Goal: Task Accomplishment & Management: Complete application form

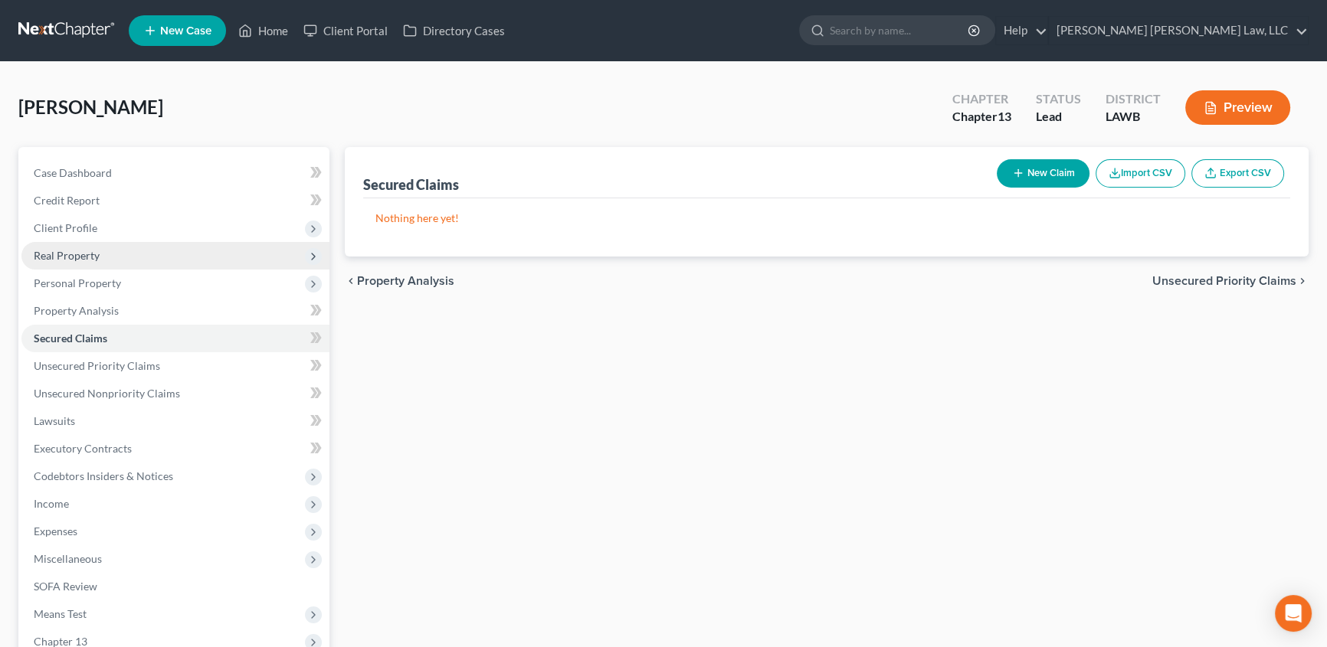
drag, startPoint x: 82, startPoint y: 228, endPoint x: 116, endPoint y: 246, distance: 38.4
click at [82, 228] on span "Client Profile" at bounding box center [66, 227] width 64 height 13
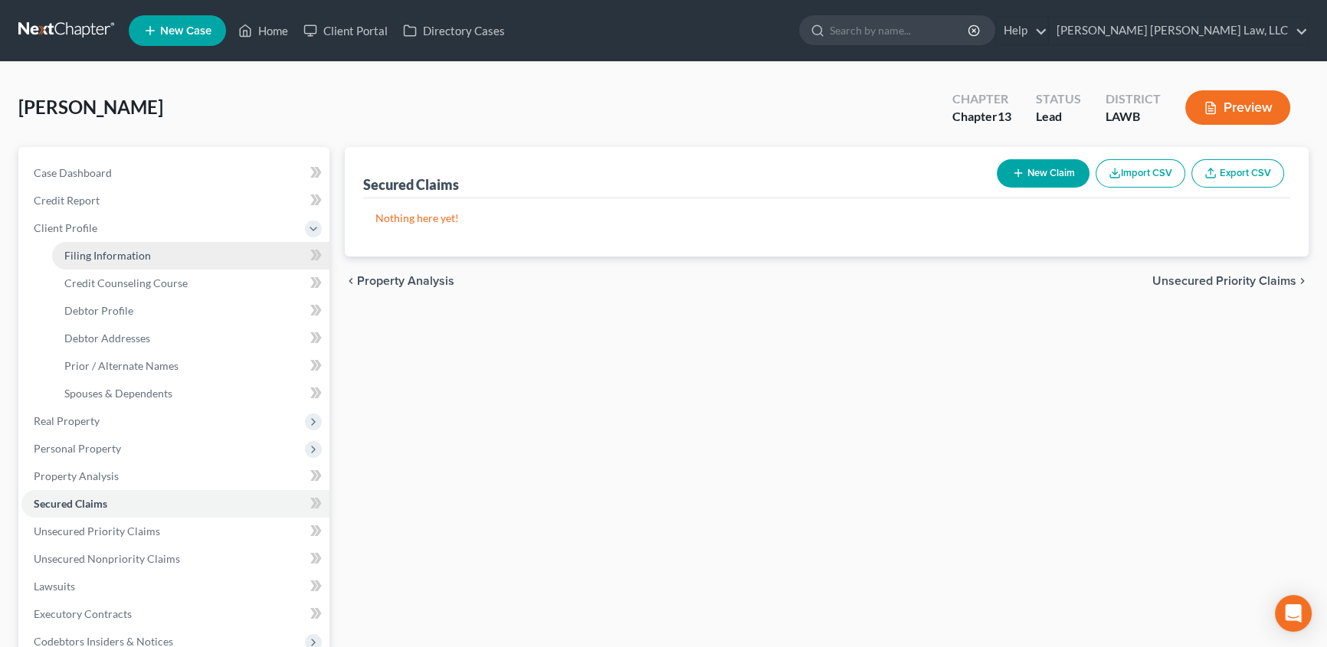
click at [115, 260] on span "Filing Information" at bounding box center [107, 255] width 87 height 13
select select "1"
select select "0"
select select "3"
select select "36"
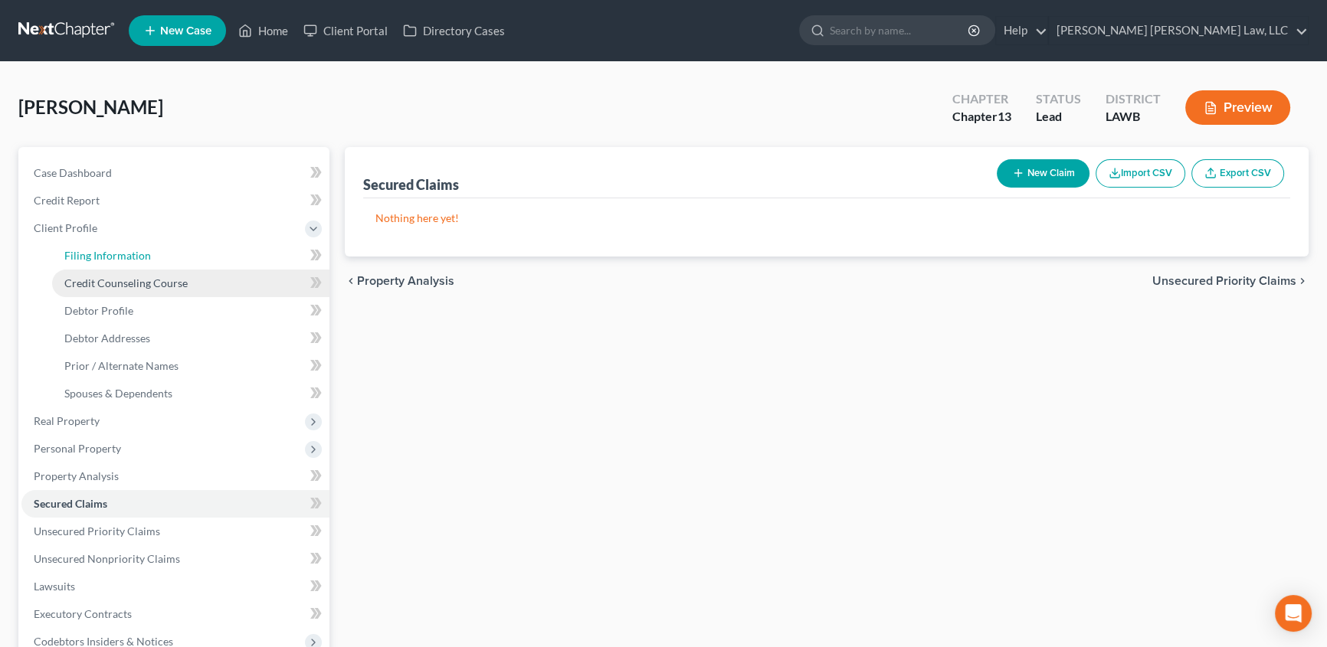
select select "0"
select select "19"
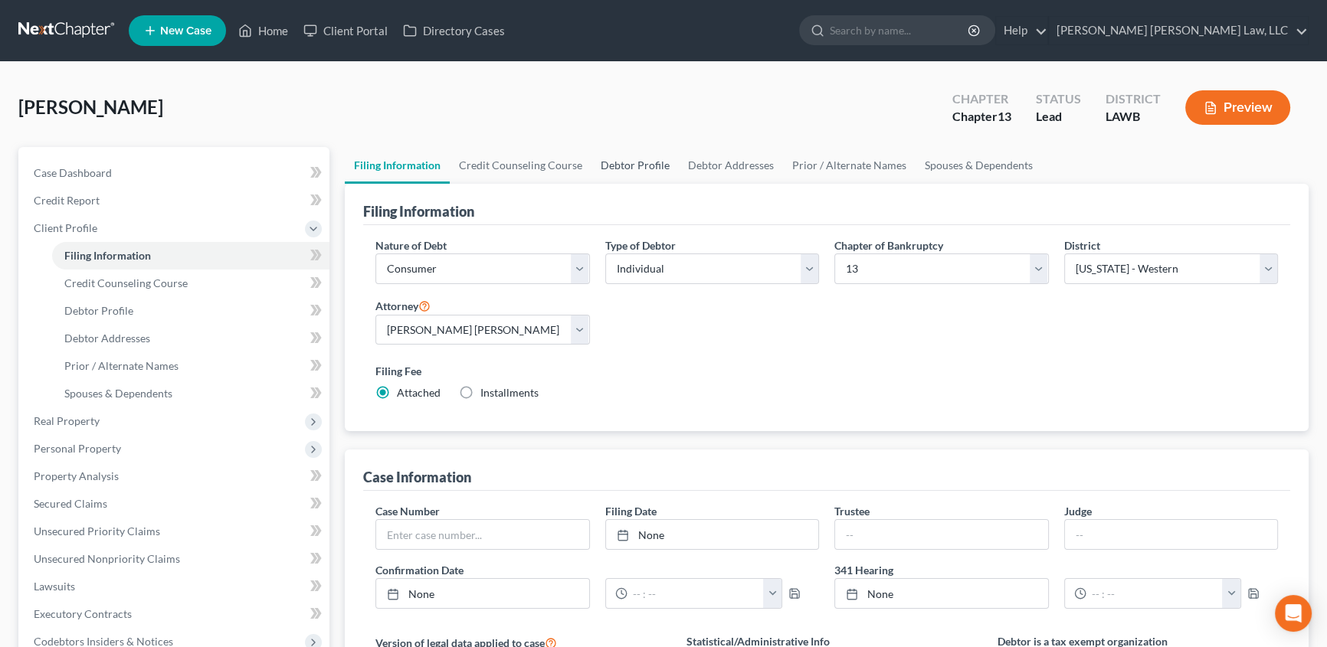
click at [654, 156] on link "Debtor Profile" at bounding box center [635, 165] width 87 height 37
select select "1"
select select "2"
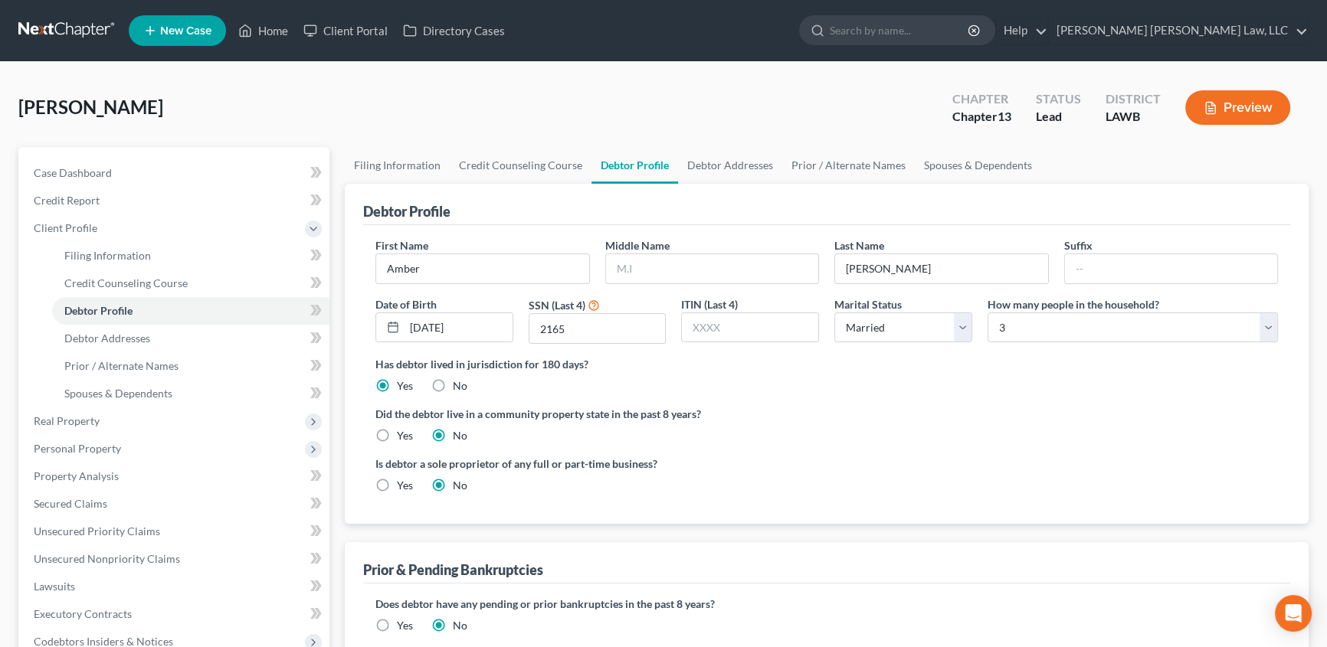
drag, startPoint x: 628, startPoint y: 167, endPoint x: 624, endPoint y: 250, distance: 82.8
click at [628, 167] on link "Debtor Profile" at bounding box center [635, 165] width 87 height 37
click at [622, 269] on input "text" at bounding box center [712, 268] width 213 height 29
type input "[PERSON_NAME]"
click at [752, 153] on link "Debtor Addresses" at bounding box center [730, 165] width 104 height 37
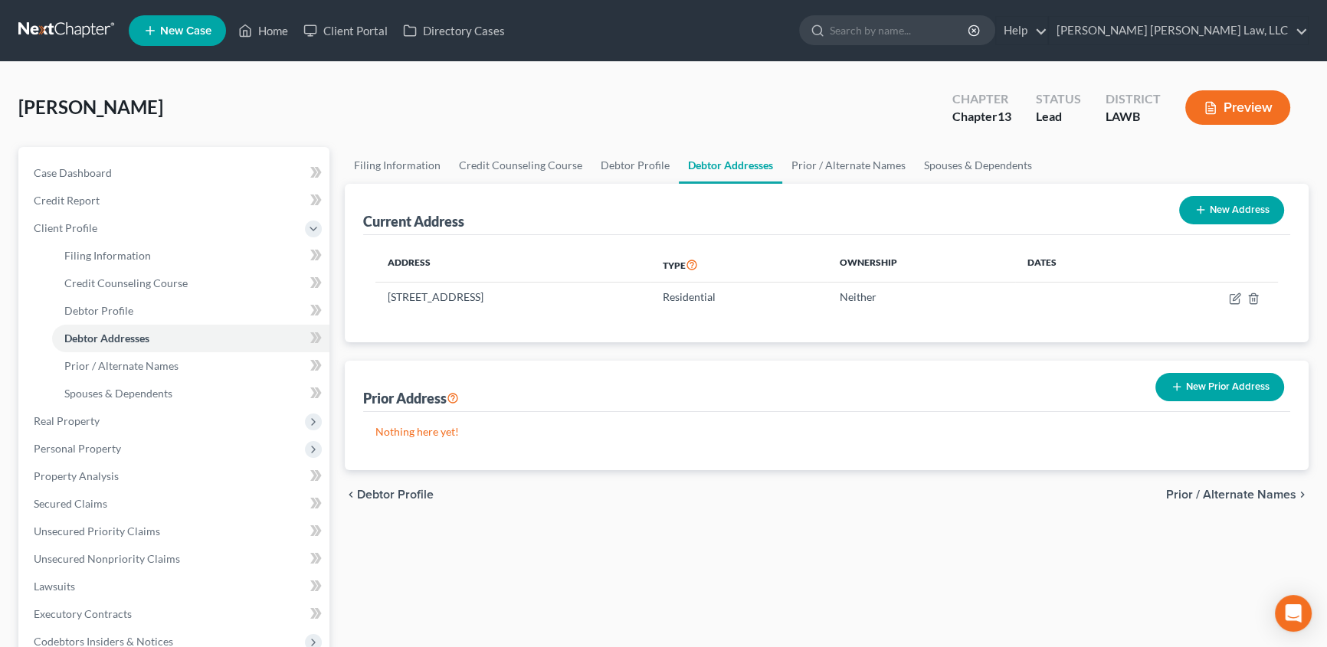
click at [1198, 383] on button "New Prior Address" at bounding box center [1219, 387] width 129 height 28
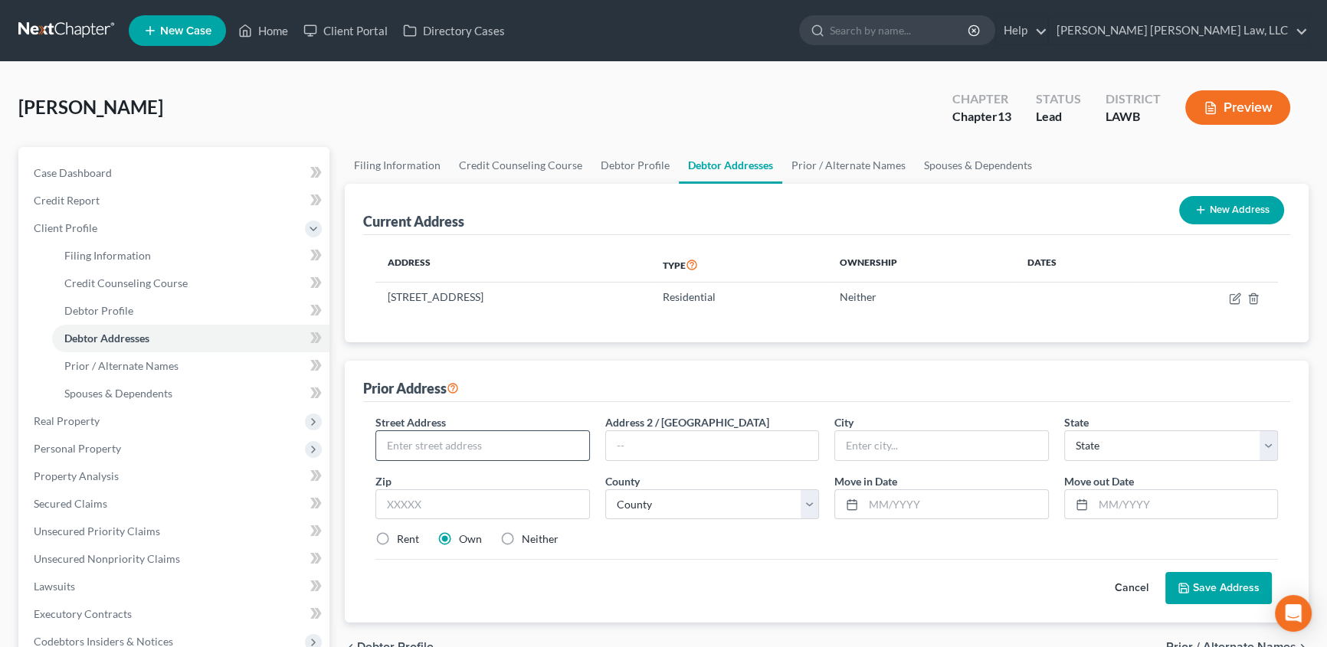
click at [415, 449] on input "text" at bounding box center [482, 445] width 213 height 29
type input "[STREET_ADDRESS][PERSON_NAME]"
select select "19"
type input "71282"
type input "Tallulah"
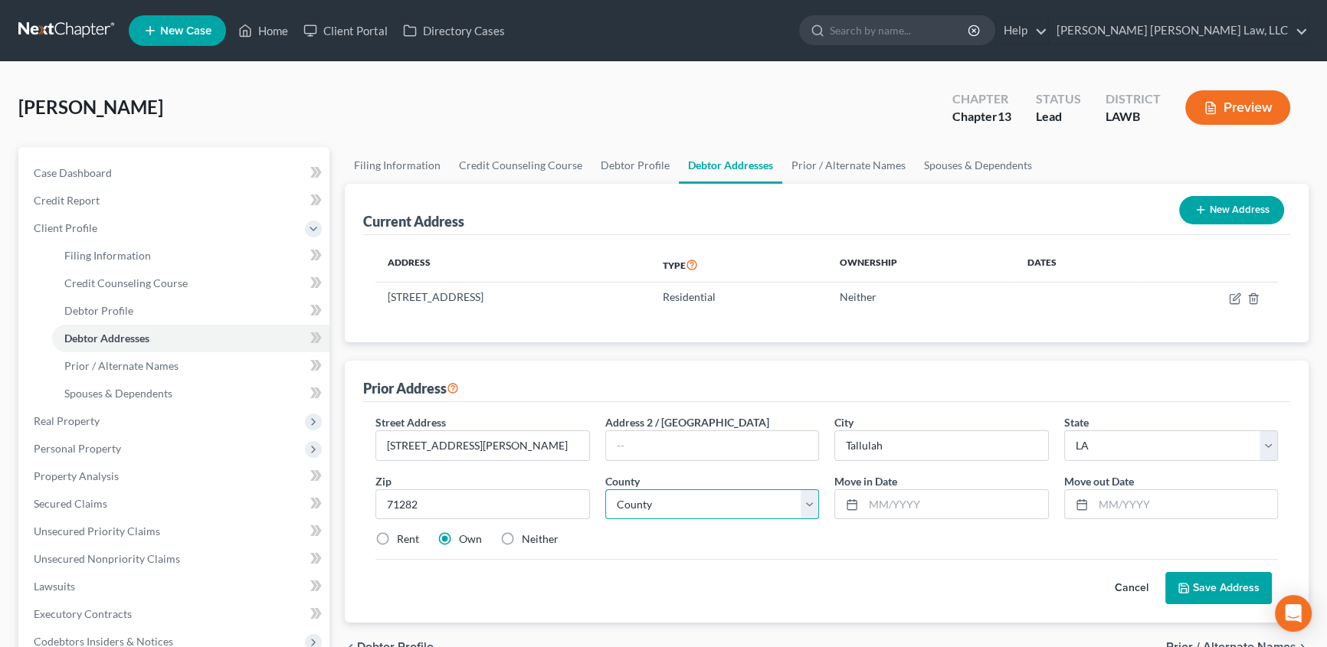
click at [665, 507] on select "County Acadia Allen Ascension Assumption Avoyelles Beauregard Bienville Bossier…" at bounding box center [712, 505] width 215 height 31
select select "32"
click at [605, 490] on select "County Acadia Allen Ascension Assumption Avoyelles Beauregard Bienville Bossier…" at bounding box center [712, 505] width 215 height 31
click at [919, 506] on input "text" at bounding box center [956, 504] width 185 height 29
type input "12/2017"
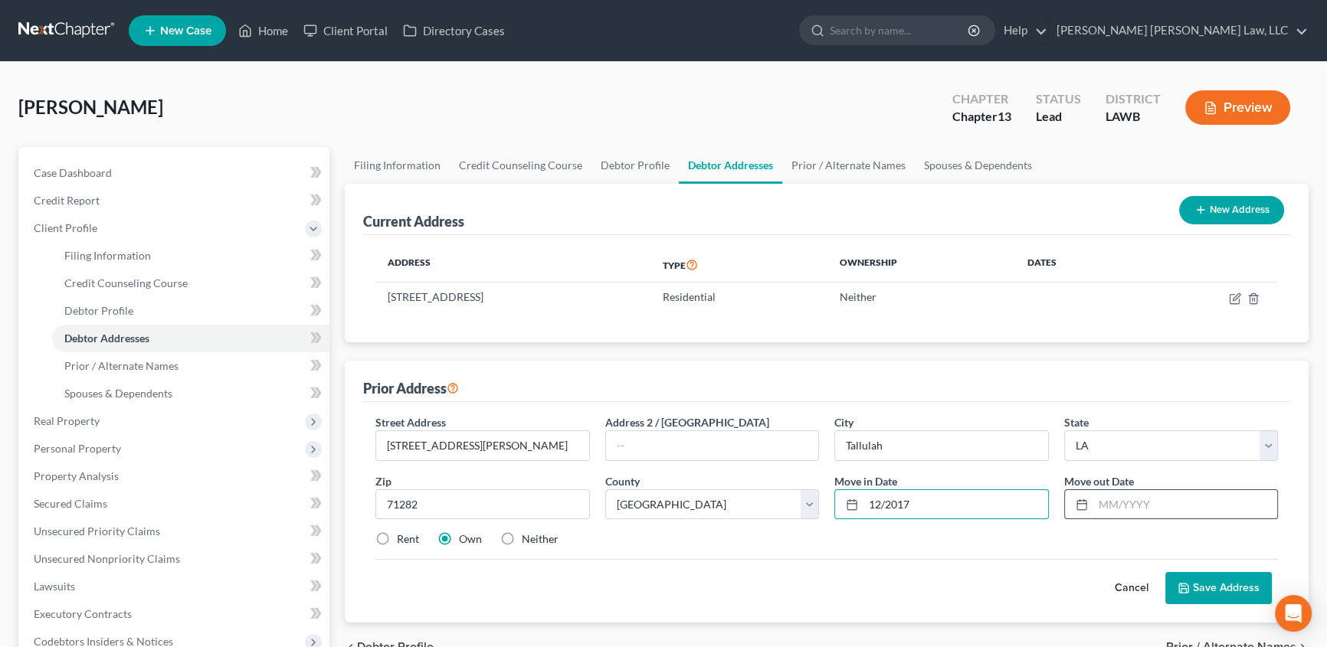
click at [1153, 510] on input "text" at bounding box center [1185, 504] width 185 height 29
type input "01/2023"
click at [397, 539] on label "Rent" at bounding box center [408, 539] width 22 height 15
click at [403, 539] on input "Rent" at bounding box center [408, 537] width 10 height 10
radio input "true"
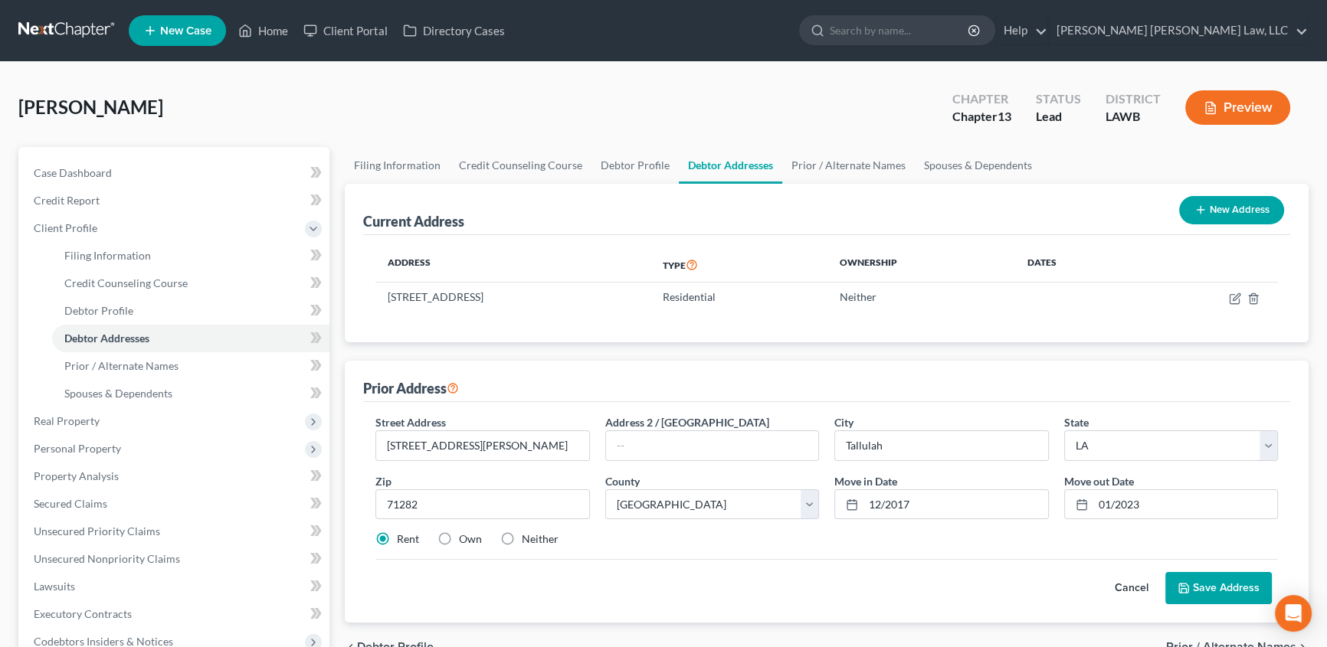
click at [1214, 587] on button "Save Address" at bounding box center [1218, 588] width 107 height 32
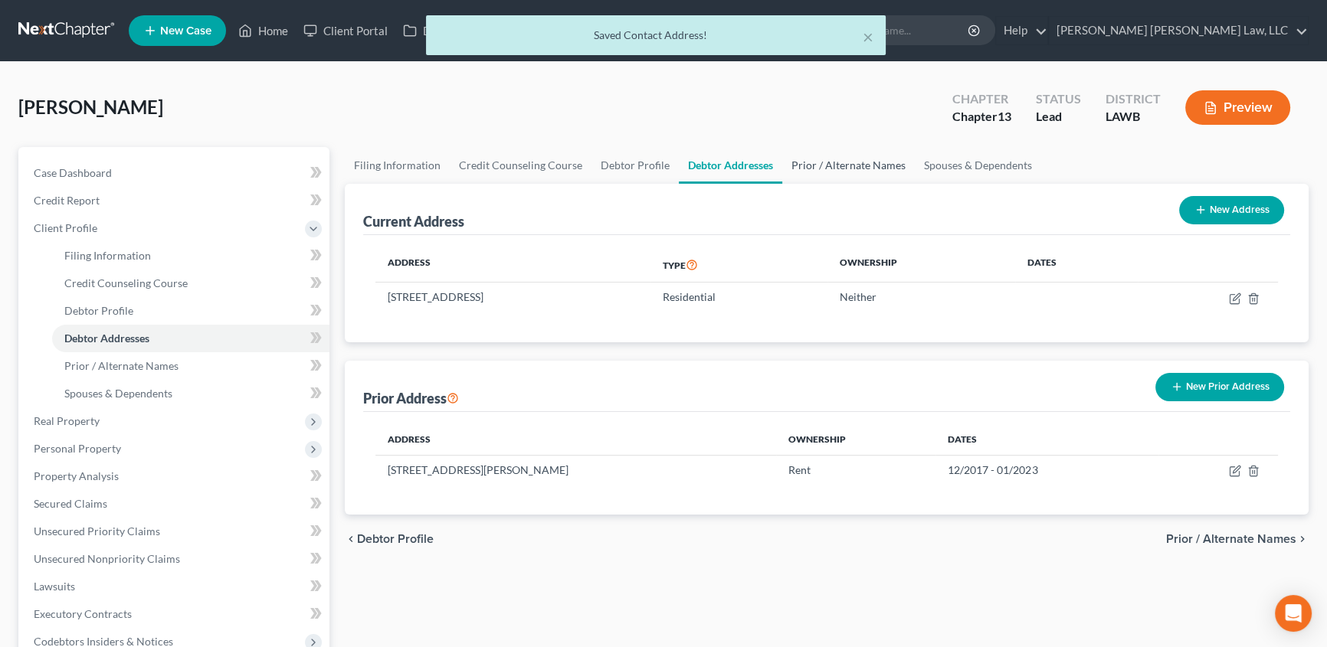
click at [829, 161] on link "Prior / Alternate Names" at bounding box center [848, 165] width 133 height 37
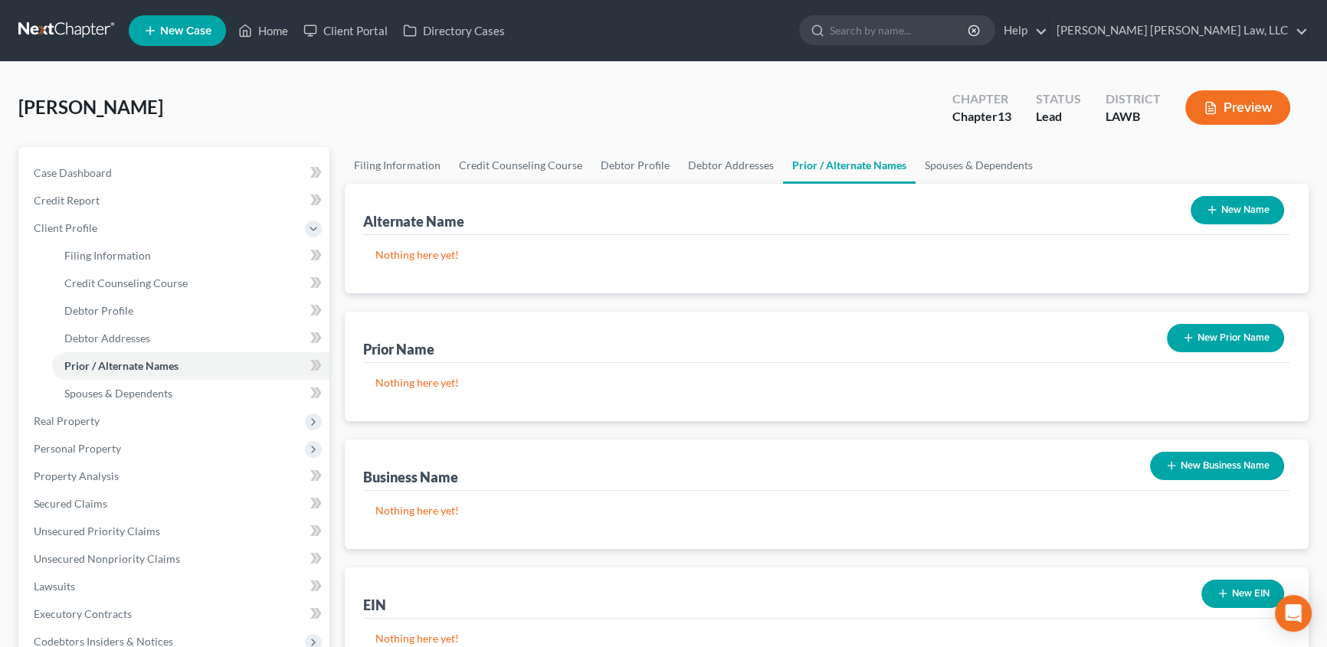
click at [1257, 215] on button "New Name" at bounding box center [1237, 210] width 93 height 28
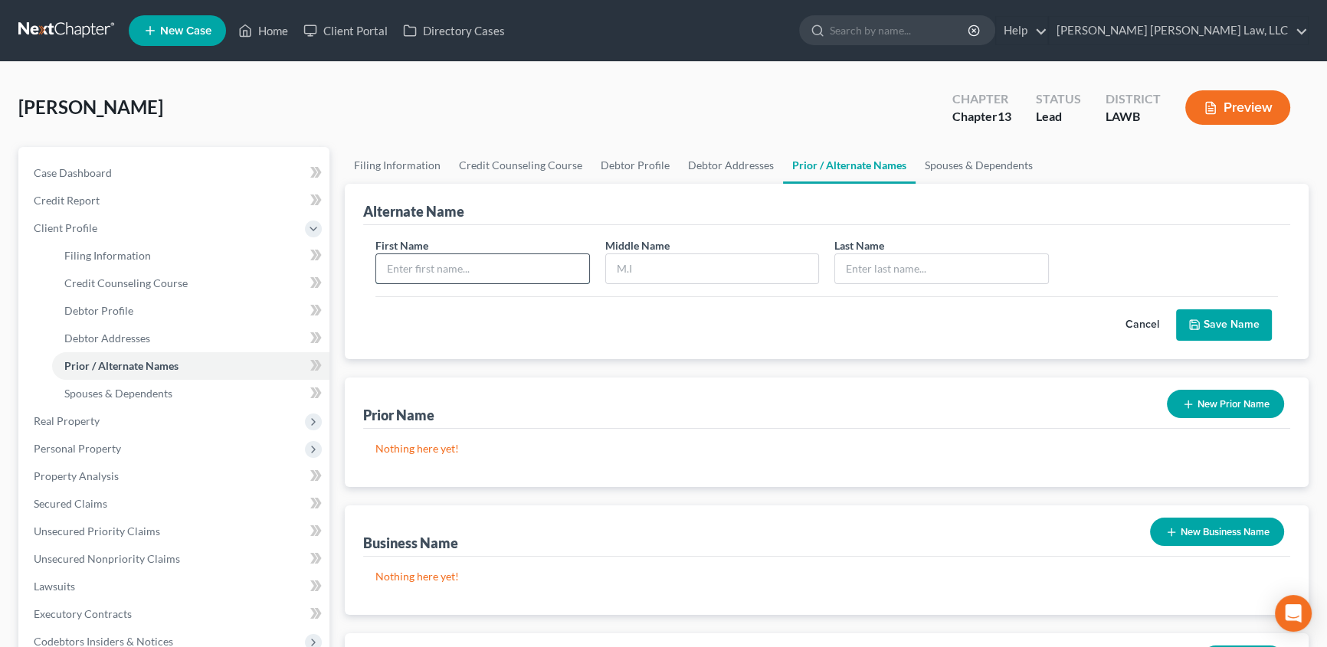
click at [460, 272] on input "text" at bounding box center [482, 268] width 213 height 29
type input "Amber"
type input "[PERSON_NAME]"
type input "Dunn"
drag, startPoint x: 1264, startPoint y: 315, endPoint x: 1158, endPoint y: 315, distance: 106.5
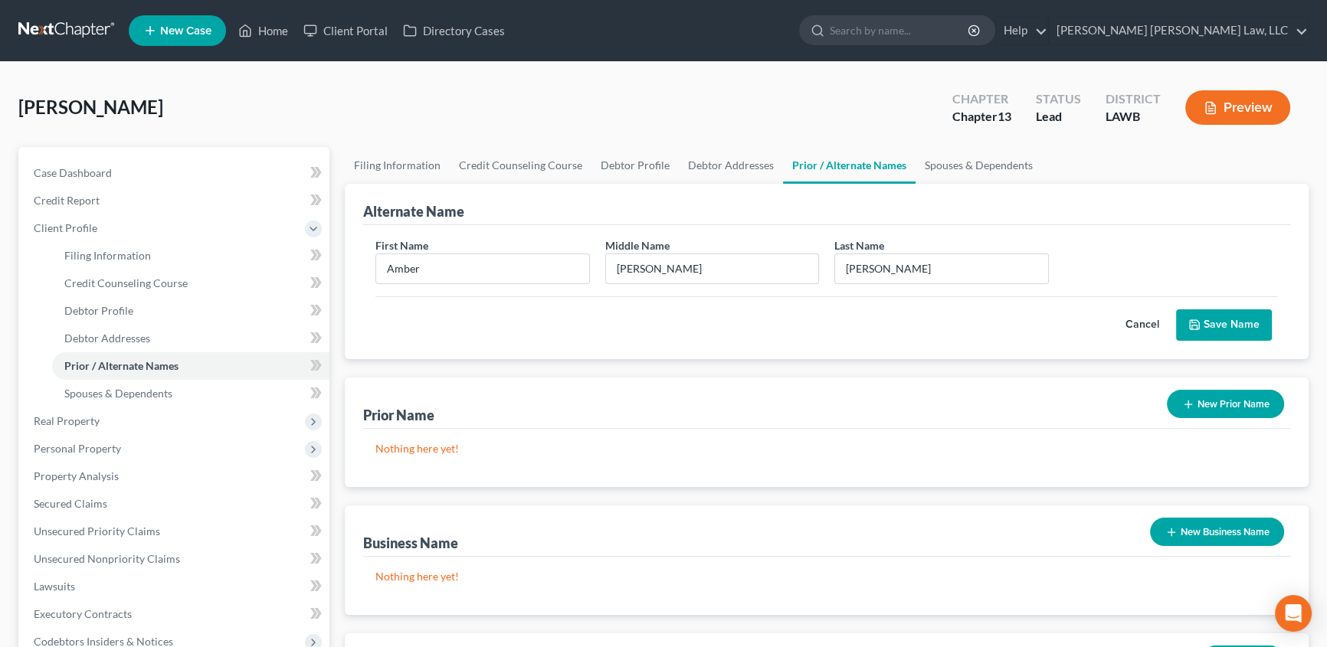
click at [1263, 315] on button "Save Name" at bounding box center [1224, 326] width 96 height 32
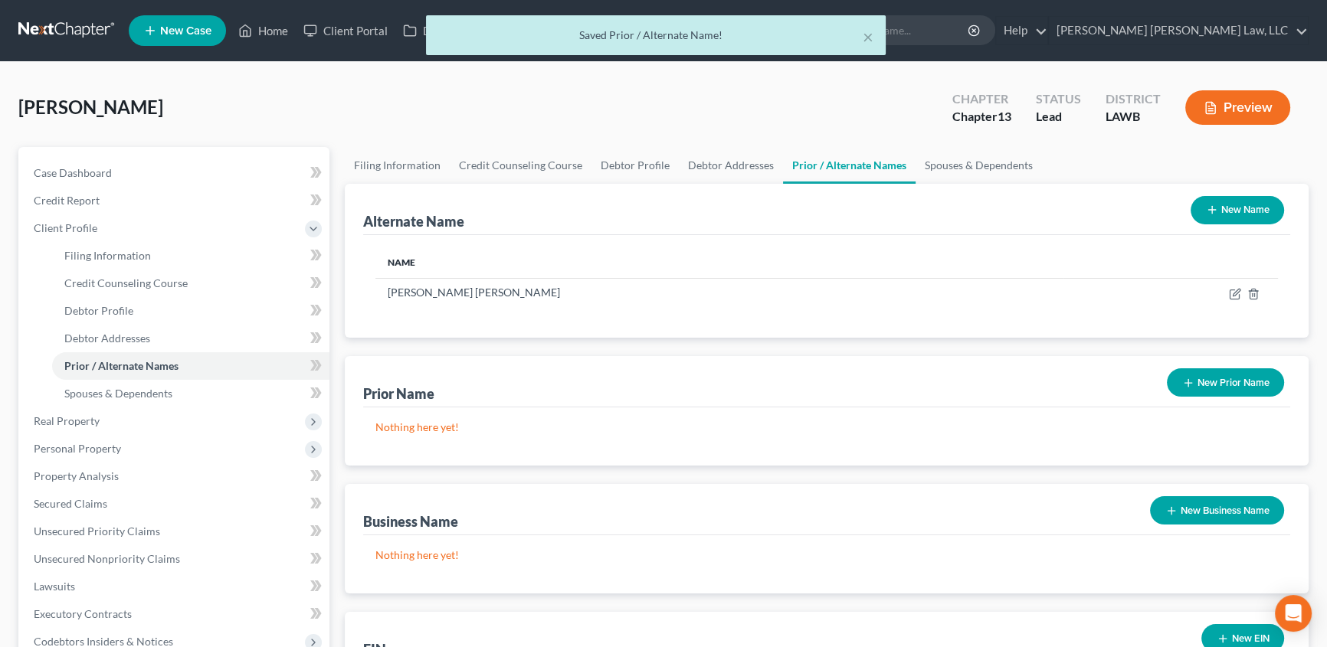
click at [1240, 207] on button "New Name" at bounding box center [1237, 210] width 93 height 28
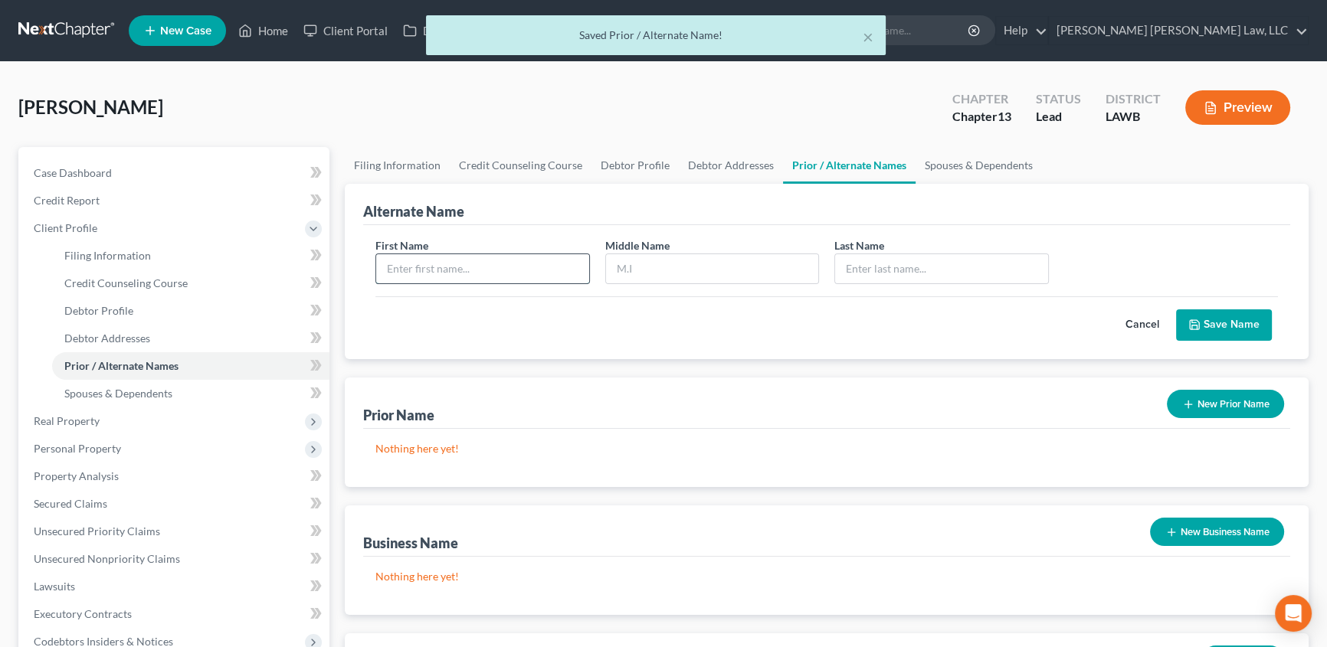
click at [424, 269] on input "text" at bounding box center [482, 268] width 213 height 29
type input "Amber"
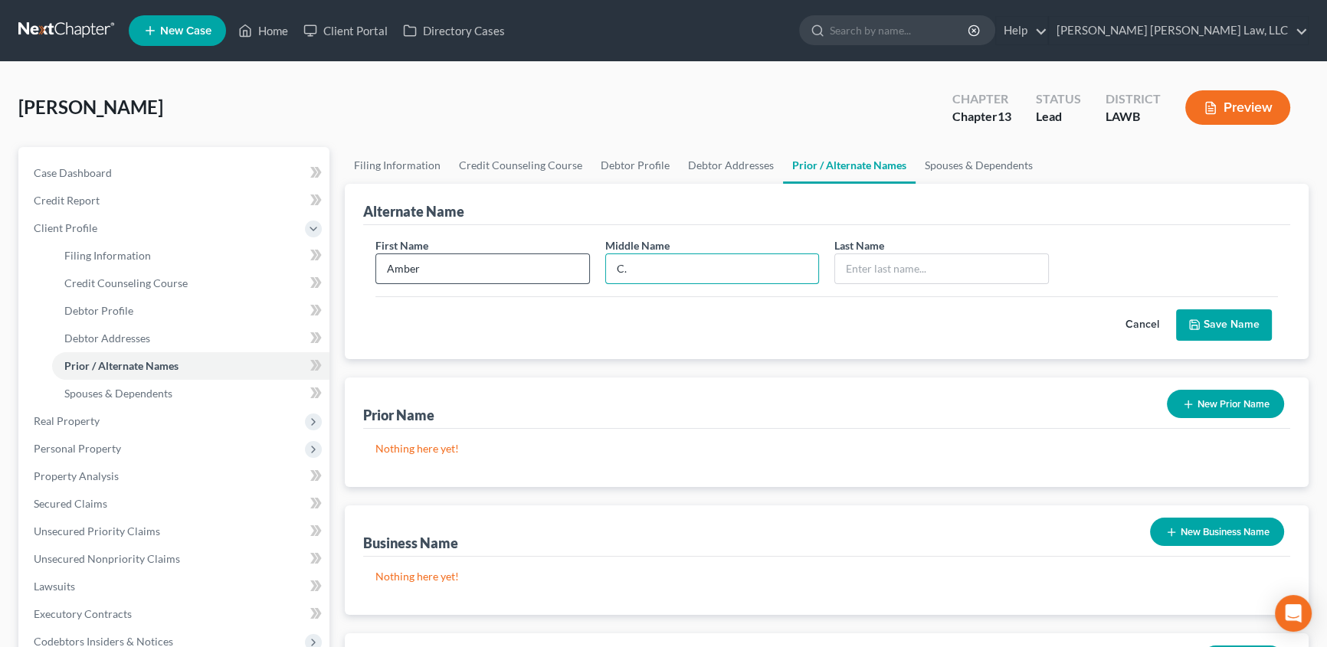
type input "C."
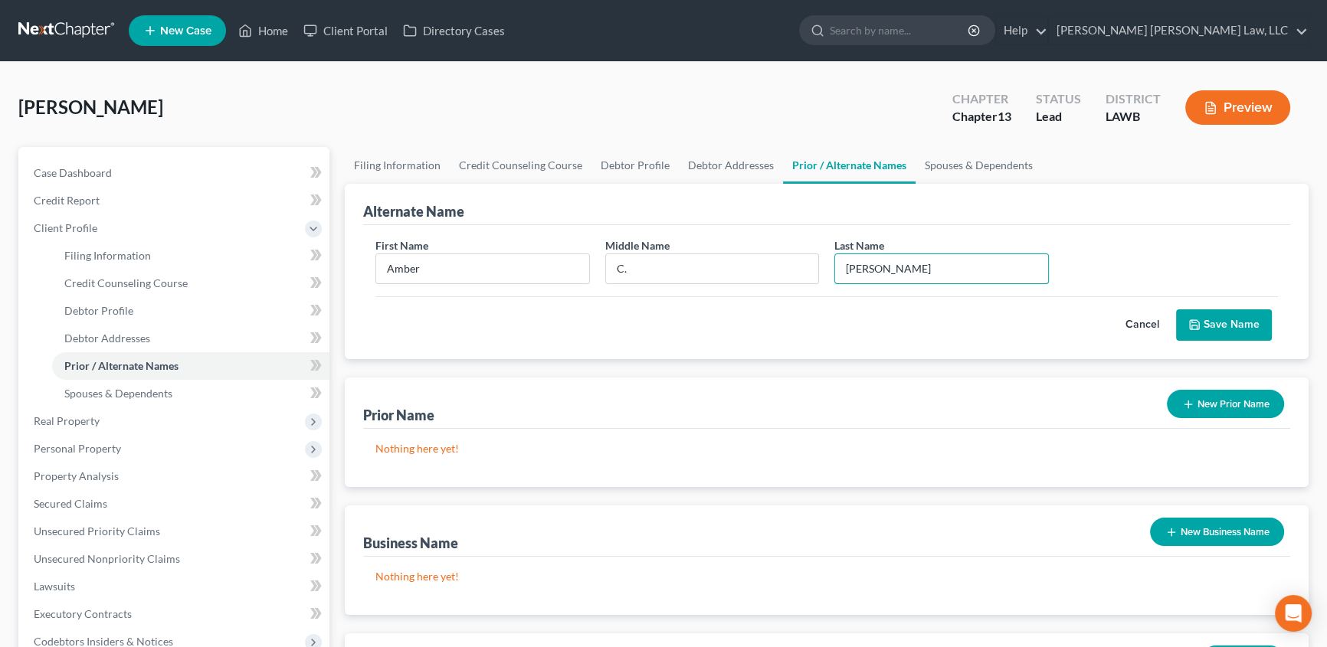
type input "Dunn"
click at [1244, 323] on button "Save Name" at bounding box center [1224, 326] width 96 height 32
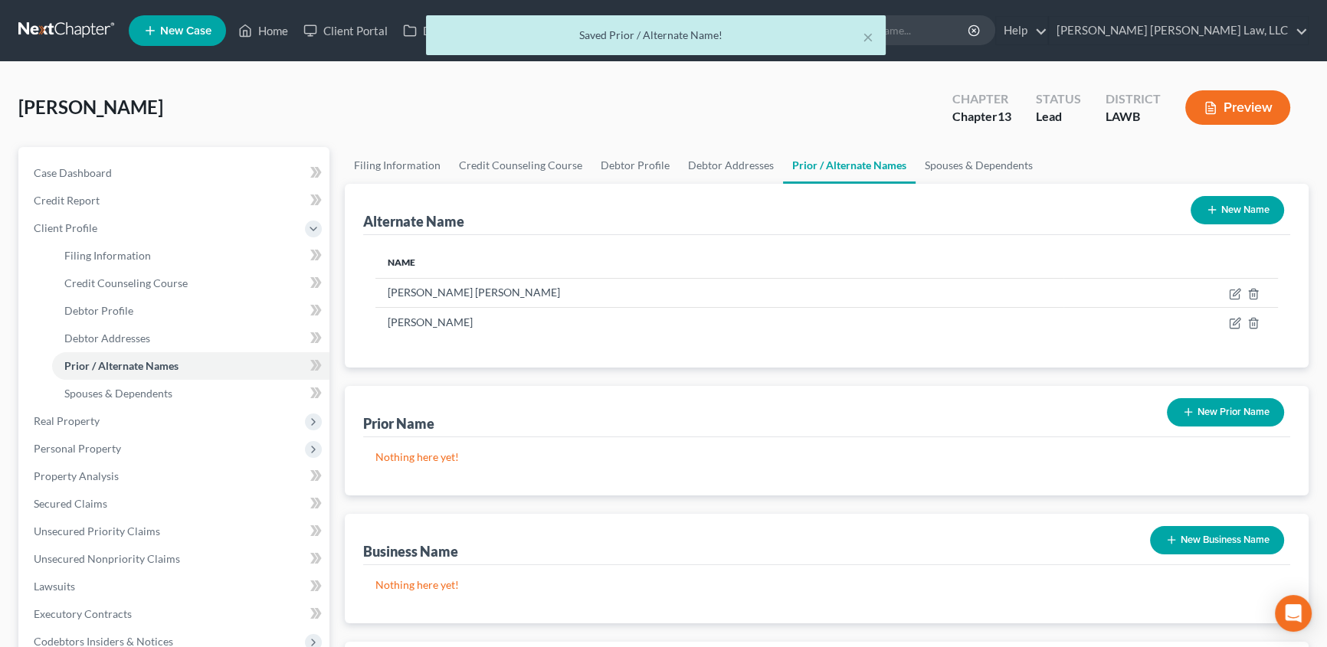
click at [1210, 210] on icon "button" at bounding box center [1212, 210] width 12 height 12
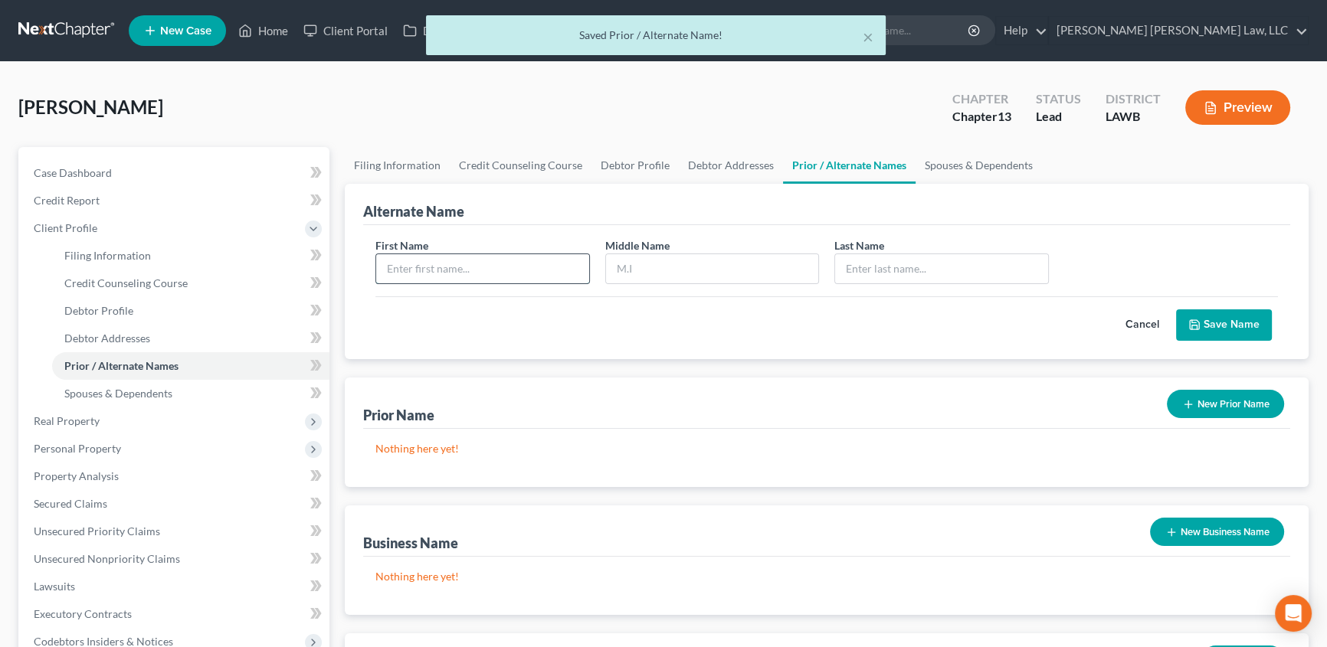
click at [413, 262] on input "text" at bounding box center [482, 268] width 213 height 29
type input "Amber"
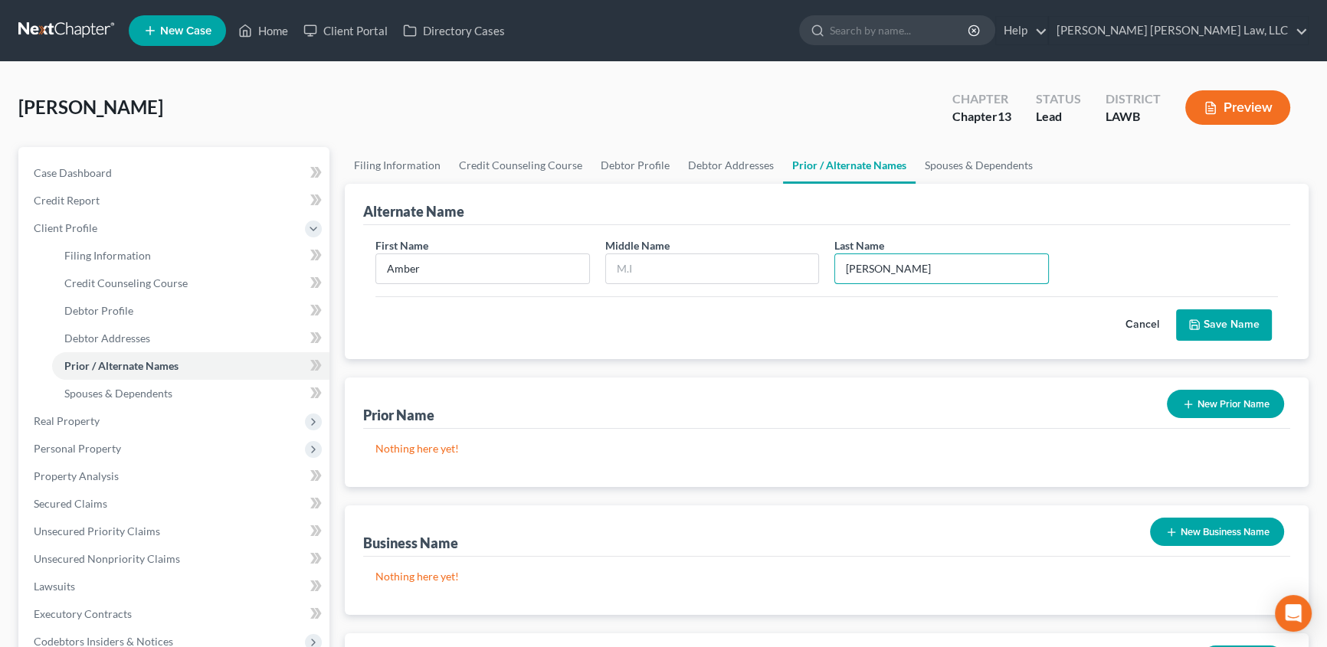
type input "Dunn"
click at [1242, 324] on button "Save Name" at bounding box center [1224, 326] width 96 height 32
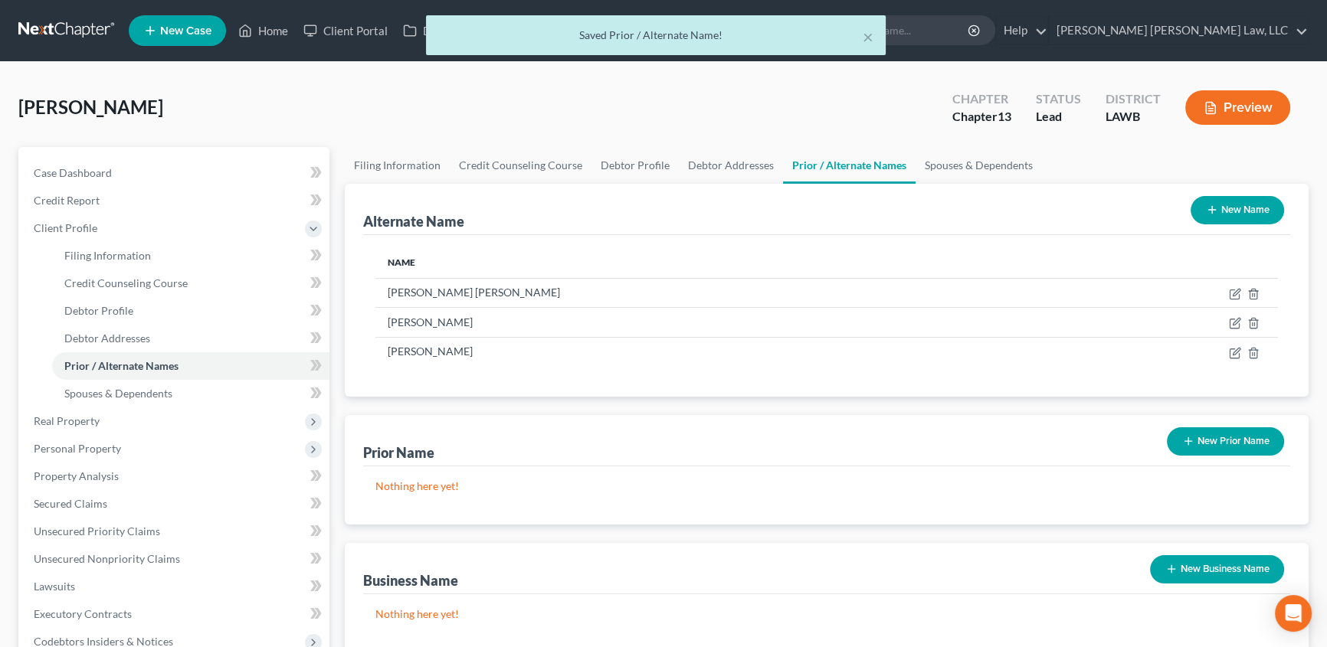
click at [1204, 444] on button "New Prior Name" at bounding box center [1225, 442] width 117 height 28
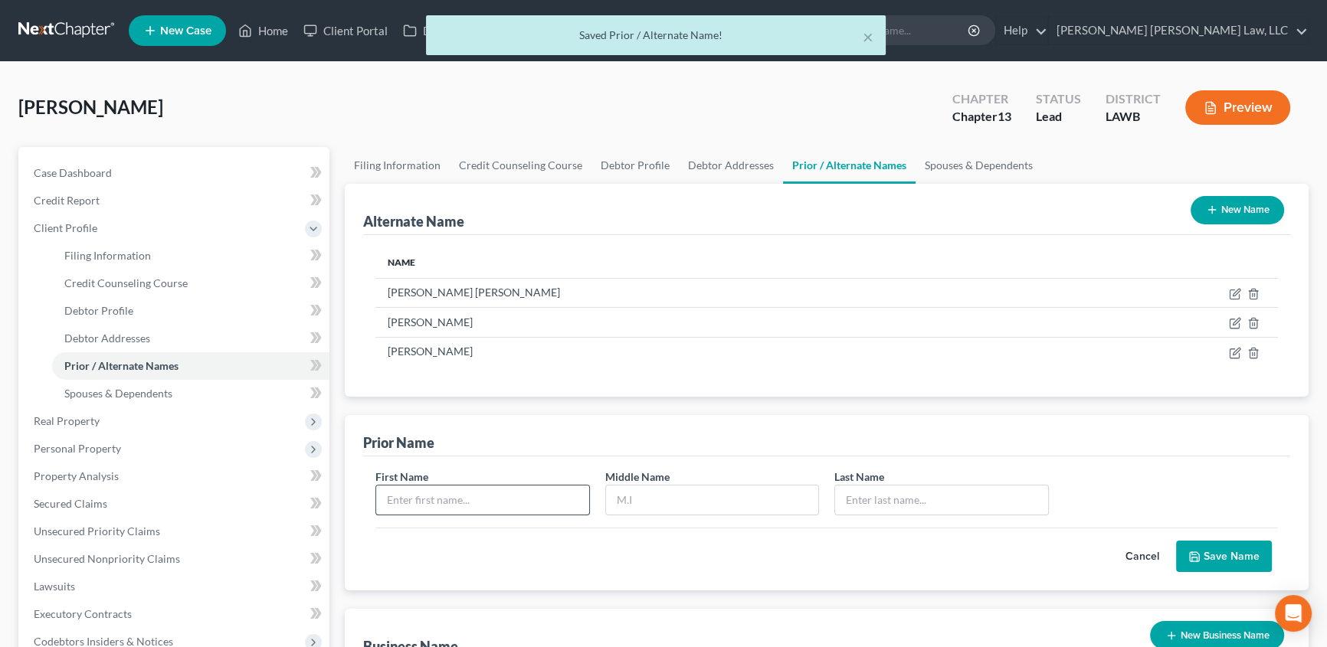
click at [452, 503] on input "text" at bounding box center [482, 500] width 213 height 29
type input "Amber"
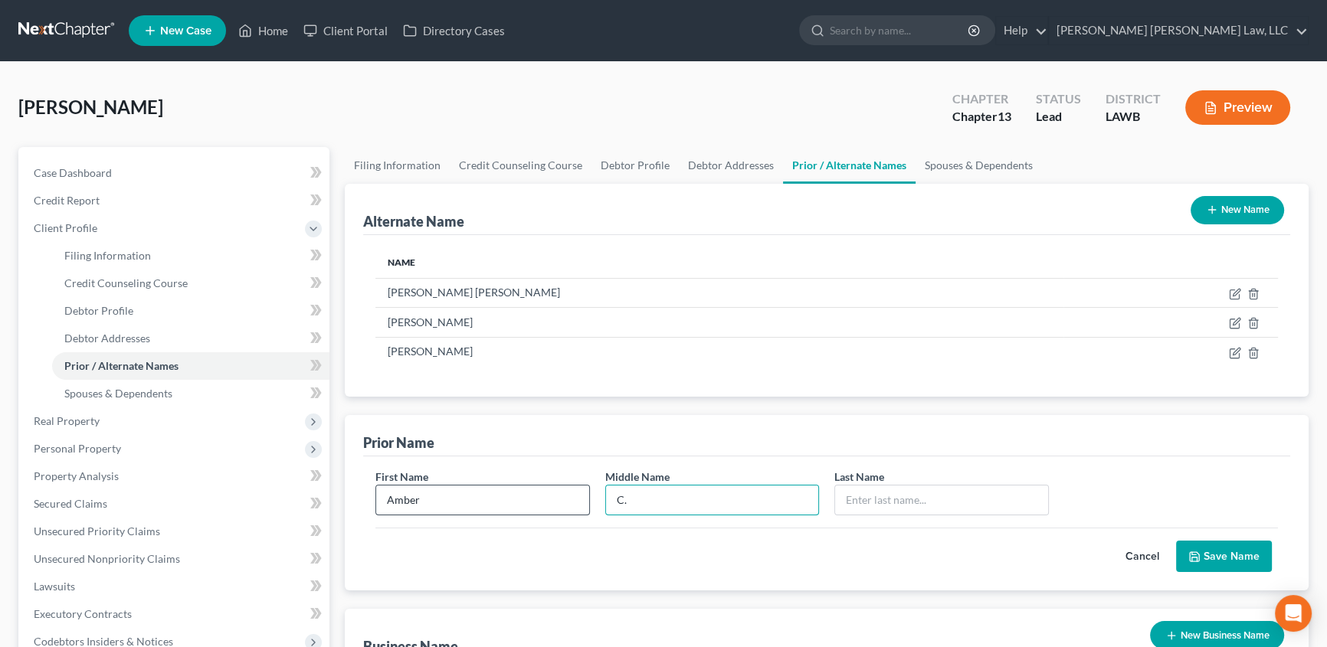
type input "C."
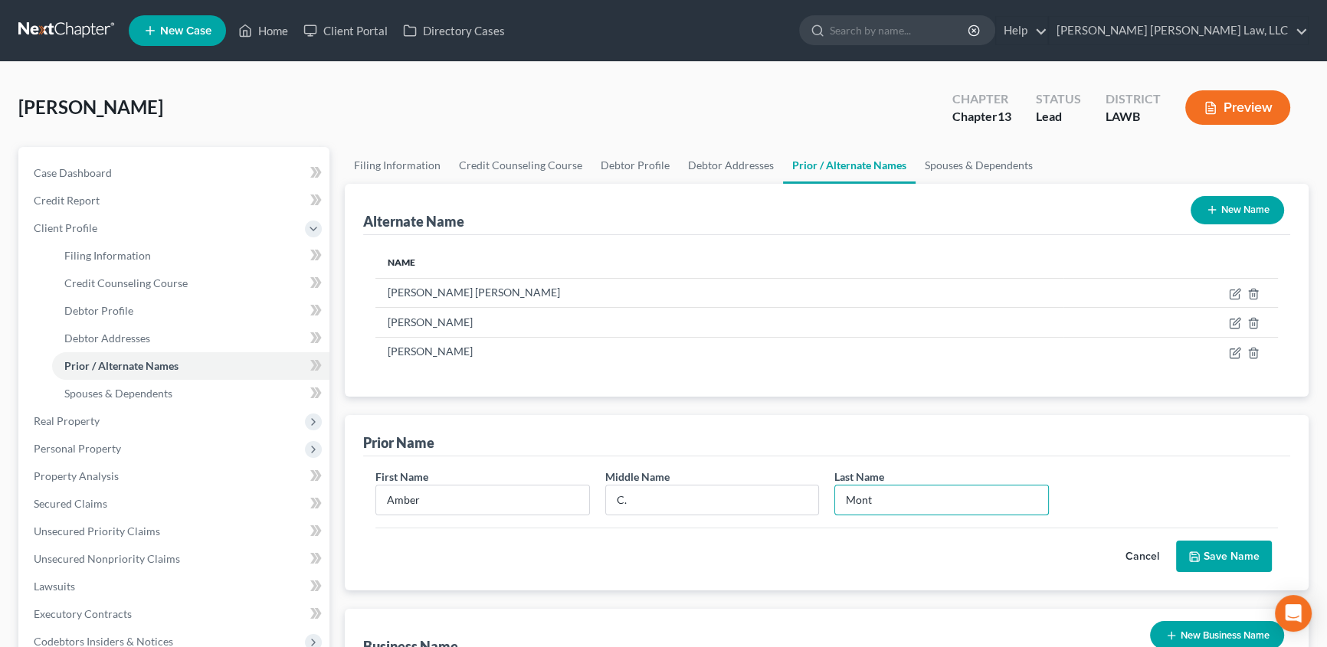
type input "[PERSON_NAME]"
click at [1216, 556] on button "Save Name" at bounding box center [1224, 557] width 96 height 32
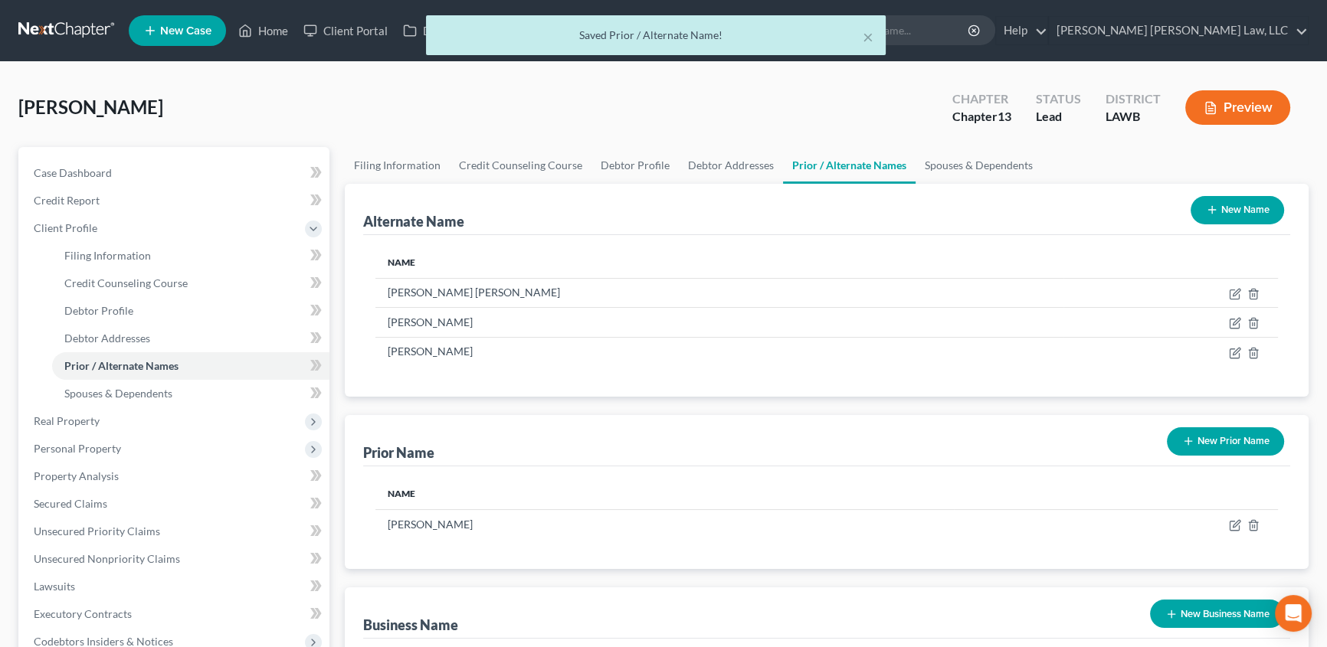
click at [1190, 443] on icon "button" at bounding box center [1188, 441] width 12 height 12
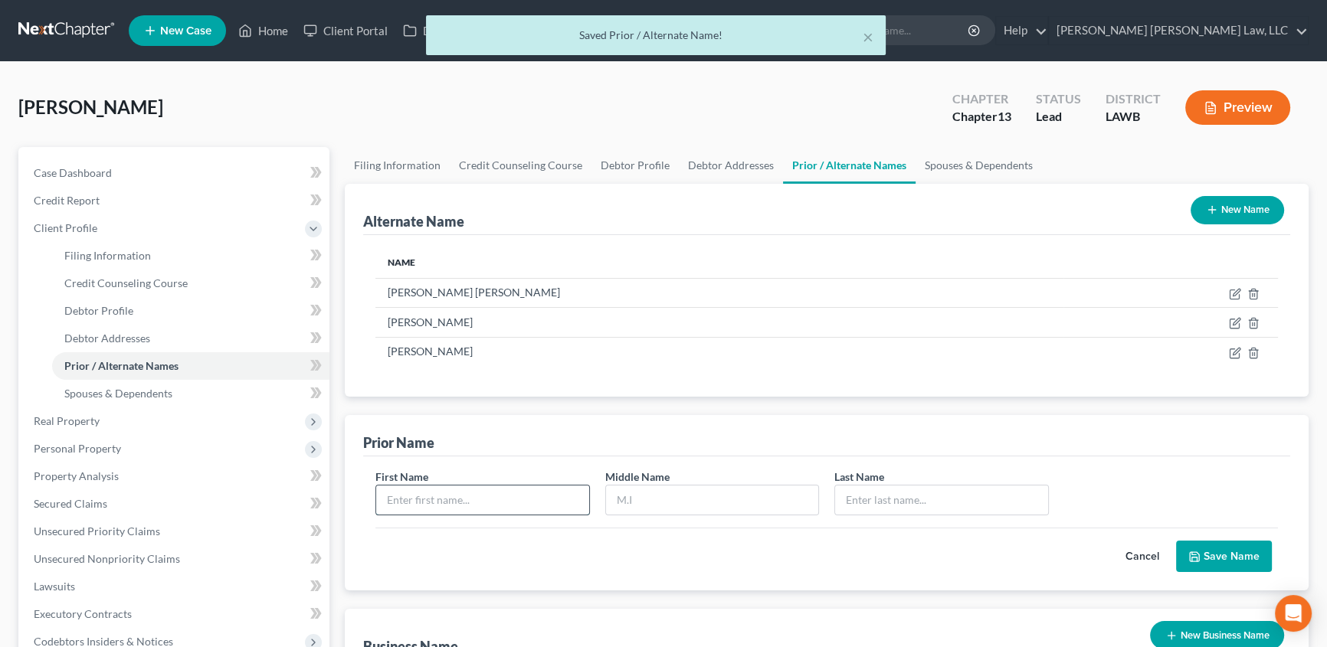
click at [453, 500] on input "text" at bounding box center [482, 500] width 213 height 29
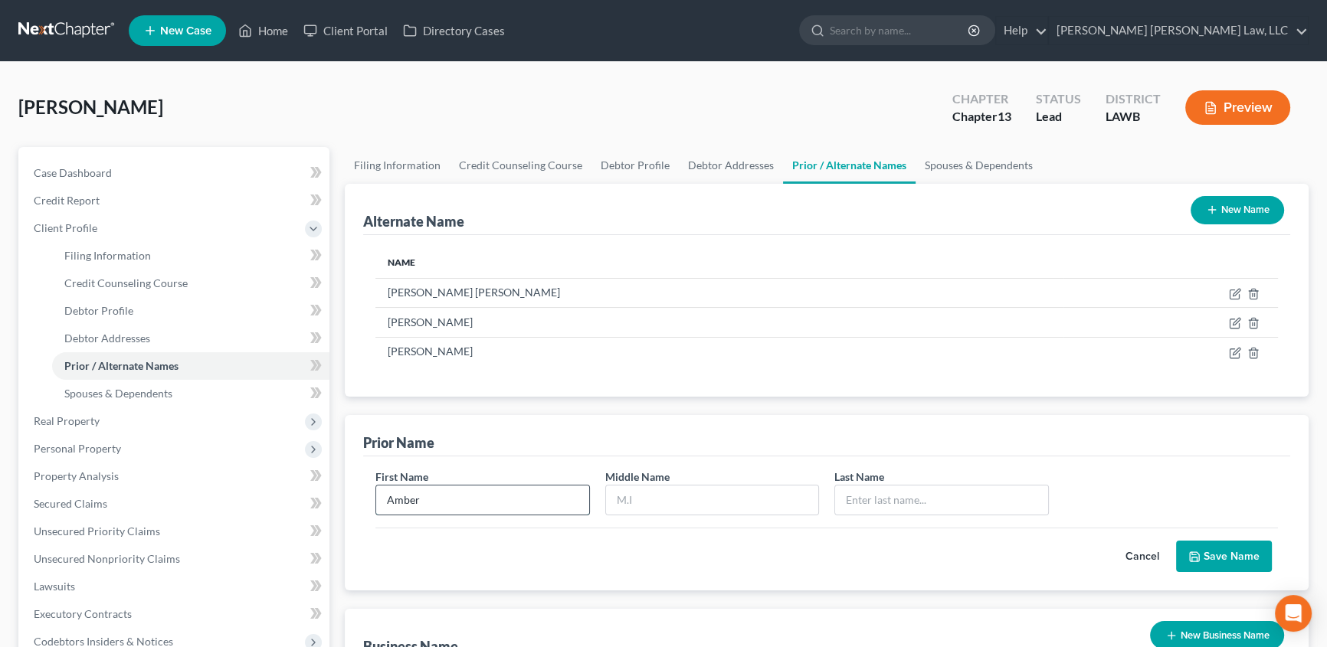
type input "Amber"
type input "<"
type input "[PERSON_NAME]"
click at [1237, 565] on button "Save Name" at bounding box center [1224, 557] width 96 height 32
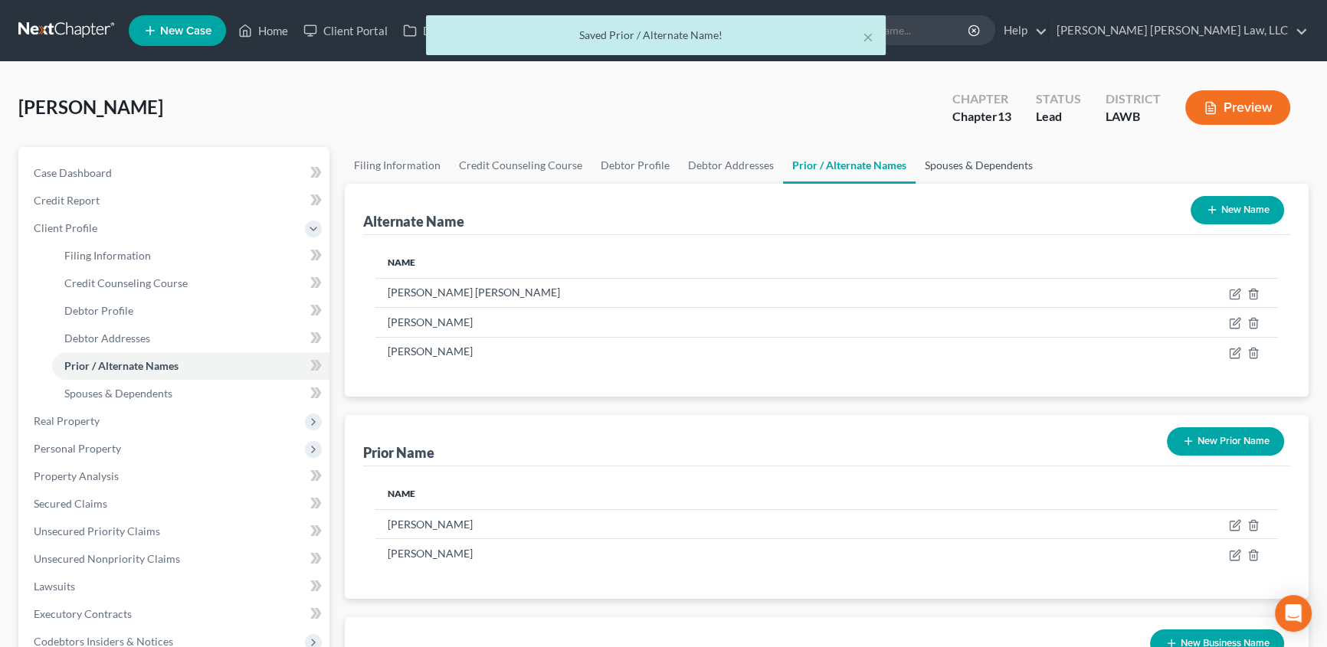
click at [970, 164] on link "Spouses & Dependents" at bounding box center [979, 165] width 126 height 37
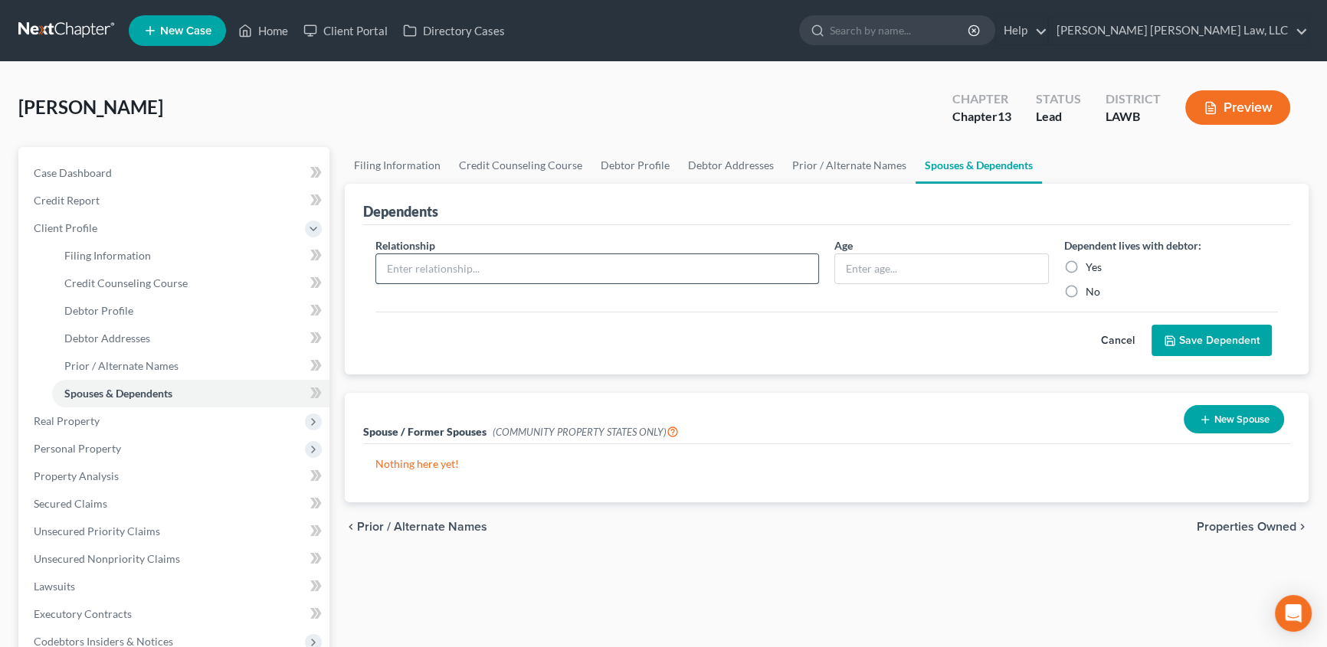
click at [398, 264] on input "text" at bounding box center [597, 268] width 442 height 29
type input "Son"
click at [867, 273] on input "text" at bounding box center [941, 268] width 213 height 29
type input "10"
click at [1086, 264] on label "Yes" at bounding box center [1094, 267] width 16 height 15
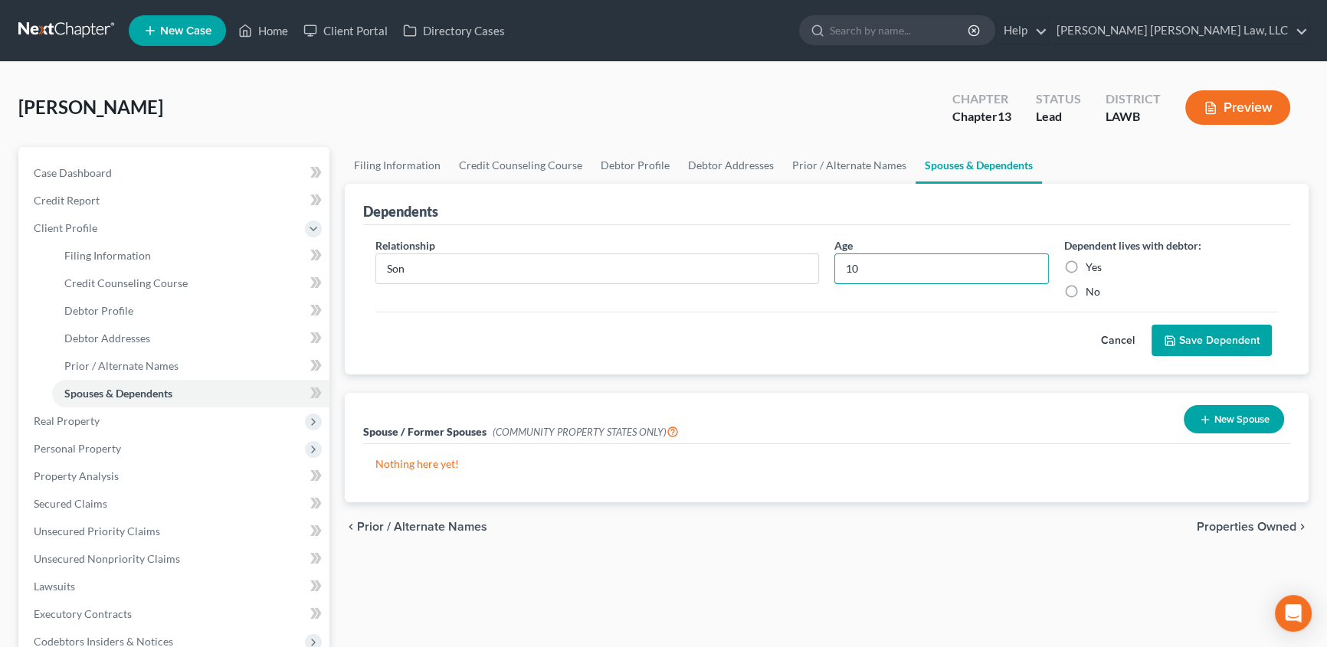
click at [1092, 264] on input "Yes" at bounding box center [1097, 265] width 10 height 10
radio input "true"
drag, startPoint x: 1179, startPoint y: 331, endPoint x: 799, endPoint y: 378, distance: 382.9
click at [1180, 333] on button "Save Dependent" at bounding box center [1212, 341] width 120 height 32
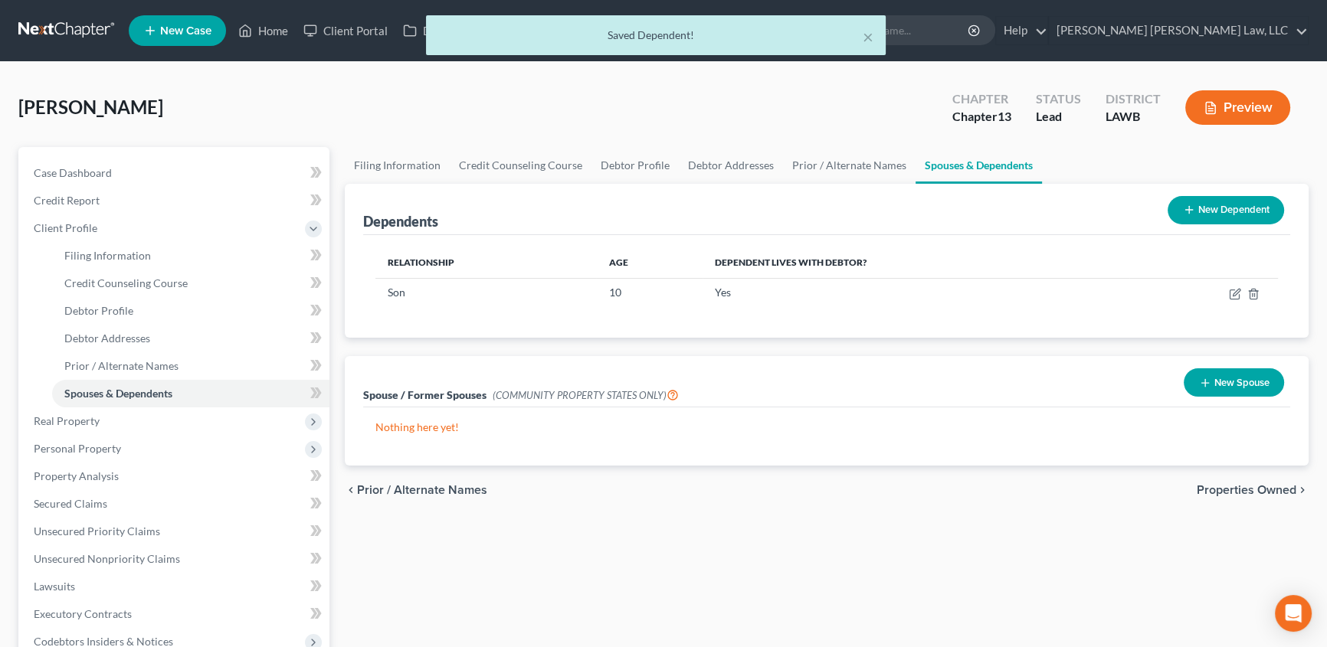
drag, startPoint x: 1244, startPoint y: 385, endPoint x: 879, endPoint y: 375, distance: 364.8
click at [1244, 385] on button "New Spouse" at bounding box center [1234, 383] width 100 height 28
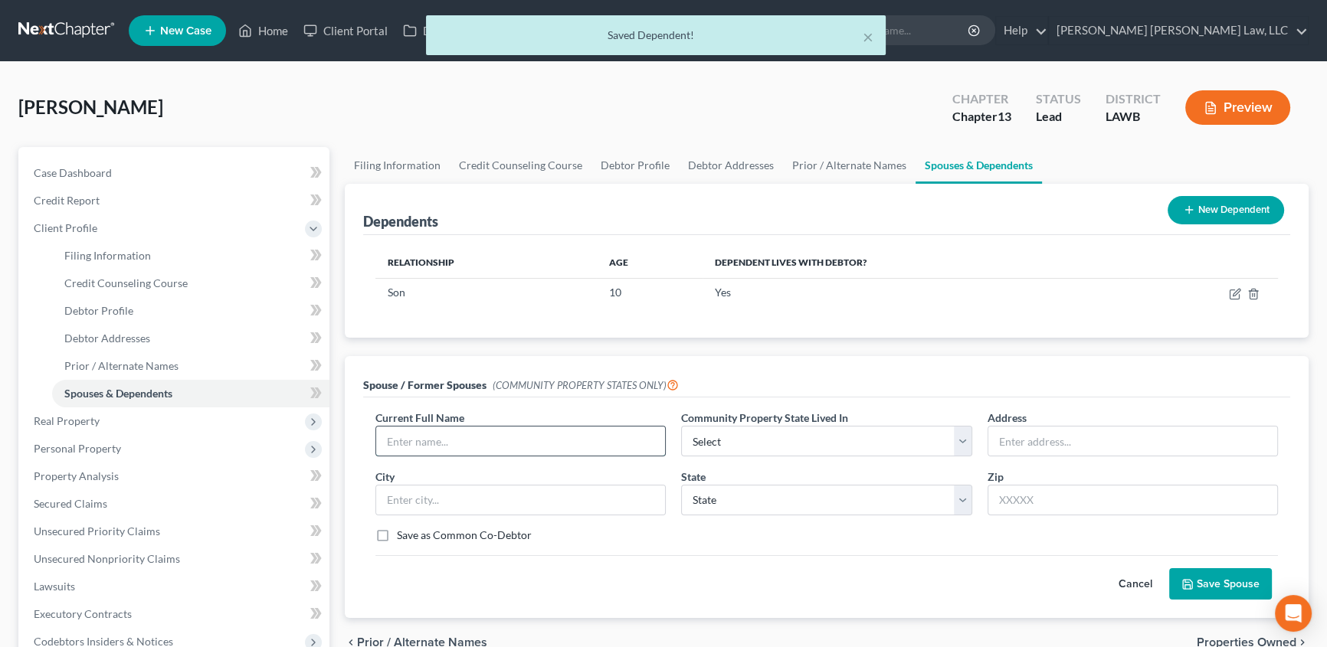
click at [466, 438] on input "text" at bounding box center [520, 441] width 289 height 29
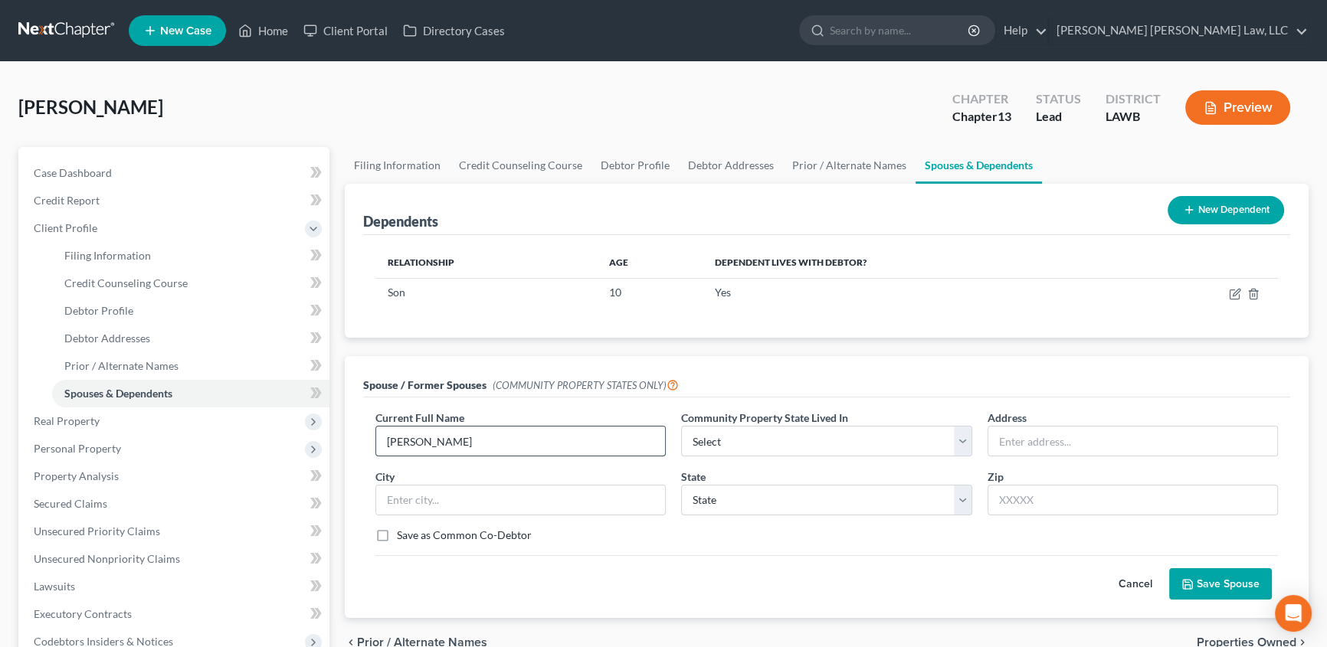
type input "[PERSON_NAME]"
select select "4"
click at [1001, 440] on input "text" at bounding box center [1132, 441] width 289 height 29
type input "1023 North Madison Street"
select select "19"
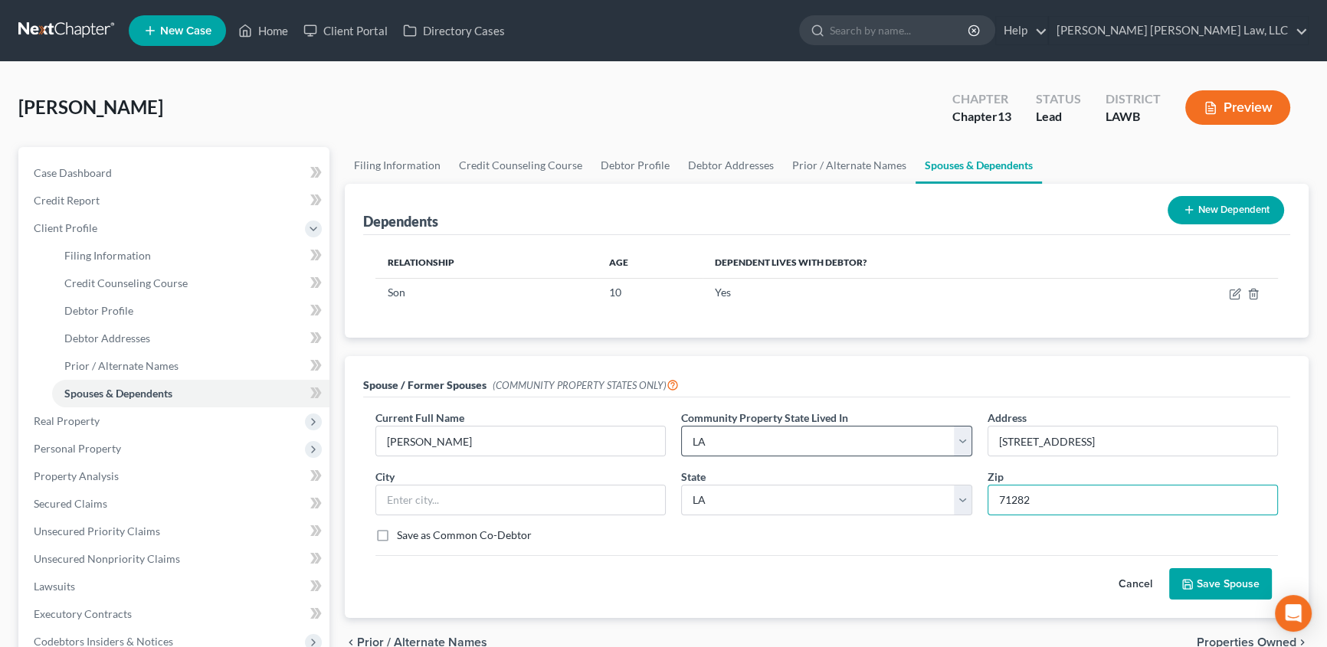
type input "71282"
type input "Tallulah"
click at [397, 536] on label "Save as Common Co-Debtor" at bounding box center [464, 535] width 135 height 15
click at [403, 536] on input "Save as Common Co-Debtor" at bounding box center [408, 533] width 10 height 10
checkbox input "true"
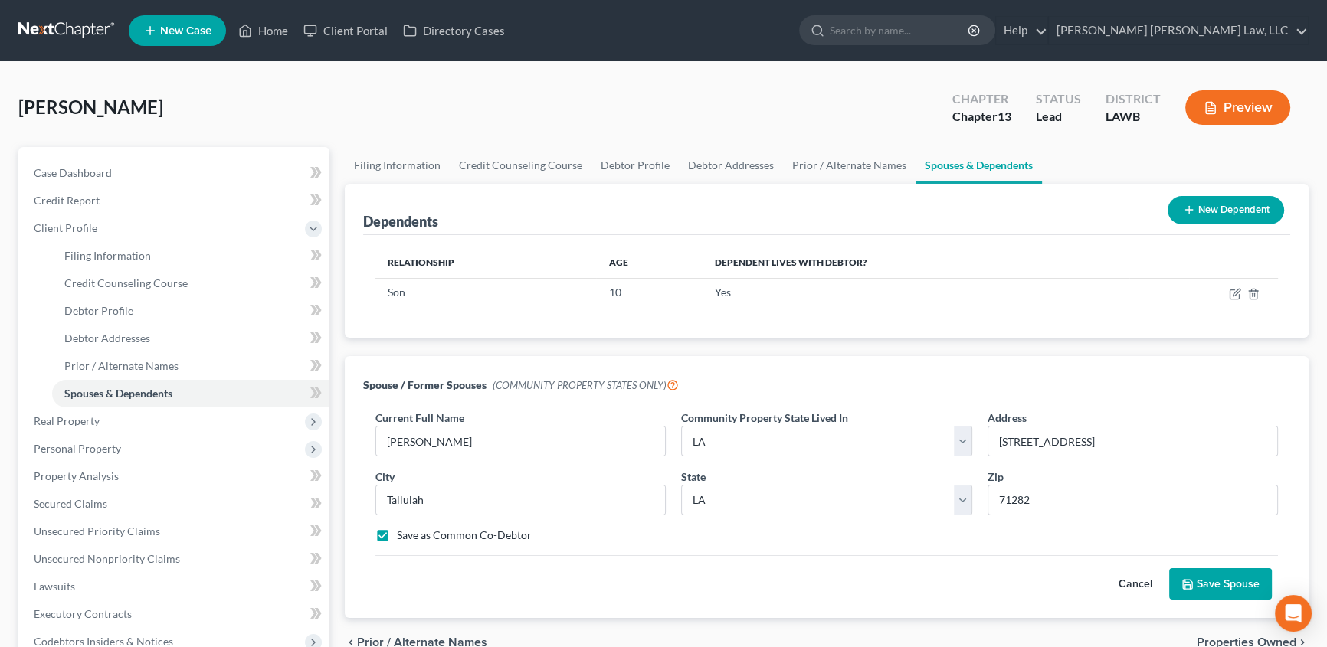
click at [1208, 575] on button "Save Spouse" at bounding box center [1220, 585] width 103 height 32
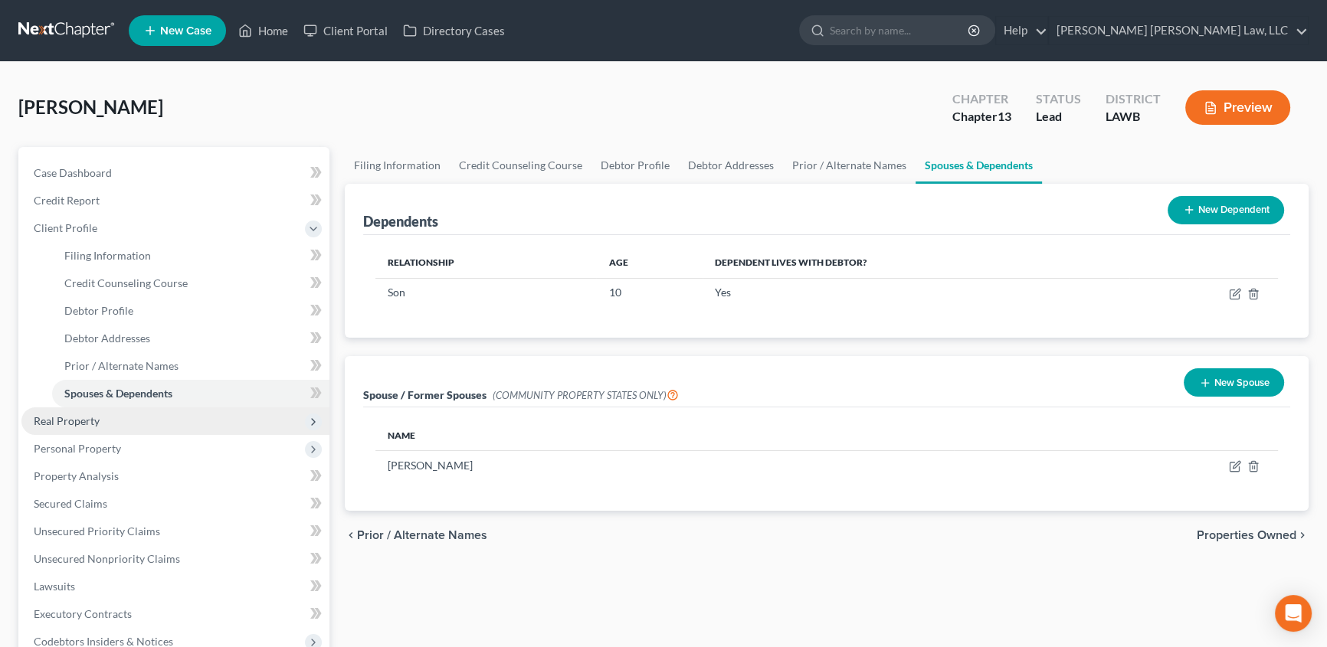
click at [78, 418] on span "Real Property" at bounding box center [67, 421] width 66 height 13
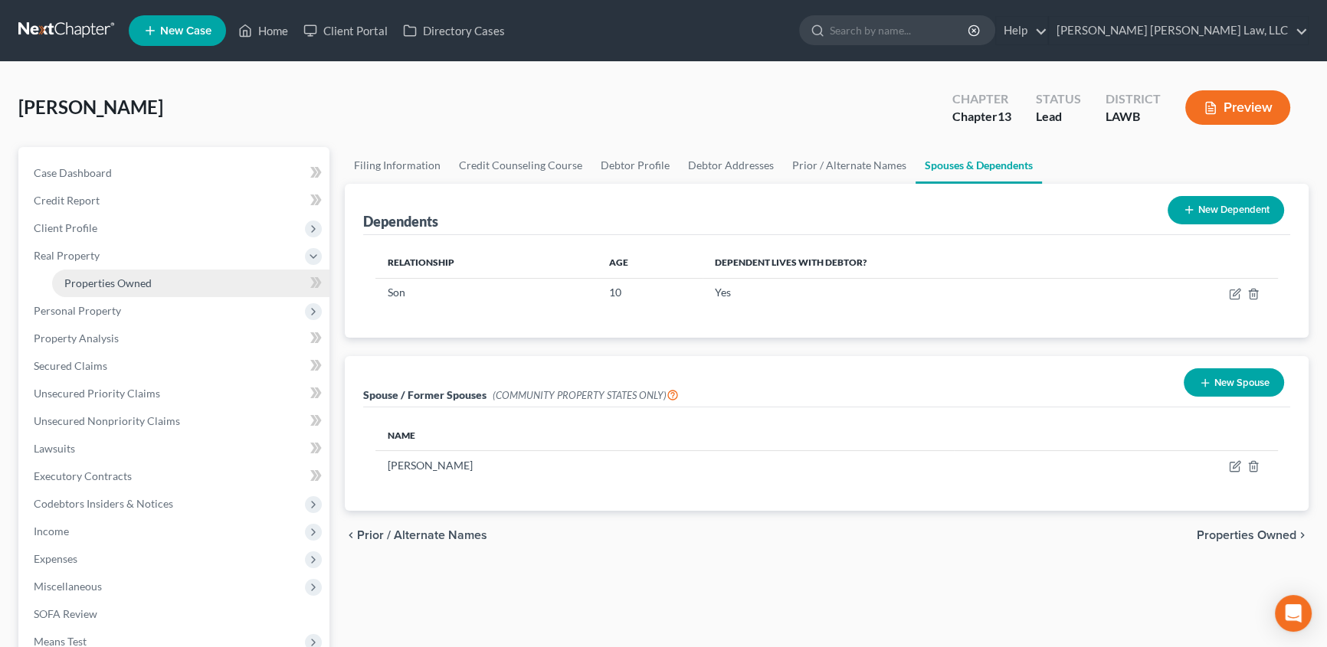
click at [111, 290] on link "Properties Owned" at bounding box center [190, 284] width 277 height 28
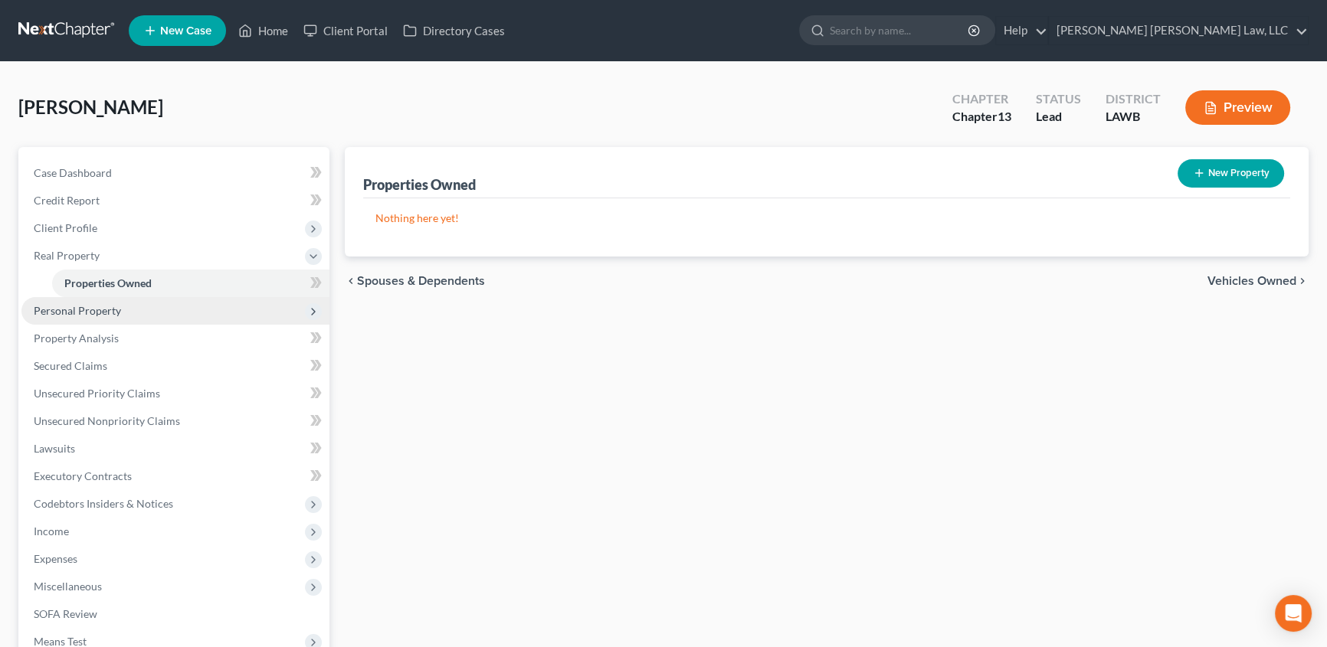
click at [77, 306] on span "Personal Property" at bounding box center [77, 310] width 87 height 13
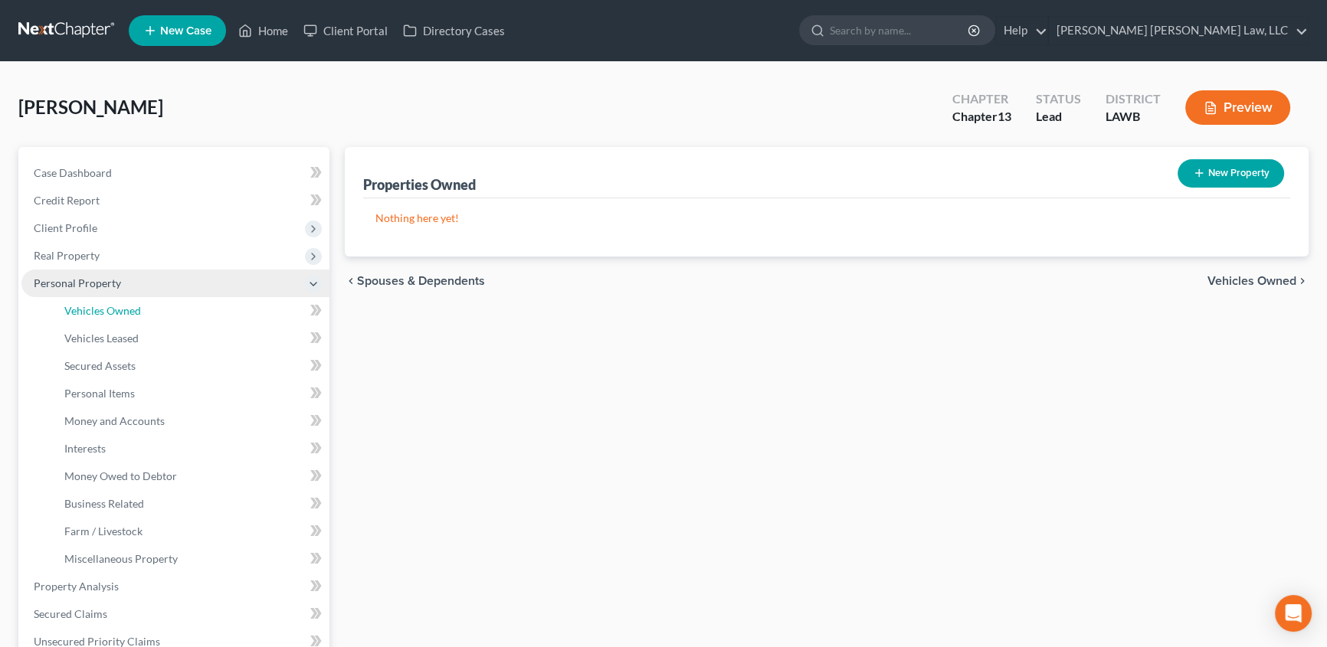
click at [77, 306] on span "Vehicles Owned" at bounding box center [102, 310] width 77 height 13
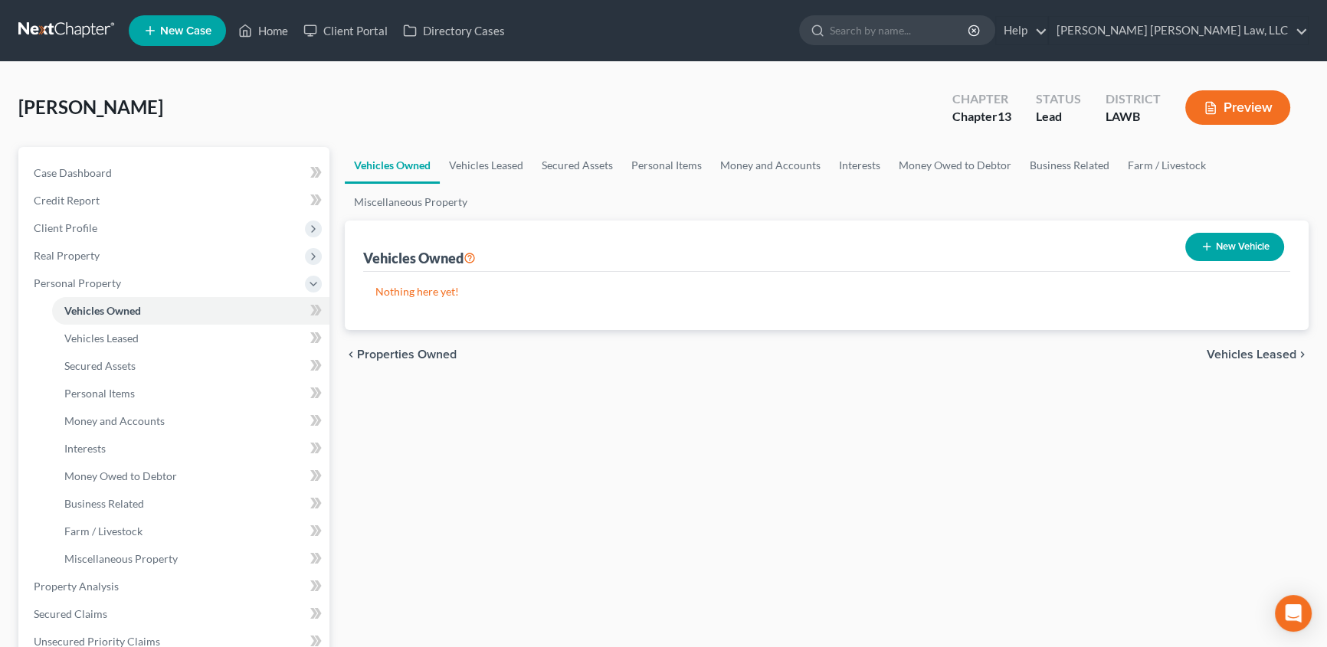
click at [1233, 244] on button "New Vehicle" at bounding box center [1234, 247] width 99 height 28
select select "0"
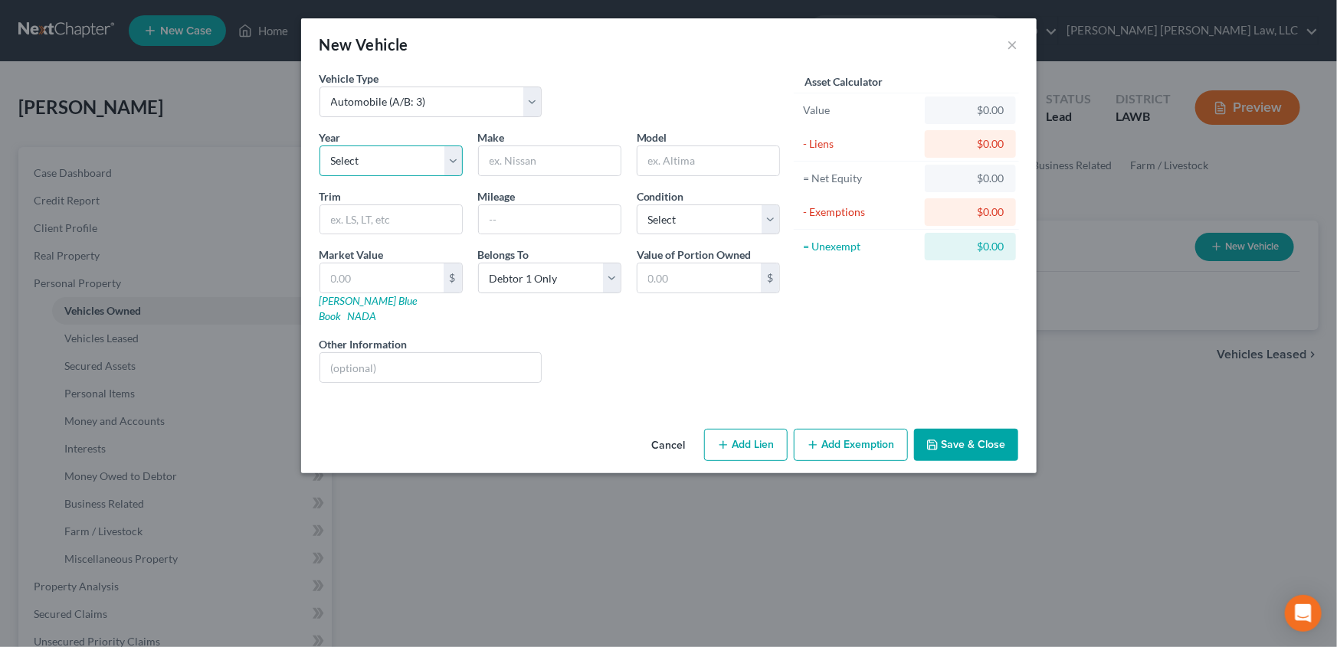
click at [347, 160] on select "Select 2026 2025 2024 2023 2022 2021 2020 2019 2018 2017 2016 2015 2014 2013 20…" at bounding box center [391, 161] width 143 height 31
select select "4"
click at [320, 146] on select "Select 2026 2025 2024 2023 2022 2021 2020 2019 2018 2017 2016 2015 2014 2013 20…" at bounding box center [391, 161] width 143 height 31
drag, startPoint x: 516, startPoint y: 159, endPoint x: 463, endPoint y: 163, distance: 53.8
click at [516, 159] on input "text" at bounding box center [550, 160] width 142 height 29
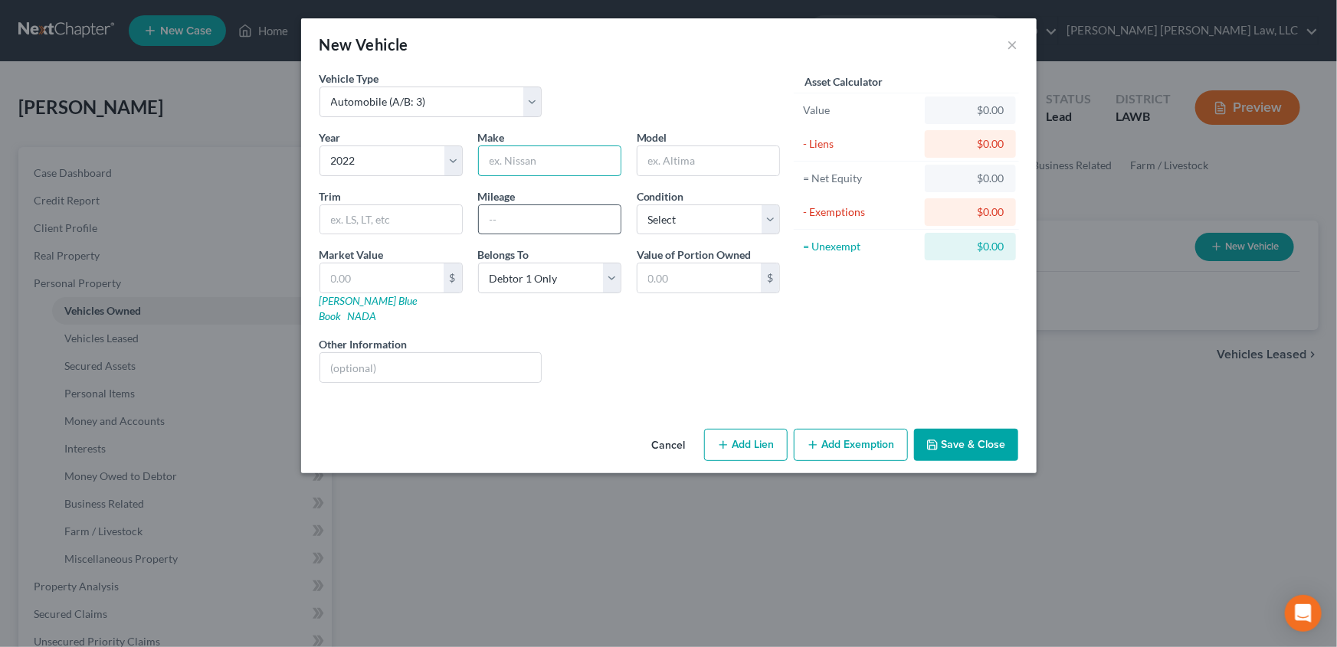
type input "Toyota"
click at [684, 158] on input "text" at bounding box center [708, 160] width 142 height 29
type input "Tundra"
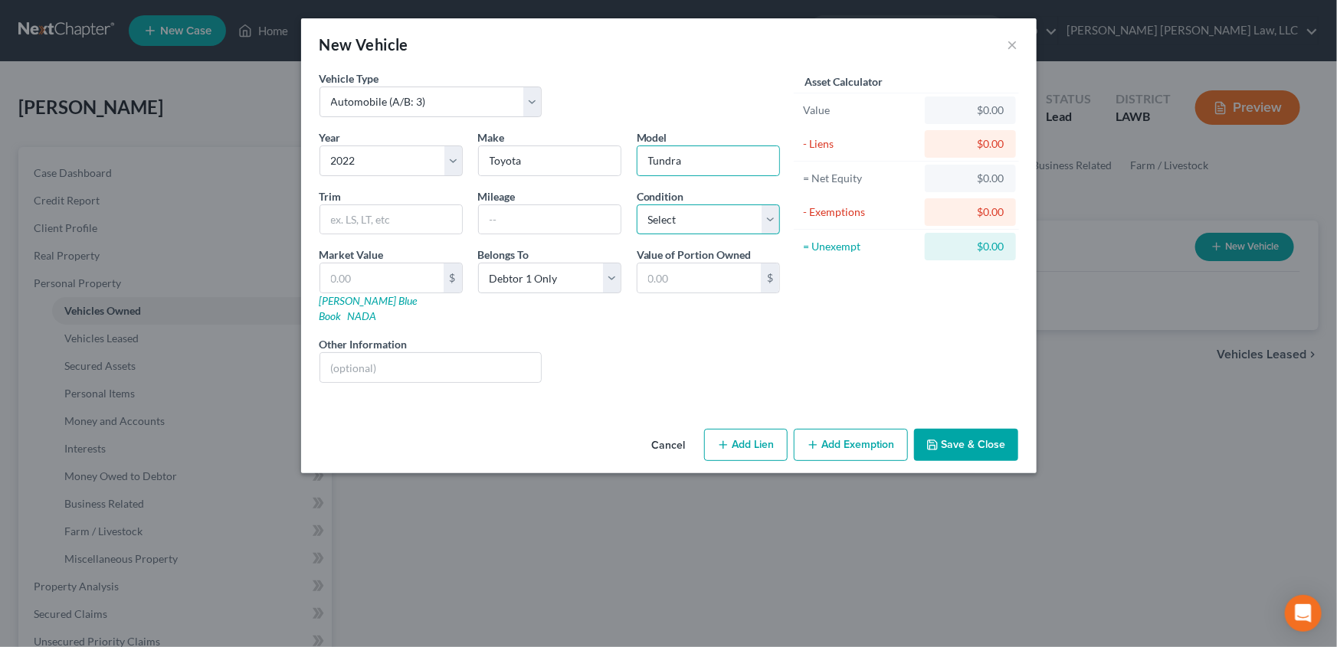
click at [680, 221] on select "Select Excellent Very Good Good Fair Poor" at bounding box center [708, 220] width 143 height 31
select select "2"
click at [637, 205] on select "Select Excellent Very Good Good Fair Poor" at bounding box center [708, 220] width 143 height 31
click at [614, 282] on select "Select Debtor 1 Only Debtor 2 Only Debtor 1 And Debtor 2 Only At Least One Of T…" at bounding box center [549, 278] width 143 height 31
select select "3"
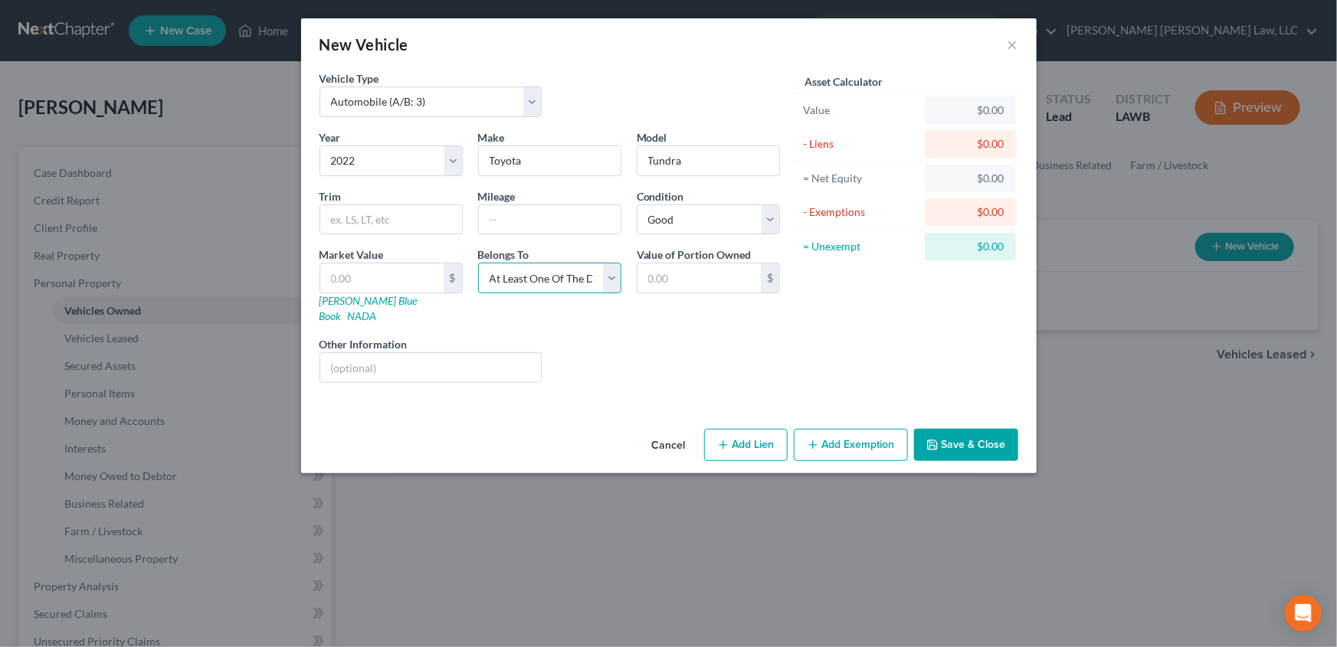
click at [478, 263] on select "Select Debtor 1 Only Debtor 2 Only Debtor 1 And Debtor 2 Only At Least One Of T…" at bounding box center [549, 278] width 143 height 31
click at [977, 436] on button "Save & Close" at bounding box center [966, 445] width 104 height 32
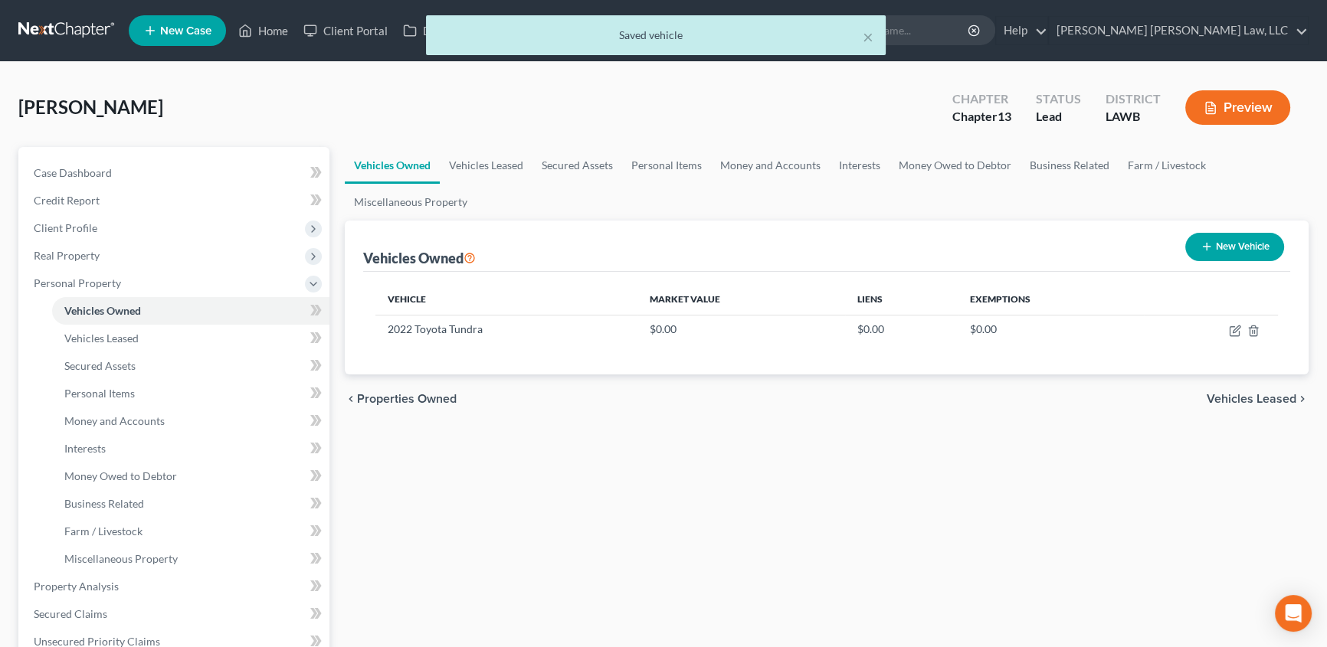
click at [1214, 251] on button "New Vehicle" at bounding box center [1234, 247] width 99 height 28
select select "0"
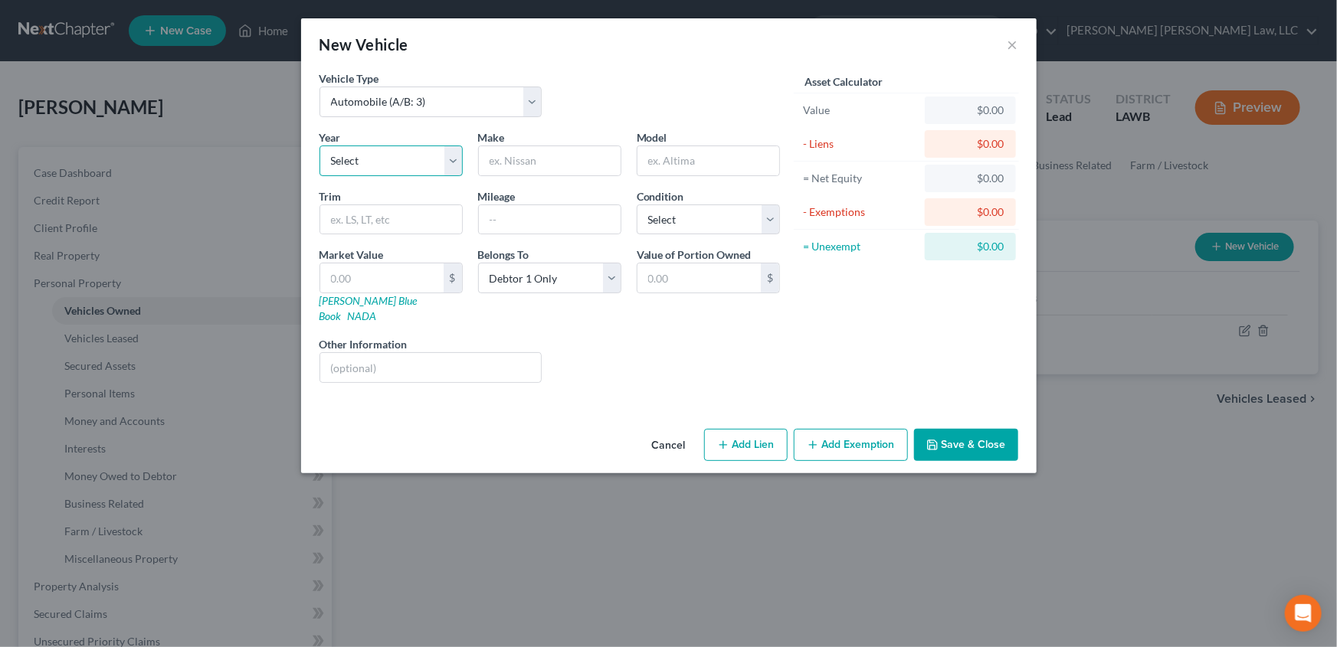
click at [460, 159] on select "Select 2026 2025 2024 2023 2022 2021 2020 2019 2018 2017 2016 2015 2014 2013 20…" at bounding box center [391, 161] width 143 height 31
select select "12"
click at [320, 146] on select "Select 2026 2025 2024 2023 2022 2021 2020 2019 2018 2017 2016 2015 2014 2013 20…" at bounding box center [391, 161] width 143 height 31
click at [501, 165] on input "text" at bounding box center [550, 160] width 142 height 29
type input "Toyota"
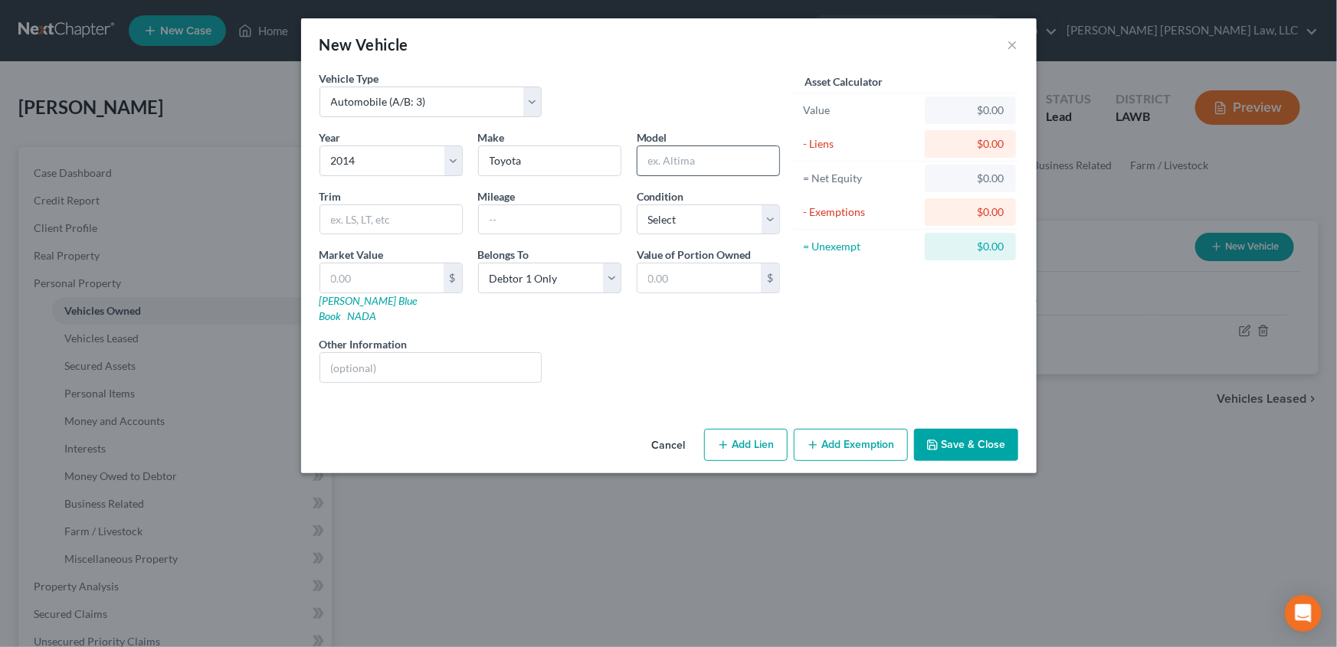
click at [673, 164] on input "text" at bounding box center [708, 160] width 142 height 29
drag, startPoint x: 645, startPoint y: 146, endPoint x: 638, endPoint y: 156, distance: 11.5
click at [638, 156] on input "text" at bounding box center [708, 160] width 142 height 29
type input "RAV4"
click at [654, 220] on select "Select Excellent Very Good Good Fair Poor" at bounding box center [708, 220] width 143 height 31
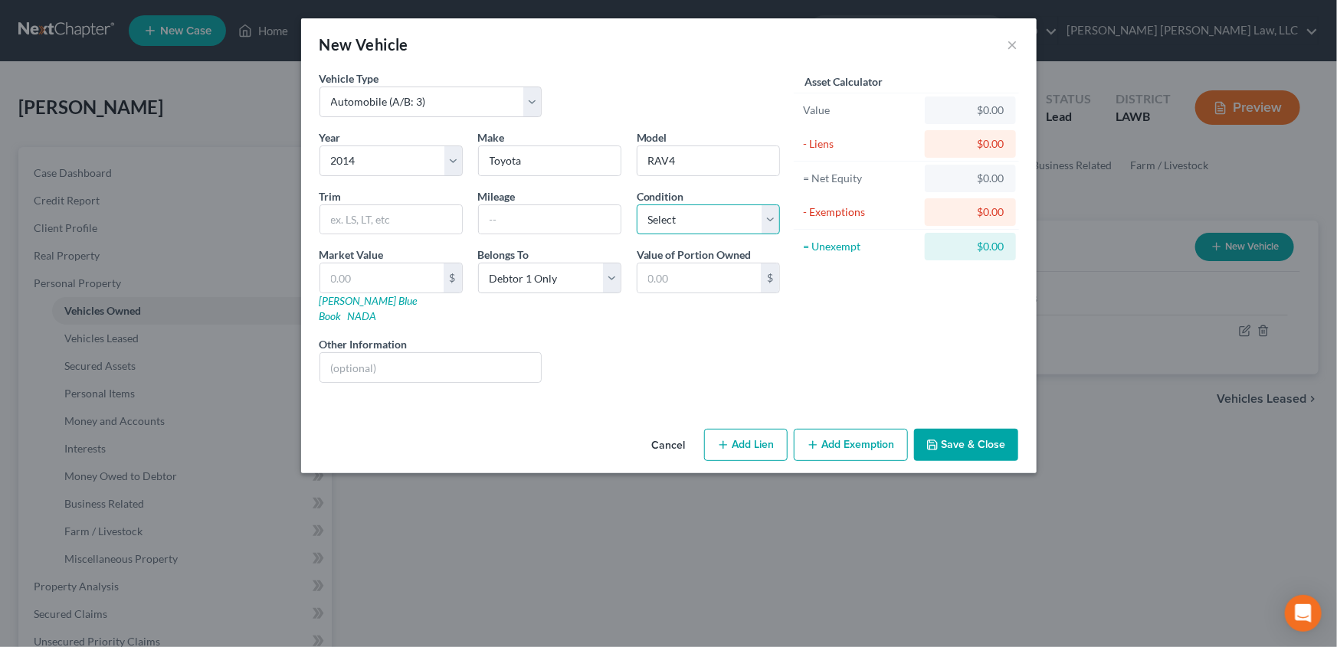
select select "3"
click at [637, 205] on select "Select Excellent Very Good Good Fair Poor" at bounding box center [708, 220] width 143 height 31
click at [958, 429] on button "Save & Close" at bounding box center [966, 445] width 104 height 32
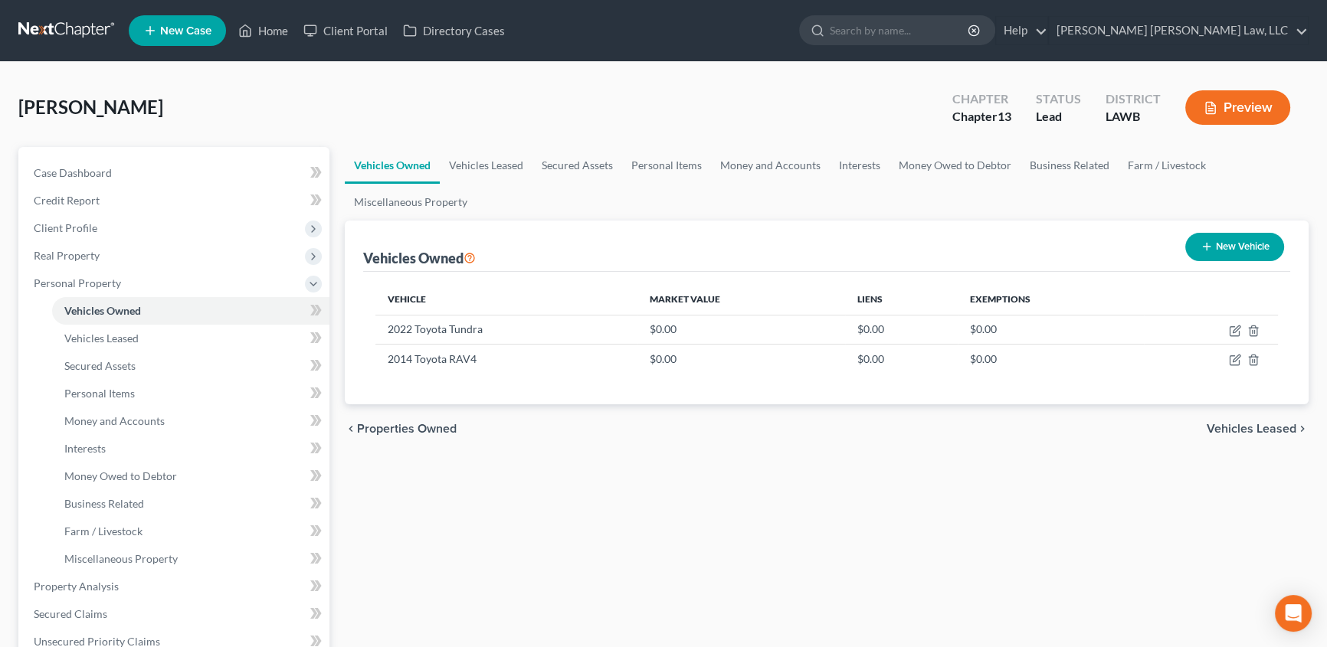
click at [1230, 244] on button "New Vehicle" at bounding box center [1234, 247] width 99 height 28
select select "0"
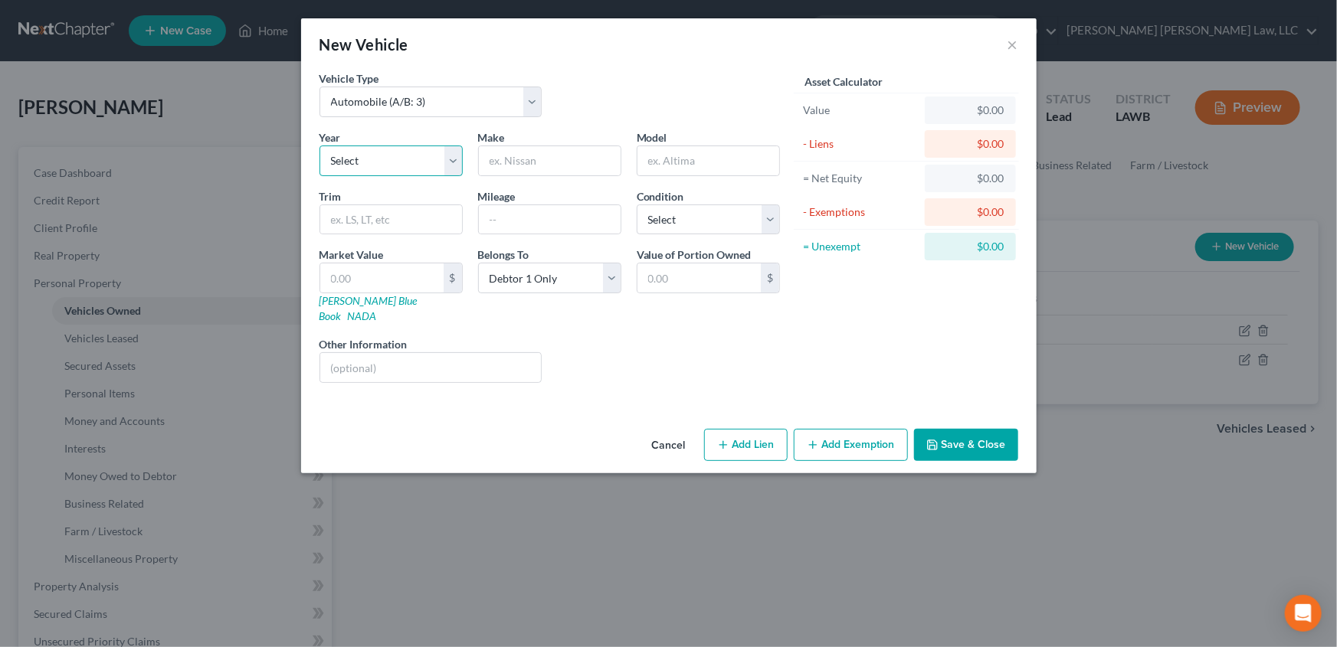
click at [363, 157] on select "Select 2026 2025 2024 2023 2022 2021 2020 2019 2018 2017 2016 2015 2014 2013 20…" at bounding box center [391, 161] width 143 height 31
select select "3"
click at [320, 146] on select "Select 2026 2025 2024 2023 2022 2021 2020 2019 2018 2017 2016 2015 2014 2013 20…" at bounding box center [391, 161] width 143 height 31
click at [418, 98] on select "Select Automobile (A/B: 3) Truck (A/B: 3) Trailer (A/B: 4) Watercraft (A/B: 4) …" at bounding box center [431, 102] width 223 height 31
click at [320, 87] on select "Select Automobile (A/B: 3) Truck (A/B: 3) Trailer (A/B: 4) Watercraft (A/B: 4) …" at bounding box center [431, 102] width 223 height 31
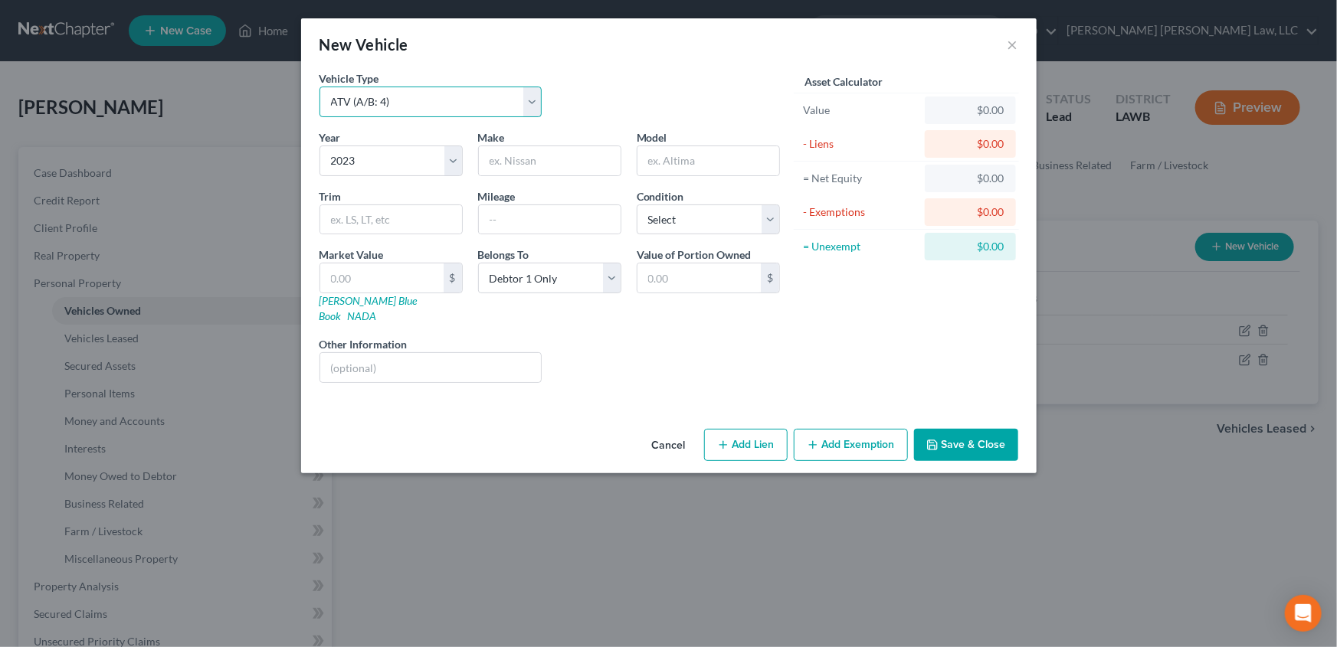
click at [383, 98] on select "Select Automobile (A/B: 3) Truck (A/B: 3) Trailer (A/B: 4) Watercraft (A/B: 4) …" at bounding box center [431, 102] width 223 height 31
select select "7"
click at [320, 87] on select "Select Automobile (A/B: 3) Truck (A/B: 3) Trailer (A/B: 4) Watercraft (A/B: 4) …" at bounding box center [431, 102] width 223 height 31
click at [521, 166] on input "text" at bounding box center [550, 160] width 142 height 29
type input "Yamaha"
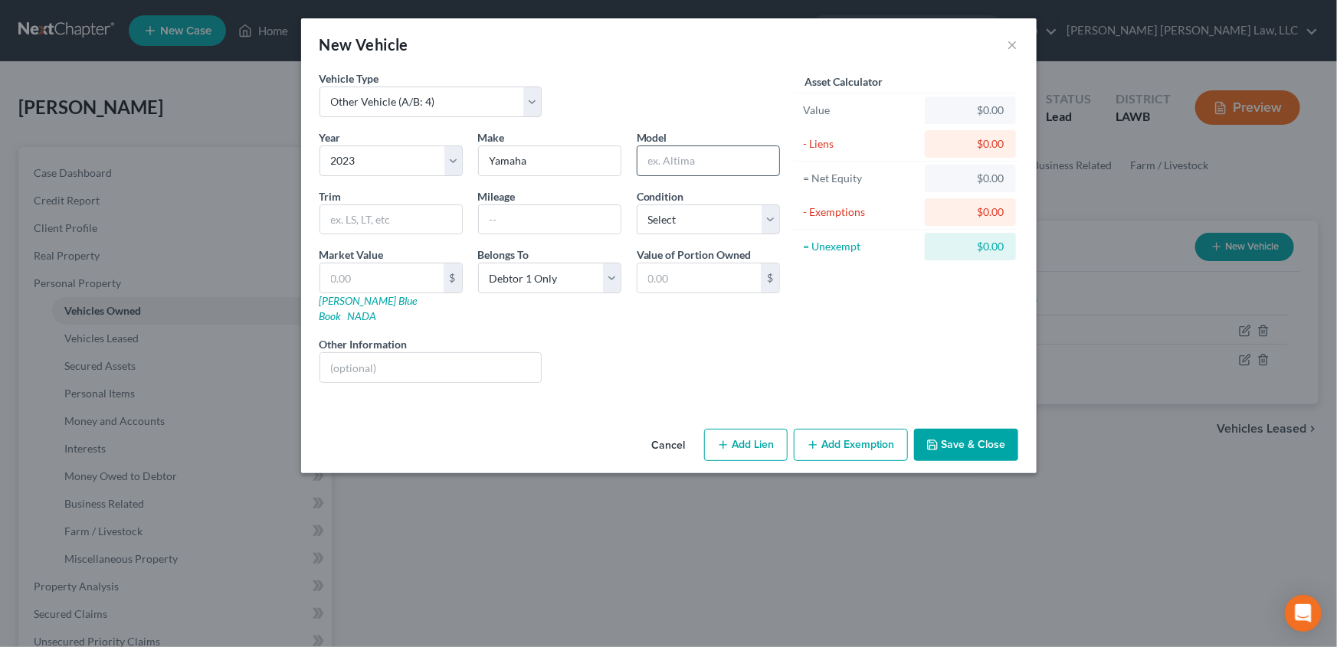
click at [660, 168] on input "text" at bounding box center [708, 160] width 142 height 29
type input "TT-R1103"
click at [390, 216] on input "text" at bounding box center [391, 219] width 142 height 29
type input "Trail Motocycle"
click at [703, 218] on select "Select Excellent Very Good Good Fair Poor" at bounding box center [708, 220] width 143 height 31
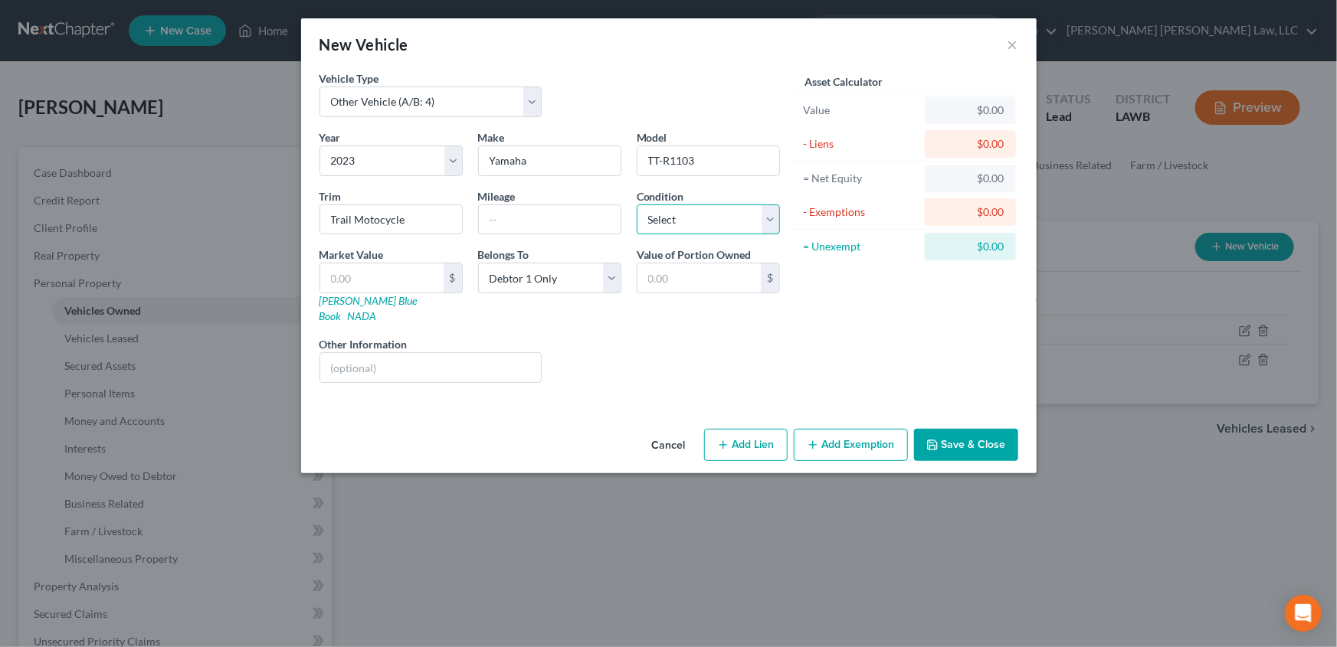
select select "2"
click at [637, 205] on select "Select Excellent Very Good Good Fair Poor" at bounding box center [708, 220] width 143 height 31
click at [973, 437] on button "Save & Close" at bounding box center [966, 445] width 104 height 32
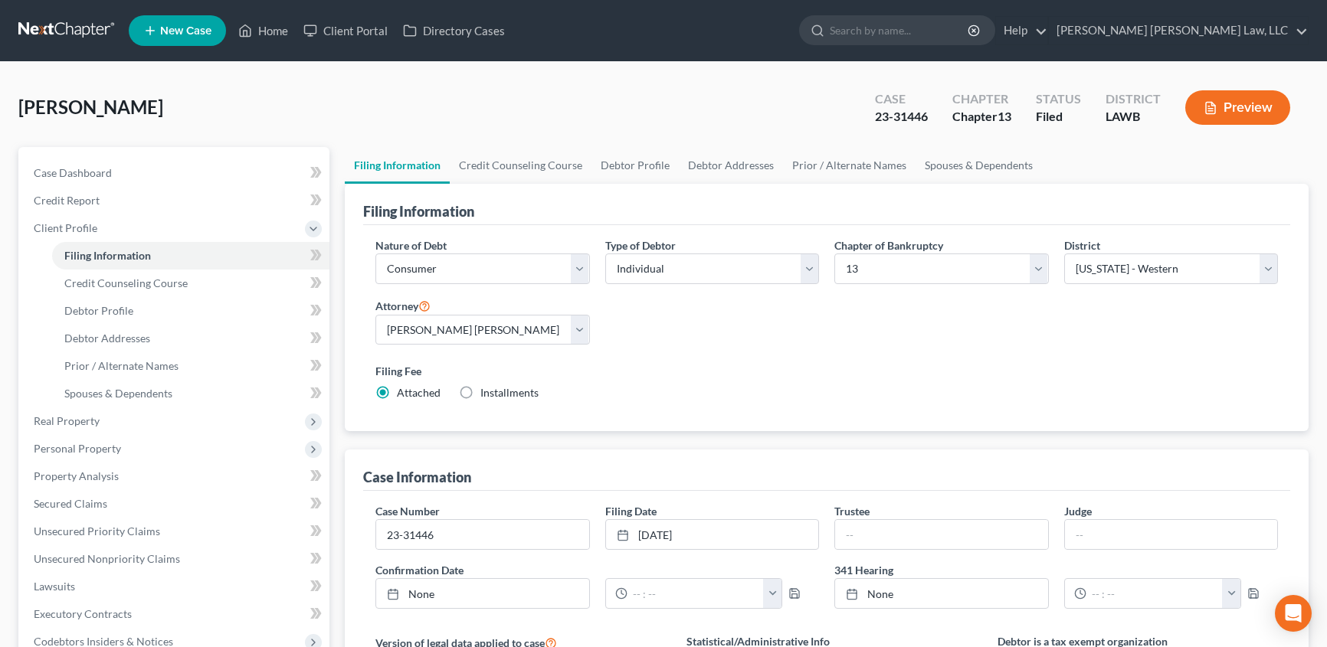
select select "1"
select select "0"
select select "3"
select select "36"
select select "0"
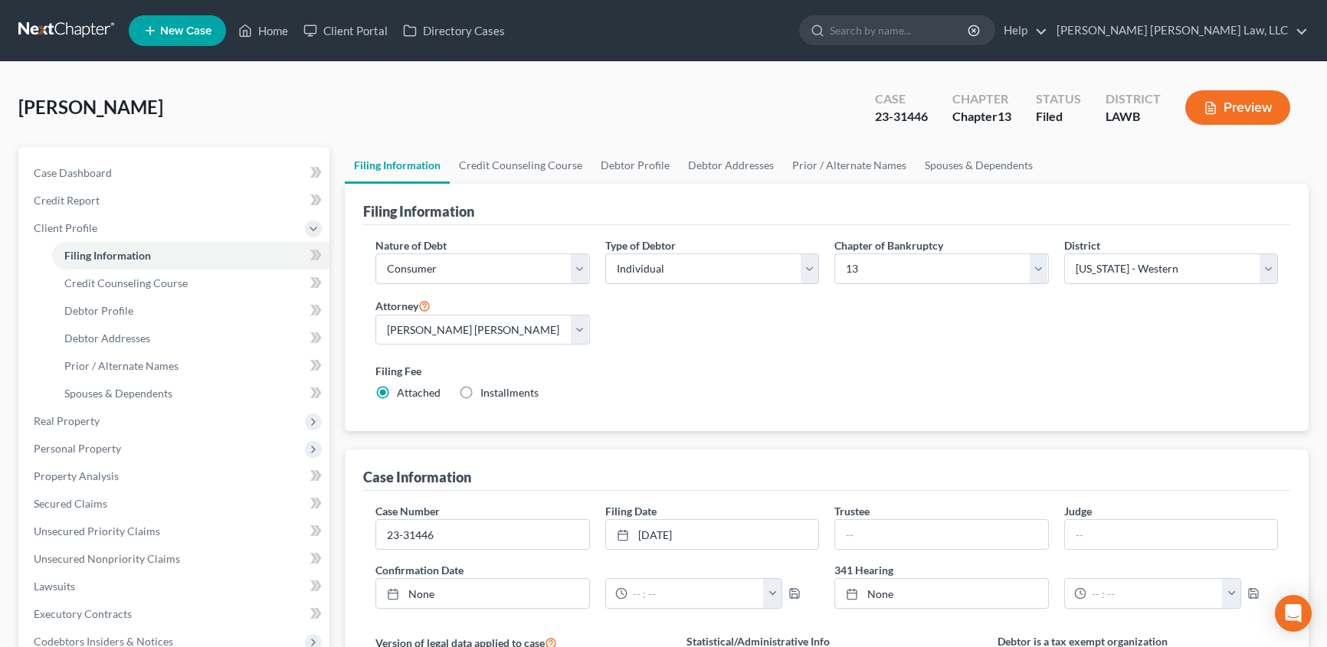
select select "19"
click at [77, 226] on span "Client Profile" at bounding box center [66, 227] width 64 height 13
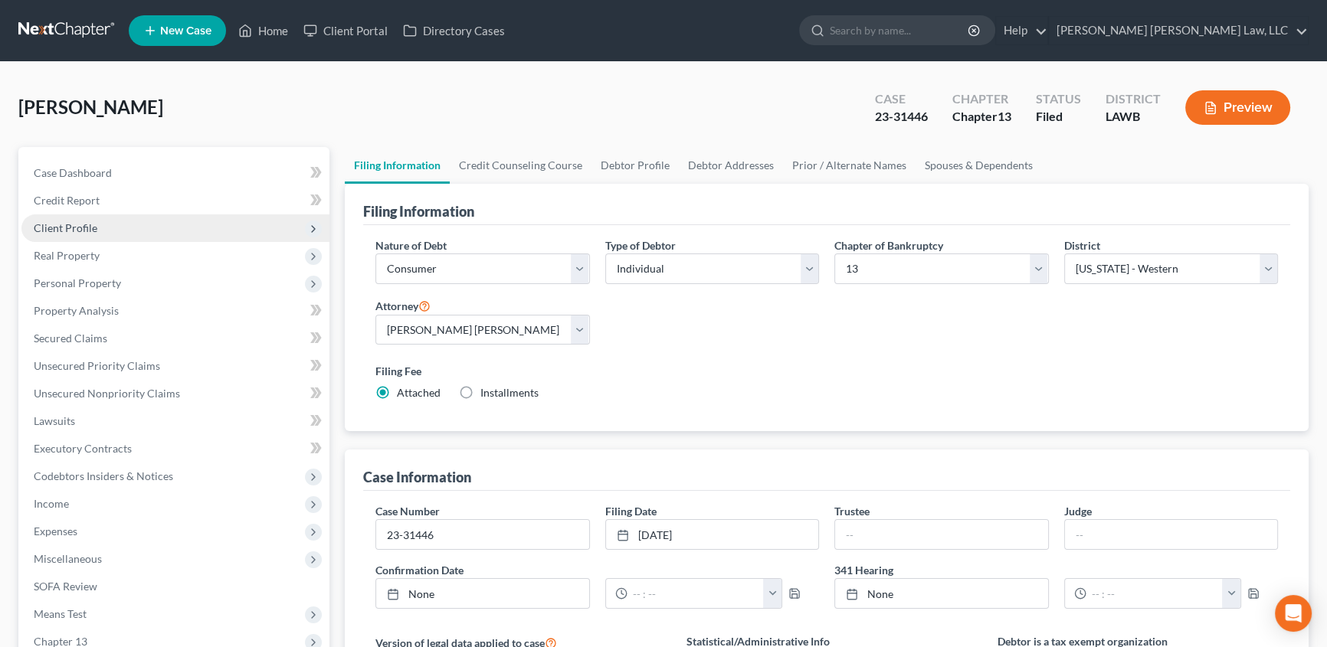
click at [84, 221] on span "Client Profile" at bounding box center [66, 227] width 64 height 13
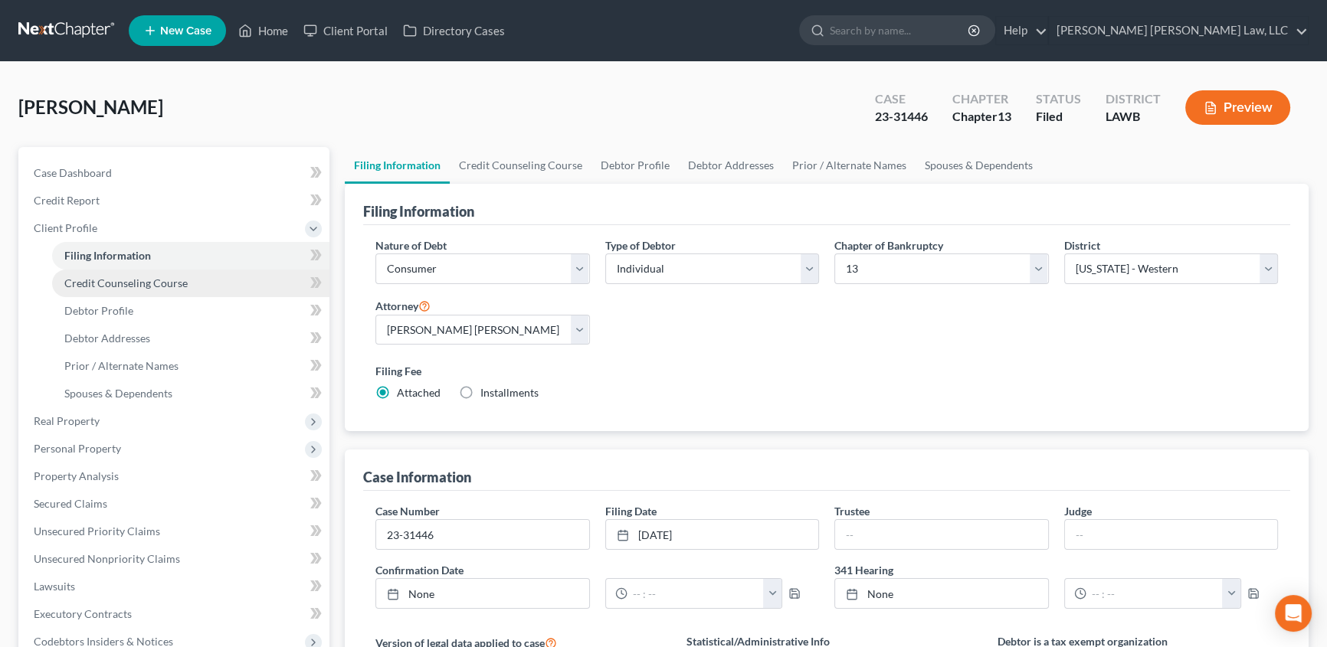
click at [159, 284] on span "Credit Counseling Course" at bounding box center [125, 283] width 123 height 13
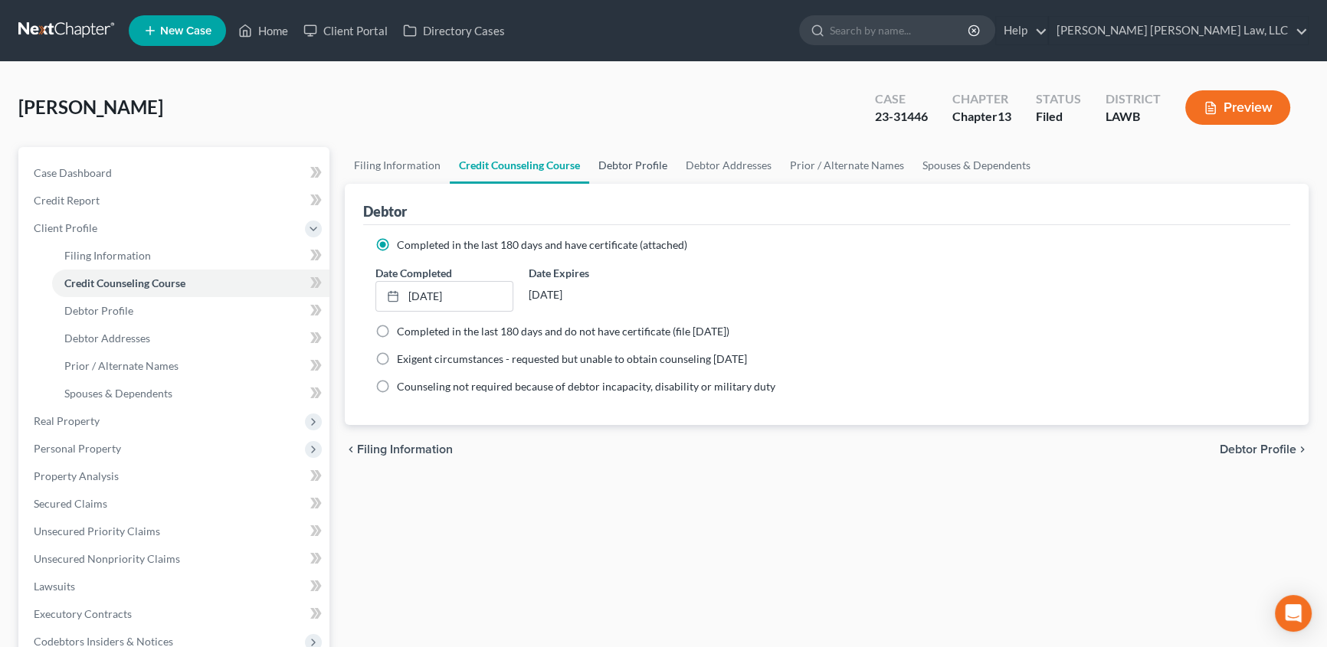
click at [613, 169] on link "Debtor Profile" at bounding box center [632, 165] width 87 height 37
select select "1"
select select "2"
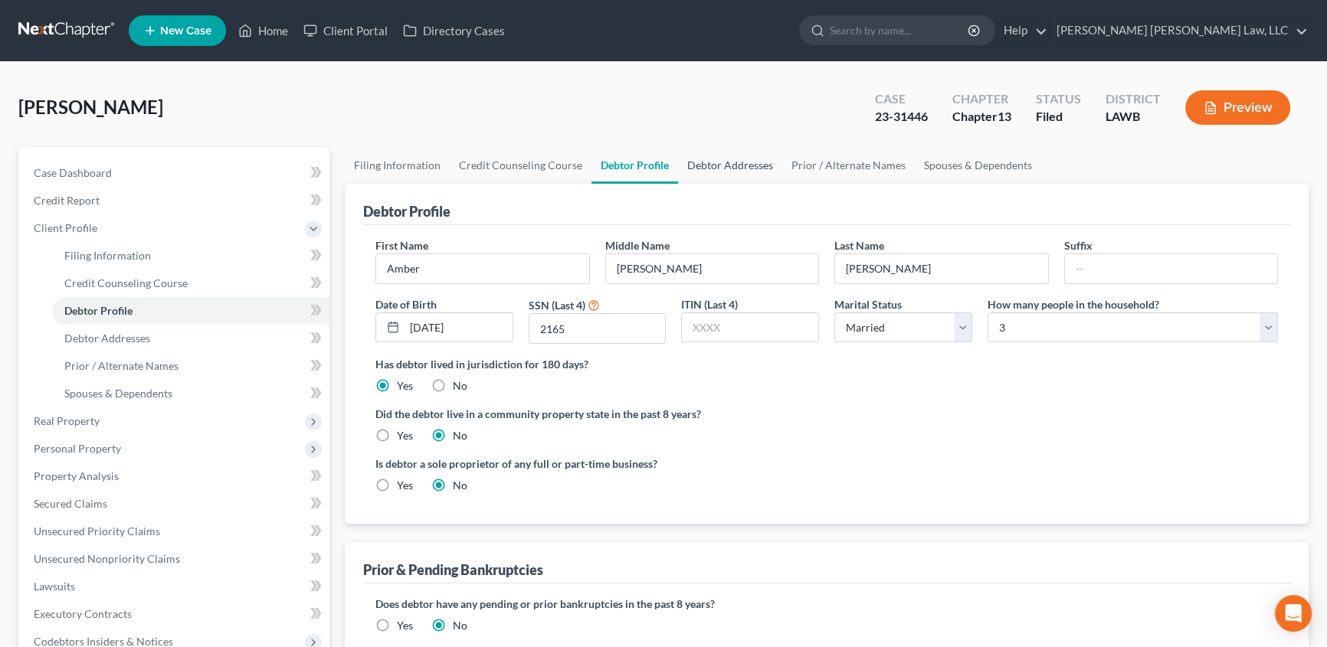
click at [704, 160] on link "Debtor Addresses" at bounding box center [730, 165] width 104 height 37
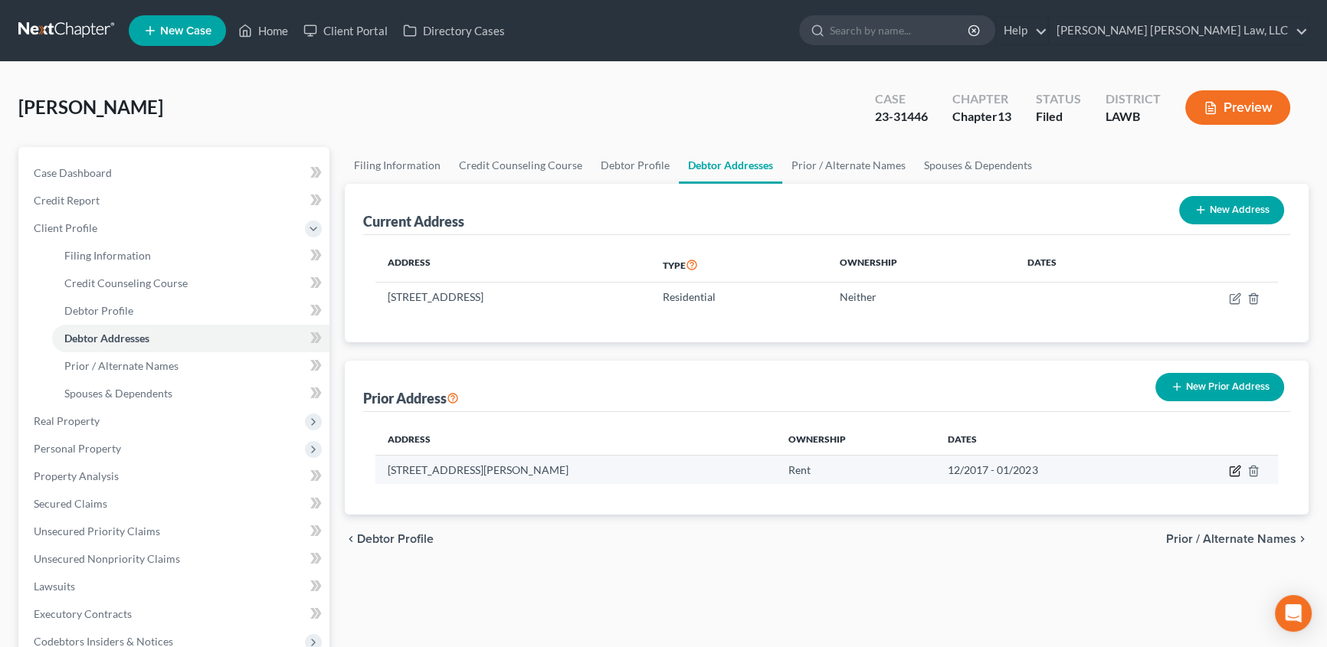
click at [1234, 467] on icon "button" at bounding box center [1235, 471] width 12 height 12
select select "19"
select select "32"
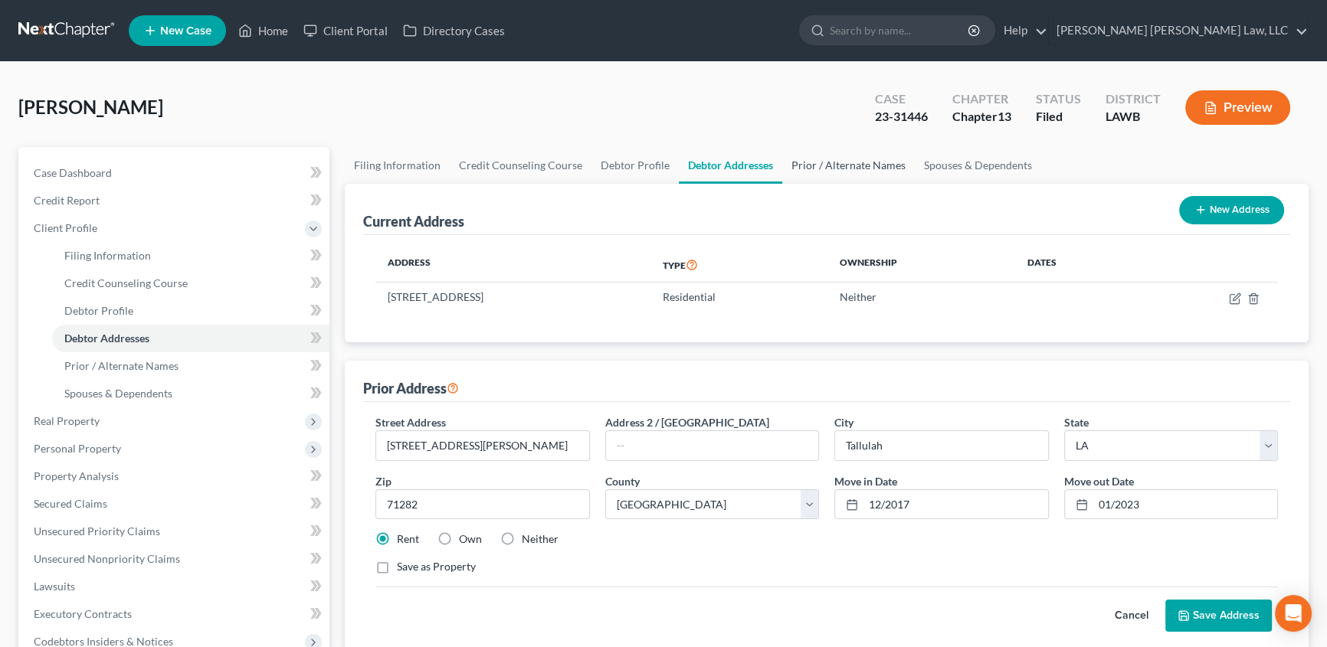
click at [873, 163] on link "Prior / Alternate Names" at bounding box center [848, 165] width 133 height 37
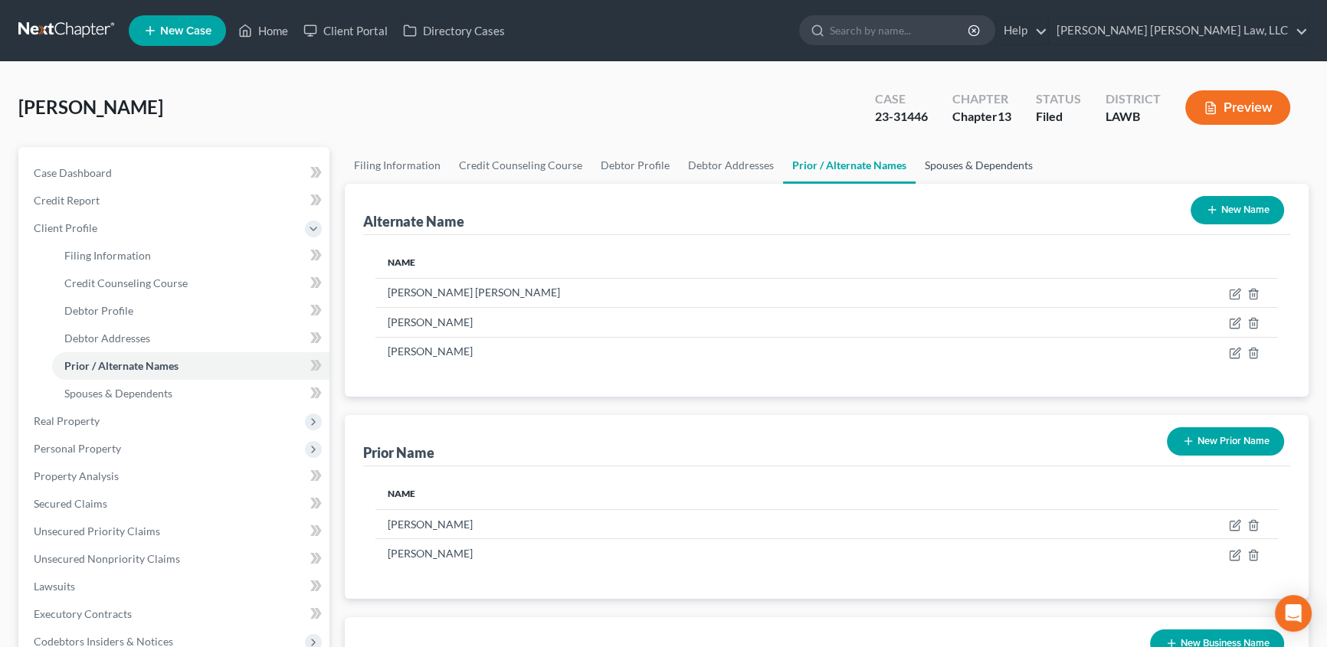
click at [940, 168] on link "Spouses & Dependents" at bounding box center [979, 165] width 126 height 37
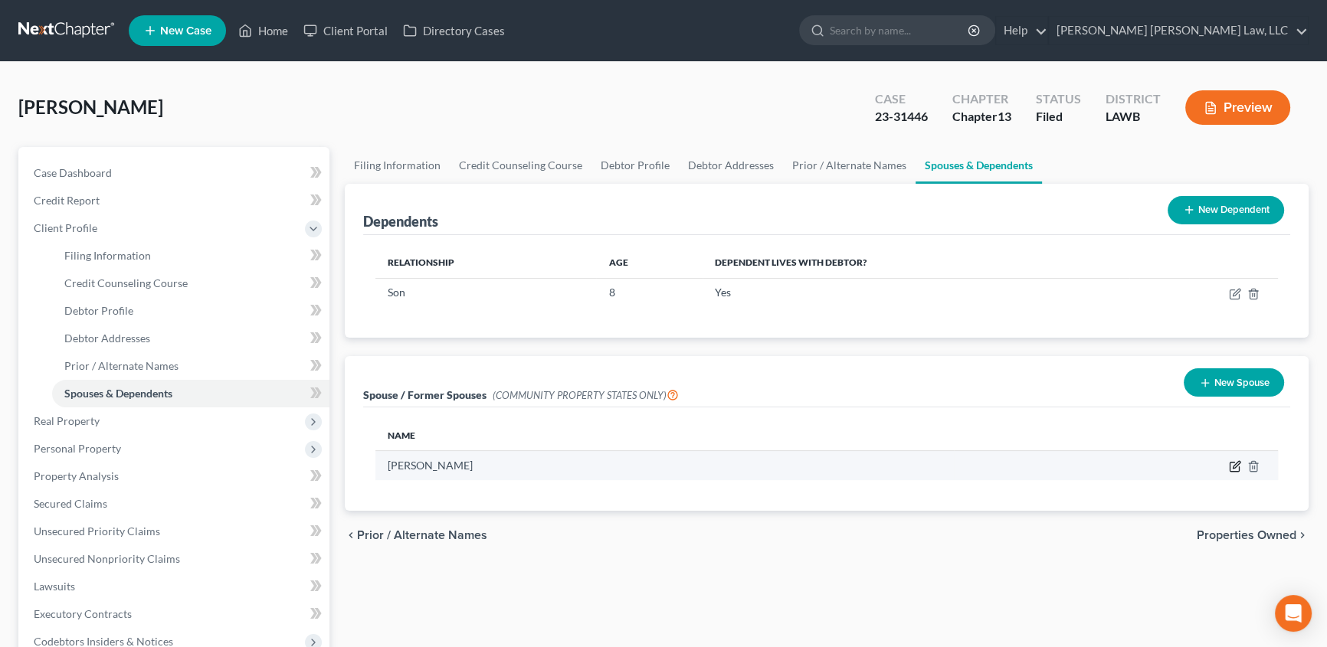
click at [1237, 468] on icon "button" at bounding box center [1235, 466] width 12 height 12
select select "4"
select select "19"
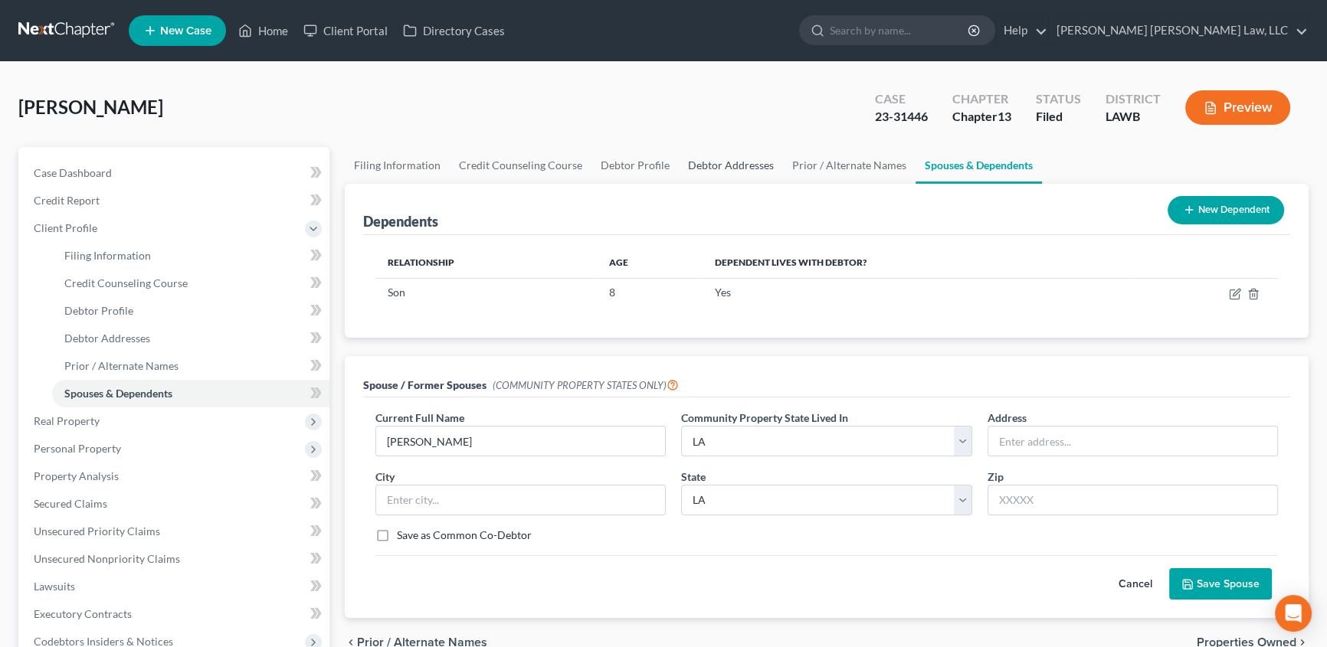
drag, startPoint x: 721, startPoint y: 161, endPoint x: 760, endPoint y: 174, distance: 41.2
click at [721, 161] on link "Debtor Addresses" at bounding box center [731, 165] width 104 height 37
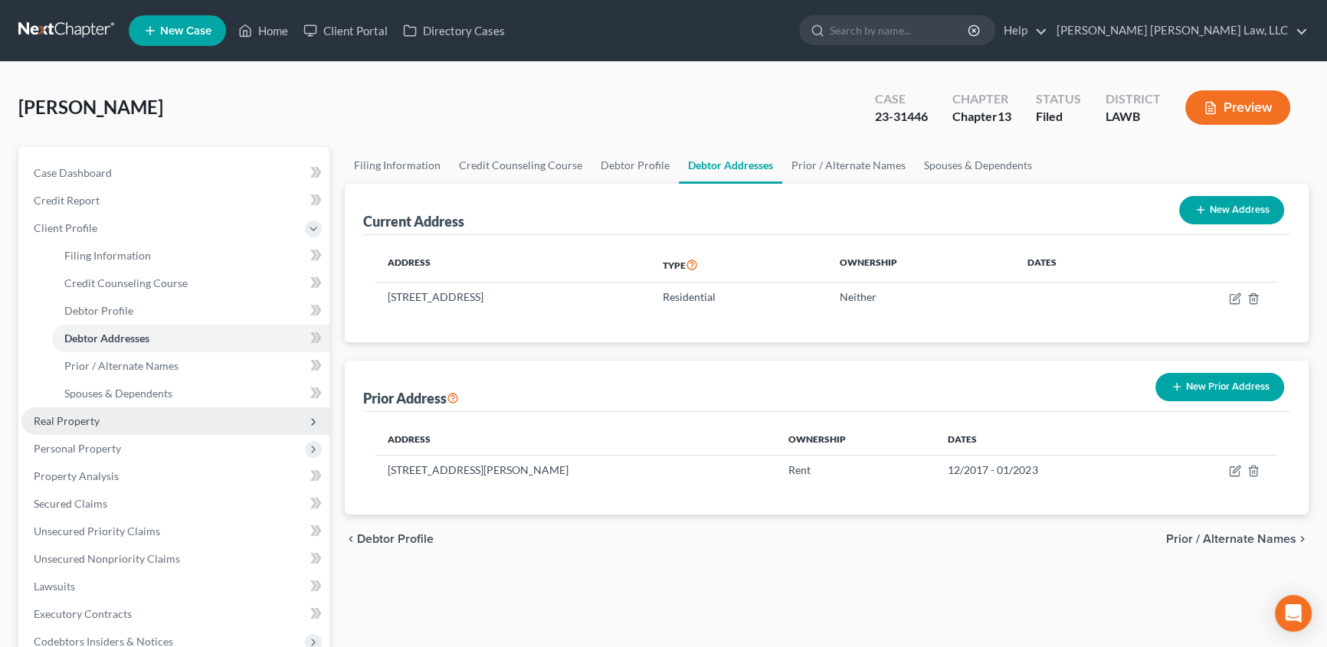
click at [79, 421] on span "Real Property" at bounding box center [67, 421] width 66 height 13
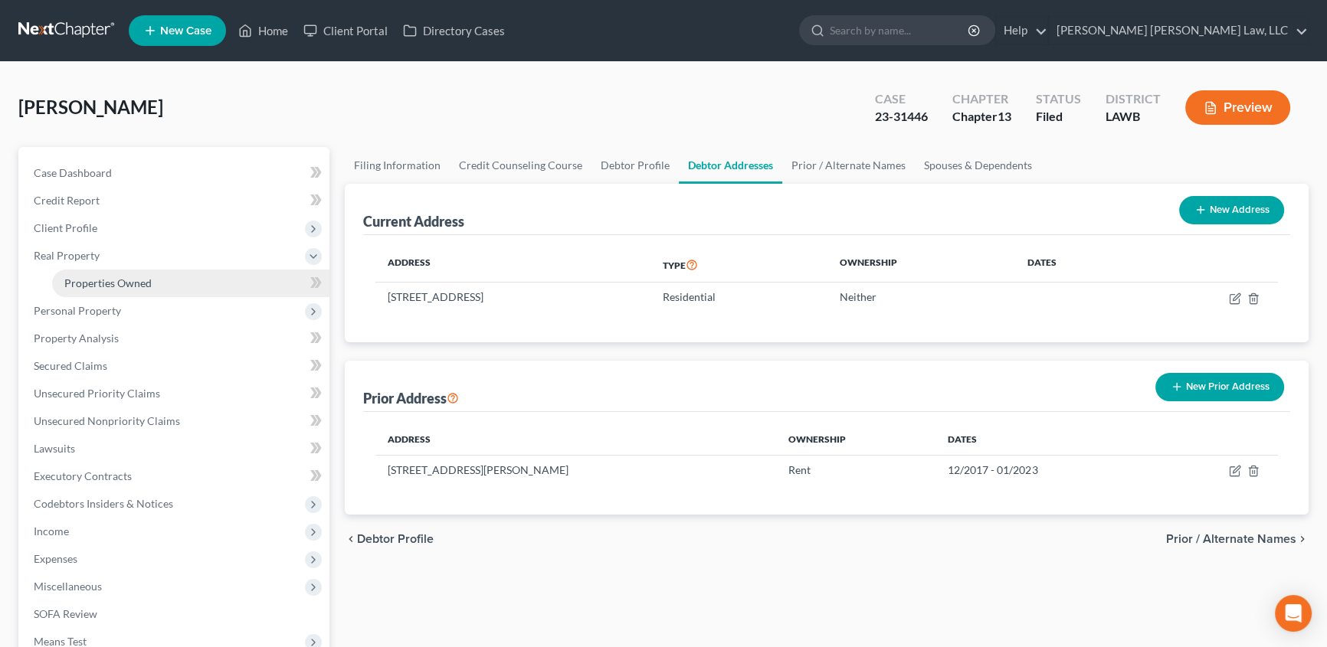
click at [141, 283] on span "Properties Owned" at bounding box center [107, 283] width 87 height 13
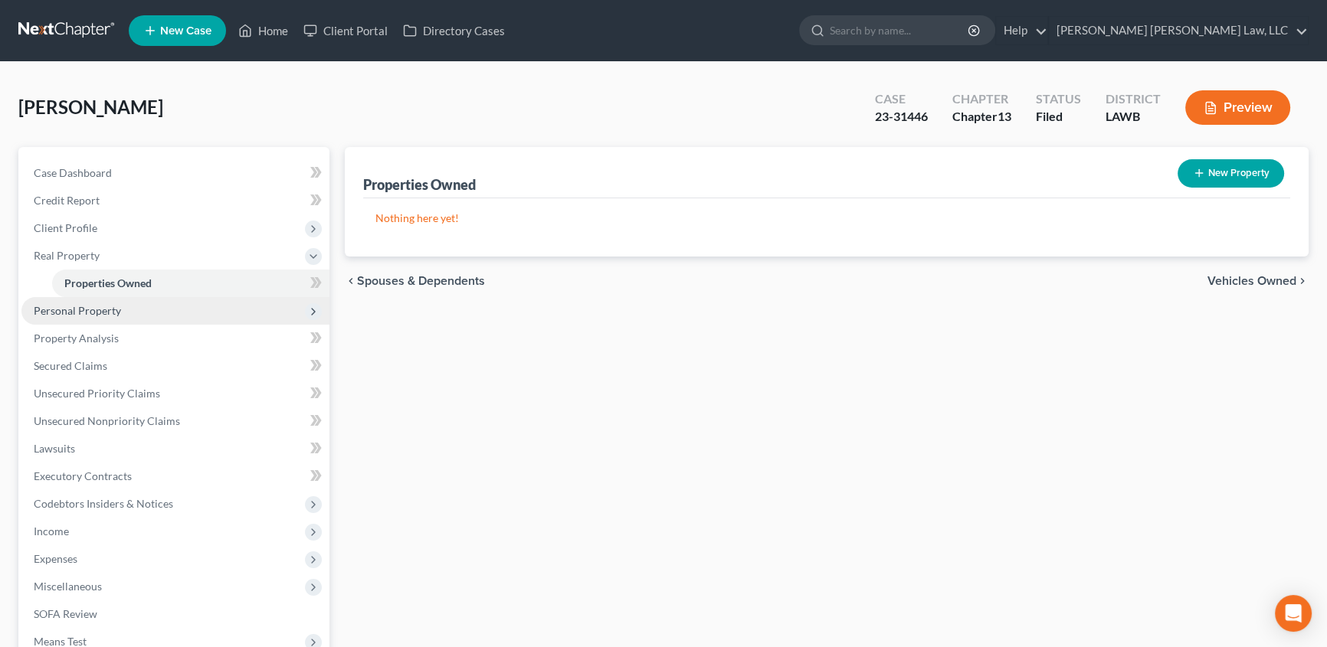
click at [115, 300] on span "Personal Property" at bounding box center [175, 311] width 308 height 28
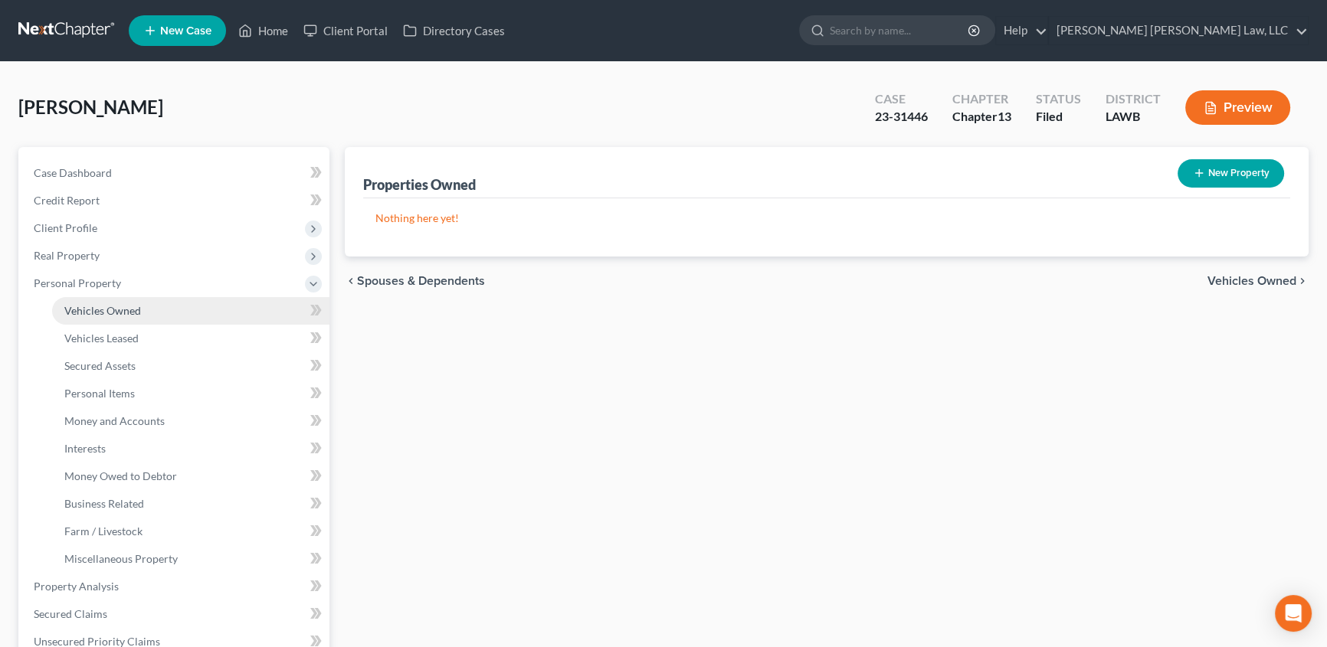
click at [136, 301] on link "Vehicles Owned" at bounding box center [190, 311] width 277 height 28
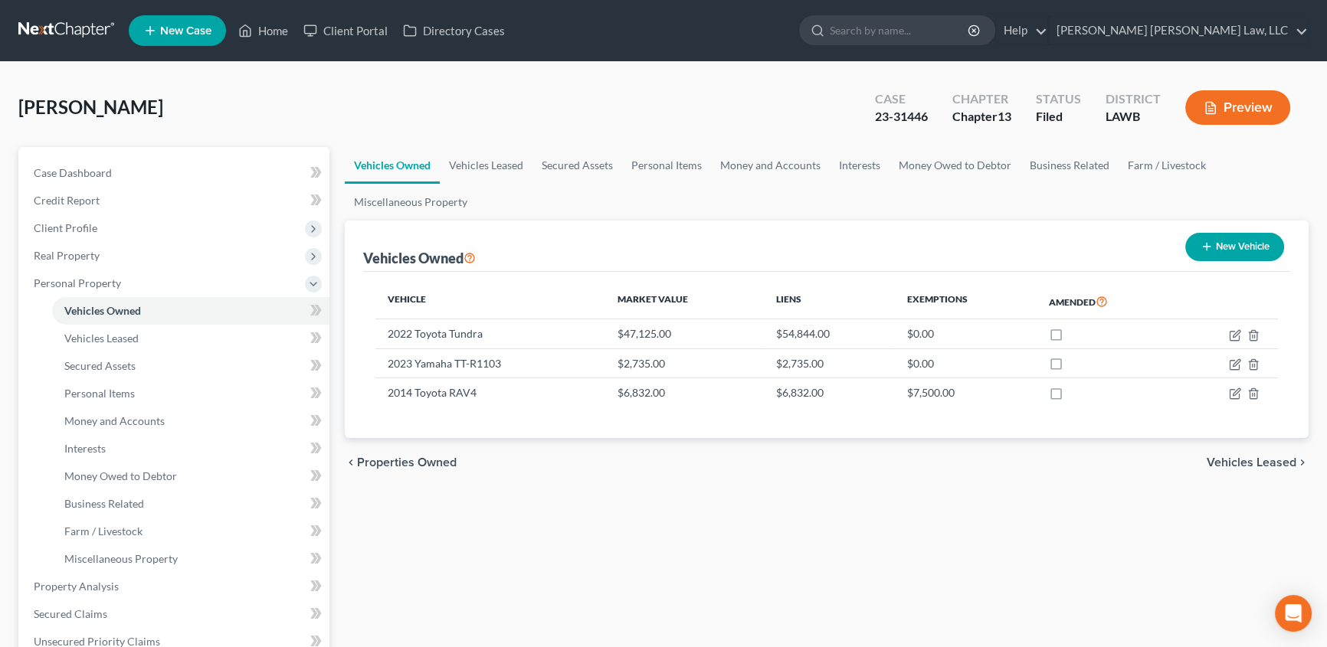
drag, startPoint x: 322, startPoint y: 207, endPoint x: 300, endPoint y: 153, distance: 57.8
click at [300, 159] on ul "Case Dashboard Payments Invoices Payments Payments Credit Report Client Profile" at bounding box center [175, 559] width 308 height 800
click at [1231, 359] on icon "button" at bounding box center [1235, 365] width 12 height 12
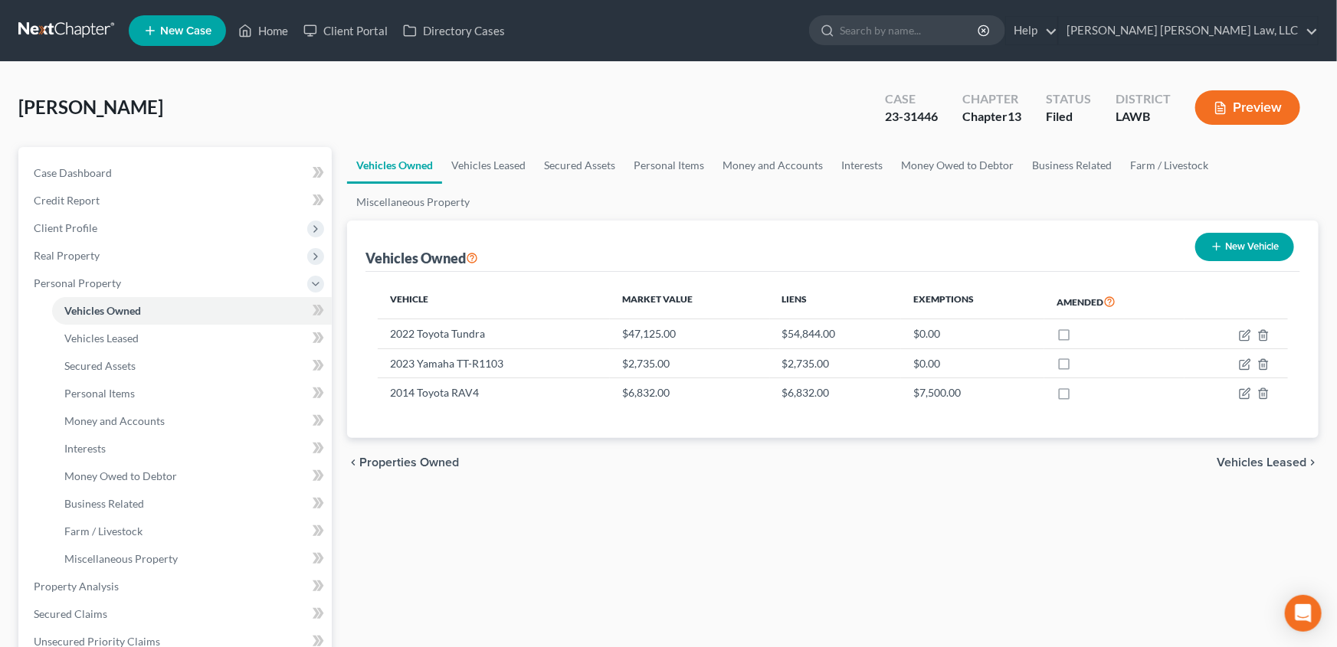
select select "7"
select select "3"
select select "0"
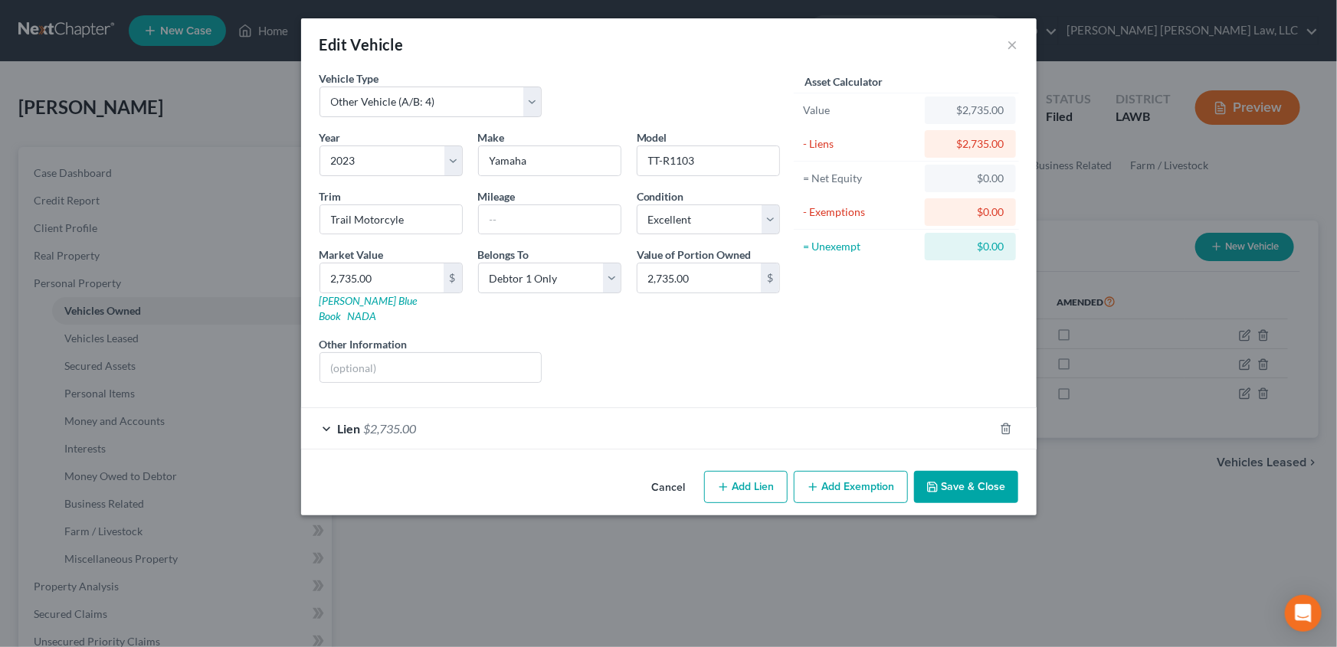
click at [973, 471] on button "Save & Close" at bounding box center [966, 487] width 104 height 32
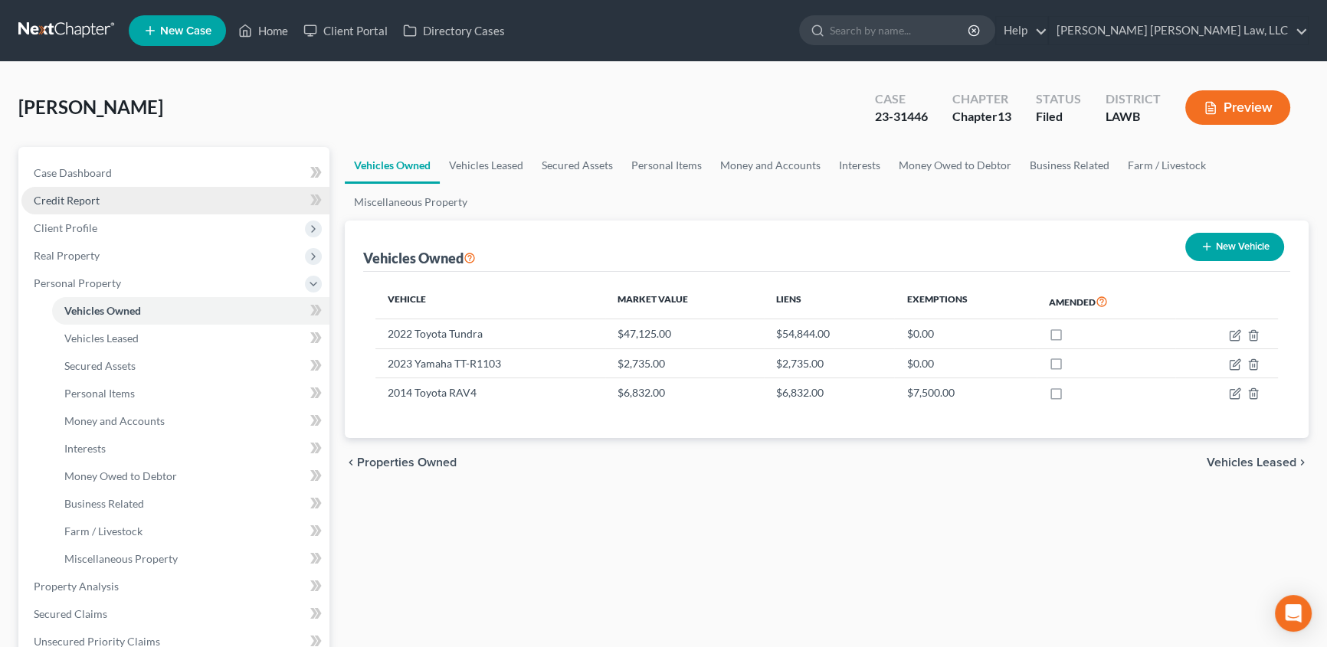
click at [94, 201] on span "Credit Report" at bounding box center [67, 200] width 66 height 13
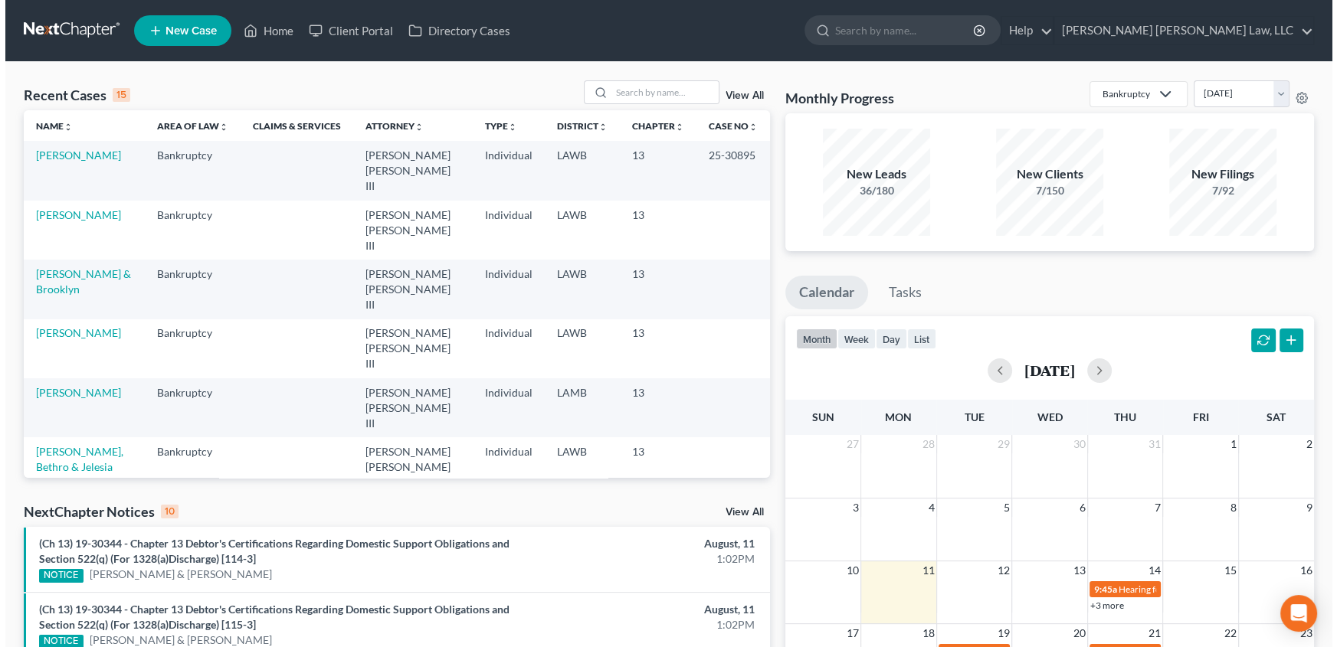
scroll to position [278, 0]
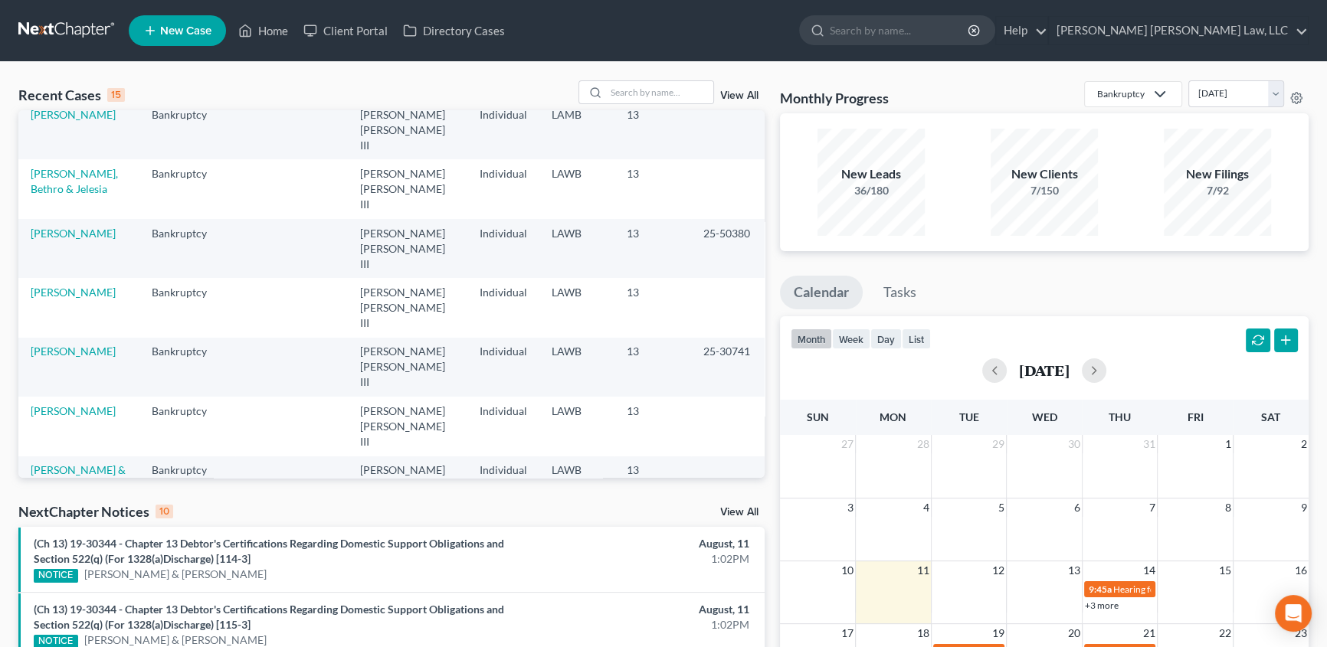
click at [66, 641] on link "[PERSON_NAME]" at bounding box center [73, 647] width 85 height 13
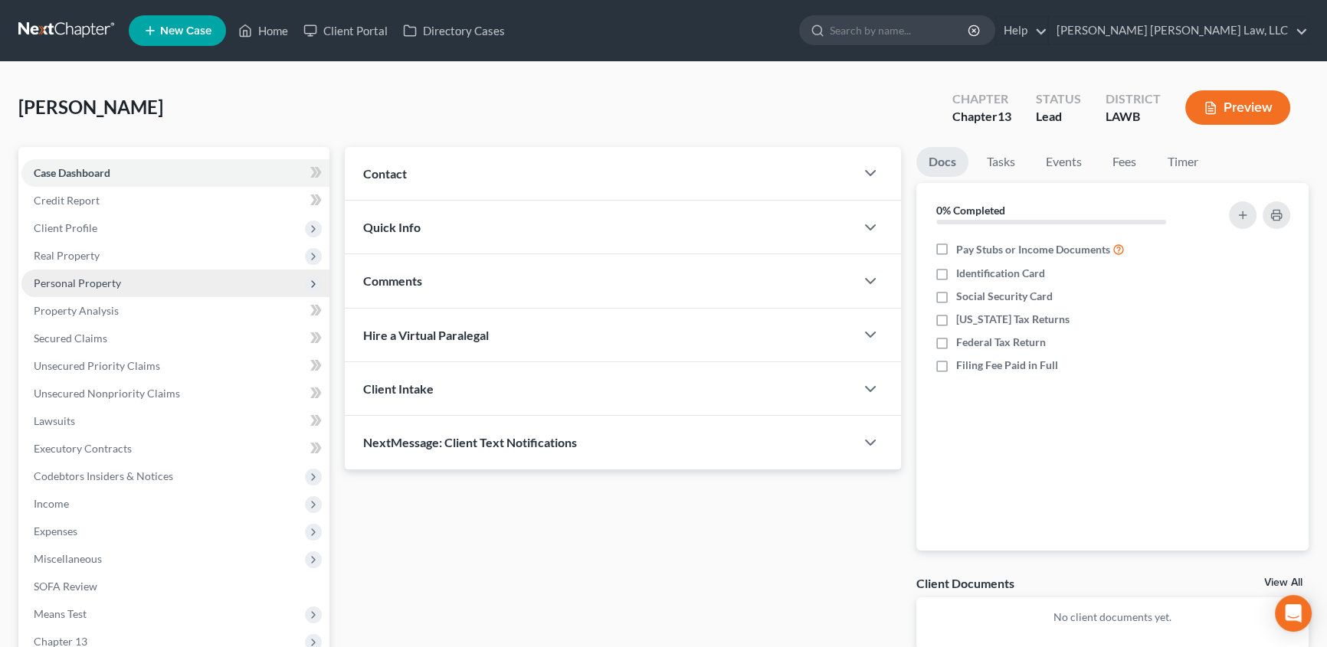
click at [94, 289] on span "Personal Property" at bounding box center [175, 284] width 308 height 28
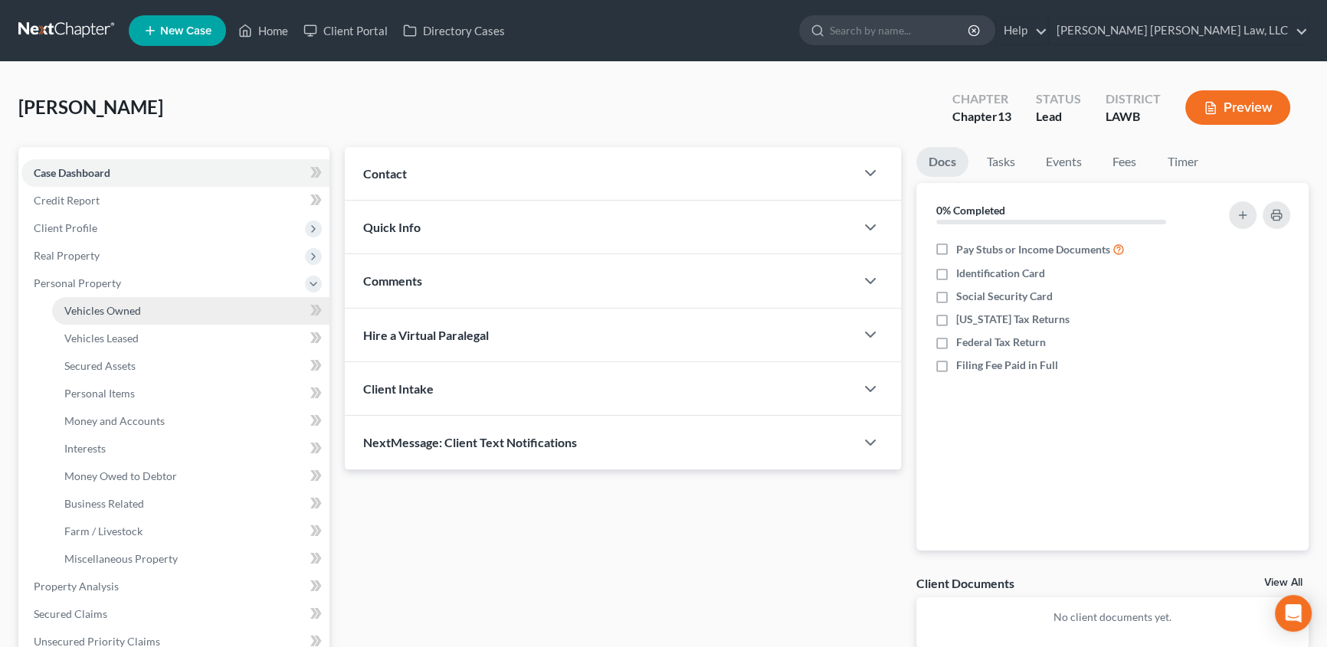
click at [112, 310] on span "Vehicles Owned" at bounding box center [102, 310] width 77 height 13
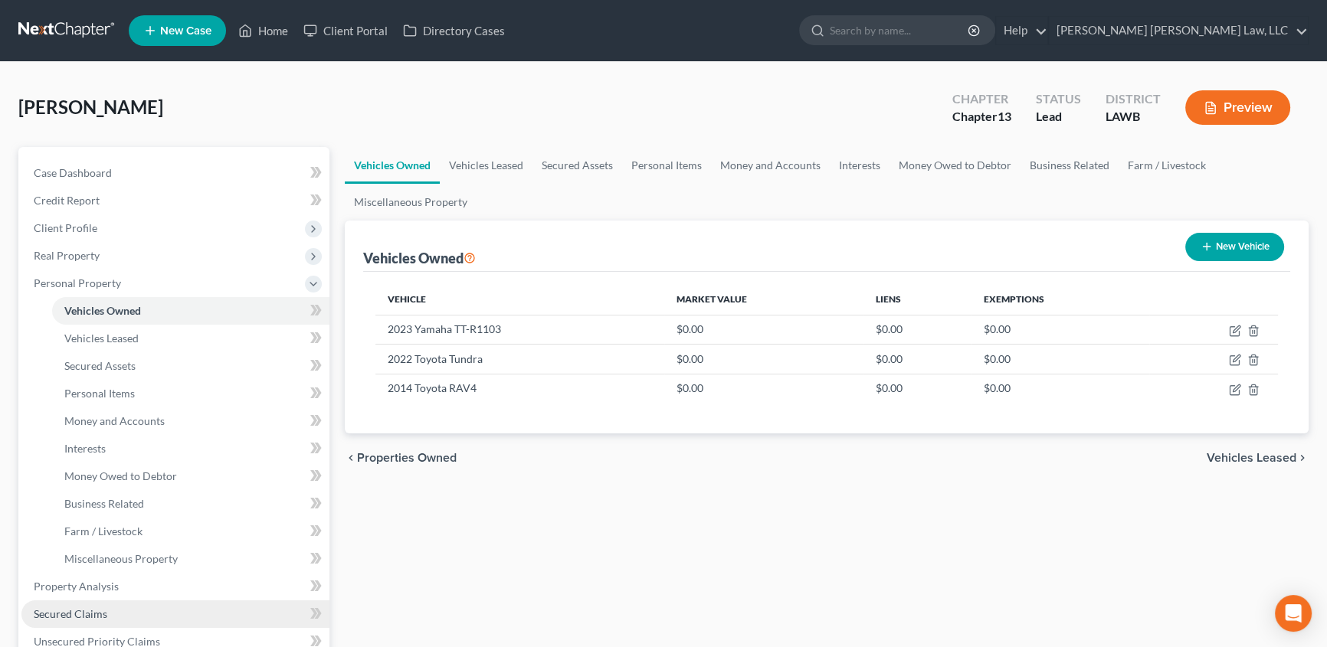
click at [59, 617] on span "Secured Claims" at bounding box center [71, 614] width 74 height 13
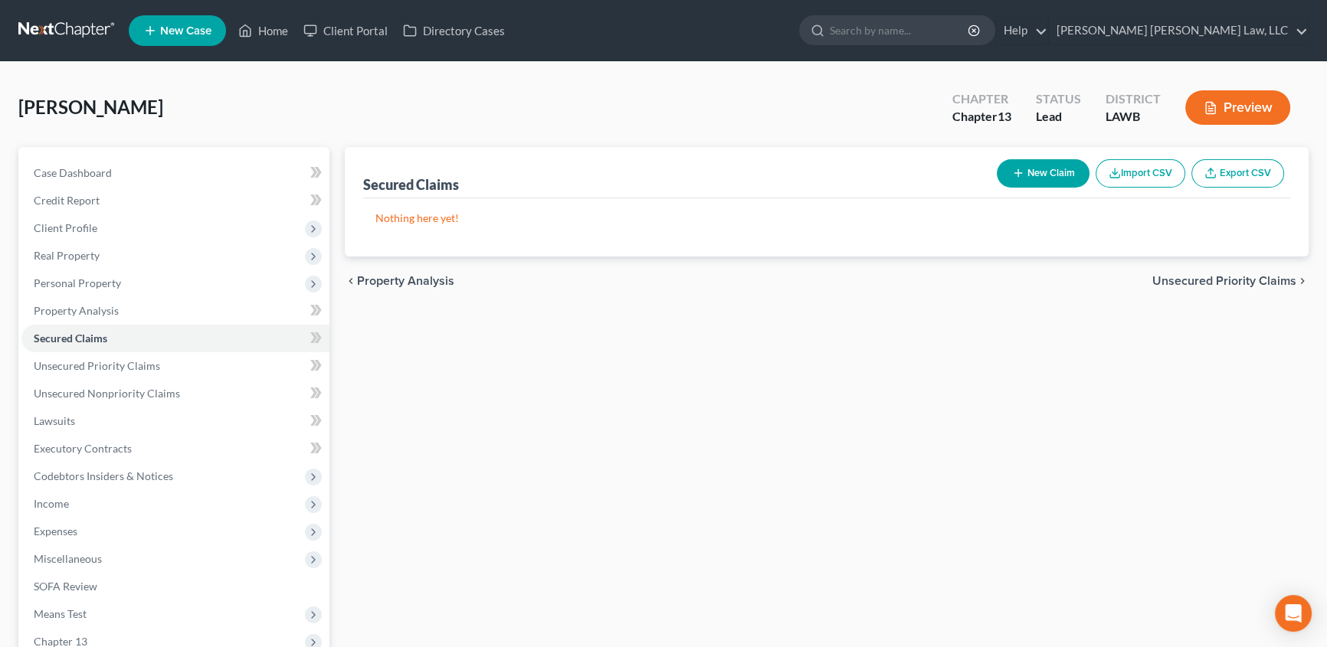
click at [1040, 162] on button "New Claim" at bounding box center [1043, 173] width 93 height 28
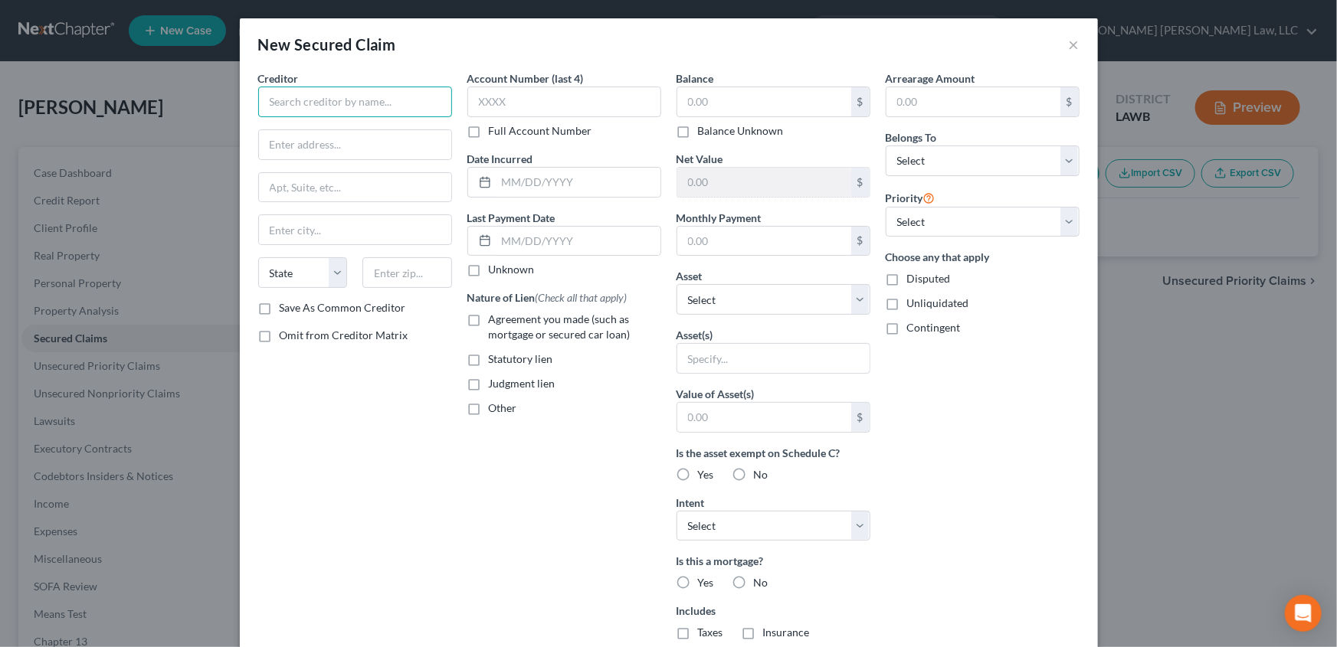
click at [308, 102] on input "text" at bounding box center [355, 102] width 194 height 31
click at [347, 100] on input "Roadrunner" at bounding box center [355, 102] width 194 height 31
type input "Roadrunner"
click at [261, 189] on input "text" at bounding box center [355, 187] width 192 height 29
click at [274, 144] on input "text" at bounding box center [355, 144] width 192 height 29
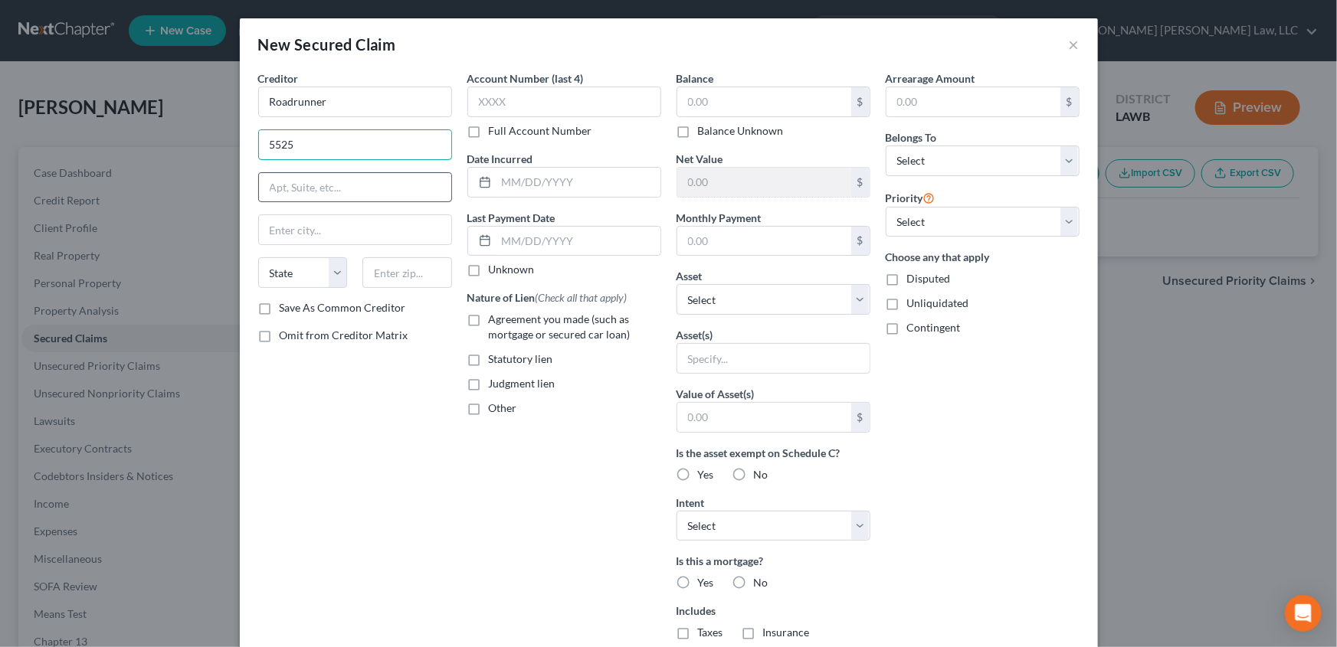
type input "[STREET_ADDRESS][PERSON_NAME]"
click at [415, 280] on input "text" at bounding box center [407, 272] width 90 height 31
type input "75038"
type input "[PERSON_NAME]"
select select "45"
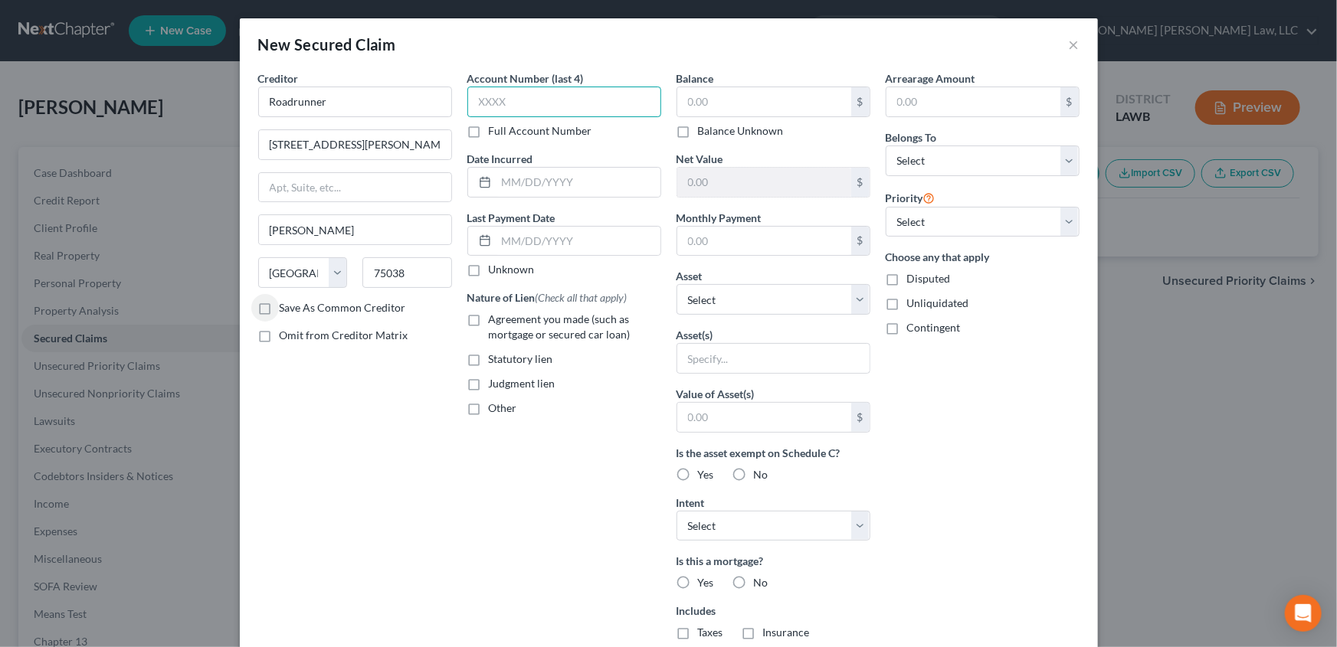
click at [510, 105] on input "text" at bounding box center [564, 102] width 194 height 31
type input "9386"
click at [509, 182] on input "text" at bounding box center [578, 182] width 164 height 29
type input "12/17/2022"
click at [489, 319] on label "Agreement you made (such as mortgage or secured car loan)" at bounding box center [575, 327] width 172 height 31
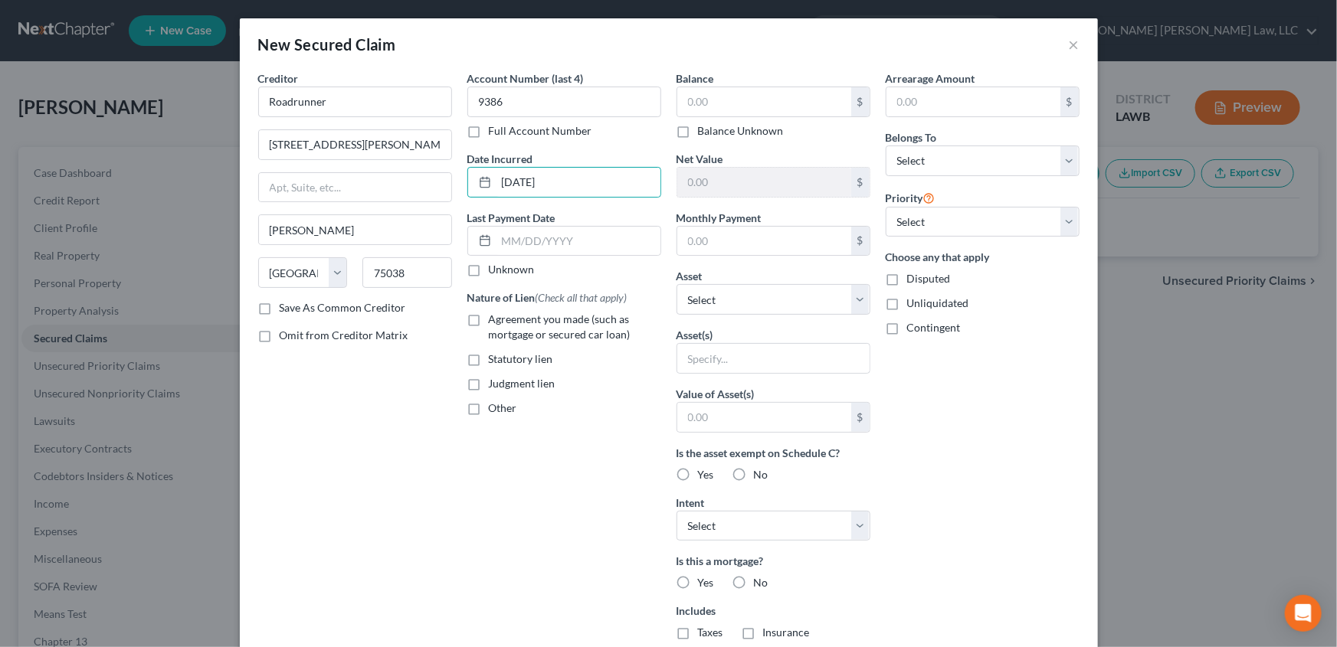
click at [495, 319] on input "Agreement you made (such as mortgage or secured car loan)" at bounding box center [500, 317] width 10 height 10
checkbox input "true"
click at [699, 302] on select "Select Other Multiple Assets 2023 Yamaha TT-R1103 - $0.0 2022 Toyota Tundra - $…" at bounding box center [774, 299] width 194 height 31
select select "2"
click at [677, 284] on select "Select Other Multiple Assets 2023 Yamaha TT-R1103 - $0.0 2022 Toyota Tundra - $…" at bounding box center [774, 299] width 194 height 31
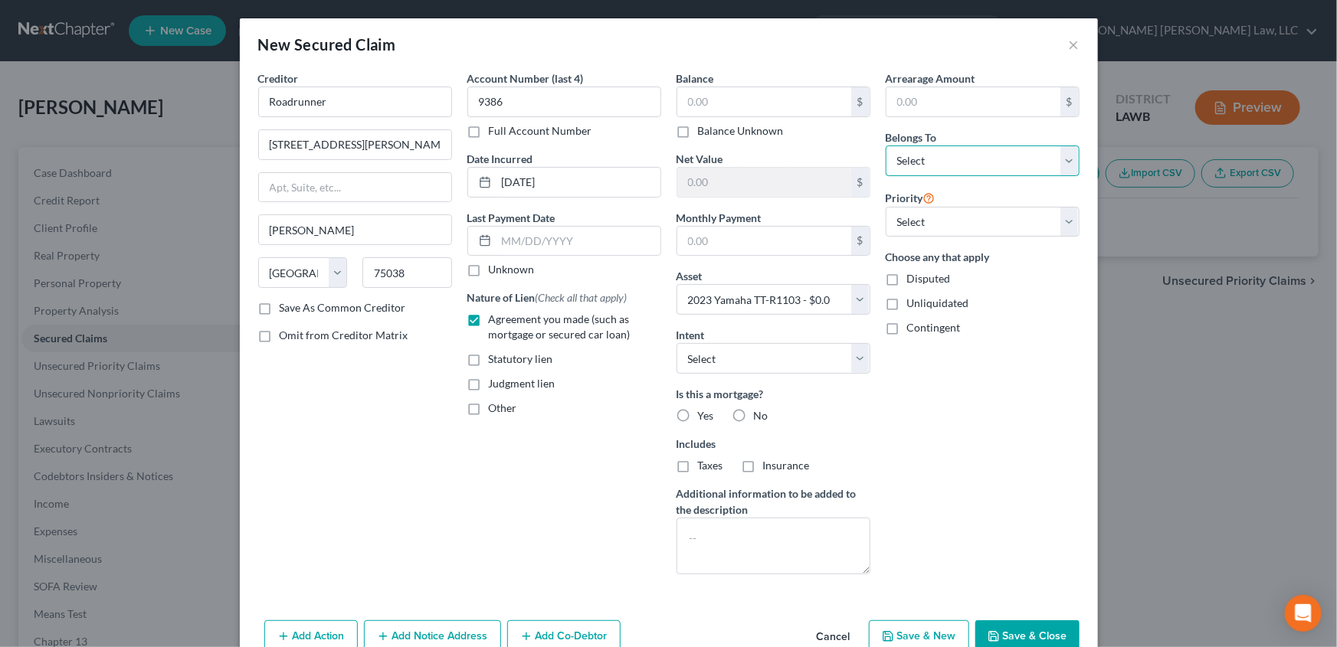
click at [910, 161] on select "Select Debtor 1 Only Debtor 2 Only Debtor 1 And Debtor 2 Only At Least One Of T…" at bounding box center [983, 161] width 194 height 31
select select "3"
click at [886, 146] on select "Select Debtor 1 Only Debtor 2 Only Debtor 1 And Debtor 2 Only At Least One Of T…" at bounding box center [983, 161] width 194 height 31
click at [754, 410] on label "No" at bounding box center [761, 415] width 15 height 15
click at [760, 410] on input "No" at bounding box center [765, 413] width 10 height 10
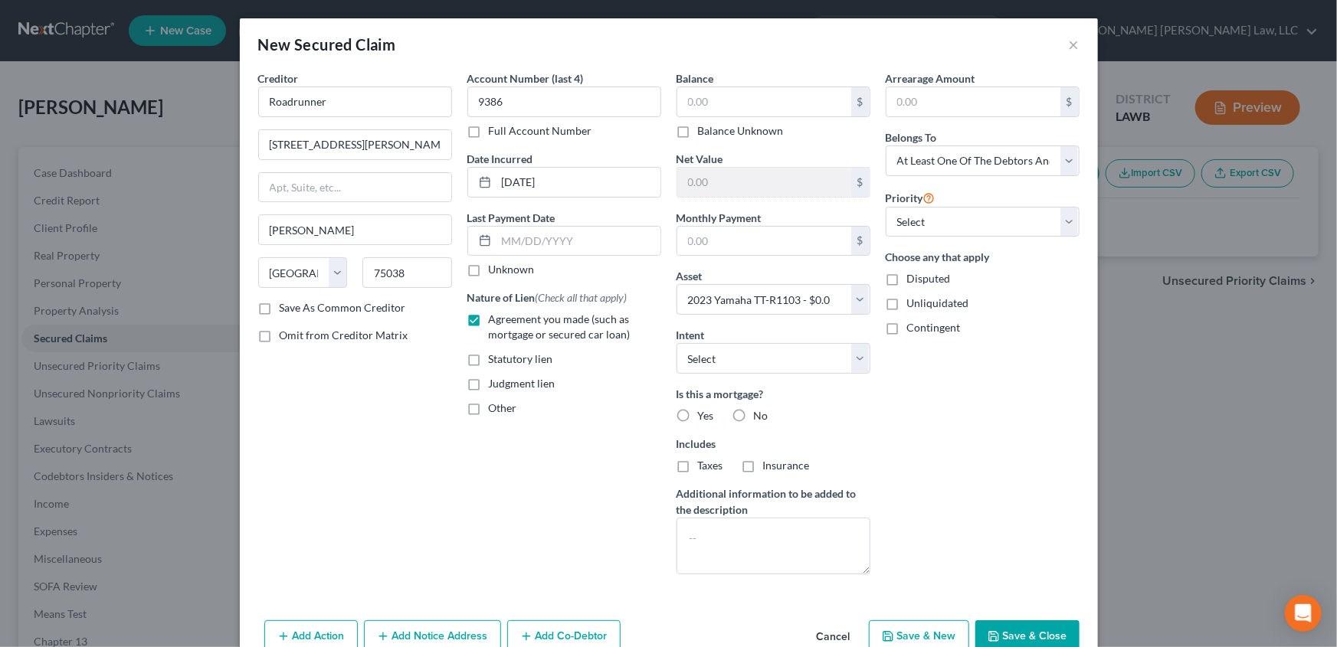
radio input "true"
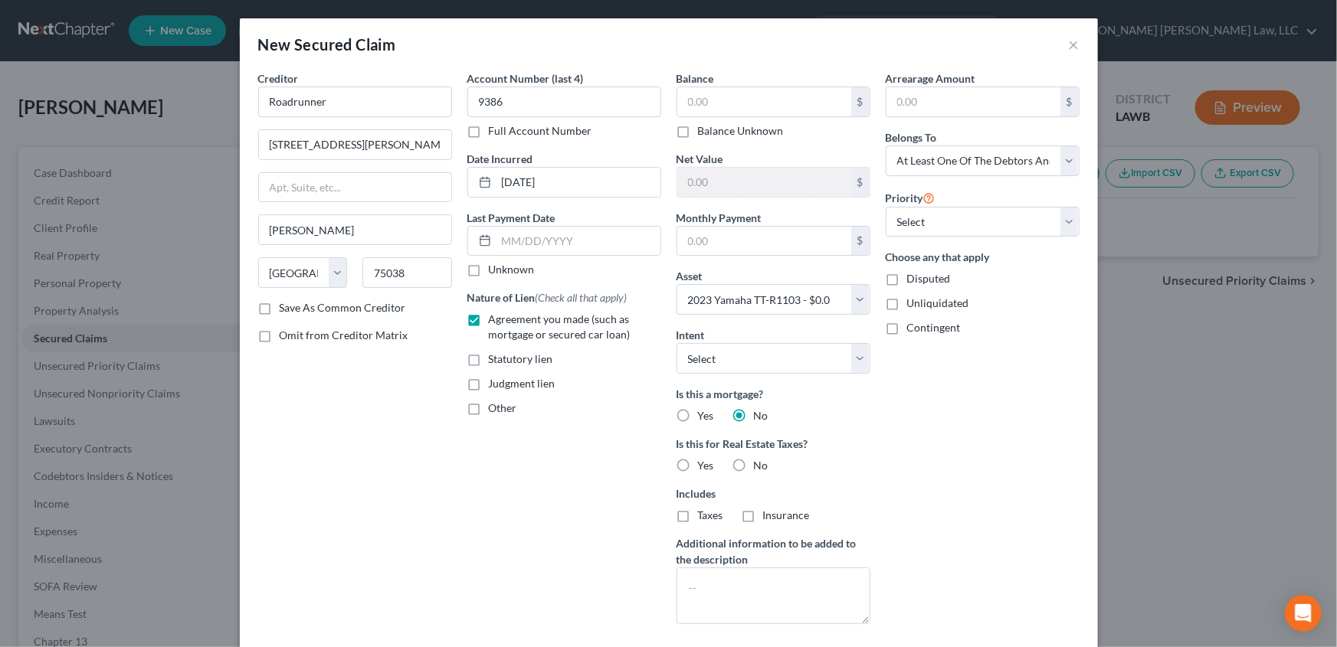
click at [754, 471] on label "No" at bounding box center [761, 465] width 15 height 15
click at [760, 468] on input "No" at bounding box center [765, 463] width 10 height 10
radio input "true"
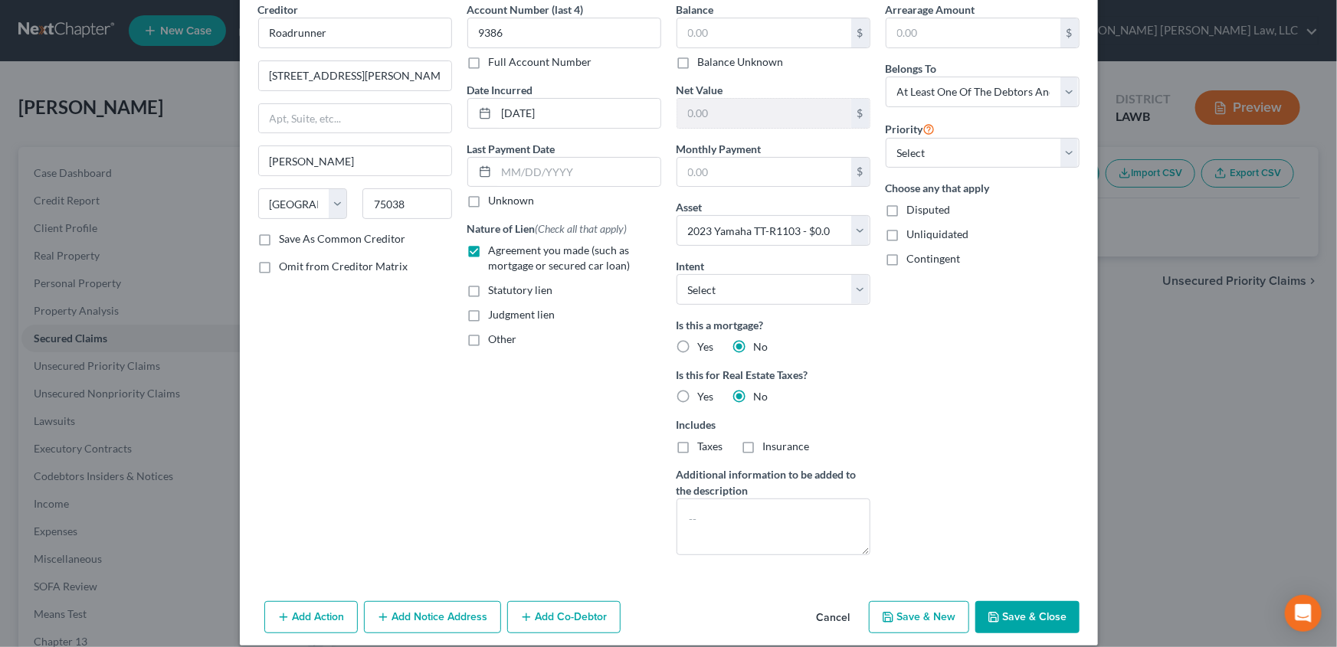
click at [1000, 613] on button "Save & Close" at bounding box center [1027, 617] width 104 height 32
select select
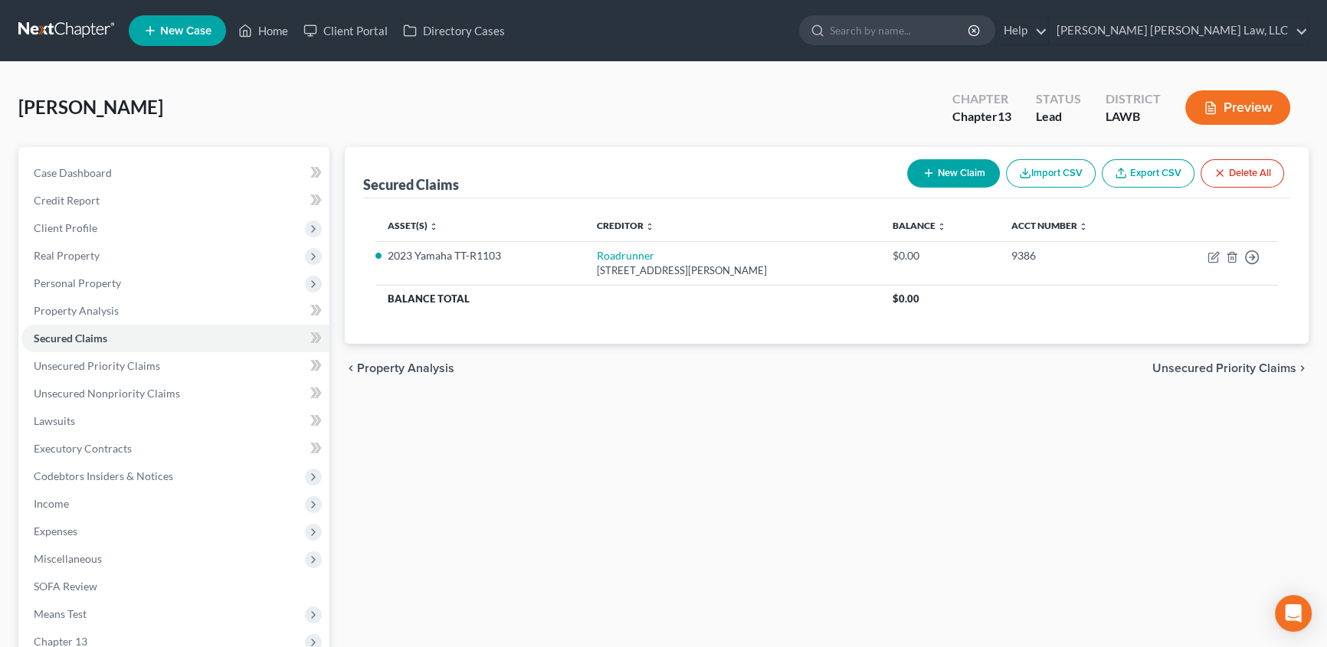
click at [936, 169] on button "New Claim" at bounding box center [953, 173] width 93 height 28
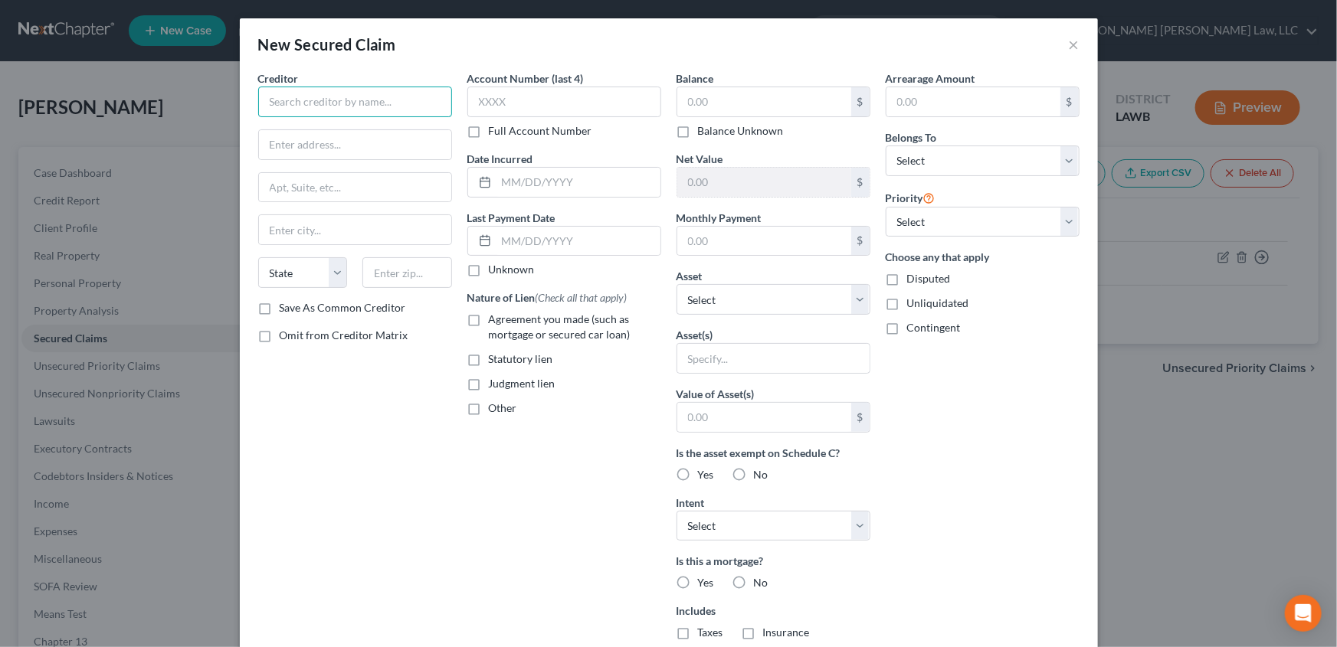
click at [335, 115] on input "text" at bounding box center [355, 102] width 194 height 31
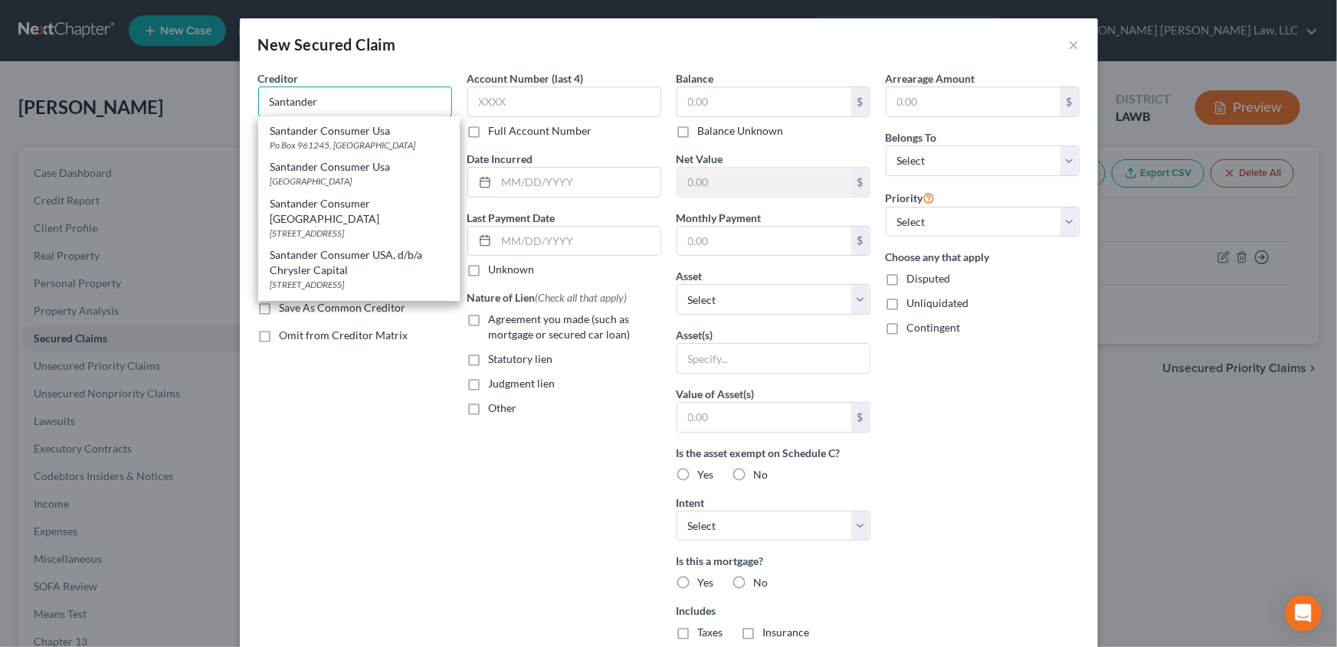
scroll to position [133, 0]
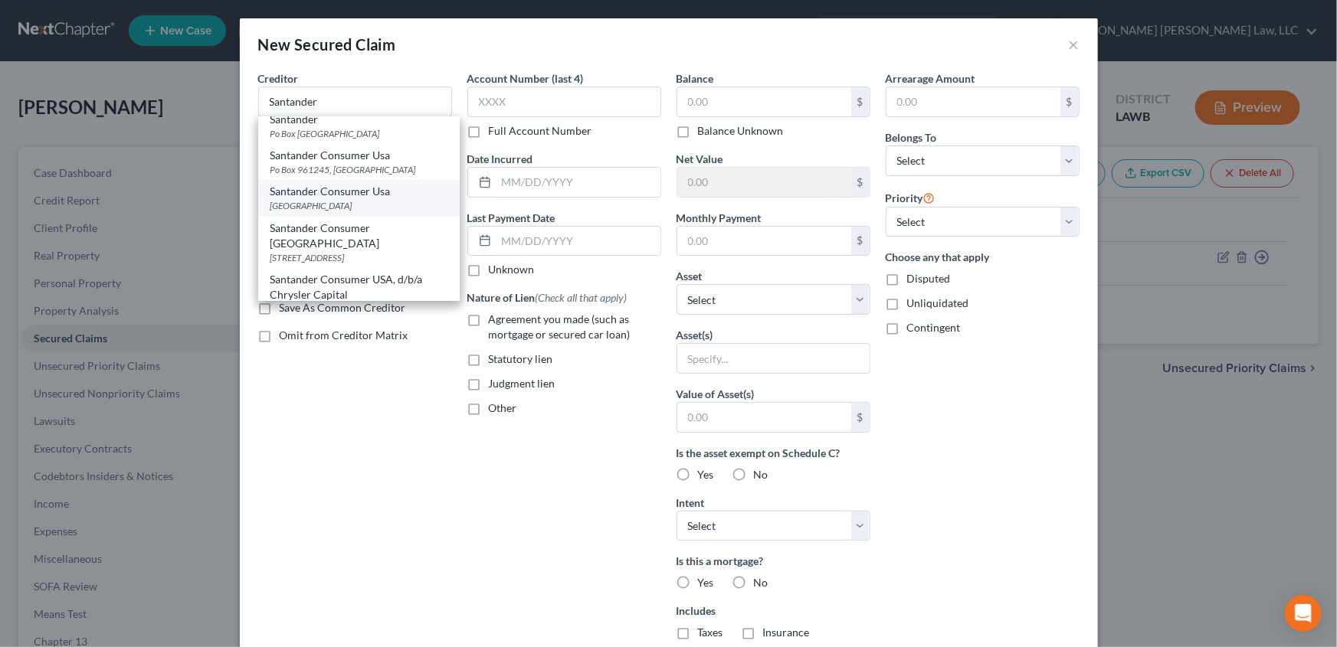
click at [322, 199] on div "Po Box 560284, Dallas, TX 75356" at bounding box center [358, 205] width 177 height 13
type input "Santander Consumer Usa"
type input "Po Box 560284"
type input "Dallas"
select select "45"
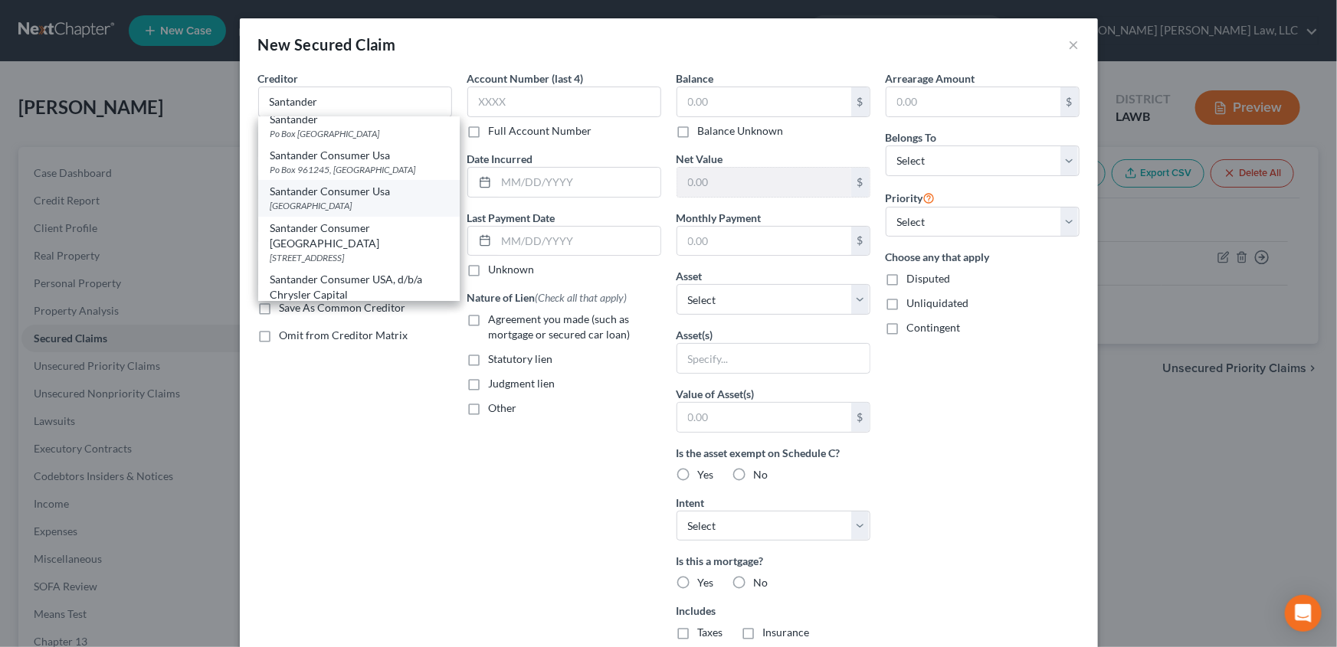
type input "75356"
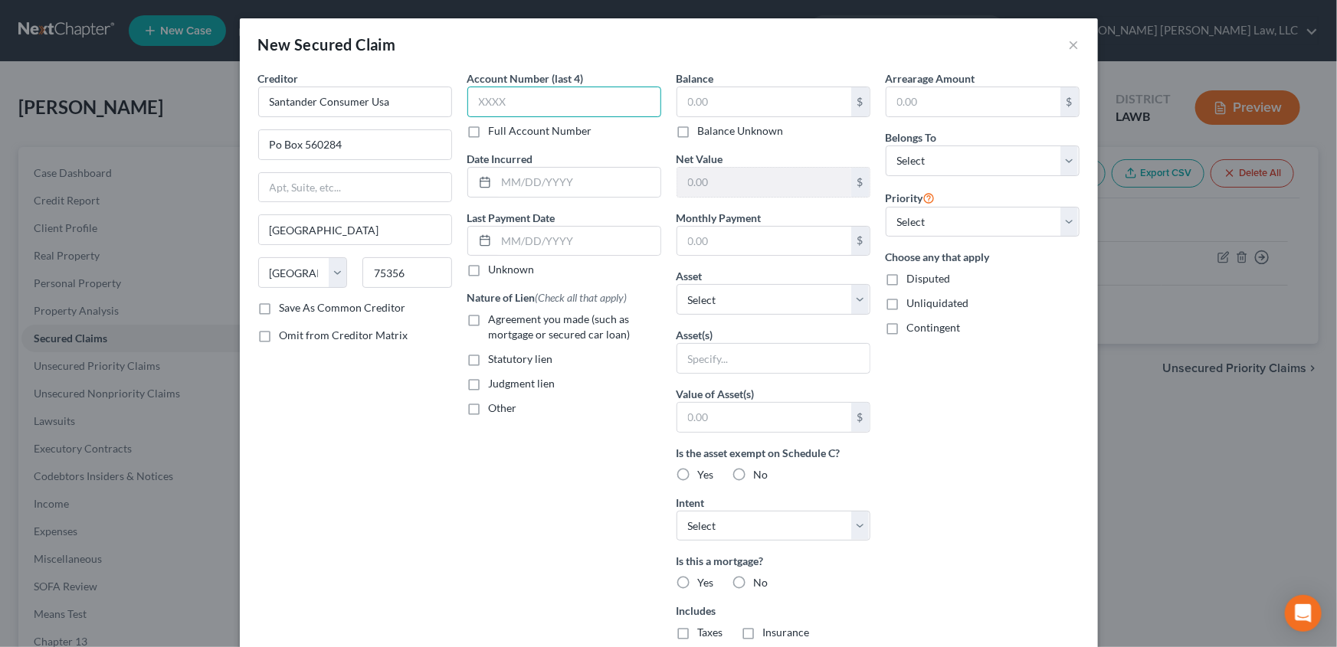
click at [506, 107] on input "text" at bounding box center [564, 102] width 194 height 31
type input "1000"
click at [496, 174] on input "text" at bounding box center [578, 182] width 164 height 29
type input "03/05/2019"
click at [489, 322] on label "Agreement you made (such as mortgage or secured car loan)" at bounding box center [575, 327] width 172 height 31
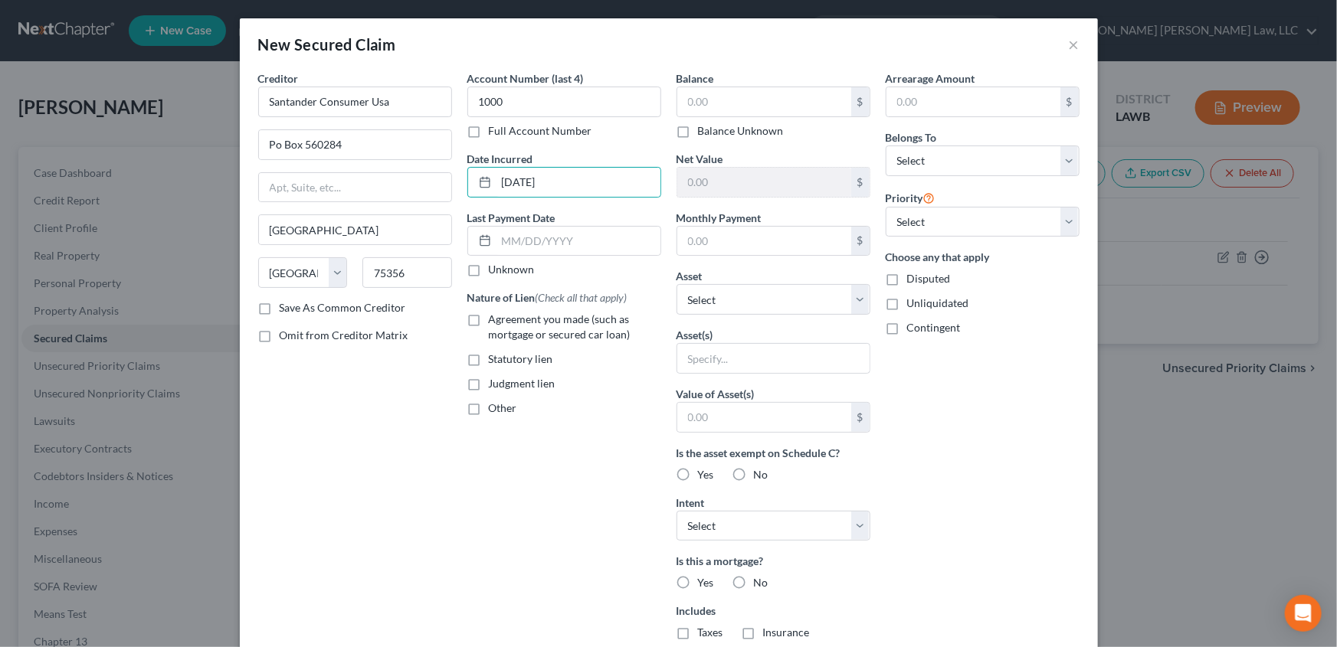
click at [495, 322] on input "Agreement you made (such as mortgage or secured car loan)" at bounding box center [500, 317] width 10 height 10
checkbox input "true"
click at [959, 156] on select "Select Debtor 1 Only Debtor 2 Only Debtor 1 And Debtor 2 Only At Least One Of T…" at bounding box center [983, 161] width 194 height 31
select select "0"
click at [886, 146] on select "Select Debtor 1 Only Debtor 2 Only Debtor 1 And Debtor 2 Only At Least One Of T…" at bounding box center [983, 161] width 194 height 31
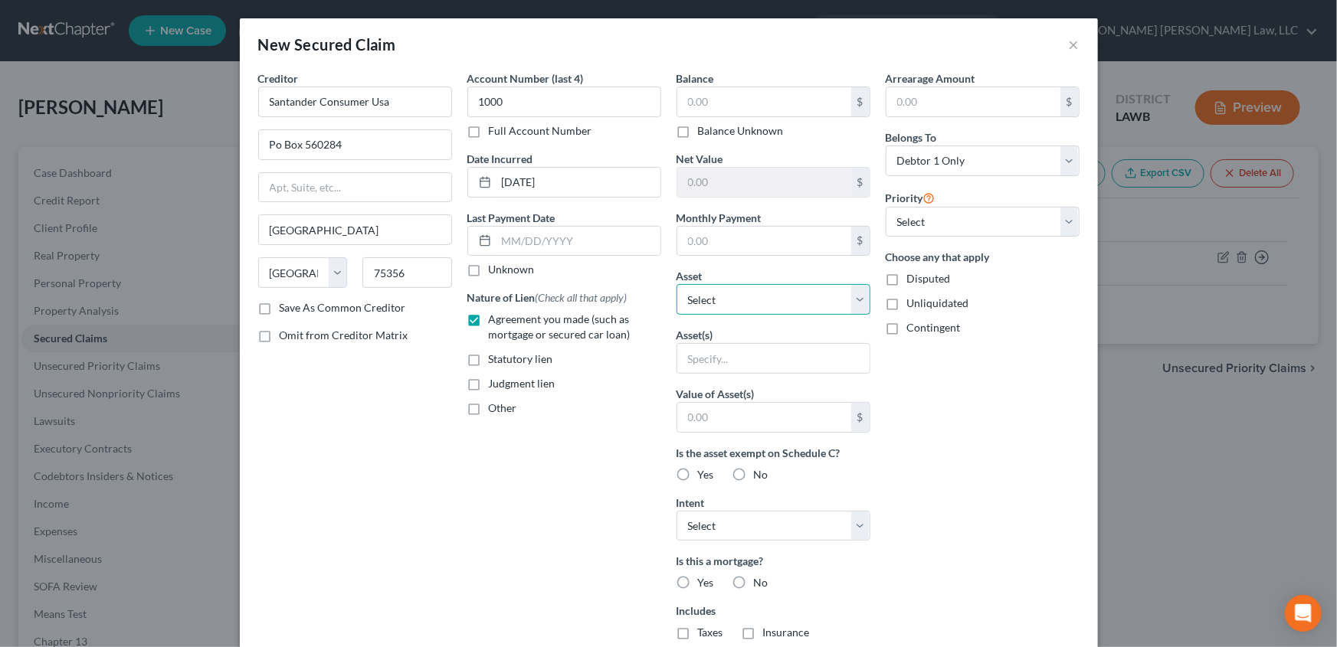
click at [689, 295] on select "Select Other Multiple Assets 2023 Yamaha TT-R1103 - $0.0 2022 Toyota Tundra - $…" at bounding box center [774, 299] width 194 height 31
select select "4"
click at [677, 284] on select "Select Other Multiple Assets 2023 Yamaha TT-R1103 - $0.0 2022 Toyota Tundra - $…" at bounding box center [774, 299] width 194 height 31
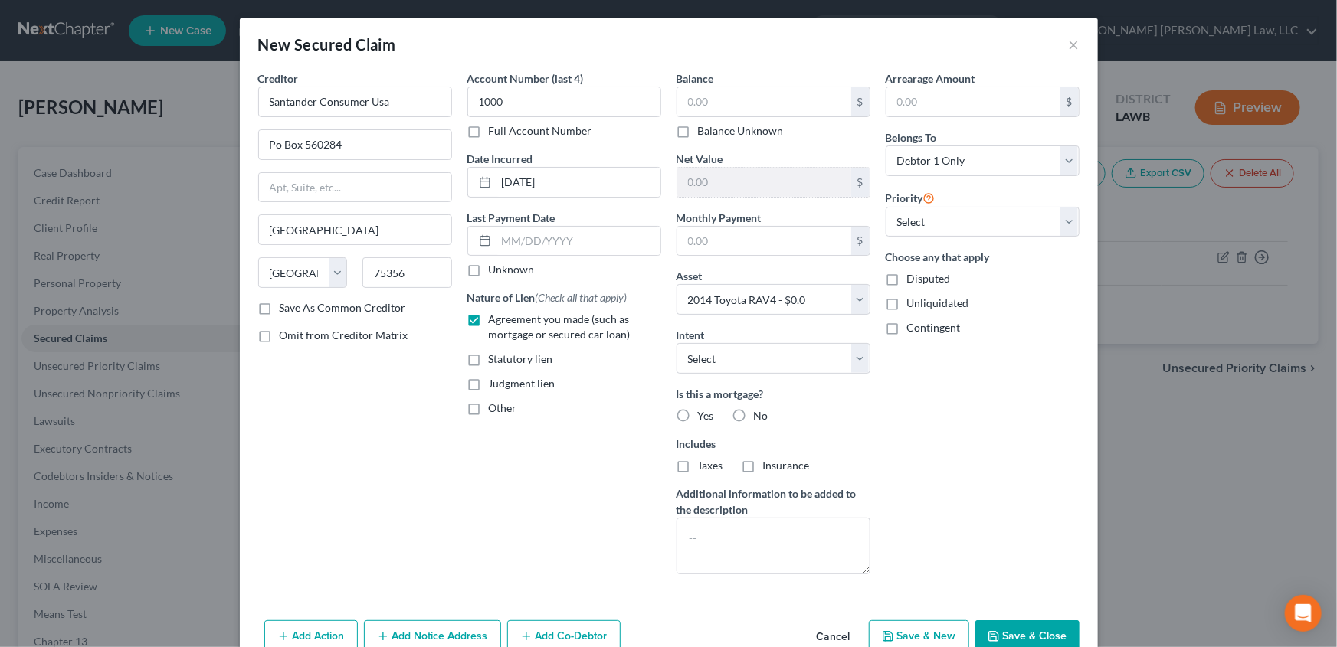
click at [754, 413] on label "No" at bounding box center [761, 415] width 15 height 15
click at [760, 413] on input "No" at bounding box center [765, 413] width 10 height 10
radio input "true"
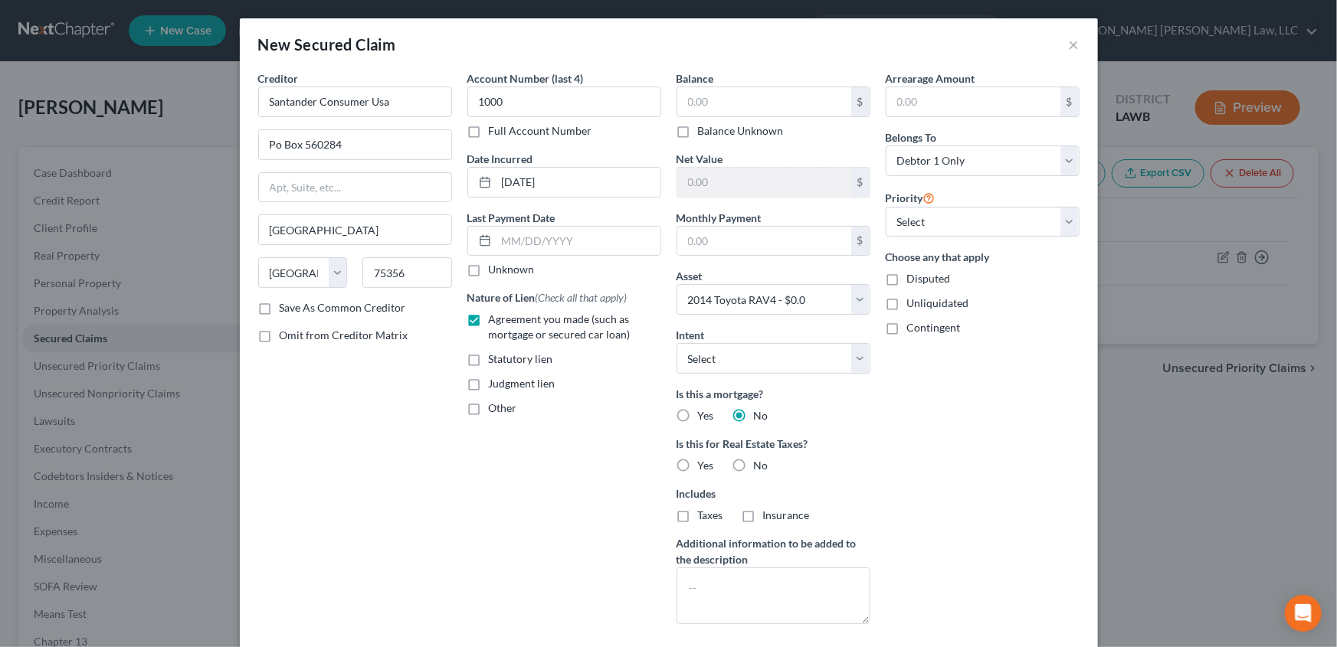
click at [754, 469] on label "No" at bounding box center [761, 465] width 15 height 15
click at [760, 468] on input "No" at bounding box center [765, 463] width 10 height 10
radio input "true"
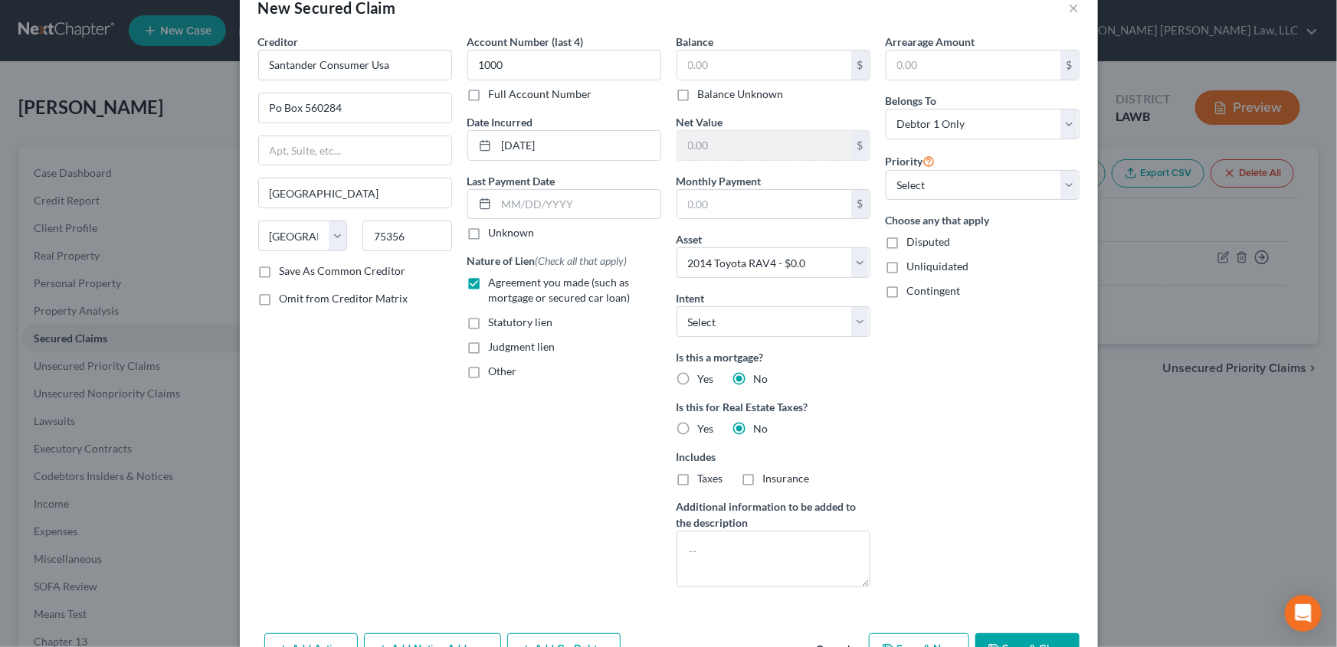
scroll to position [69, 0]
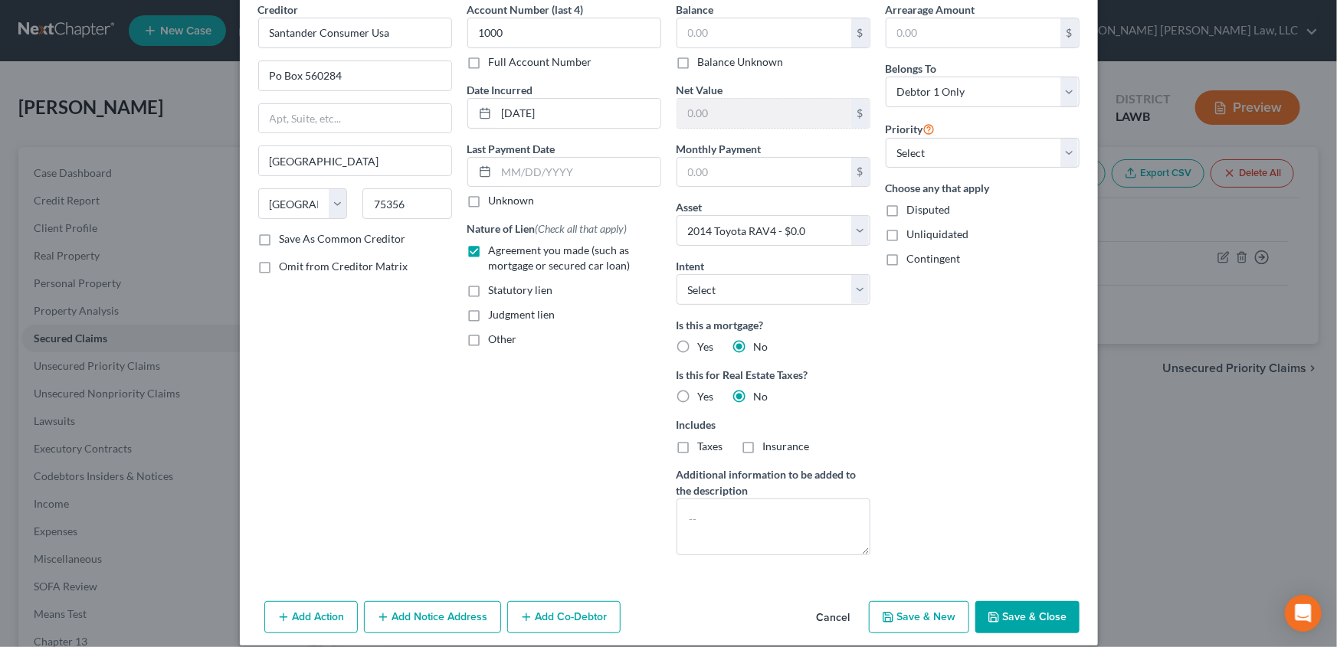
click at [996, 608] on button "Save & Close" at bounding box center [1027, 617] width 104 height 32
select select
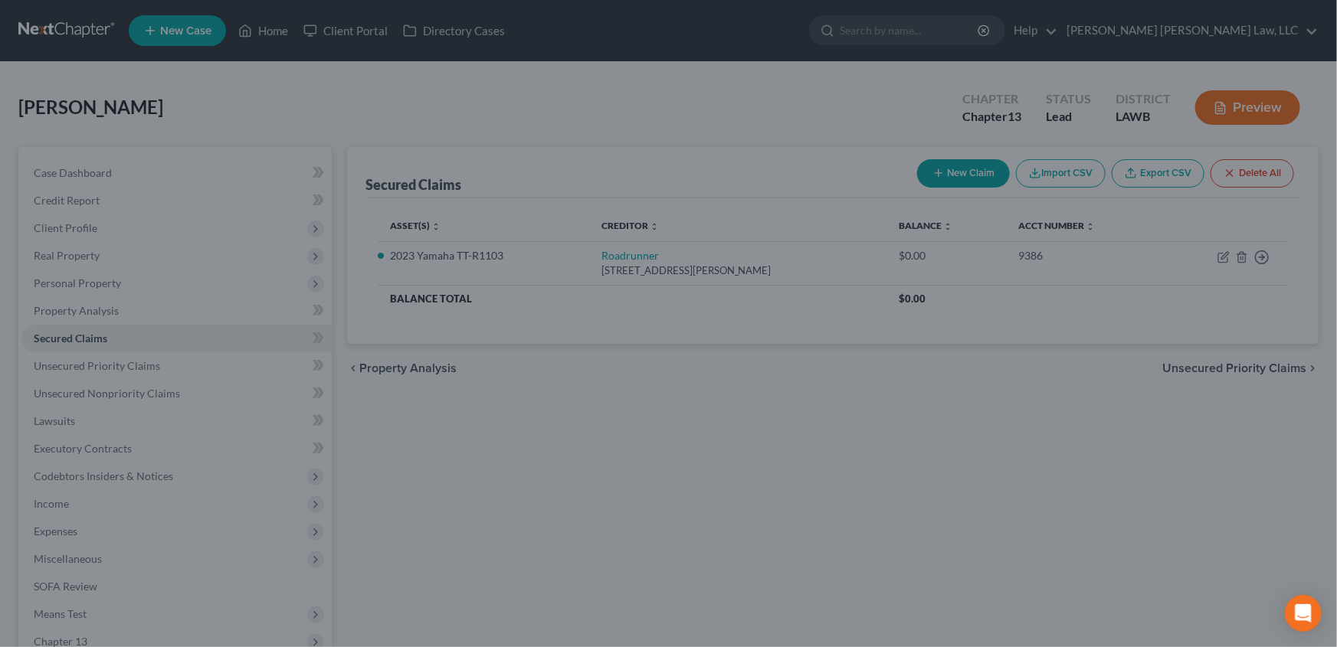
scroll to position [0, 0]
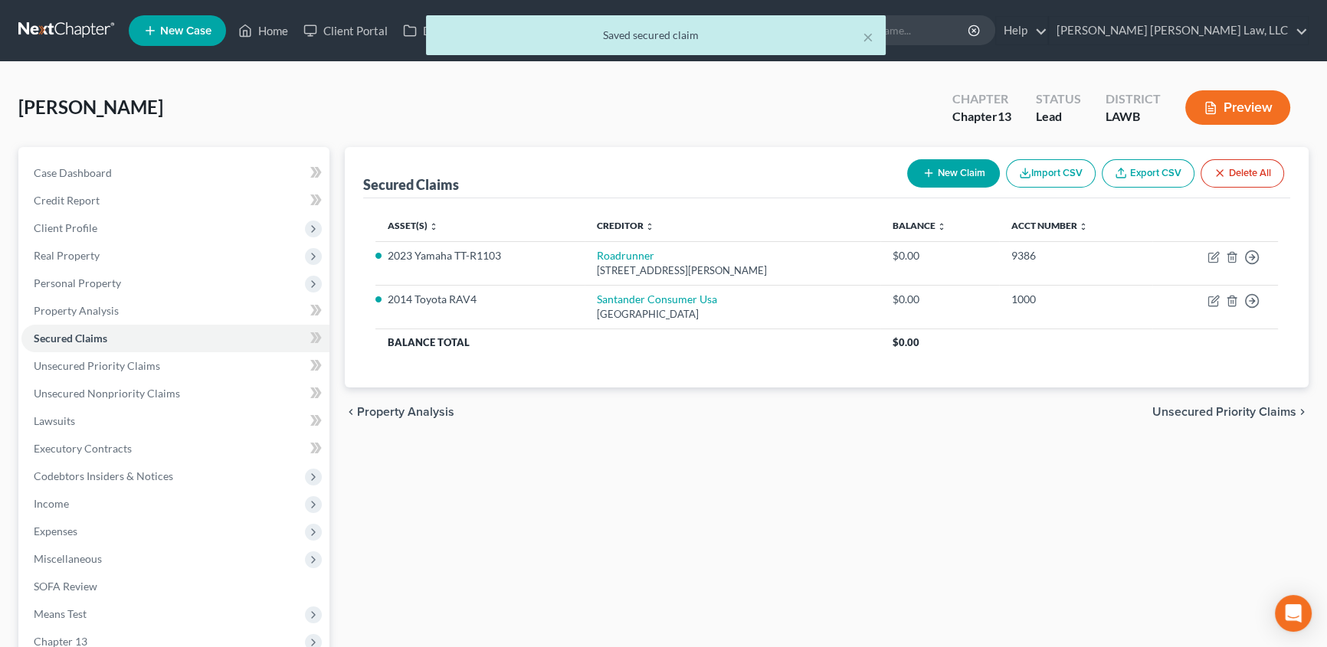
click at [965, 172] on button "New Claim" at bounding box center [953, 173] width 93 height 28
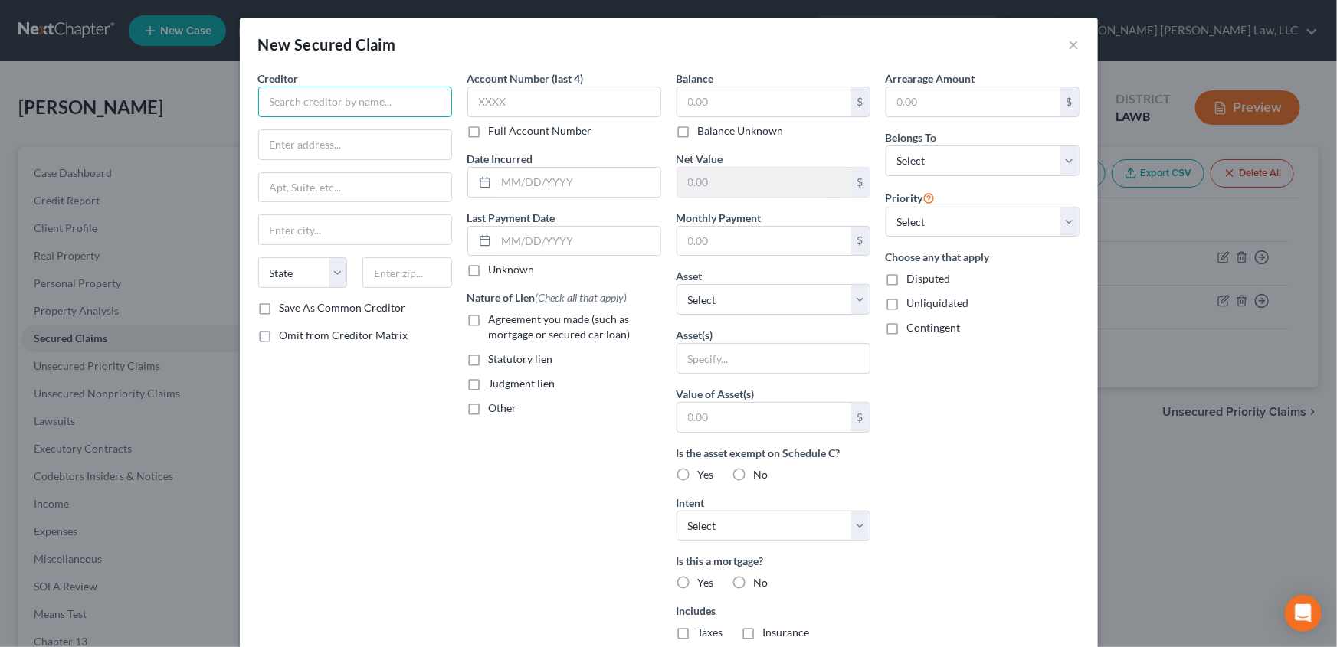
click at [320, 103] on input "text" at bounding box center [355, 102] width 194 height 31
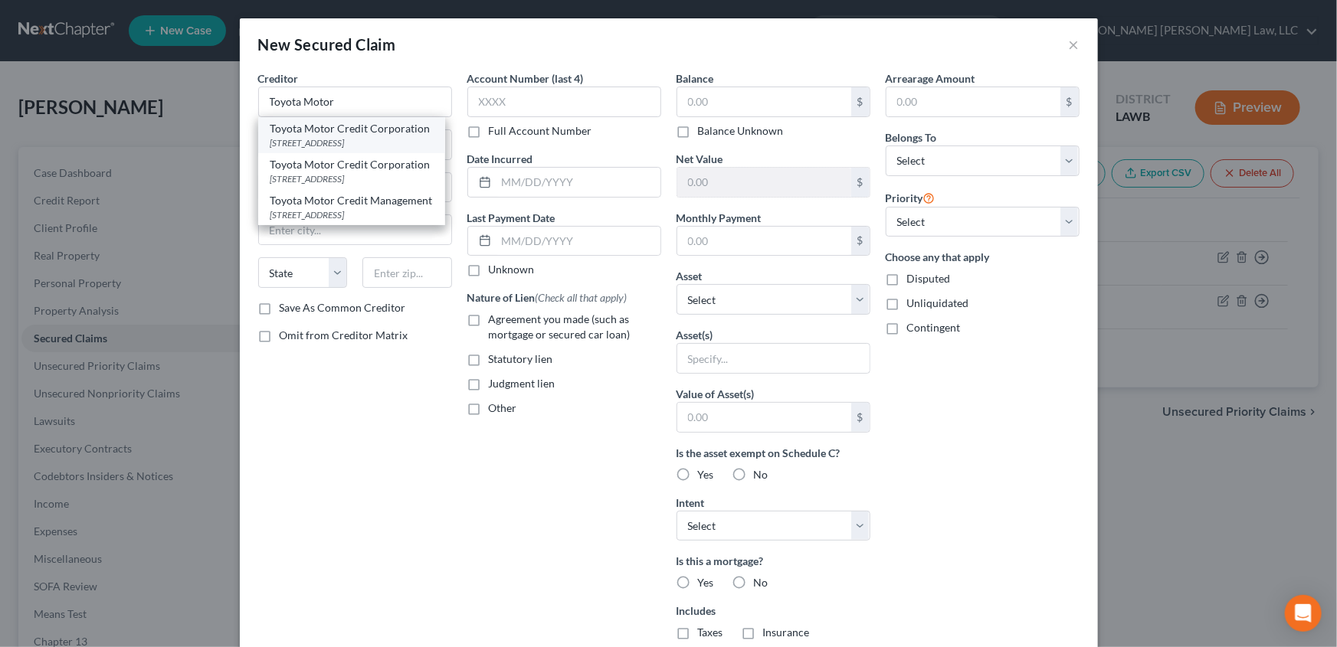
click at [323, 136] on div "PO Box 9490, Cedar Rapids, IA 52409" at bounding box center [351, 142] width 162 height 13
type input "Toyota Motor Credit Corporation"
type input "PO Box 9490"
type input "Cedar Rapids"
select select "16"
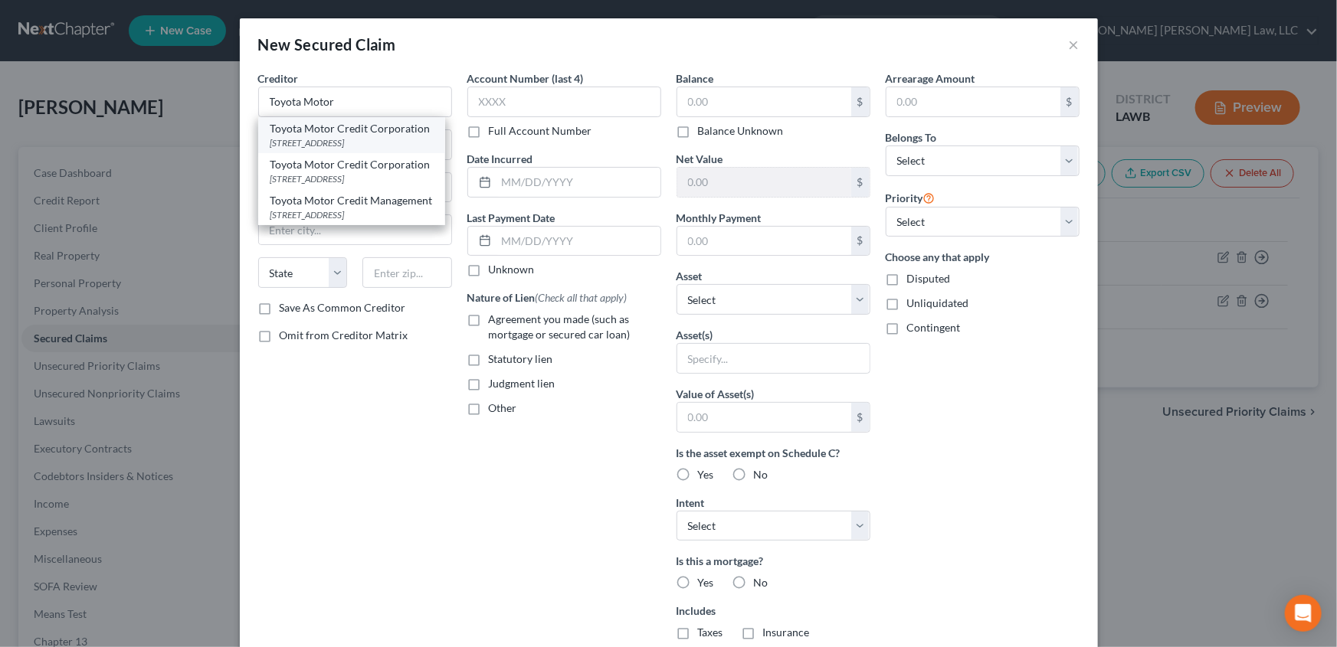
type input "52409"
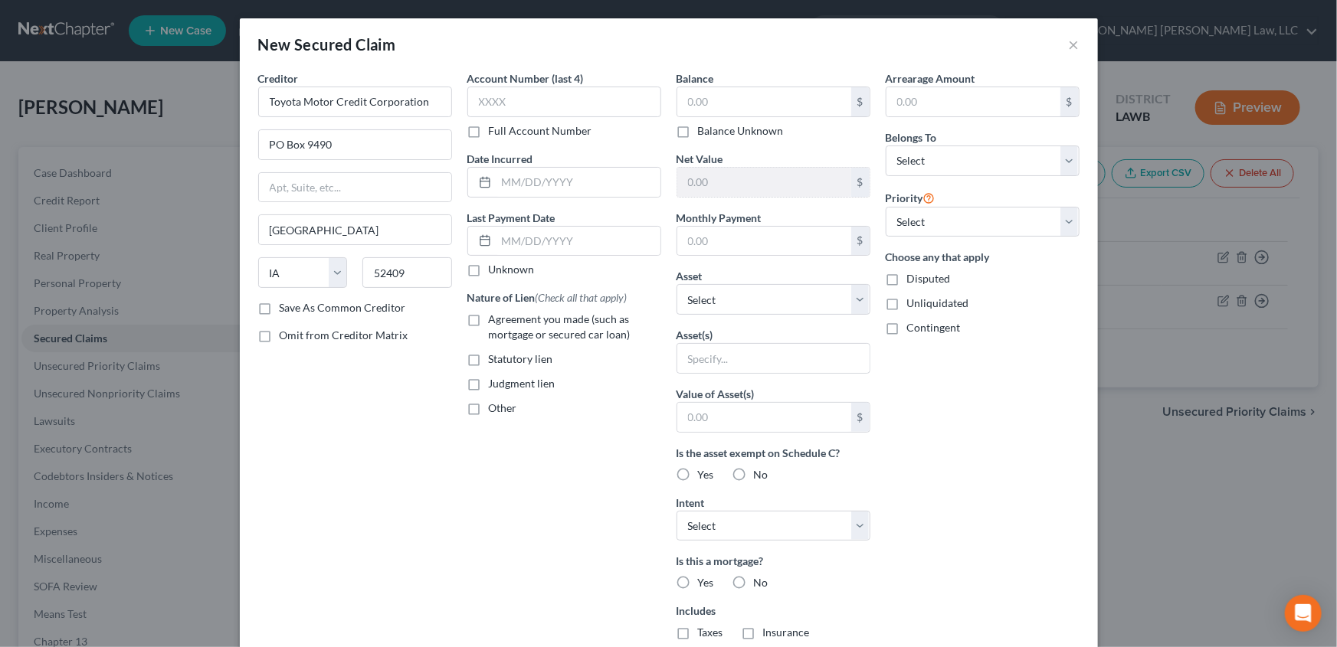
click at [513, 85] on label "Account Number (last 4)" at bounding box center [525, 78] width 116 height 16
click at [505, 100] on input "text" at bounding box center [564, 102] width 194 height 31
type input "0001"
click at [501, 172] on input "text" at bounding box center [578, 182] width 164 height 29
type input "08/30/2022"
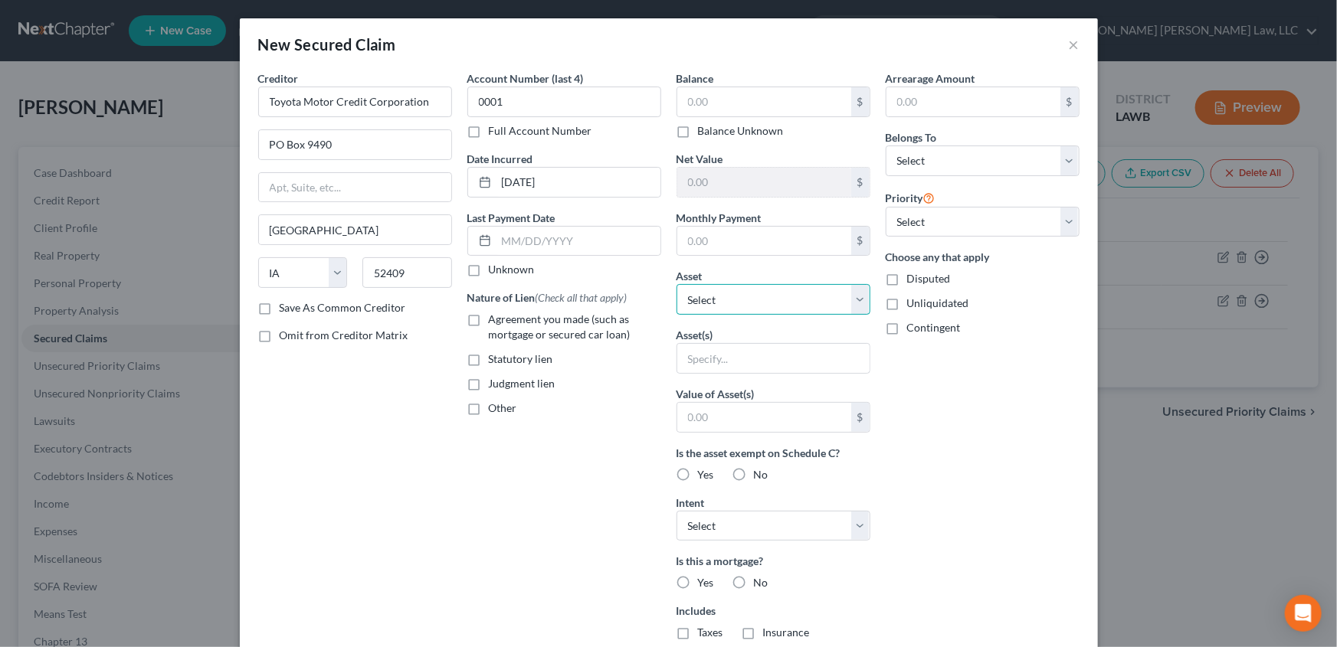
click at [696, 296] on select "Select Other Multiple Assets 2023 Yamaha TT-R1103 - $0.0 2022 Toyota Tundra - $…" at bounding box center [774, 299] width 194 height 31
select select "3"
click at [677, 284] on select "Select Other Multiple Assets 2023 Yamaha TT-R1103 - $0.0 2022 Toyota Tundra - $…" at bounding box center [774, 299] width 194 height 31
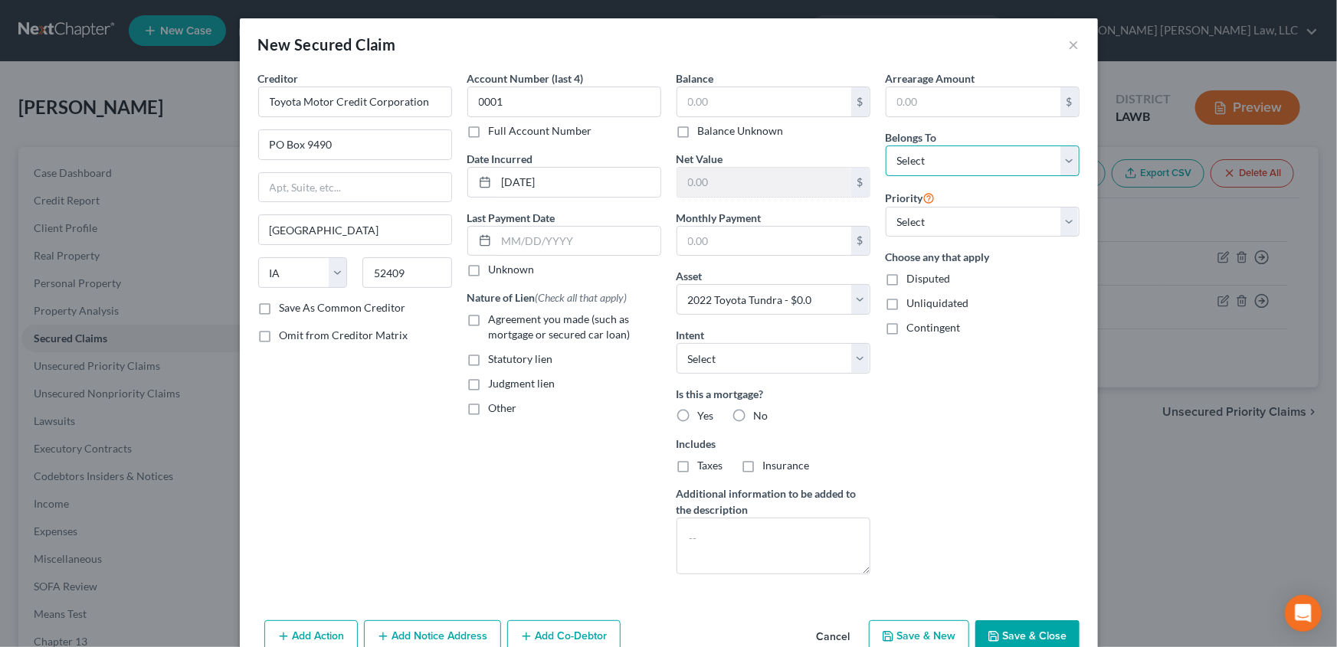
click at [922, 168] on select "Select Debtor 1 Only Debtor 2 Only Debtor 1 And Debtor 2 Only At Least One Of T…" at bounding box center [983, 161] width 194 height 31
select select "3"
click at [886, 146] on select "Select Debtor 1 Only Debtor 2 Only Debtor 1 And Debtor 2 Only At Least One Of T…" at bounding box center [983, 161] width 194 height 31
drag, startPoint x: 736, startPoint y: 412, endPoint x: 597, endPoint y: 344, distance: 155.2
click at [754, 413] on label "No" at bounding box center [761, 415] width 15 height 15
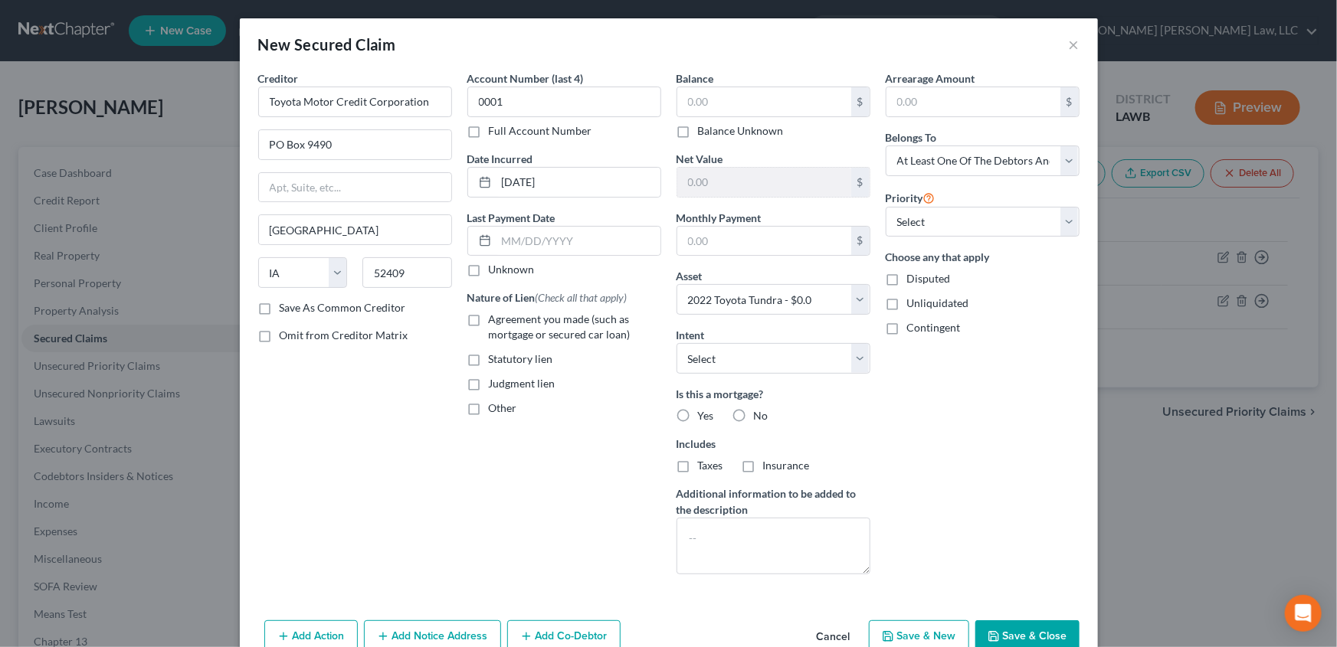
click at [760, 413] on input "No" at bounding box center [765, 413] width 10 height 10
radio input "true"
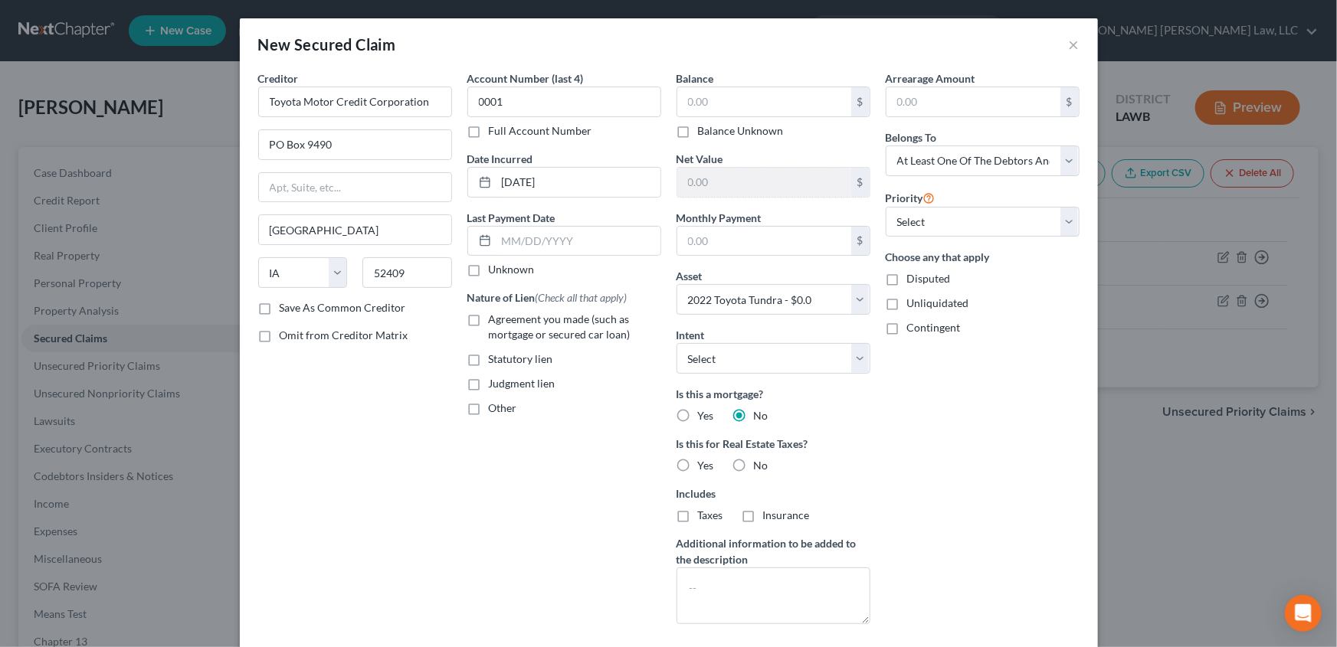
click at [489, 317] on label "Agreement you made (such as mortgage or secured car loan)" at bounding box center [575, 327] width 172 height 31
click at [495, 317] on input "Agreement you made (such as mortgage or secured car loan)" at bounding box center [500, 317] width 10 height 10
checkbox input "true"
click at [754, 465] on label "No" at bounding box center [761, 465] width 15 height 15
click at [760, 465] on input "No" at bounding box center [765, 463] width 10 height 10
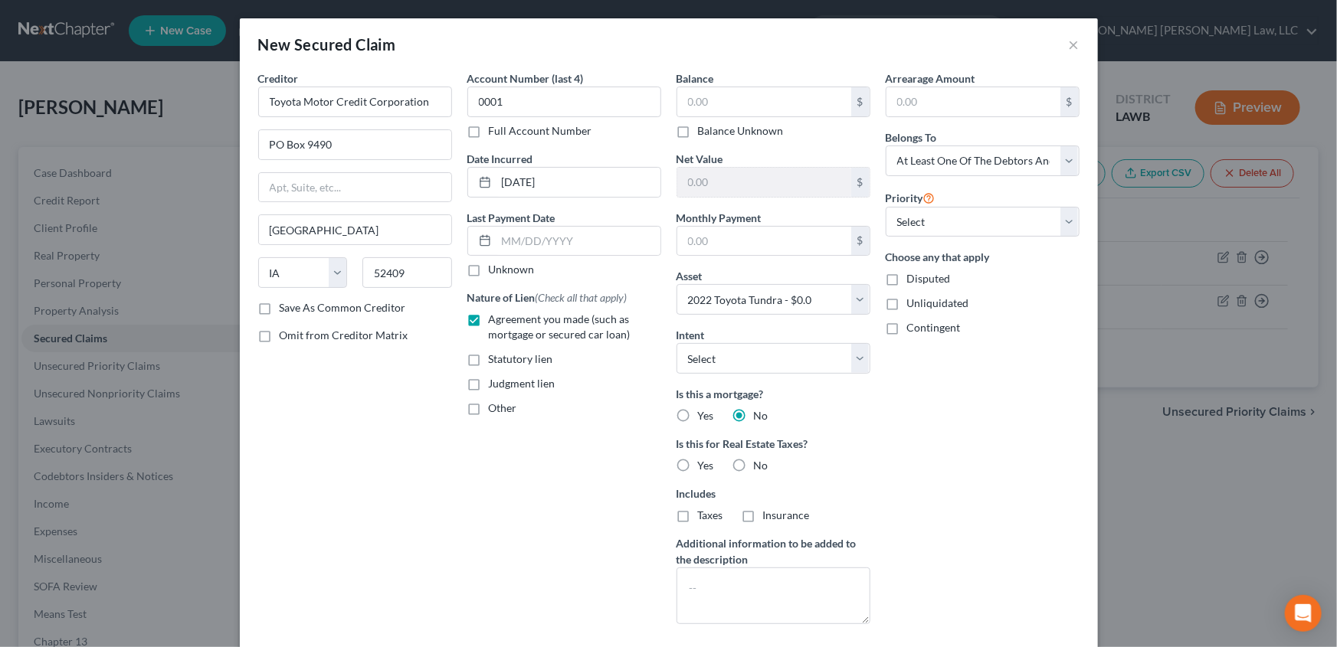
radio input "true"
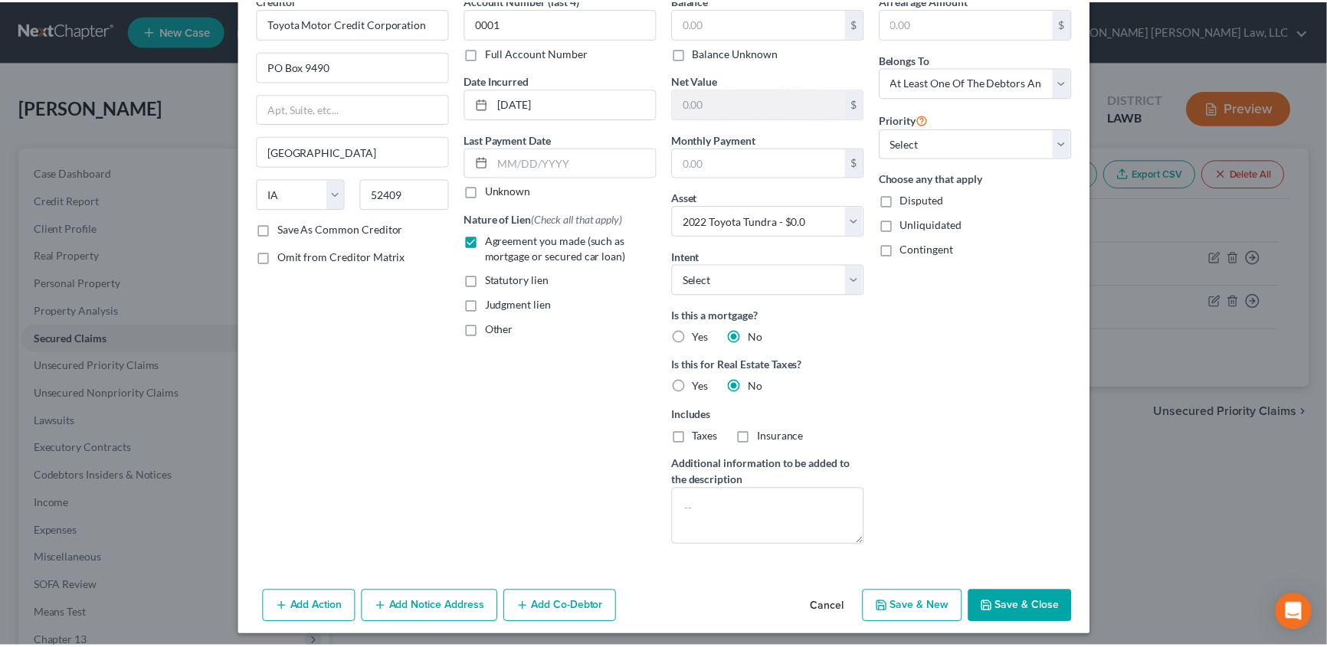
scroll to position [84, 0]
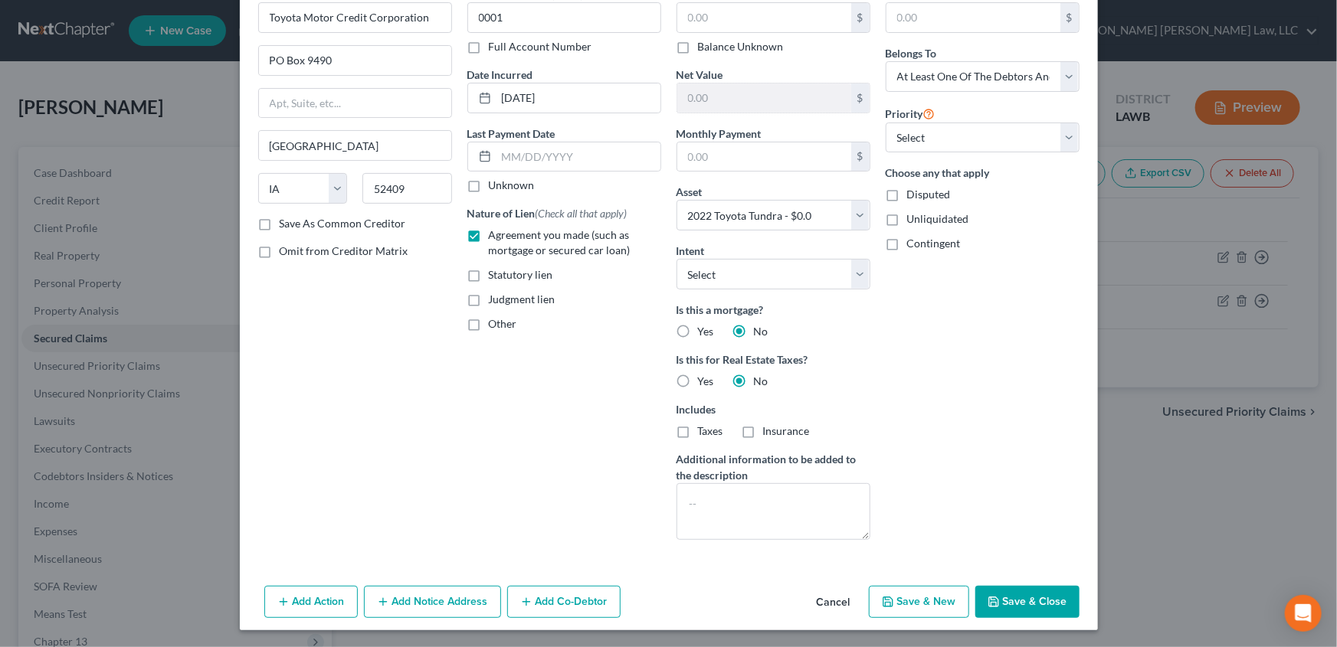
click at [1037, 597] on button "Save & Close" at bounding box center [1027, 602] width 104 height 32
select select
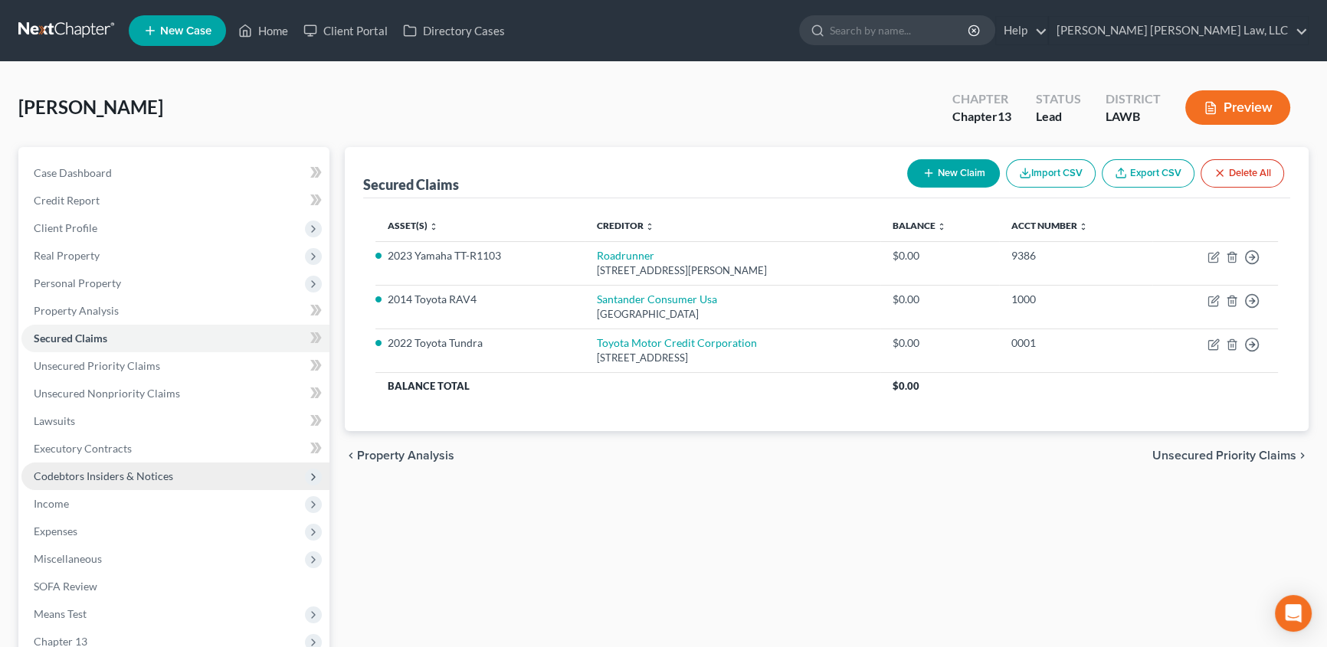
click at [84, 480] on span "Codebtors Insiders & Notices" at bounding box center [103, 476] width 139 height 13
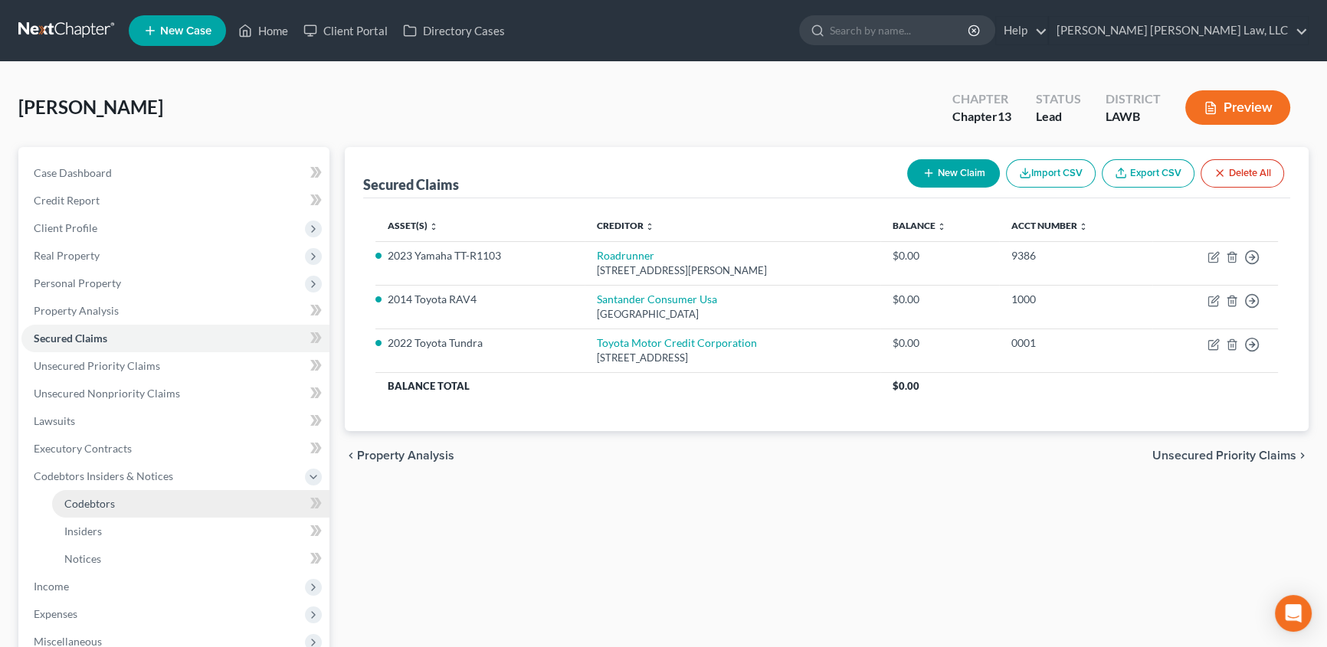
click at [106, 510] on link "Codebtors" at bounding box center [190, 504] width 277 height 28
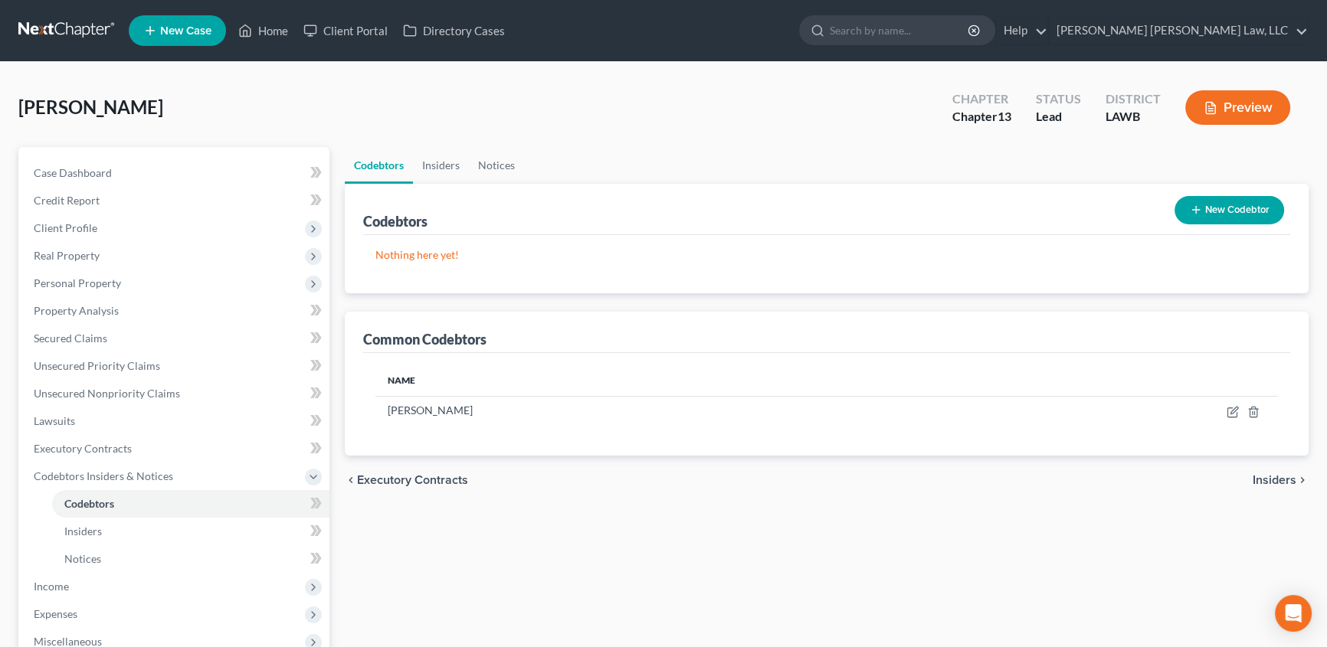
click at [1237, 214] on button "New Codebtor" at bounding box center [1230, 210] width 110 height 28
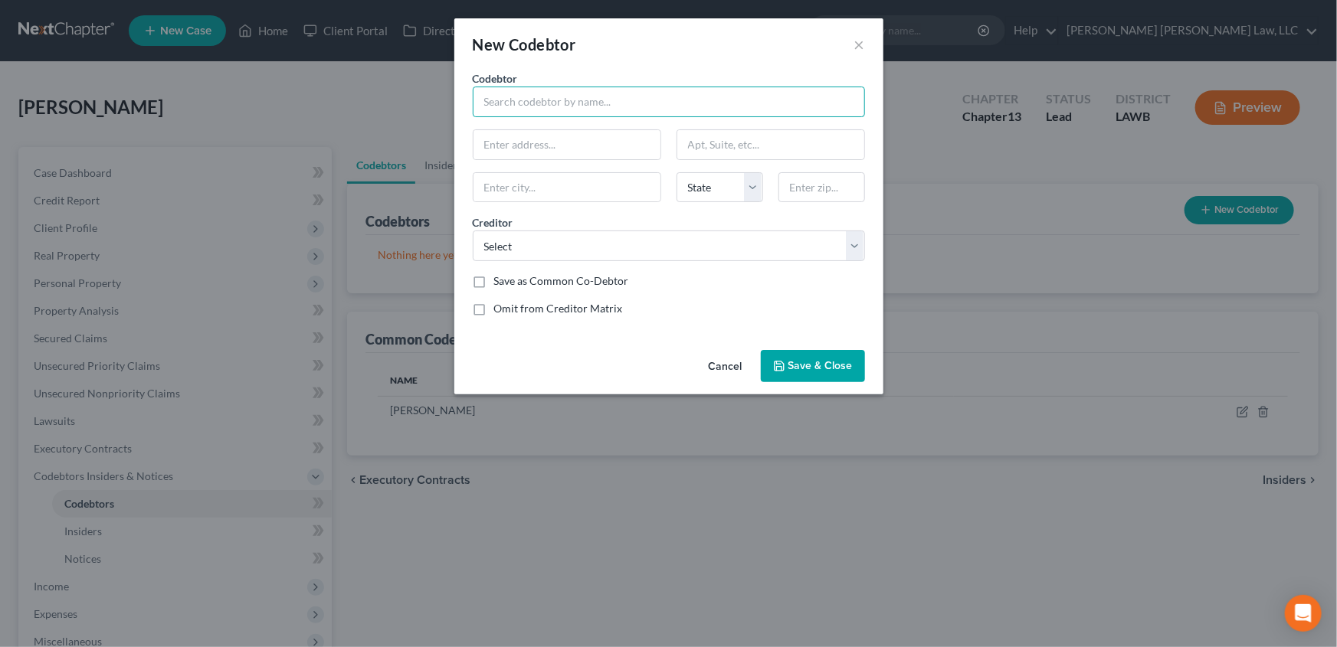
click at [516, 98] on input "text" at bounding box center [669, 102] width 392 height 31
click at [513, 135] on div "Elijah Dunn" at bounding box center [564, 128] width 159 height 15
type input "Elijah Dunn"
type input "1023 North Madison Street"
type input "Tallulah"
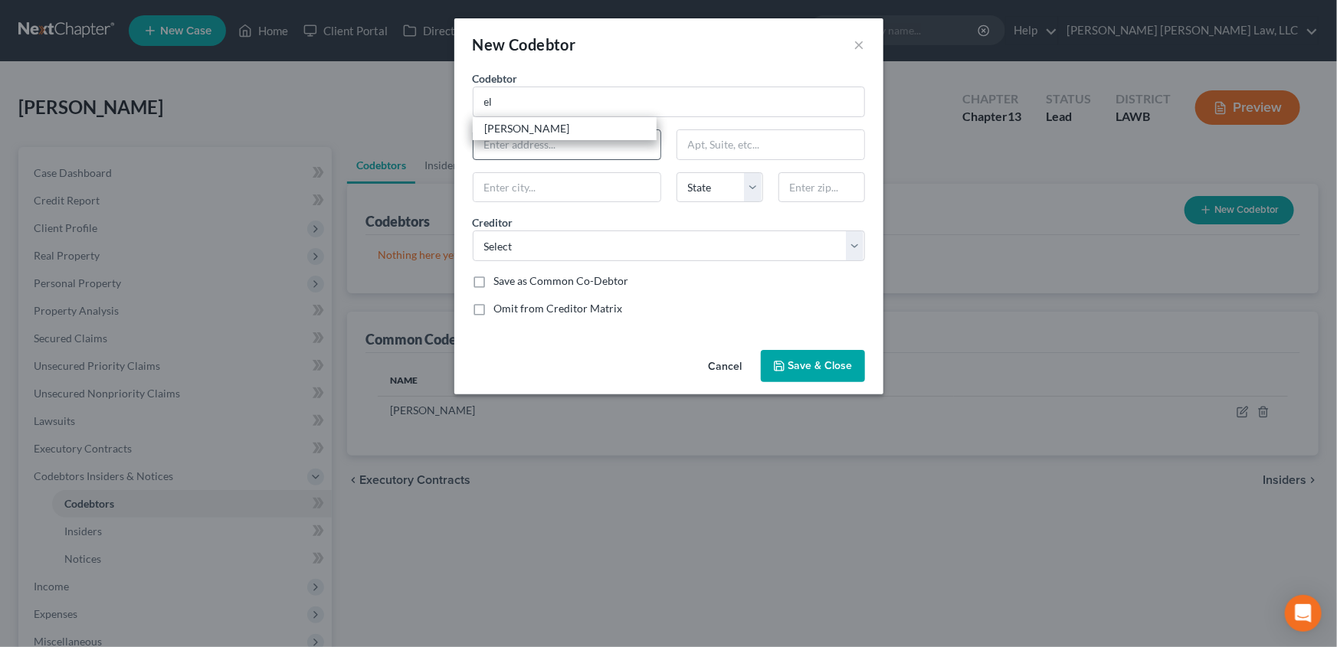
select select "19"
type input "71282"
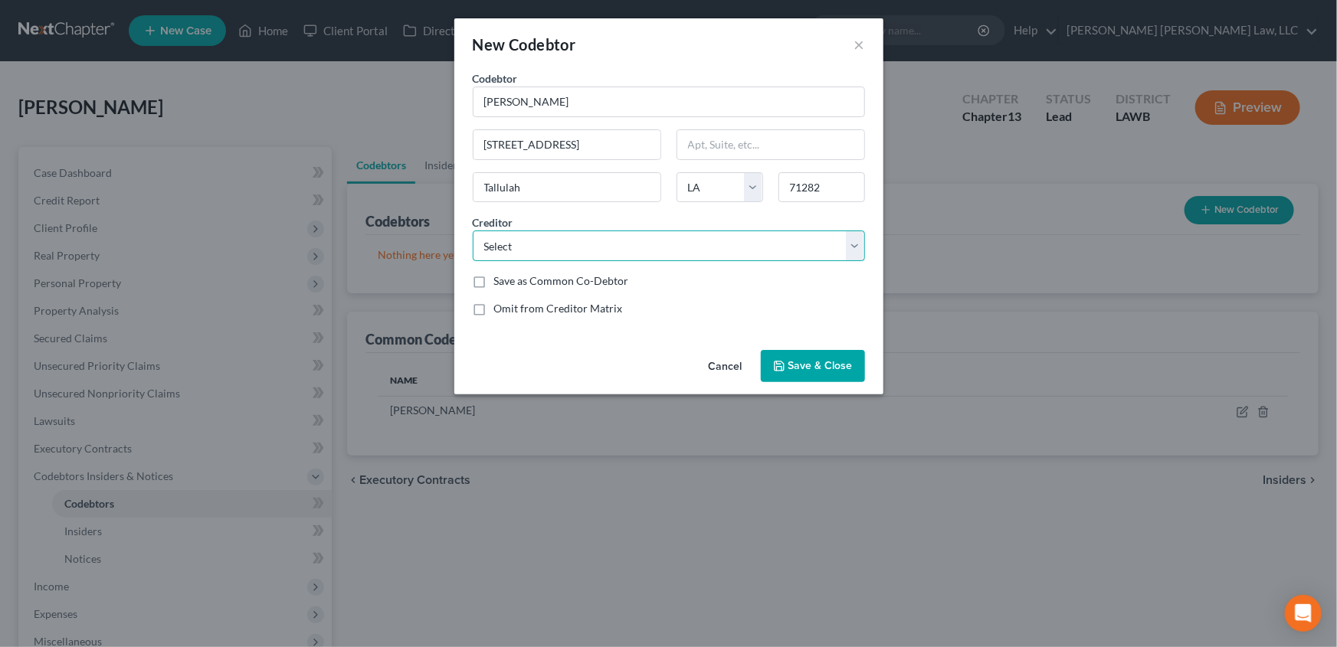
click at [521, 249] on select "Select Toyota Motor Credit Corporation Roadrunner Santander Consumer Usa" at bounding box center [669, 246] width 392 height 31
select select "0"
click at [473, 231] on select "Select Toyota Motor Credit Corporation Roadrunner Santander Consumer Usa" at bounding box center [669, 246] width 392 height 31
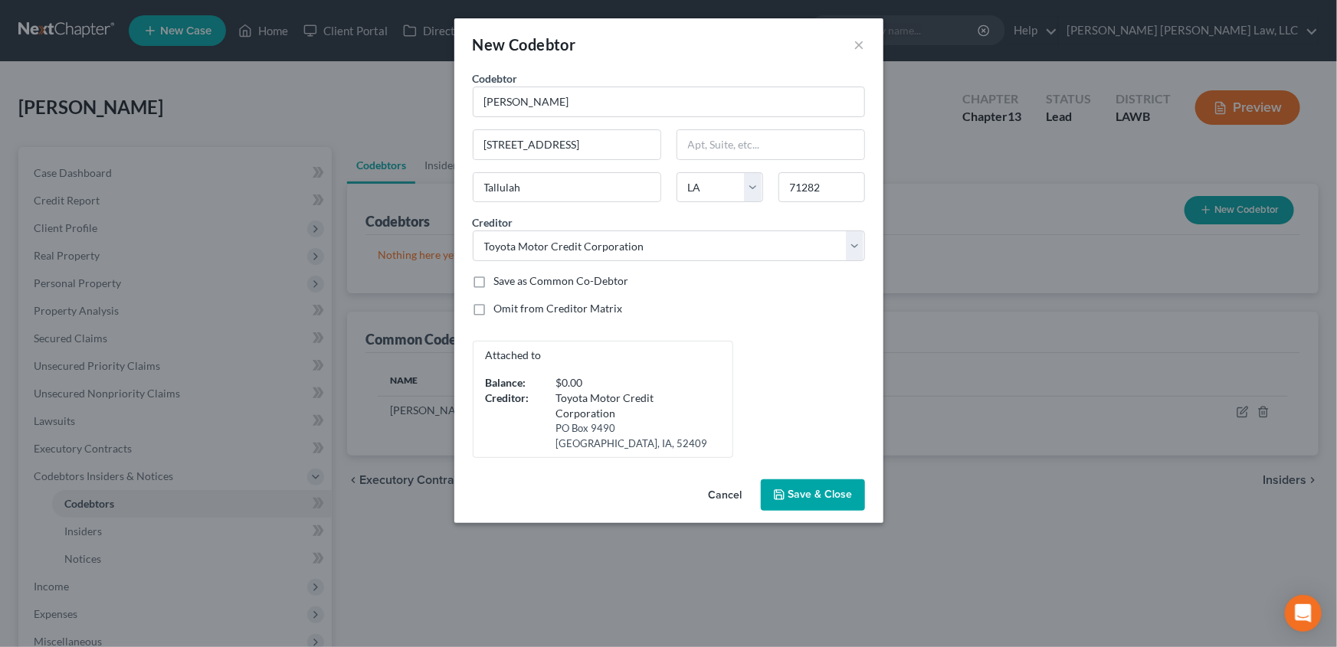
click at [797, 495] on span "Save & Close" at bounding box center [820, 495] width 64 height 13
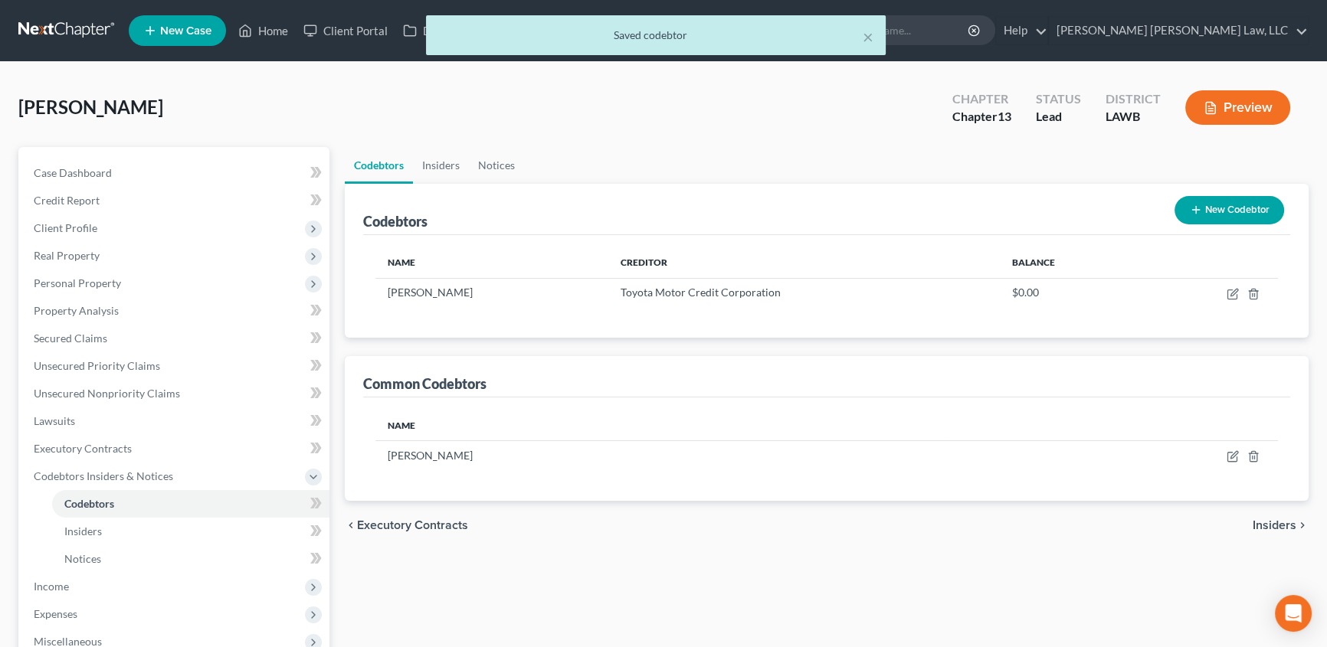
click at [1202, 215] on button "New Codebtor" at bounding box center [1230, 210] width 110 height 28
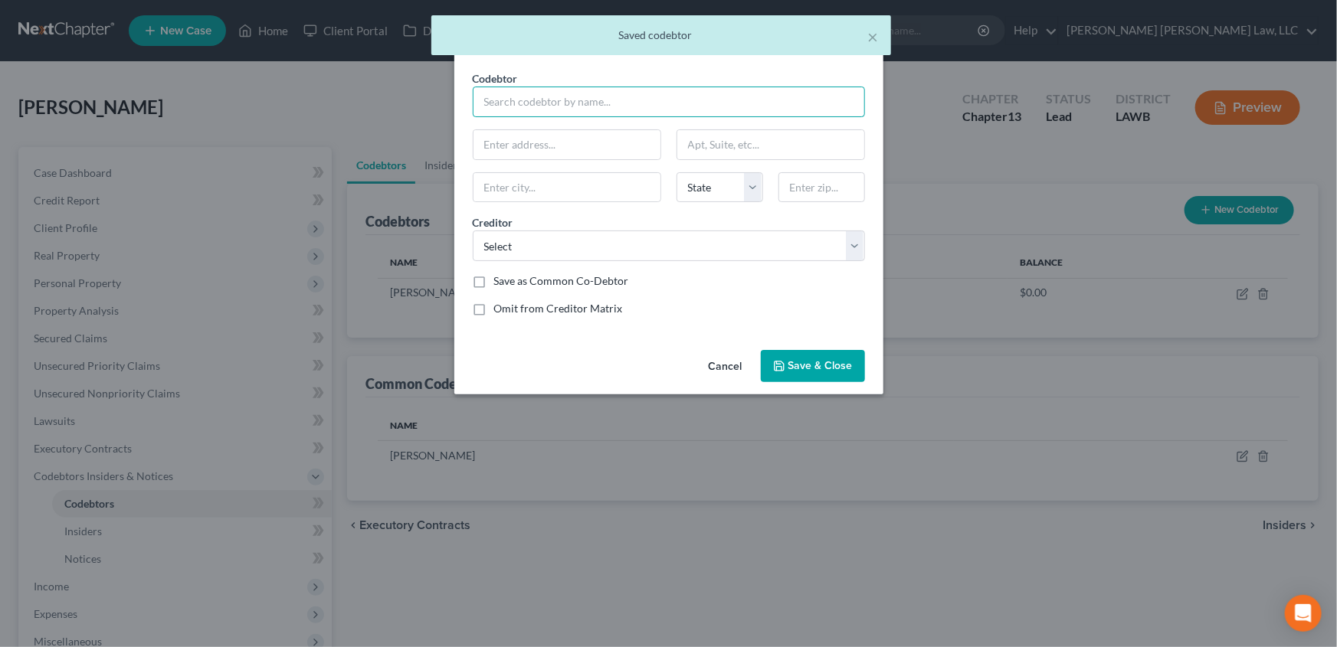
click at [565, 101] on input "text" at bounding box center [669, 102] width 392 height 31
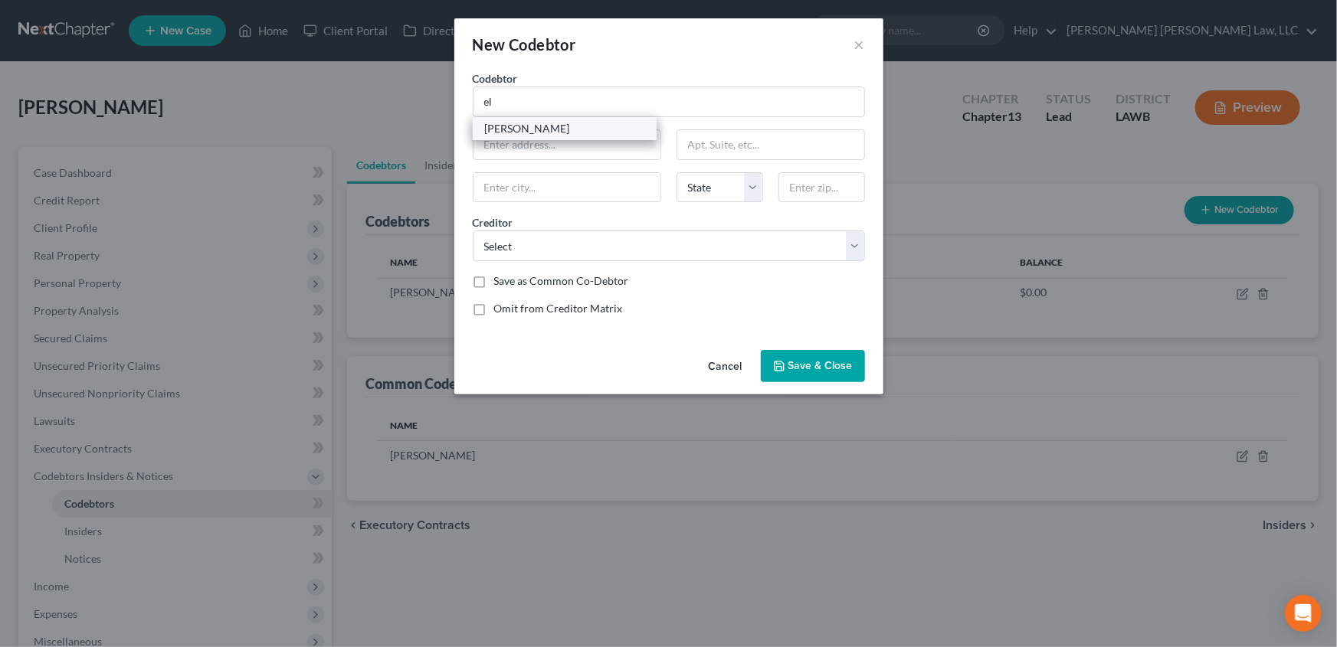
click at [524, 128] on div "Elijah Dunn" at bounding box center [564, 128] width 159 height 15
type input "Elijah Dunn"
type input "1023 North Madison Street"
type input "Tallulah"
select select "19"
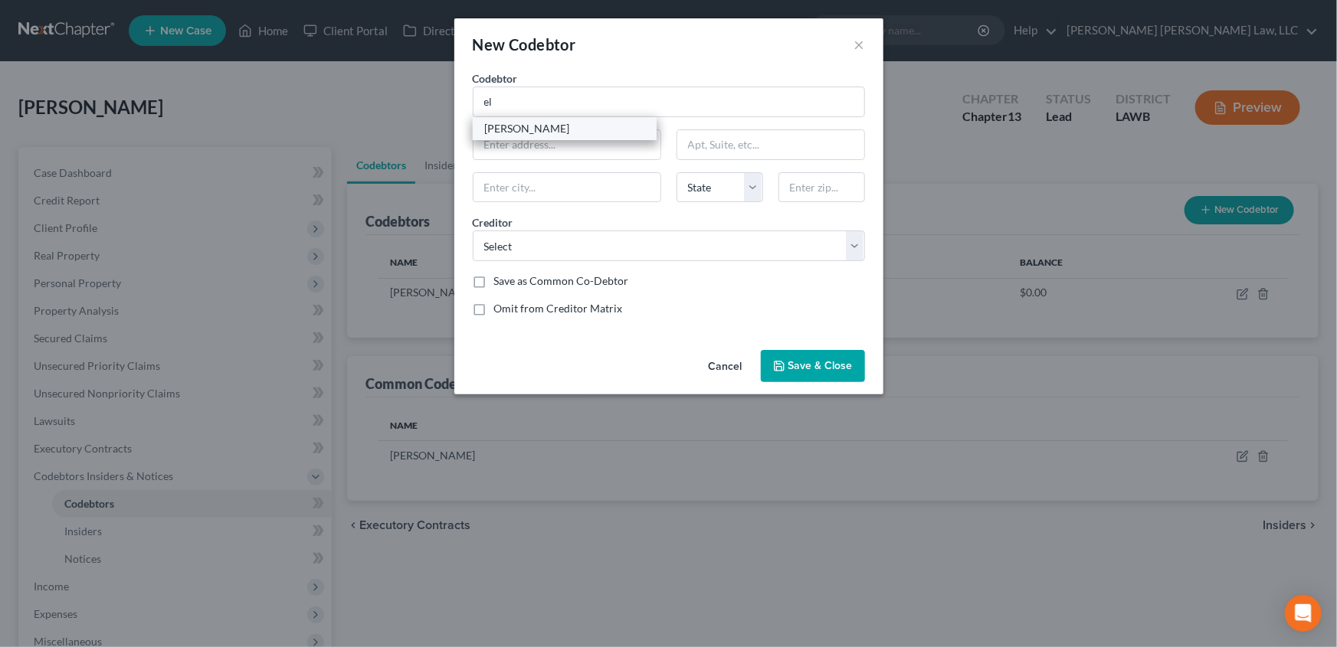
type input "71282"
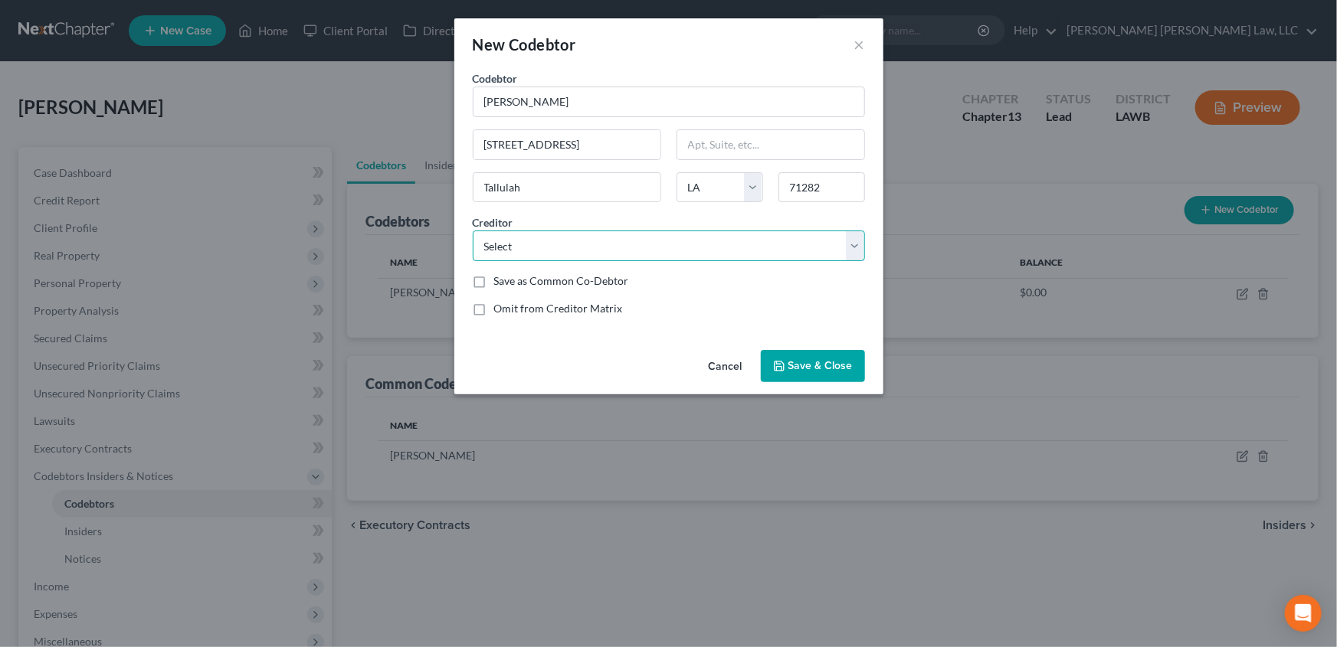
click at [510, 251] on select "Select Toyota Motor Credit Corporation Roadrunner Santander Consumer Usa" at bounding box center [669, 246] width 392 height 31
select select "1"
click at [473, 231] on select "Select Toyota Motor Credit Corporation Roadrunner Santander Consumer Usa" at bounding box center [669, 246] width 392 height 31
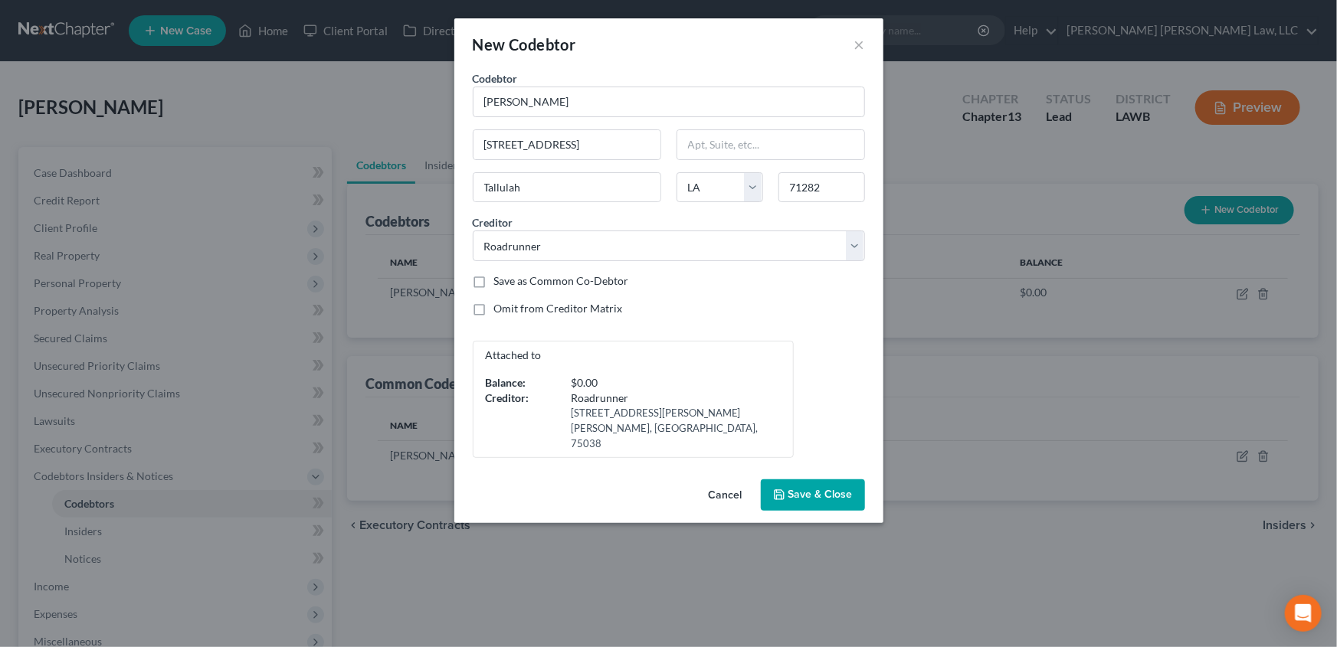
click at [818, 489] on span "Save & Close" at bounding box center [820, 495] width 64 height 13
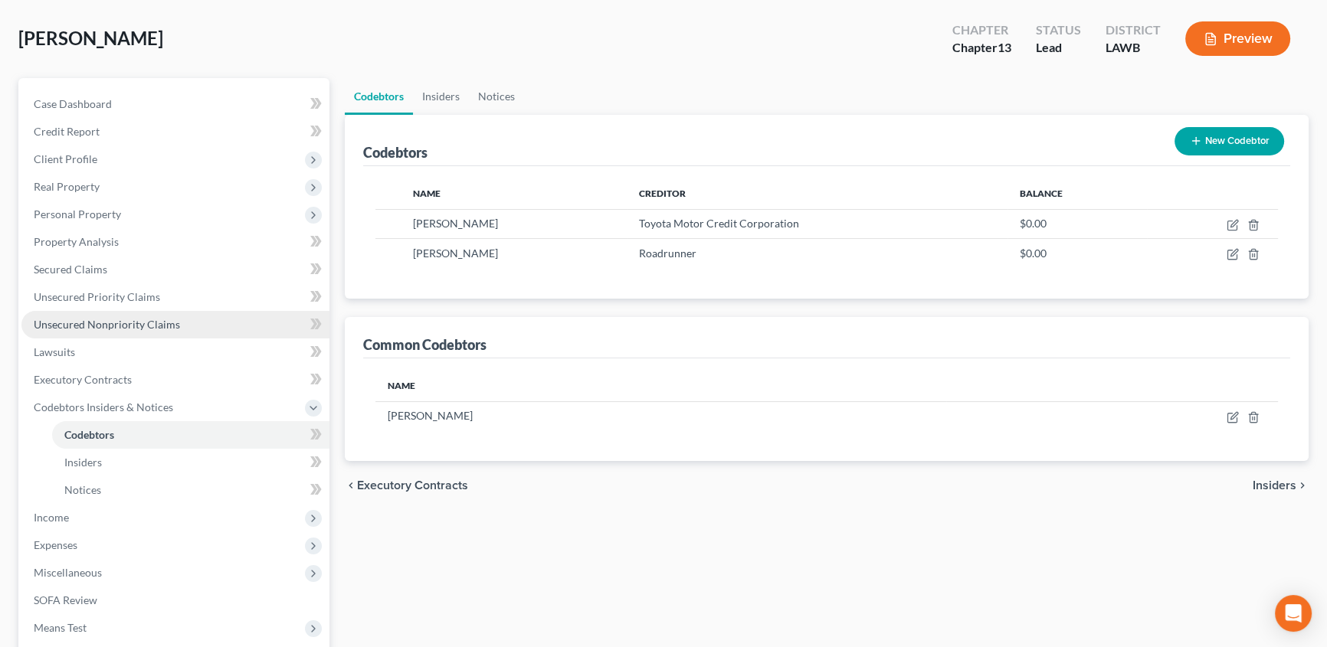
drag, startPoint x: 109, startPoint y: 318, endPoint x: 120, endPoint y: 319, distance: 10.8
click at [109, 318] on span "Unsecured Nonpriority Claims" at bounding box center [107, 324] width 146 height 13
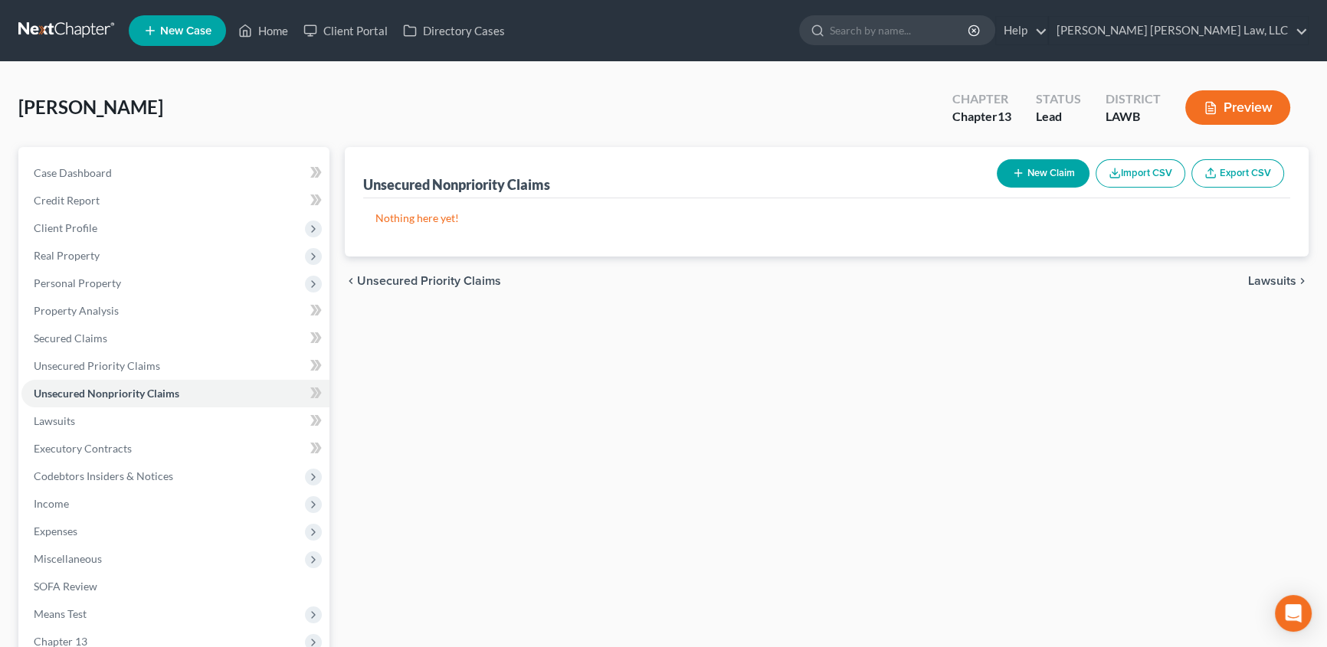
click at [1024, 177] on button "New Claim" at bounding box center [1043, 173] width 93 height 28
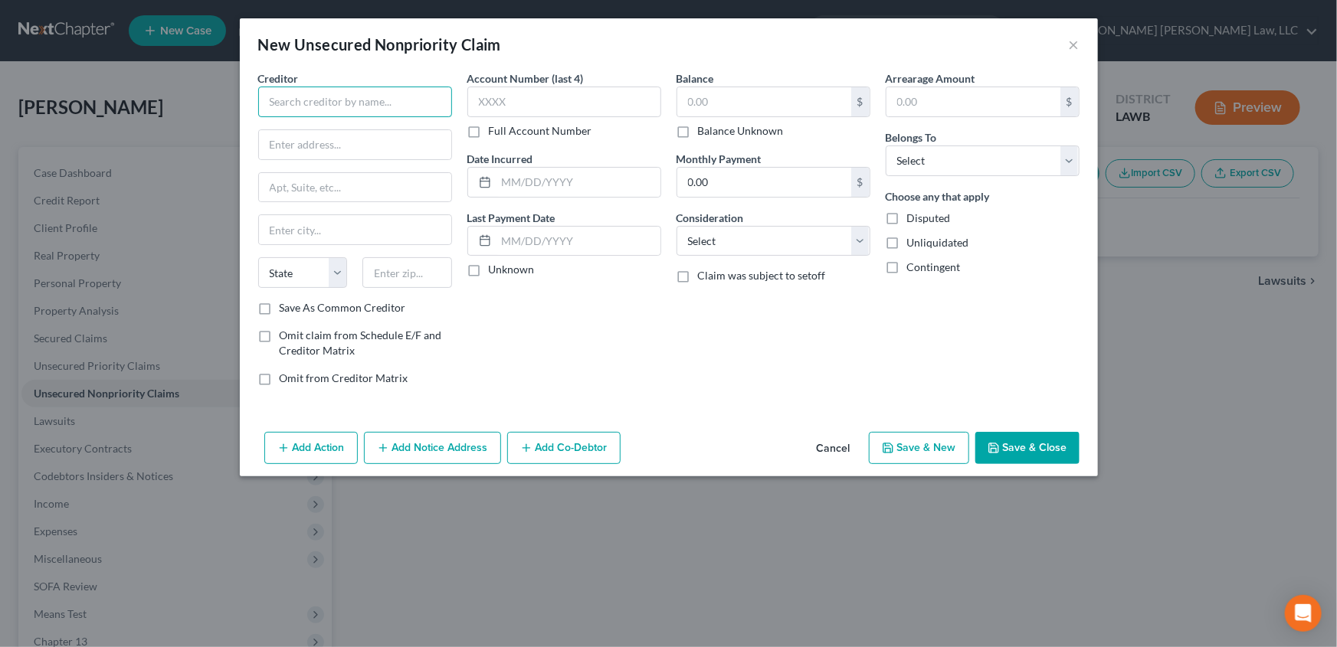
click at [352, 103] on input "text" at bounding box center [355, 102] width 194 height 31
type input "Cavalry Portfolio Services"
type input "4050 E Cotton Center Blv"
click at [388, 267] on input "text" at bounding box center [407, 272] width 90 height 31
type input "85040"
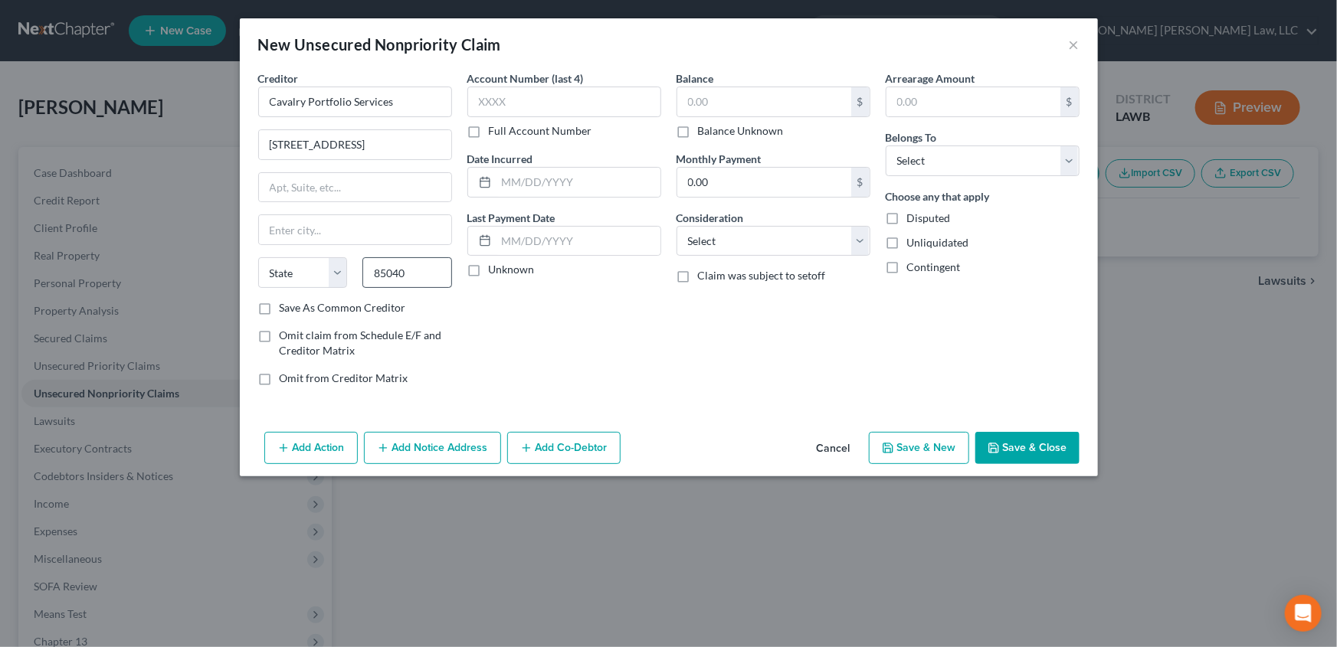
type input "Phoenix"
select select "3"
click at [522, 90] on input "text" at bounding box center [564, 102] width 194 height 31
type input "3369"
type input "09/28/2023"
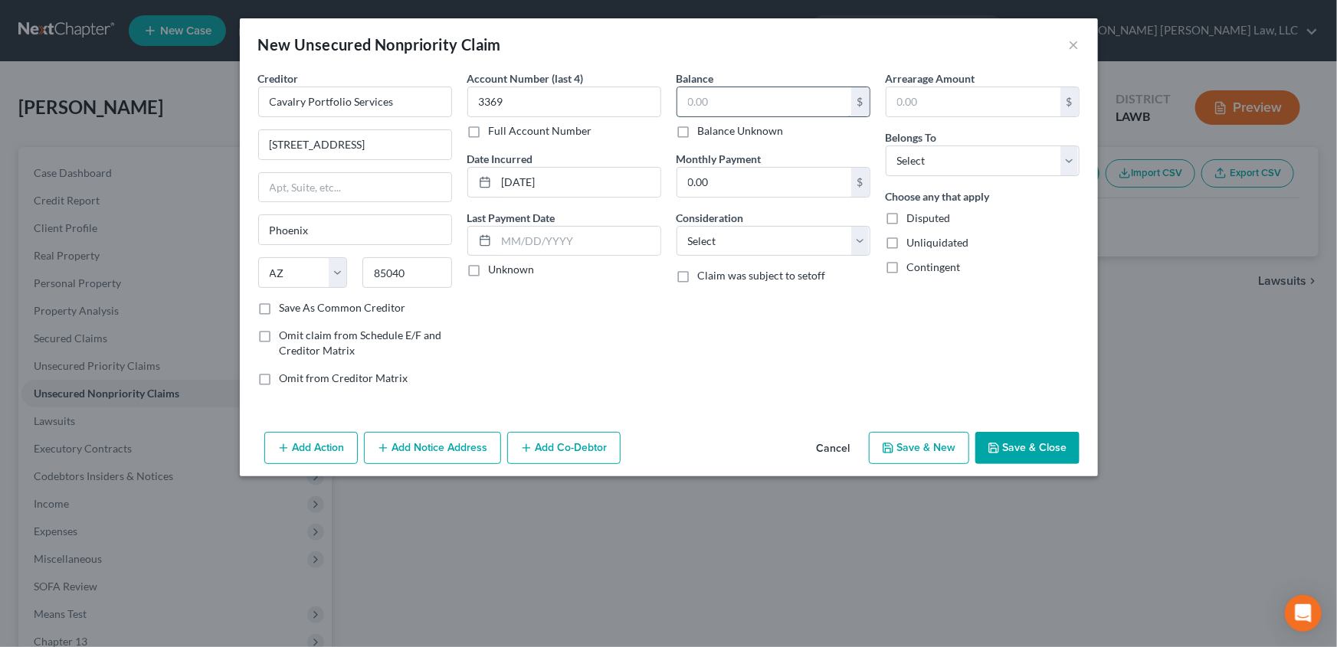
click at [728, 100] on input "text" at bounding box center [764, 101] width 174 height 29
type input "710.00"
click at [739, 242] on select "Select Cable / Satellite Services Collection Agency Credit Card Debt Debt Couns…" at bounding box center [774, 241] width 194 height 31
select select "1"
click at [677, 226] on select "Select Cable / Satellite Services Collection Agency Credit Card Debt Debt Couns…" at bounding box center [774, 241] width 194 height 31
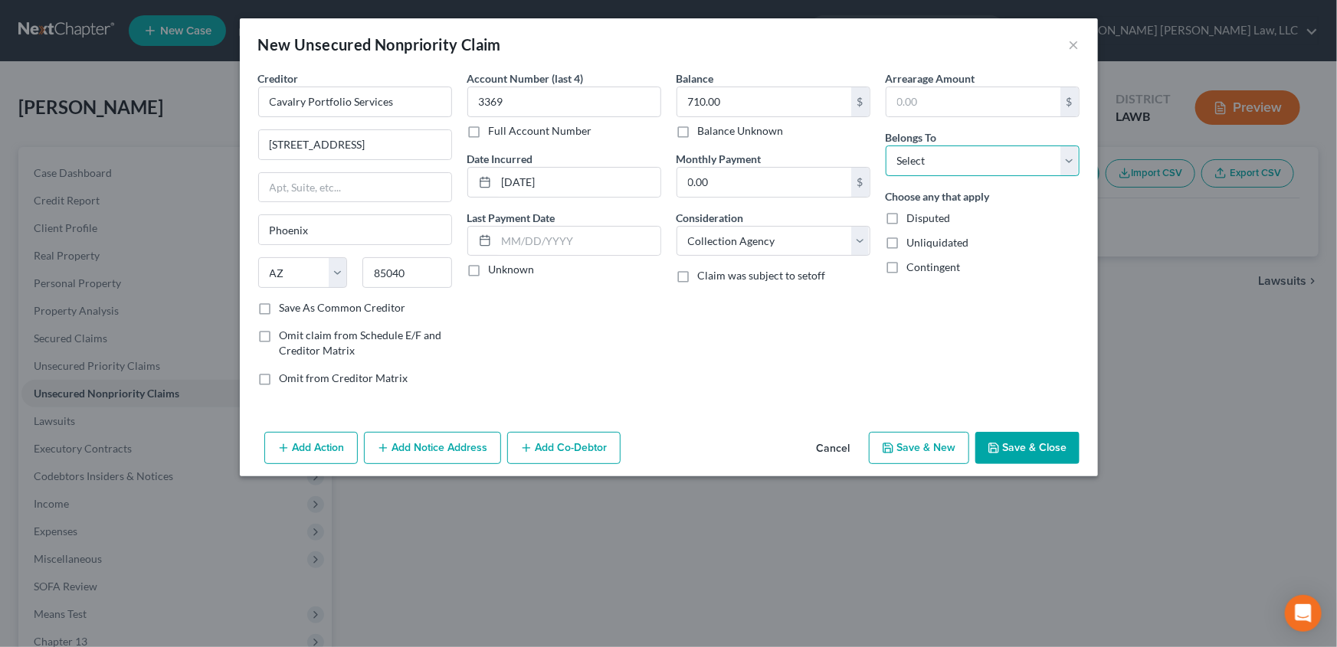
click at [942, 162] on select "Select Debtor 1 Only Debtor 2 Only Debtor 1 And Debtor 2 Only At Least One Of T…" at bounding box center [983, 161] width 194 height 31
select select "4"
click at [886, 146] on select "Select Debtor 1 Only Debtor 2 Only Debtor 1 And Debtor 2 Only At Least One Of T…" at bounding box center [983, 161] width 194 height 31
click at [932, 453] on button "Save & New" at bounding box center [919, 448] width 100 height 32
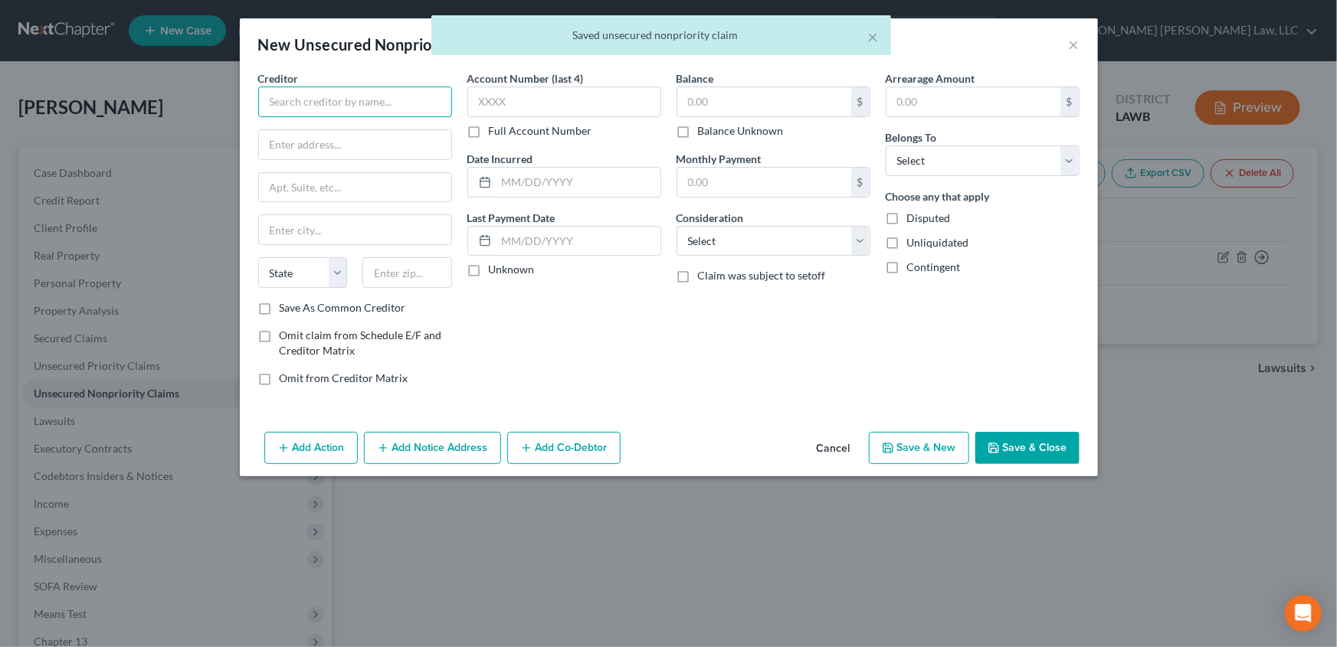
click at [342, 94] on input "text" at bounding box center [355, 102] width 194 height 31
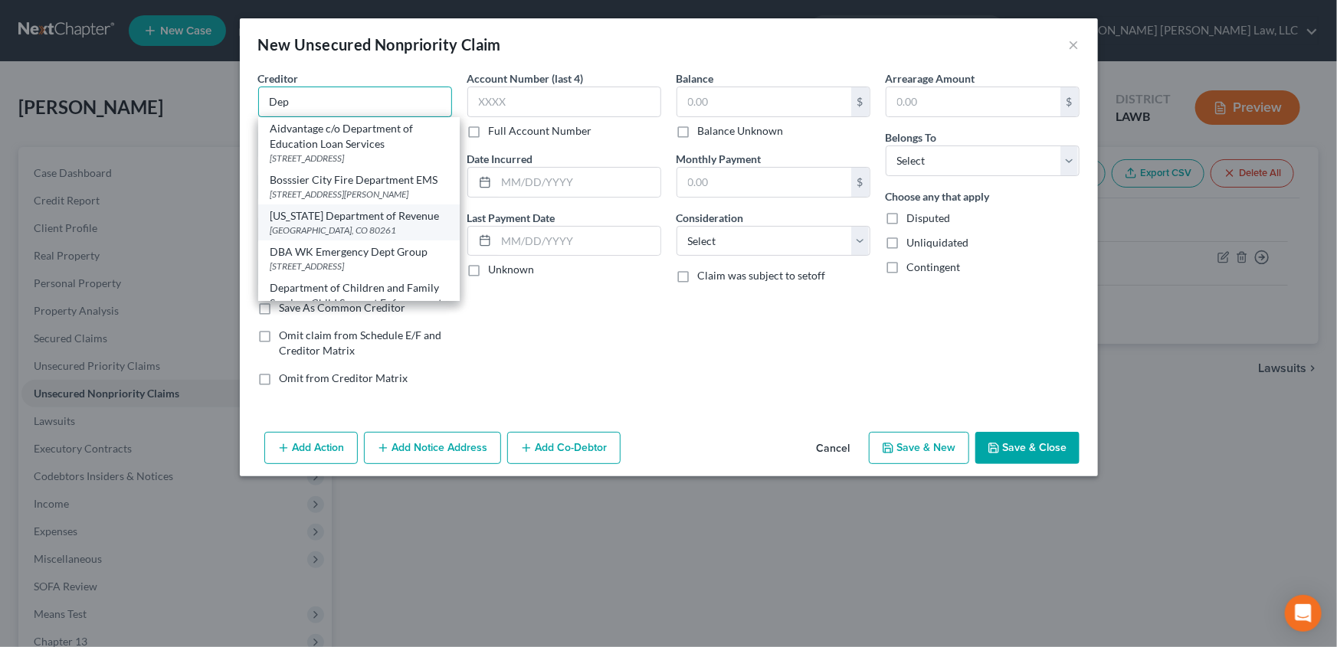
scroll to position [139, 0]
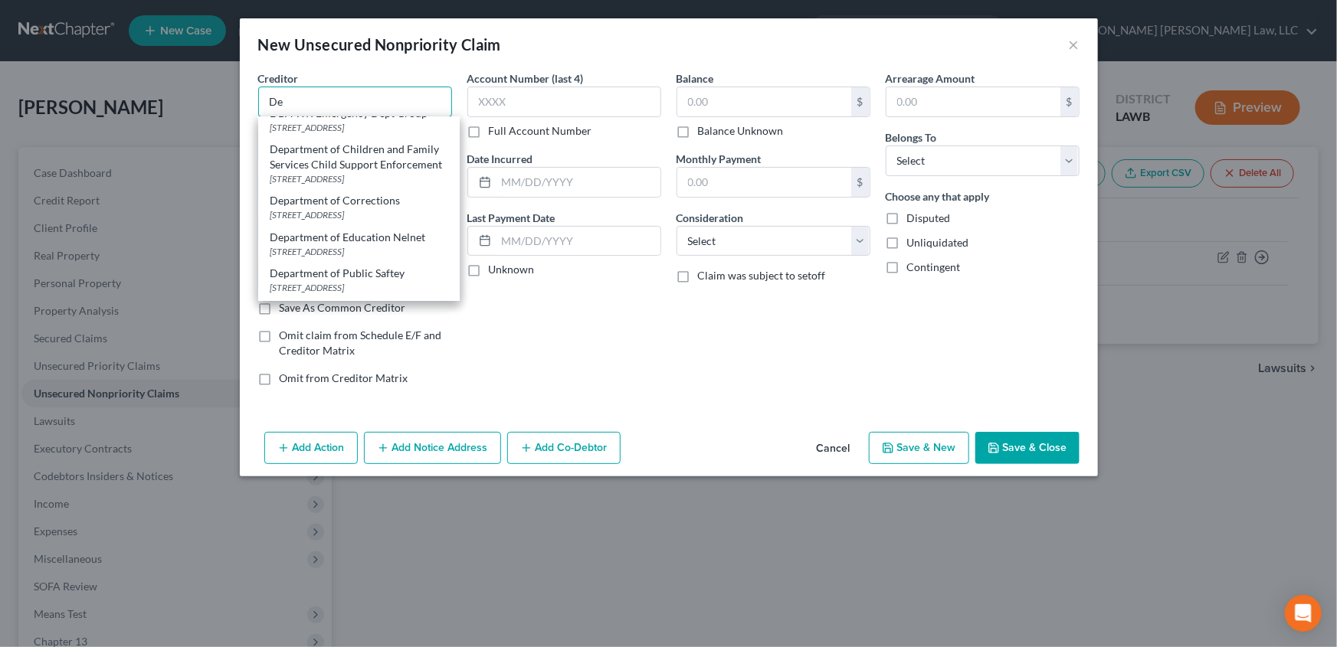
type input "D"
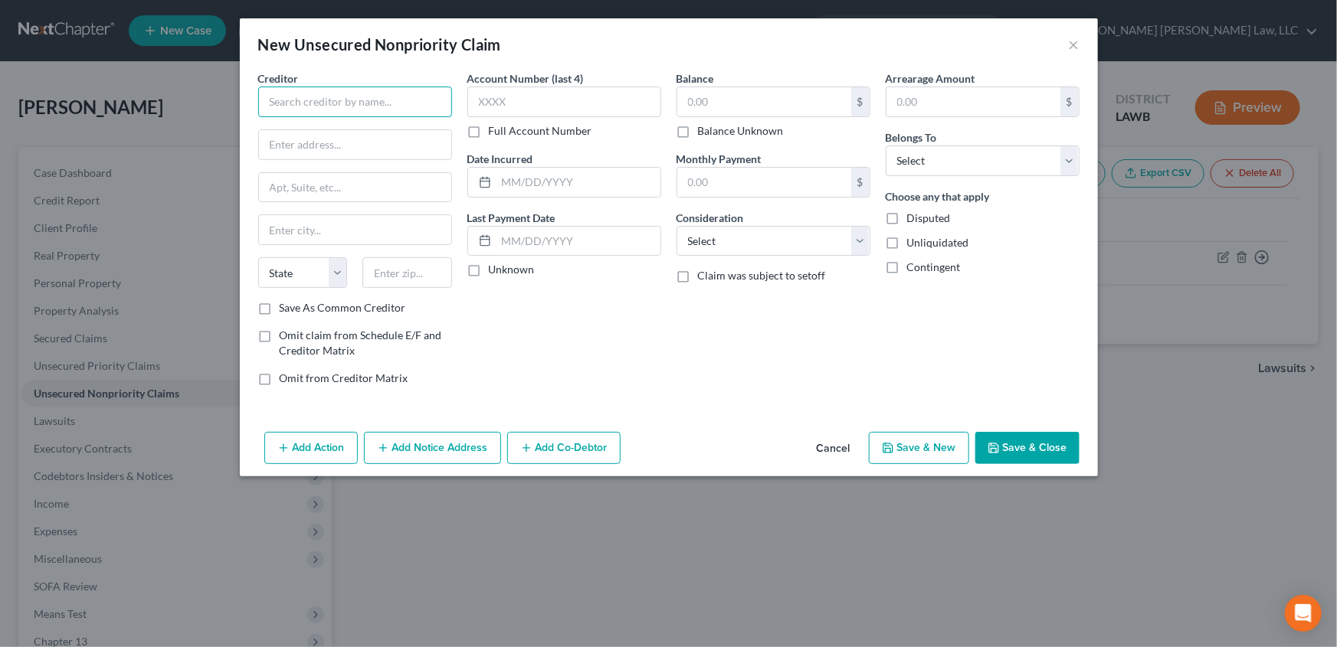
scroll to position [0, 0]
type input "Dpednelnet"
type input "121 South 13th St"
type input "68508"
type input "Lincoln"
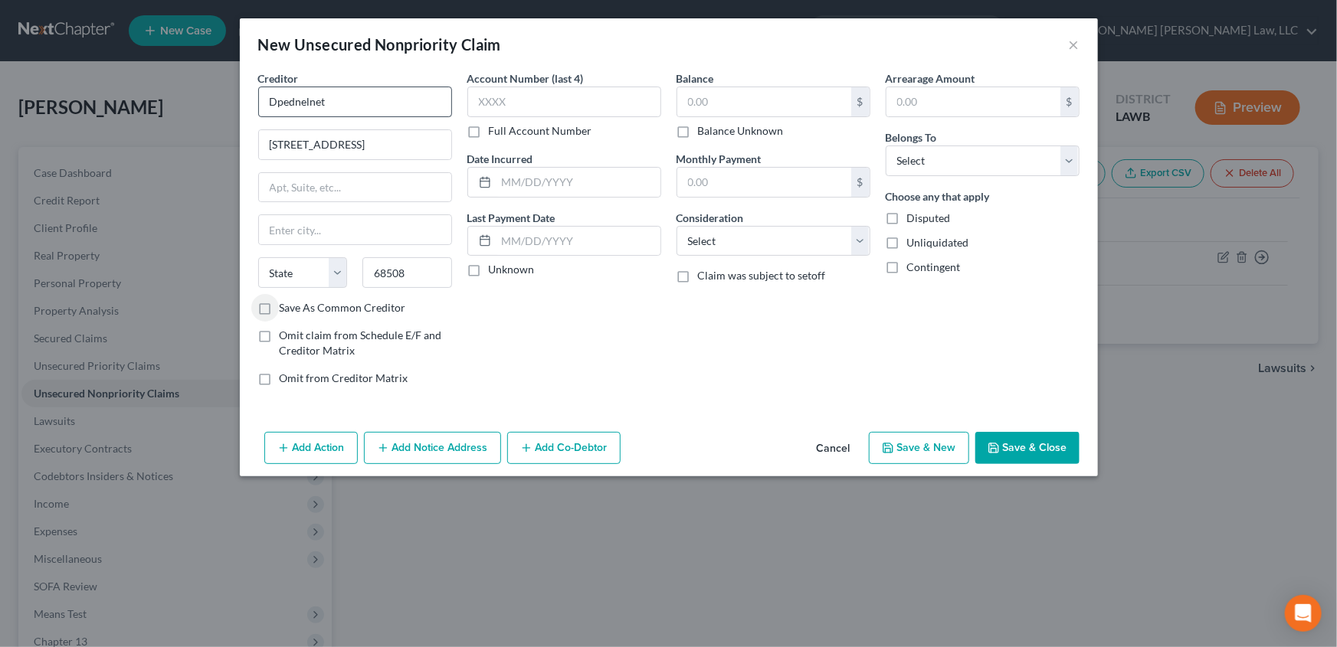
select select "30"
click at [502, 100] on input "text" at bounding box center [564, 102] width 194 height 31
type input "1415"
click at [507, 181] on input "text" at bounding box center [578, 182] width 164 height 29
type input "09/09/2013"
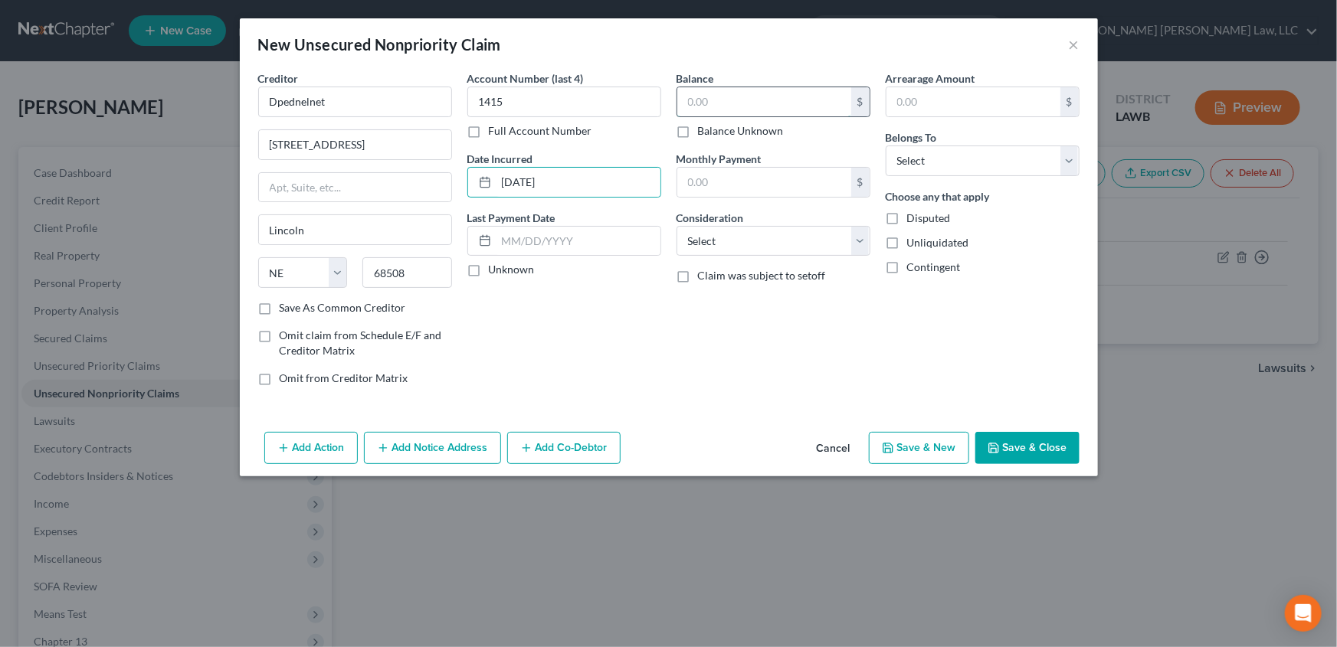
click at [696, 105] on input "text" at bounding box center [764, 101] width 174 height 29
type input "7,543.00"
click at [703, 235] on select "Select Cable / Satellite Services Collection Agency Credit Card Debt Debt Couns…" at bounding box center [774, 241] width 194 height 31
select select "17"
click at [677, 226] on select "Select Cable / Satellite Services Collection Agency Credit Card Debt Debt Couns…" at bounding box center [774, 241] width 194 height 31
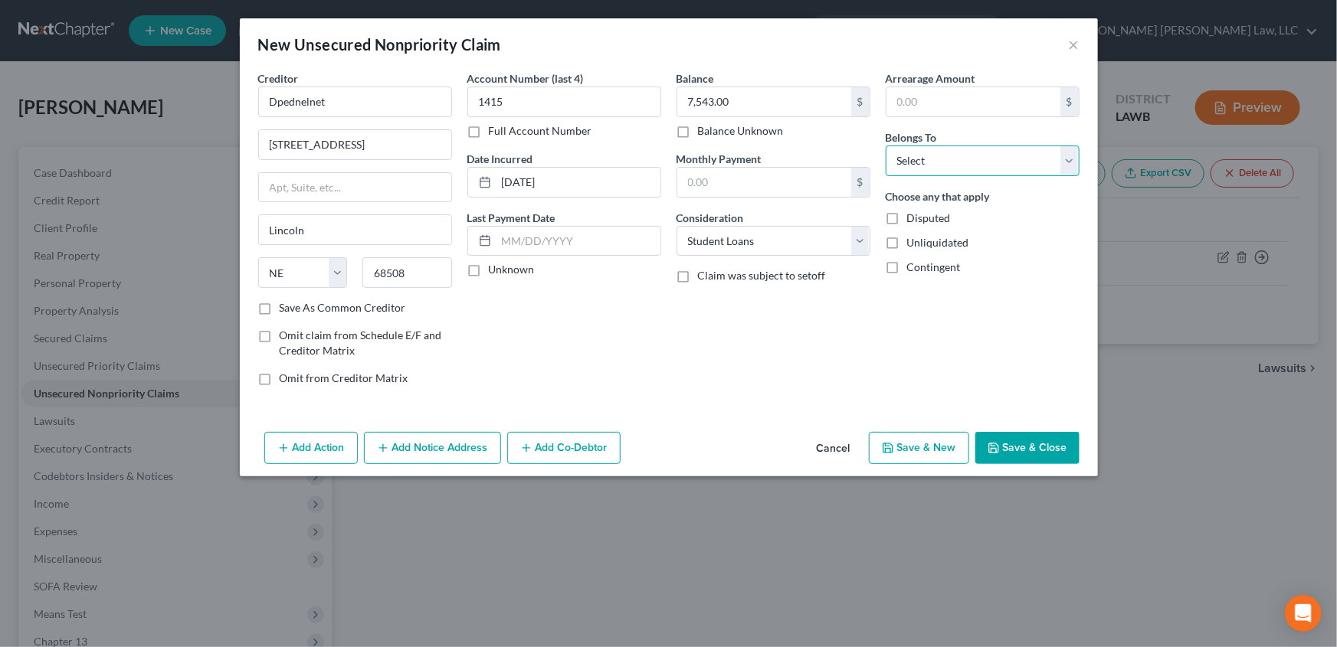
click at [899, 170] on select "Select Debtor 1 Only Debtor 2 Only Debtor 1 And Debtor 2 Only At Least One Of T…" at bounding box center [983, 161] width 194 height 31
select select "0"
click at [886, 146] on select "Select Debtor 1 Only Debtor 2 Only Debtor 1 And Debtor 2 Only At Least One Of T…" at bounding box center [983, 161] width 194 height 31
click at [916, 458] on button "Save & New" at bounding box center [919, 448] width 100 height 32
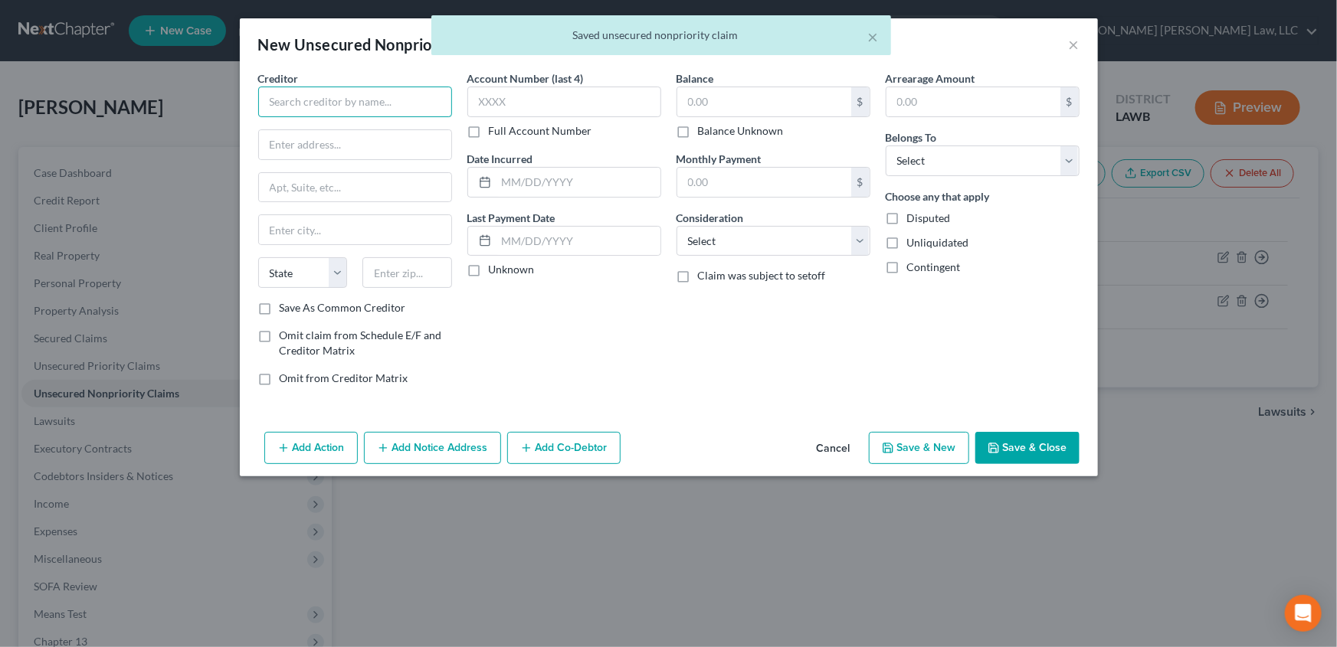
click at [306, 101] on input "text" at bounding box center [355, 102] width 194 height 31
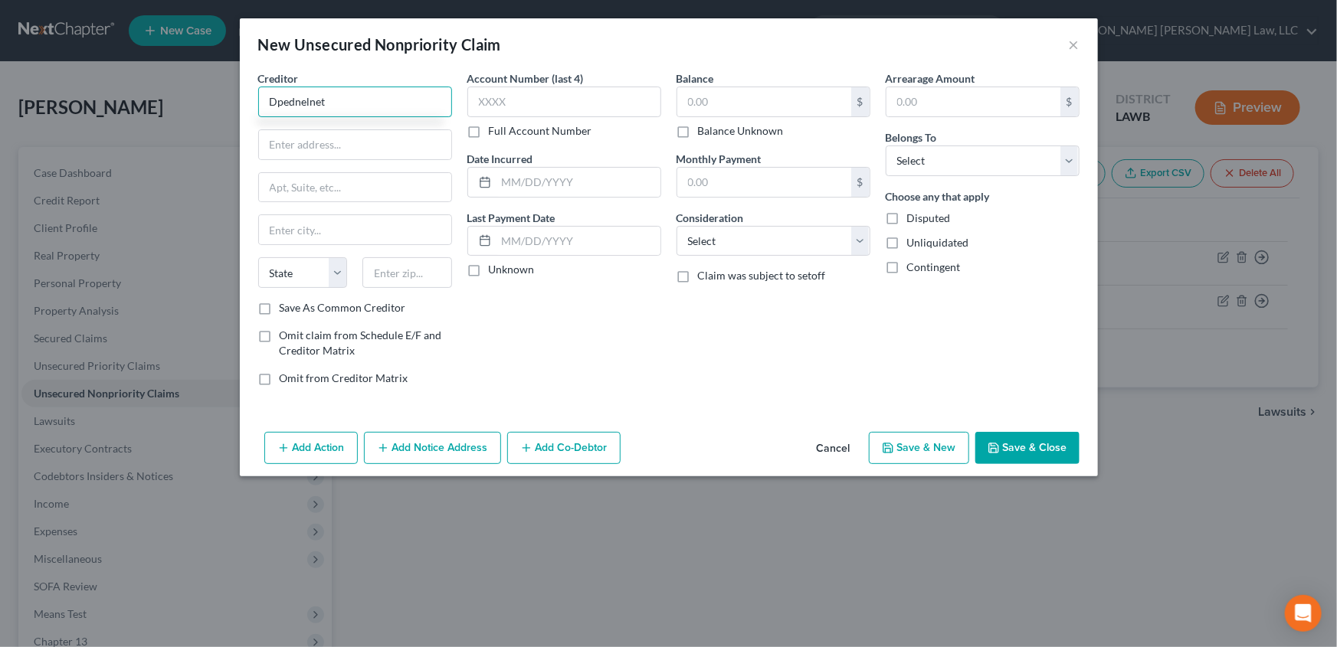
type input "Dpednelnet"
type input "121 South 13th St"
type input "68508"
type input "Lincoln"
select select "30"
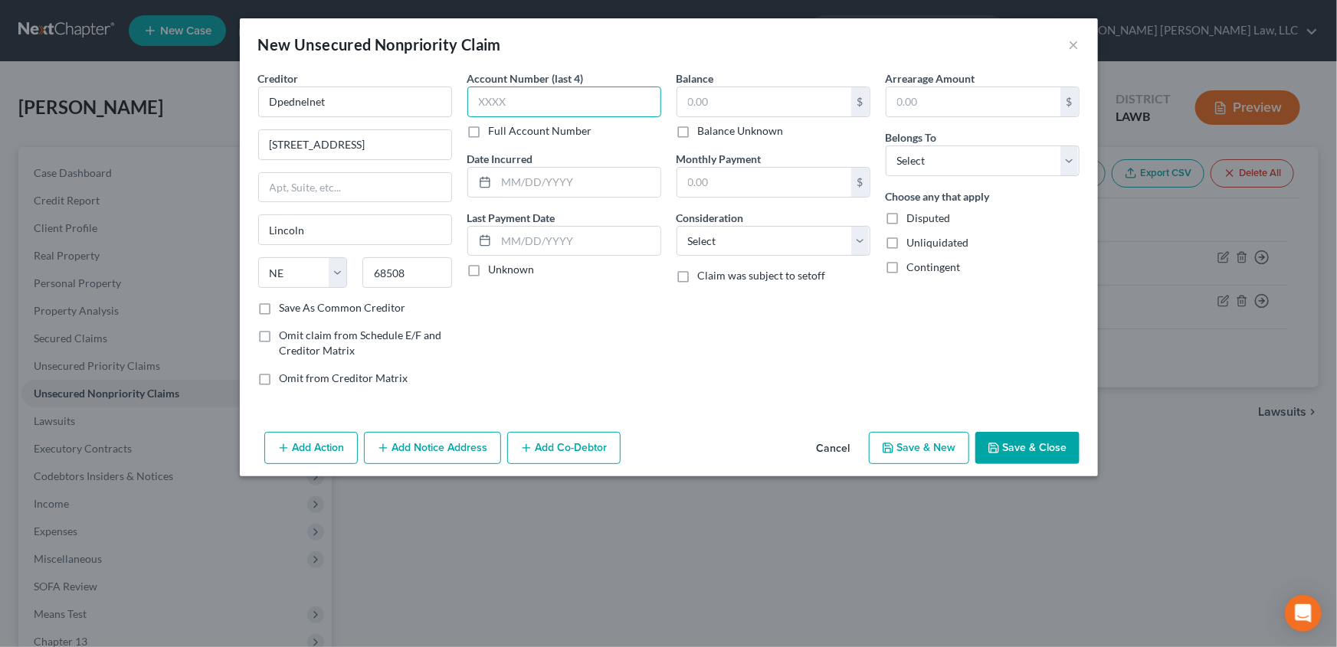
click at [503, 100] on input "text" at bounding box center [564, 102] width 194 height 31
type input "3772"
click at [511, 174] on input "text" at bounding box center [578, 182] width 164 height 29
type input "10/02/2012"
click at [699, 105] on input "text" at bounding box center [764, 101] width 174 height 29
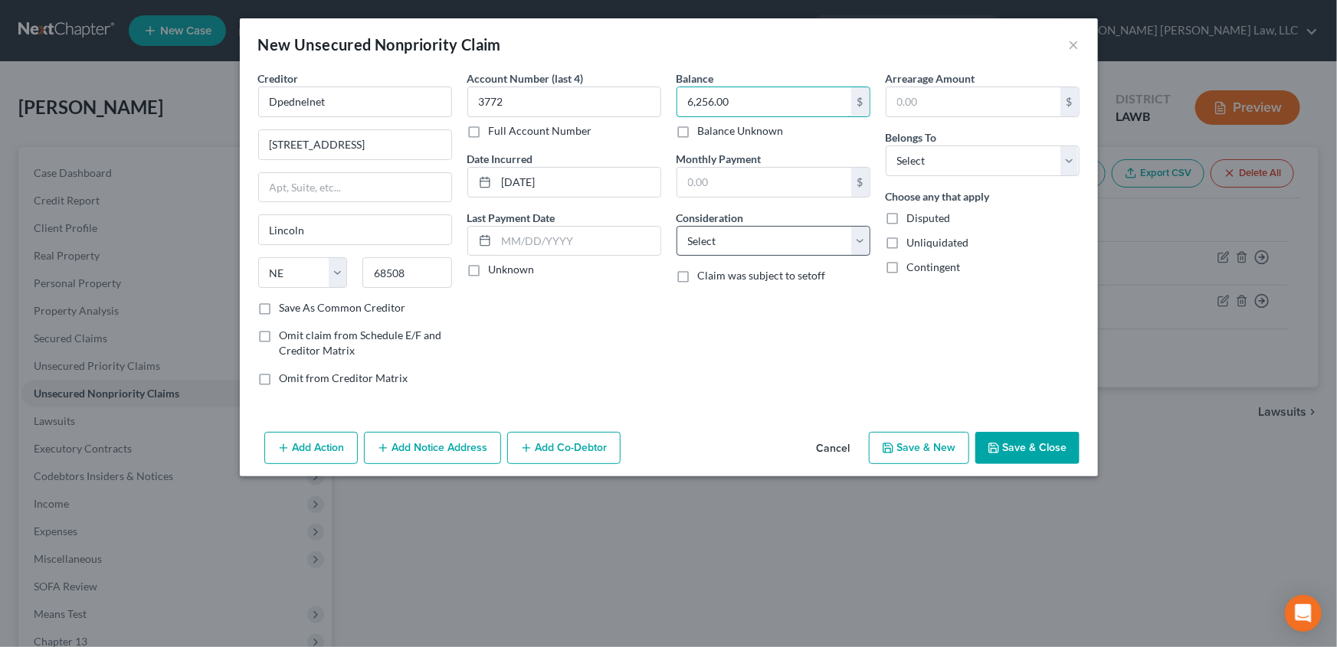
type input "6,256.00"
click at [727, 239] on select "Select Cable / Satellite Services Collection Agency Credit Card Debt Debt Couns…" at bounding box center [774, 241] width 194 height 31
select select "17"
click at [677, 226] on select "Select Cable / Satellite Services Collection Agency Credit Card Debt Debt Couns…" at bounding box center [774, 241] width 194 height 31
drag, startPoint x: 911, startPoint y: 167, endPoint x: 912, endPoint y: 175, distance: 7.7
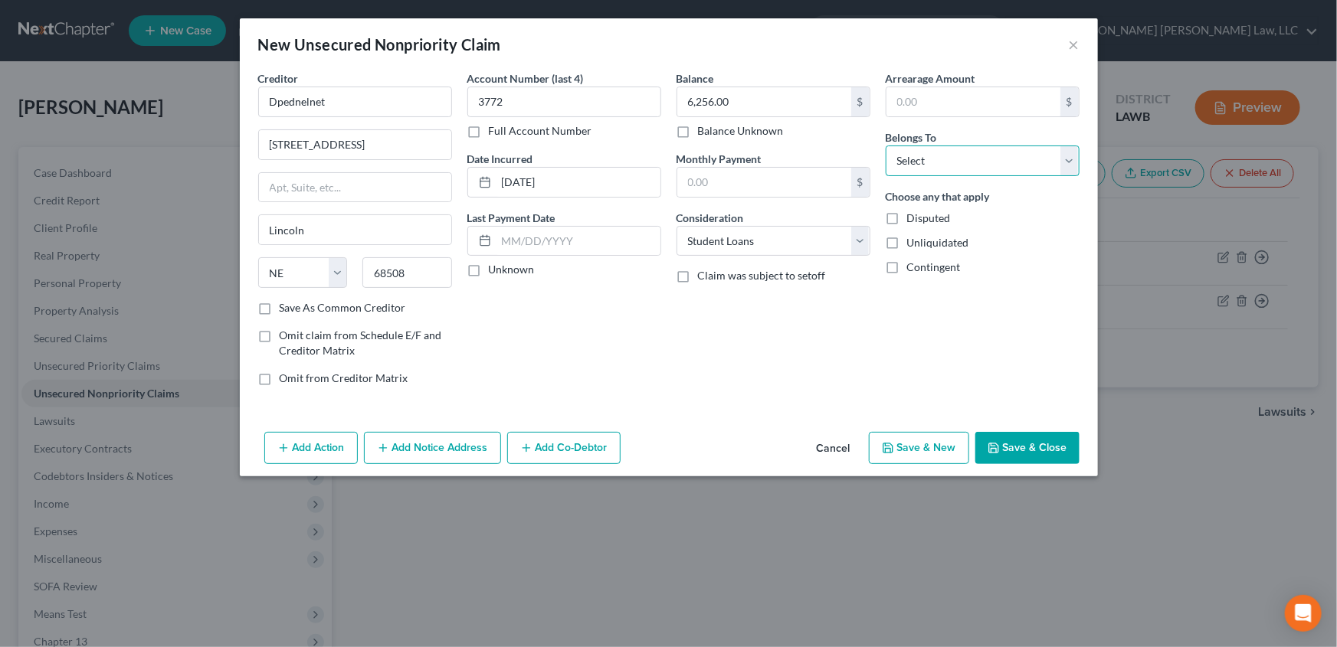
click at [911, 167] on select "Select Debtor 1 Only Debtor 2 Only Debtor 1 And Debtor 2 Only At Least One Of T…" at bounding box center [983, 161] width 194 height 31
select select "0"
click at [886, 146] on select "Select Debtor 1 Only Debtor 2 Only Debtor 1 And Debtor 2 Only At Least One Of T…" at bounding box center [983, 161] width 194 height 31
click at [1011, 444] on button "Save & Close" at bounding box center [1027, 448] width 104 height 32
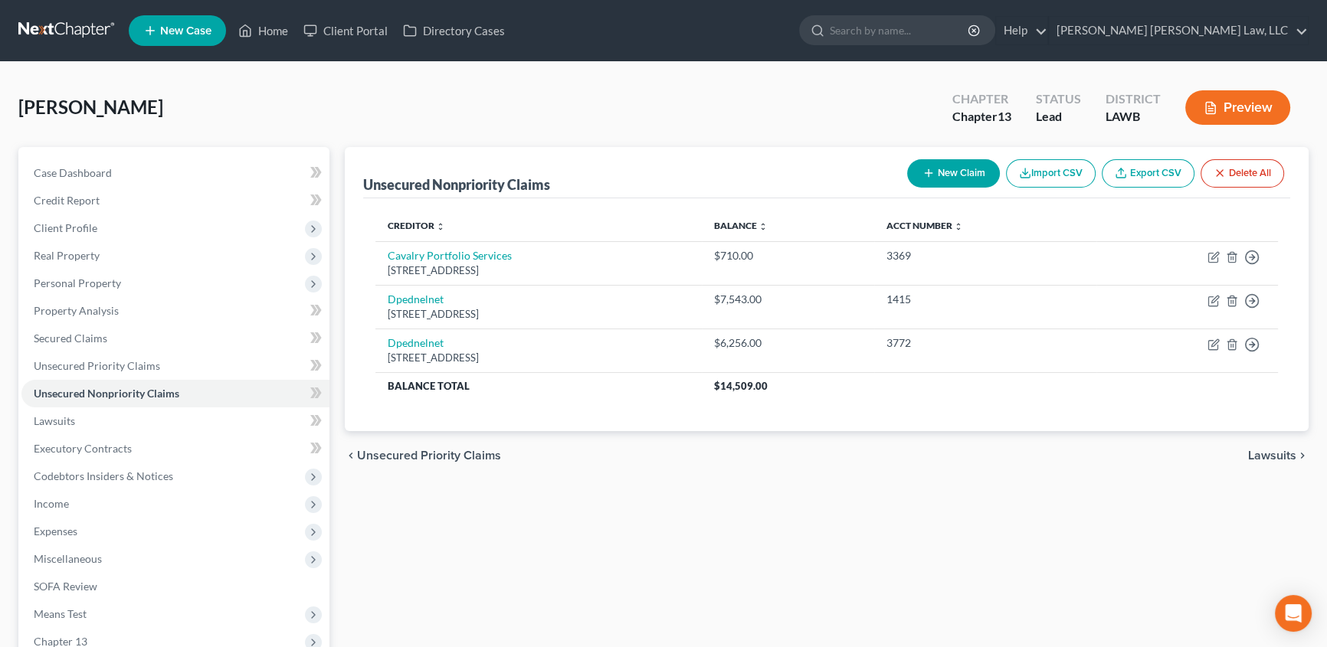
click at [962, 165] on button "New Claim" at bounding box center [953, 173] width 93 height 28
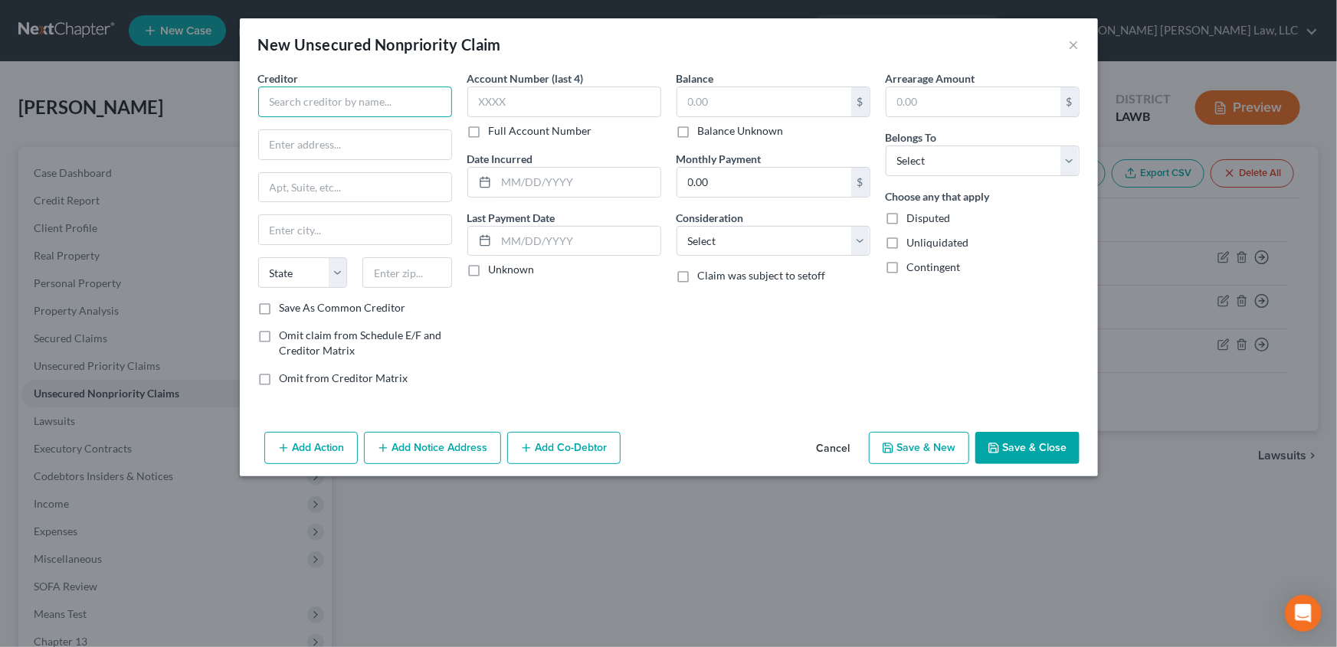
click at [327, 107] on input "text" at bounding box center [355, 102] width 194 height 31
click at [267, 103] on input "text" at bounding box center [355, 102] width 194 height 31
paste input "Dpednelnet"
type input "Dpednelnet"
click at [303, 150] on input "text" at bounding box center [355, 144] width 192 height 29
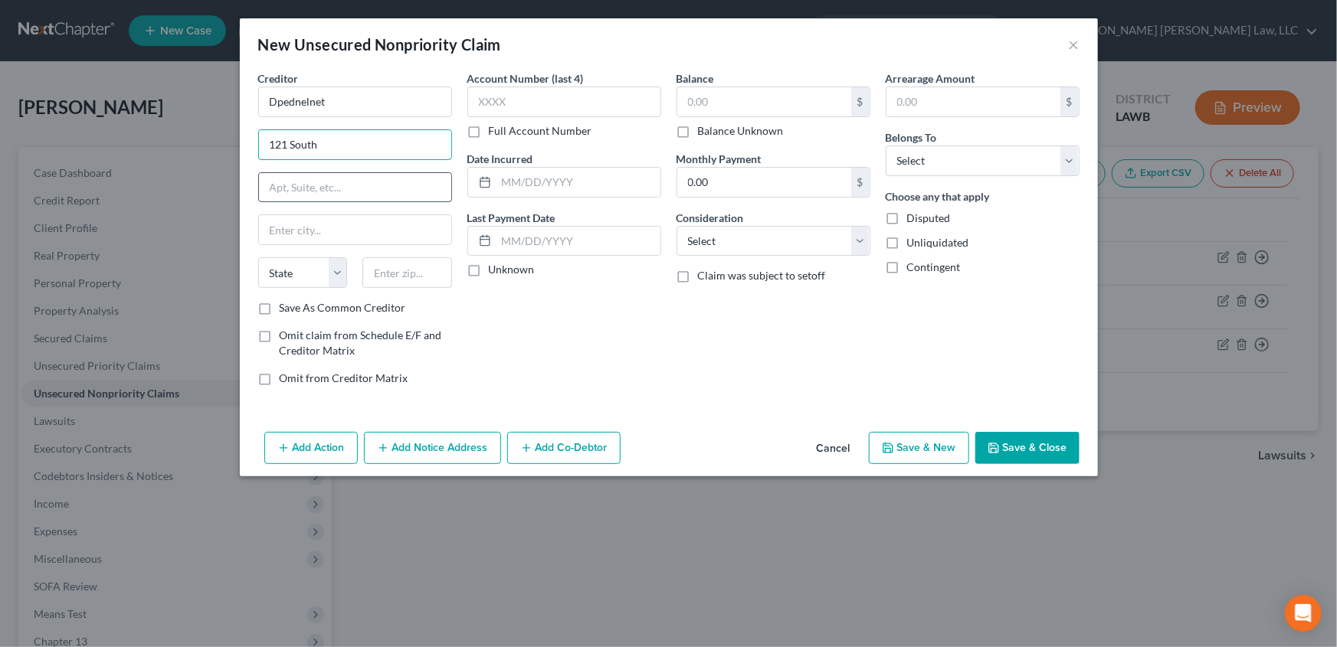
type input "121 South 13th St"
click at [406, 279] on input "text" at bounding box center [407, 272] width 90 height 31
type input "68508"
click at [495, 104] on input "text" at bounding box center [564, 102] width 194 height 31
type input "Lincoln"
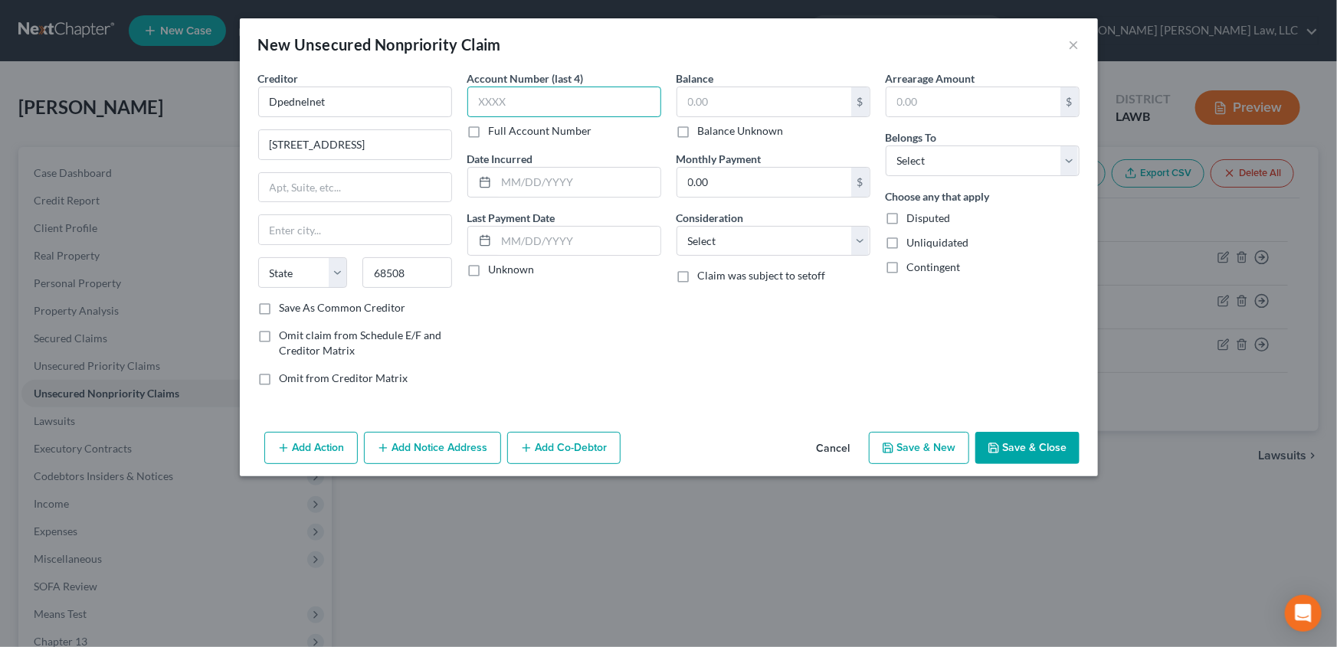
select select "30"
type input "1415"
click at [732, 91] on input "text" at bounding box center [764, 101] width 174 height 29
type input "4,172.00"
select select "17"
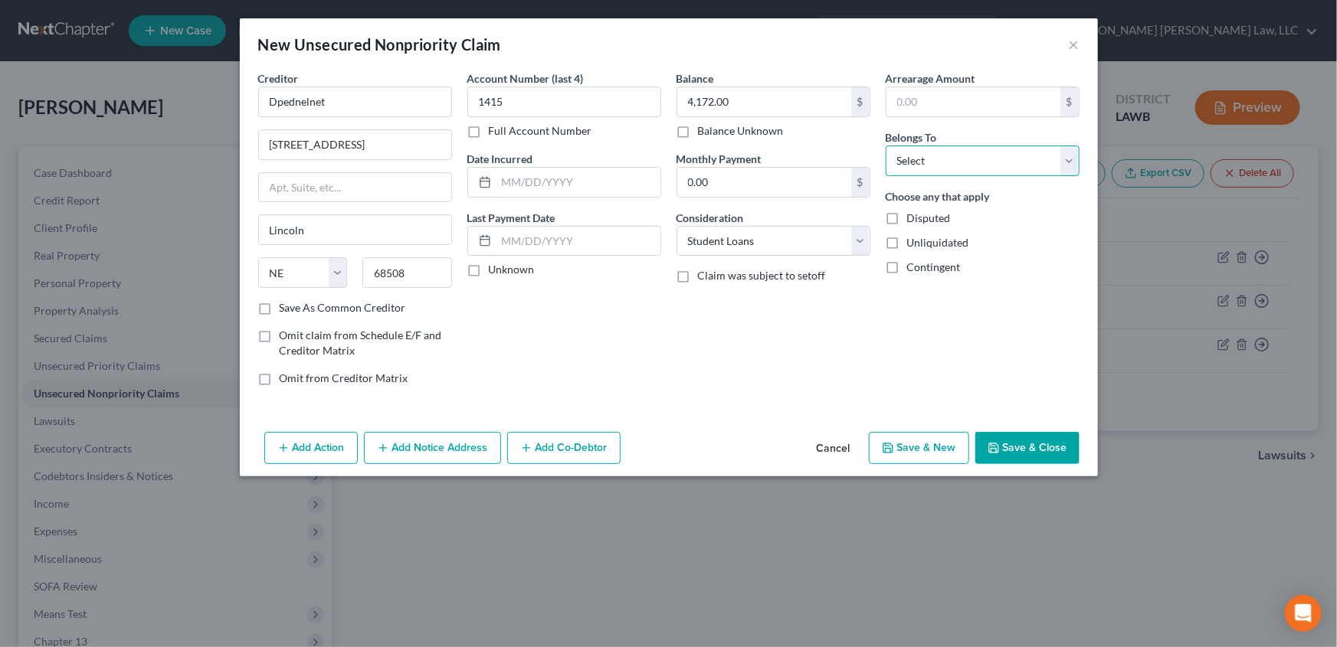
click at [952, 155] on select "Select Debtor 1 Only Debtor 2 Only Debtor 1 And Debtor 2 Only At Least One Of T…" at bounding box center [983, 161] width 194 height 31
select select "0"
click at [886, 146] on select "Select Debtor 1 Only Debtor 2 Only Debtor 1 And Debtor 2 Only At Least One Of T…" at bounding box center [983, 161] width 194 height 31
click at [1013, 441] on button "Save & Close" at bounding box center [1027, 448] width 104 height 32
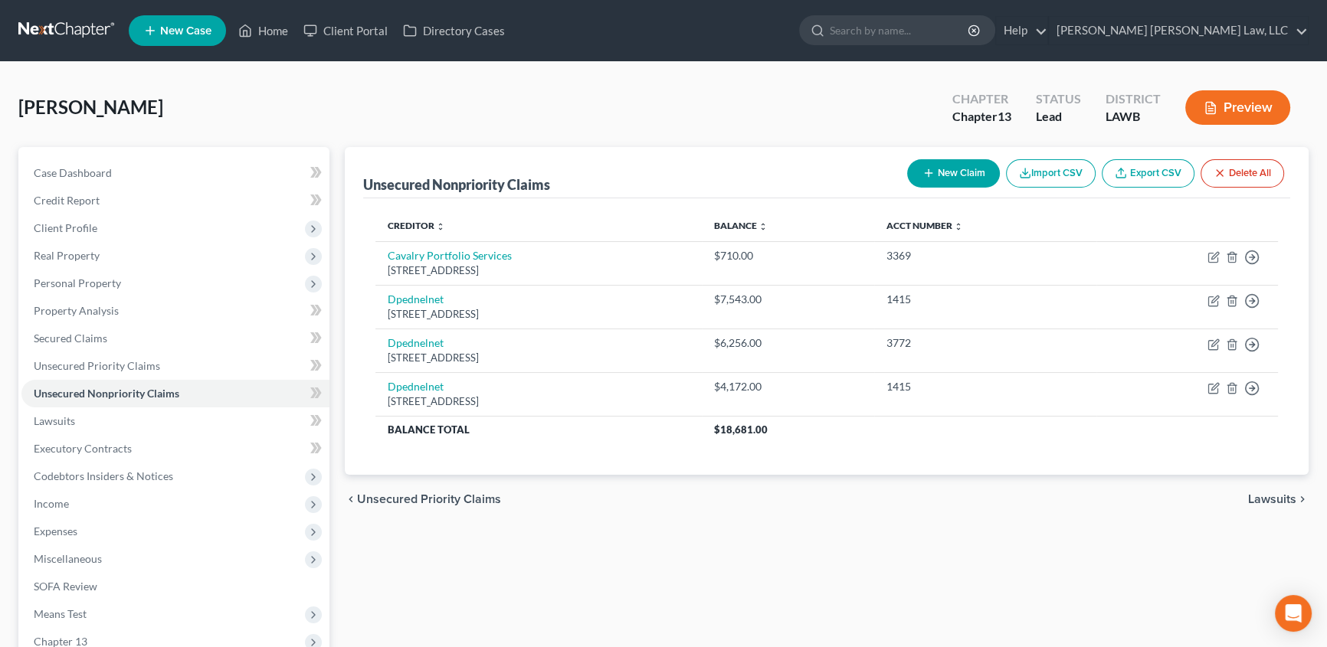
click at [935, 175] on button "New Claim" at bounding box center [953, 173] width 93 height 28
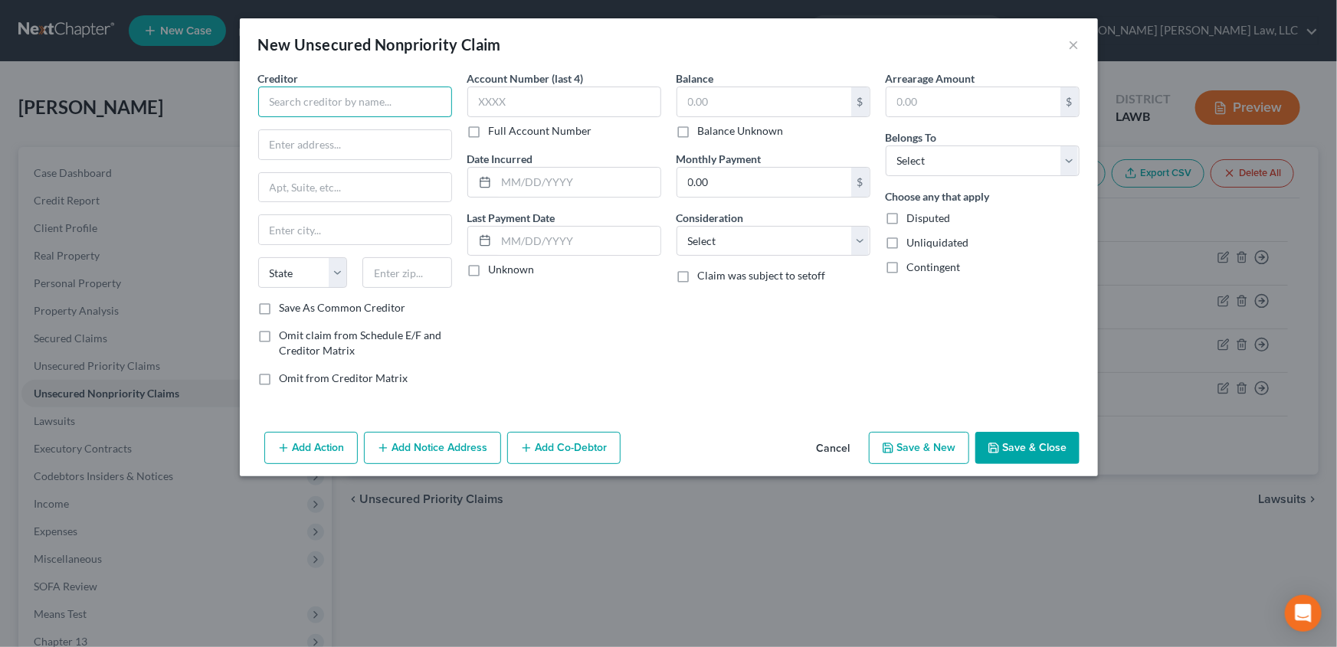
paste input "Dpednelnet"
type input "Dpednelnet"
click at [307, 146] on input "text" at bounding box center [355, 144] width 192 height 29
type input "121 South 13th St"
click at [387, 270] on input "text" at bounding box center [407, 272] width 90 height 31
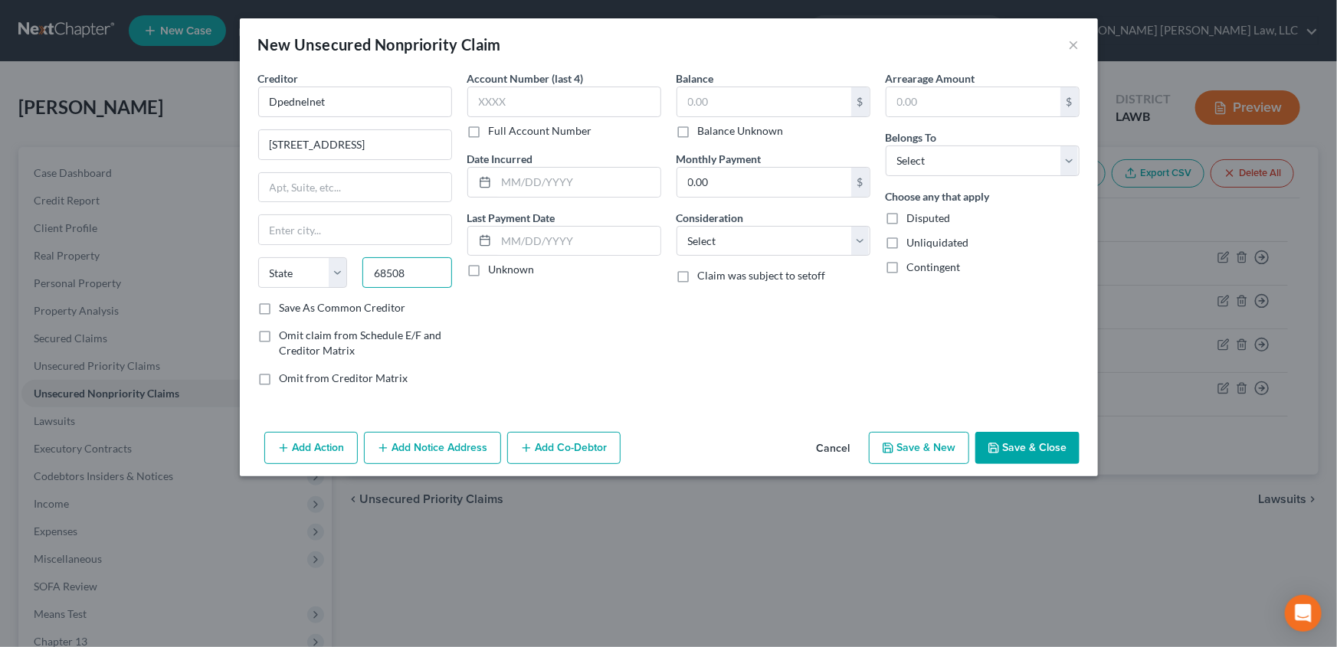
type input "68508"
type input "Lincoln"
select select "30"
click at [542, 102] on input "text" at bounding box center [564, 102] width 194 height 31
type input "3772"
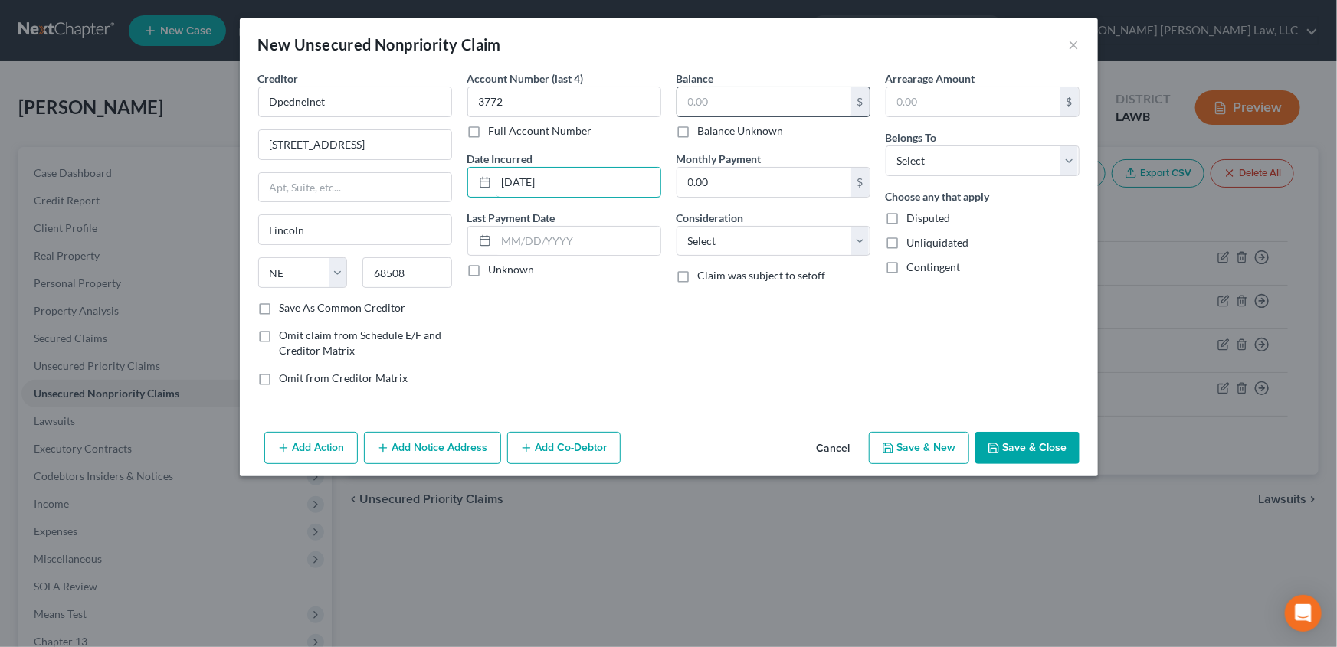
type input "09/19/2012"
click at [724, 108] on input "text" at bounding box center [764, 101] width 174 height 29
type input "4,088.00"
click at [714, 248] on select "Select Cable / Satellite Services Collection Agency Credit Card Debt Debt Couns…" at bounding box center [774, 241] width 194 height 31
select select "17"
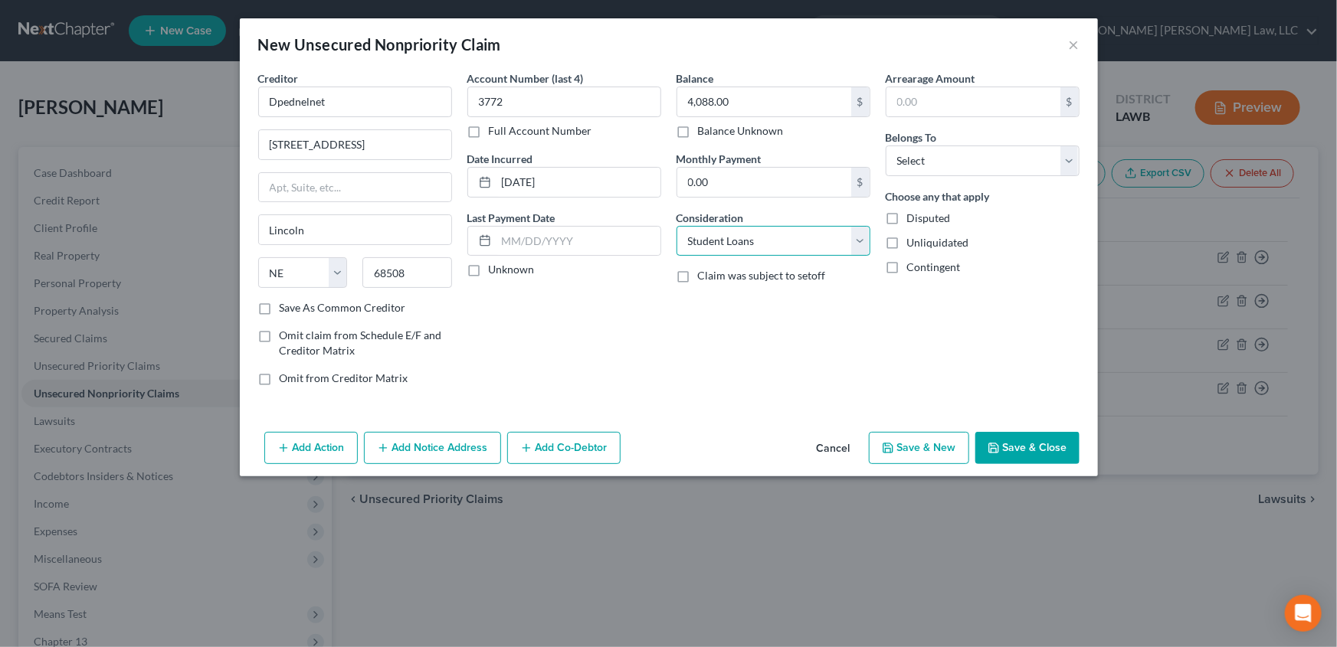
click at [677, 226] on select "Select Cable / Satellite Services Collection Agency Credit Card Debt Debt Couns…" at bounding box center [774, 241] width 194 height 31
click at [918, 168] on select "Select Debtor 1 Only Debtor 2 Only Debtor 1 And Debtor 2 Only At Least One Of T…" at bounding box center [983, 161] width 194 height 31
select select "0"
click at [886, 146] on select "Select Debtor 1 Only Debtor 2 Only Debtor 1 And Debtor 2 Only At Least One Of T…" at bounding box center [983, 161] width 194 height 31
click at [927, 454] on button "Save & New" at bounding box center [919, 448] width 100 height 32
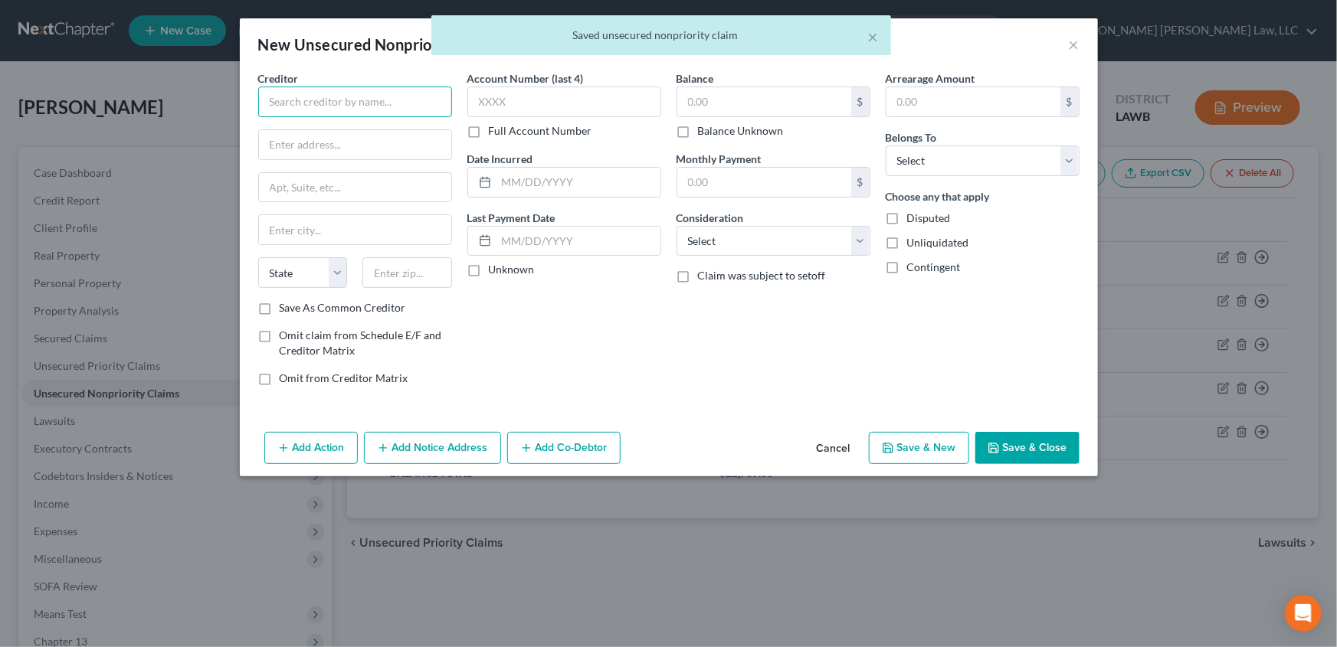
paste input "Dpednelnet"
type input "Dpednelnet"
click at [283, 149] on input "text" at bounding box center [355, 144] width 192 height 29
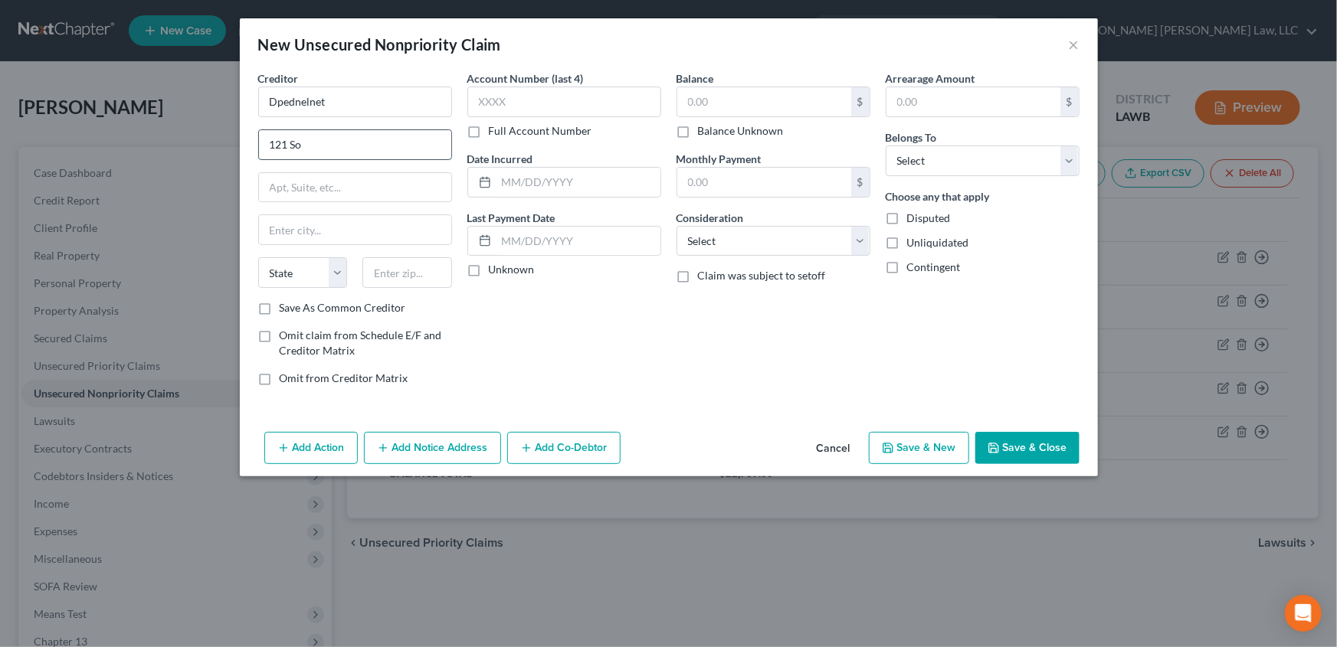
type input "121 South 13th St"
click at [434, 271] on input "text" at bounding box center [407, 272] width 90 height 31
type input "68508"
type input "Lincoln"
select select "30"
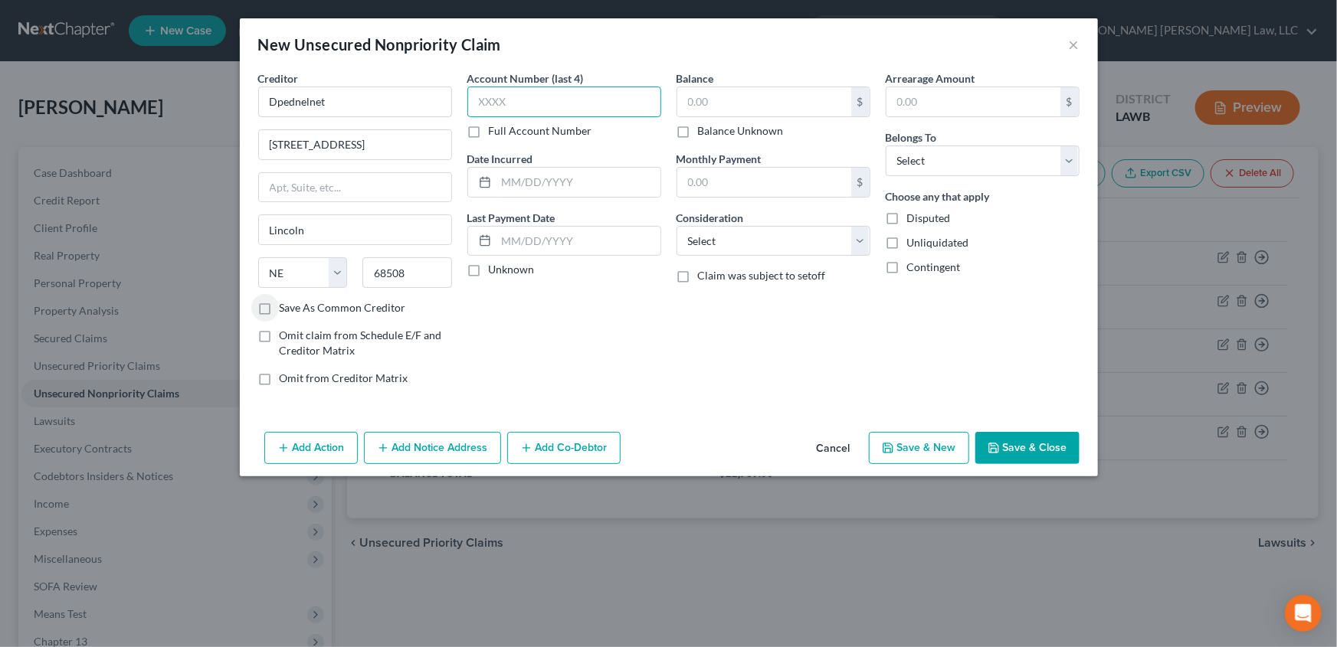
click at [519, 107] on input "text" at bounding box center [564, 102] width 194 height 31
type input "3772"
click at [509, 184] on input "text" at bounding box center [578, 182] width 164 height 29
type input "09/19/2012"
click at [765, 95] on input "text" at bounding box center [764, 101] width 174 height 29
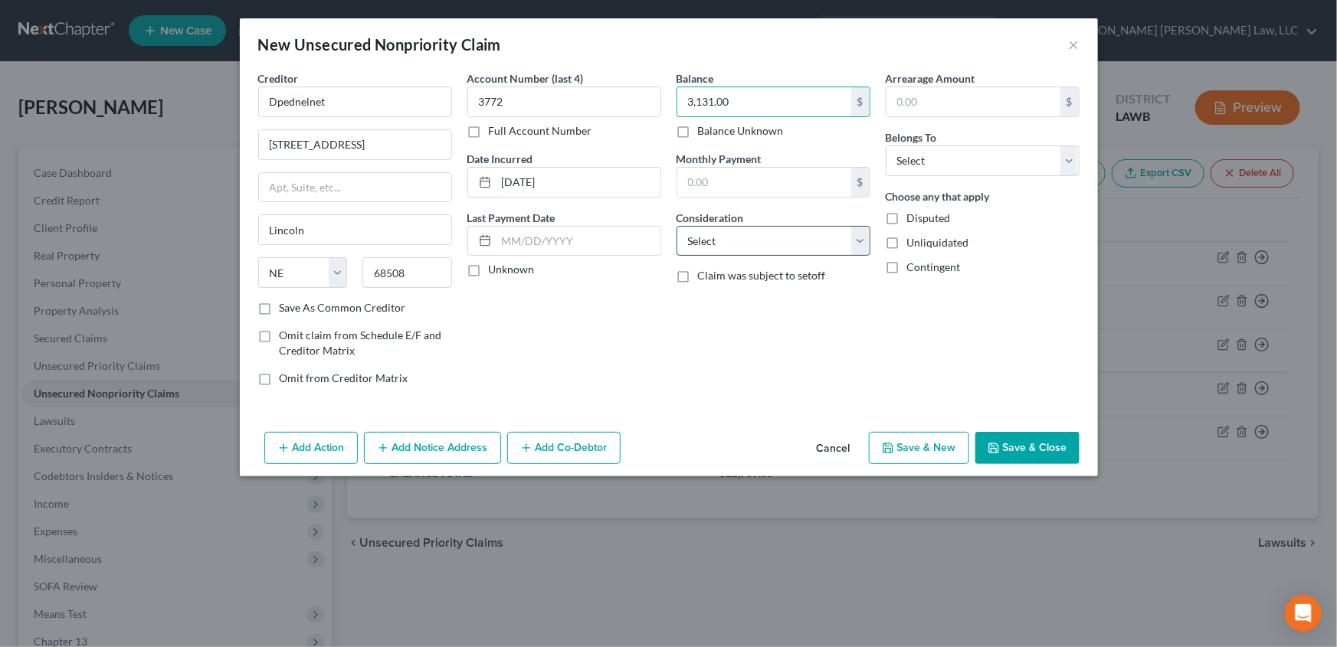
type input "3,131.00"
click at [723, 236] on select "Select Cable / Satellite Services Collection Agency Credit Card Debt Debt Couns…" at bounding box center [774, 241] width 194 height 31
select select "17"
click at [677, 226] on select "Select Cable / Satellite Services Collection Agency Credit Card Debt Debt Couns…" at bounding box center [774, 241] width 194 height 31
click at [929, 156] on select "Select Debtor 1 Only Debtor 2 Only Debtor 1 And Debtor 2 Only At Least One Of T…" at bounding box center [983, 161] width 194 height 31
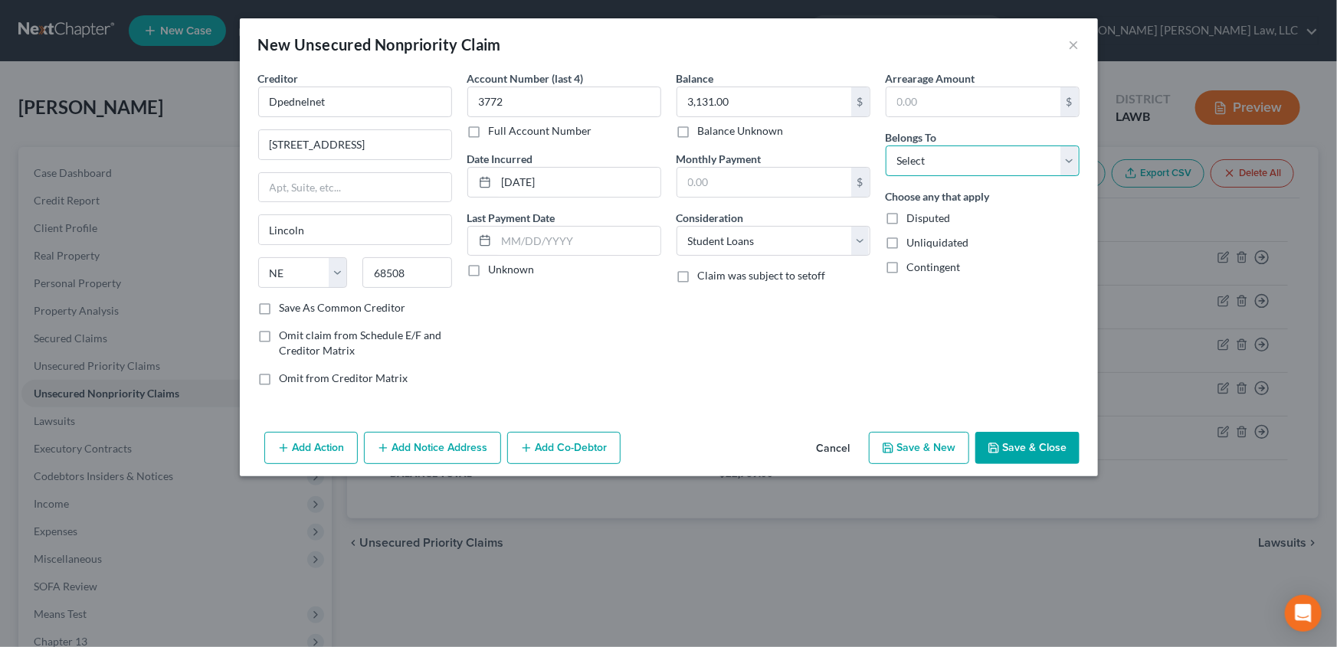
select select "0"
click at [886, 146] on select "Select Debtor 1 Only Debtor 2 Only Debtor 1 And Debtor 2 Only At Least One Of T…" at bounding box center [983, 161] width 194 height 31
click at [1024, 447] on button "Save & Close" at bounding box center [1027, 448] width 104 height 32
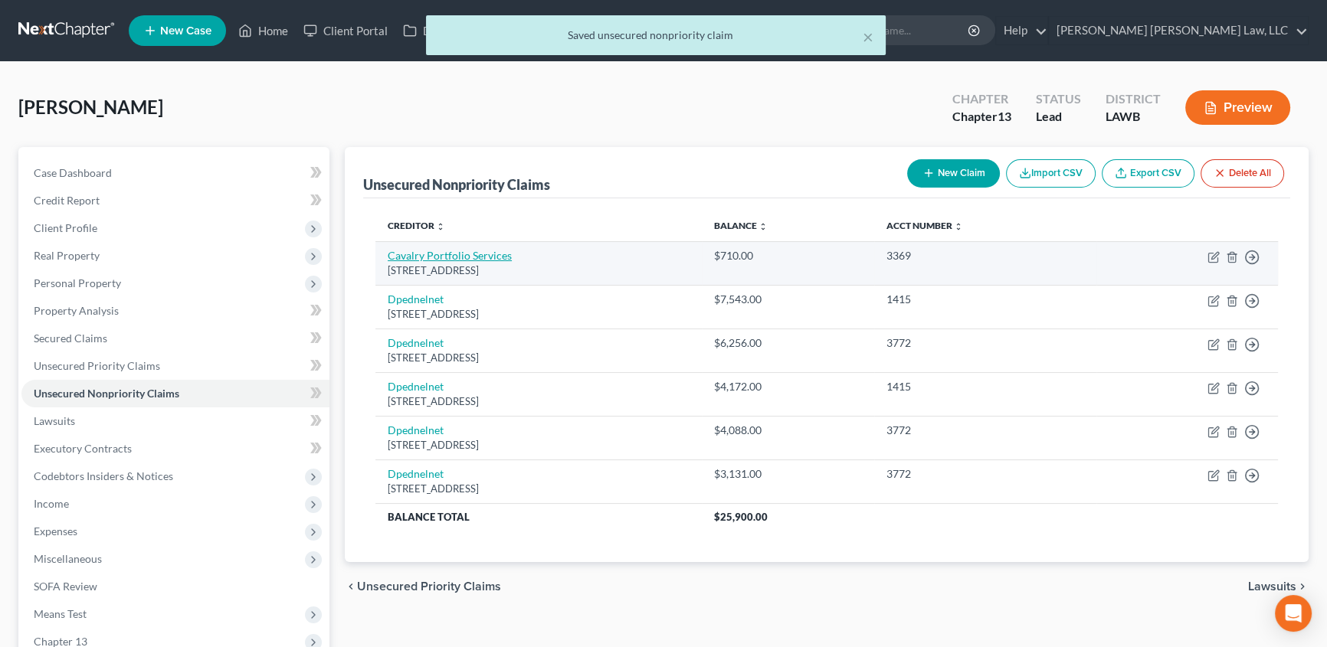
click at [431, 253] on link "Cavalry Portfolio Services" at bounding box center [450, 255] width 124 height 13
select select "3"
select select "1"
select select "4"
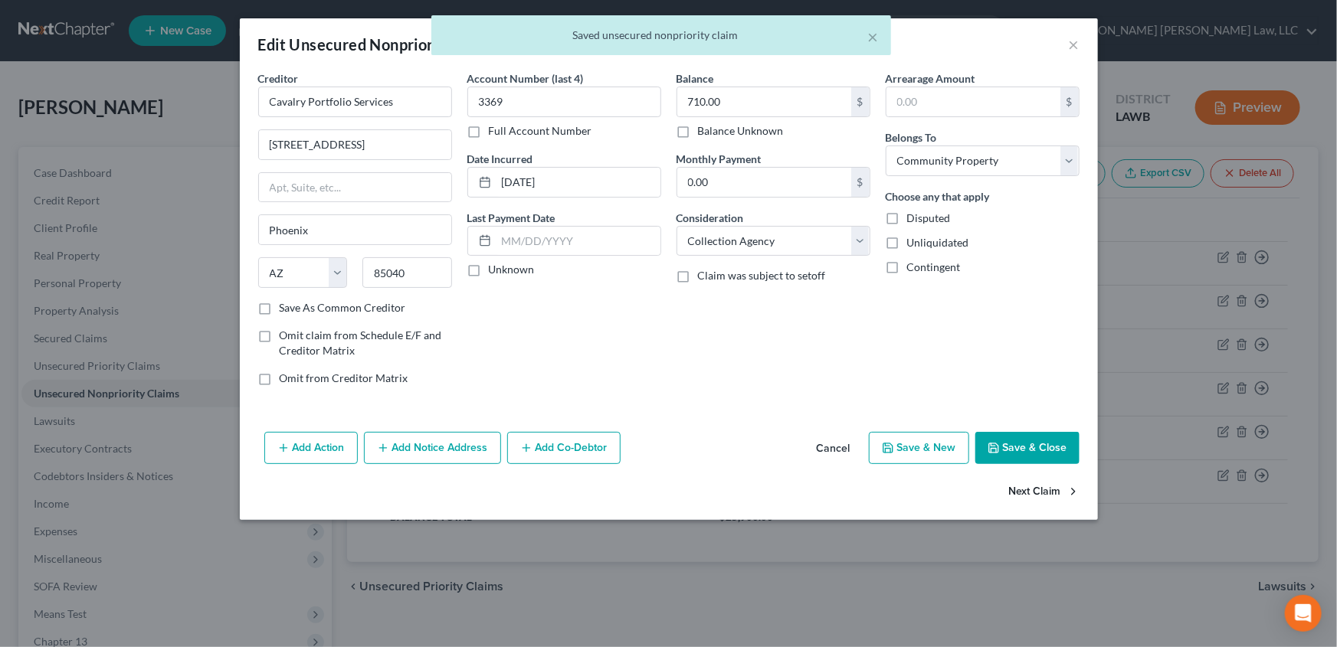
click at [1016, 490] on button "Next Claim" at bounding box center [1044, 493] width 70 height 32
select select "30"
select select "17"
select select "0"
click at [1063, 483] on button "Next Claim" at bounding box center [1044, 493] width 70 height 32
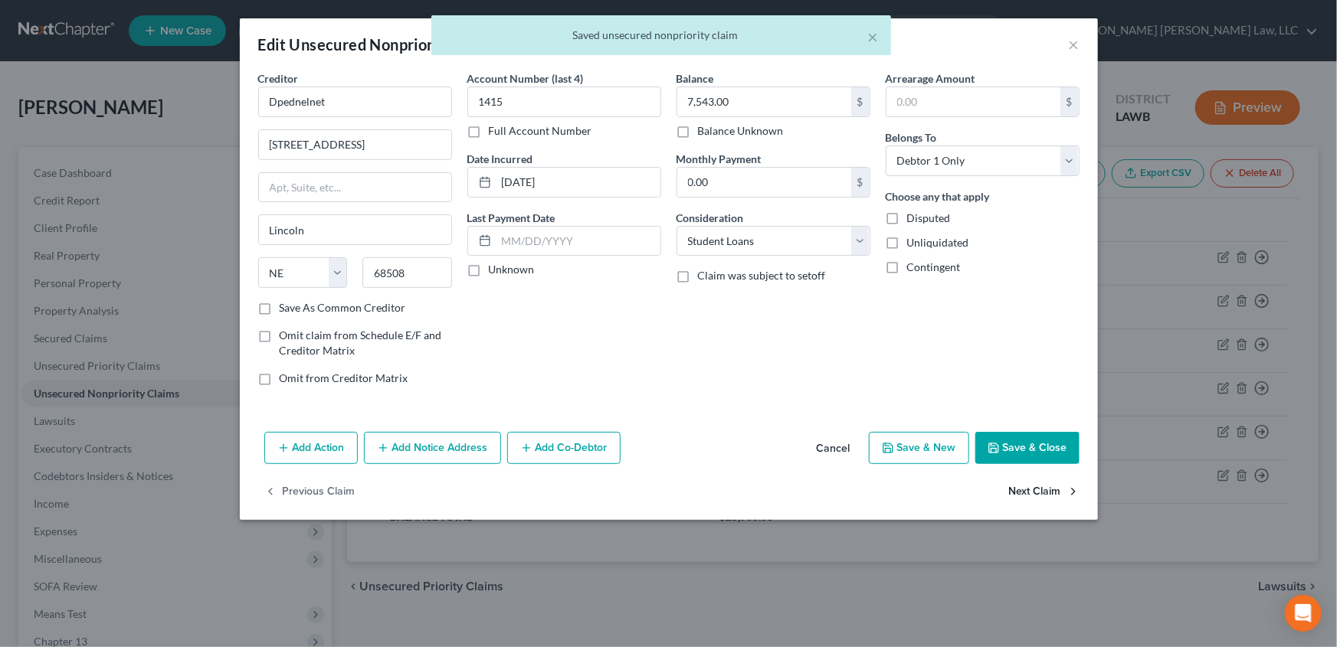
select select "30"
select select "17"
select select "0"
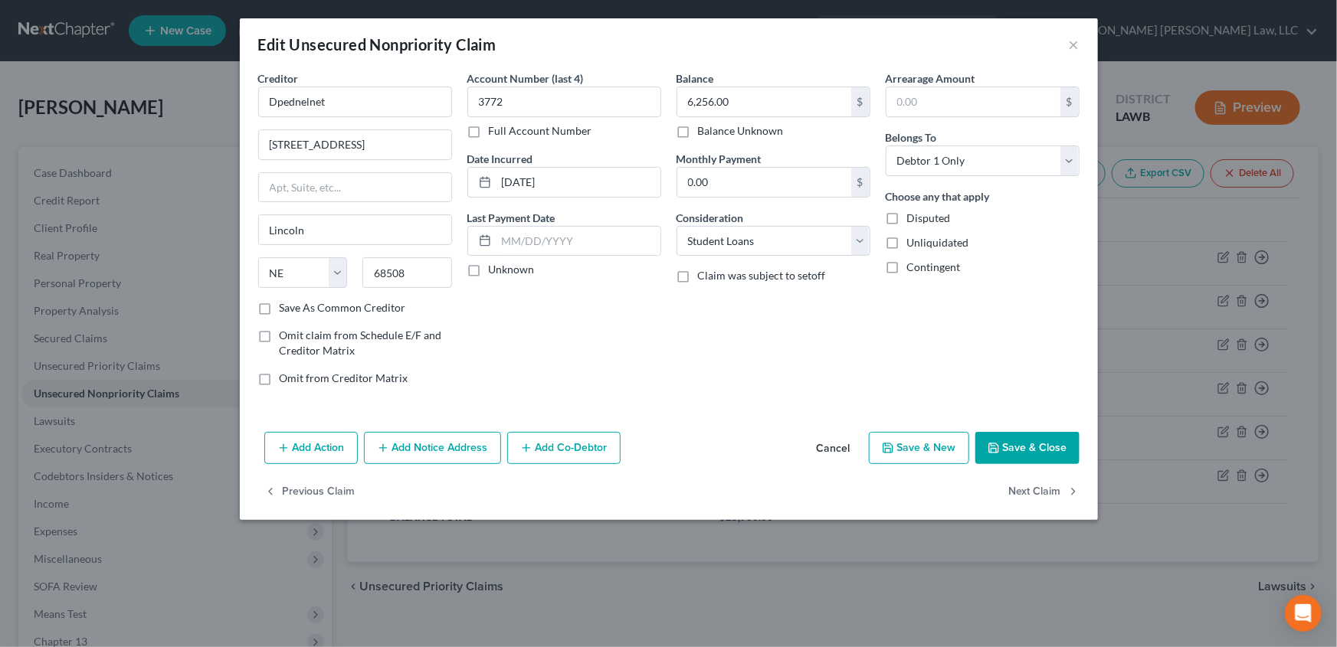
click at [280, 379] on label "Omit from Creditor Matrix" at bounding box center [344, 378] width 129 height 15
click at [286, 379] on input "Omit from Creditor Matrix" at bounding box center [291, 376] width 10 height 10
checkbox input "true"
drag, startPoint x: 1003, startPoint y: 488, endPoint x: 1020, endPoint y: 490, distance: 17.0
click at [1010, 488] on div "Previous Claim Next Claim" at bounding box center [669, 499] width 858 height 44
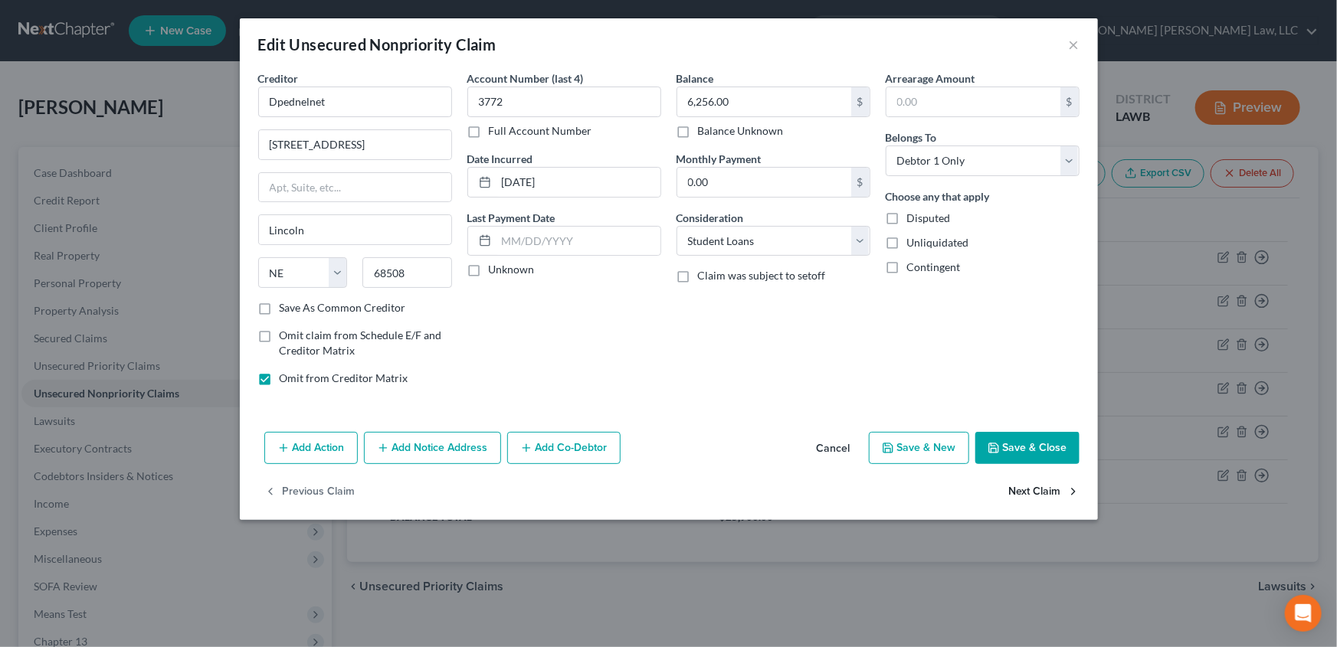
click at [1020, 490] on button "Next Claim" at bounding box center [1044, 493] width 70 height 32
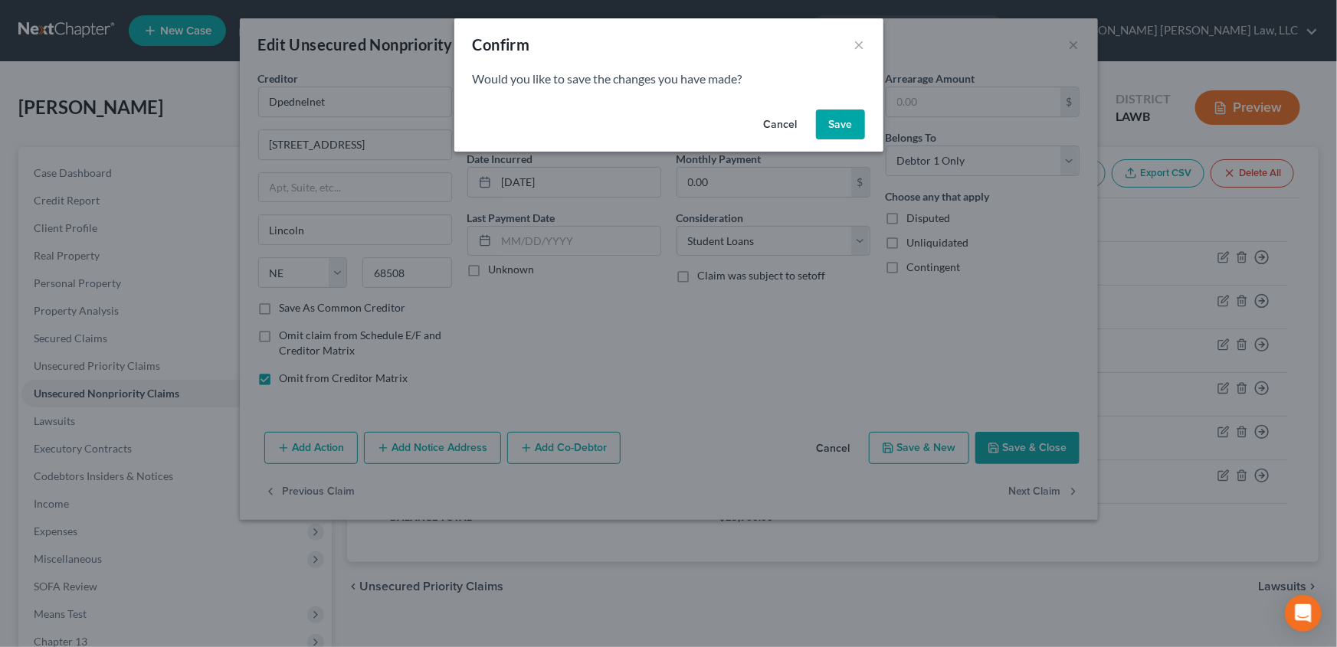
click at [847, 130] on button "Save" at bounding box center [840, 125] width 49 height 31
select select "30"
select select "17"
select select "0"
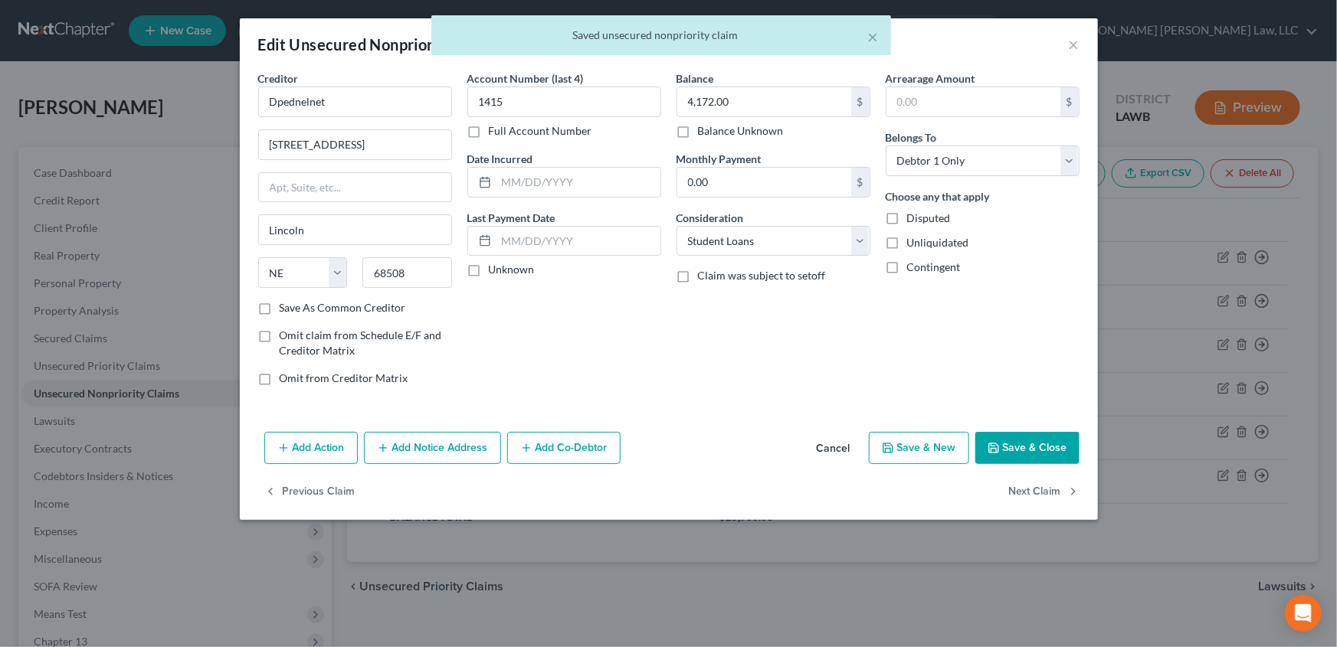
click at [280, 381] on label "Omit from Creditor Matrix" at bounding box center [344, 378] width 129 height 15
click at [286, 381] on input "Omit from Creditor Matrix" at bounding box center [291, 376] width 10 height 10
checkbox input "true"
click at [1034, 490] on button "Next Claim" at bounding box center [1044, 493] width 70 height 32
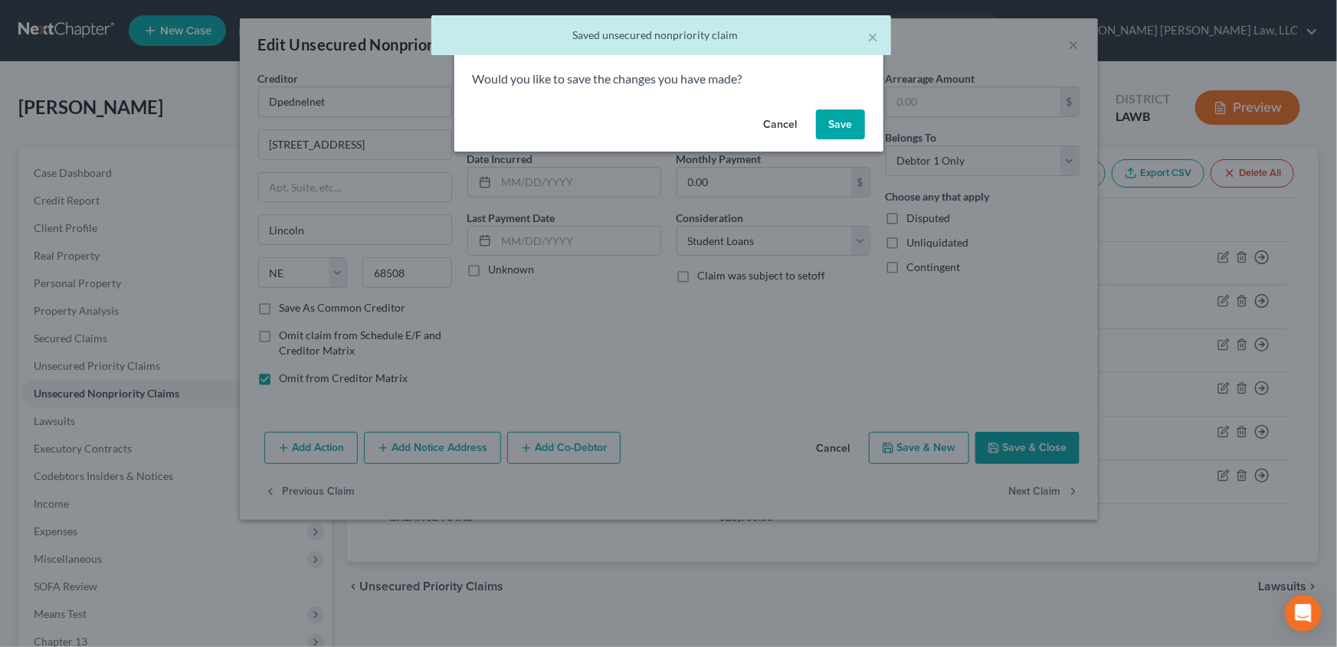
click at [844, 133] on button "Save" at bounding box center [840, 125] width 49 height 31
select select "30"
select select "17"
select select "0"
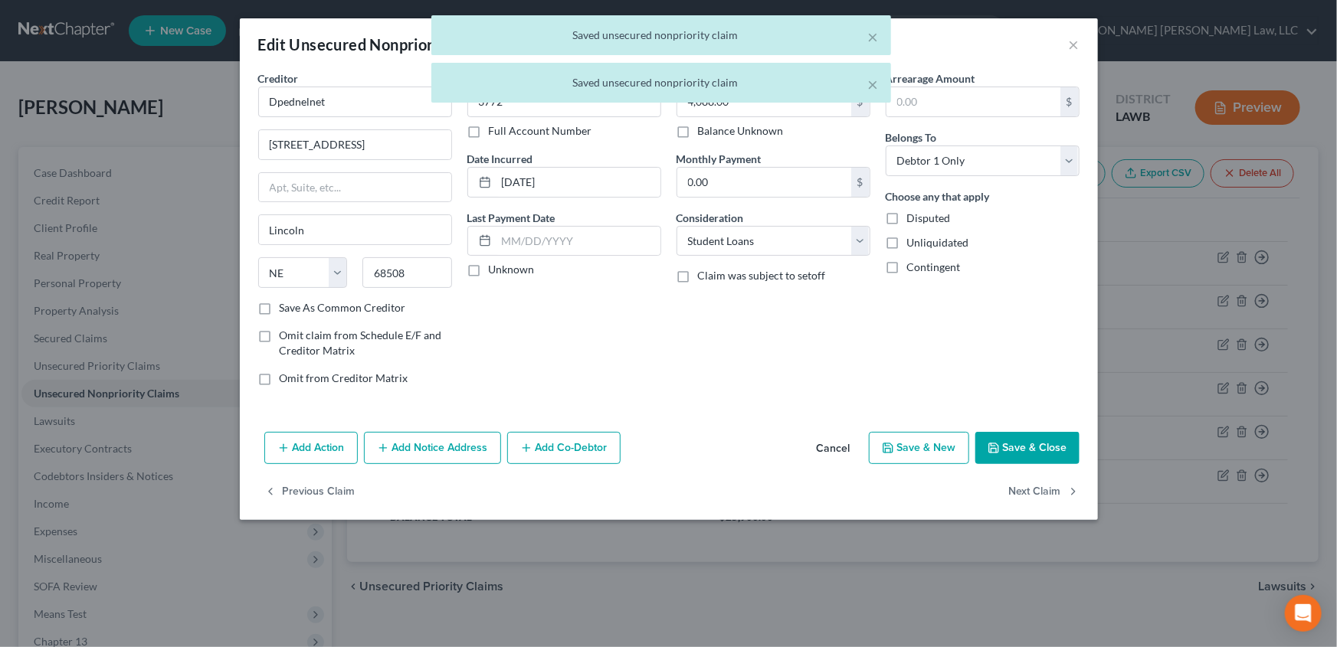
click at [280, 375] on label "Omit from Creditor Matrix" at bounding box center [344, 378] width 129 height 15
click at [286, 375] on input "Omit from Creditor Matrix" at bounding box center [291, 376] width 10 height 10
checkbox input "true"
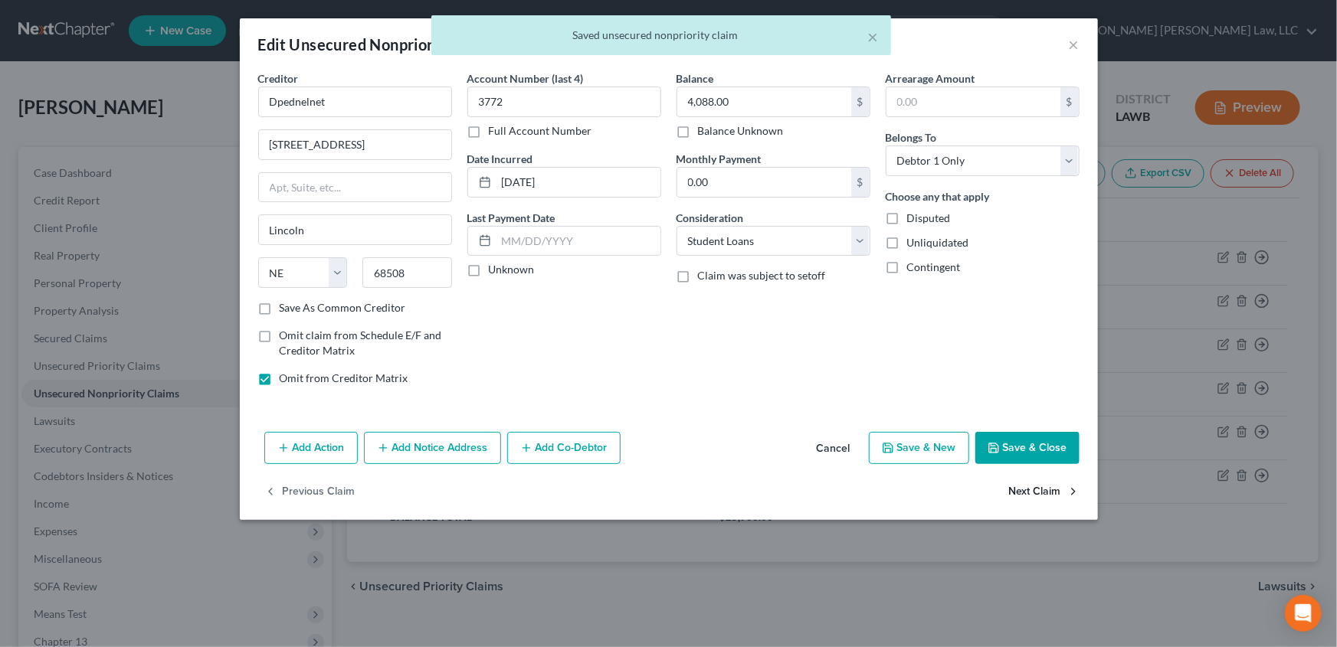
click at [1034, 495] on button "Next Claim" at bounding box center [1044, 493] width 70 height 32
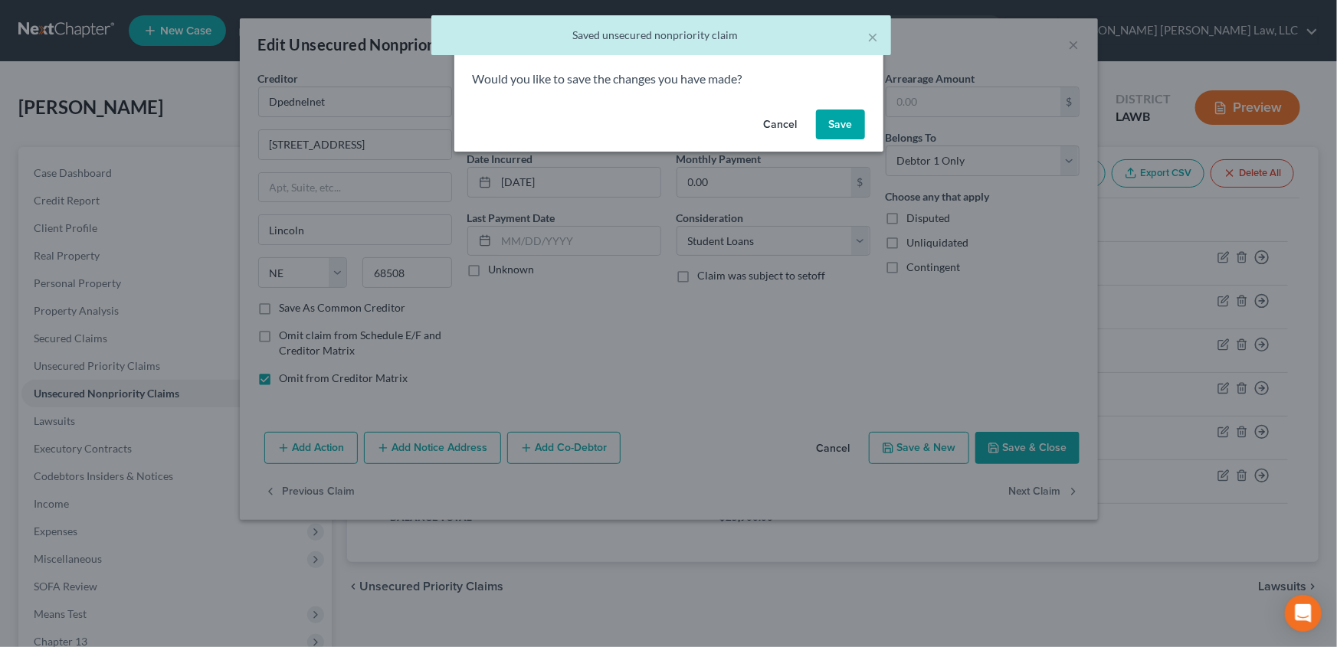
click at [850, 123] on button "Save" at bounding box center [840, 125] width 49 height 31
select select "30"
select select "17"
select select "0"
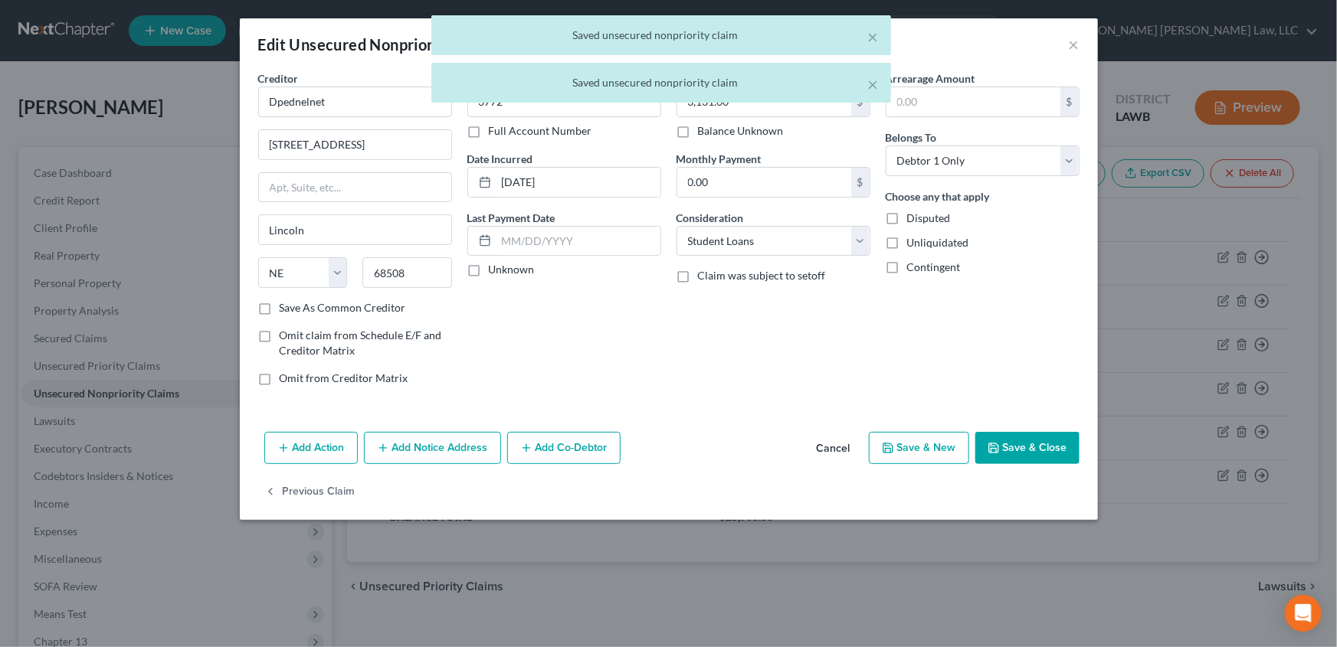
click at [280, 381] on label "Omit from Creditor Matrix" at bounding box center [344, 378] width 129 height 15
click at [286, 381] on input "Omit from Creditor Matrix" at bounding box center [291, 376] width 10 height 10
checkbox input "true"
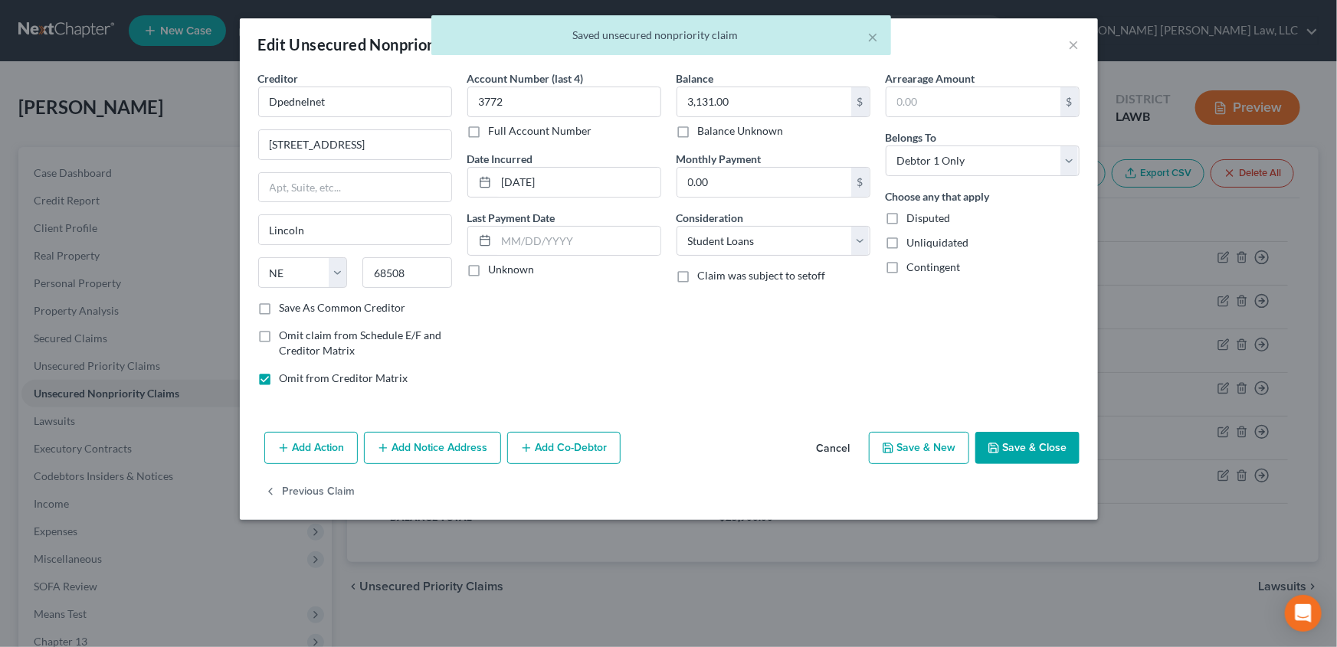
click at [1018, 444] on button "Save & Close" at bounding box center [1027, 448] width 104 height 32
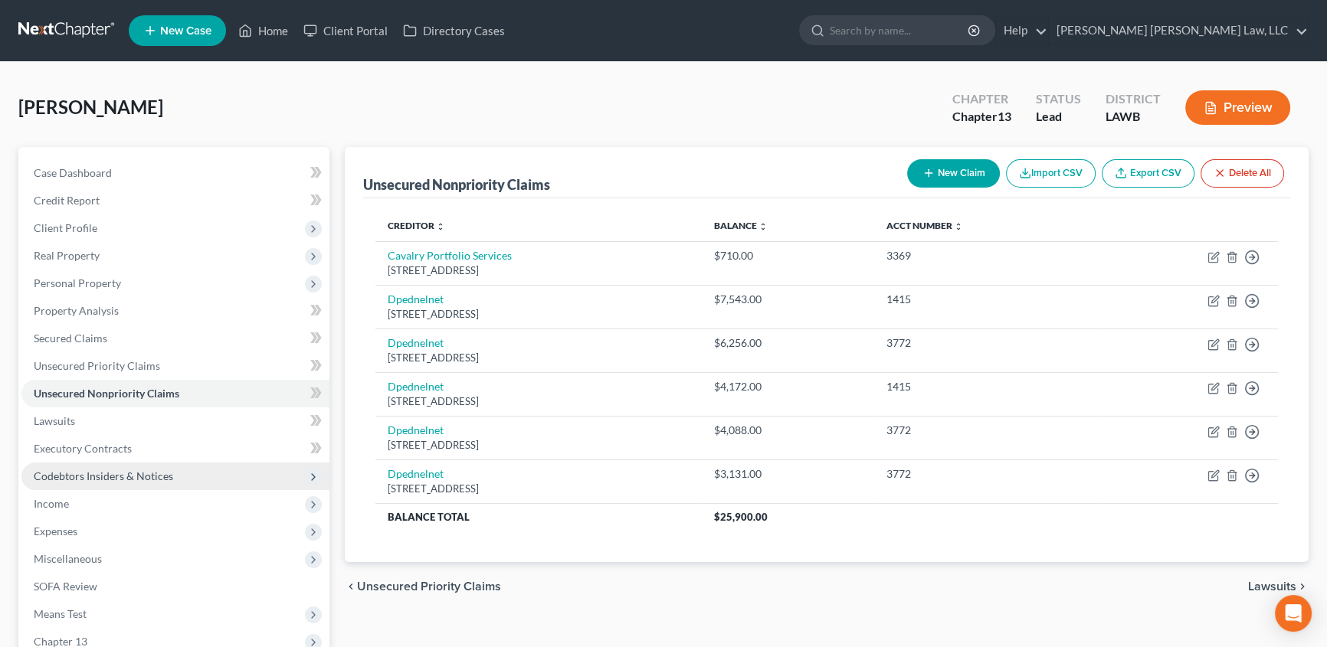
click at [174, 486] on span "Codebtors Insiders & Notices" at bounding box center [175, 477] width 308 height 28
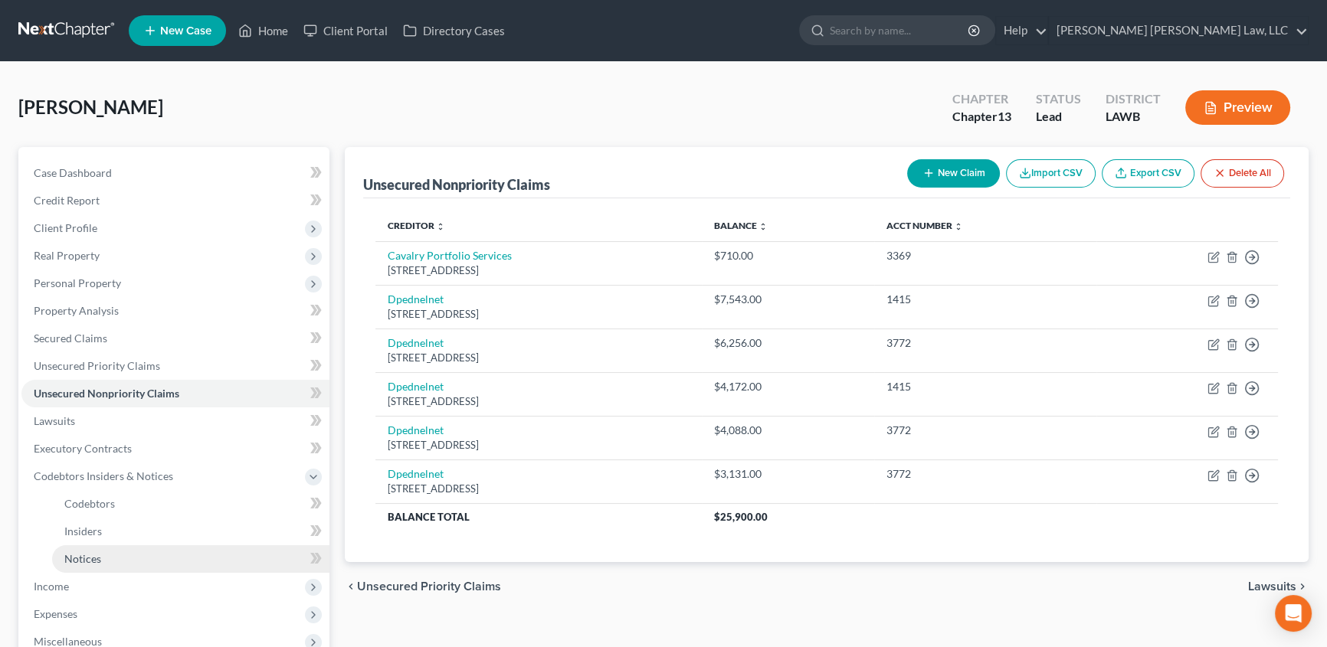
click at [96, 557] on span "Notices" at bounding box center [82, 558] width 37 height 13
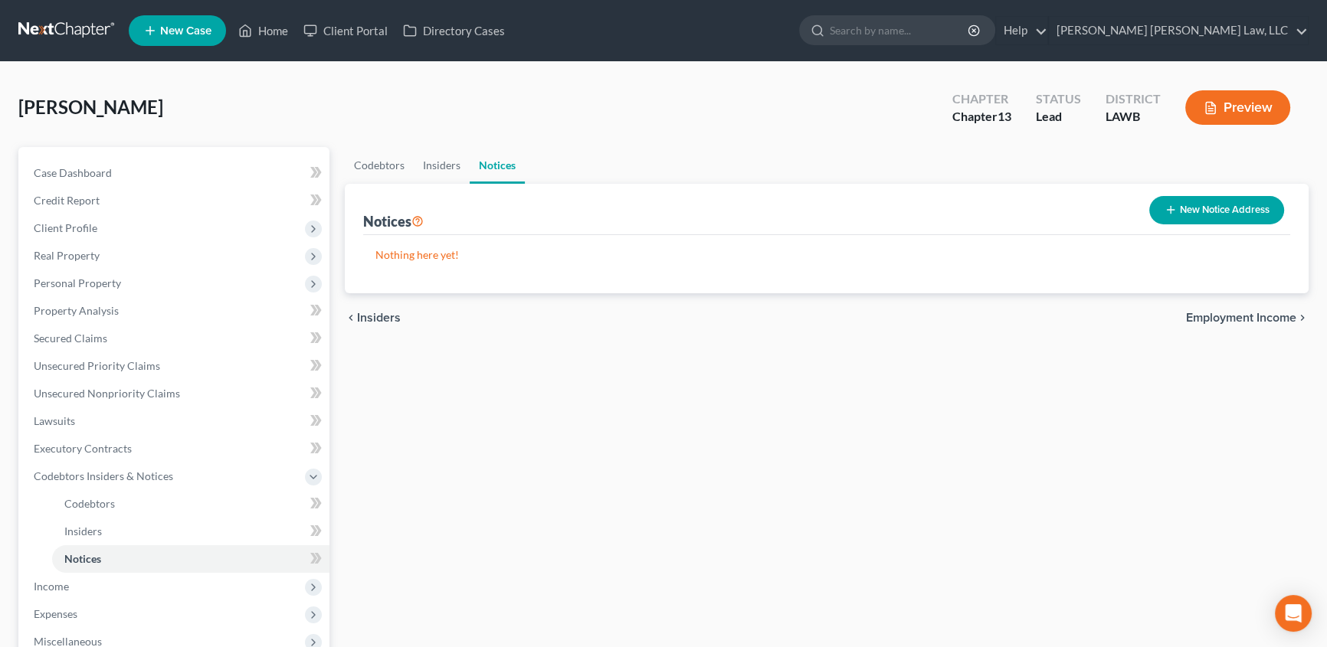
click at [1211, 203] on button "New Notice Address" at bounding box center [1216, 210] width 135 height 28
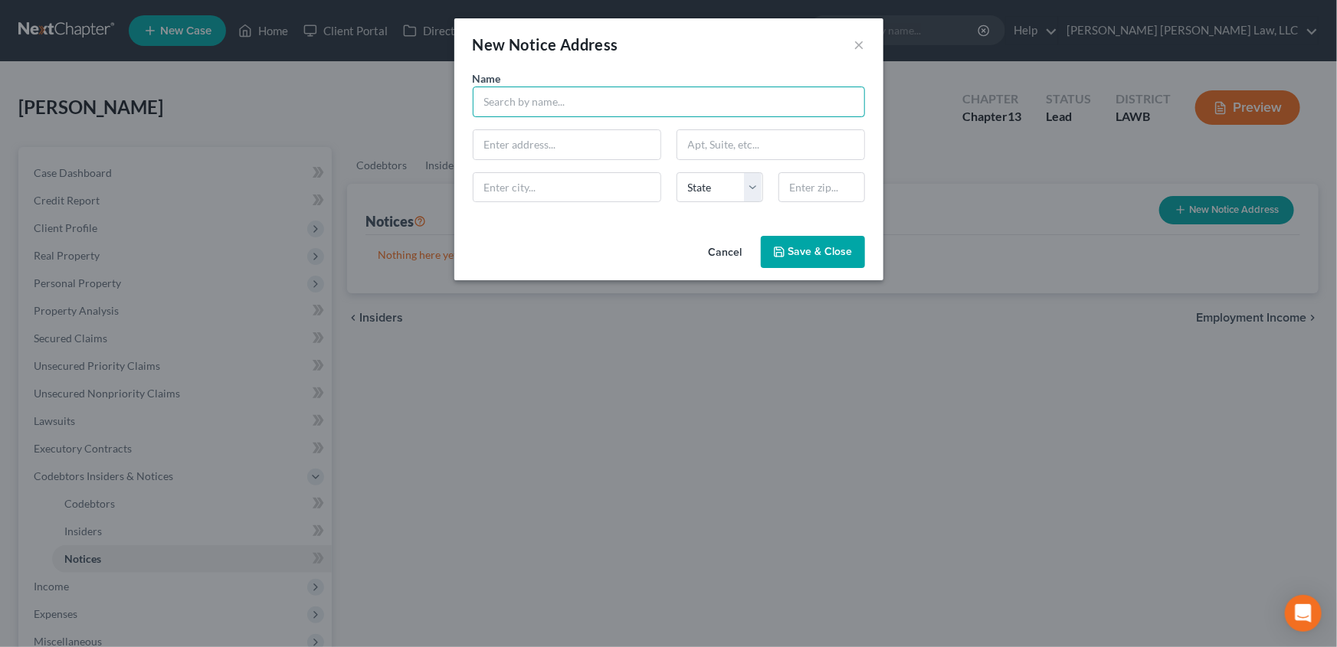
click at [595, 110] on input "text" at bounding box center [669, 102] width 392 height 31
type input "Madison Parish Sheriff"
type input "100 North Cedar Street"
type input "Room 3"
type input "Tallulah"
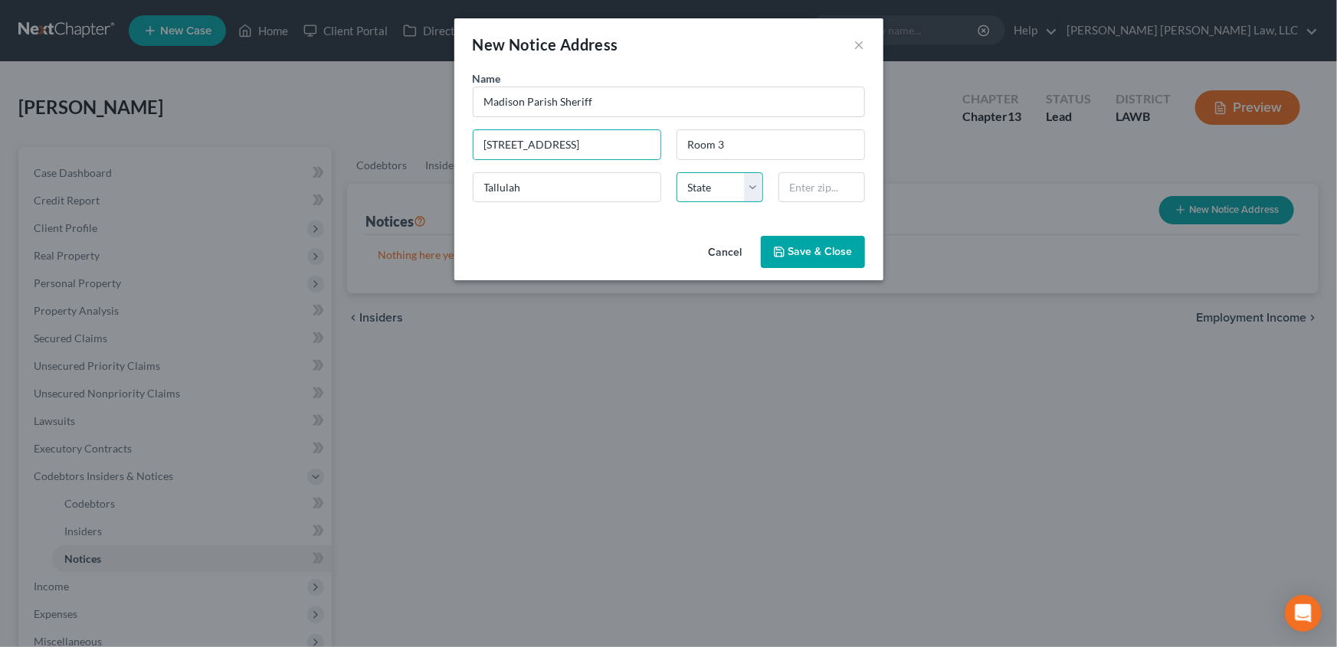
select select "19"
type input "71282"
click at [841, 251] on span "Save & Close" at bounding box center [820, 251] width 64 height 13
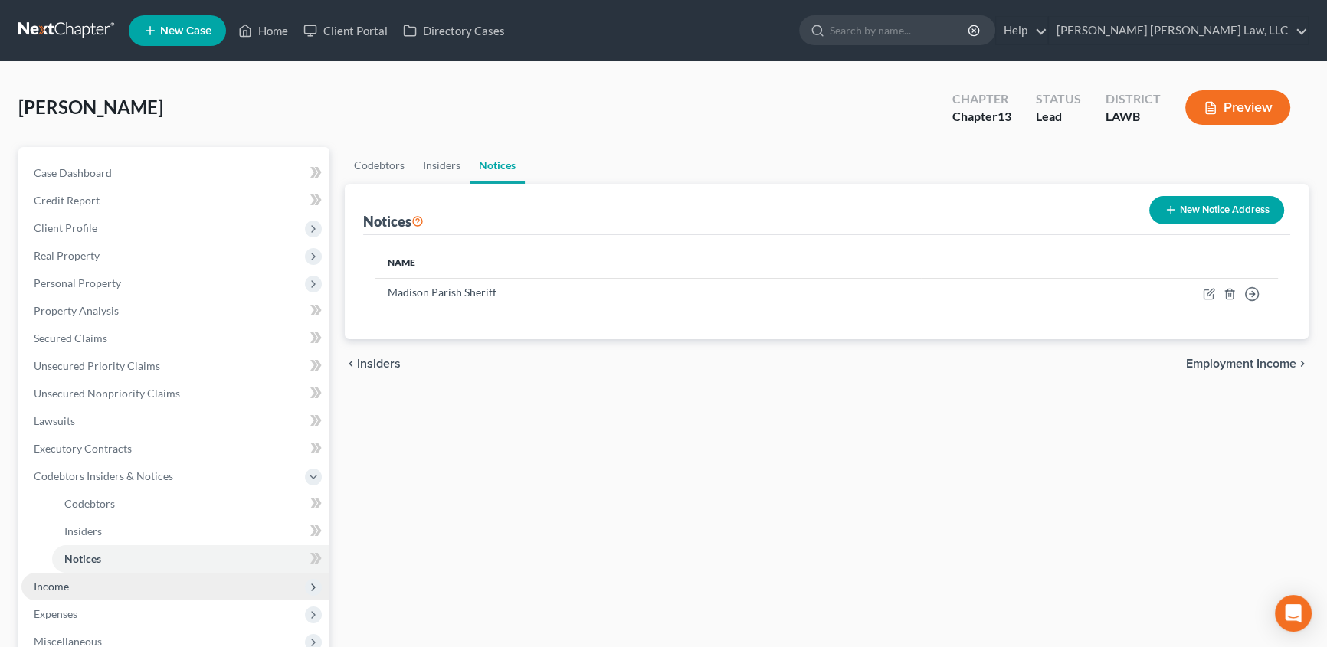
click at [54, 588] on span "Income" at bounding box center [51, 586] width 35 height 13
click at [104, 564] on span "Non Employment Income" at bounding box center [124, 558] width 121 height 13
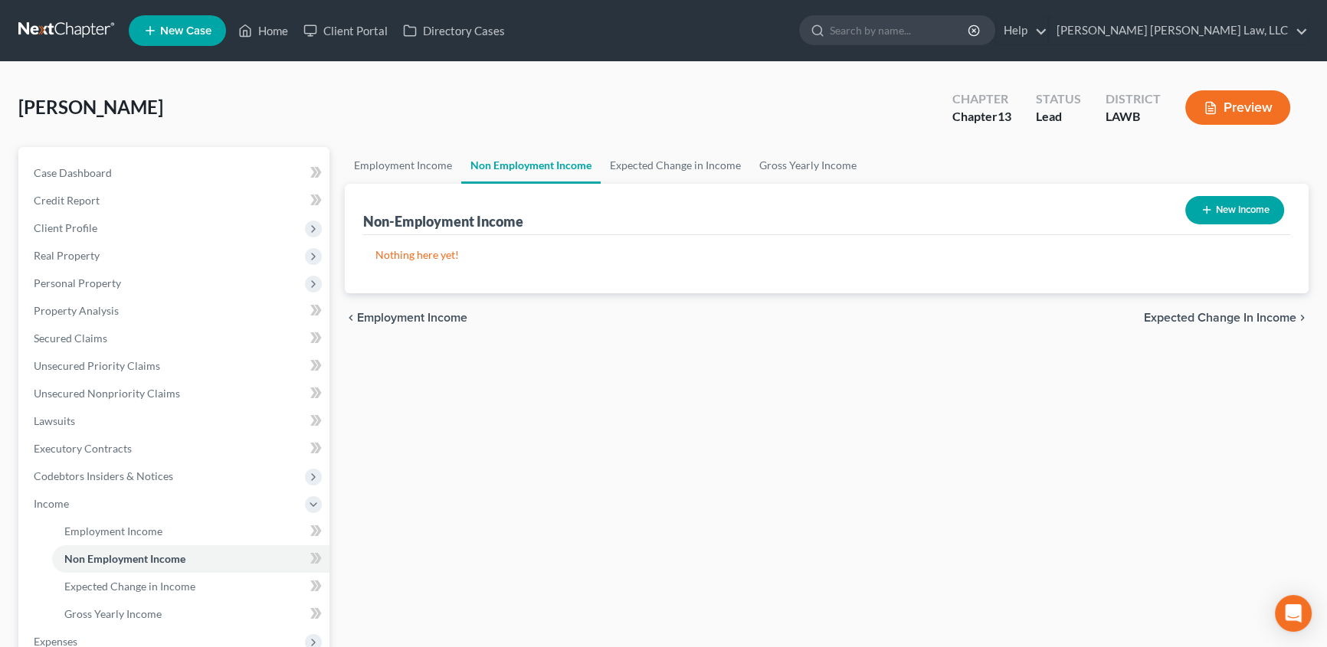
click at [1227, 205] on button "New Income" at bounding box center [1234, 210] width 99 height 28
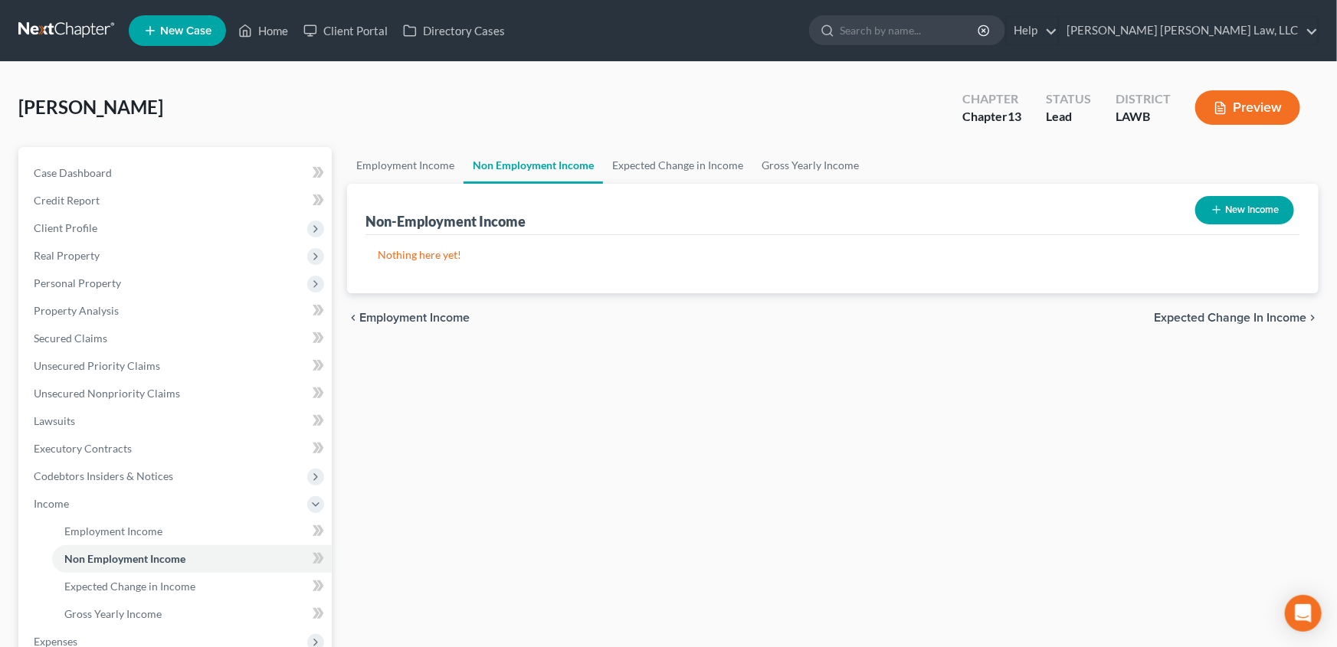
select select "0"
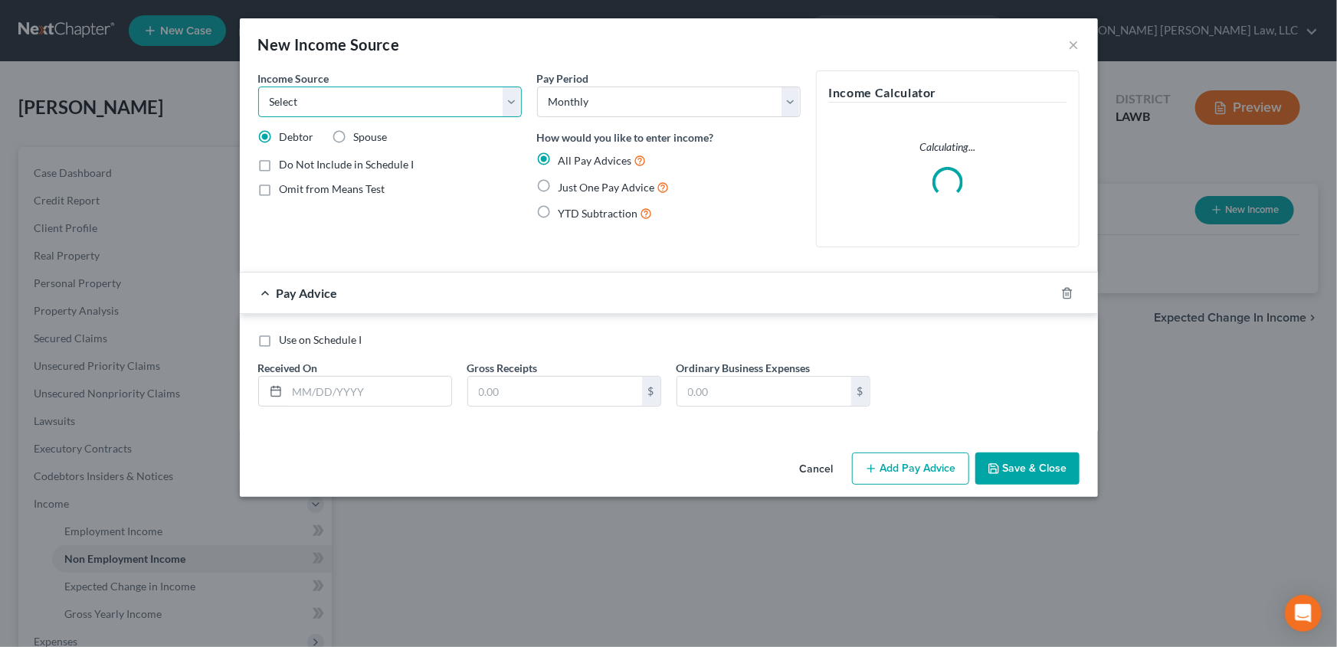
click at [294, 103] on select "Select Unemployment Disability (from employer) Pension Retirement Social Securi…" at bounding box center [390, 102] width 264 height 31
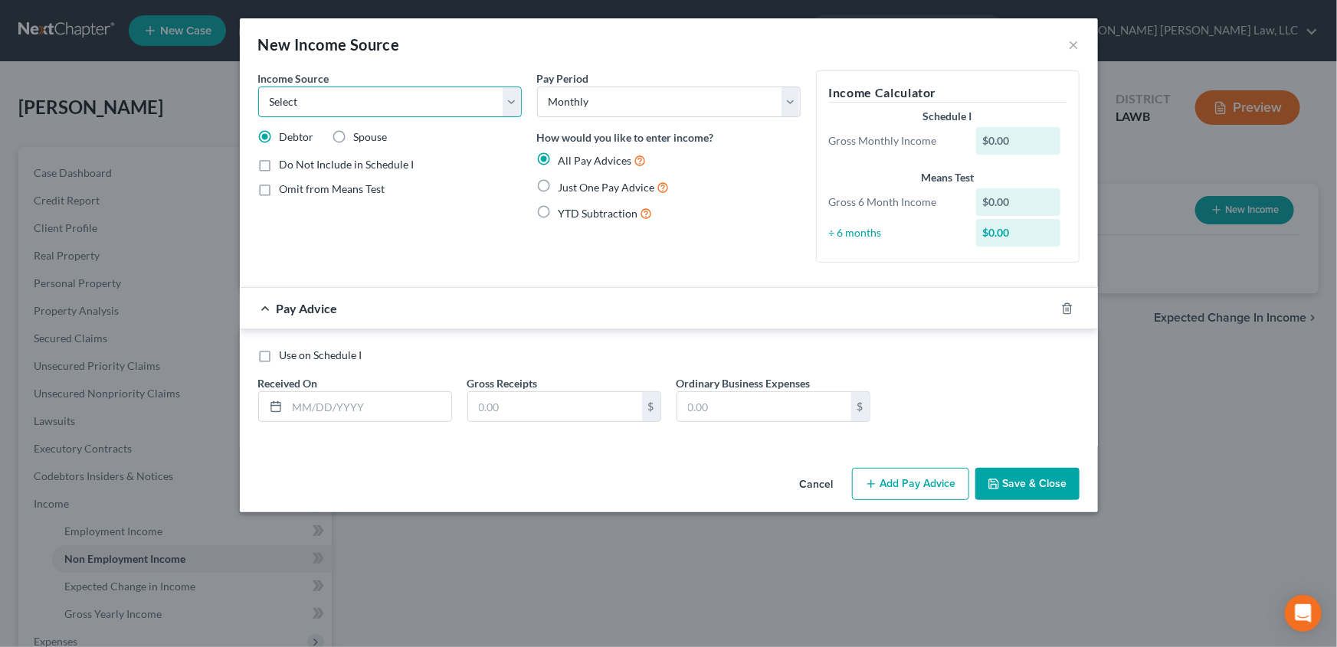
select select "5"
click at [258, 87] on select "Select Unemployment Disability (from employer) Pension Retirement Social Securi…" at bounding box center [390, 102] width 264 height 31
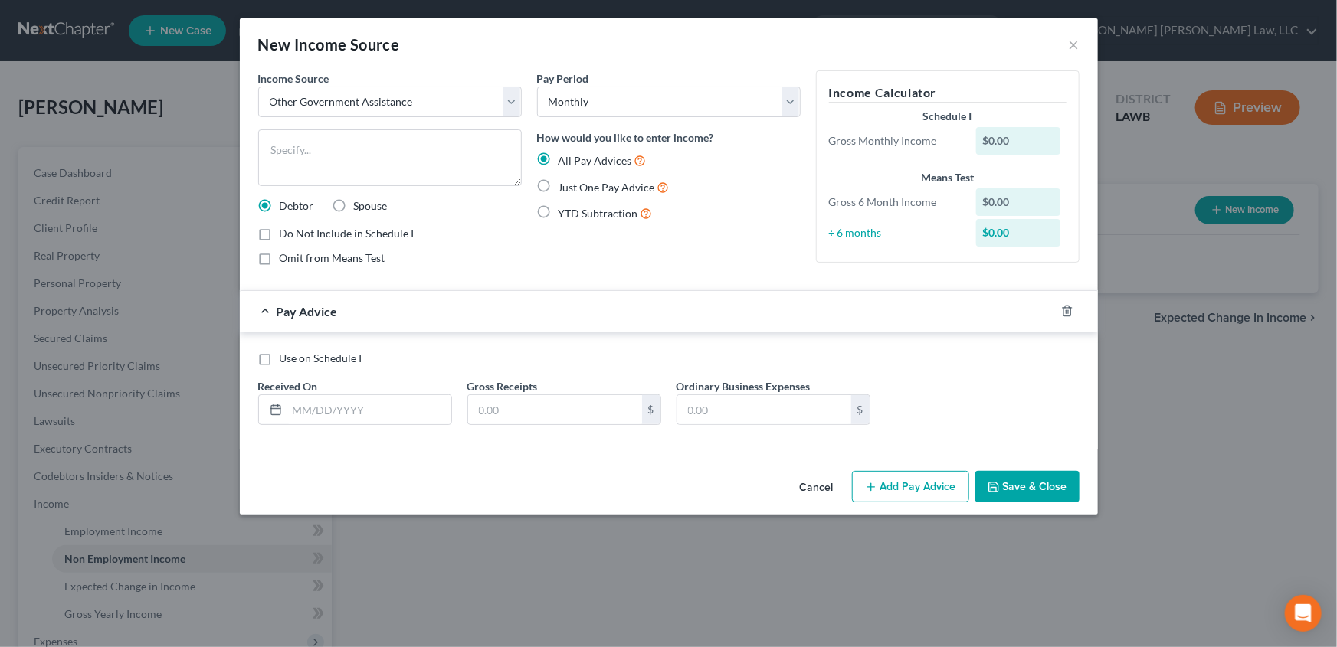
click at [559, 179] on label "Just One Pay Advice" at bounding box center [614, 188] width 111 height 18
click at [565, 179] on input "Just One Pay Advice" at bounding box center [570, 184] width 10 height 10
radio input "true"
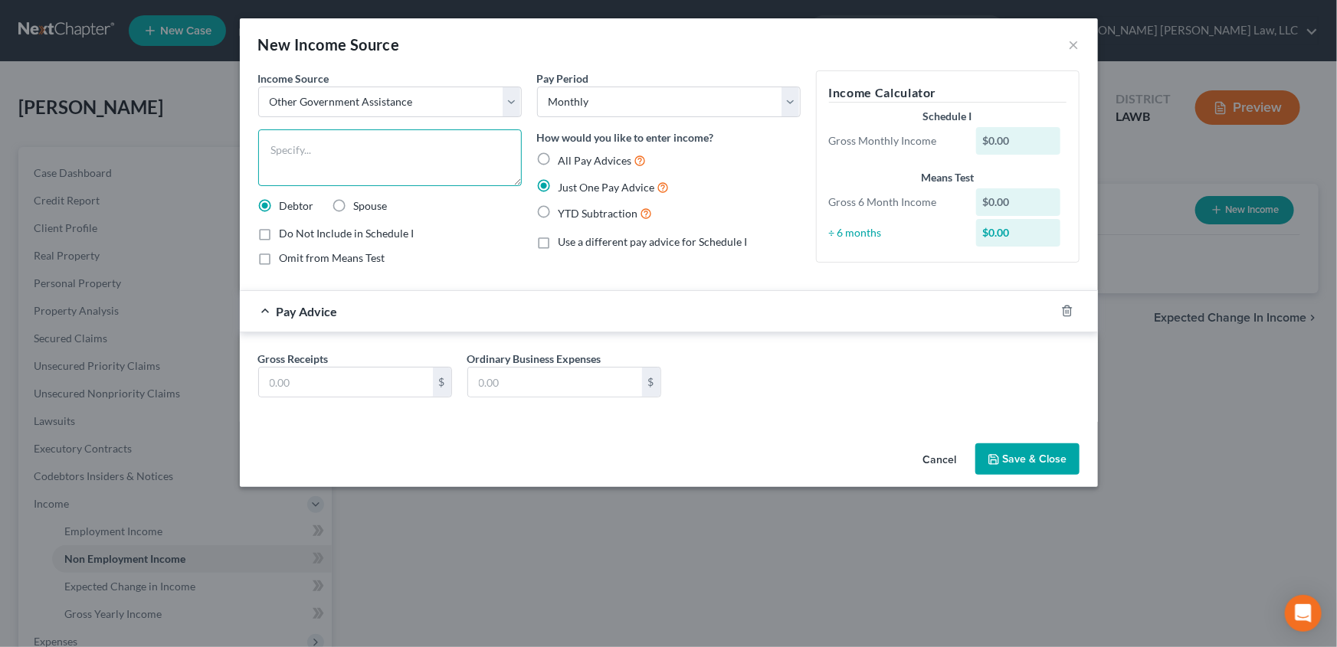
click at [309, 164] on textarea at bounding box center [390, 157] width 264 height 57
type textarea "Snap"
click at [282, 385] on input "text" at bounding box center [346, 382] width 174 height 29
type input "400.00"
click at [1042, 467] on button "Save & Close" at bounding box center [1027, 460] width 104 height 32
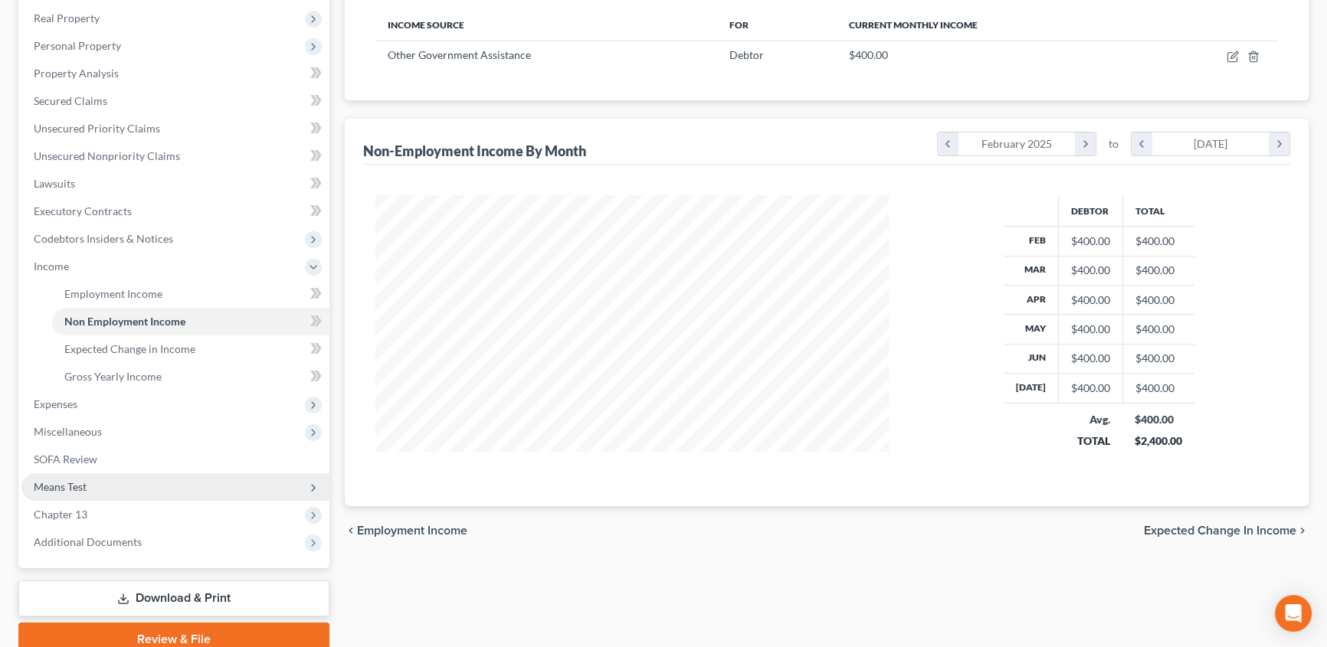
scroll to position [278, 0]
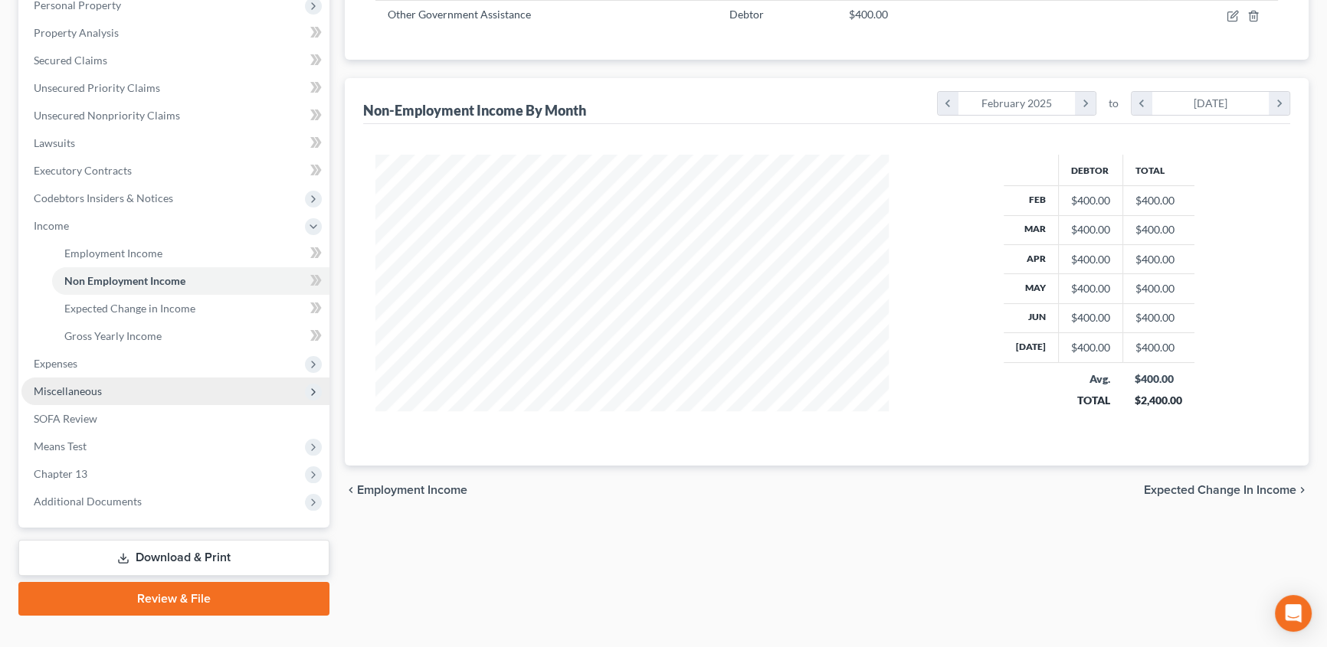
drag, startPoint x: 64, startPoint y: 391, endPoint x: 80, endPoint y: 389, distance: 16.2
click at [64, 391] on span "Miscellaneous" at bounding box center [68, 391] width 68 height 13
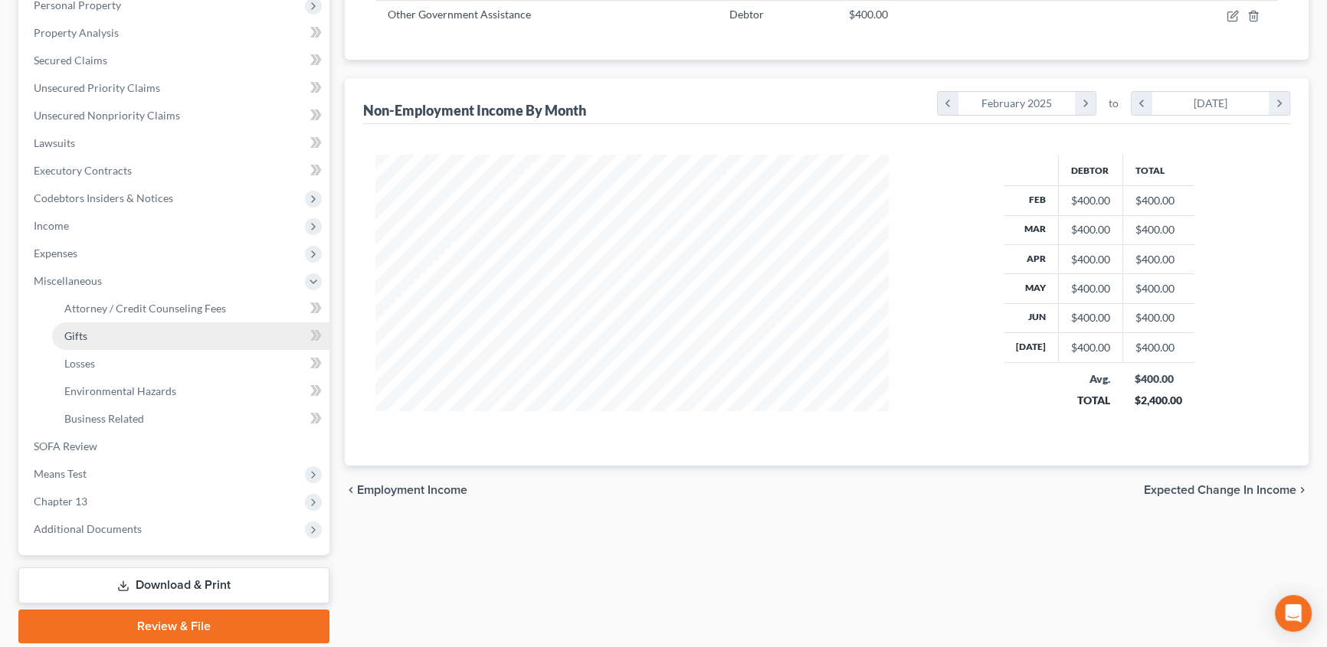
click at [179, 323] on link "Gifts" at bounding box center [190, 337] width 277 height 28
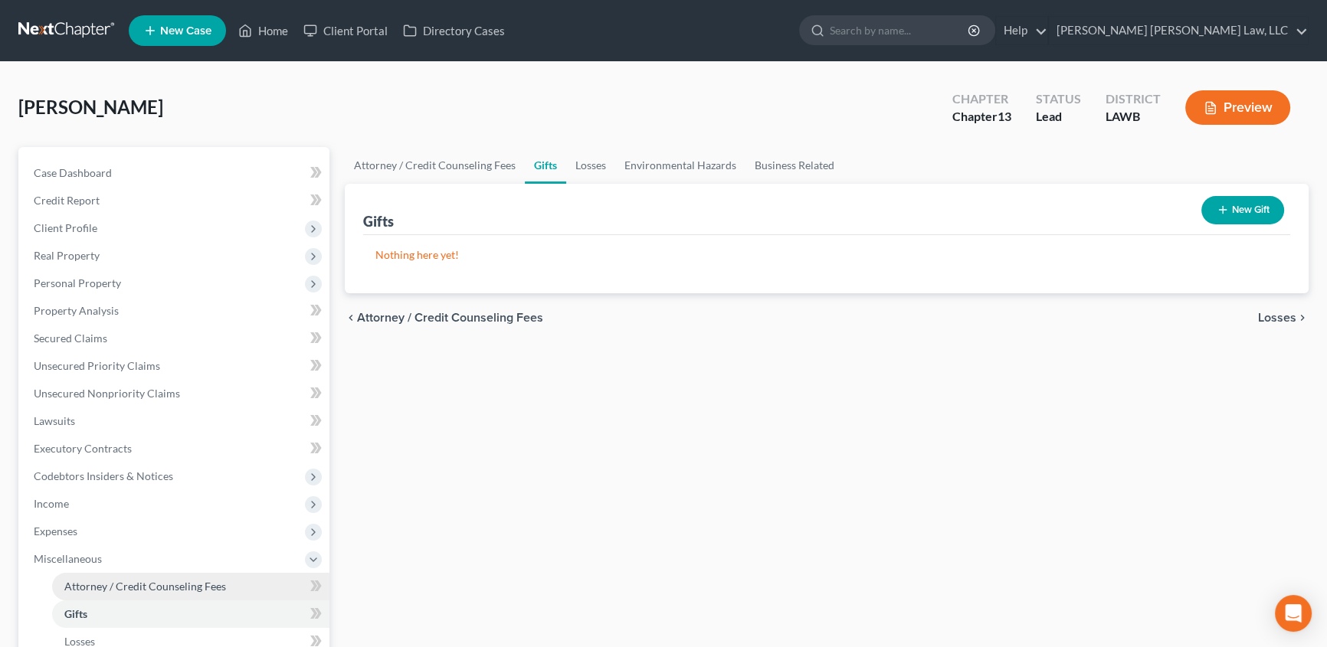
click at [115, 581] on span "Attorney / Credit Counseling Fees" at bounding box center [145, 586] width 162 height 13
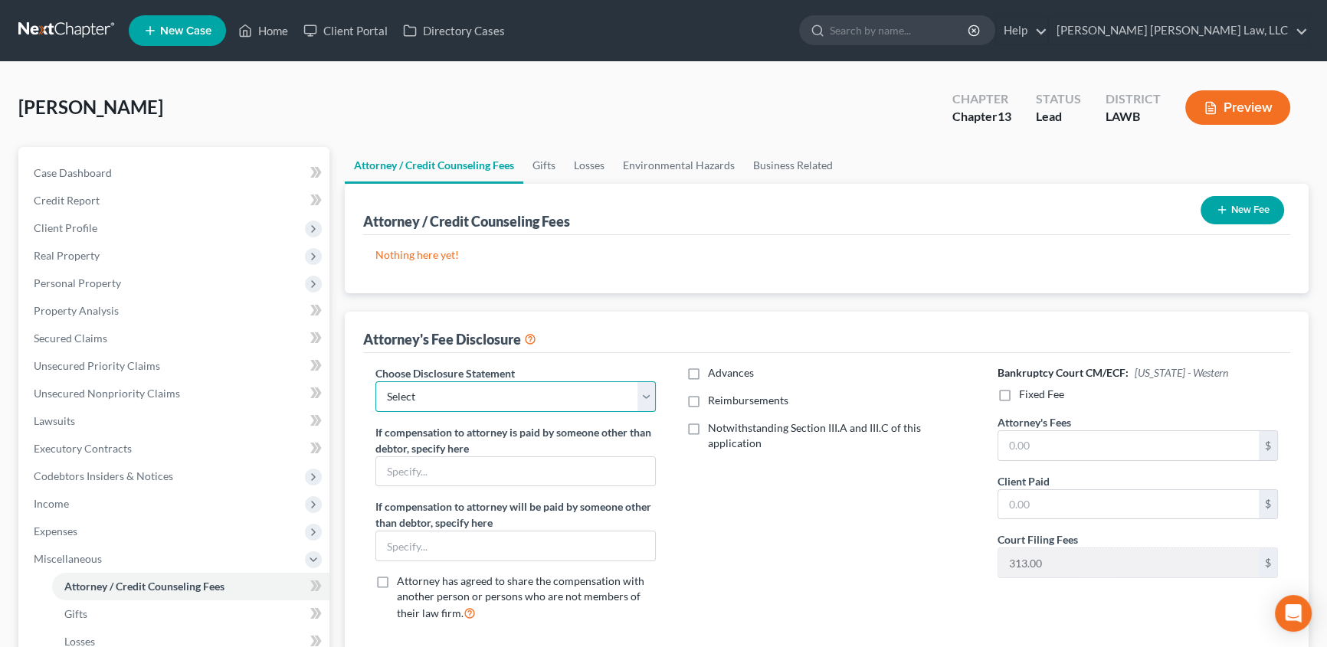
click at [437, 388] on select "Select LAEB 2016 Bankruptcy Rule 2016(B) Disclosure and Application for Approva…" at bounding box center [515, 397] width 280 height 31
select select "1"
click at [375, 382] on select "Select LAEB 2016 Bankruptcy Rule 2016(B) Disclosure and Application for Approva…" at bounding box center [515, 397] width 280 height 31
click at [708, 405] on label "Reimbursements" at bounding box center [748, 400] width 80 height 15
click at [714, 403] on input "Reimbursements" at bounding box center [719, 398] width 10 height 10
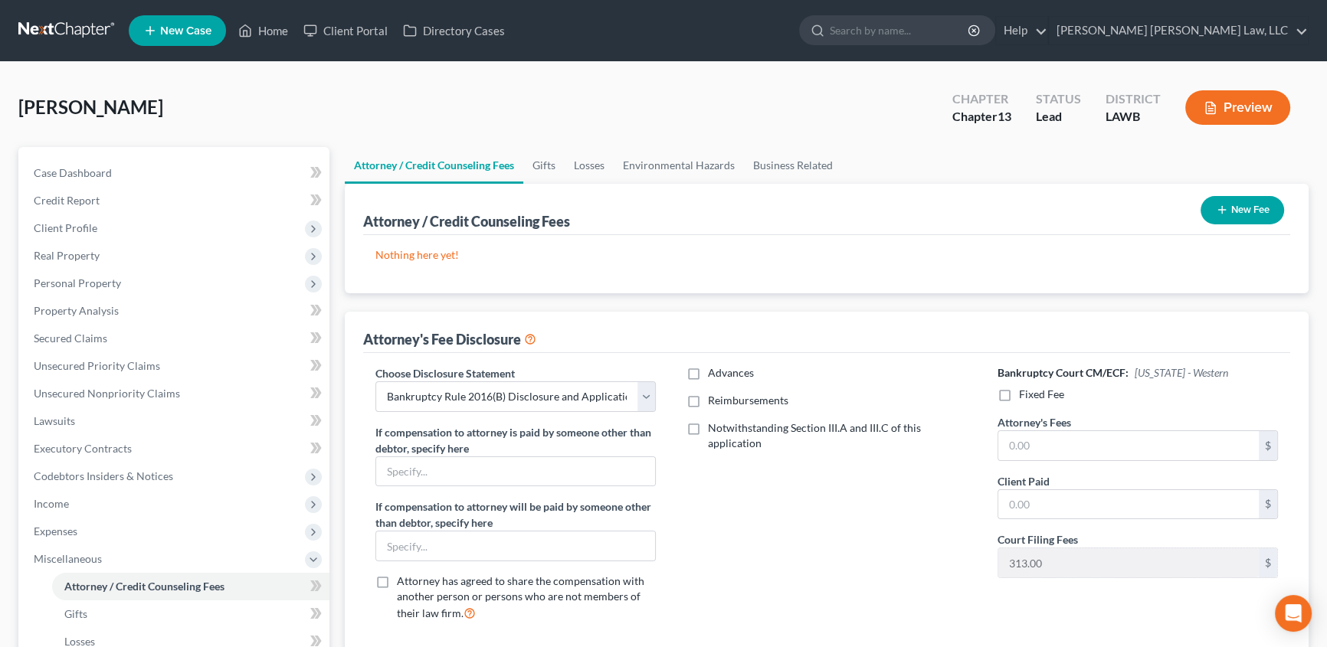
checkbox input "true"
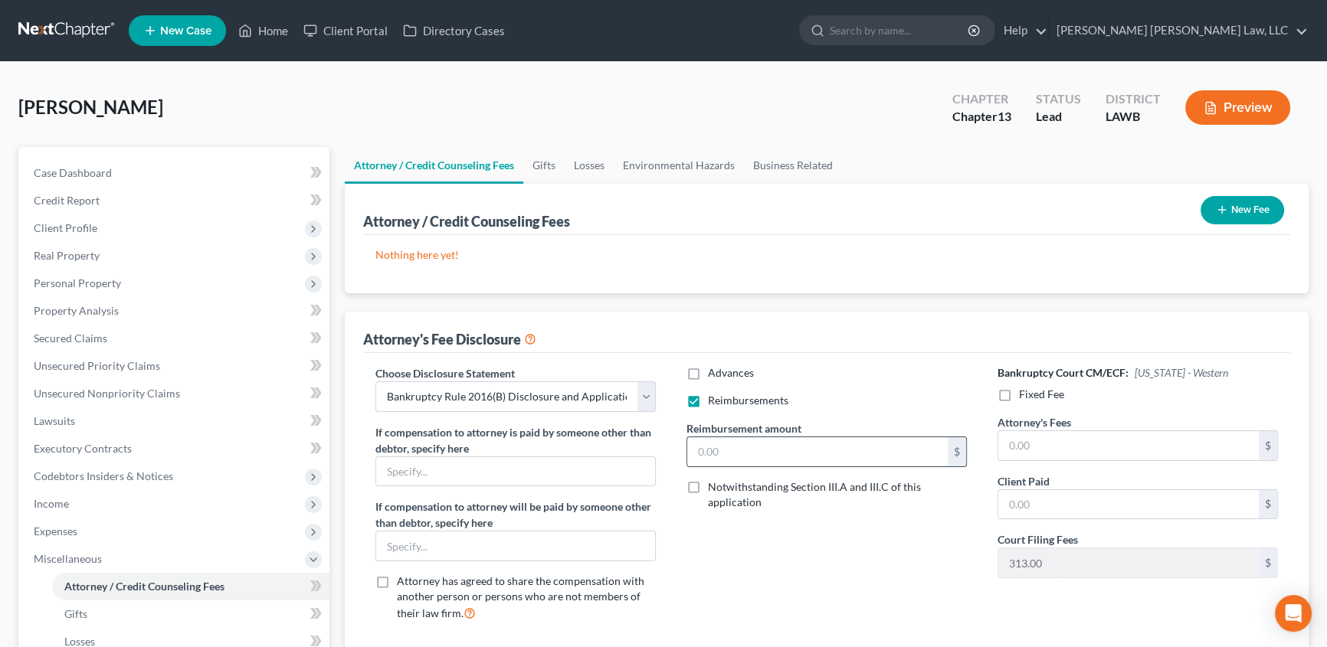
click at [704, 460] on input "text" at bounding box center [817, 451] width 261 height 29
type input "250.00"
click at [1019, 395] on label "Fixed Fee" at bounding box center [1041, 394] width 45 height 15
click at [1025, 395] on input "Fixed Fee" at bounding box center [1030, 392] width 10 height 10
checkbox input "true"
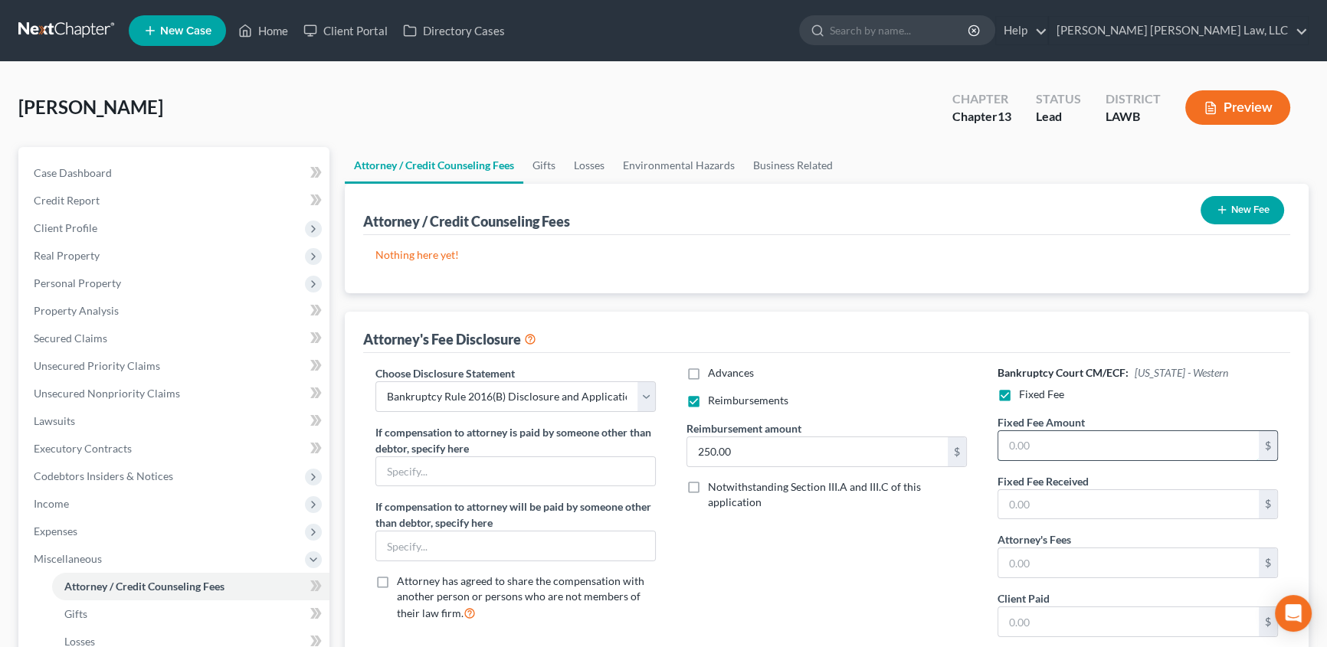
click at [1041, 450] on input "text" at bounding box center [1128, 445] width 261 height 29
type input "5,025.00"
click at [1073, 565] on input "text" at bounding box center [1128, 563] width 261 height 29
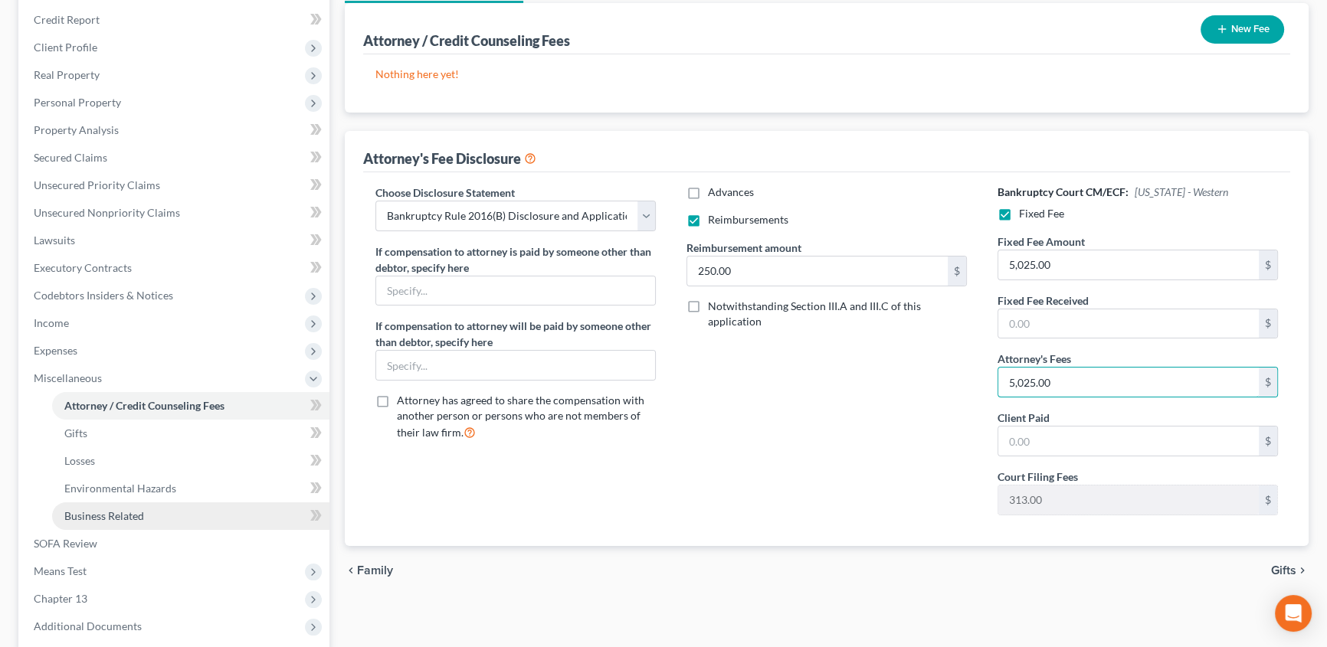
scroll to position [208, 0]
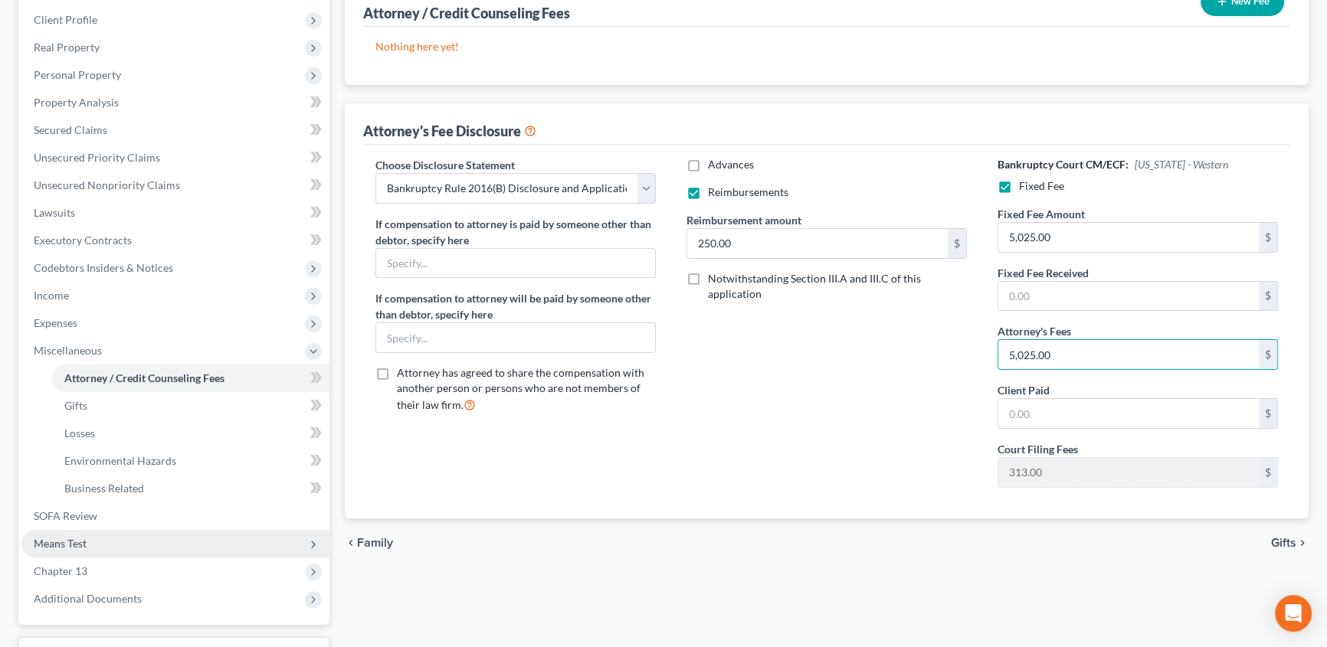
type input "5,025.00"
click at [86, 542] on span "Means Test" at bounding box center [60, 543] width 53 height 13
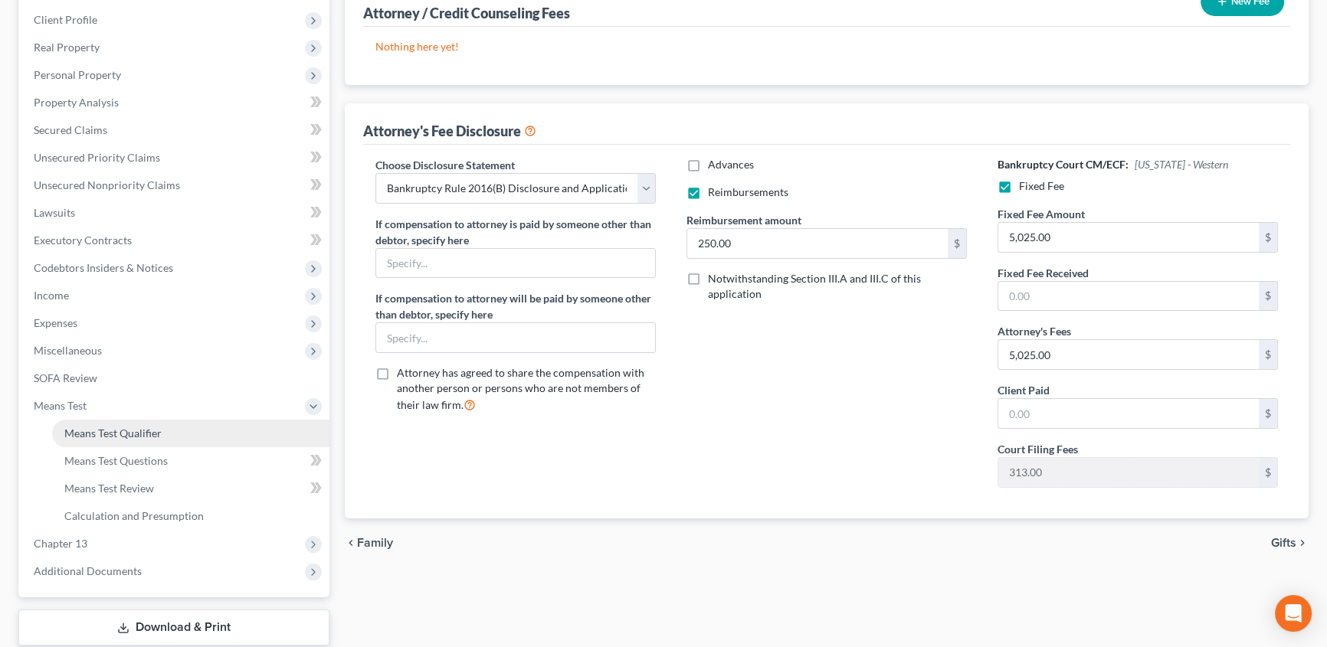
click at [98, 434] on span "Means Test Qualifier" at bounding box center [112, 433] width 97 height 13
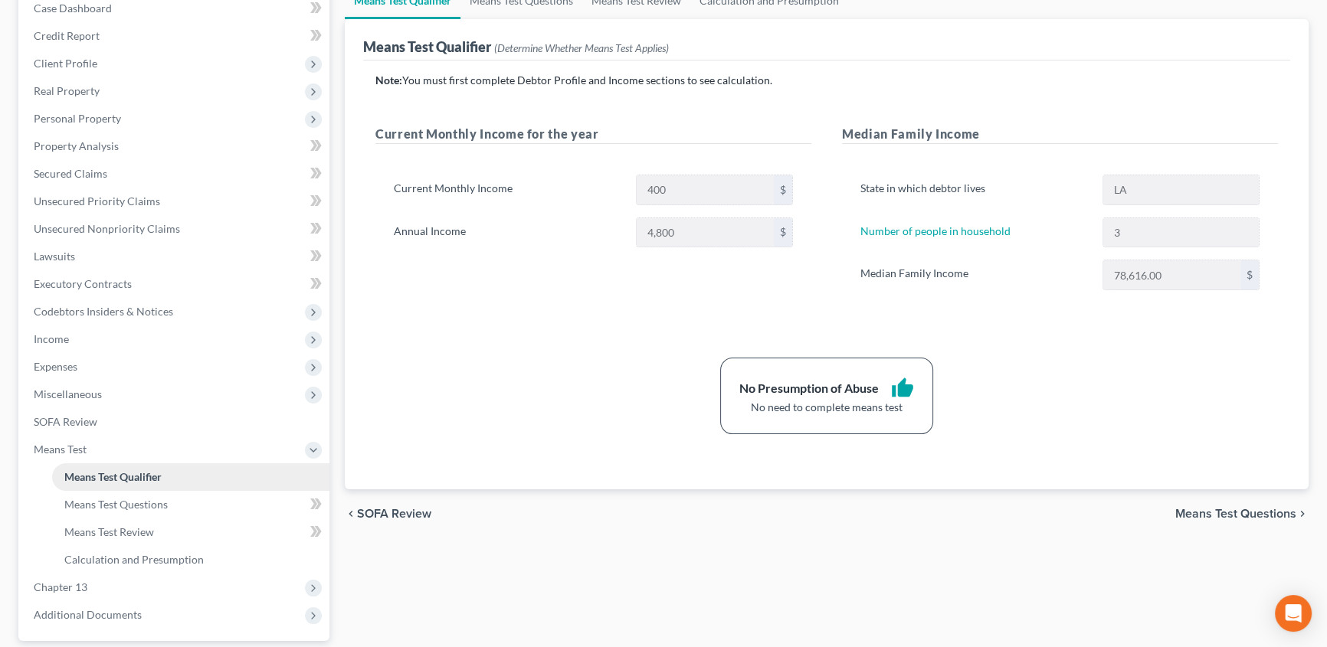
scroll to position [278, 0]
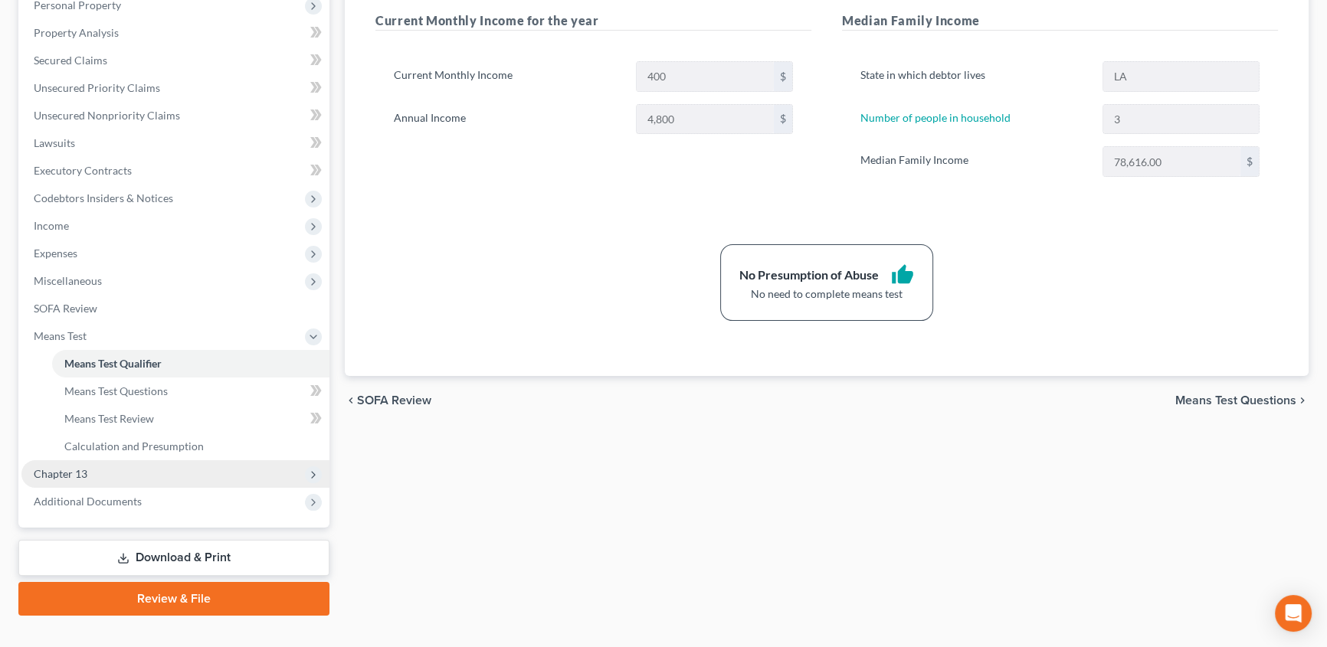
click at [64, 470] on span "Chapter 13" at bounding box center [61, 473] width 54 height 13
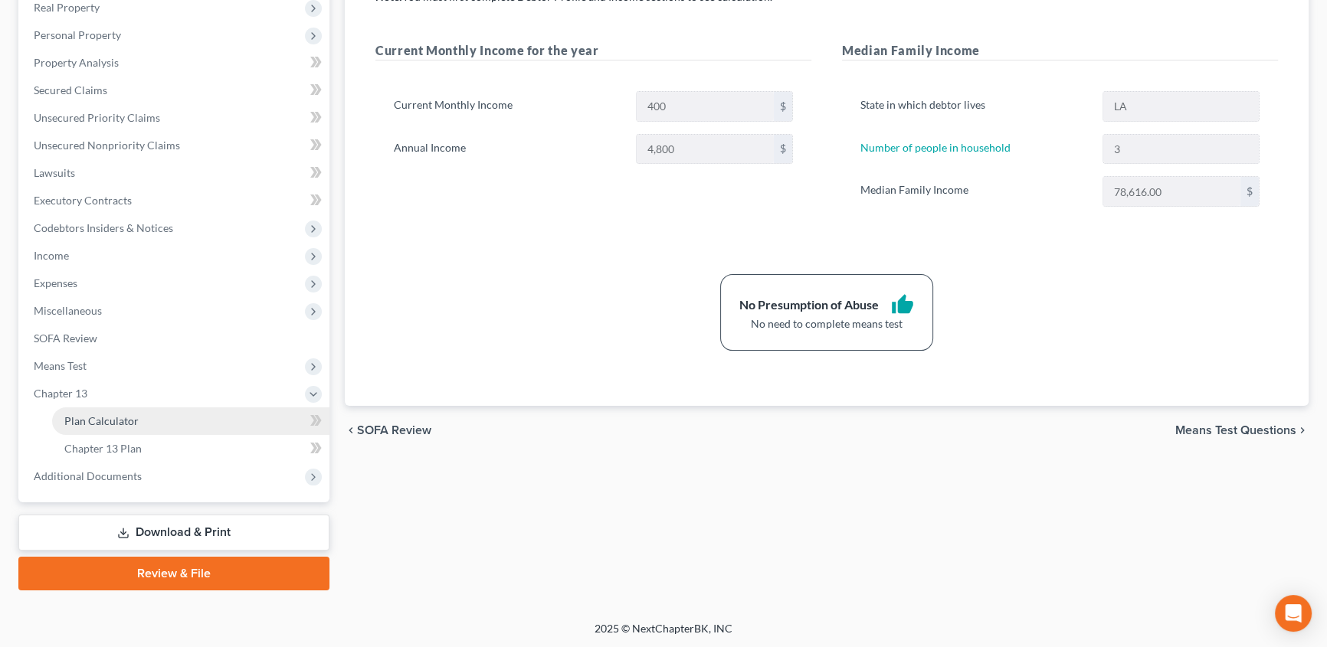
click at [120, 427] on link "Plan Calculator" at bounding box center [190, 422] width 277 height 28
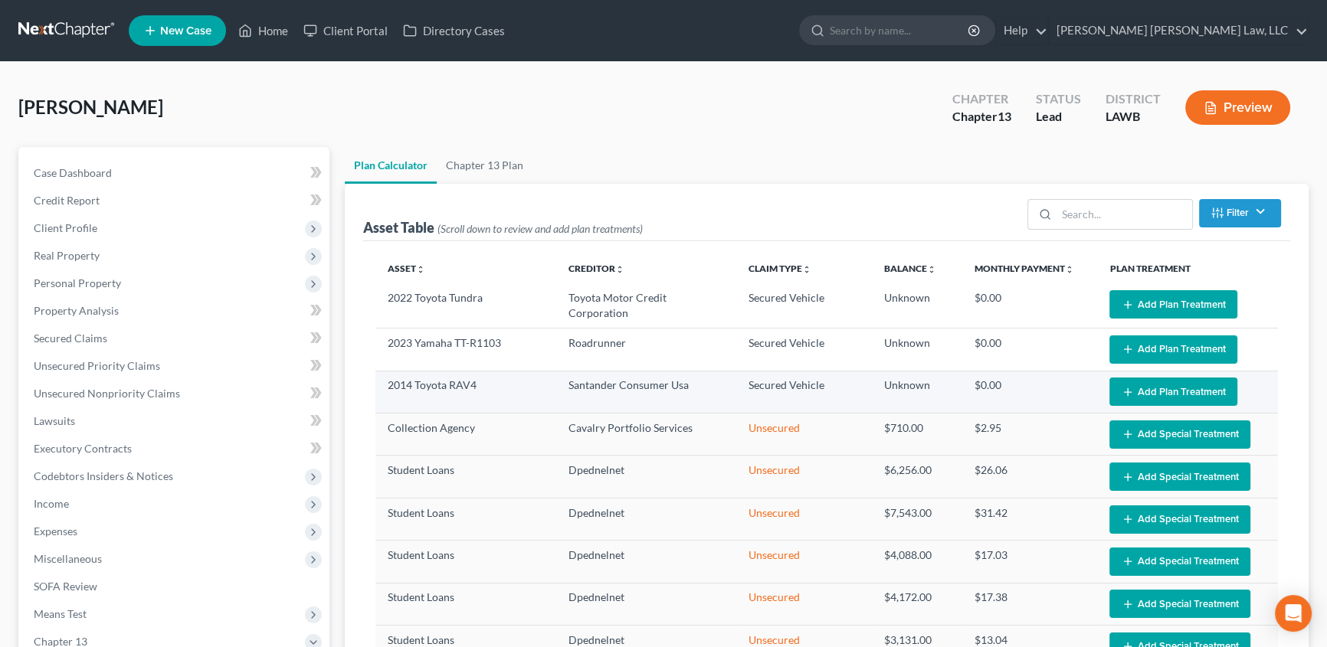
select select "59"
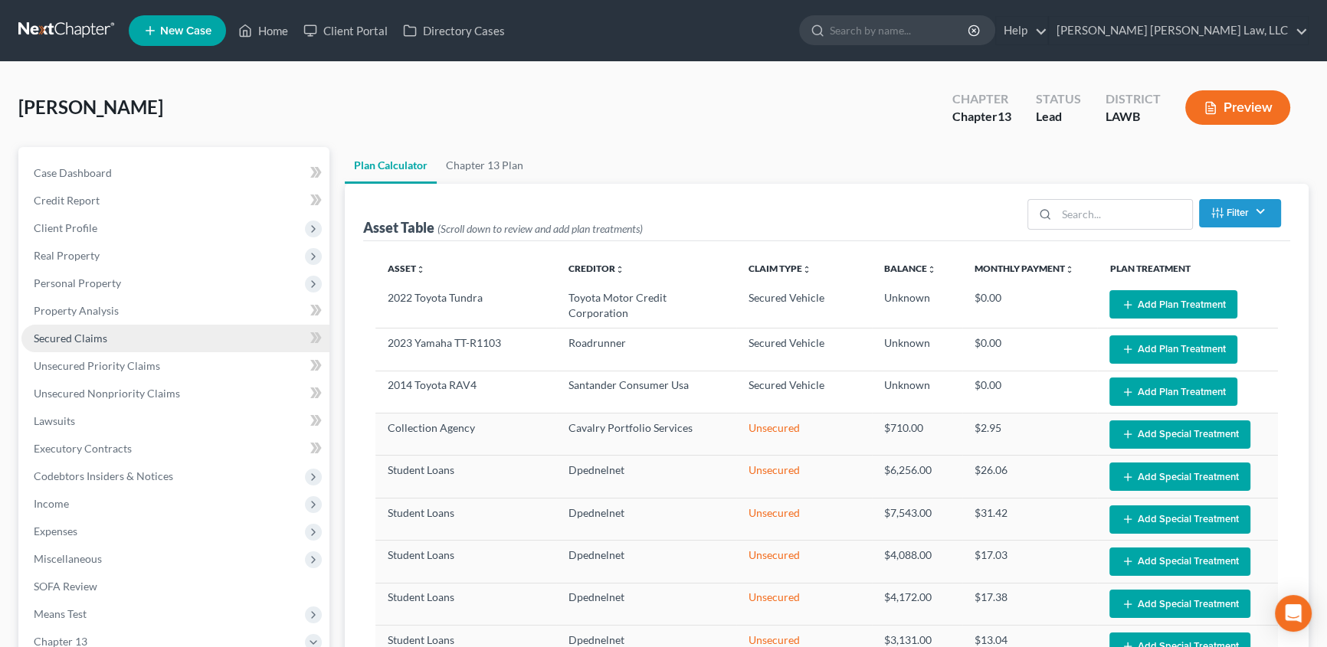
click at [88, 336] on span "Secured Claims" at bounding box center [71, 338] width 74 height 13
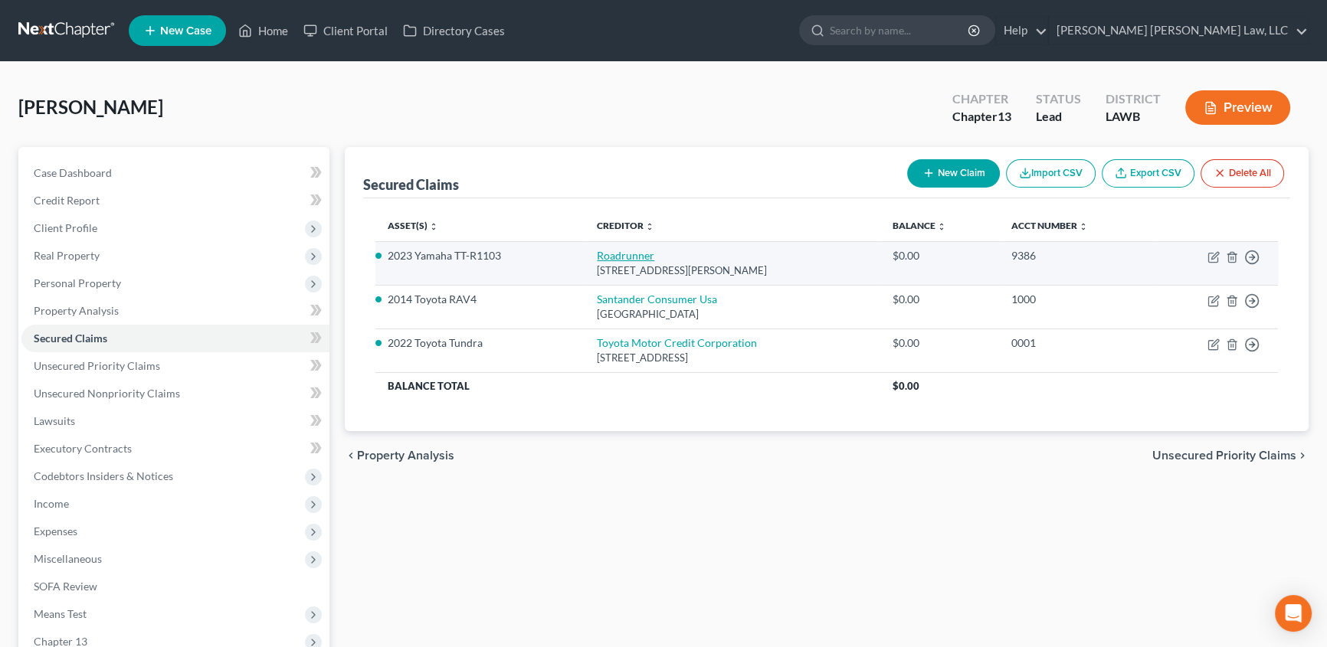
click at [619, 253] on link "Roadrunner" at bounding box center [625, 255] width 57 height 13
select select "45"
select select "3"
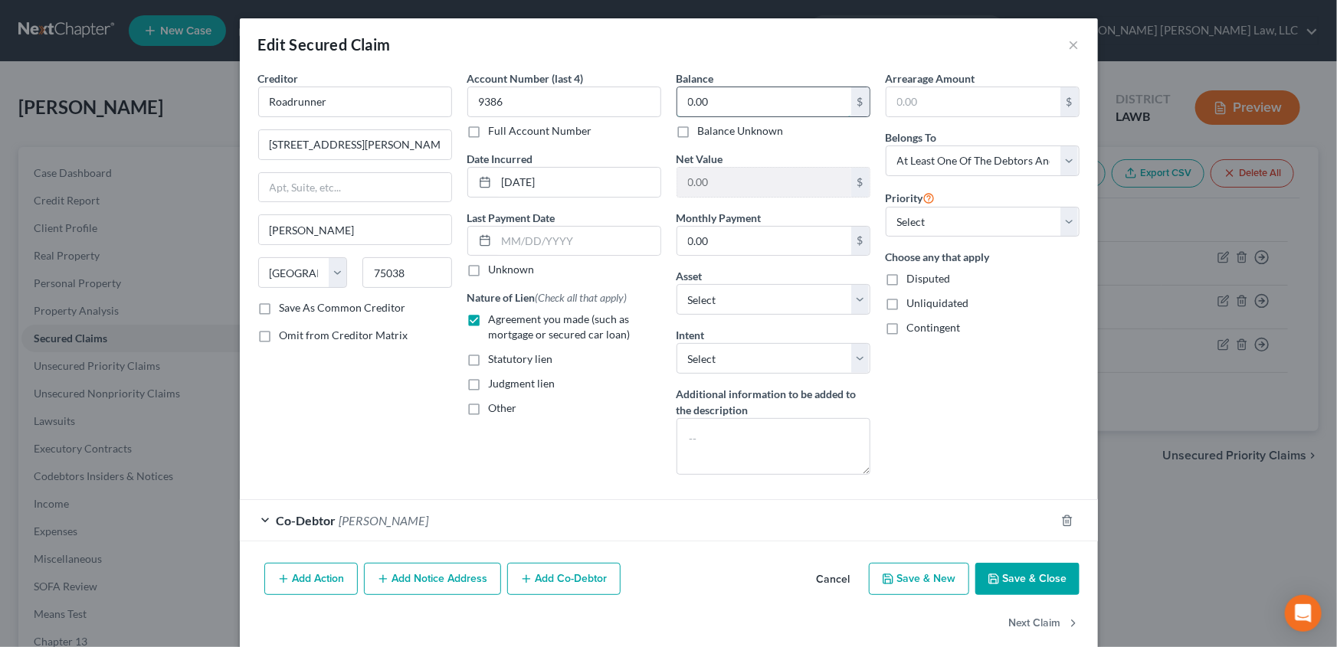
click at [707, 90] on input "0.00" at bounding box center [764, 101] width 174 height 29
type input "2,687.12"
click at [1039, 583] on button "Save & Close" at bounding box center [1027, 579] width 104 height 32
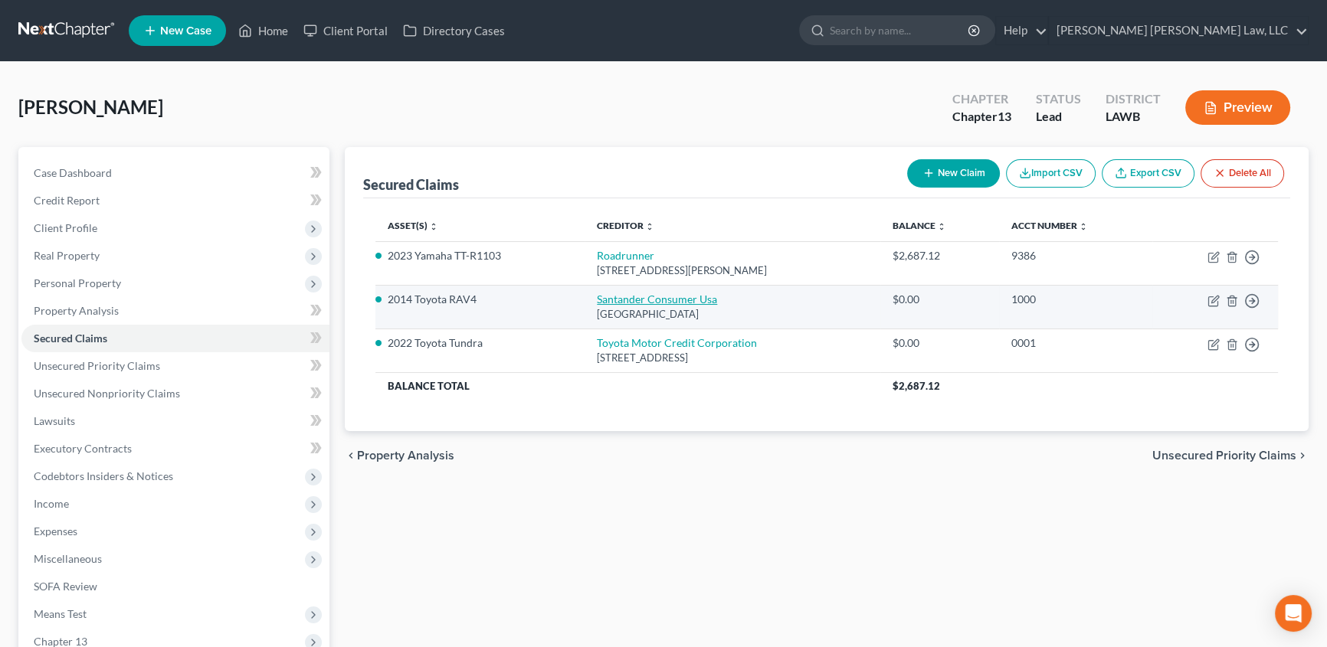
click at [646, 300] on link "Santander Consumer Usa" at bounding box center [657, 299] width 120 height 13
select select "45"
select select "0"
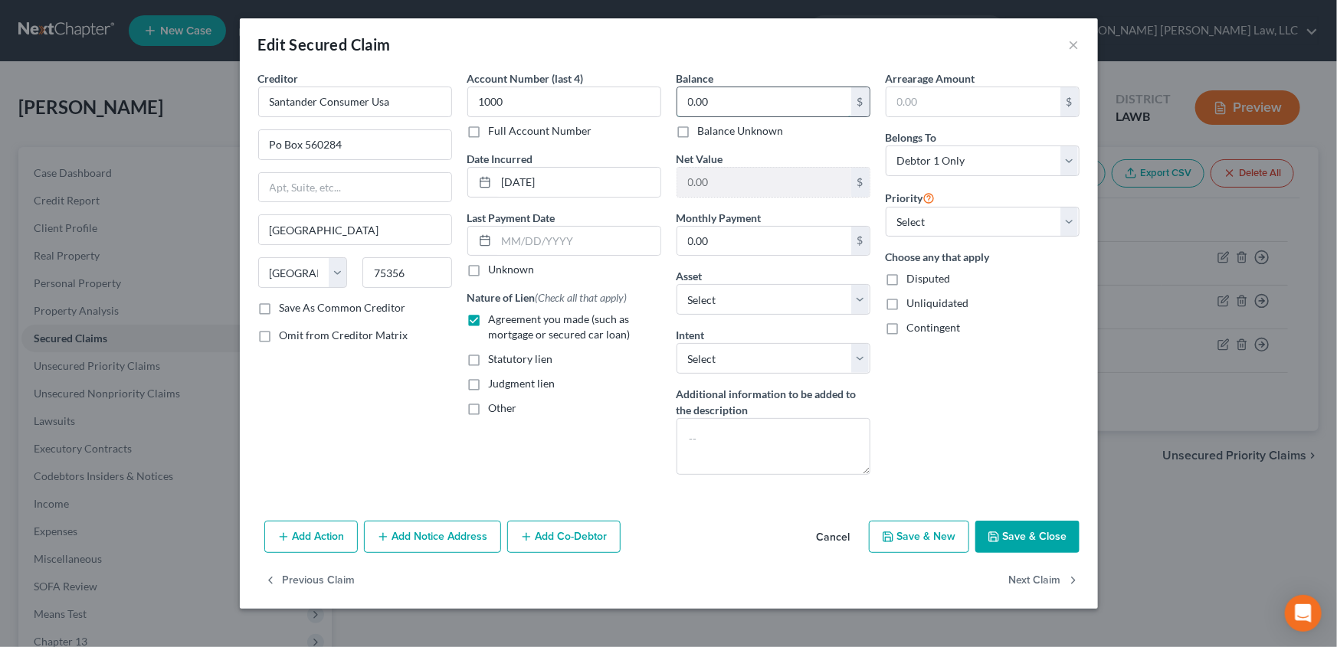
click at [755, 104] on input "0.00" at bounding box center [764, 101] width 174 height 29
type input "7,460.43"
click at [1019, 539] on button "Save & Close" at bounding box center [1027, 537] width 104 height 32
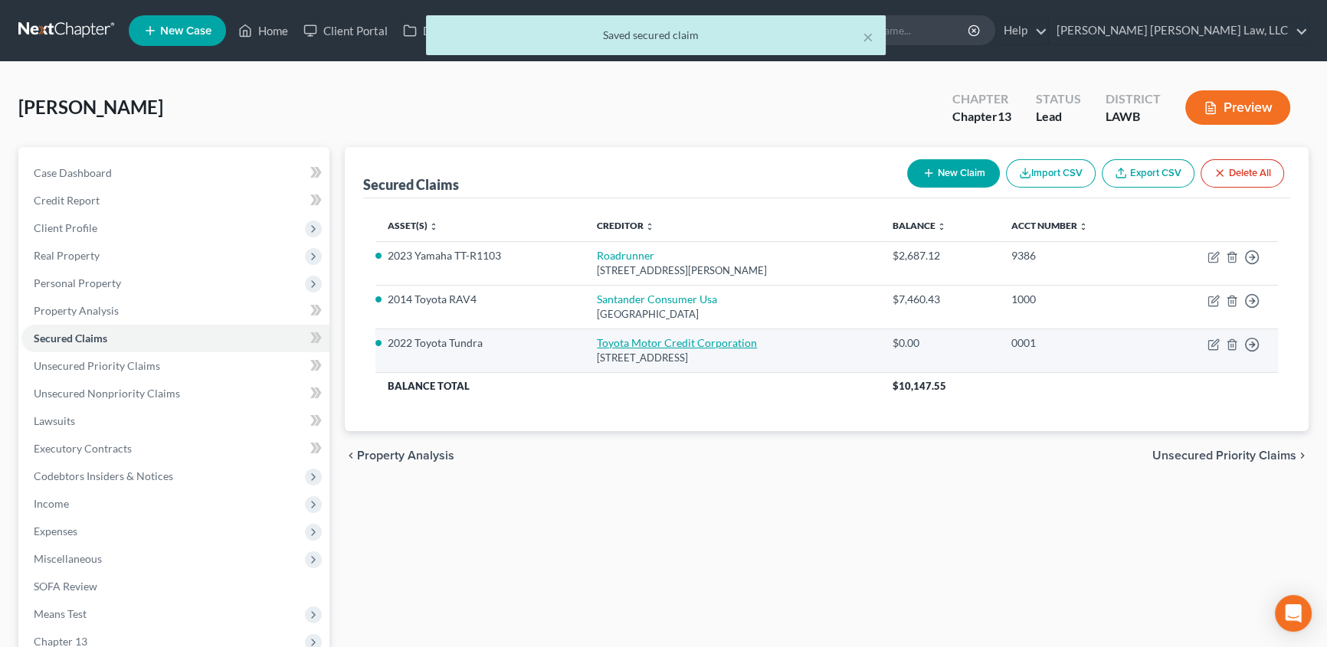
click at [632, 342] on link "Toyota Motor Credit Corporation" at bounding box center [677, 342] width 160 height 13
select select "16"
select select "3"
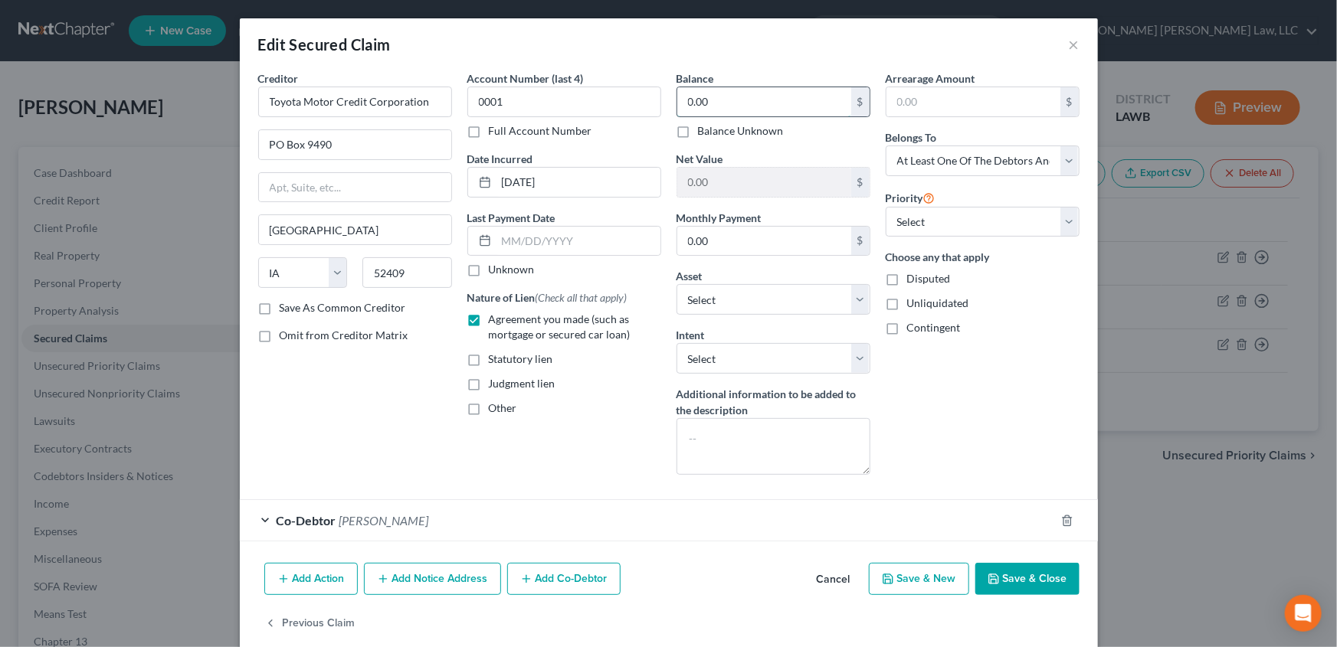
click at [725, 107] on input "0.00" at bounding box center [764, 101] width 174 height 29
type input "55,000.37"
click at [1044, 586] on button "Save & Close" at bounding box center [1027, 579] width 104 height 32
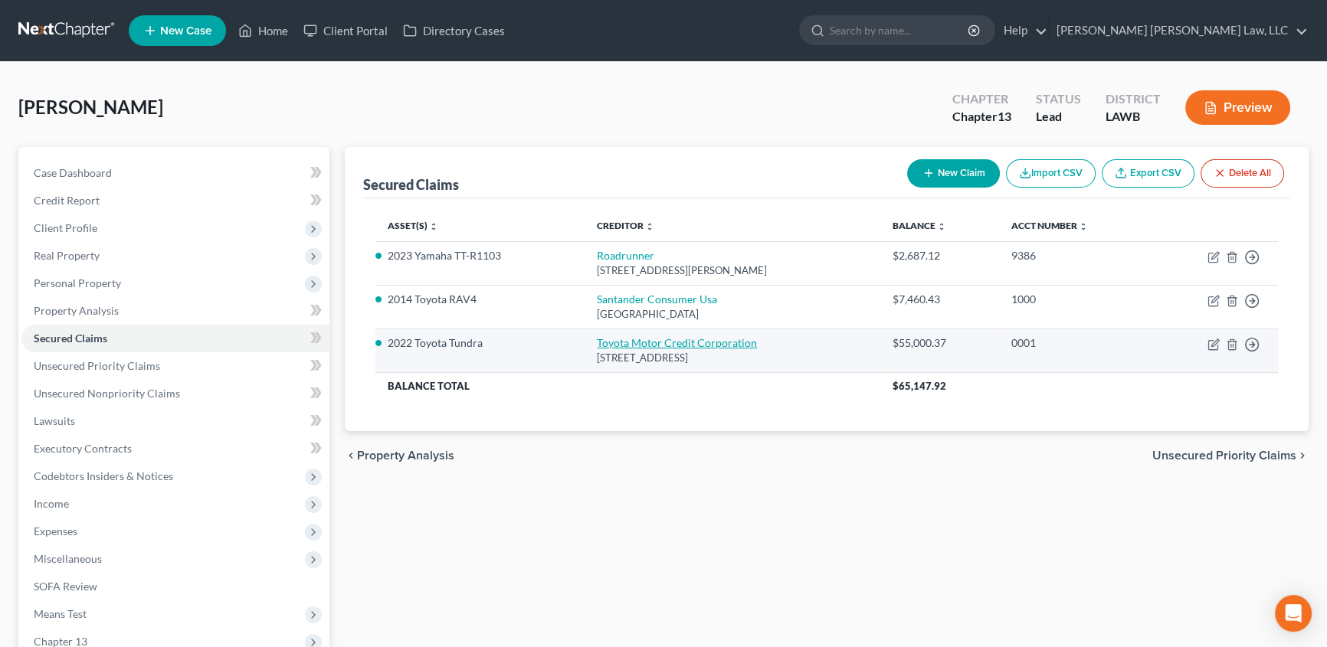
click at [628, 344] on link "Toyota Motor Credit Corporation" at bounding box center [677, 342] width 160 height 13
select select "16"
select select "3"
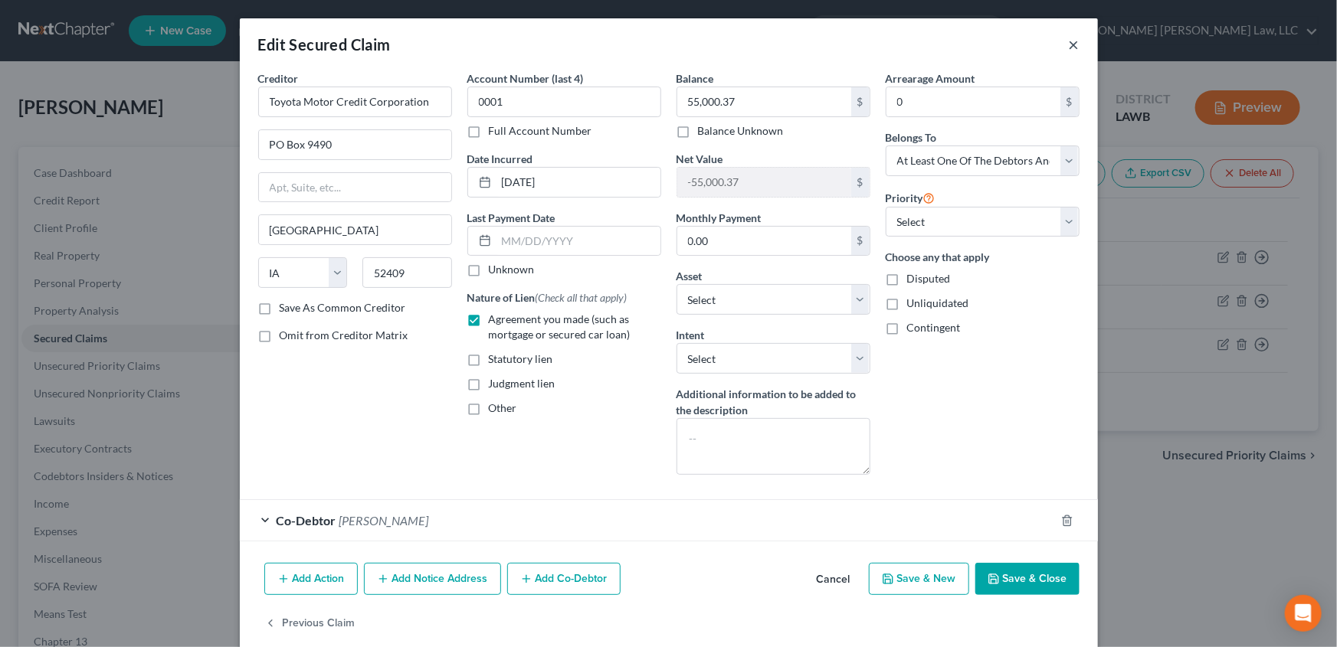
click at [1069, 45] on button "×" at bounding box center [1074, 44] width 11 height 18
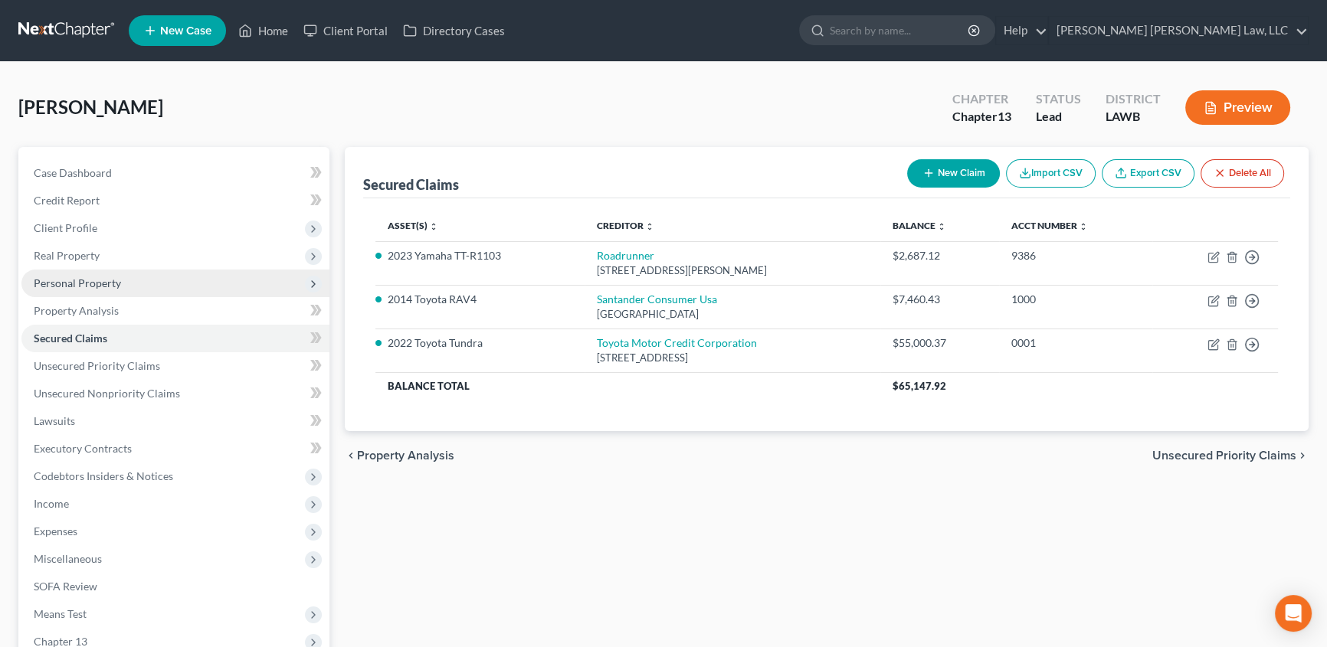
click at [69, 288] on span "Personal Property" at bounding box center [77, 283] width 87 height 13
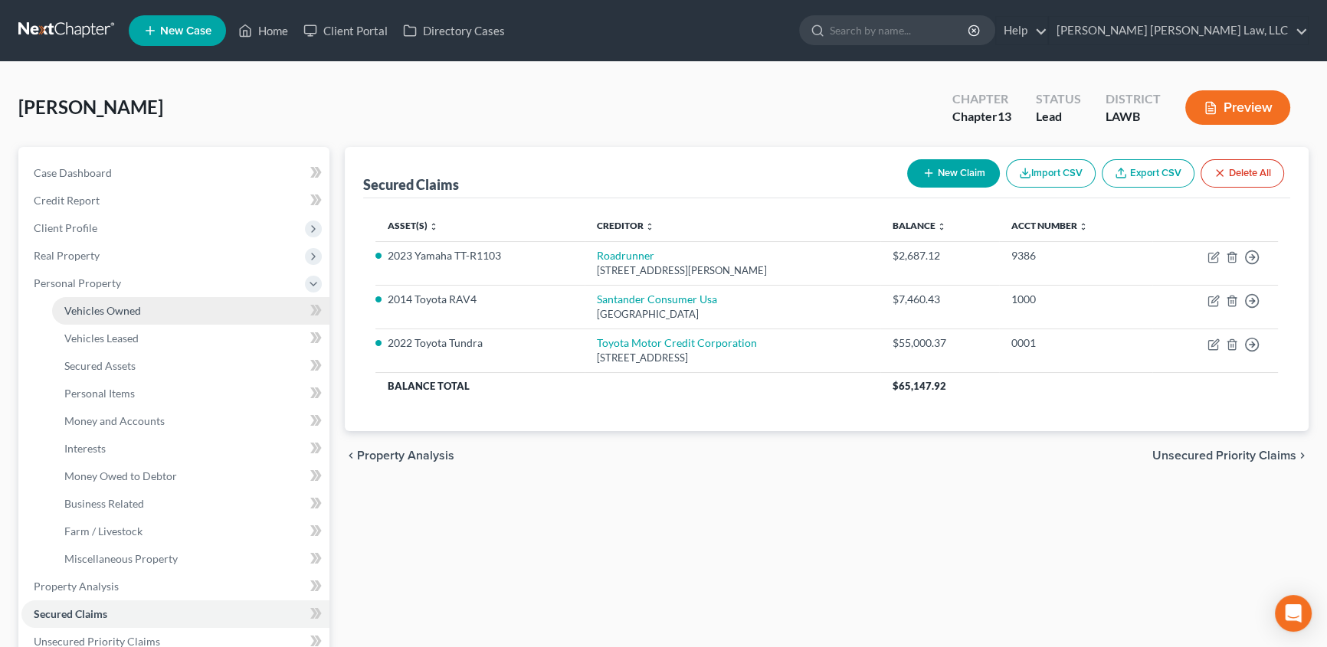
click at [70, 310] on span "Vehicles Owned" at bounding box center [102, 310] width 77 height 13
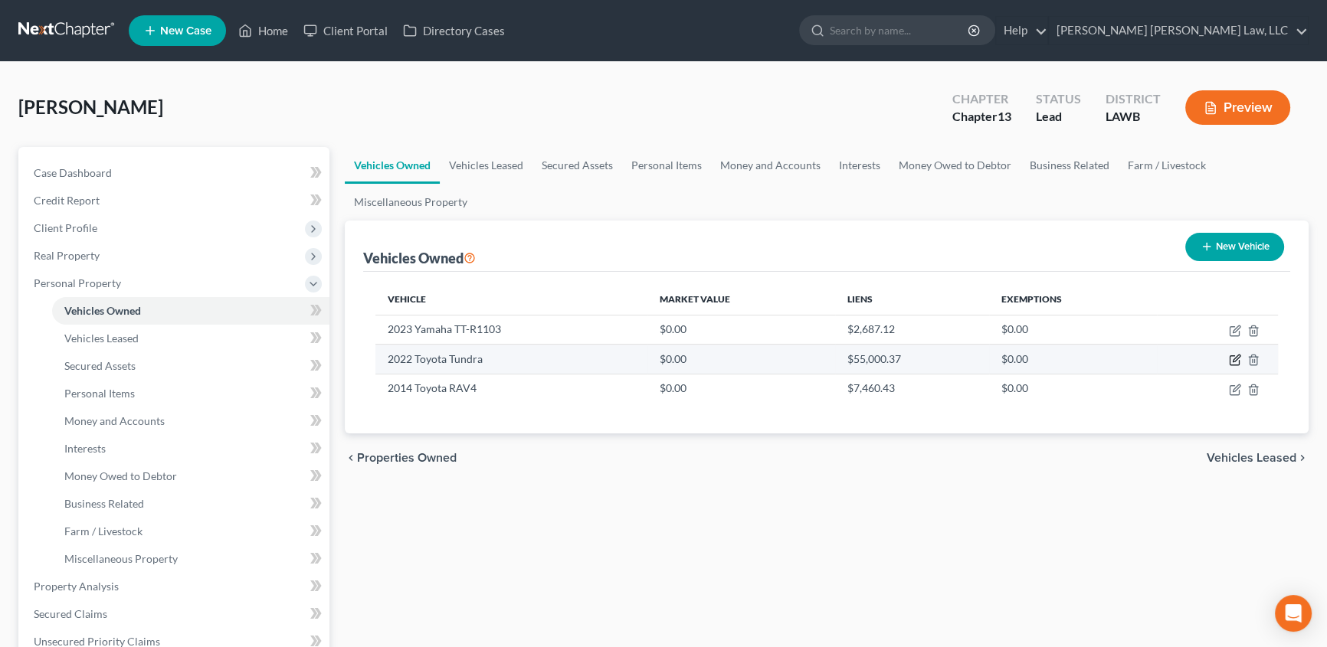
click at [1234, 356] on icon "button" at bounding box center [1234, 360] width 9 height 9
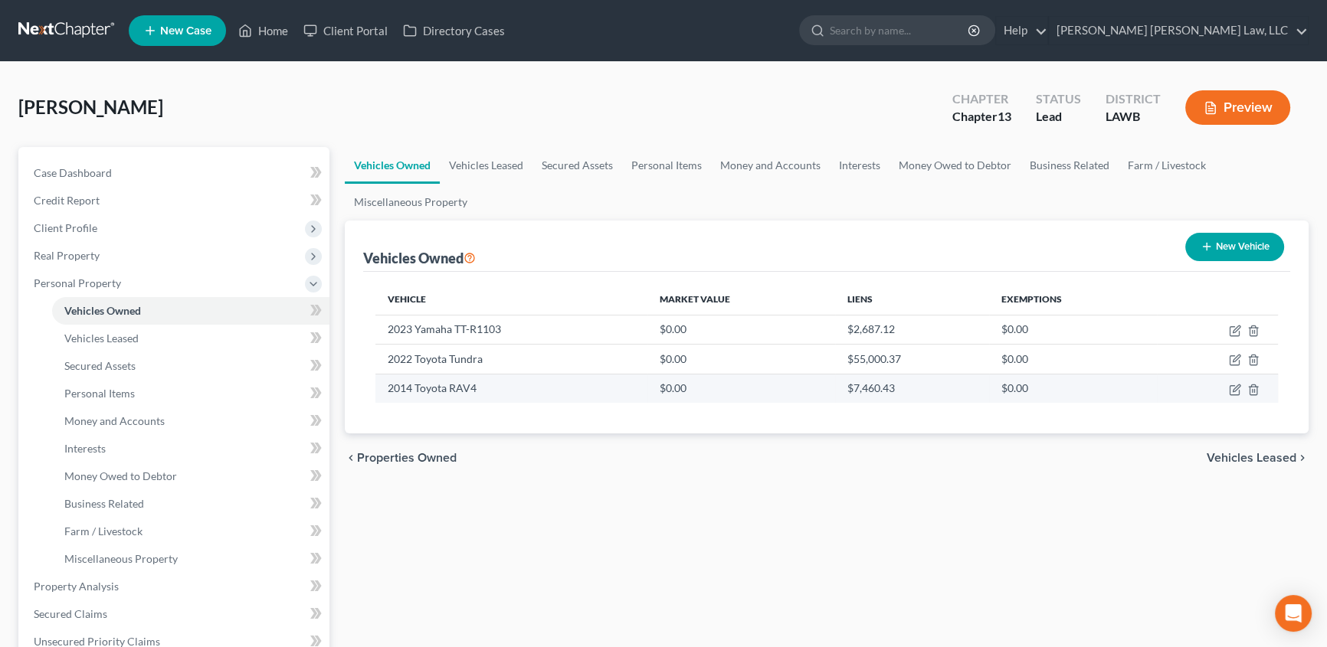
select select "0"
select select "4"
select select "2"
select select "3"
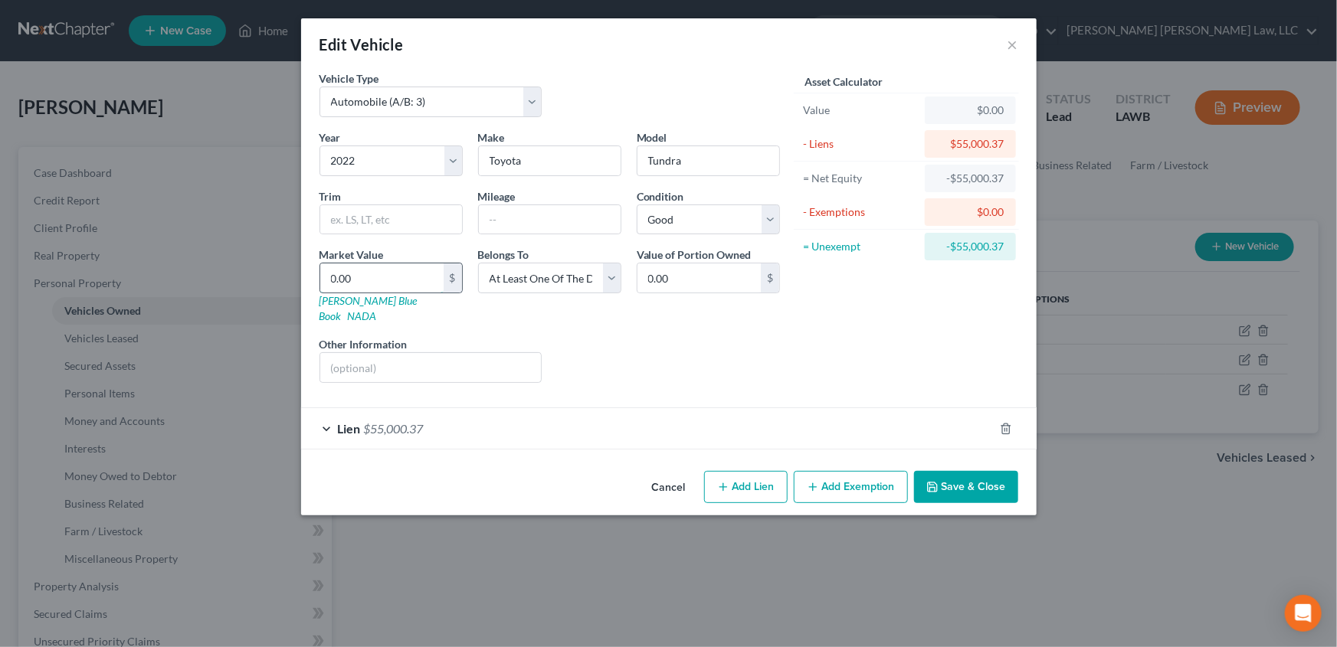
click at [352, 272] on input "0.00" at bounding box center [381, 278] width 123 height 29
type input "4"
type input "4.00"
type input "40"
type input "40.00"
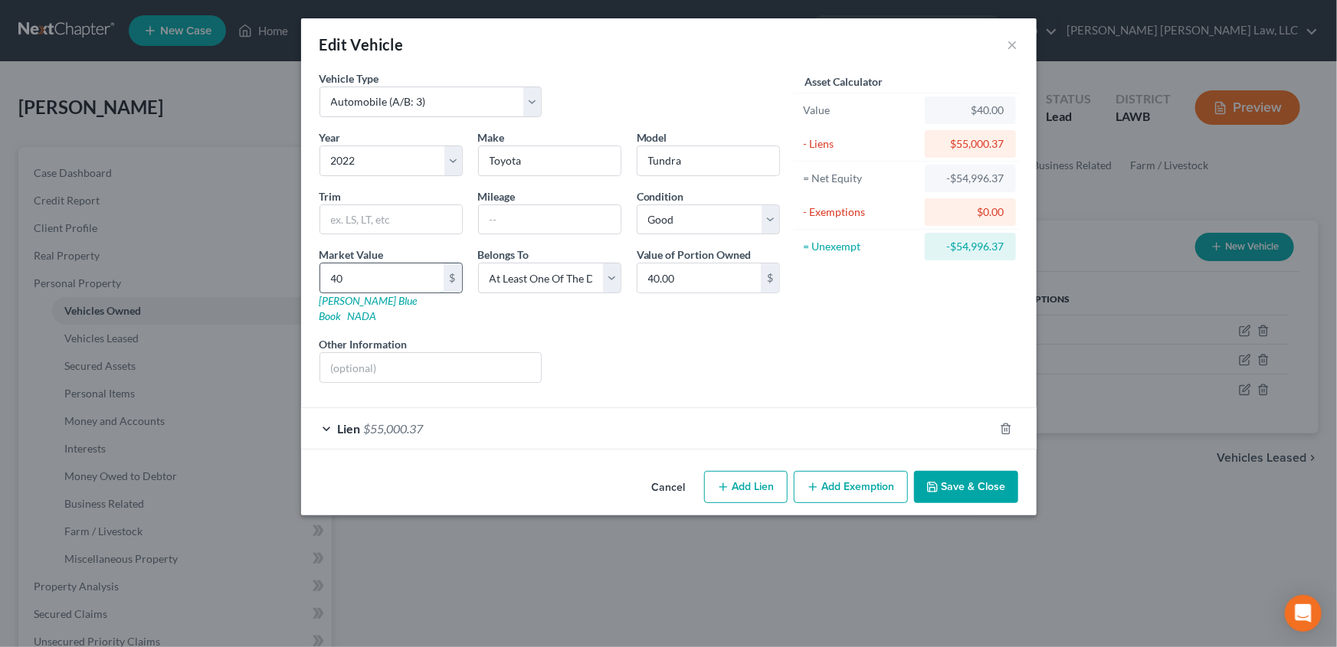
type input "404"
type input "404.00"
type input "4048"
type input "4,048.00"
type input "4,0487"
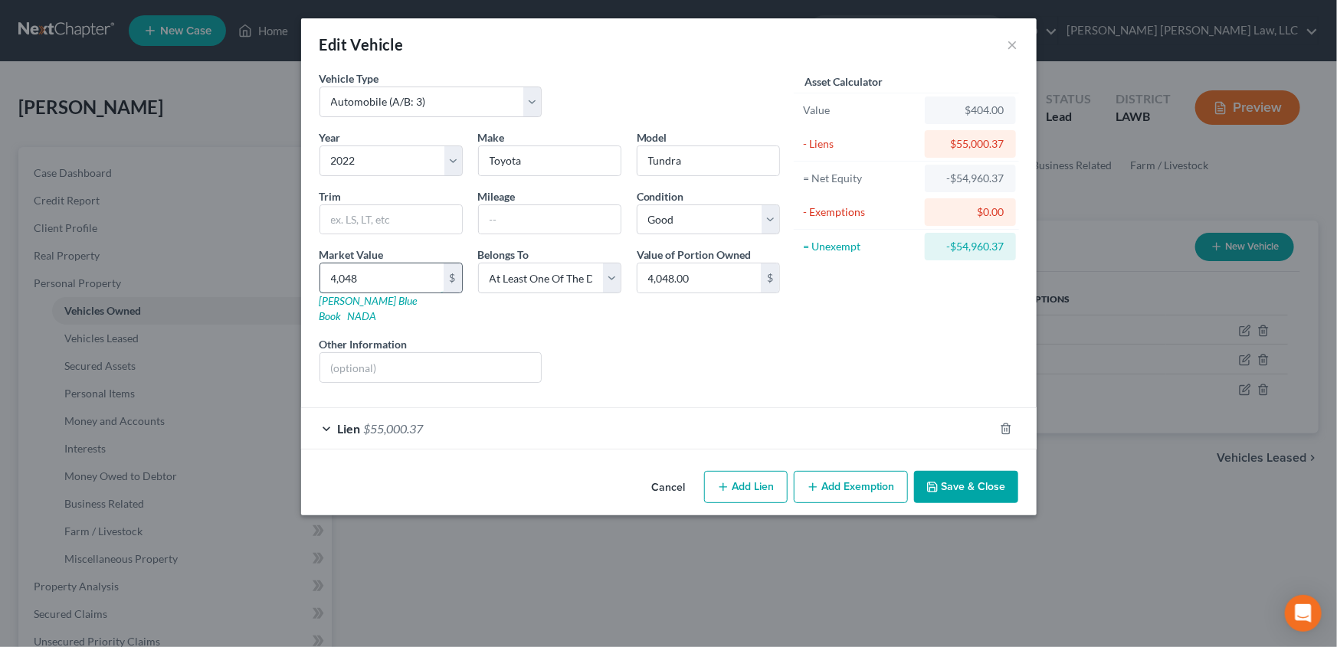
type input "40,487.00"
type input "40,487.5"
type input "40,487.50"
click at [978, 471] on button "Save & Close" at bounding box center [966, 487] width 104 height 32
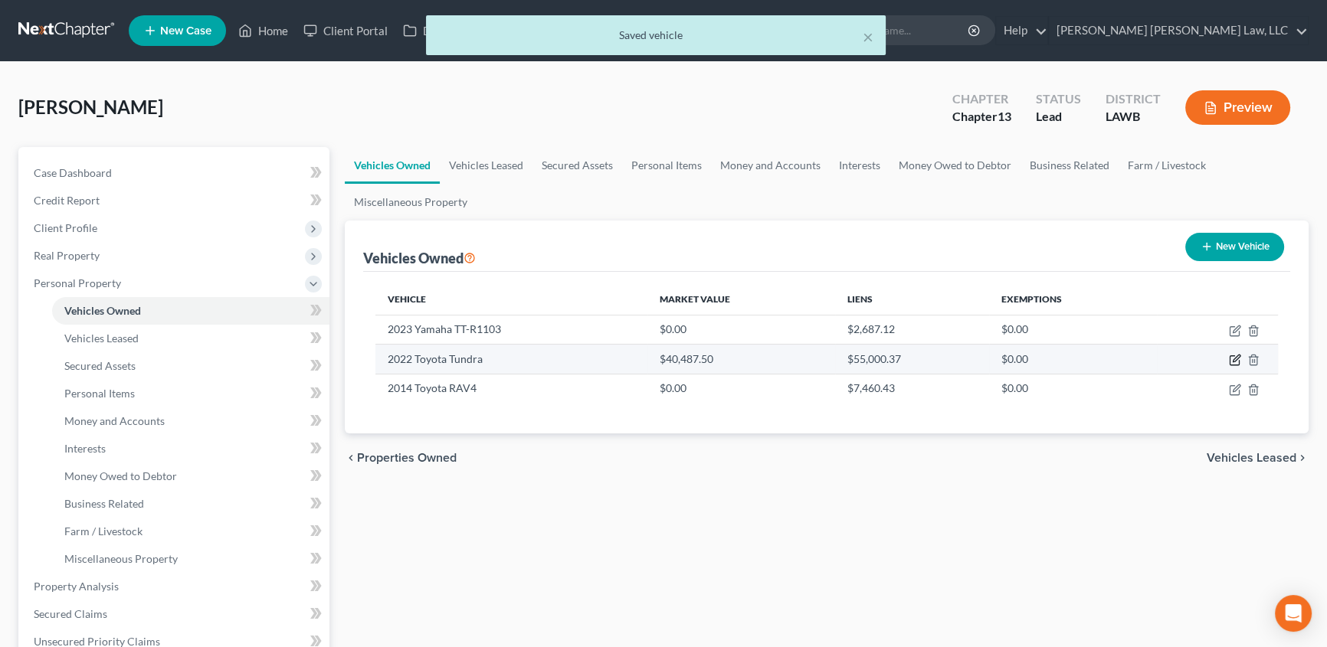
click at [1234, 356] on icon "button" at bounding box center [1235, 360] width 12 height 12
select select "0"
select select "4"
select select "2"
select select "3"
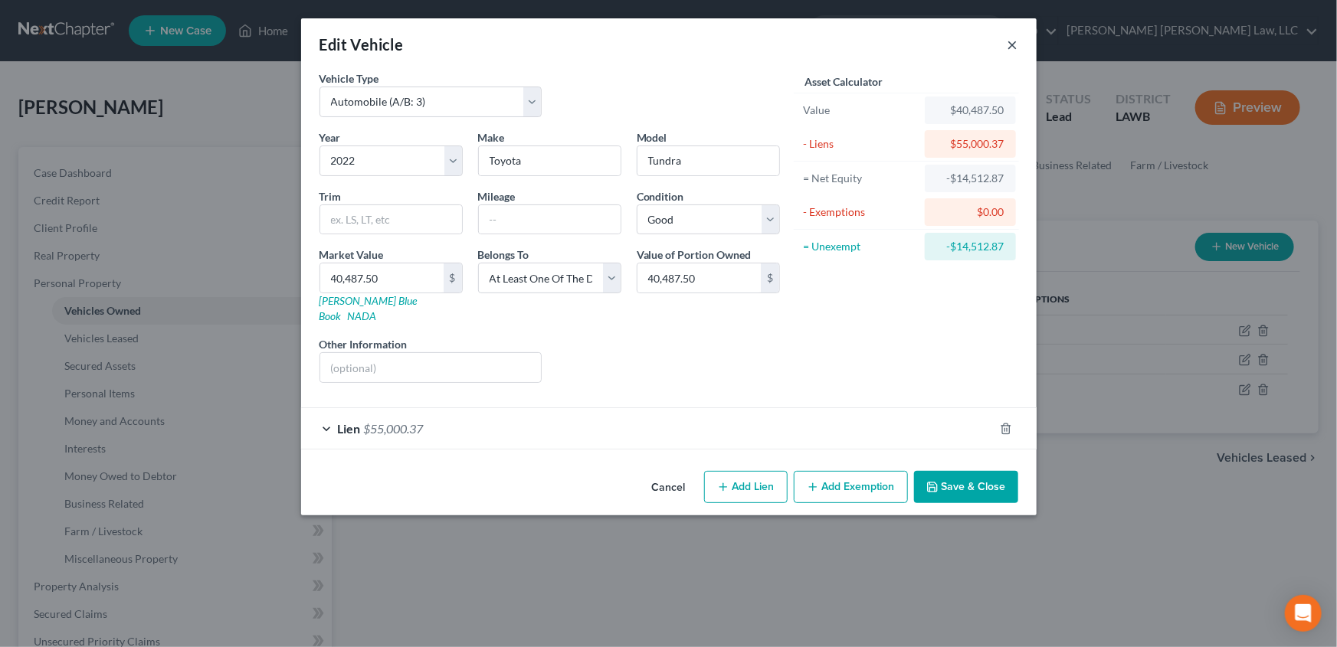
click at [1008, 46] on button "×" at bounding box center [1013, 44] width 11 height 18
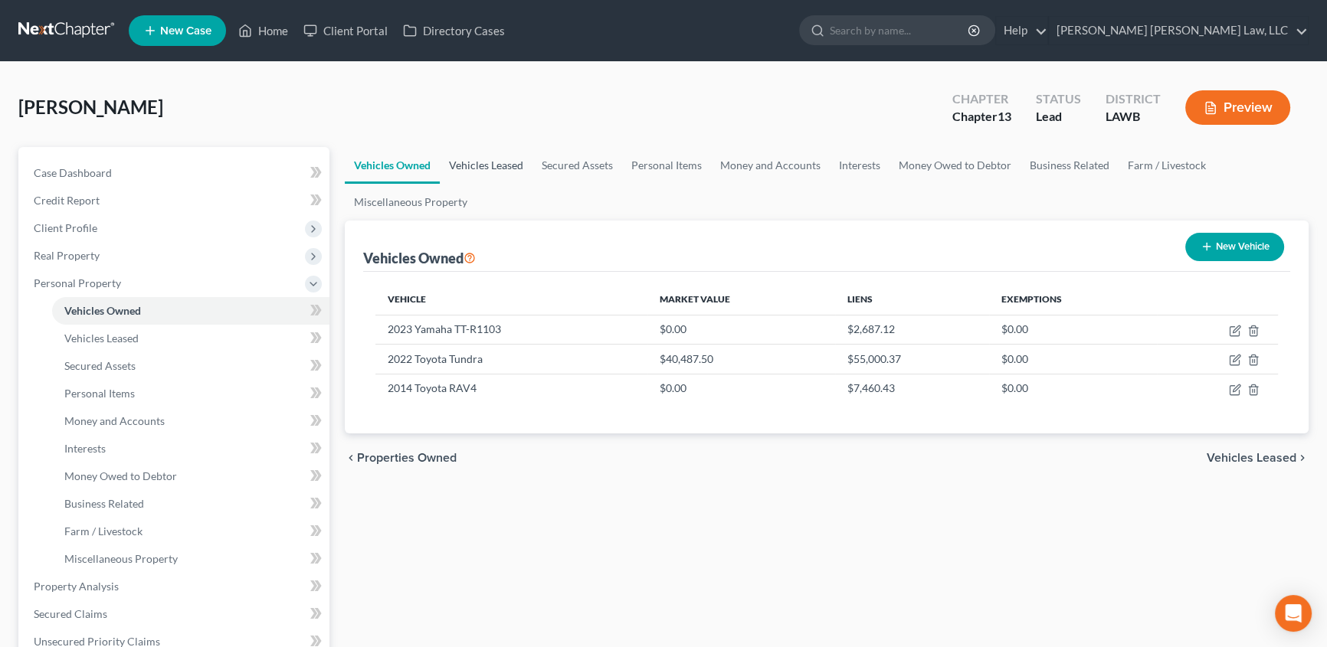
click at [487, 168] on link "Vehicles Leased" at bounding box center [486, 165] width 93 height 37
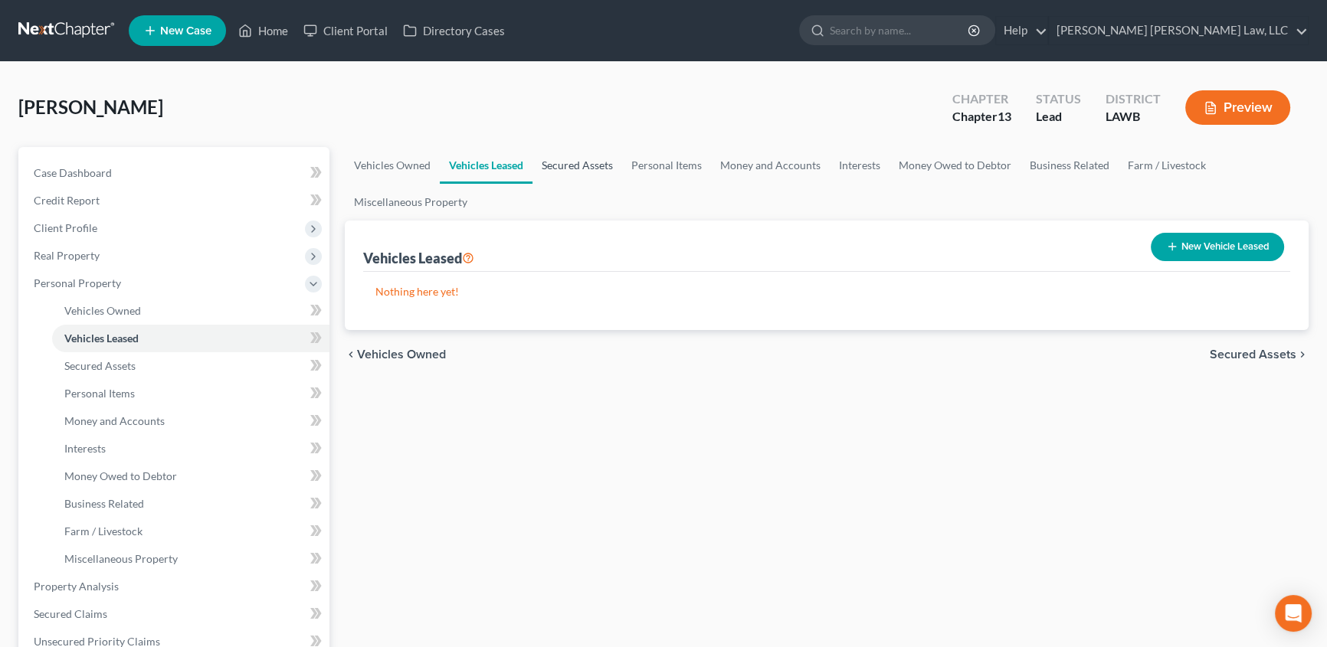
click at [580, 159] on link "Secured Assets" at bounding box center [578, 165] width 90 height 37
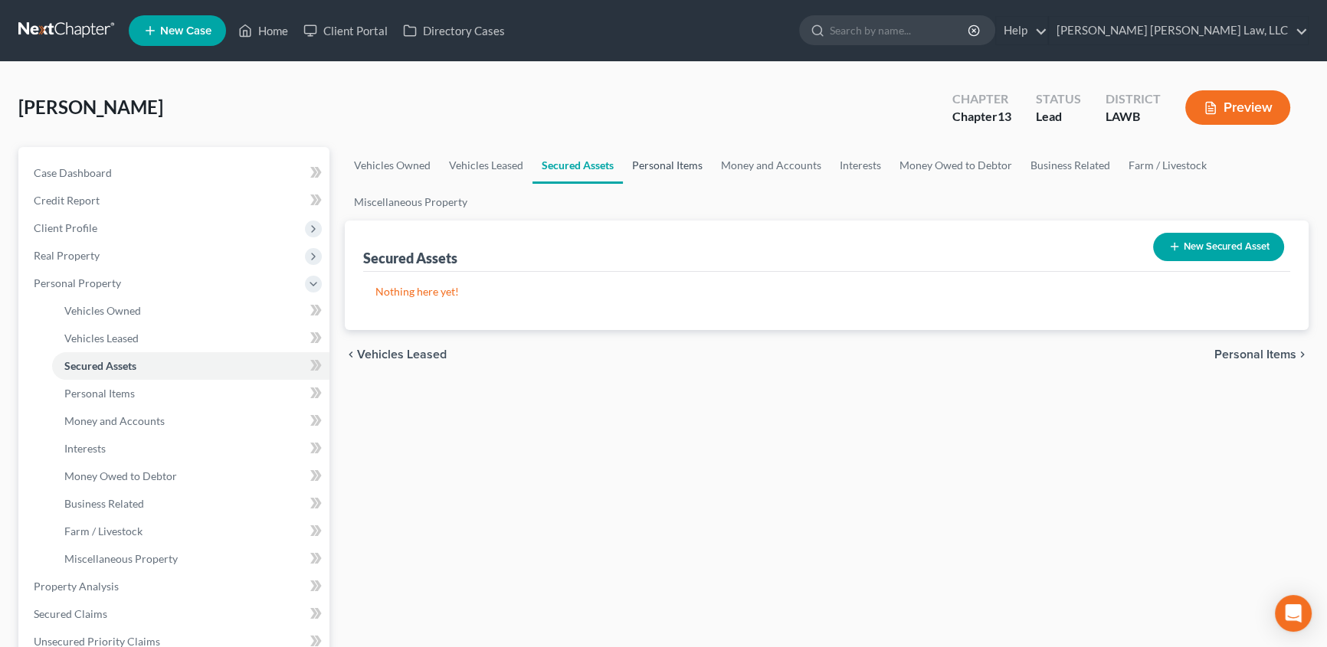
click at [664, 162] on link "Personal Items" at bounding box center [667, 165] width 89 height 37
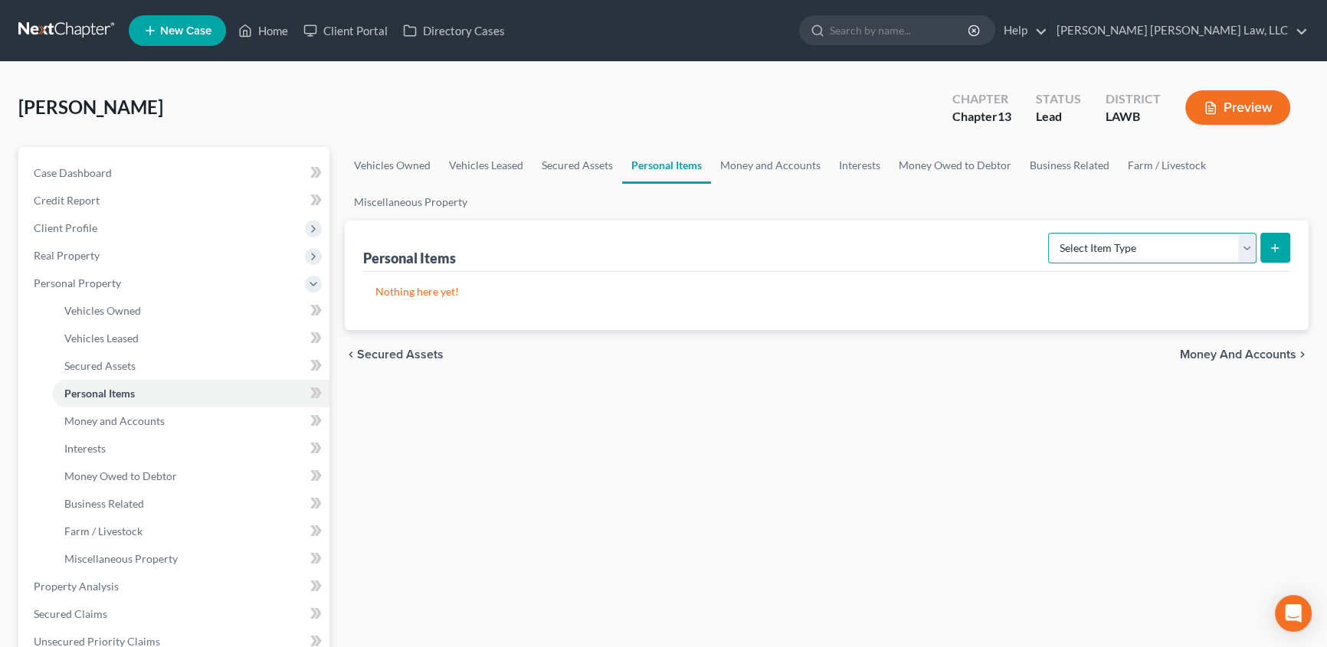
click at [1073, 237] on select "Select Item Type Clothing (A/B: 11) Collectibles Of Value (A/B: 8) Electronics …" at bounding box center [1152, 248] width 208 height 31
select select "clothing"
click at [1050, 233] on select "Select Item Type Clothing (A/B: 11) Collectibles Of Value (A/B: 8) Electronics …" at bounding box center [1152, 248] width 208 height 31
click at [1272, 238] on button "submit" at bounding box center [1275, 248] width 30 height 30
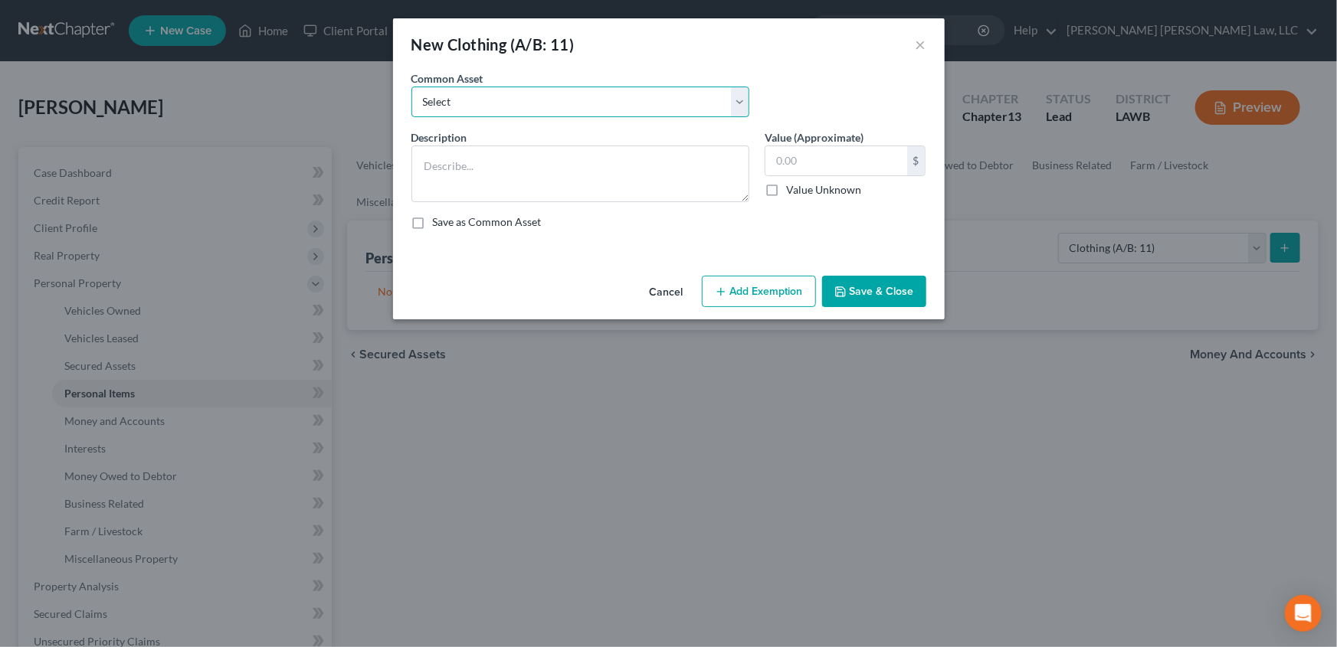
drag, startPoint x: 444, startPoint y: 101, endPoint x: 441, endPoint y: 110, distance: 10.0
click at [444, 101] on select "Select Clothes Clothes" at bounding box center [580, 102] width 338 height 31
select select "0"
click at [411, 87] on select "Select Clothes Clothes" at bounding box center [580, 102] width 338 height 31
type textarea "Clothes"
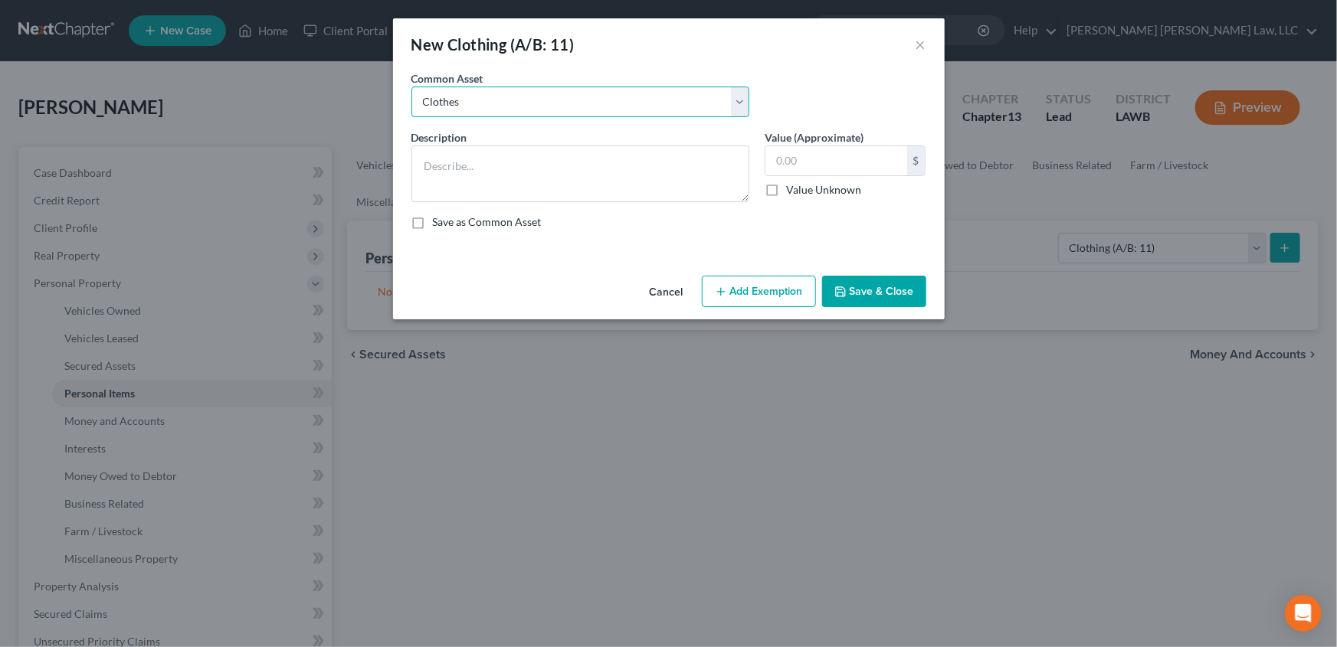
type input "300.00"
click at [744, 278] on button "Add Exemption" at bounding box center [759, 292] width 114 height 32
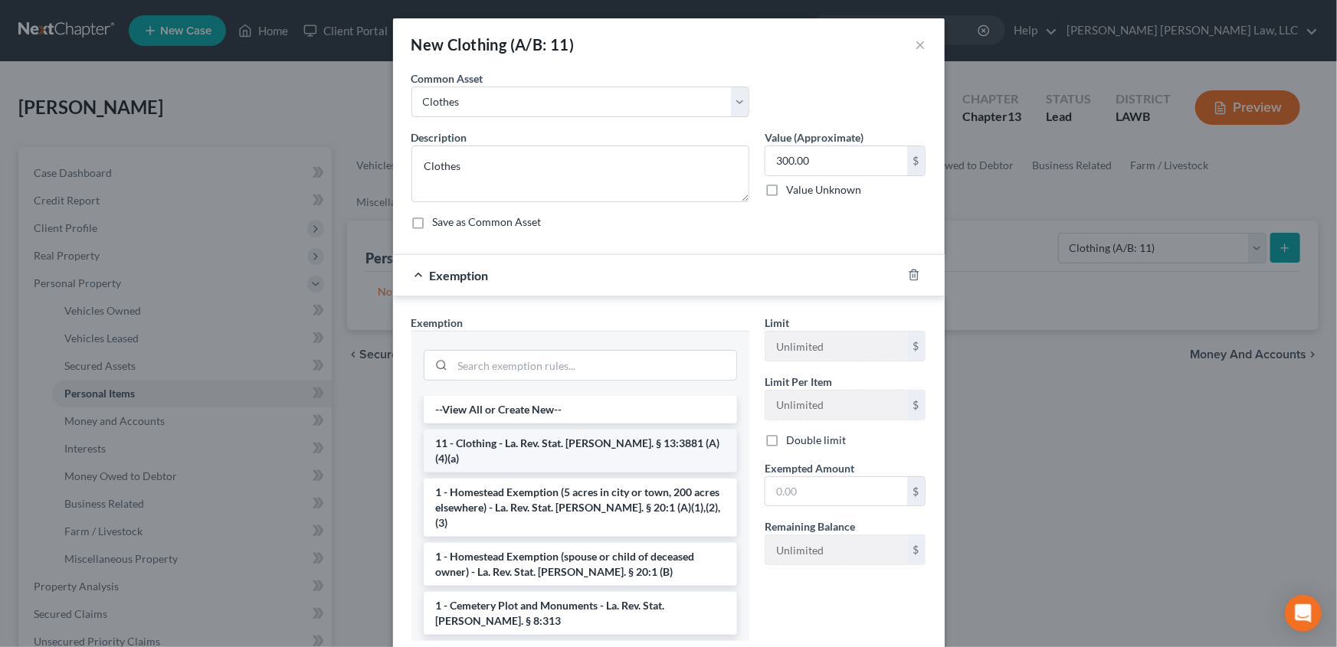
click at [490, 452] on li "11 - Clothing - La. Rev. Stat. Ann. § 13:3881 (A)(4)(a)" at bounding box center [580, 451] width 313 height 43
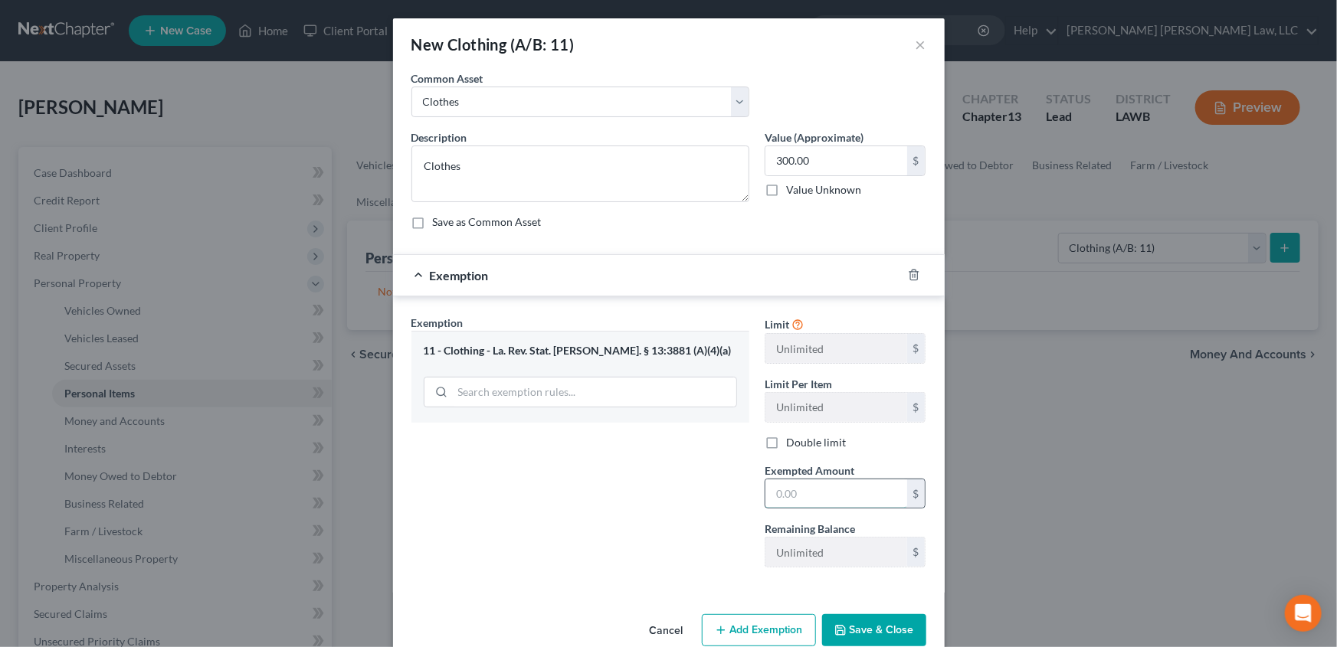
click at [807, 500] on input "text" at bounding box center [836, 494] width 142 height 29
type input "300.00"
click at [879, 628] on button "Save & Close" at bounding box center [874, 630] width 104 height 32
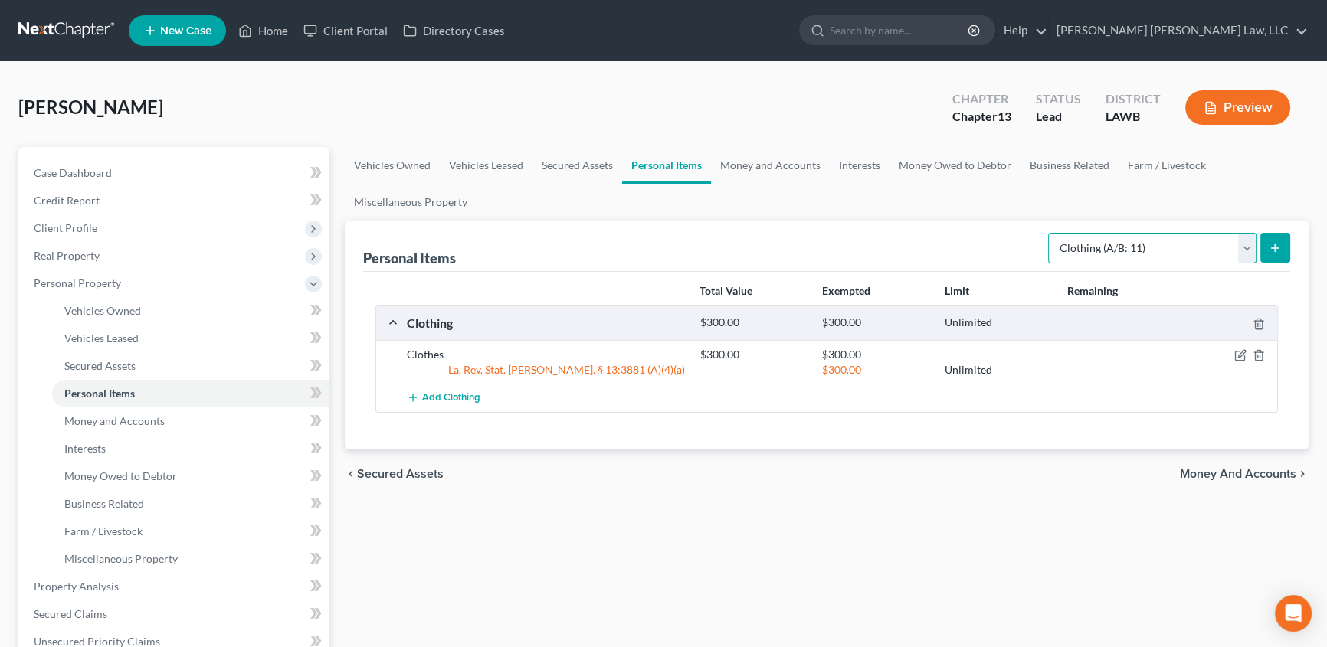
click at [1244, 245] on select "Select Item Type Clothing (A/B: 11) Collectibles Of Value (A/B: 8) Electronics …" at bounding box center [1152, 248] width 208 height 31
select select "household_goods"
click at [1050, 233] on select "Select Item Type Clothing (A/B: 11) Collectibles Of Value (A/B: 8) Electronics …" at bounding box center [1152, 248] width 208 height 31
click at [1276, 238] on button "submit" at bounding box center [1275, 248] width 30 height 30
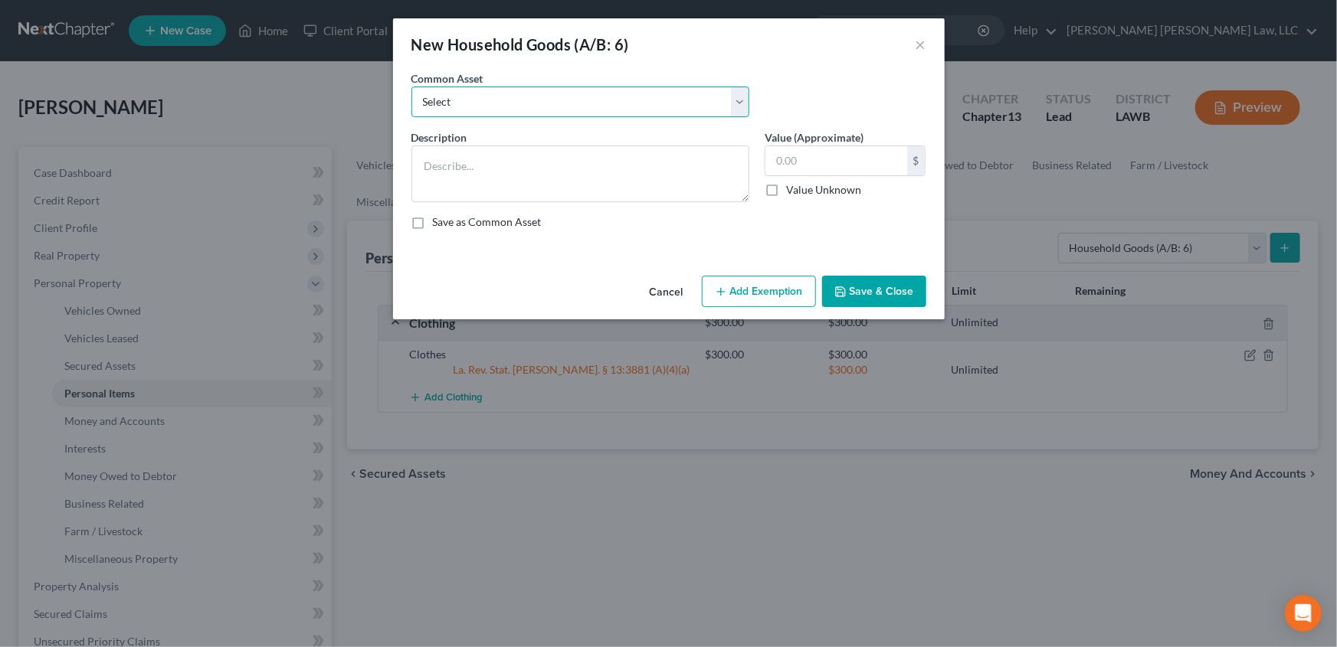
click at [447, 101] on select "Select Furniture Movables 2002 Chevy Tahoe 231,000 miles Movables Movables Mova…" at bounding box center [580, 102] width 338 height 31
select select "0"
click at [411, 87] on select "Select Furniture Movables 2002 Chevy Tahoe 231,000 miles Movables Movables Mova…" at bounding box center [580, 102] width 338 height 31
type textarea "Furniture"
type input "1,200.00"
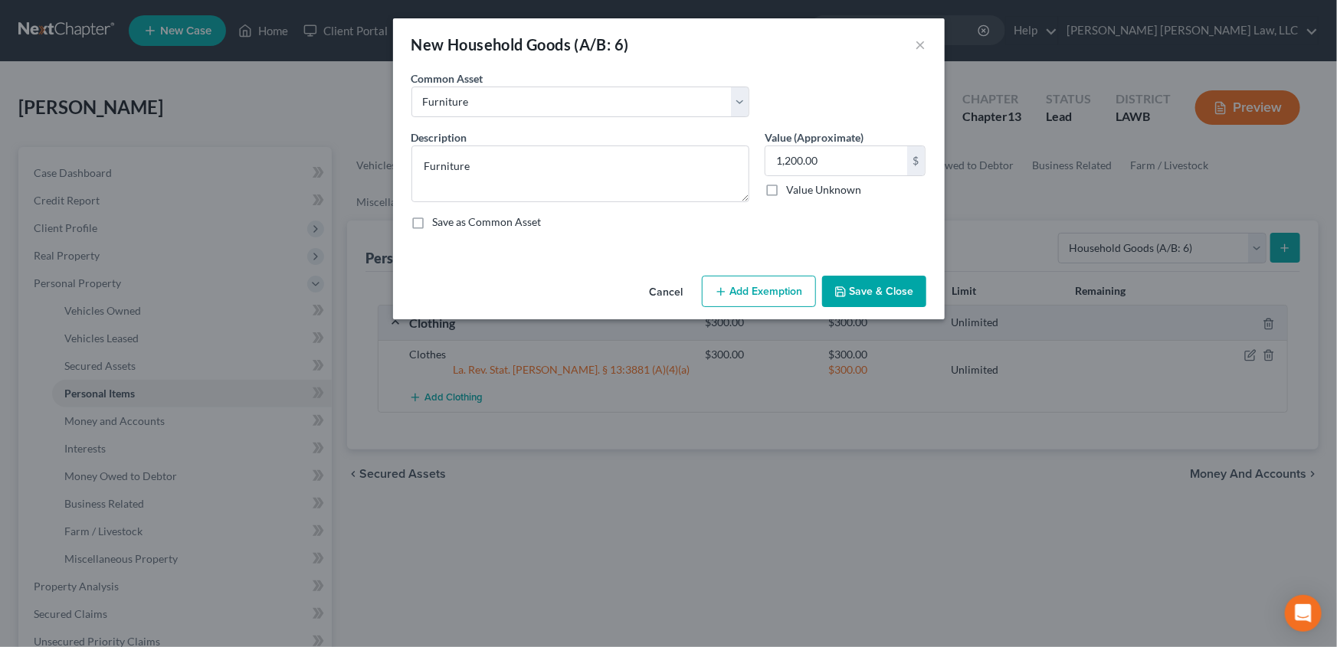
click at [745, 287] on button "Add Exemption" at bounding box center [759, 292] width 114 height 32
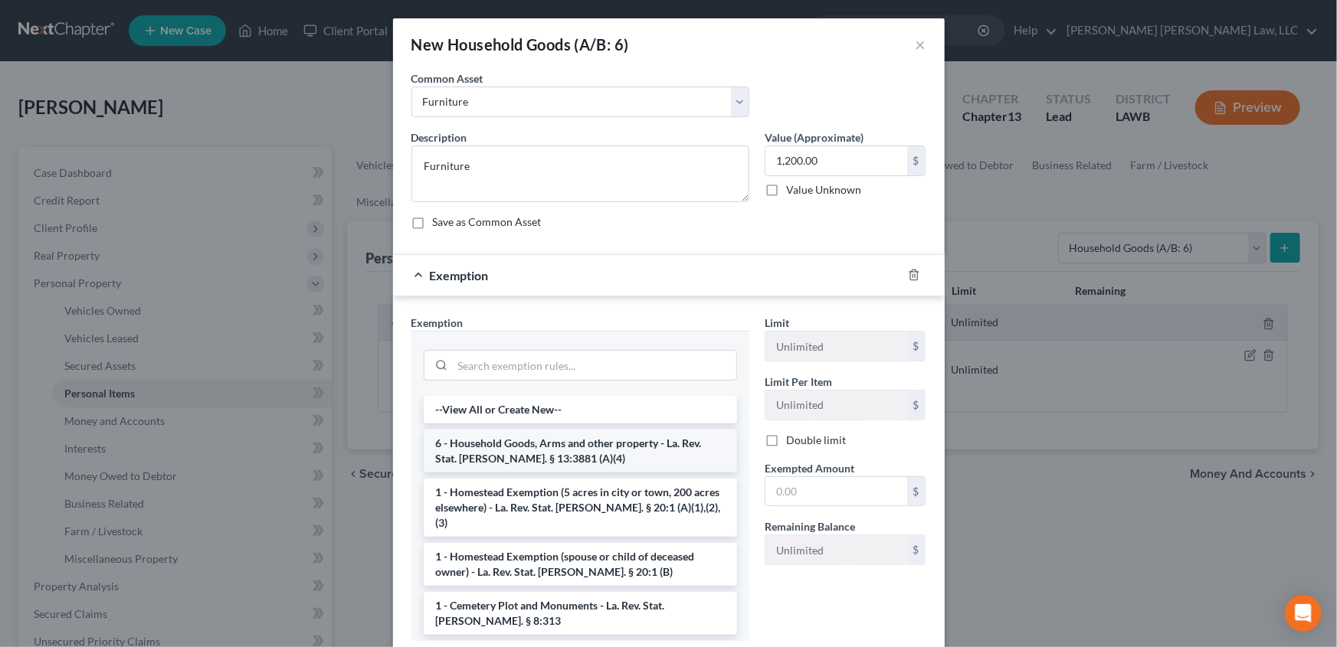
click at [483, 455] on li "6 - Household Goods, Arms and other property - La. Rev. Stat. Ann. § 13:3881 (A…" at bounding box center [580, 451] width 313 height 43
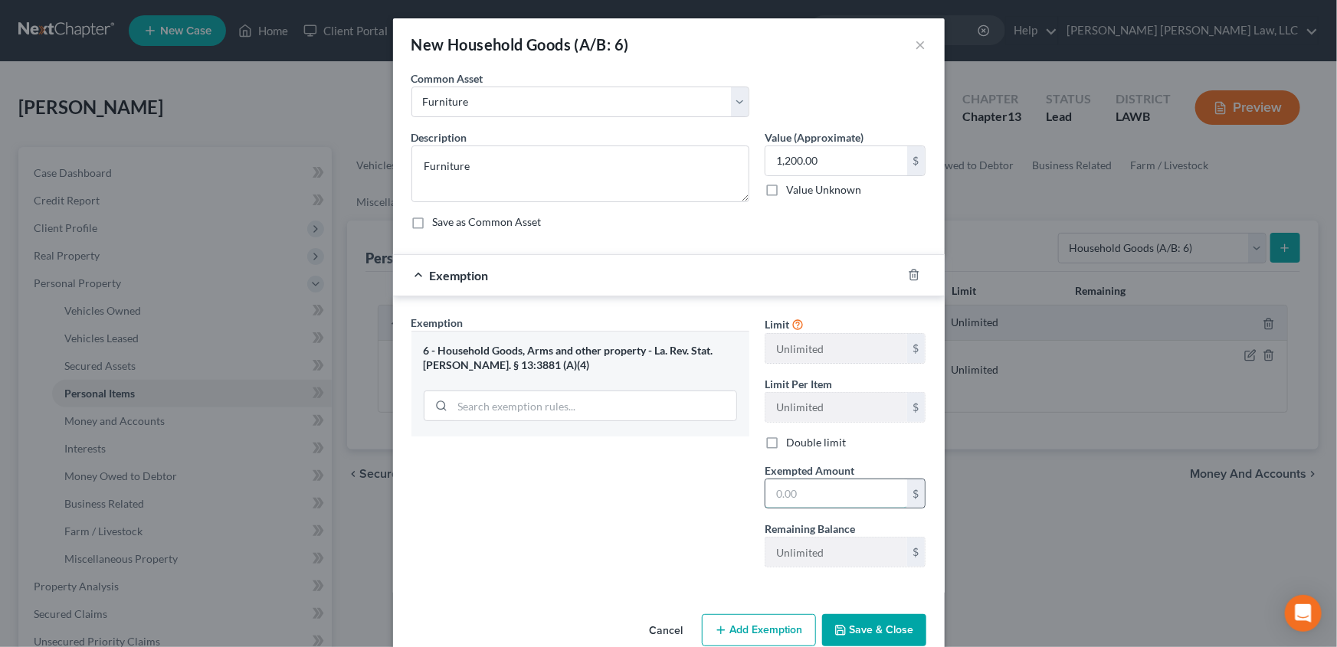
click at [797, 487] on input "text" at bounding box center [836, 494] width 142 height 29
type input "1,200.00"
click at [890, 623] on button "Save & Close" at bounding box center [874, 630] width 104 height 32
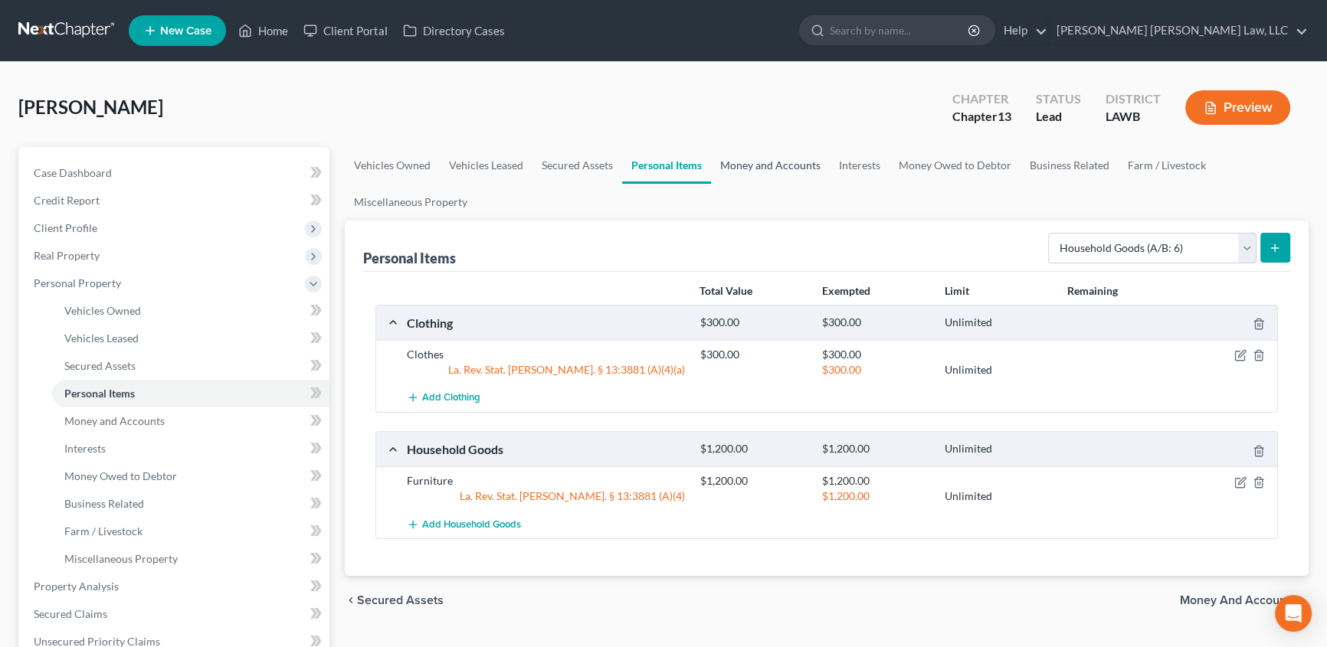
click at [770, 168] on link "Money and Accounts" at bounding box center [770, 165] width 119 height 37
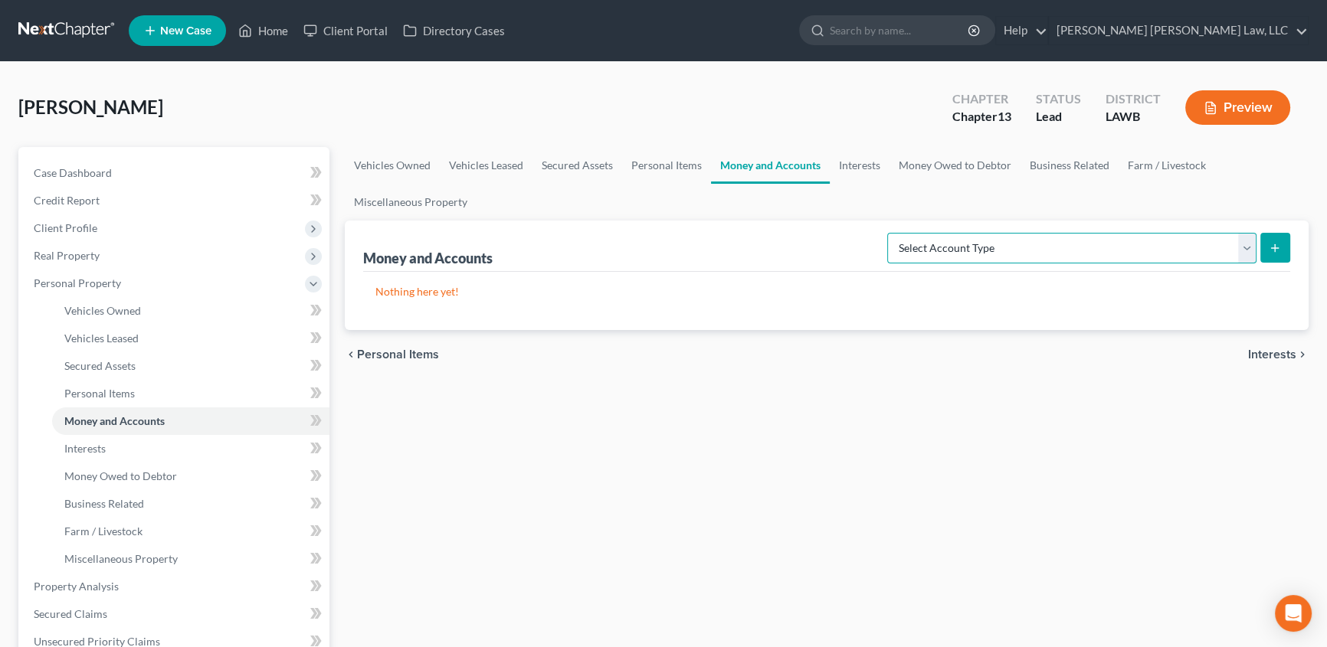
click at [932, 236] on select "Select Account Type Brokerage (A/B: 18, SOFA: 20) Cash on Hand (A/B: 16) Certif…" at bounding box center [1071, 248] width 369 height 31
select select "checking"
click at [892, 233] on select "Select Account Type Brokerage (A/B: 18, SOFA: 20) Cash on Hand (A/B: 16) Certif…" at bounding box center [1071, 248] width 369 height 31
click at [1276, 245] on icon "submit" at bounding box center [1275, 248] width 12 height 12
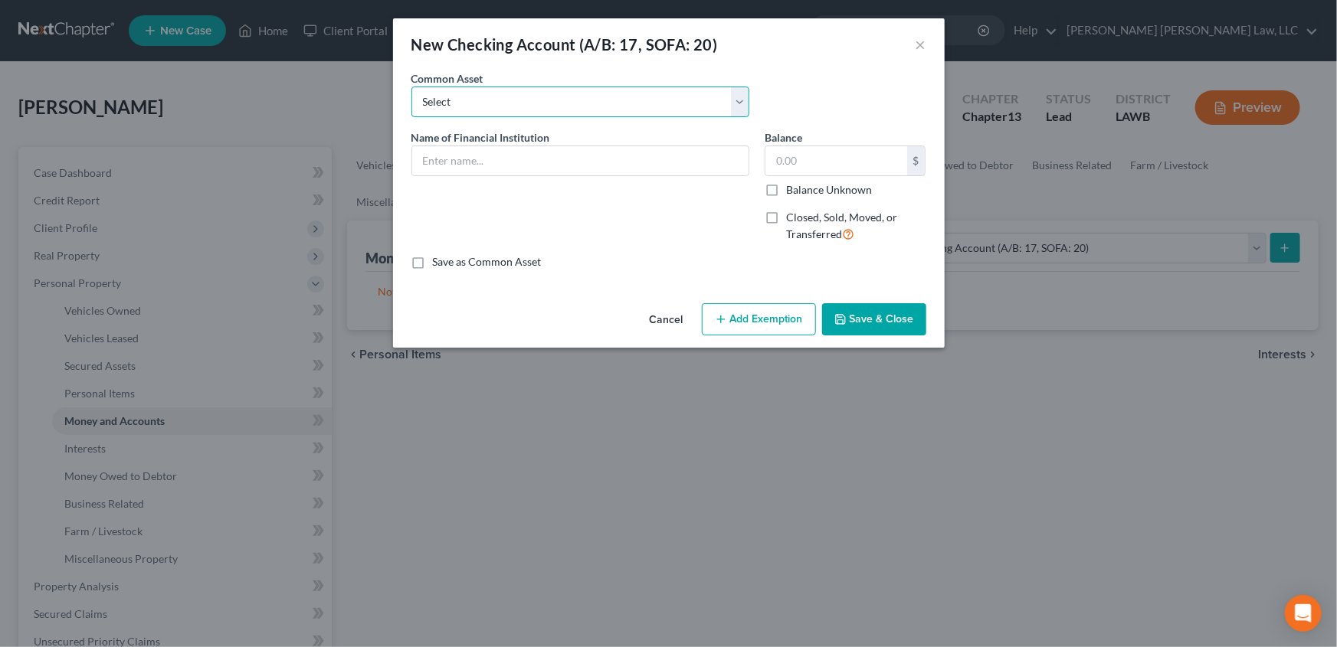
click at [467, 104] on select "Select Current Bank Sevenfold Credit Union Apple Cash First Horizon Bank Centri…" at bounding box center [580, 102] width 338 height 31
select select "5"
click at [411, 87] on select "Select Current Bank Sevenfold Credit Union Apple Cash First Horizon Bank Centri…" at bounding box center [580, 102] width 338 height 31
type input "Capital One"
click at [847, 159] on input "0" at bounding box center [836, 160] width 142 height 29
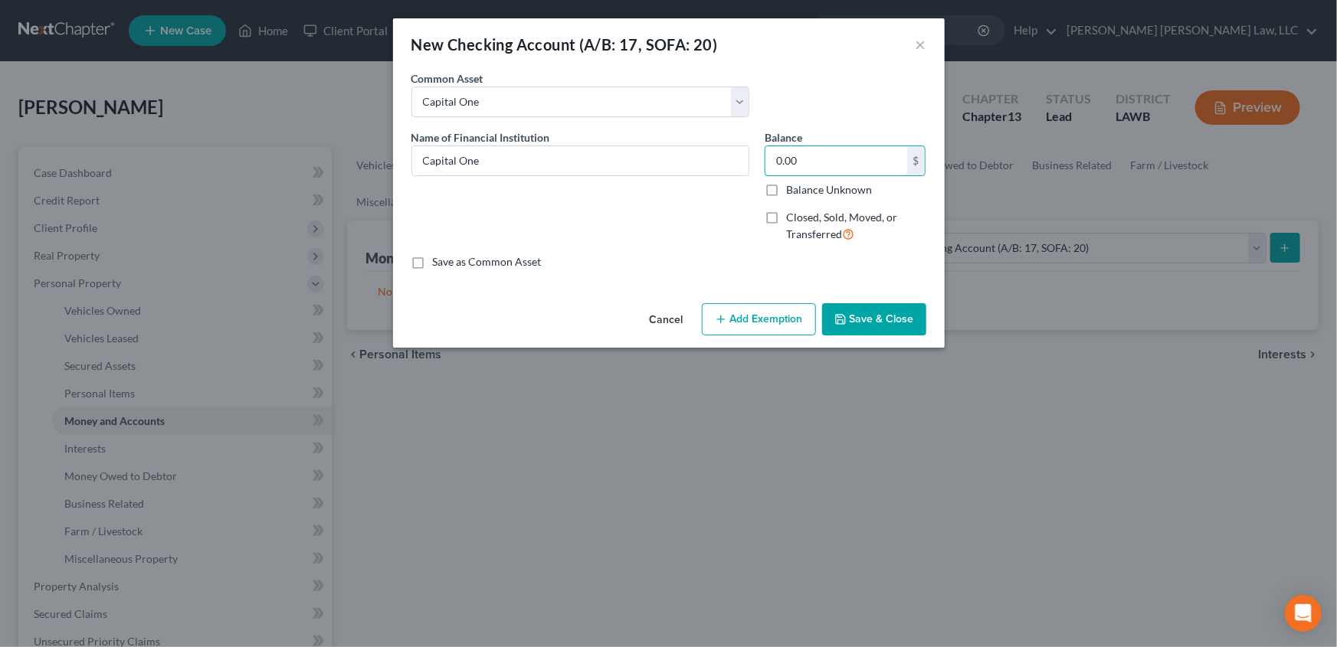
type input "0.00"
click at [872, 312] on button "Save & Close" at bounding box center [874, 319] width 104 height 32
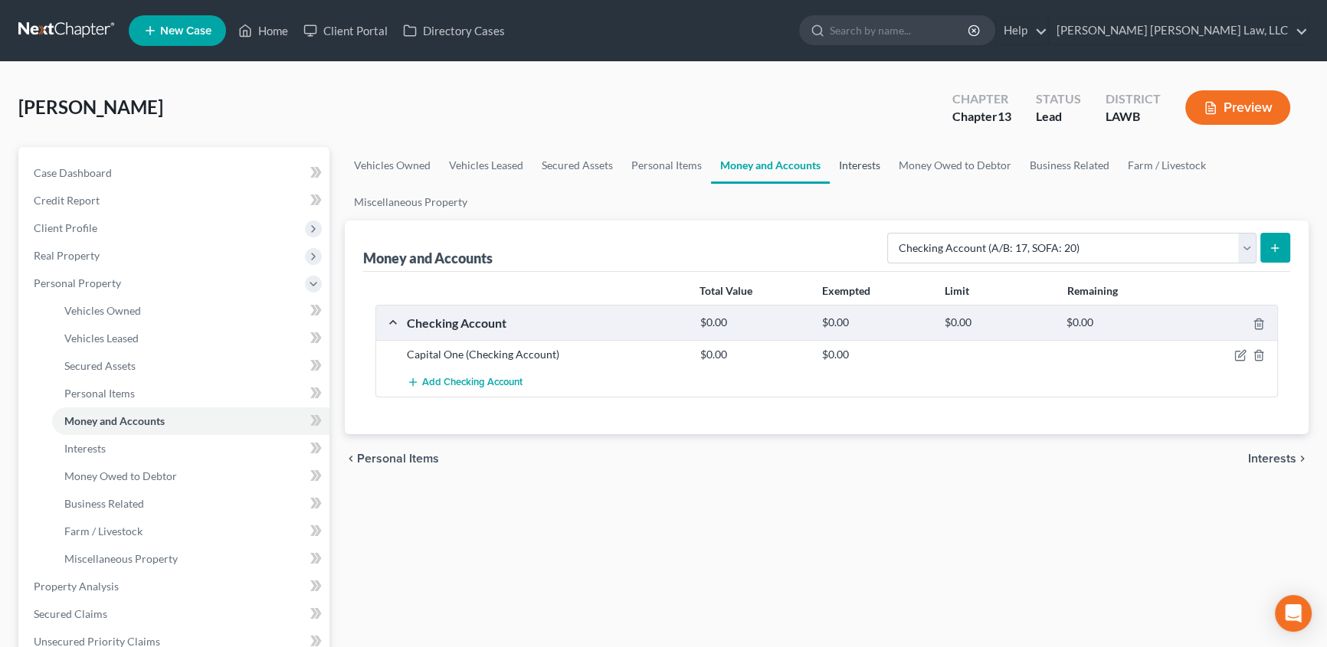
drag, startPoint x: 854, startPoint y: 169, endPoint x: 962, endPoint y: 188, distance: 109.9
click at [854, 168] on link "Interests" at bounding box center [860, 165] width 60 height 37
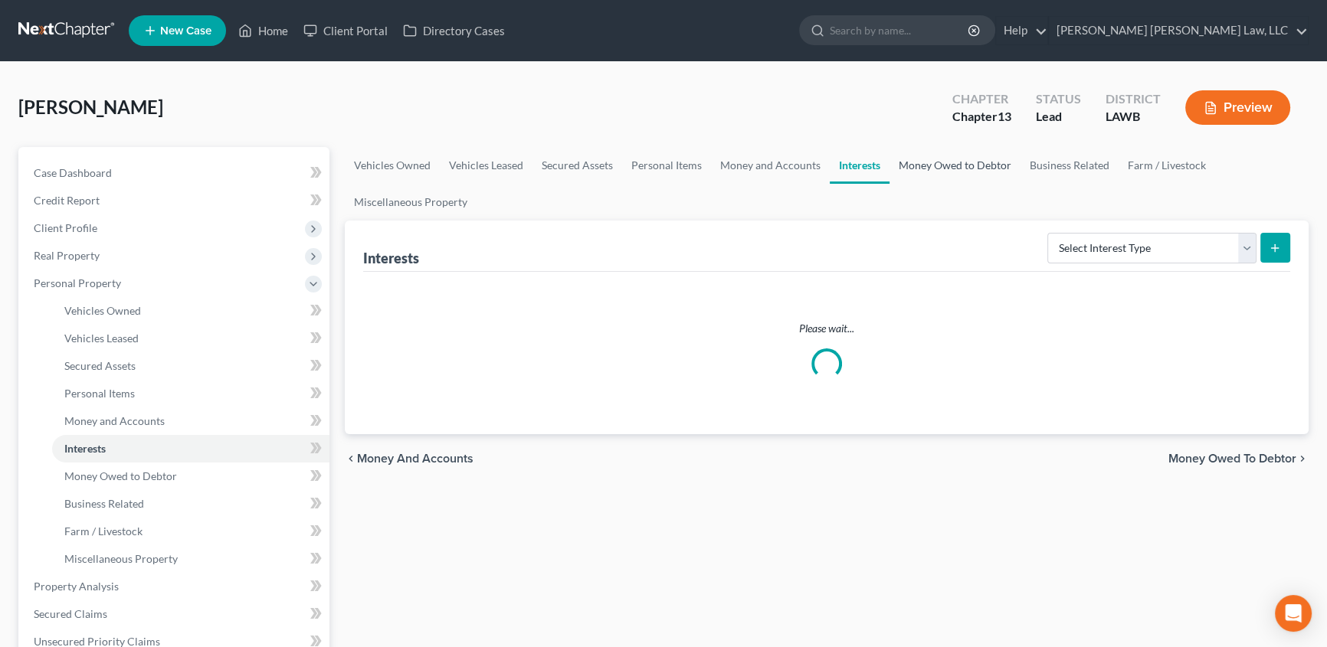
click at [961, 171] on link "Money Owed to Debtor" at bounding box center [955, 165] width 131 height 37
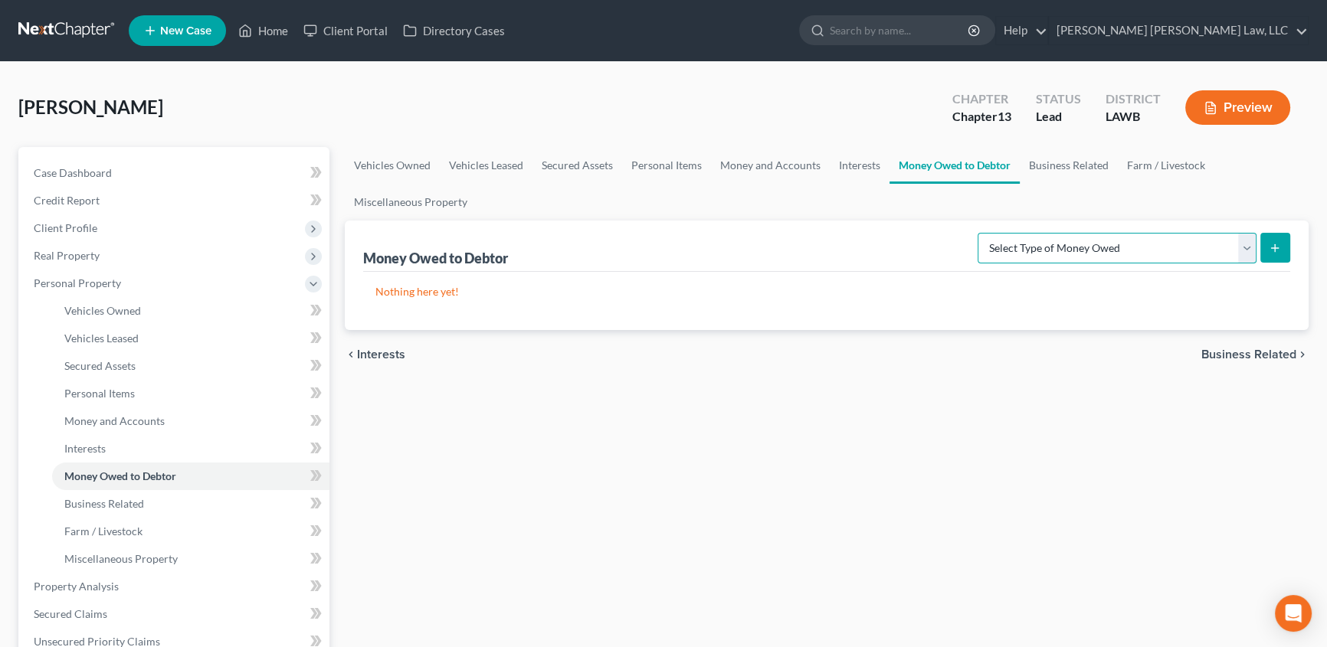
click at [1067, 241] on select "Select Type of Money Owed Accounts Receivable (A/B: 38) Alimony (A/B: 29) Child…" at bounding box center [1117, 248] width 279 height 31
select select "expected_tax_refund"
click at [981, 233] on select "Select Type of Money Owed Accounts Receivable (A/B: 38) Alimony (A/B: 29) Child…" at bounding box center [1117, 248] width 279 height 31
click at [1273, 242] on icon "submit" at bounding box center [1275, 248] width 12 height 12
select select "0"
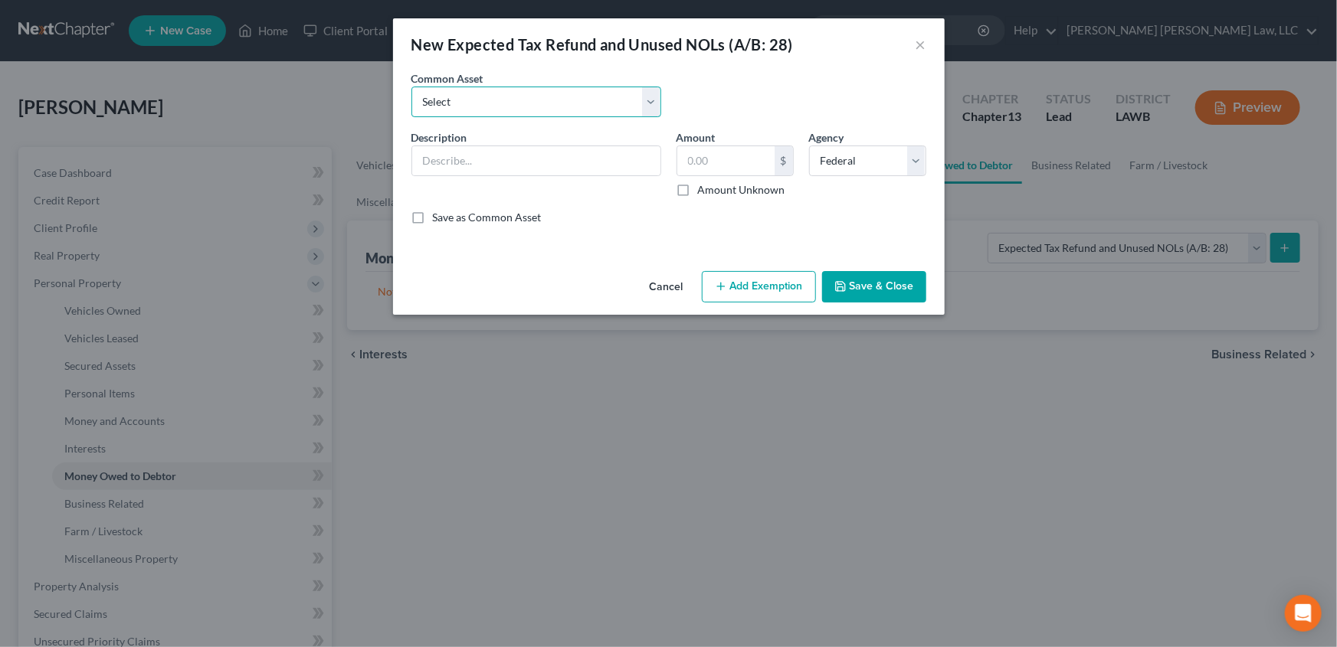
click at [421, 111] on select "Select Pro Rata Refundable Child Tax Credit Pro Rata Earned Income Credit-Feder…" at bounding box center [536, 102] width 250 height 31
click at [411, 87] on select "Select Pro Rata Refundable Child Tax Credit Pro Rata Earned Income Credit-Feder…" at bounding box center [536, 102] width 250 height 31
click at [698, 192] on label "Amount Unknown" at bounding box center [741, 189] width 87 height 15
click at [704, 192] on input "Amount Unknown" at bounding box center [709, 187] width 10 height 10
click at [730, 161] on input "0.00" at bounding box center [725, 160] width 97 height 29
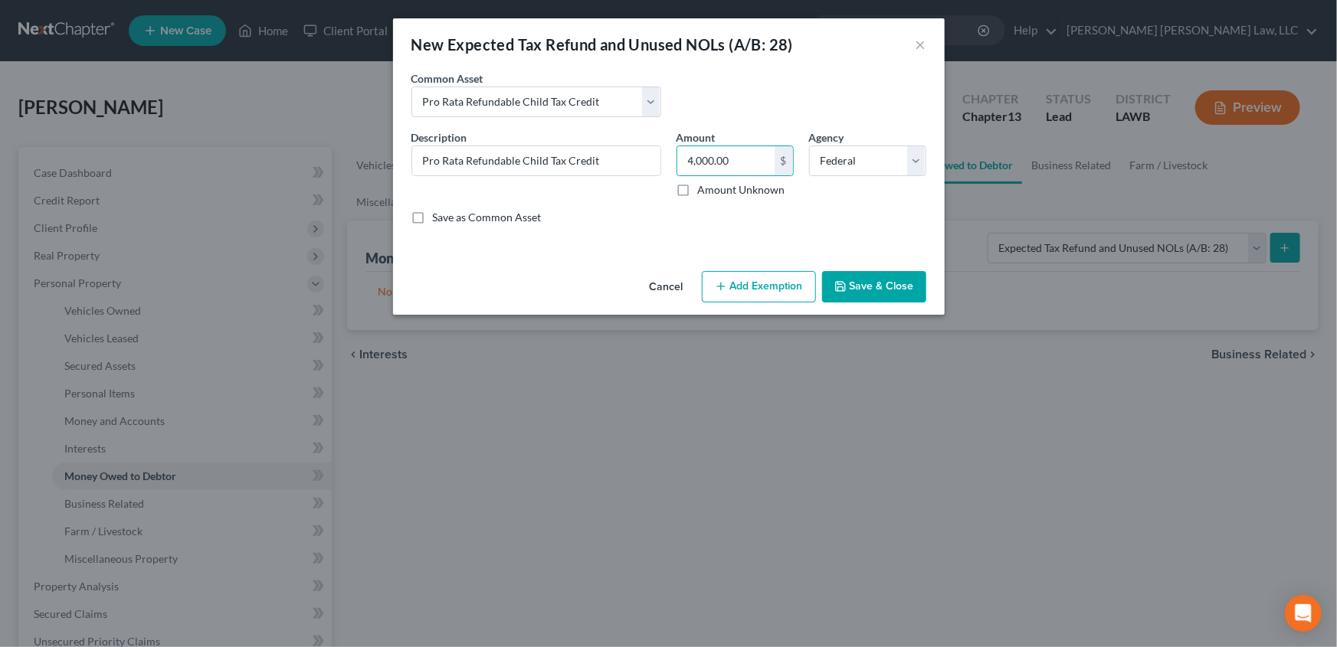
click at [727, 285] on icon "button" at bounding box center [721, 286] width 12 height 12
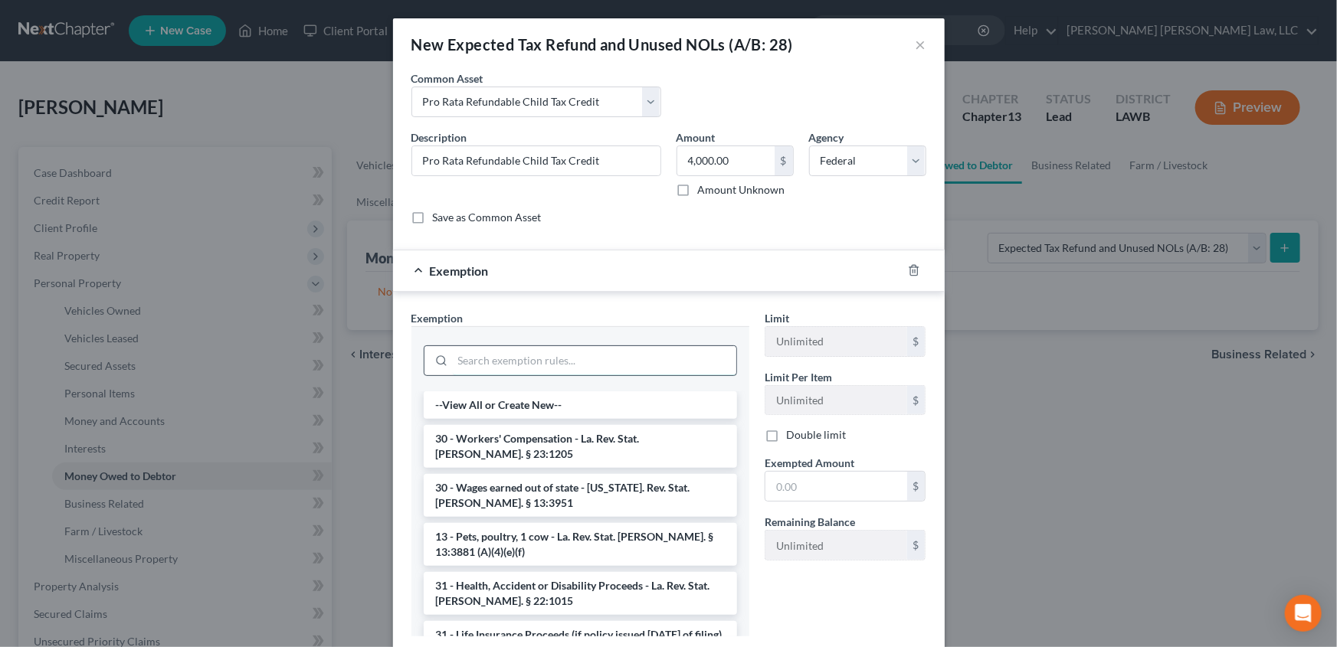
click at [459, 359] on input "search" at bounding box center [594, 360] width 283 height 29
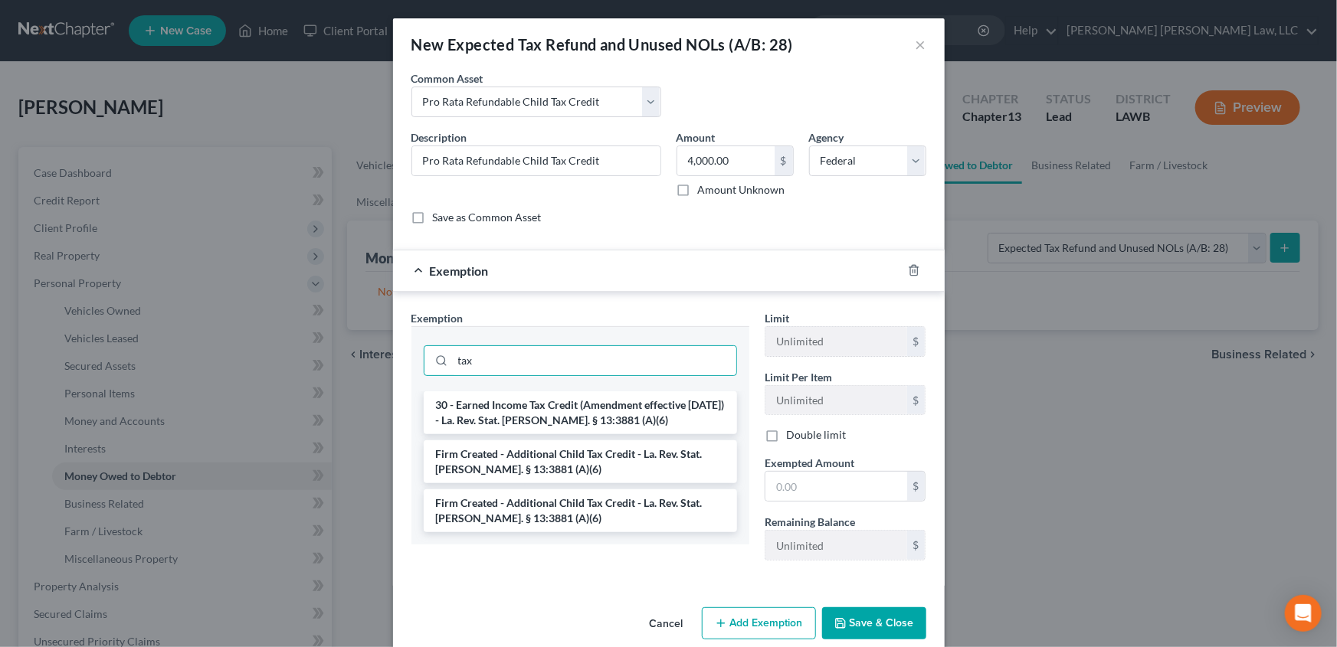
click at [494, 463] on li "Firm Created - Additional Child Tax Credit - La. Rev. Stat. Ann. § 13:3881 (A)(…" at bounding box center [580, 462] width 313 height 43
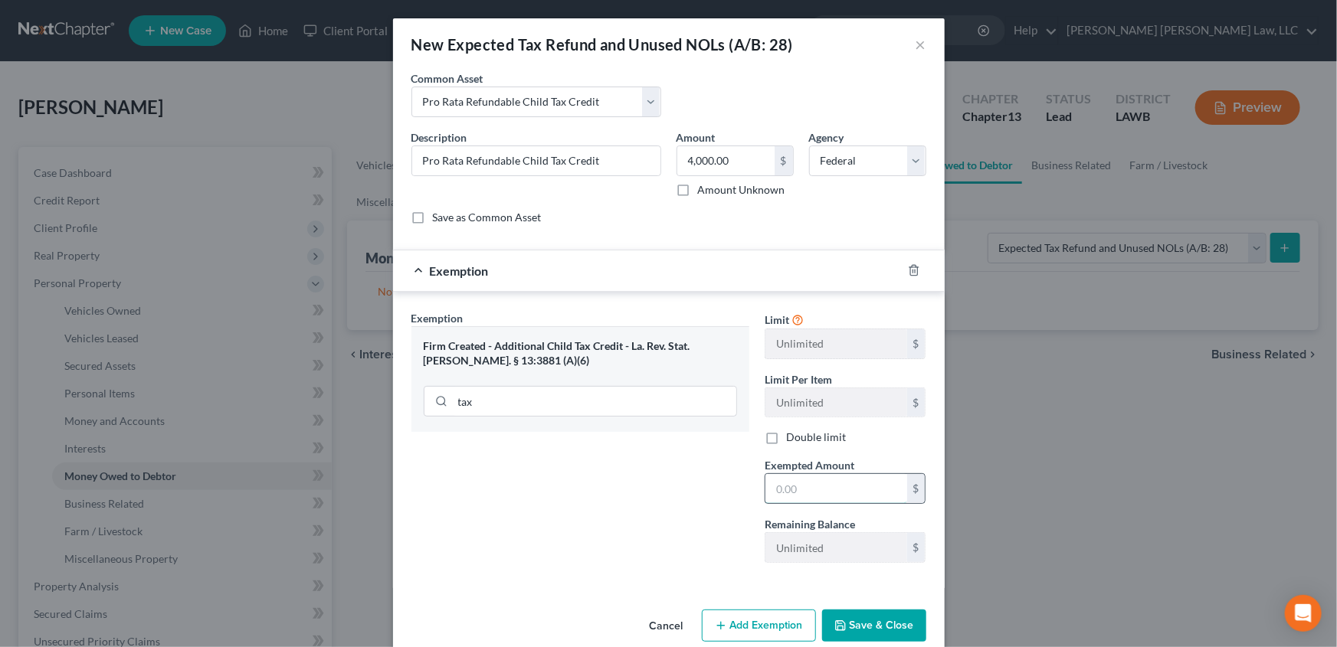
click at [817, 490] on input "text" at bounding box center [836, 488] width 142 height 29
click at [842, 628] on icon "button" at bounding box center [840, 626] width 12 height 12
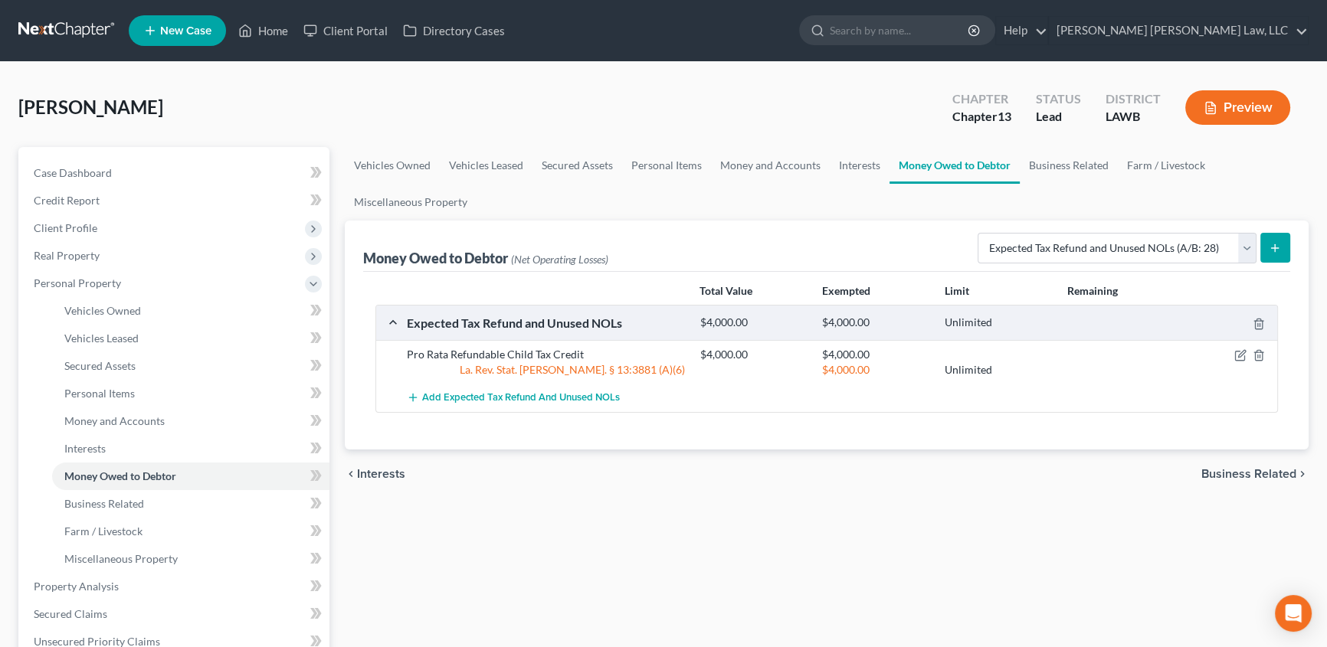
click at [1275, 249] on line "submit" at bounding box center [1275, 247] width 0 height 7
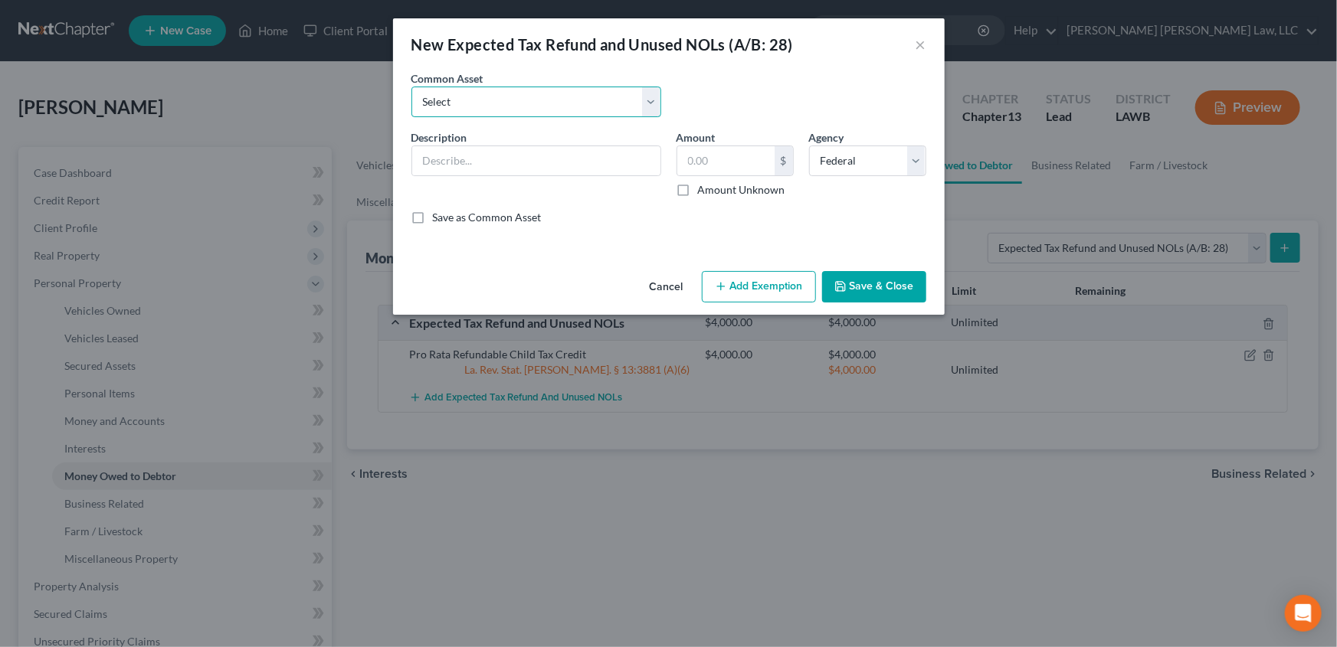
click at [451, 99] on select "Select Pro Rata Refundable Child Tax Credit Pro Rata Earned Income Credit-Feder…" at bounding box center [536, 102] width 250 height 31
click at [411, 87] on select "Select Pro Rata Refundable Child Tax Credit Pro Rata Earned Income Credit-Feder…" at bounding box center [536, 102] width 250 height 31
click at [698, 195] on label "Amount Unknown" at bounding box center [741, 189] width 87 height 15
click at [704, 192] on input "Amount Unknown" at bounding box center [709, 187] width 10 height 10
click at [718, 168] on input "0.00" at bounding box center [725, 160] width 97 height 29
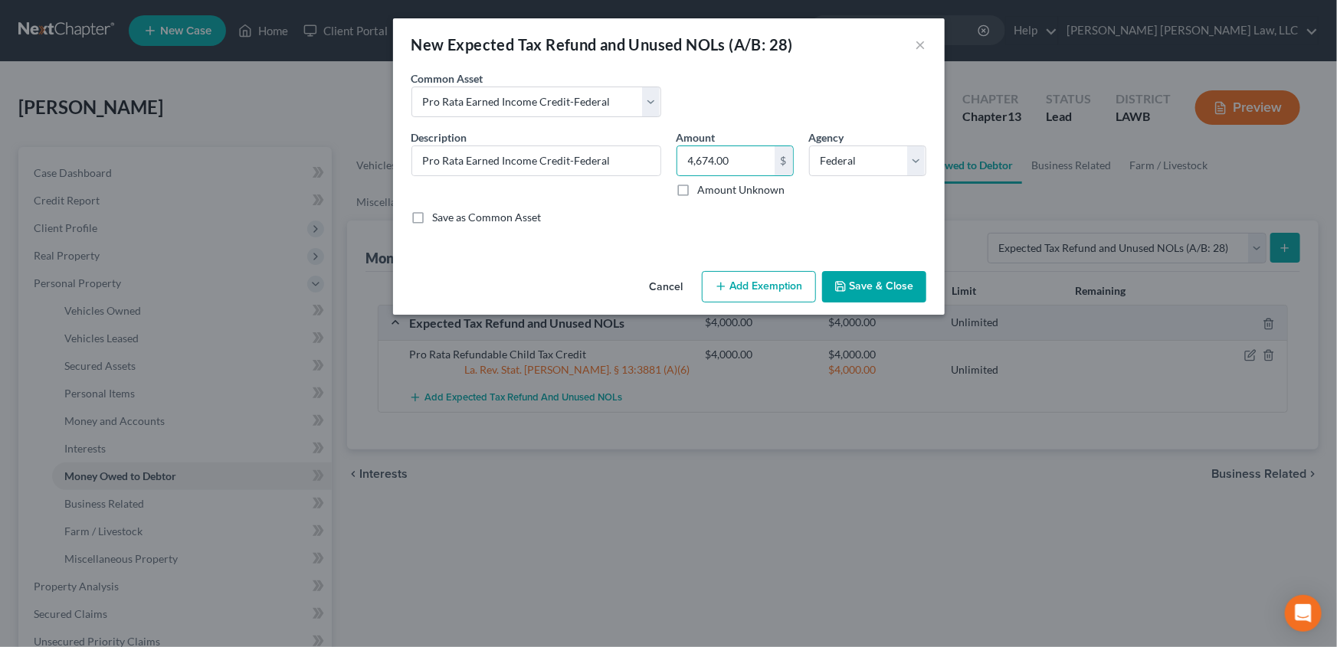
click at [760, 278] on button "Add Exemption" at bounding box center [759, 287] width 114 height 32
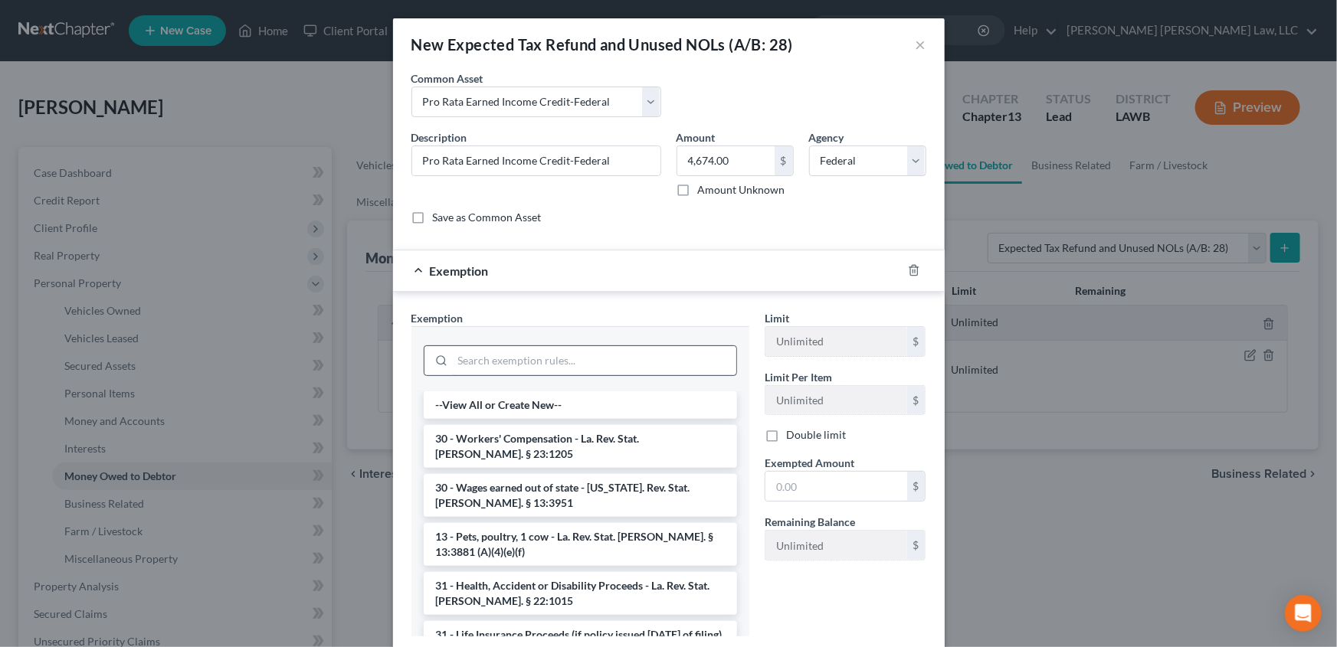
click at [487, 363] on input "search" at bounding box center [594, 360] width 283 height 29
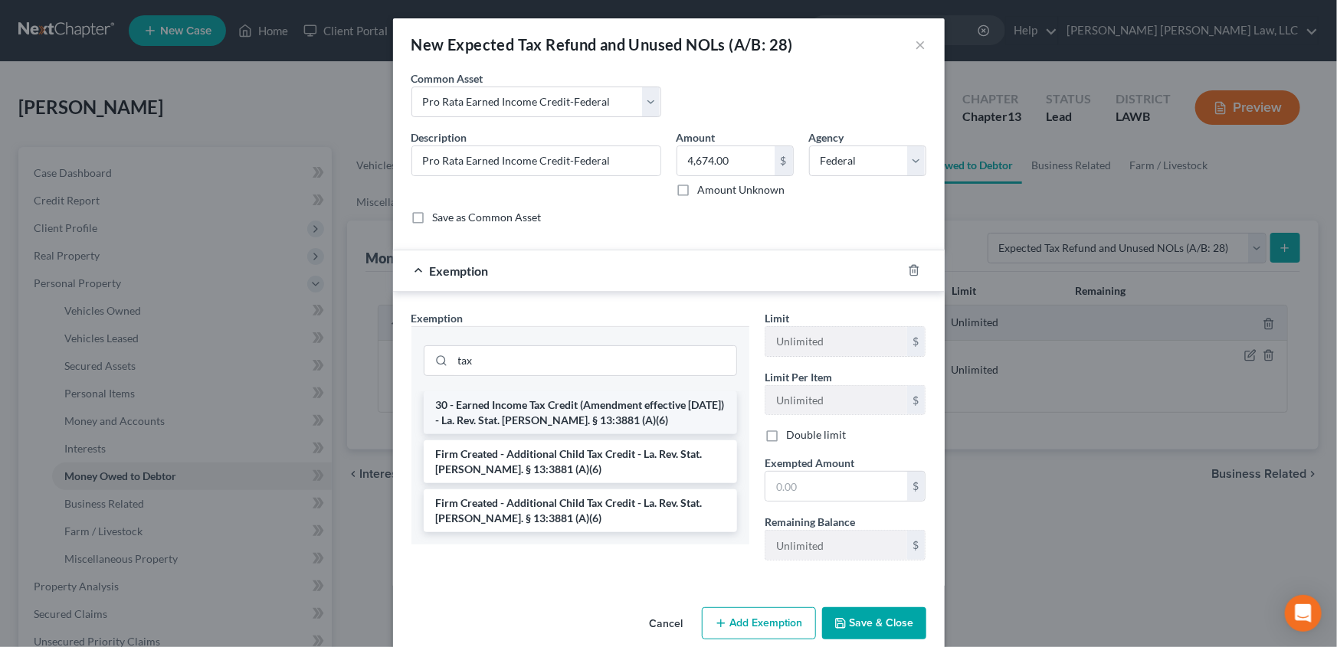
click at [599, 421] on li "30 - Earned Income Tax Credit (Amendment effective 6/11/19) - La. Rev. Stat. An…" at bounding box center [580, 413] width 313 height 43
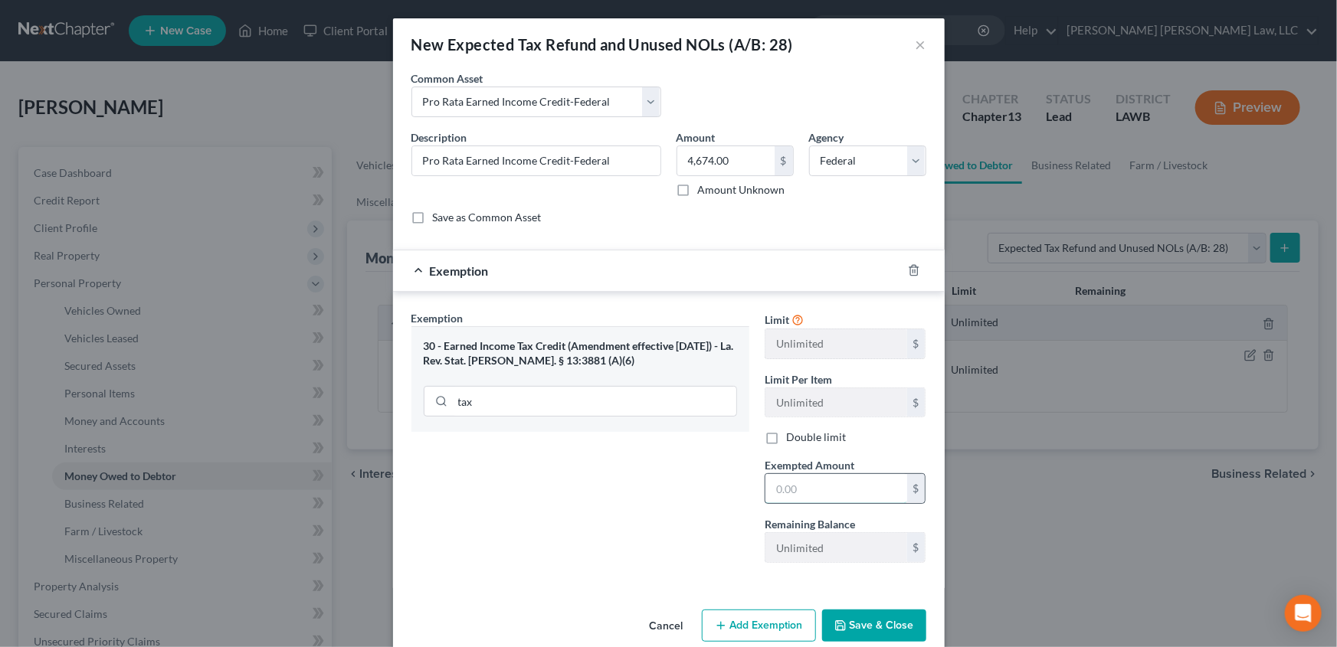
click at [817, 496] on input "text" at bounding box center [836, 488] width 142 height 29
click at [868, 628] on button "Save & Close" at bounding box center [874, 626] width 104 height 32
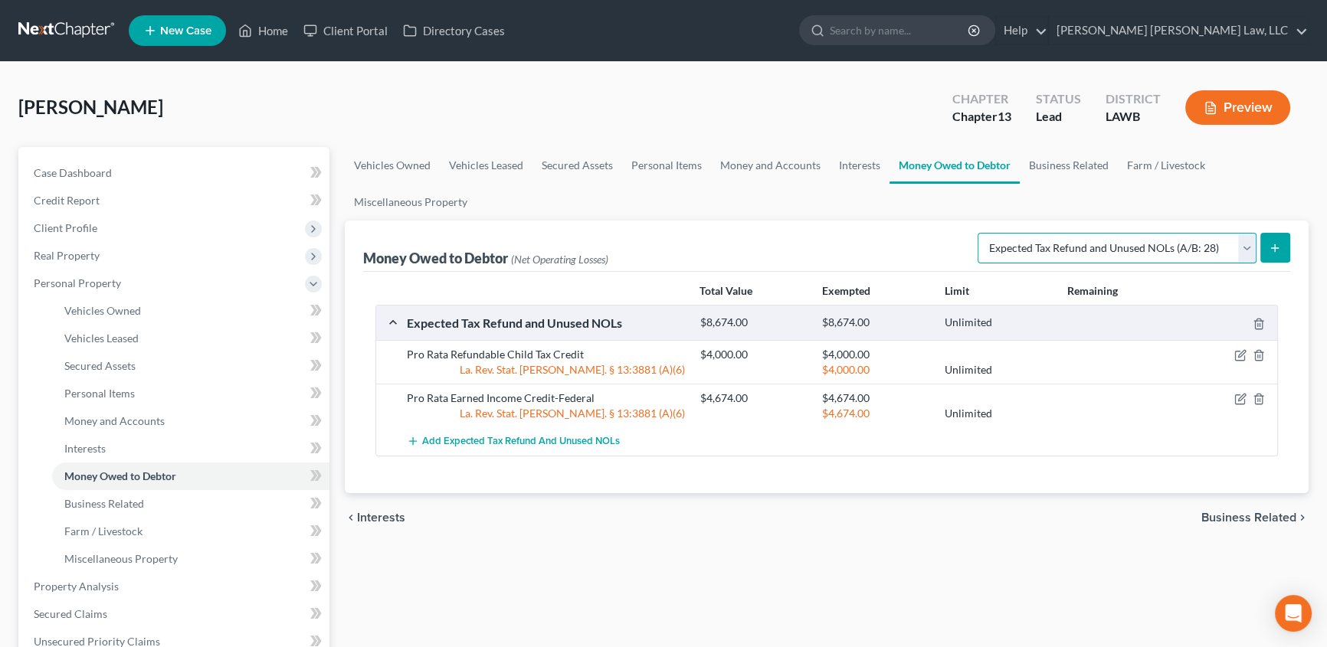
click at [1249, 244] on select "Select Type of Money Owed Accounts Receivable (A/B: 38) Alimony (A/B: 29) Child…" at bounding box center [1117, 248] width 279 height 31
click at [981, 233] on select "Select Type of Money Owed Accounts Receivable (A/B: 38) Alimony (A/B: 29) Child…" at bounding box center [1117, 248] width 279 height 31
click at [1280, 250] on icon "submit" at bounding box center [1275, 248] width 12 height 12
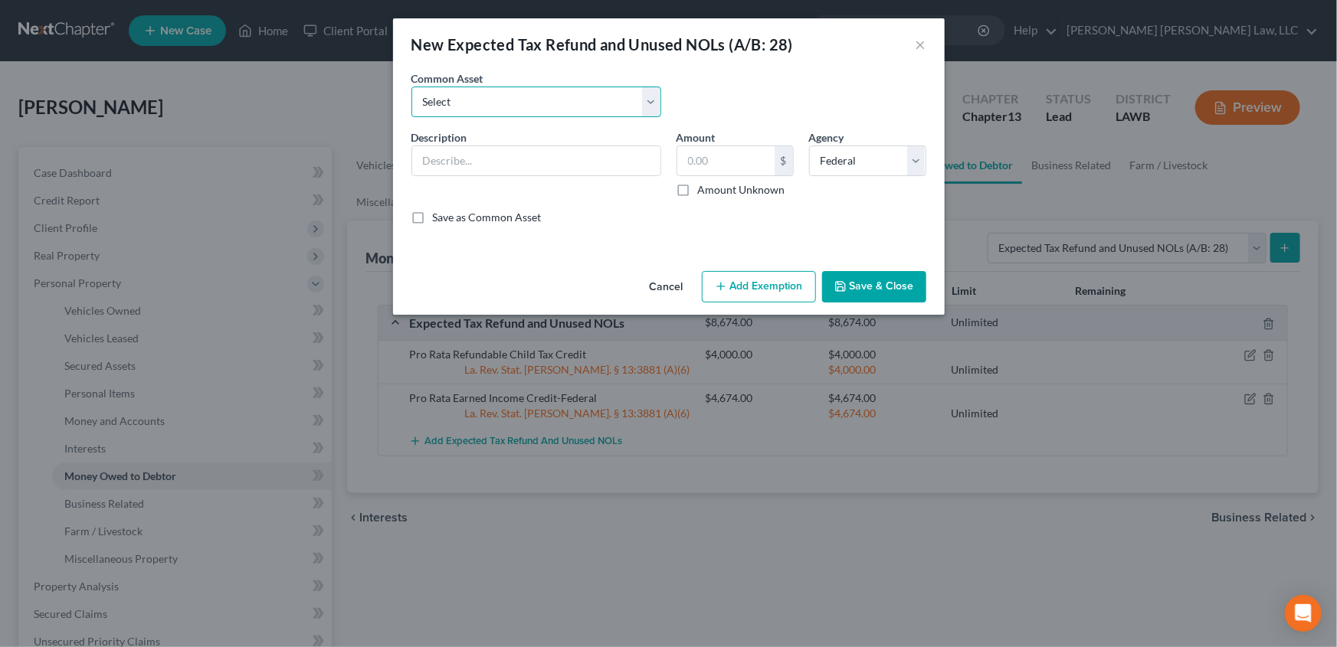
click at [457, 97] on select "Select Pro Rata Refundable Child Tax Credit Pro Rata Earned Income Credit-Feder…" at bounding box center [536, 102] width 250 height 31
click at [411, 87] on select "Select Pro Rata Refundable Child Tax Credit Pro Rata Earned Income Credit-Feder…" at bounding box center [536, 102] width 250 height 31
click at [870, 295] on button "Save & Close" at bounding box center [874, 287] width 104 height 32
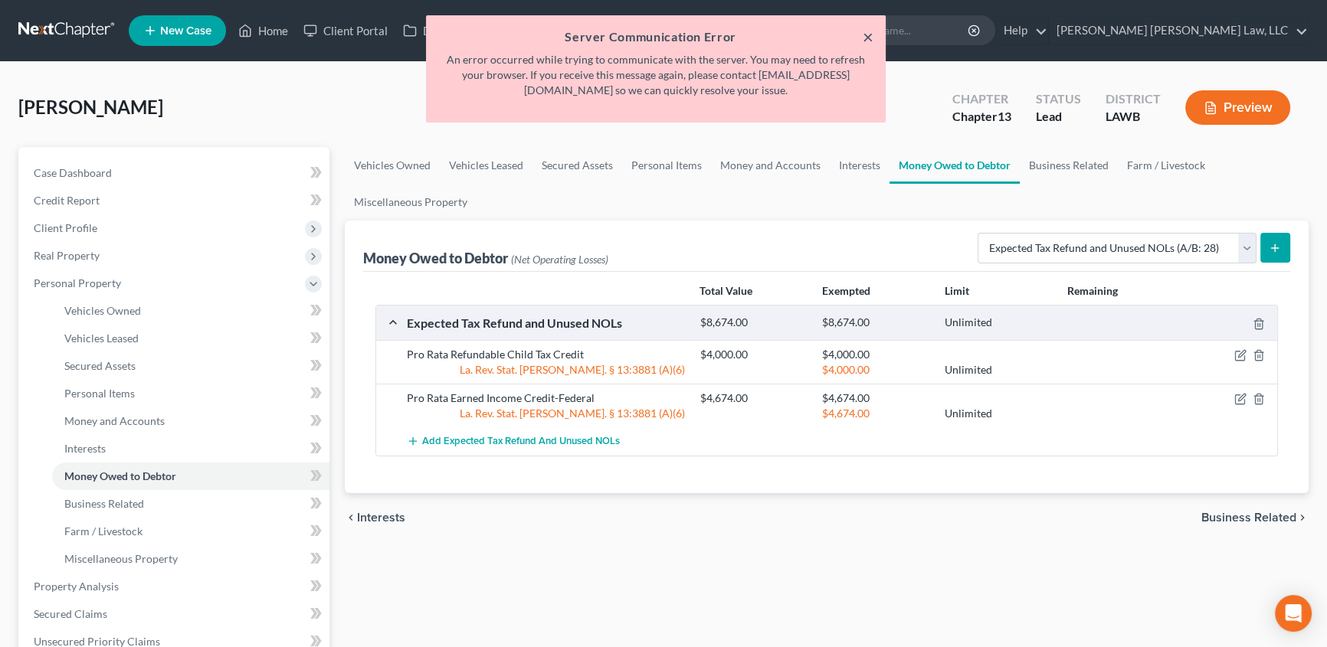
click at [866, 36] on button "×" at bounding box center [868, 37] width 11 height 18
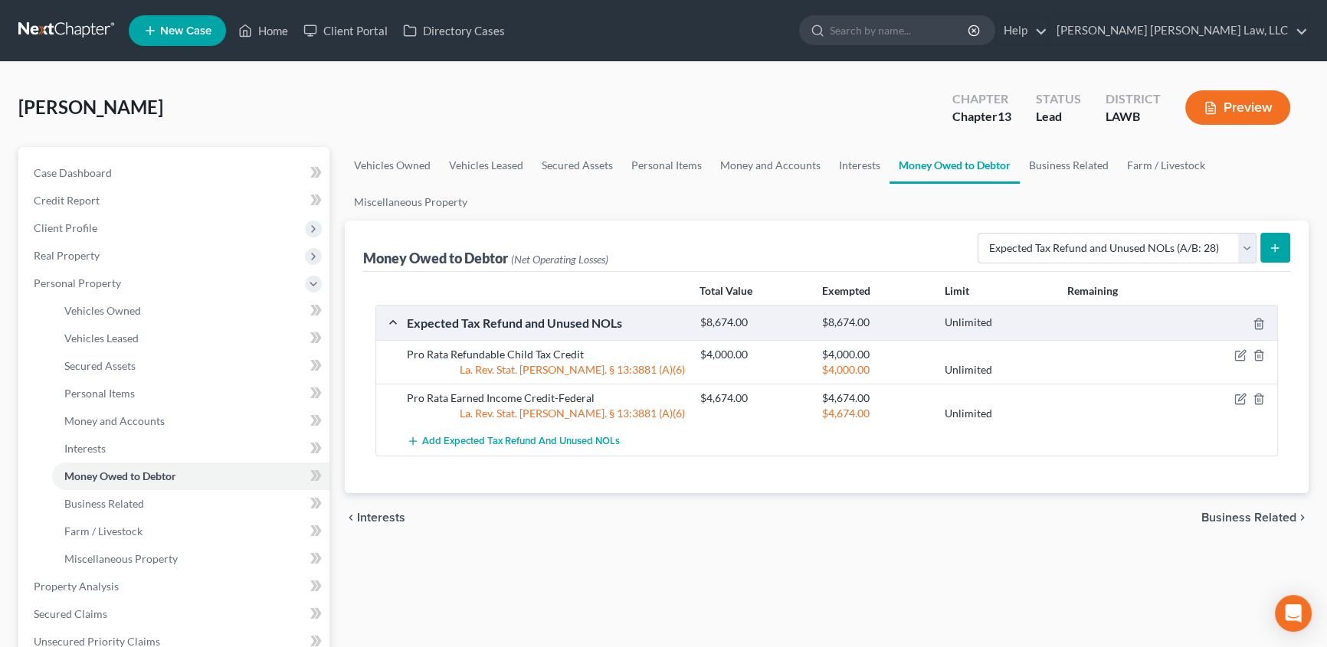
click at [1273, 244] on icon "submit" at bounding box center [1275, 248] width 12 height 12
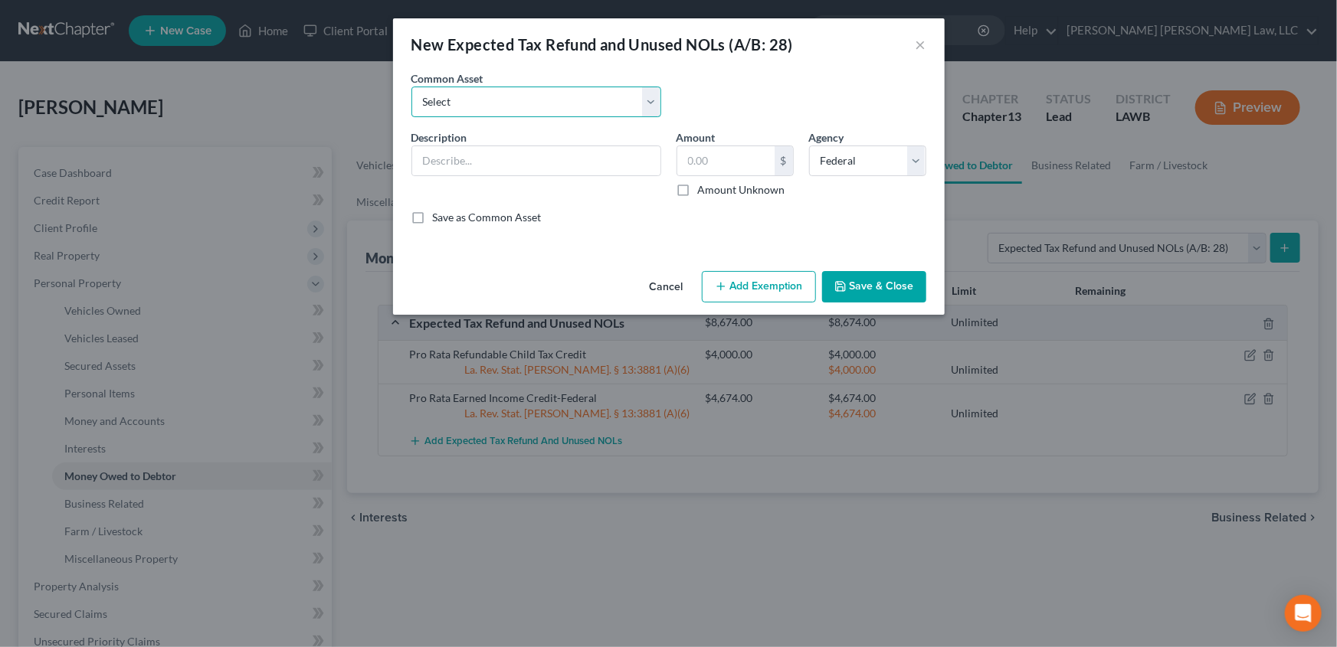
click at [506, 107] on select "Select Pro Rata Refundable Child Tax Credit Pro Rata Earned Income Credit-Feder…" at bounding box center [536, 102] width 250 height 31
click at [411, 87] on select "Select Pro Rata Refundable Child Tax Credit Pro Rata Earned Income Credit-Feder…" at bounding box center [536, 102] width 250 height 31
click at [787, 289] on button "Add Exemption" at bounding box center [759, 287] width 114 height 32
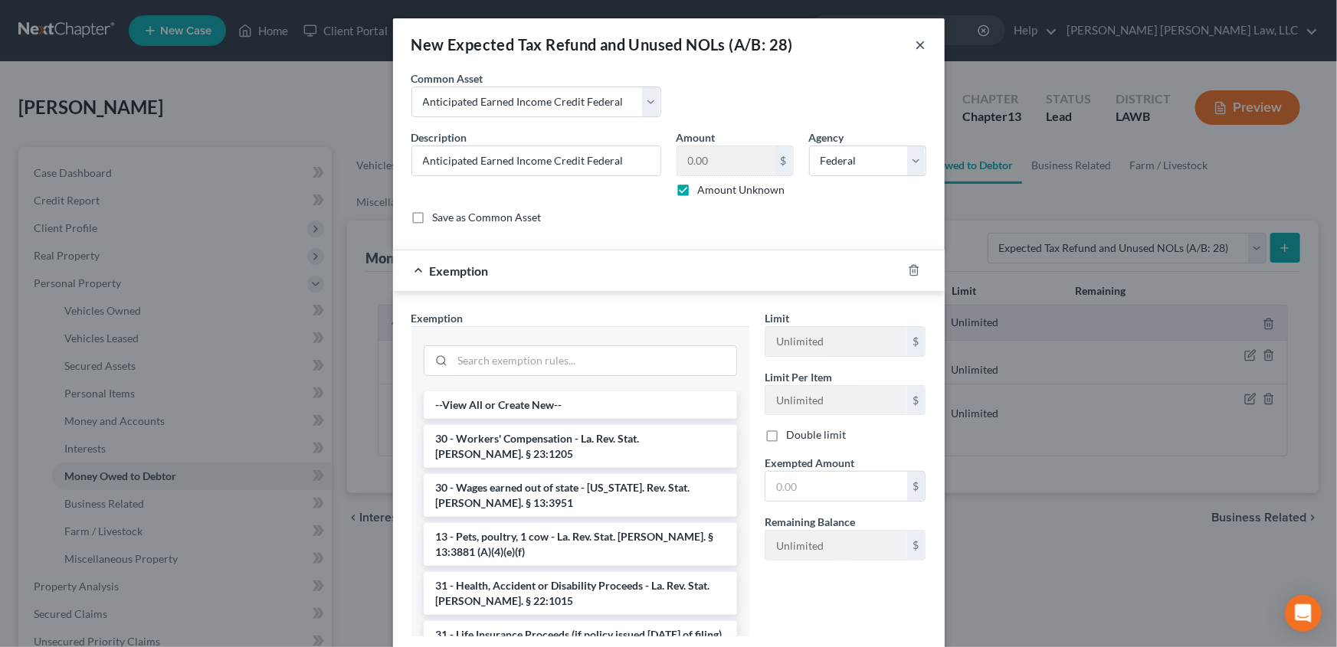
click at [916, 48] on button "×" at bounding box center [921, 44] width 11 height 18
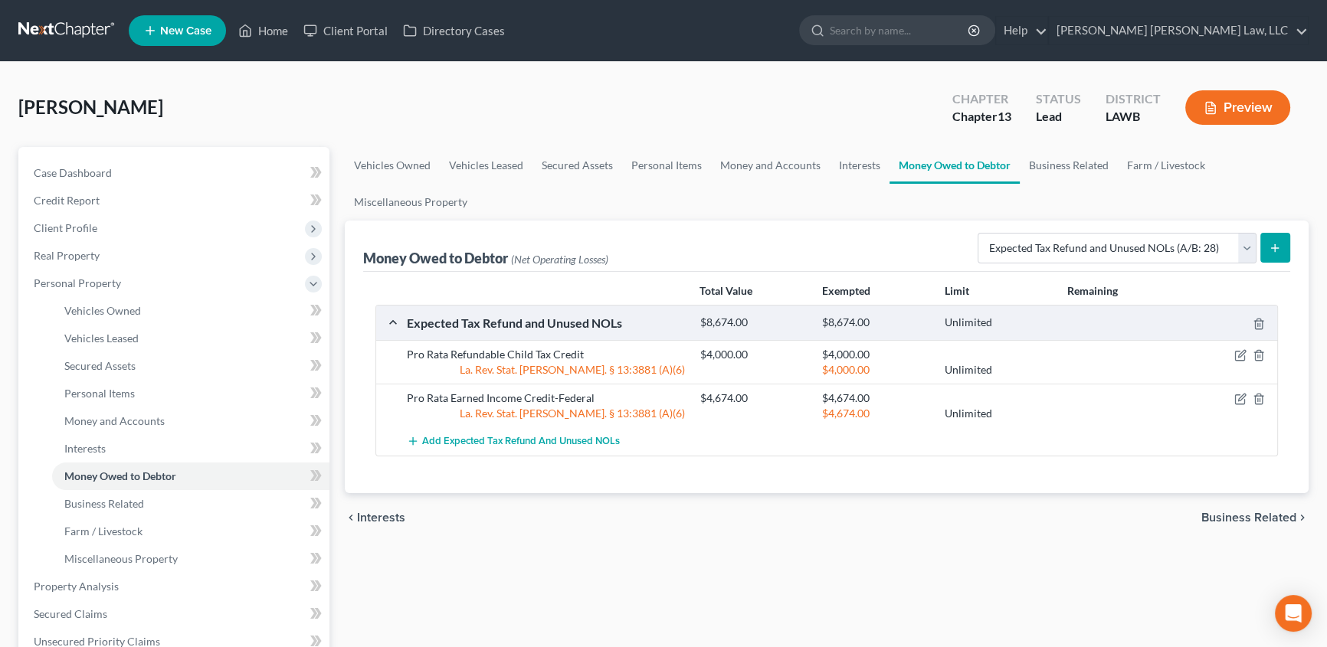
click at [1282, 253] on button "submit" at bounding box center [1275, 248] width 30 height 30
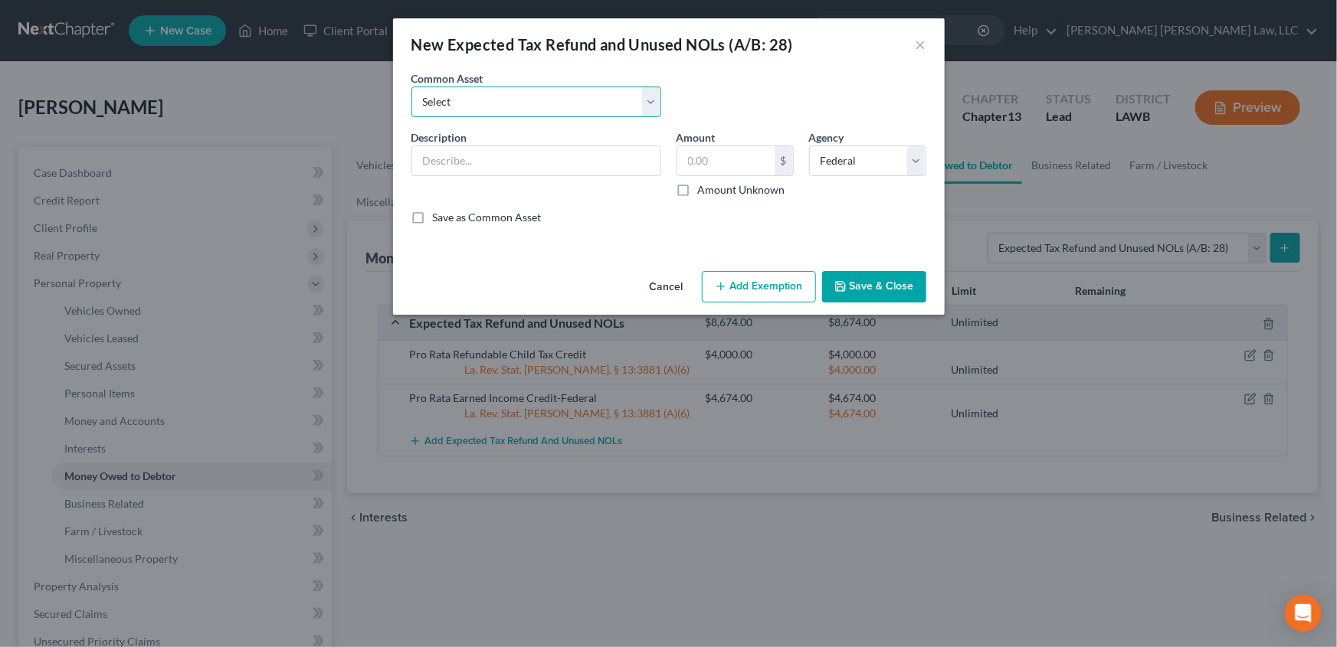
click at [475, 104] on select "Select Pro Rata Refundable Child Tax Credit Pro Rata Earned Income Credit-Feder…" at bounding box center [536, 102] width 250 height 31
click at [411, 87] on select "Select Pro Rata Refundable Child Tax Credit Pro Rata Earned Income Credit-Feder…" at bounding box center [536, 102] width 250 height 31
click at [858, 280] on button "Save & Close" at bounding box center [874, 287] width 104 height 32
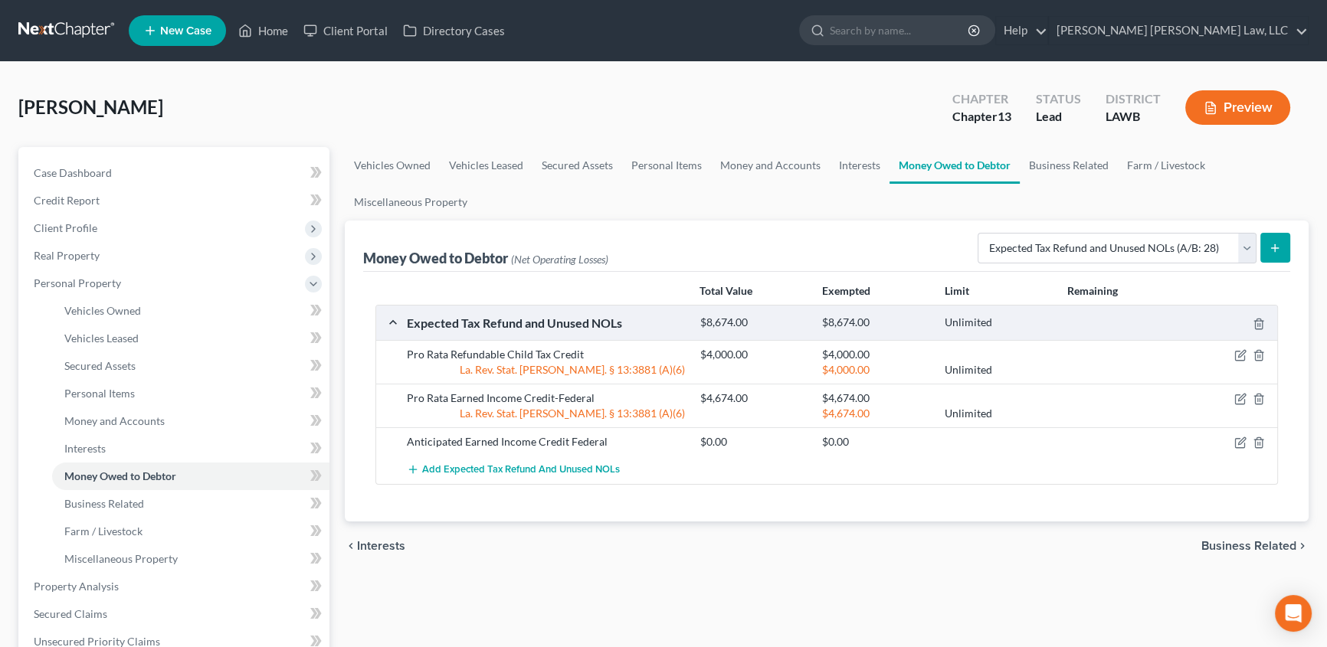
click at [1273, 242] on icon "submit" at bounding box center [1275, 248] width 12 height 12
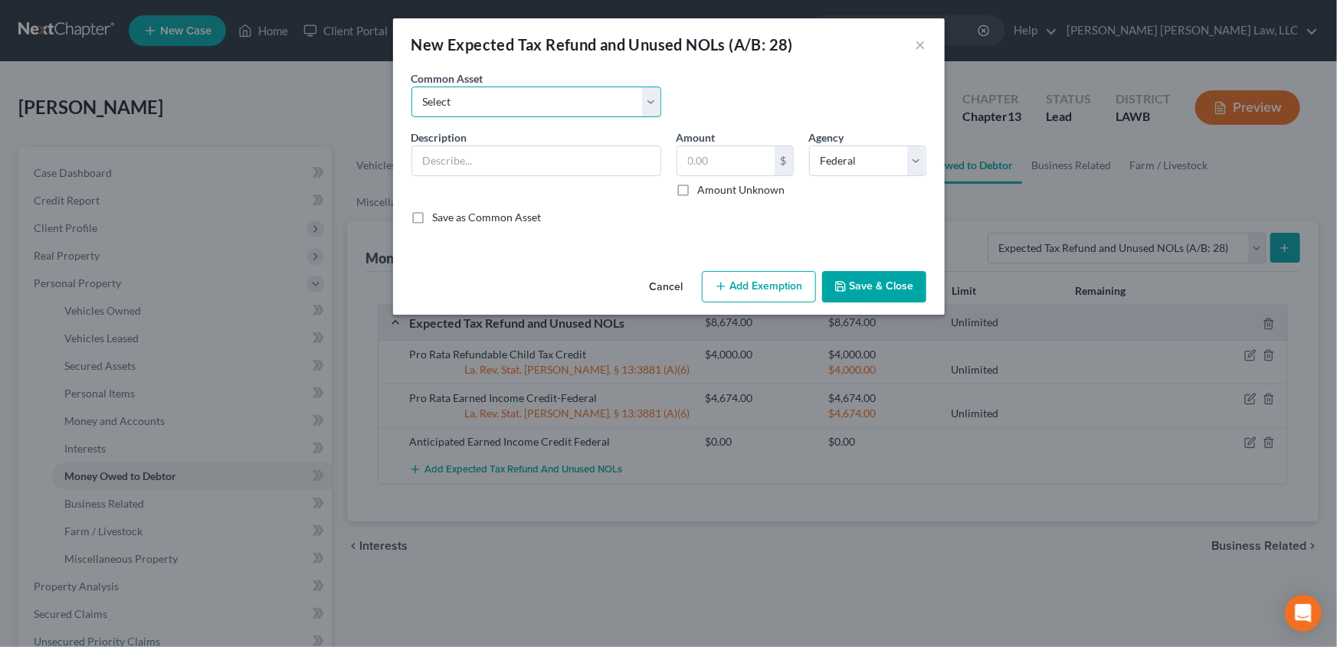
click at [472, 100] on select "Select Pro Rata Refundable Child Tax Credit Pro Rata Earned Income Credit-Feder…" at bounding box center [536, 102] width 250 height 31
click at [411, 87] on select "Select Pro Rata Refundable Child Tax Credit Pro Rata Earned Income Credit-Feder…" at bounding box center [536, 102] width 250 height 31
click at [861, 281] on button "Save & Close" at bounding box center [874, 287] width 104 height 32
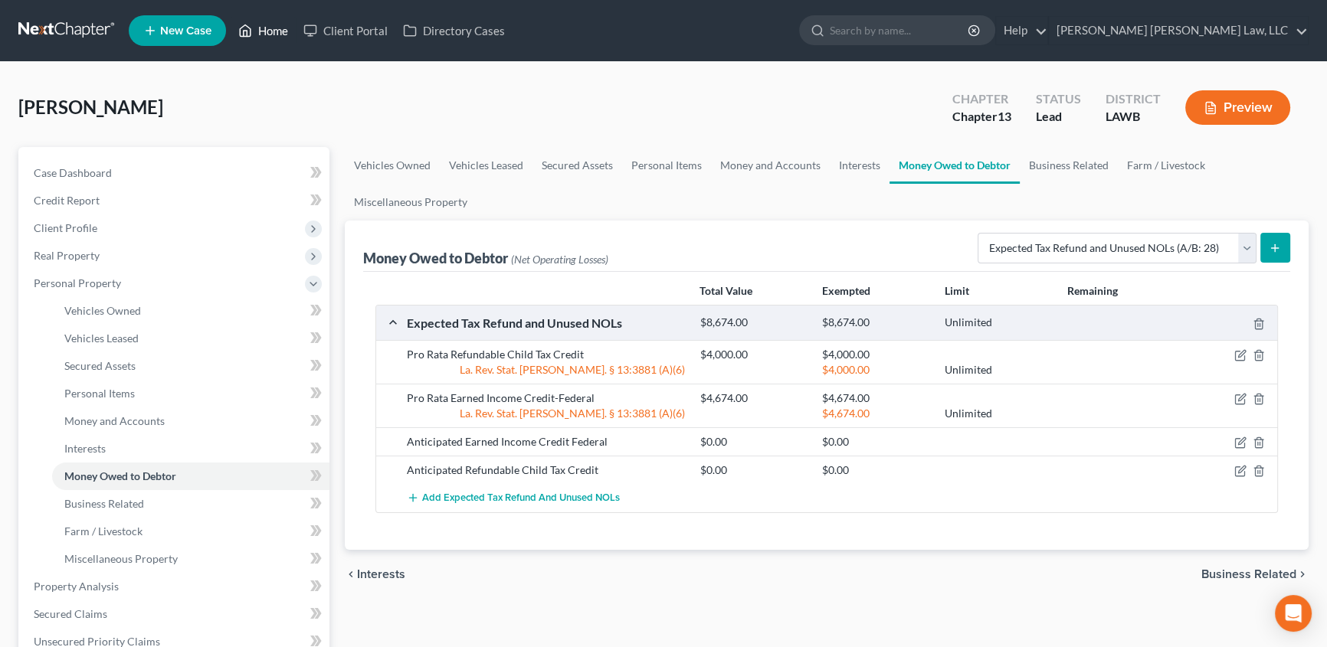
click at [270, 29] on link "Home" at bounding box center [263, 31] width 65 height 28
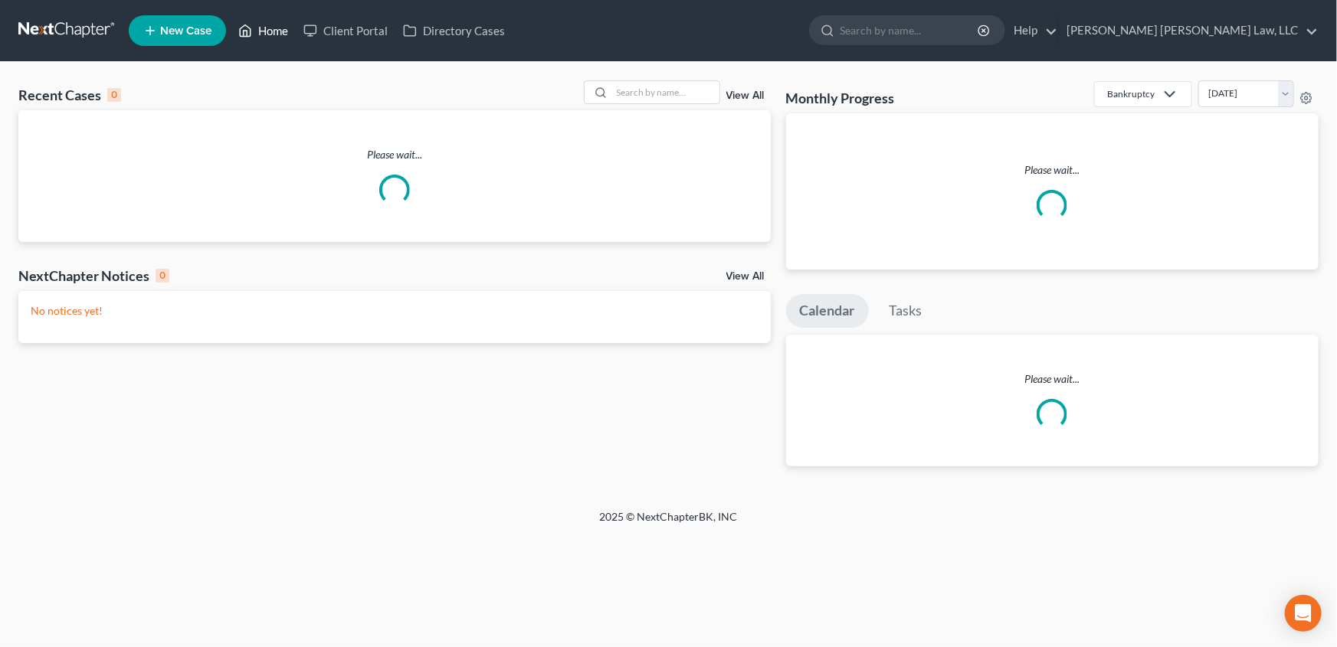
click at [295, 33] on link "Home" at bounding box center [263, 31] width 65 height 28
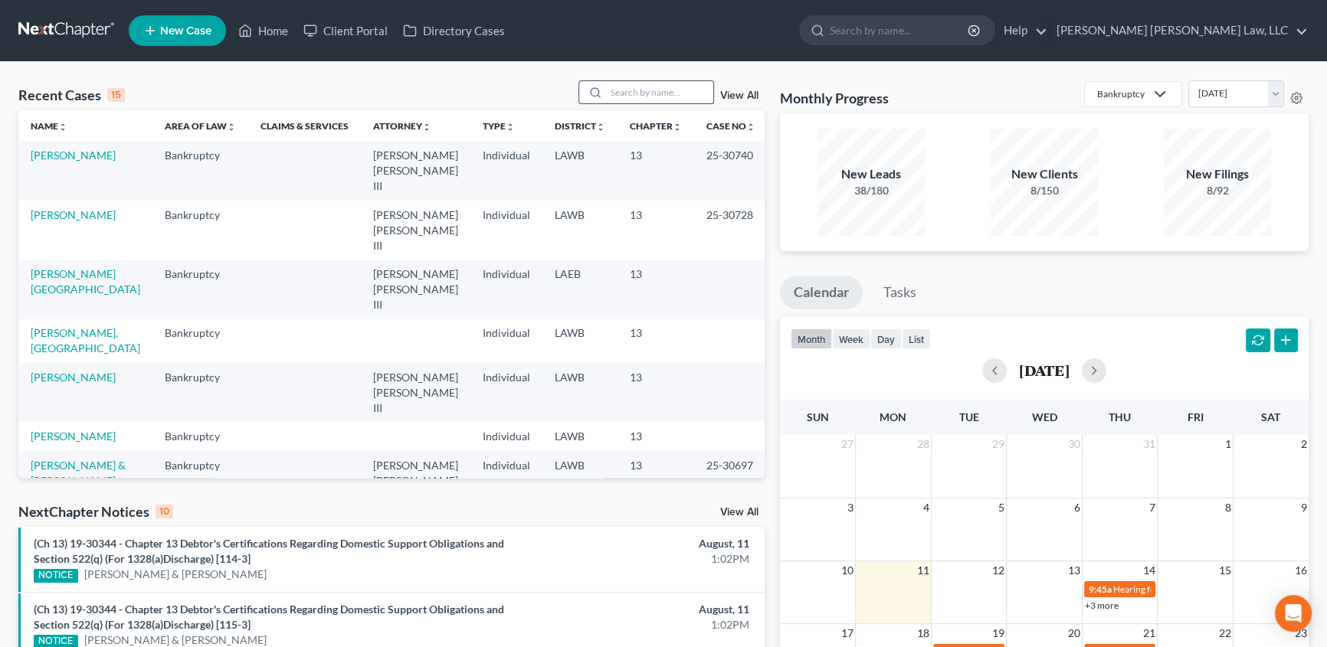
click at [651, 84] on input "search" at bounding box center [659, 92] width 107 height 22
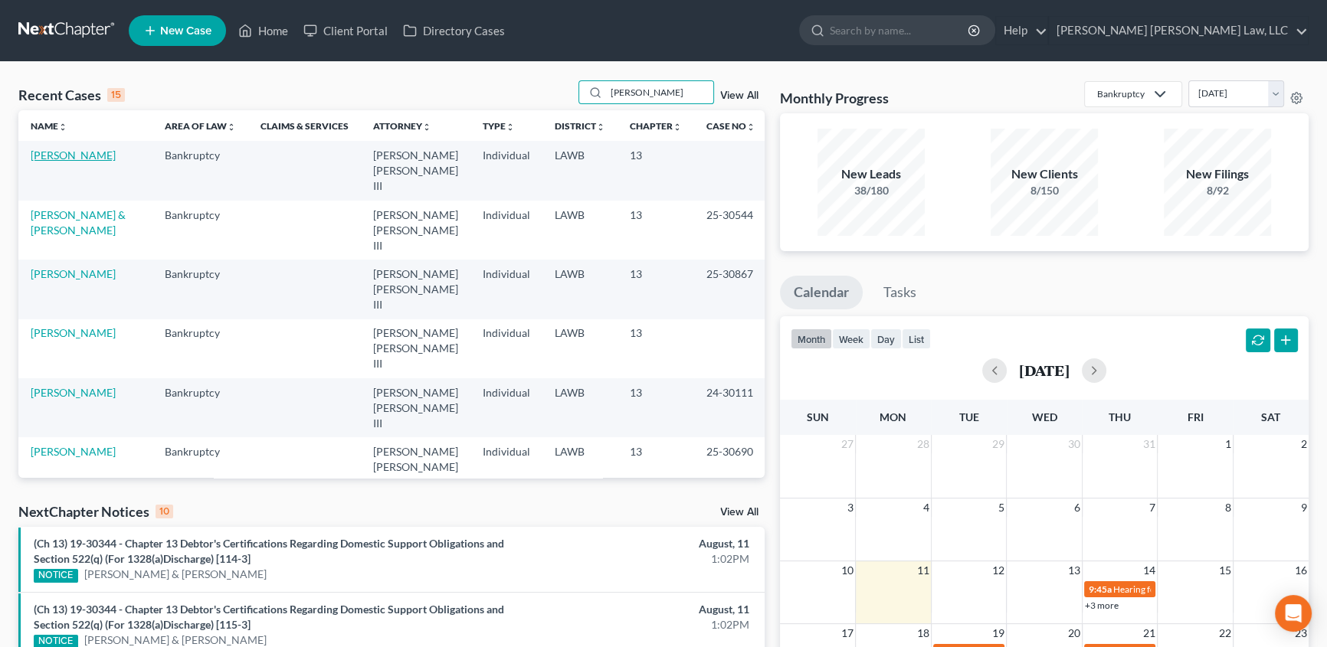
click at [74, 159] on link "[PERSON_NAME]" at bounding box center [73, 155] width 85 height 13
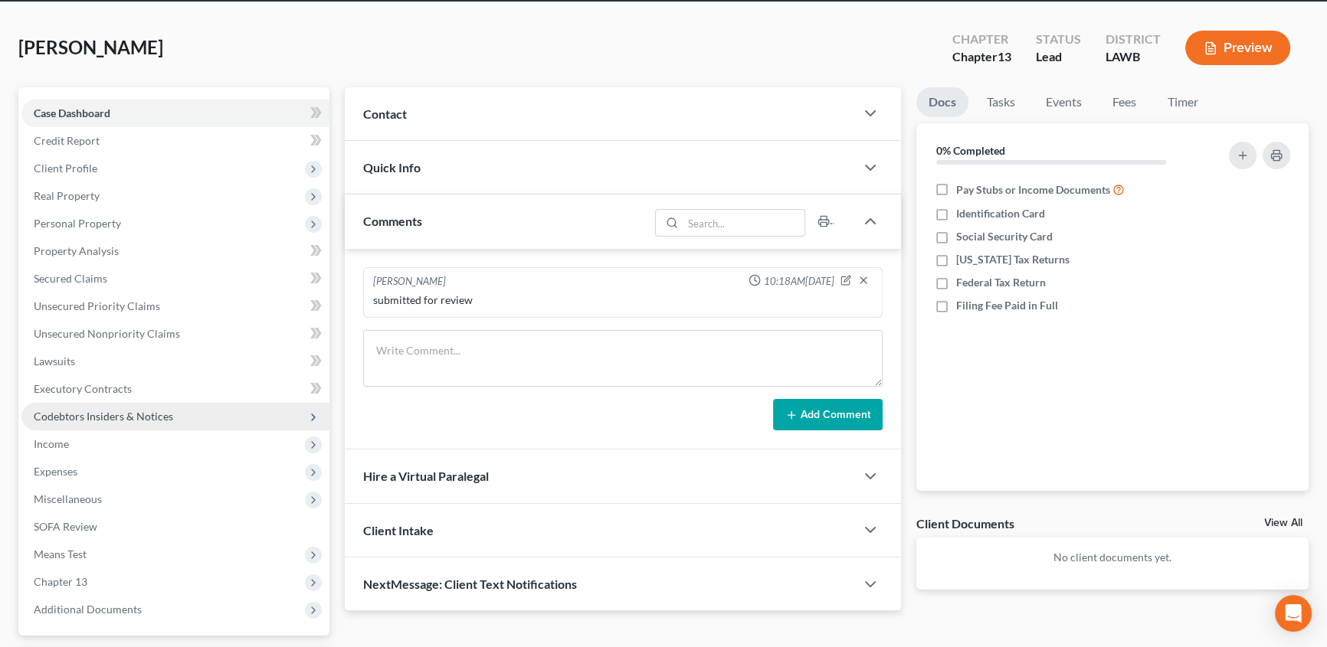
scroll to position [139, 0]
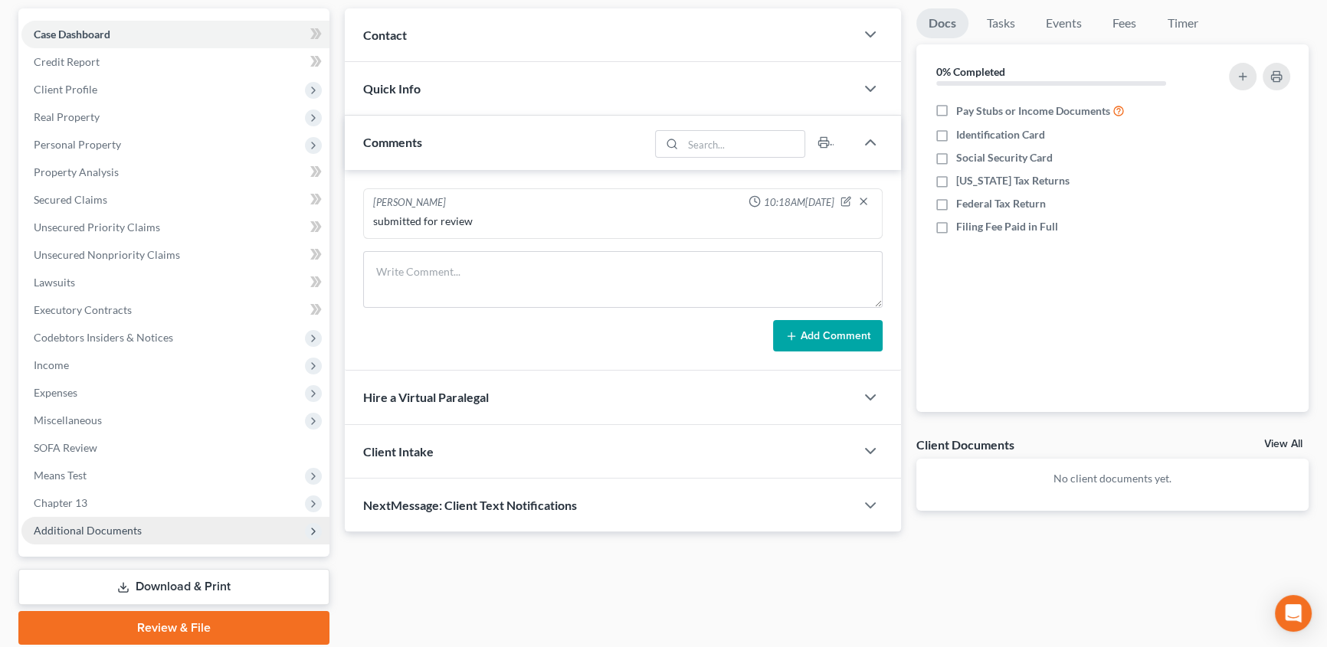
drag, startPoint x: 99, startPoint y: 529, endPoint x: 181, endPoint y: 514, distance: 83.3
click at [98, 528] on span "Additional Documents" at bounding box center [88, 530] width 108 height 13
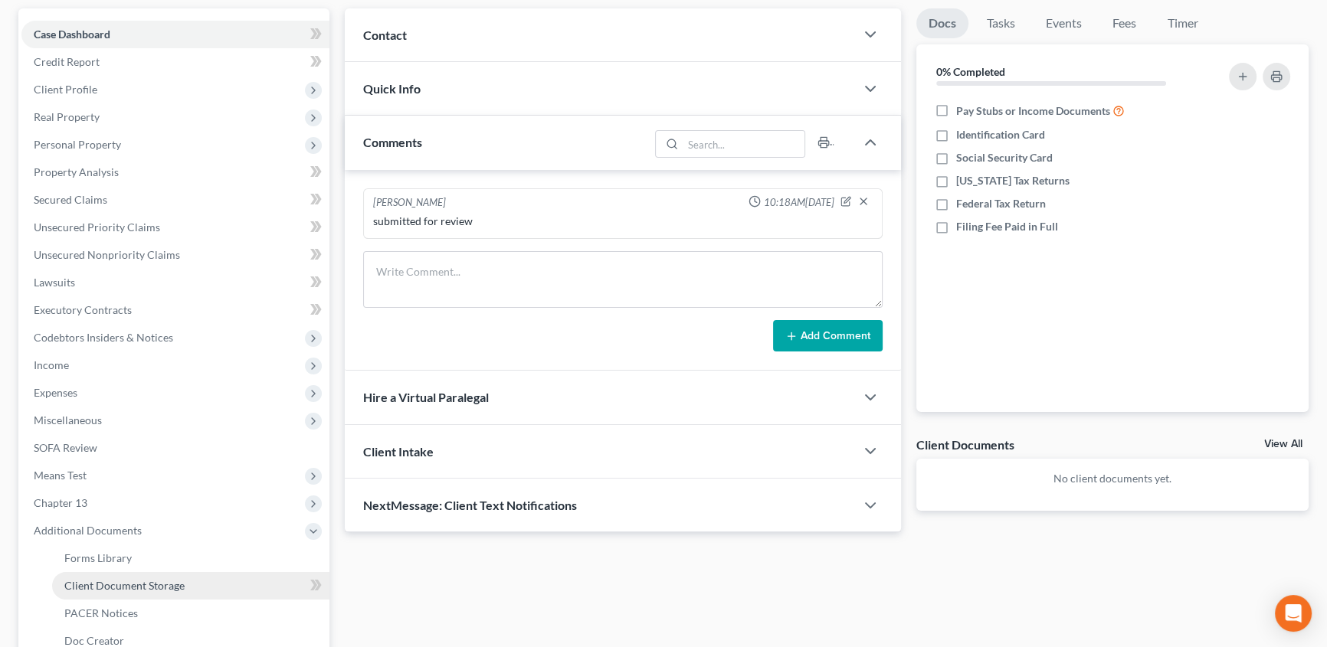
click at [162, 590] on span "Client Document Storage" at bounding box center [124, 585] width 120 height 13
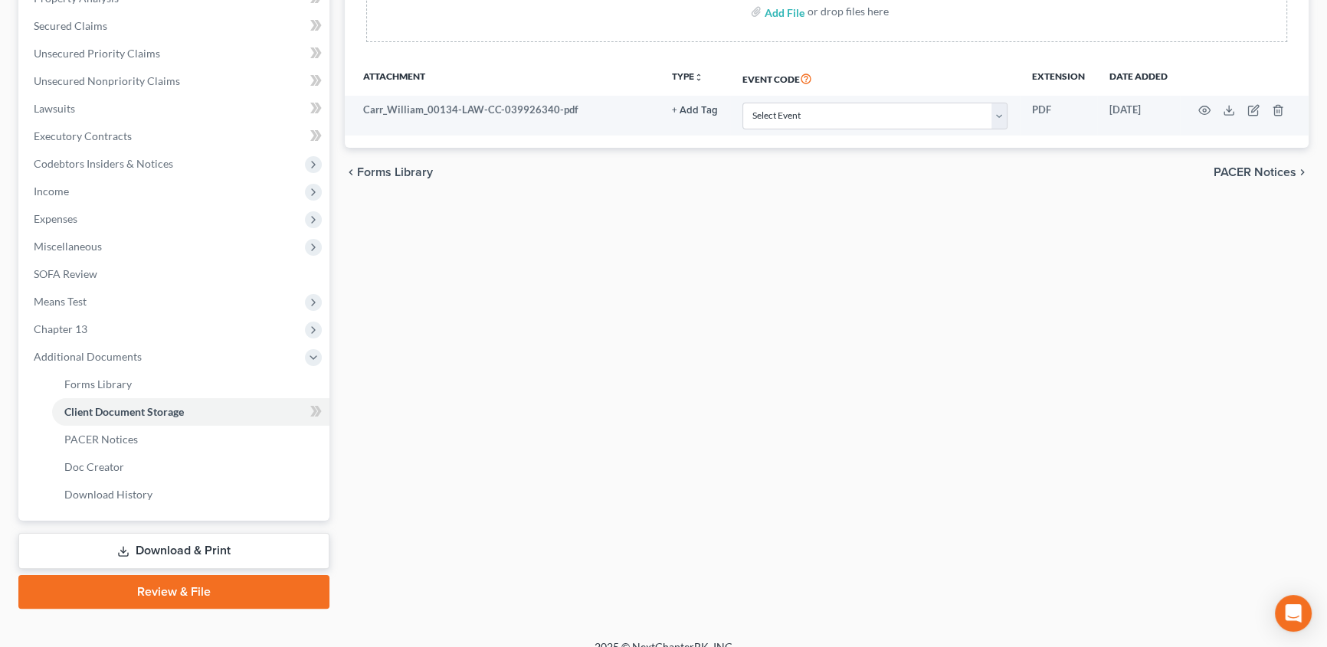
scroll to position [330, 0]
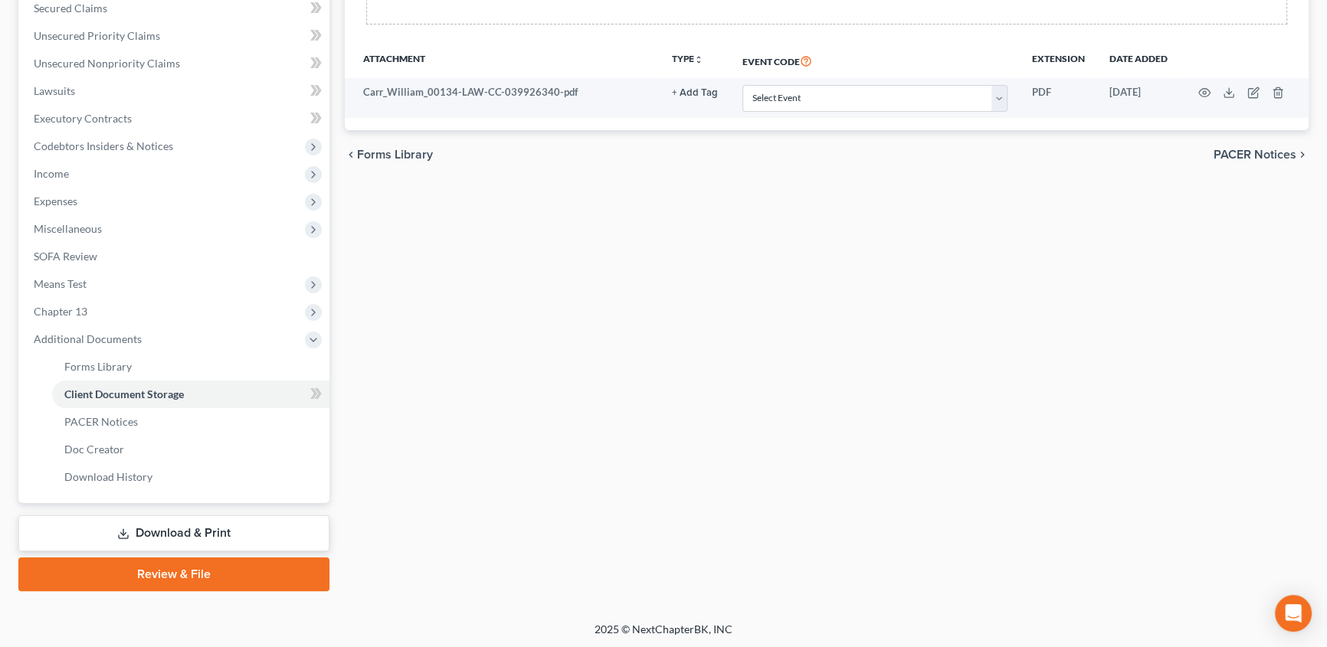
click at [147, 583] on link "Review & File" at bounding box center [173, 575] width 311 height 34
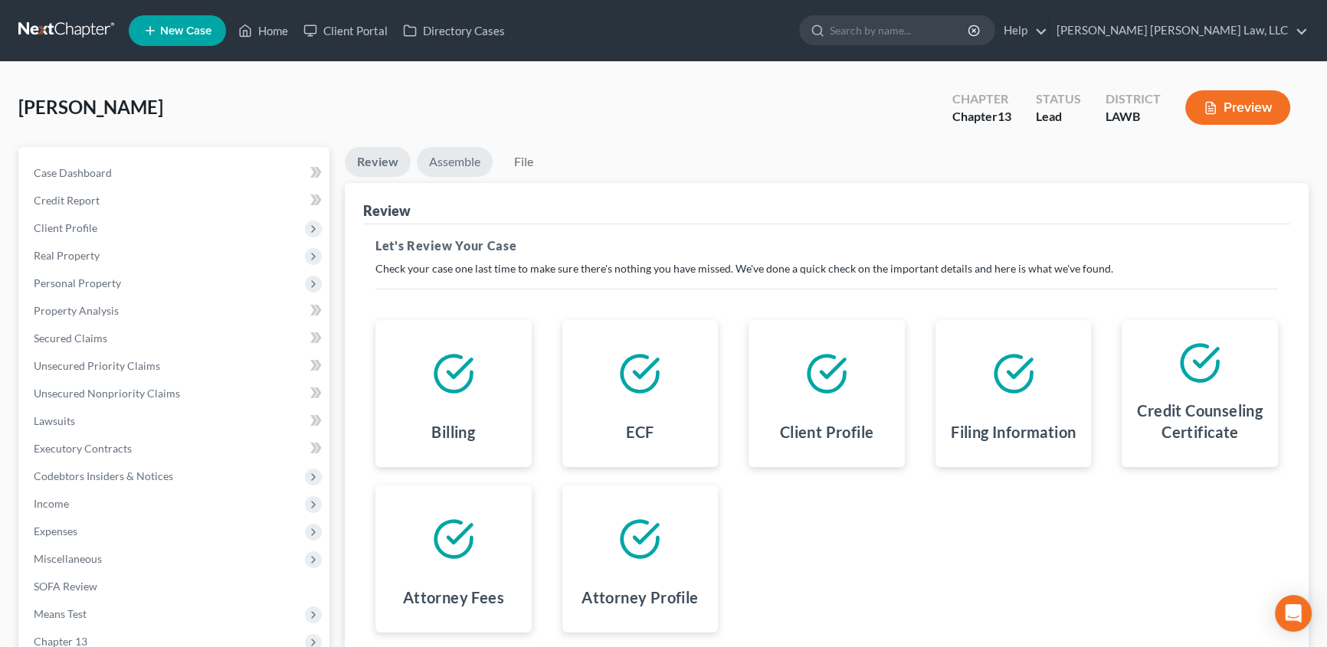
click at [447, 162] on link "Assemble" at bounding box center [455, 162] width 76 height 30
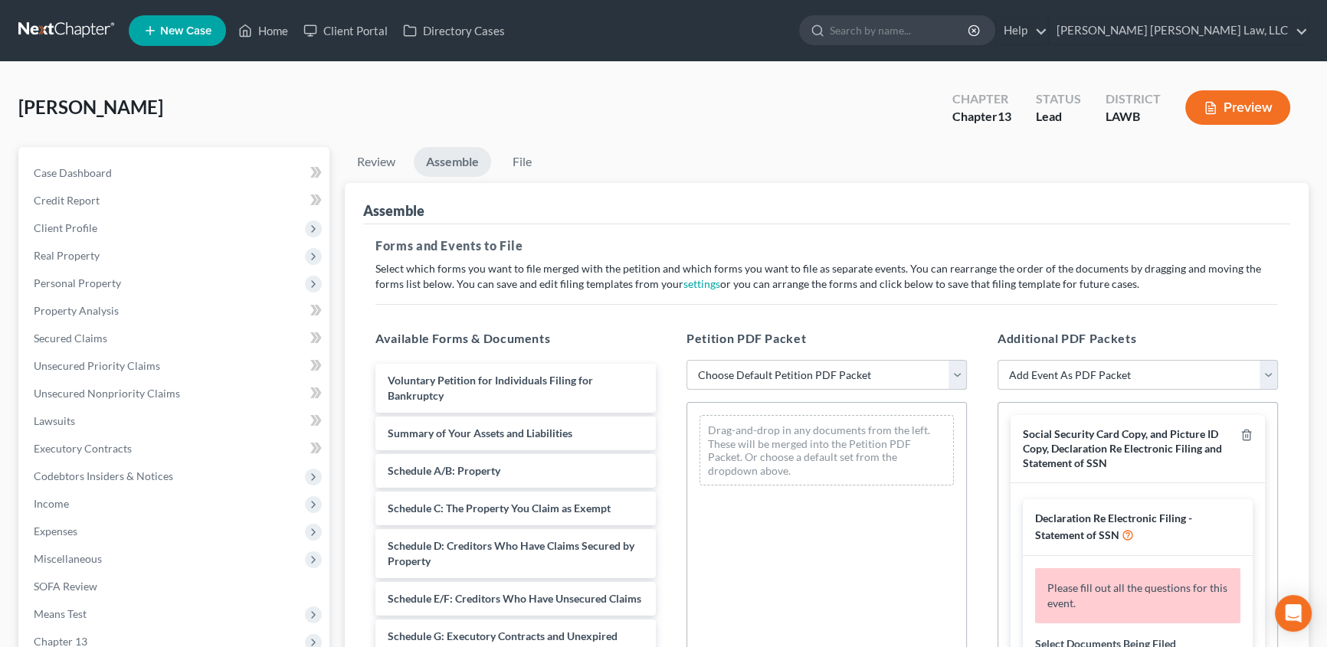
click at [781, 375] on select "Choose Default Petition PDF Packet Complete Bankruptcy Petition (all forms and …" at bounding box center [827, 375] width 280 height 31
click at [687, 360] on select "Choose Default Petition PDF Packet Complete Bankruptcy Petition (all forms and …" at bounding box center [827, 375] width 280 height 31
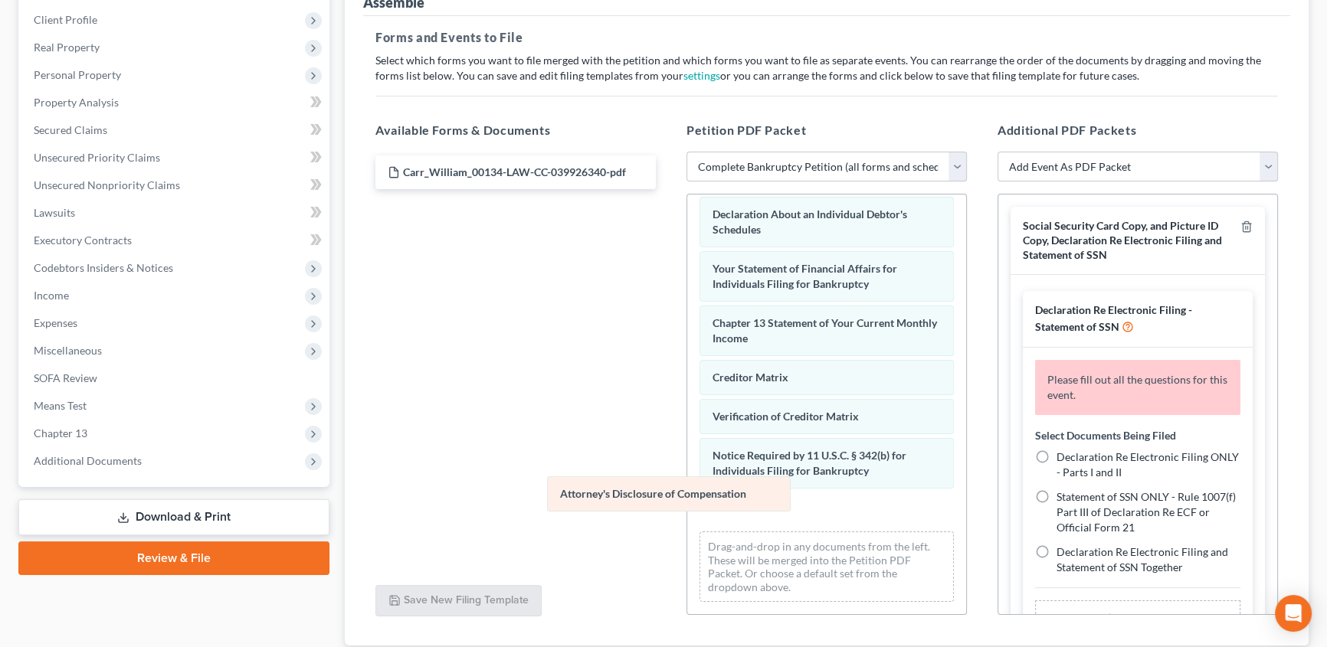
scroll to position [435, 0]
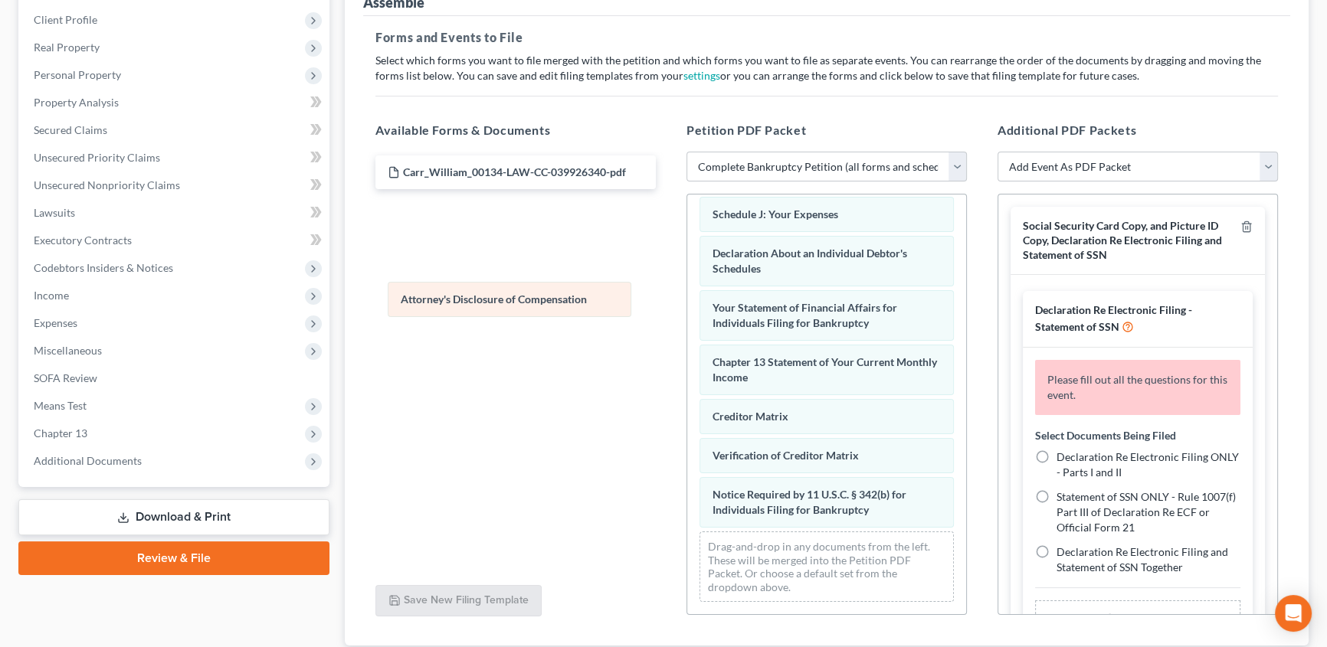
drag, startPoint x: 748, startPoint y: 507, endPoint x: 438, endPoint y: 297, distance: 374.5
click at [687, 297] on div "Attorney's Disclosure of Compensation Voluntary Petition for Individuals Filing…" at bounding box center [826, 193] width 279 height 843
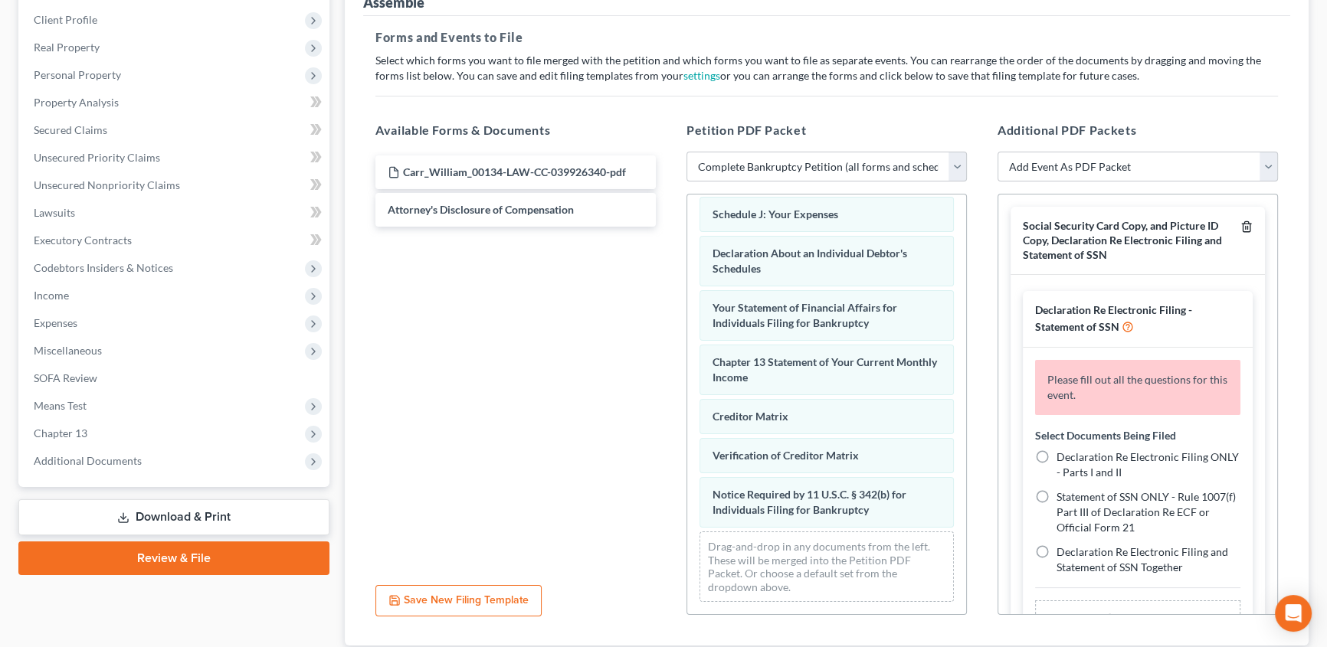
click at [1240, 223] on icon "button" at bounding box center [1246, 227] width 12 height 12
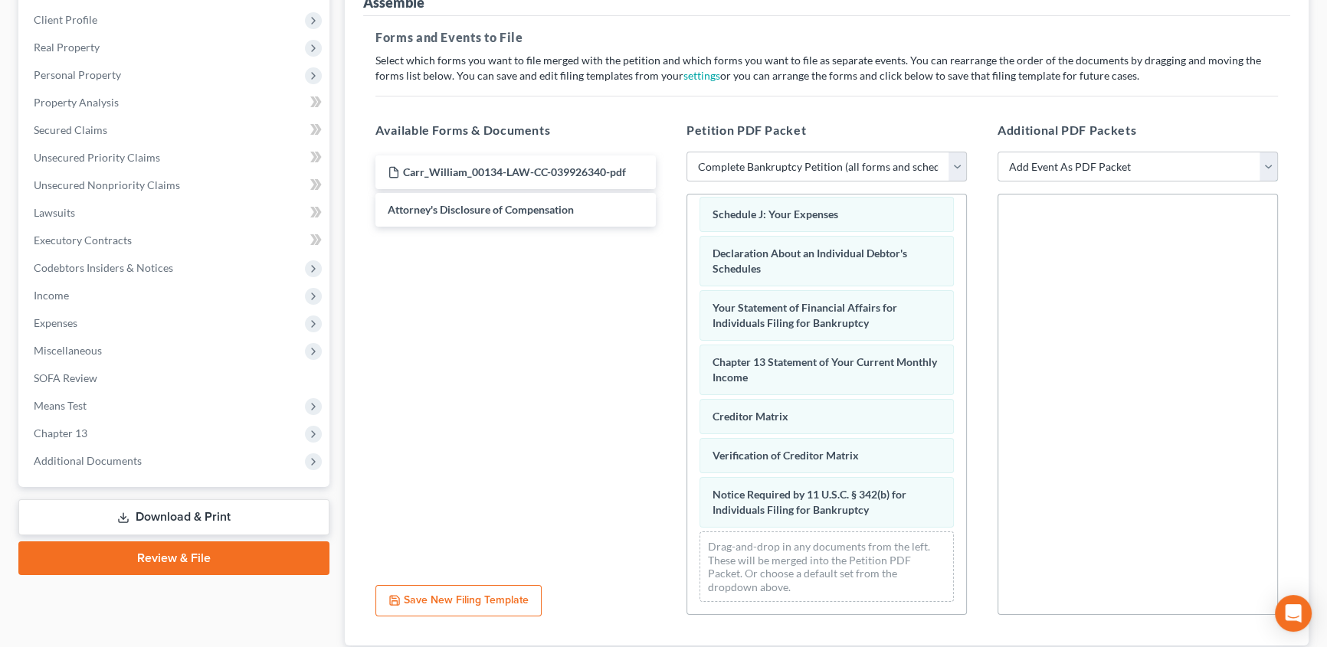
click at [1077, 164] on select "Add Event As PDF Packet 20 Largest Unsecured Creditors Amended Creditor Matrix …" at bounding box center [1138, 167] width 280 height 31
click at [998, 152] on select "Add Event As PDF Packet 20 Largest Unsecured Creditors Amended Creditor Matrix …" at bounding box center [1138, 167] width 280 height 31
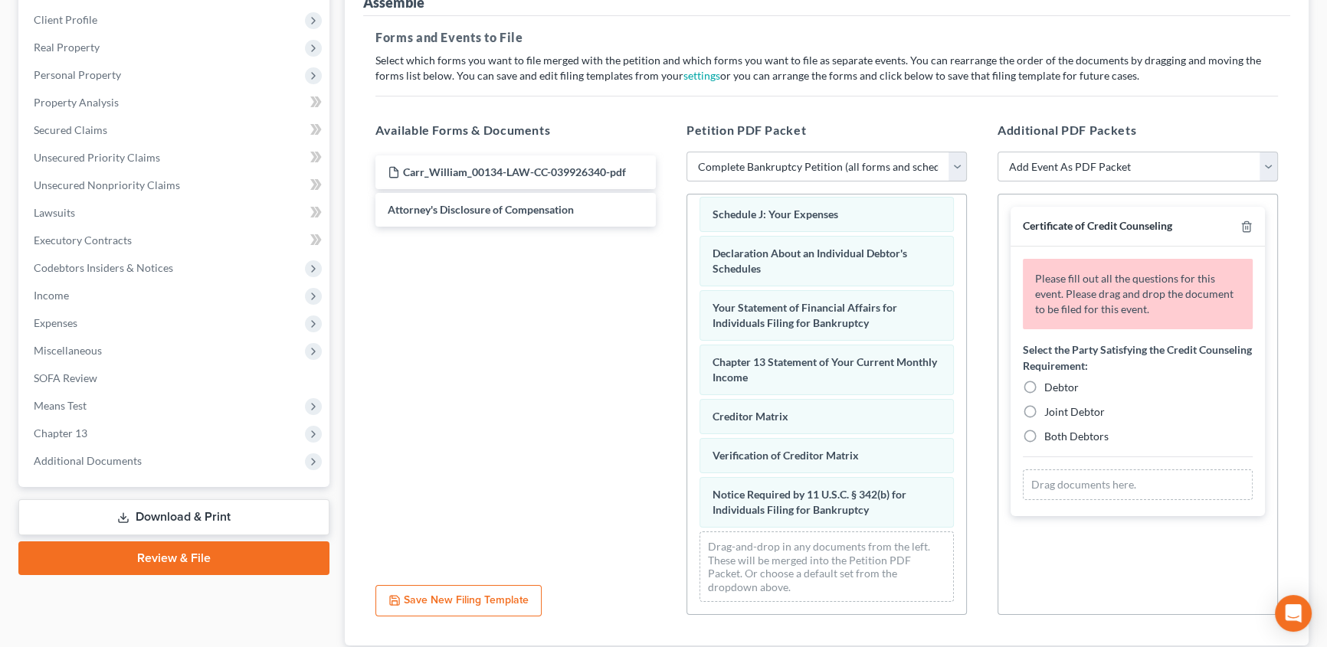
click at [1044, 388] on label "Debtor" at bounding box center [1061, 387] width 34 height 15
click at [1050, 388] on input "Debtor" at bounding box center [1055, 385] width 10 height 10
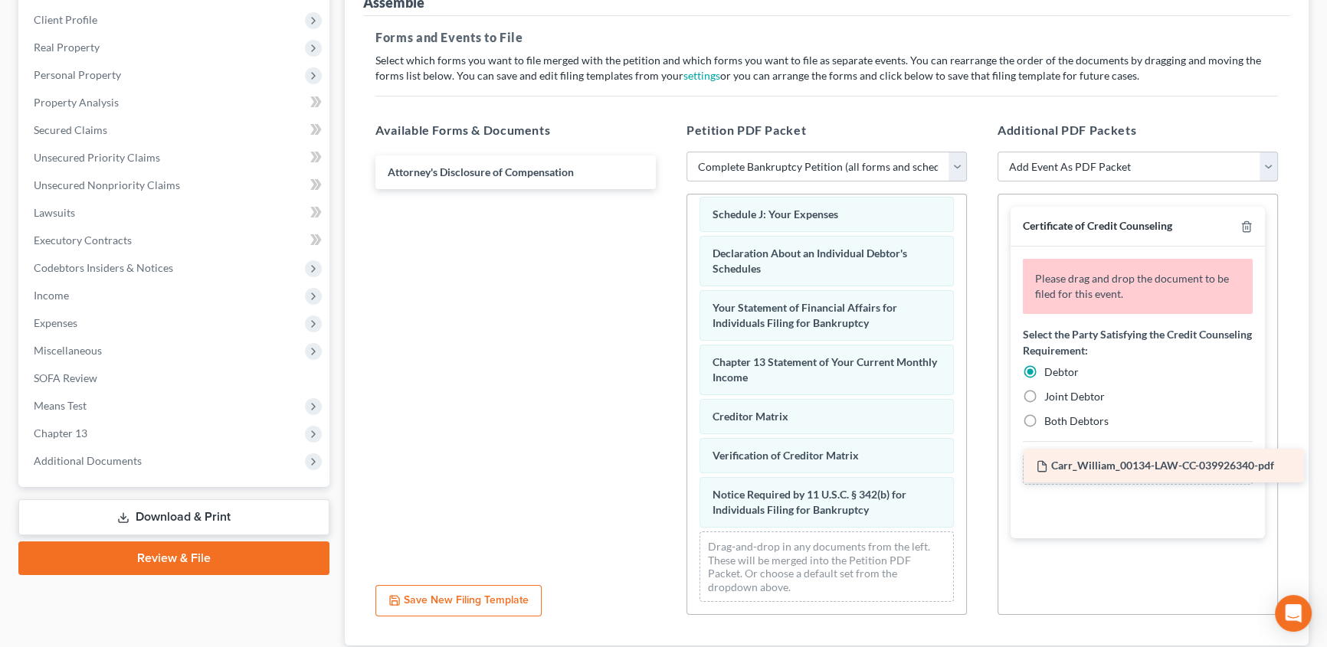
drag, startPoint x: 454, startPoint y: 165, endPoint x: 1102, endPoint y: 461, distance: 712.5
click at [668, 189] on div "Carr_William_00134-LAW-CC-039926340-pdf Carr_William_00134-LAW-CC-039926340-pdf…" at bounding box center [515, 173] width 305 height 34
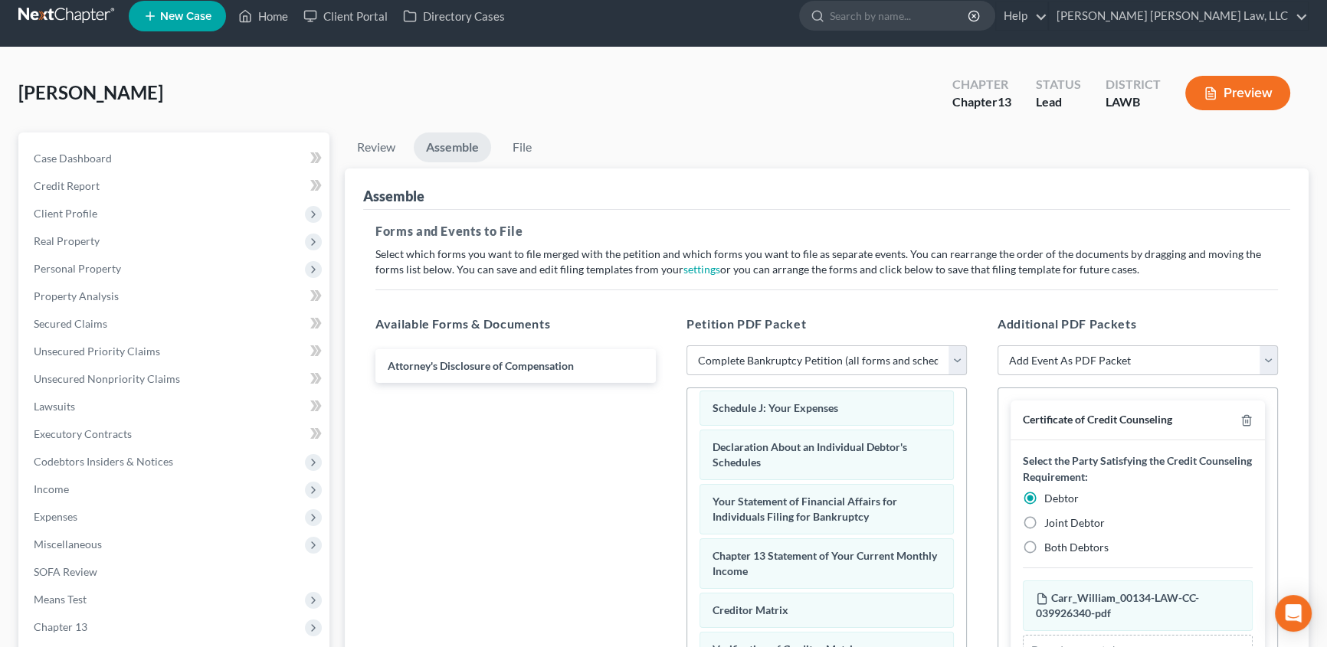
scroll to position [0, 0]
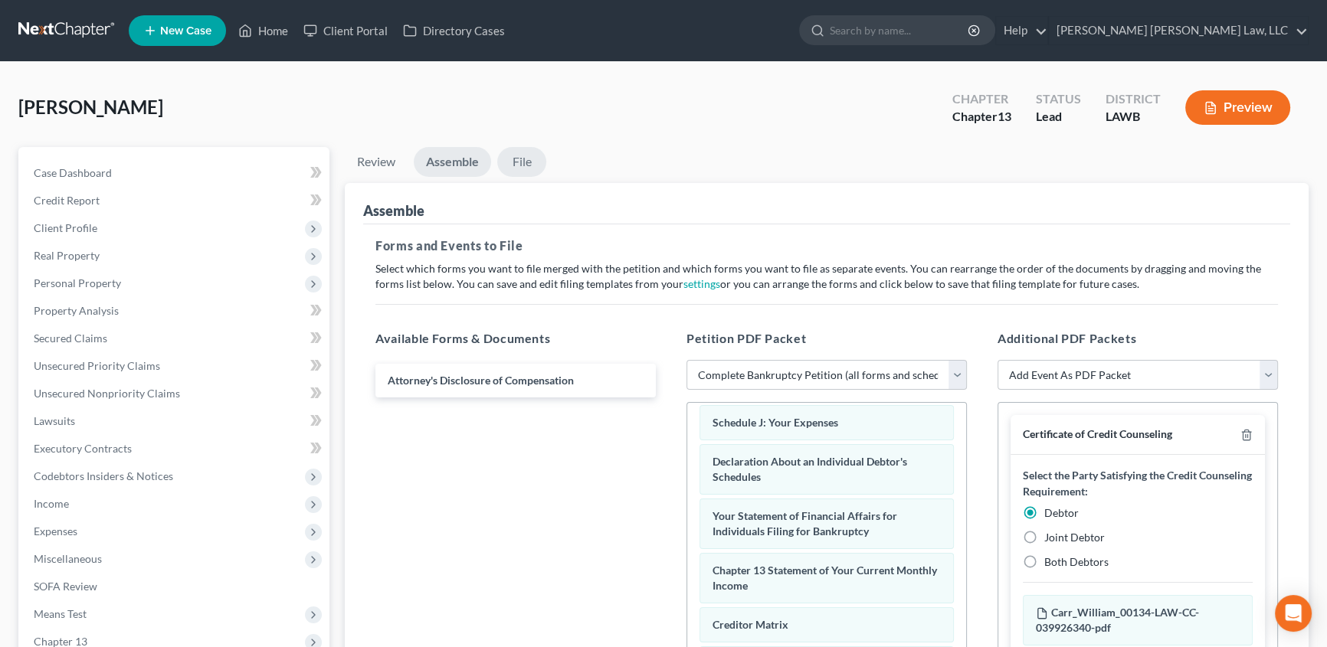
click at [527, 159] on link "File" at bounding box center [521, 162] width 49 height 30
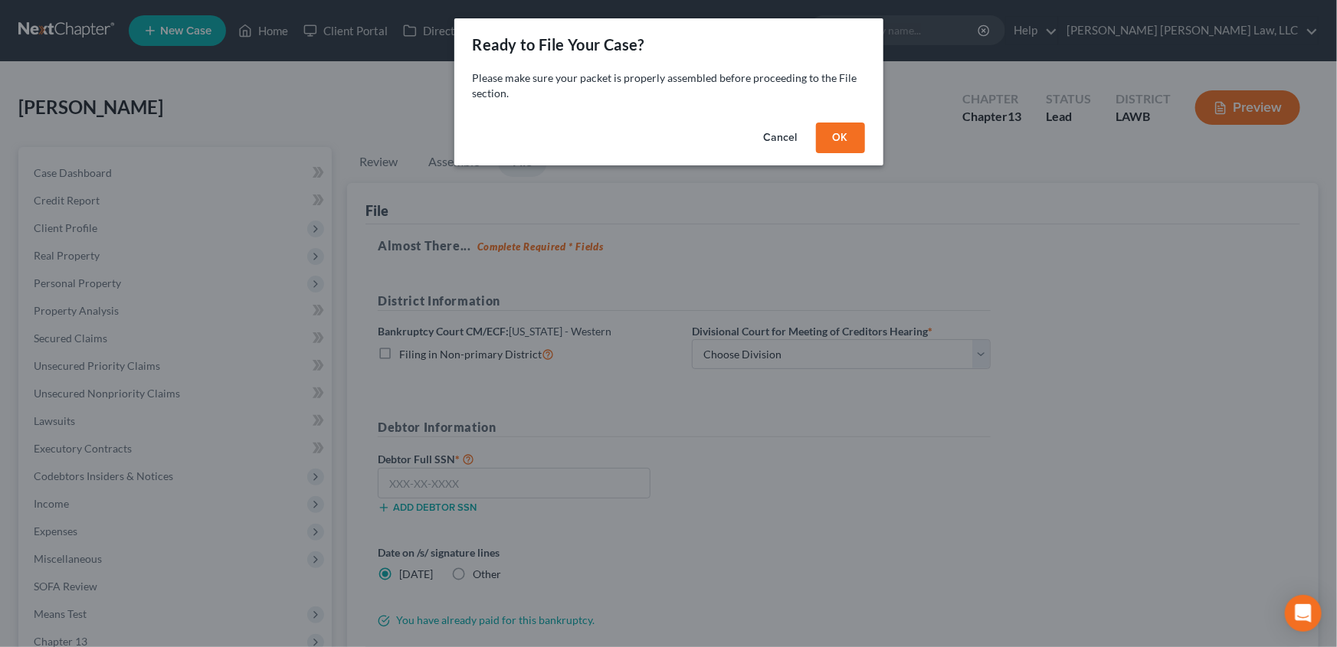
drag, startPoint x: 858, startPoint y: 136, endPoint x: 848, endPoint y: 147, distance: 15.2
click at [858, 134] on button "OK" at bounding box center [840, 138] width 49 height 31
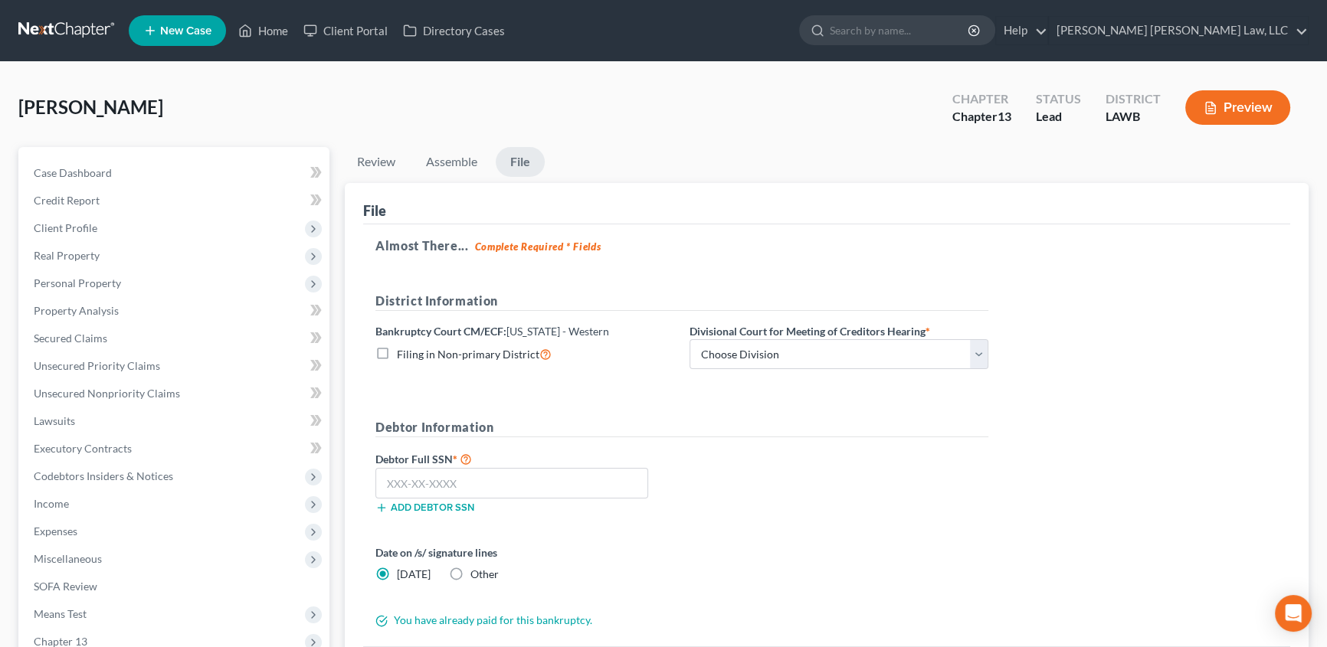
drag, startPoint x: 377, startPoint y: 352, endPoint x: 540, endPoint y: 365, distance: 163.8
click at [397, 352] on label "Filing in Non-primary District" at bounding box center [474, 355] width 155 height 18
click at [403, 352] on input "Filing in Non-primary District" at bounding box center [408, 351] width 10 height 10
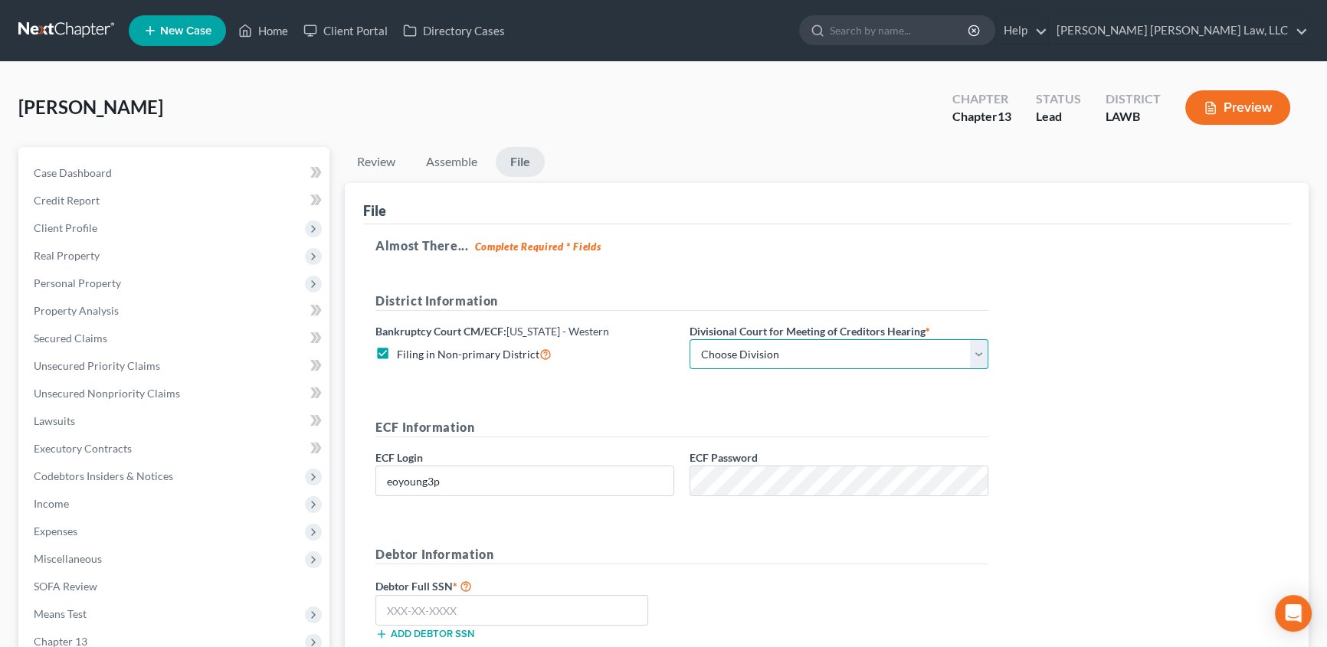
click at [724, 349] on select "Choose Division Alexandria Lafayette-Opelousas Lake Charles Monroe Shreveport" at bounding box center [839, 354] width 299 height 31
click at [690, 339] on select "Choose Division Alexandria Lafayette-Opelousas Lake Charles Monroe Shreveport" at bounding box center [839, 354] width 299 height 31
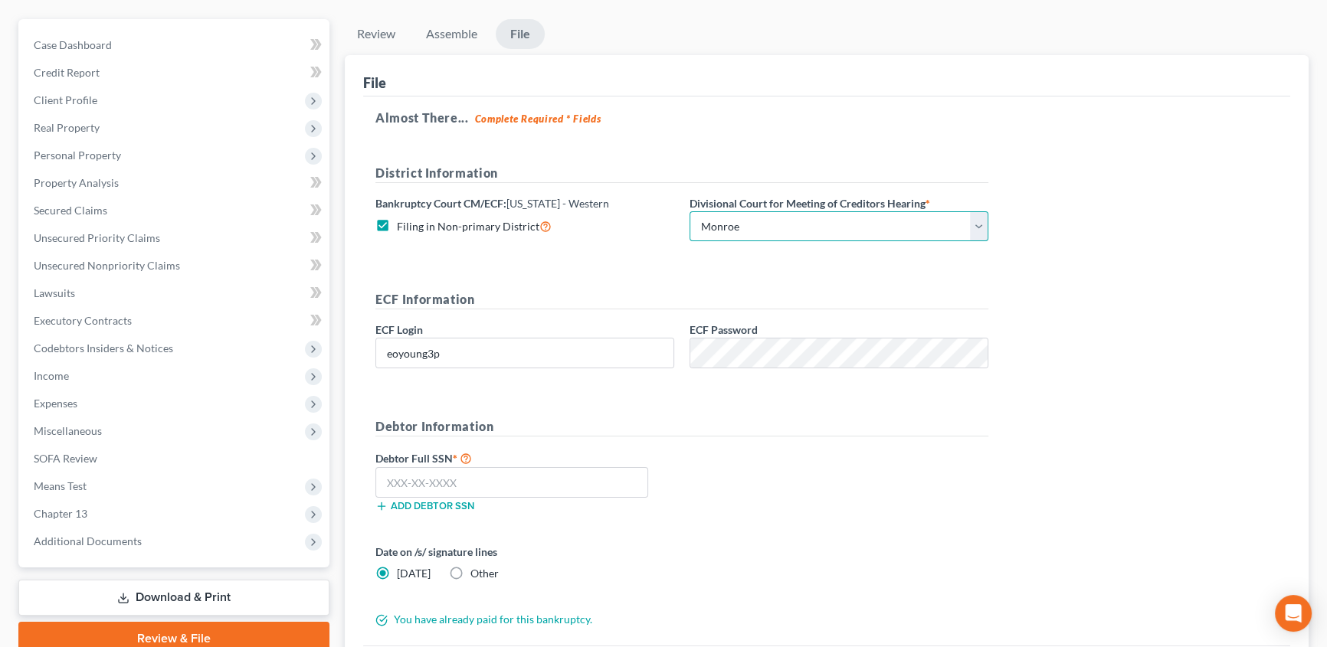
scroll to position [139, 0]
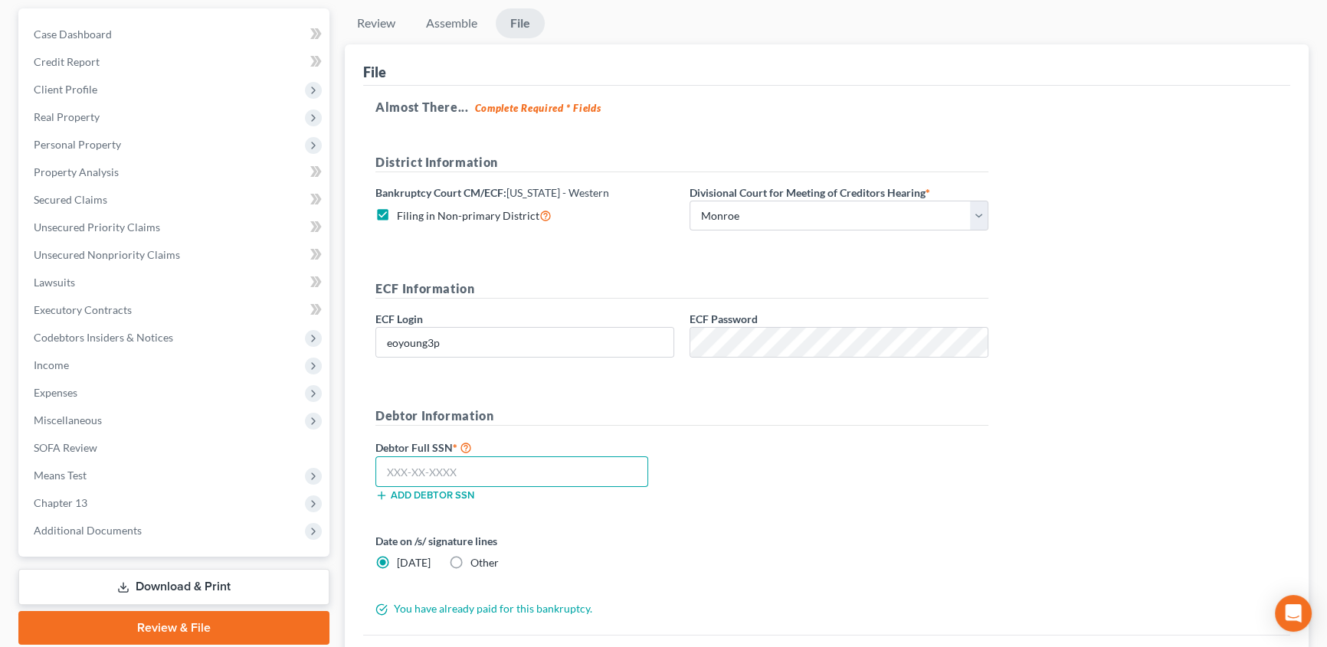
click at [414, 464] on input "text" at bounding box center [511, 472] width 273 height 31
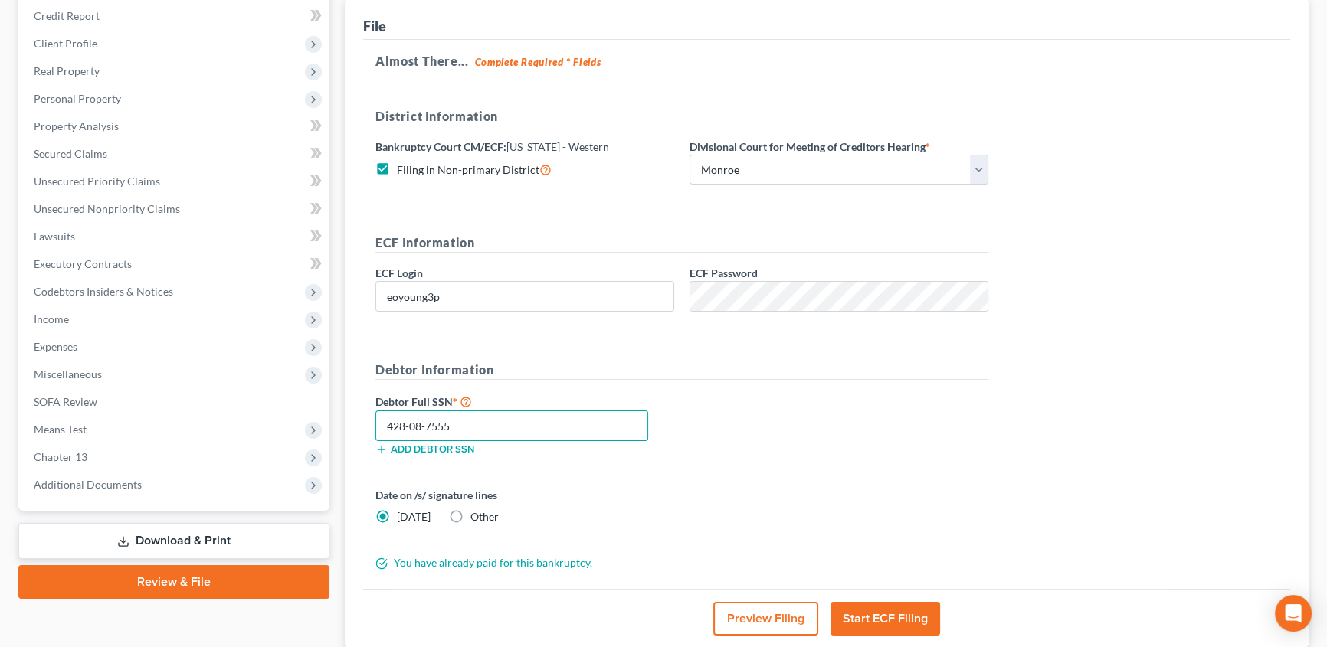
scroll to position [291, 0]
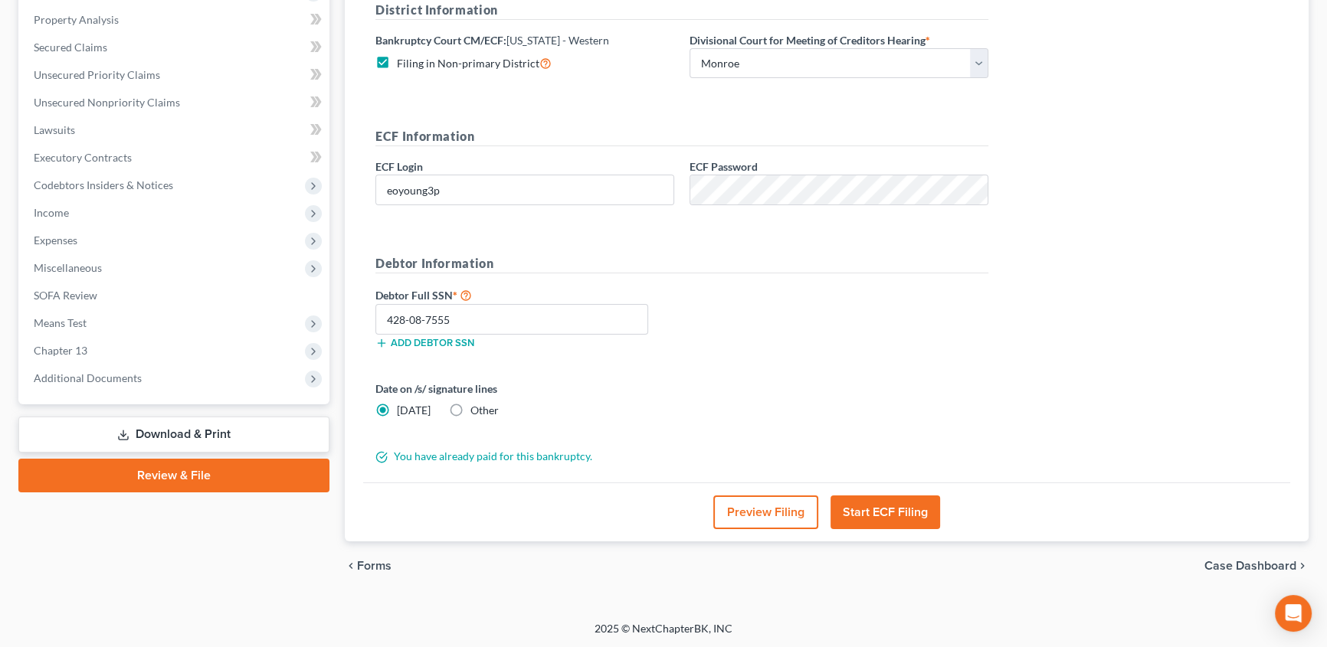
click at [917, 514] on button "Start ECF Filing" at bounding box center [886, 513] width 110 height 34
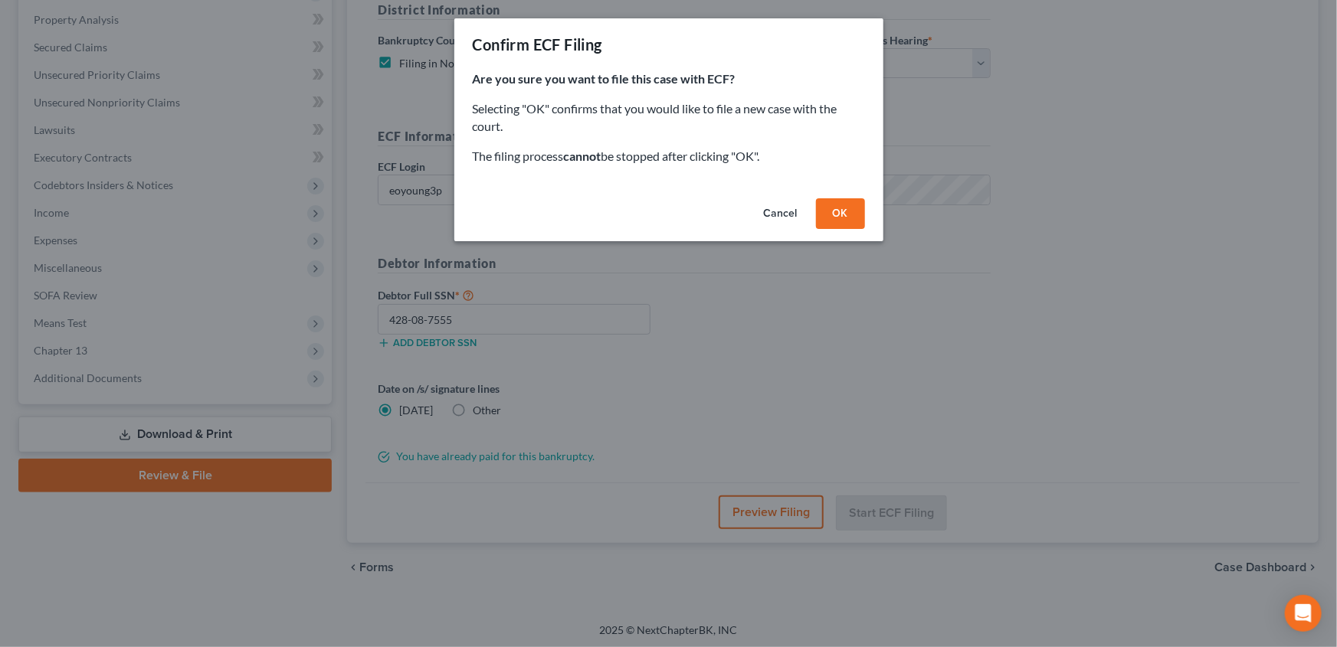
click at [847, 218] on button "OK" at bounding box center [840, 213] width 49 height 31
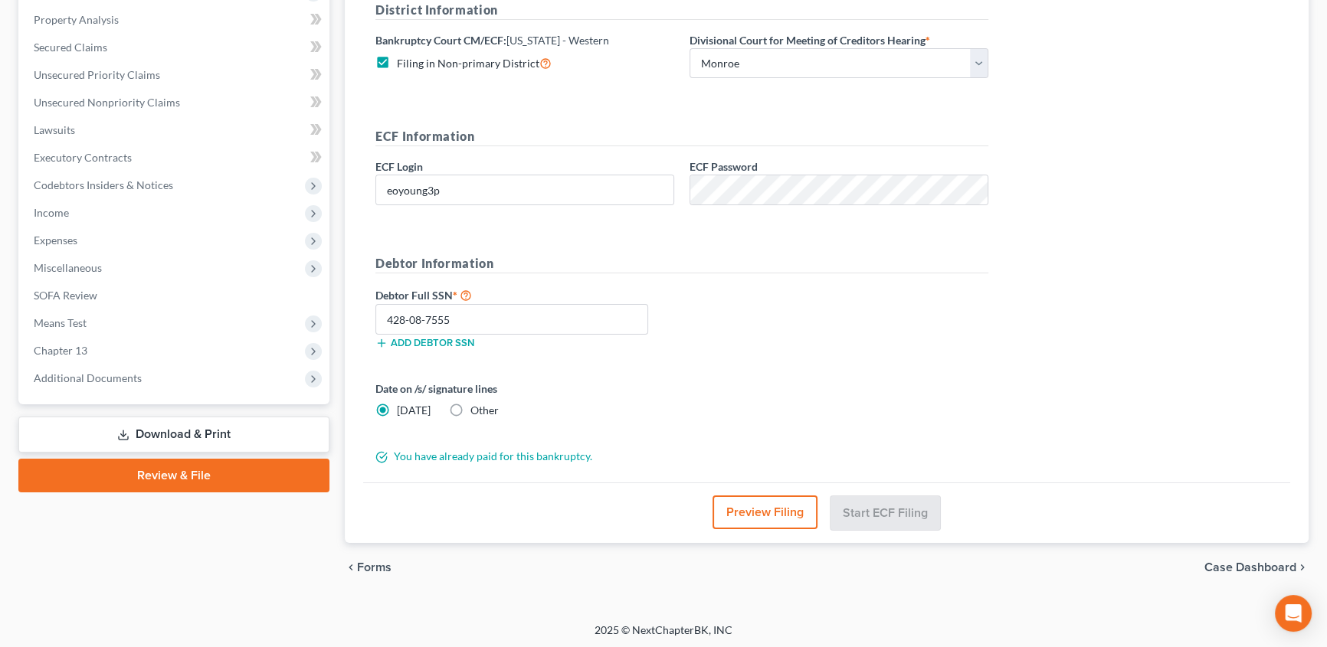
scroll to position [192, 0]
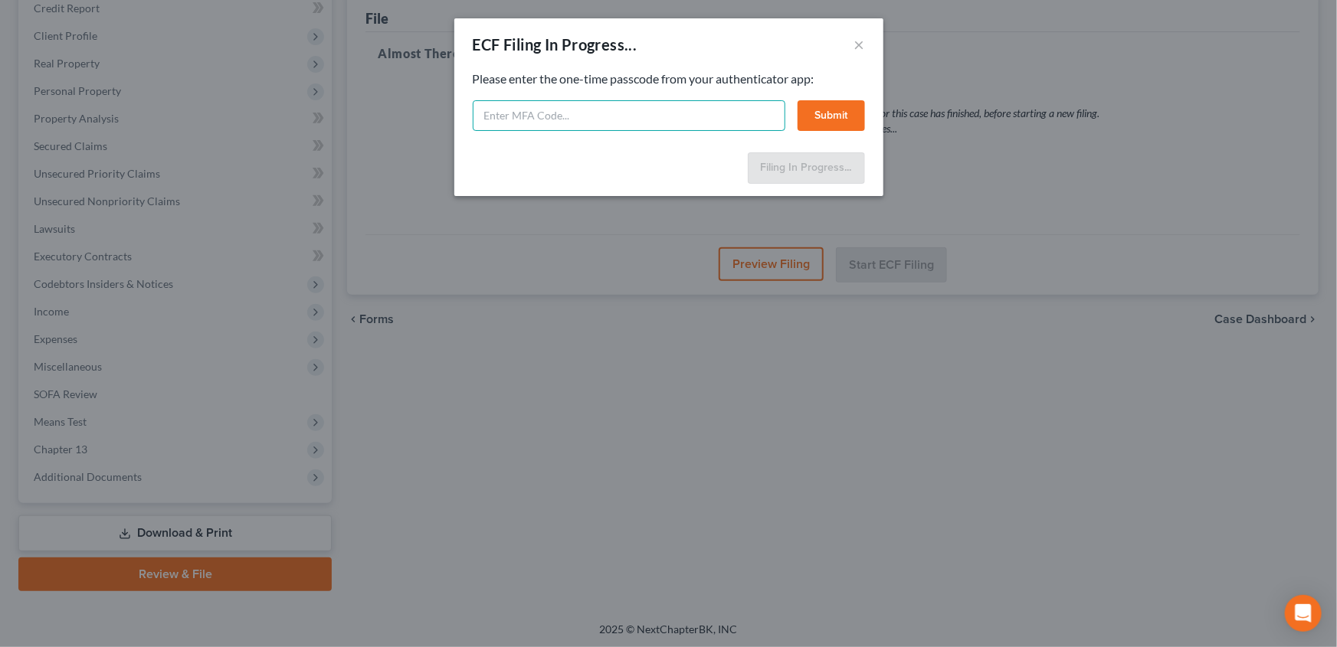
click at [503, 123] on input "text" at bounding box center [629, 115] width 313 height 31
click at [828, 111] on button "Submit" at bounding box center [831, 115] width 67 height 31
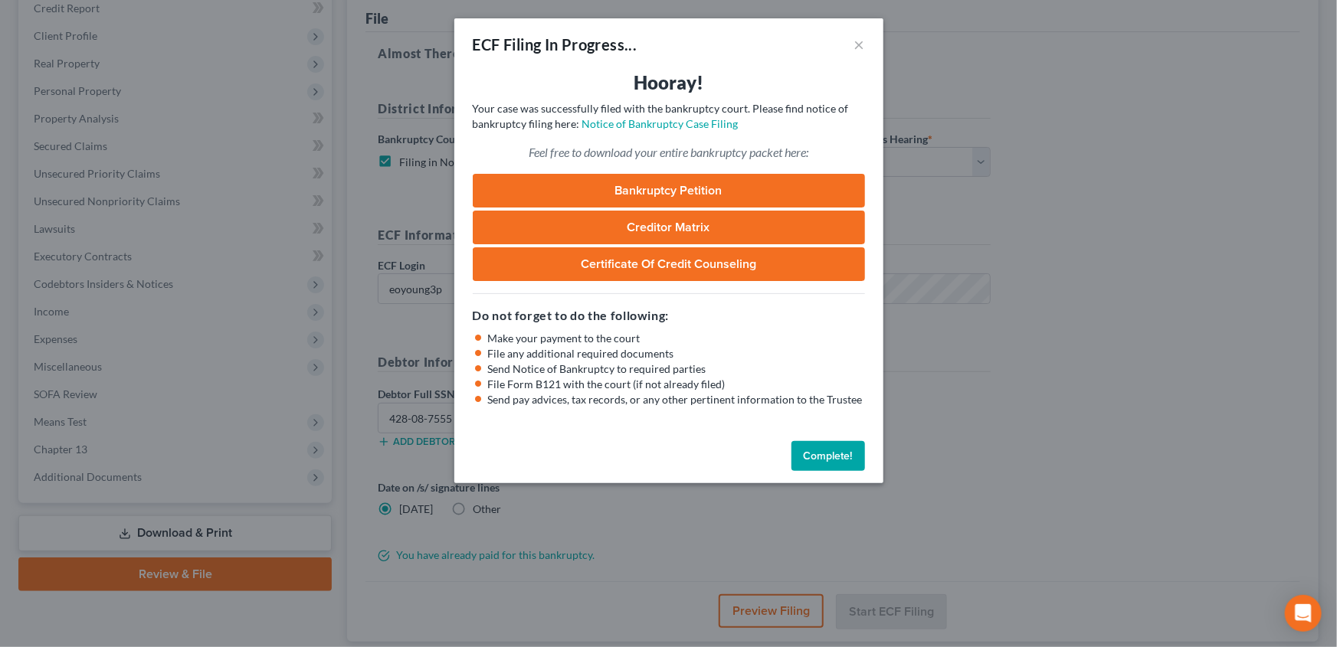
drag, startPoint x: 820, startPoint y: 451, endPoint x: 795, endPoint y: 450, distance: 25.3
click at [820, 451] on button "Complete!" at bounding box center [828, 456] width 74 height 31
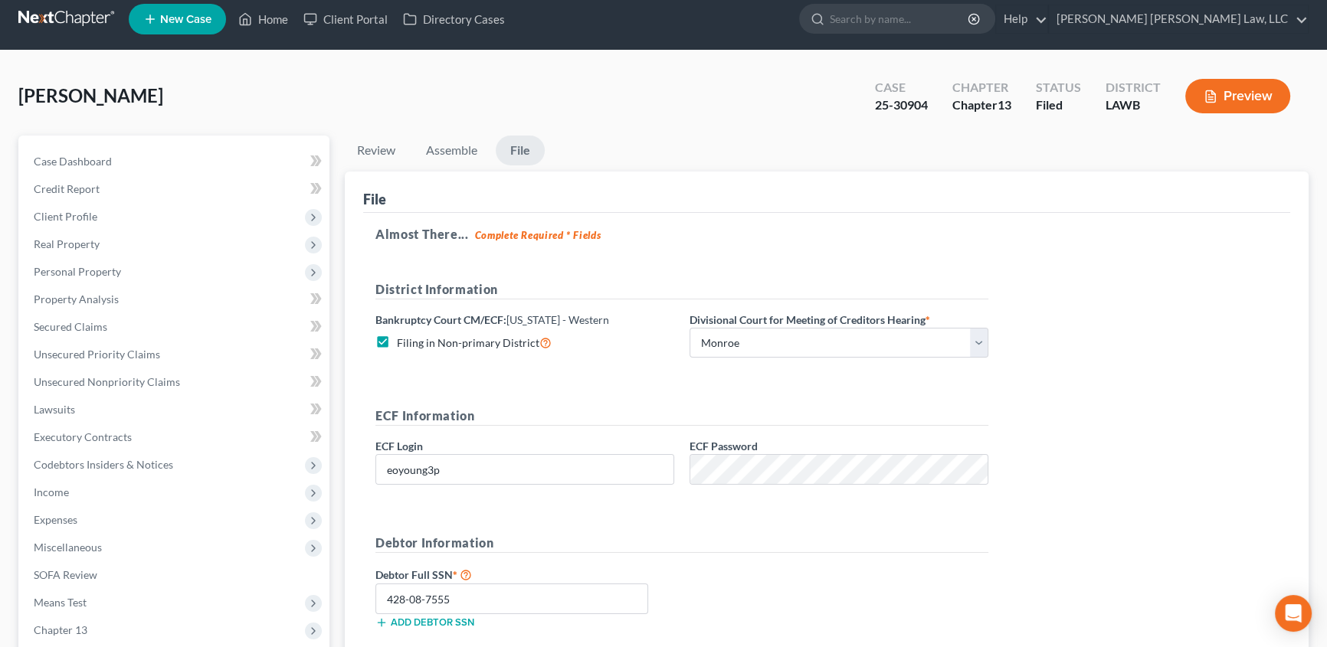
scroll to position [0, 0]
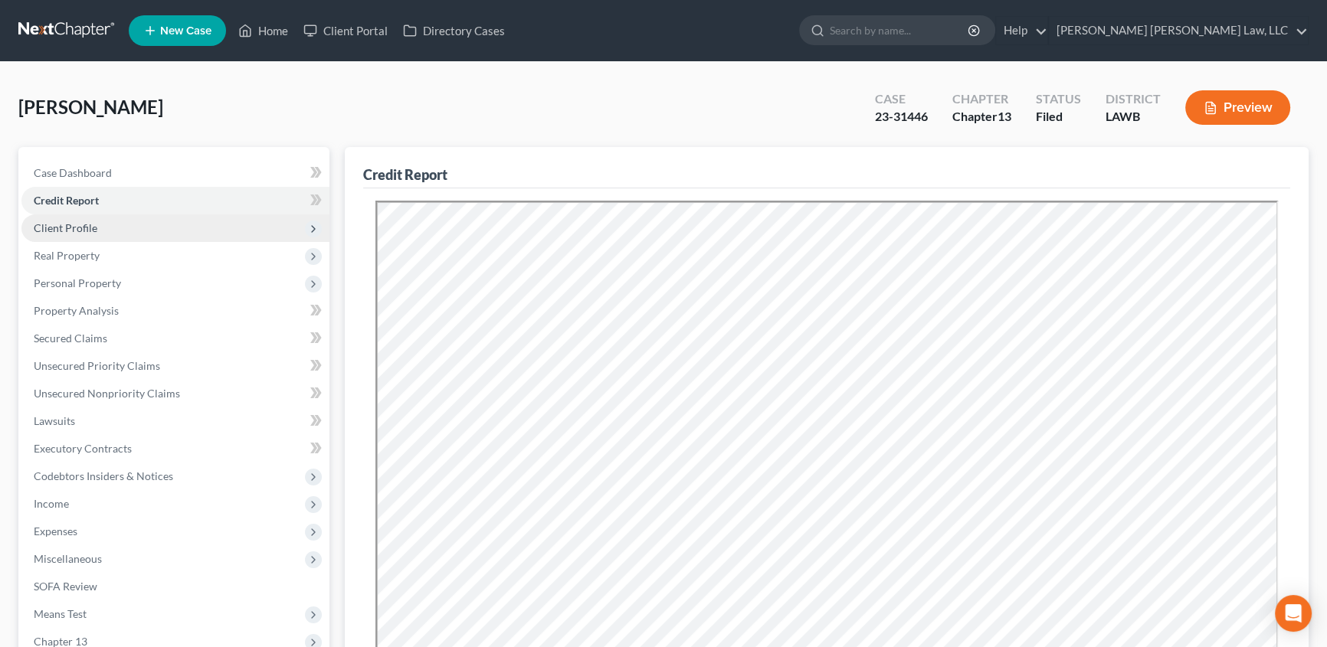
click at [80, 224] on span "Client Profile" at bounding box center [66, 227] width 64 height 13
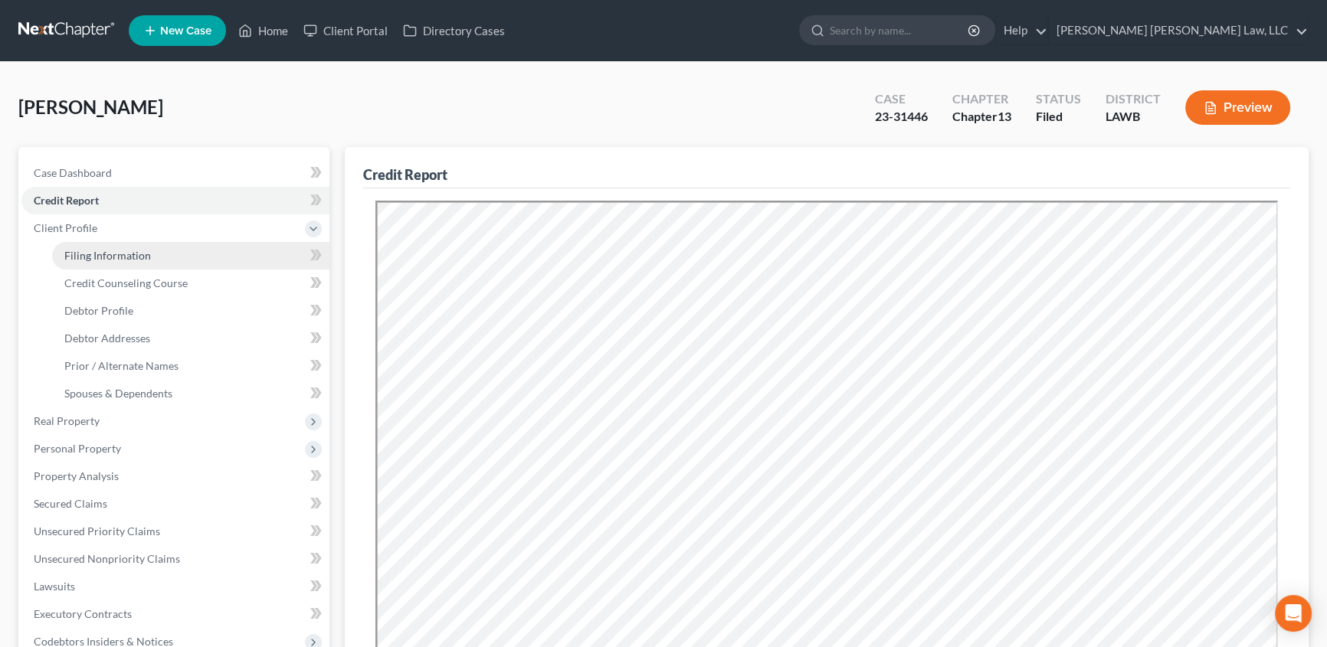
click at [82, 250] on span "Filing Information" at bounding box center [107, 255] width 87 height 13
select select "1"
select select "0"
select select "3"
select select "36"
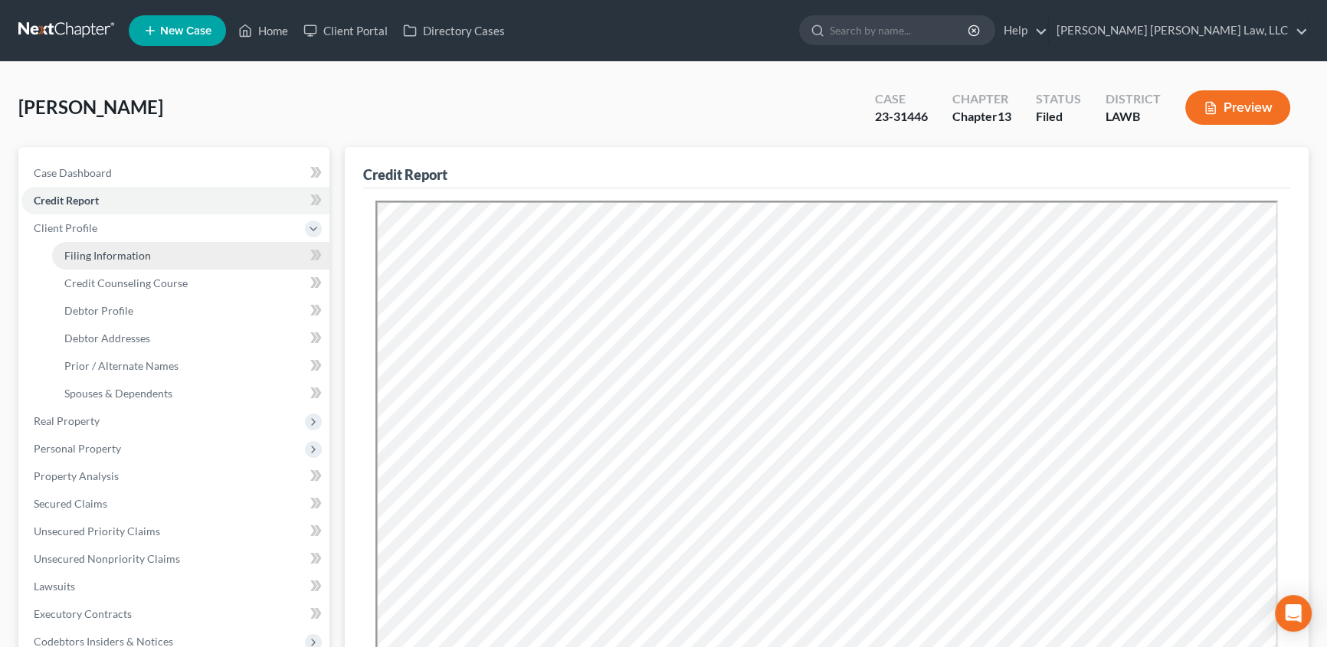
select select "0"
select select "19"
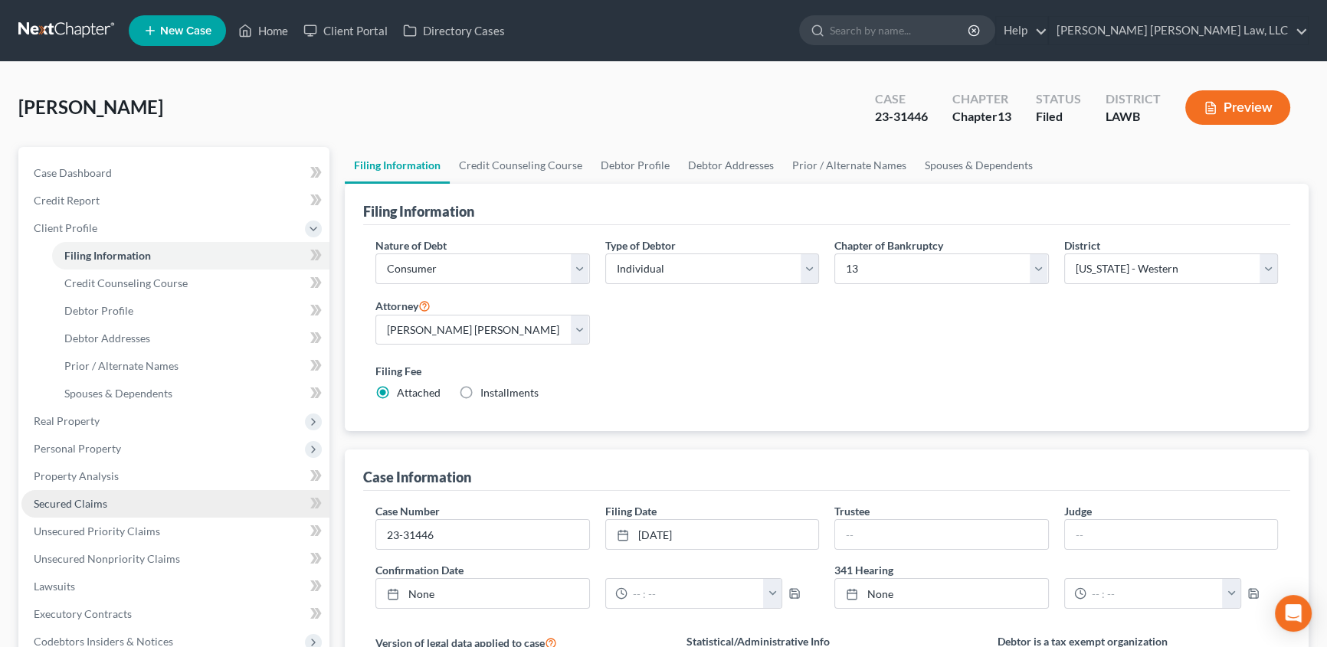
click at [61, 501] on span "Secured Claims" at bounding box center [71, 503] width 74 height 13
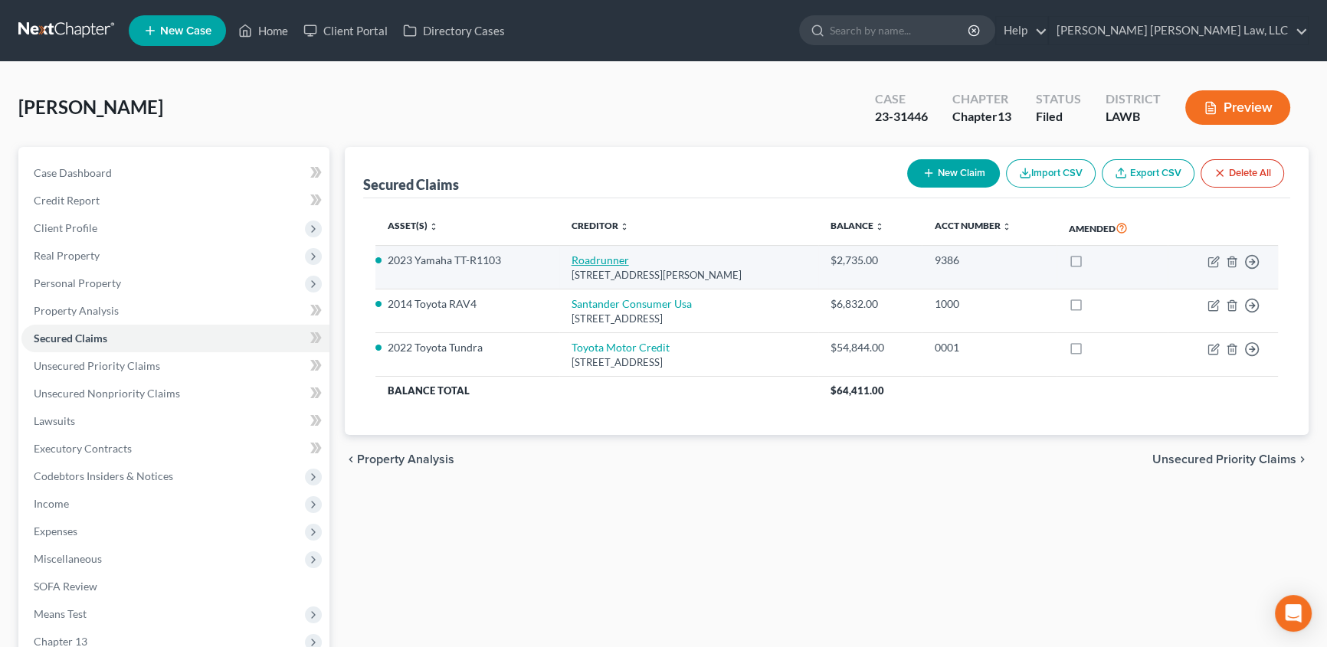
click at [594, 258] on link "Roadrunner" at bounding box center [600, 260] width 57 height 13
select select "45"
select select "2"
select select "0"
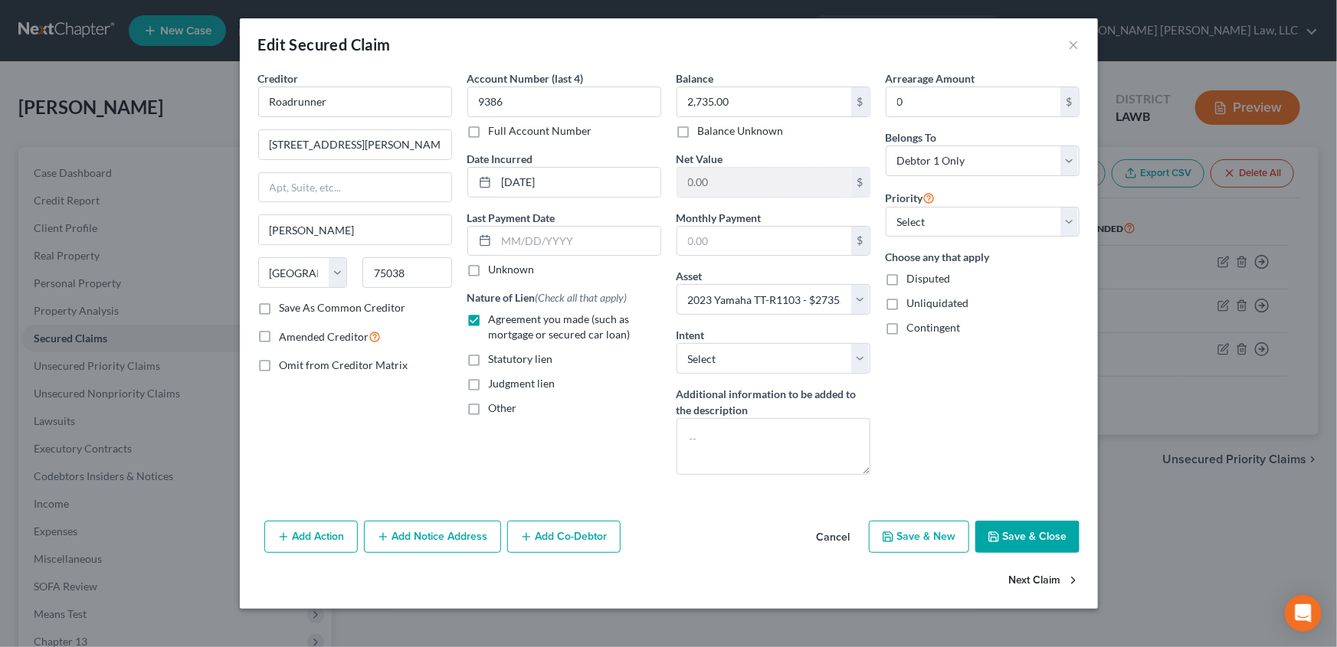
click at [1039, 577] on button "Next Claim" at bounding box center [1044, 581] width 70 height 32
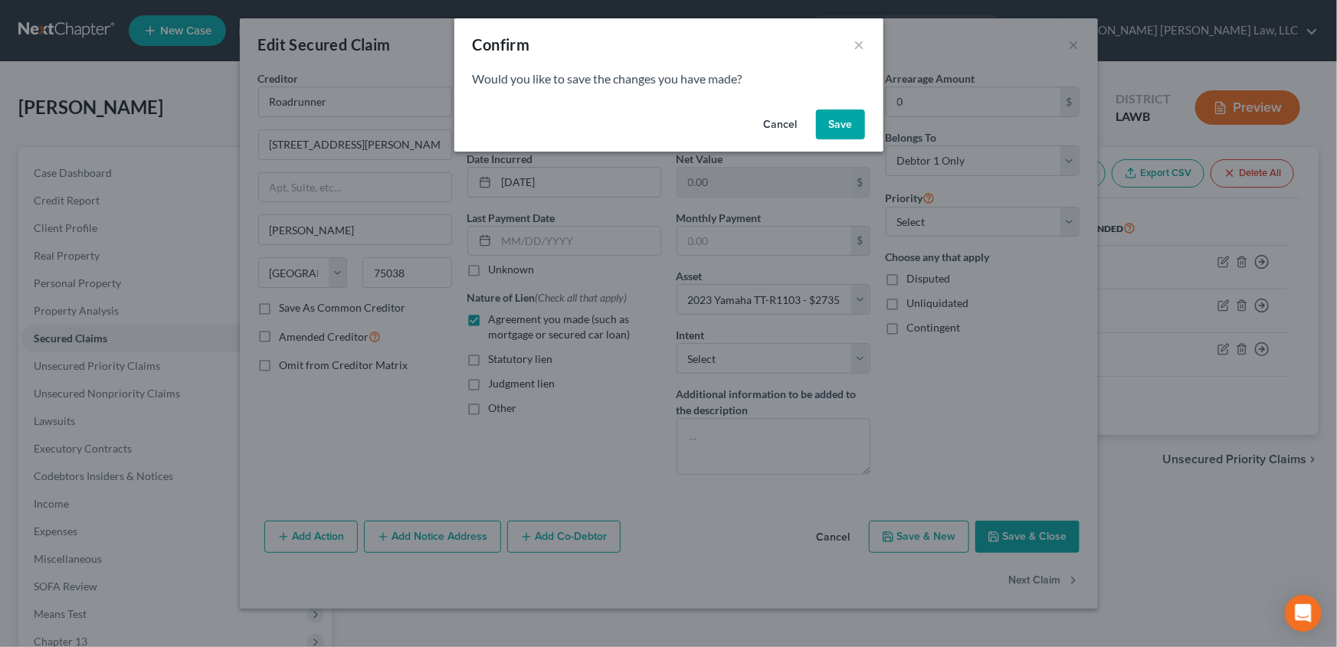
click at [837, 124] on button "Save" at bounding box center [840, 125] width 49 height 31
select select "45"
select select "0"
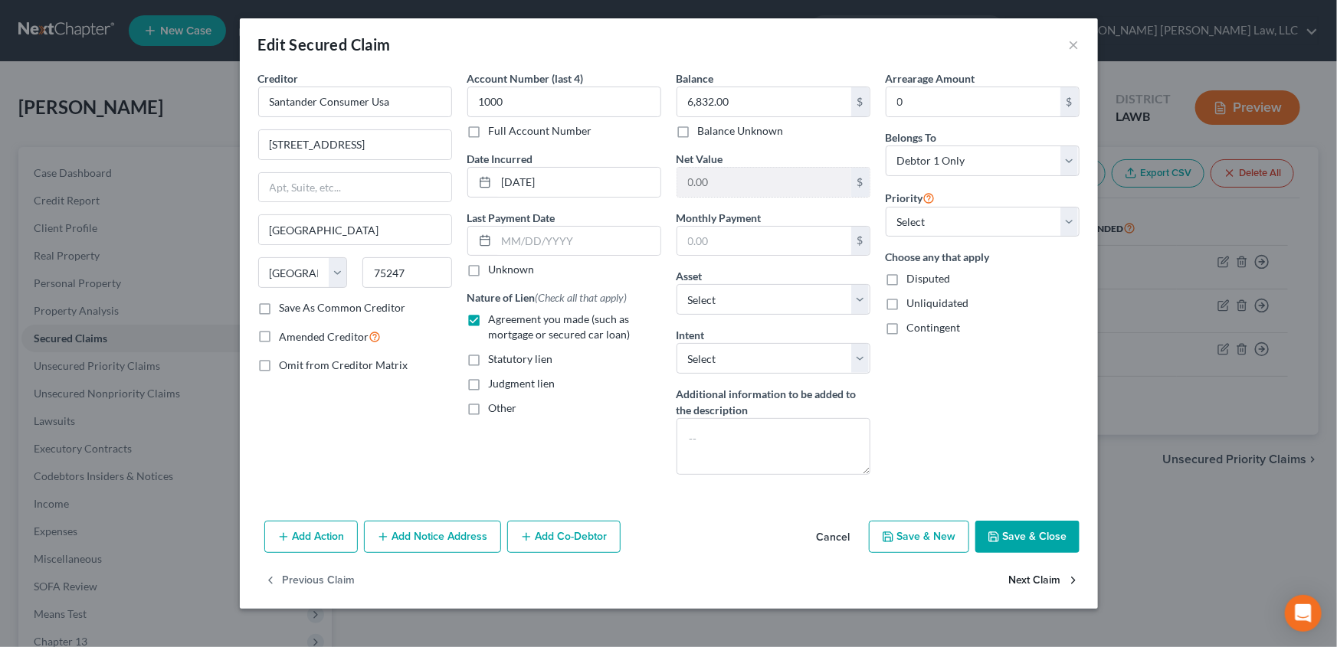
click at [1070, 577] on icon "button" at bounding box center [1073, 581] width 12 height 12
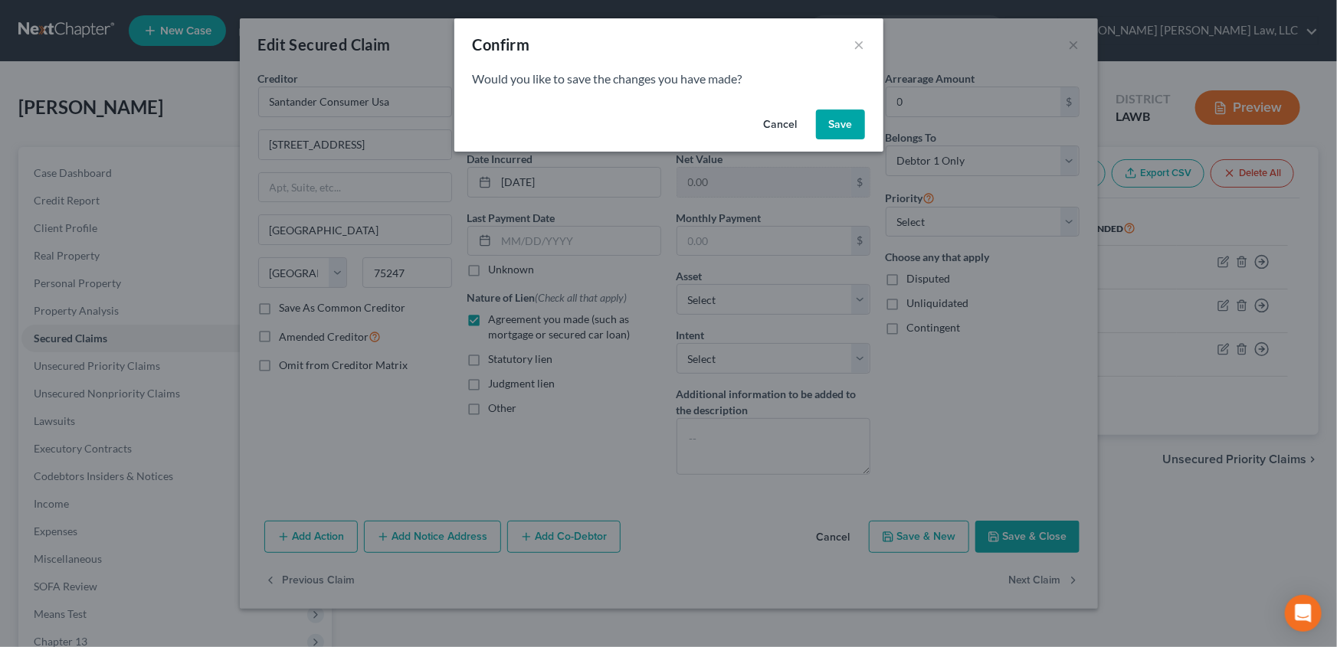
click at [847, 125] on button "Save" at bounding box center [840, 125] width 49 height 31
select select "22"
select select "3"
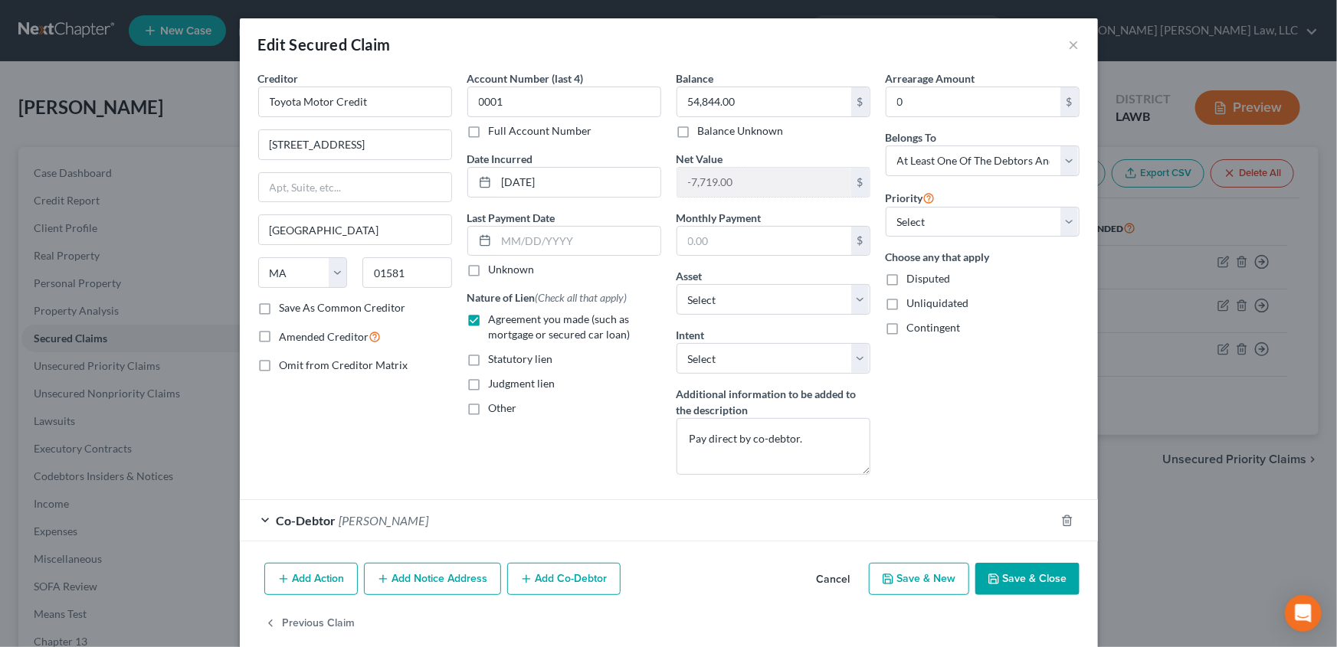
drag, startPoint x: 341, startPoint y: 513, endPoint x: 354, endPoint y: 513, distance: 13.0
click at [341, 513] on span "[PERSON_NAME]" at bounding box center [384, 520] width 90 height 15
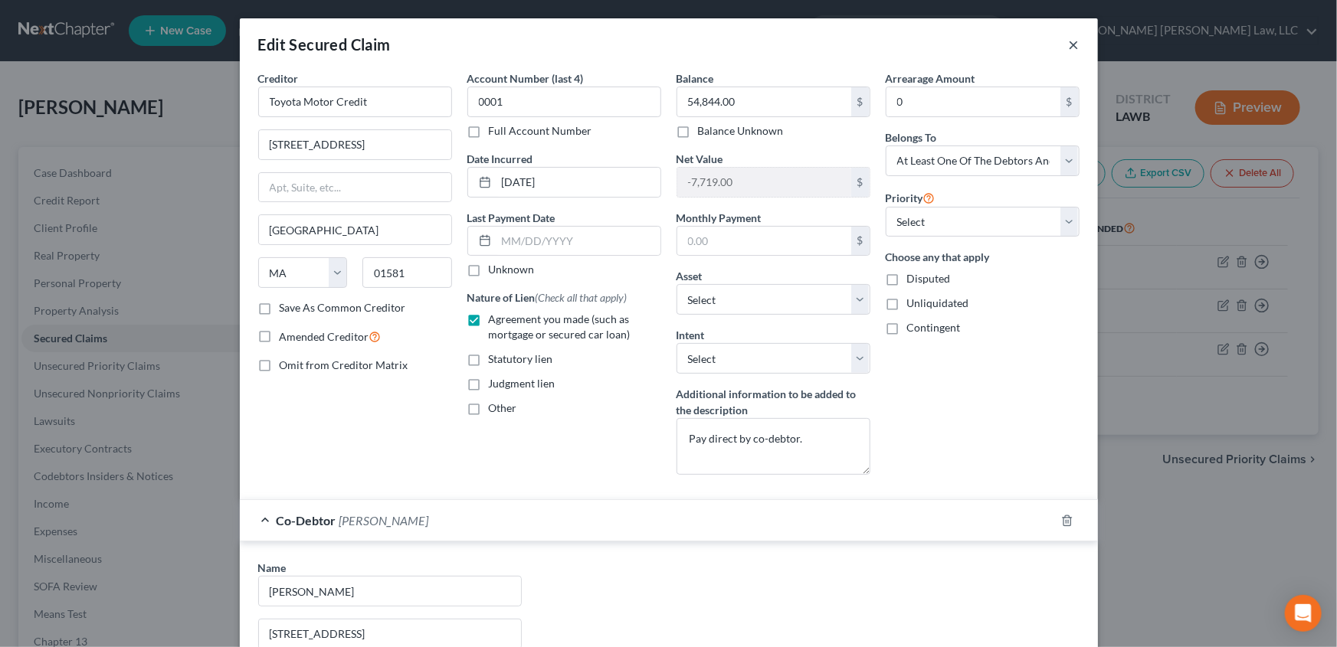
drag, startPoint x: 1070, startPoint y: 38, endPoint x: 1082, endPoint y: 144, distance: 106.4
click at [1070, 38] on button "×" at bounding box center [1074, 44] width 11 height 18
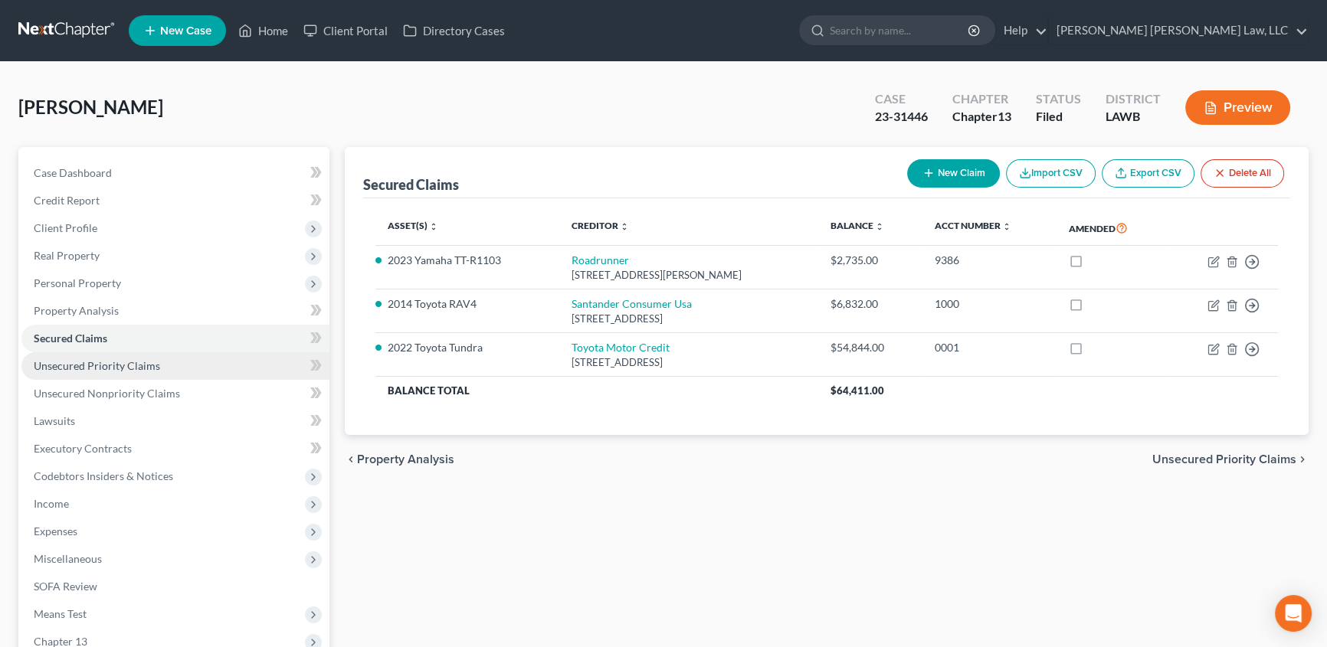
click at [139, 369] on span "Unsecured Priority Claims" at bounding box center [97, 365] width 126 height 13
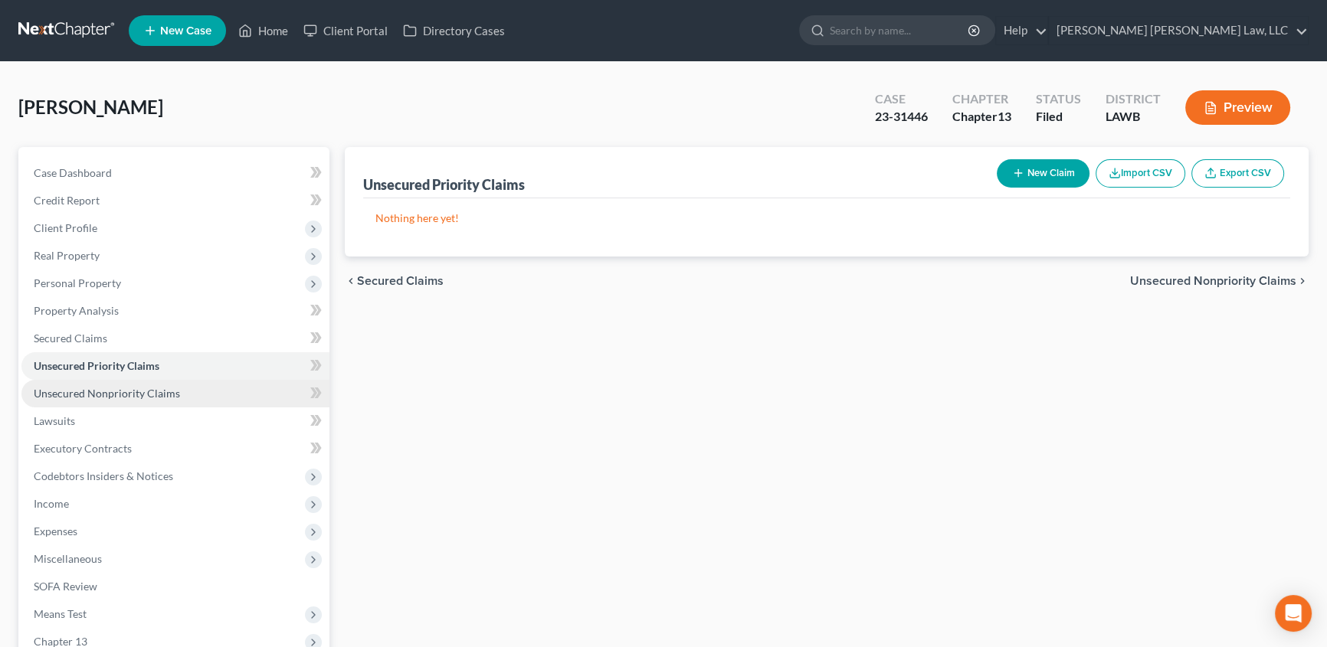
click at [130, 390] on span "Unsecured Nonpriority Claims" at bounding box center [107, 393] width 146 height 13
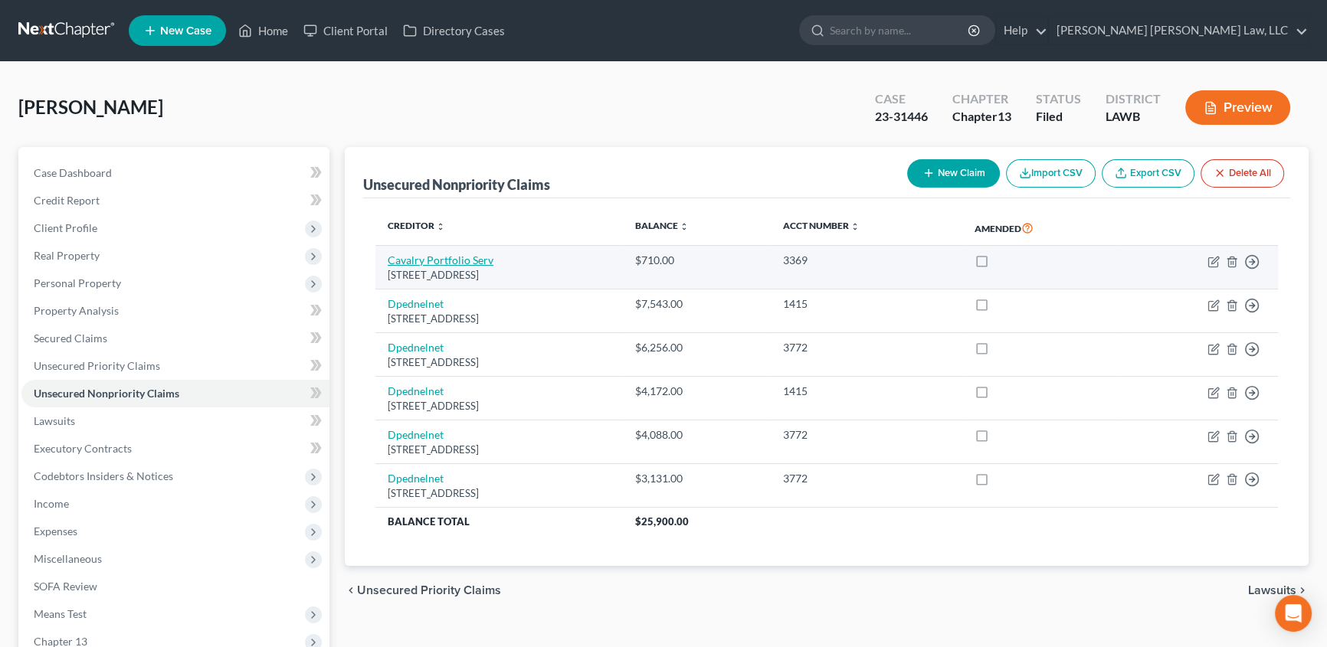
click at [432, 254] on link "Cavalry Portfolio Serv" at bounding box center [441, 260] width 106 height 13
select select "3"
select select "1"
select select "0"
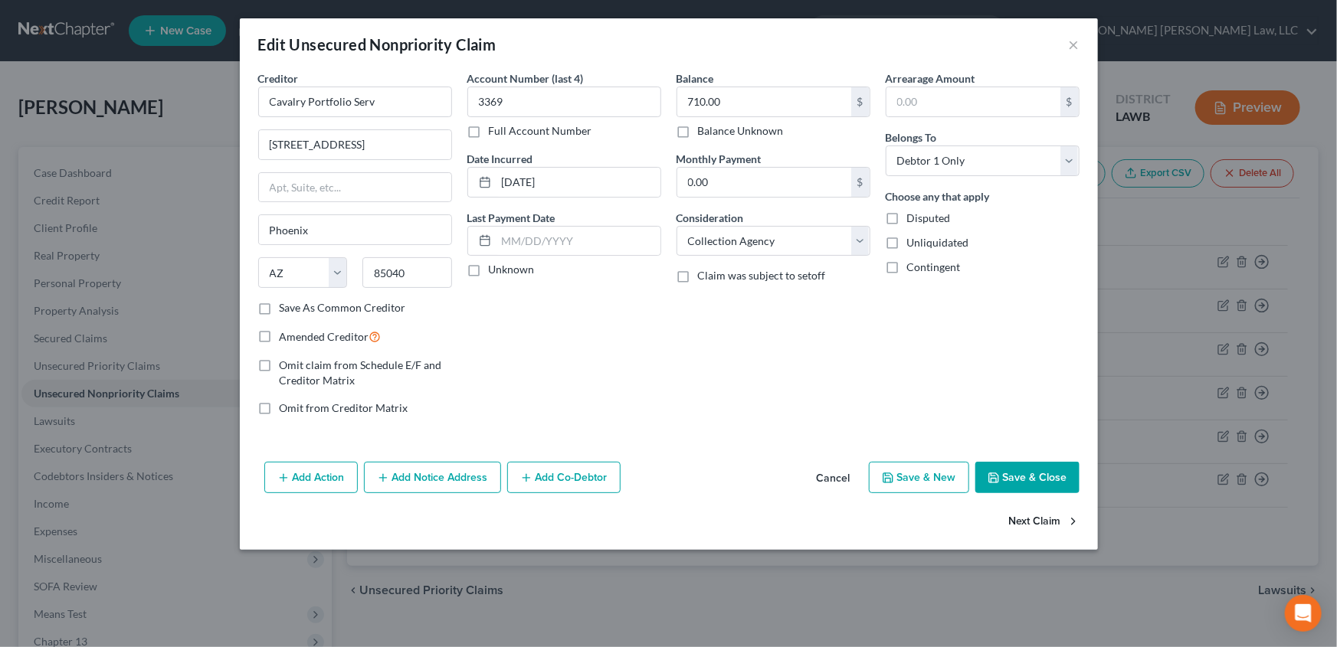
click at [1047, 521] on button "Next Claim" at bounding box center [1044, 522] width 70 height 32
select select "30"
select select "17"
select select "0"
click at [1022, 524] on button "Next Claim" at bounding box center [1044, 522] width 70 height 32
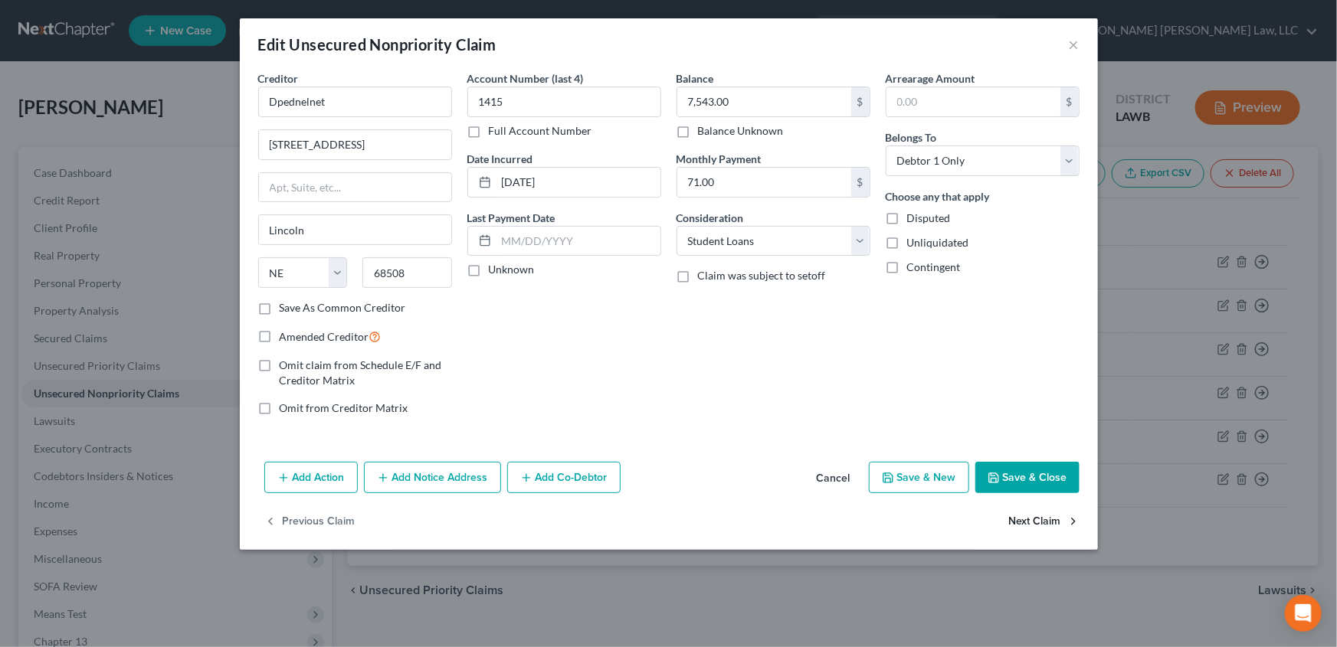
select select "30"
select select "17"
select select "0"
drag, startPoint x: 1037, startPoint y: 480, endPoint x: 649, endPoint y: 414, distance: 393.3
click at [1037, 480] on button "Save & Close" at bounding box center [1027, 478] width 104 height 32
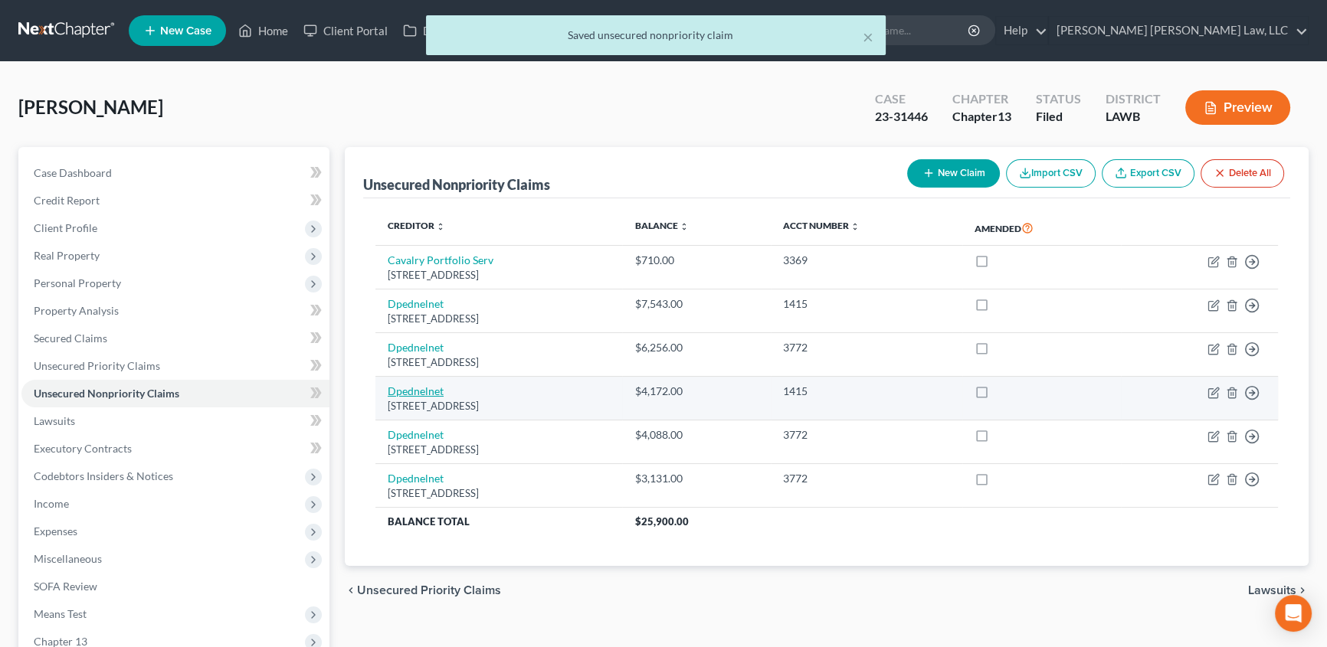
click at [406, 392] on link "Dpednelnet" at bounding box center [416, 391] width 56 height 13
select select "30"
select select "17"
select select "0"
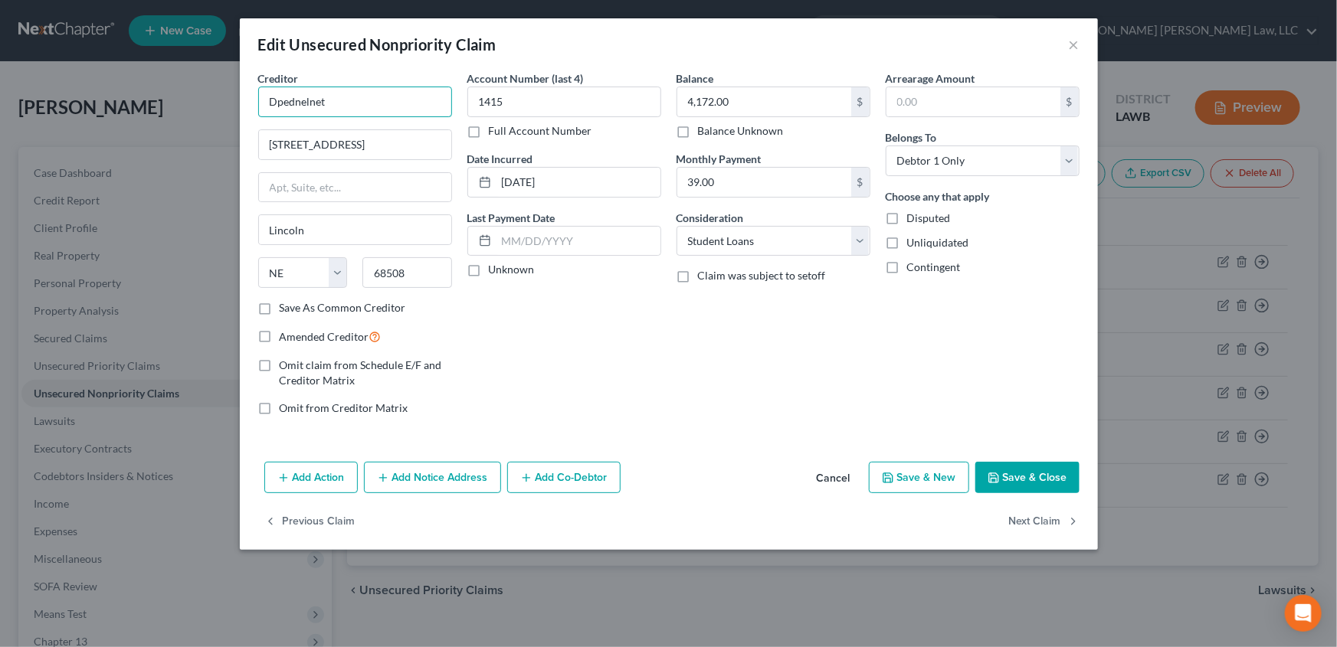
drag, startPoint x: 268, startPoint y: 102, endPoint x: 326, endPoint y: 105, distance: 58.3
click at [326, 105] on input "Dpednelnet" at bounding box center [355, 102] width 194 height 31
click at [1034, 469] on button "Save & Close" at bounding box center [1027, 478] width 104 height 32
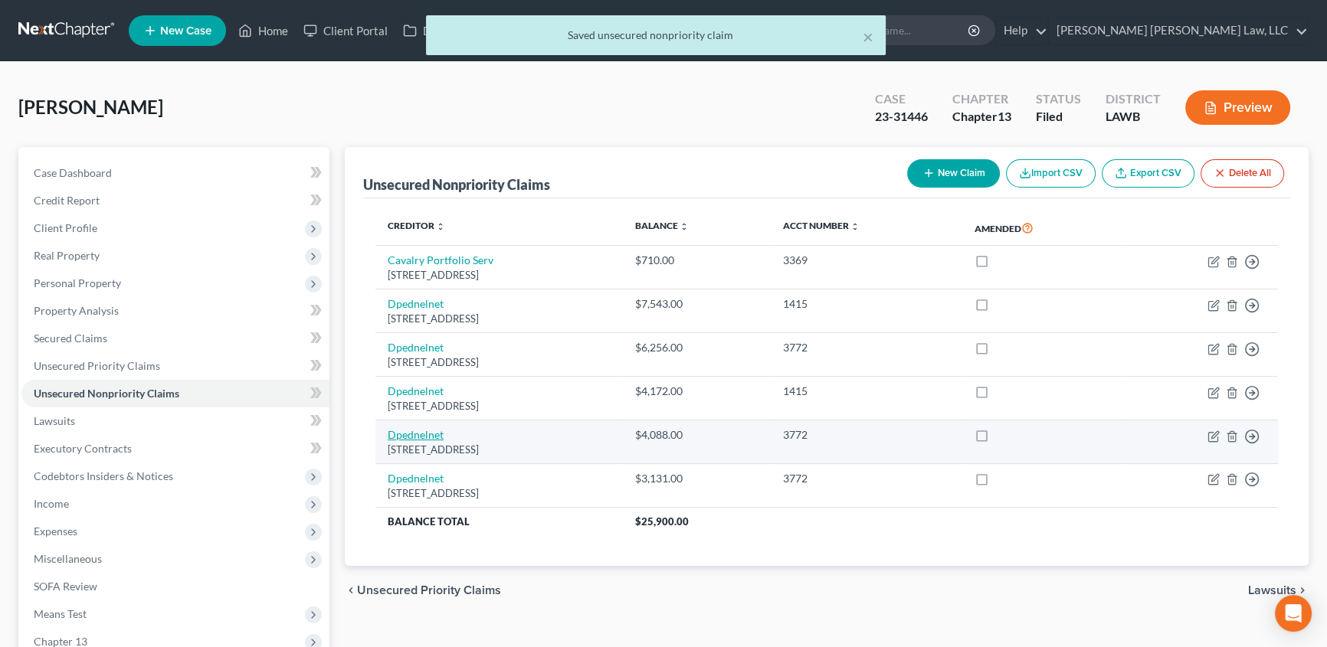
click at [416, 431] on link "Dpednelnet" at bounding box center [416, 434] width 56 height 13
select select "30"
select select "17"
select select "0"
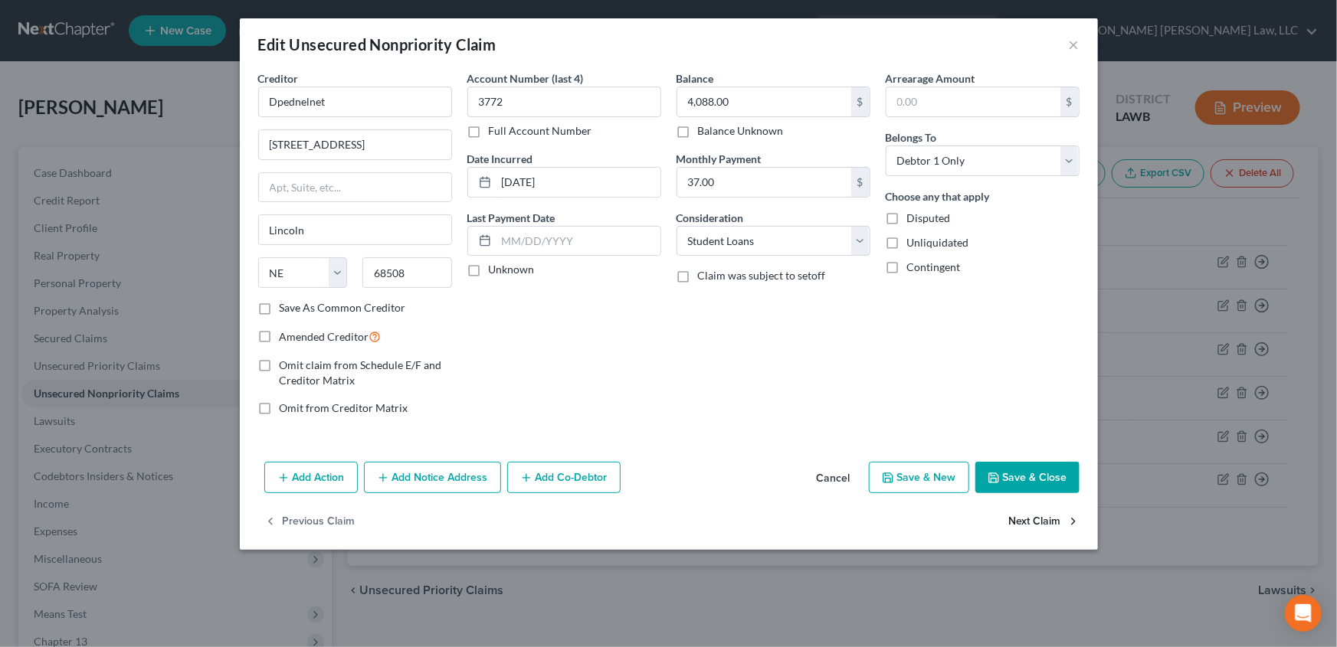
click at [1055, 523] on button "Next Claim" at bounding box center [1044, 522] width 70 height 32
select select "30"
select select "17"
select select "0"
click at [1052, 476] on button "Save & Close" at bounding box center [1027, 478] width 104 height 32
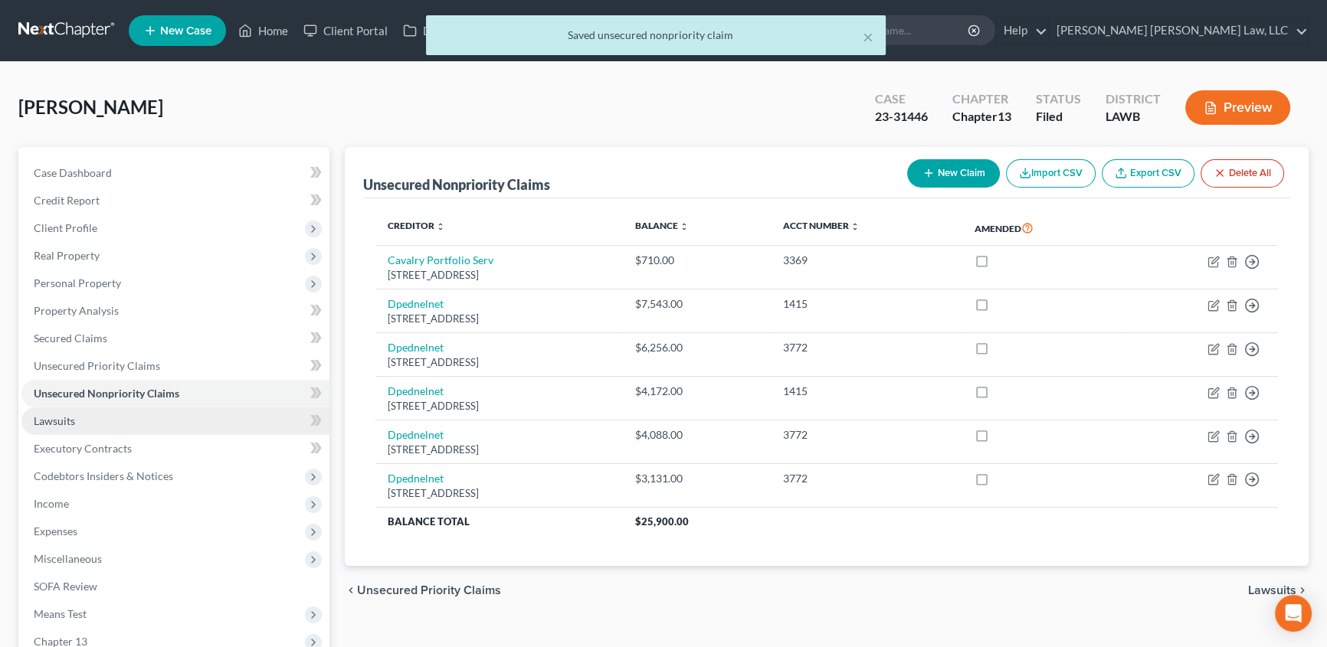
click at [67, 421] on span "Lawsuits" at bounding box center [54, 421] width 41 height 13
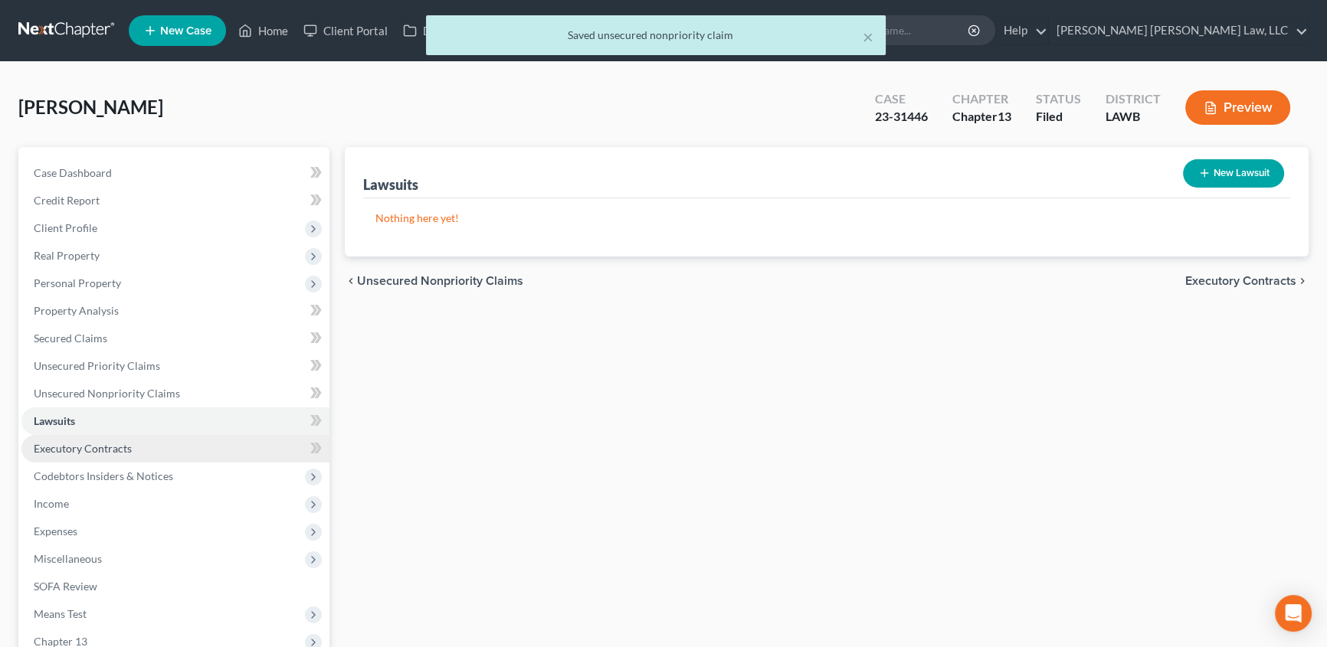
click at [59, 452] on span "Executory Contracts" at bounding box center [83, 448] width 98 height 13
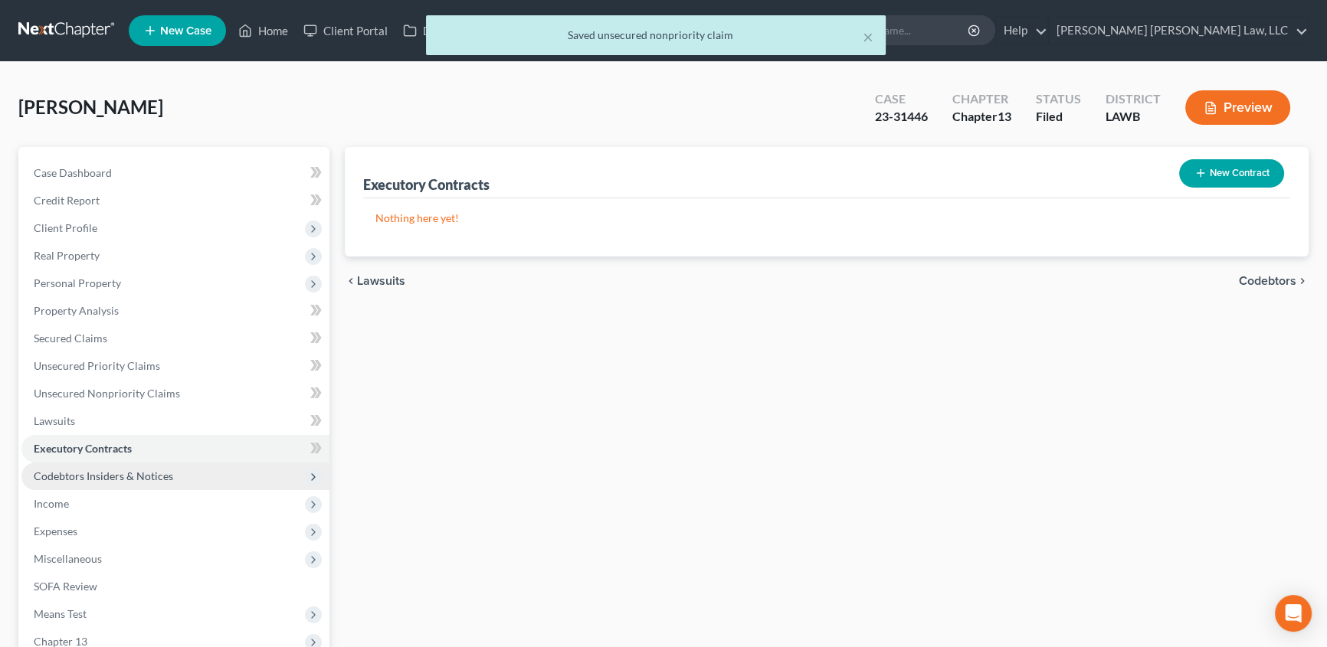
click at [51, 480] on span "Codebtors Insiders & Notices" at bounding box center [103, 476] width 139 height 13
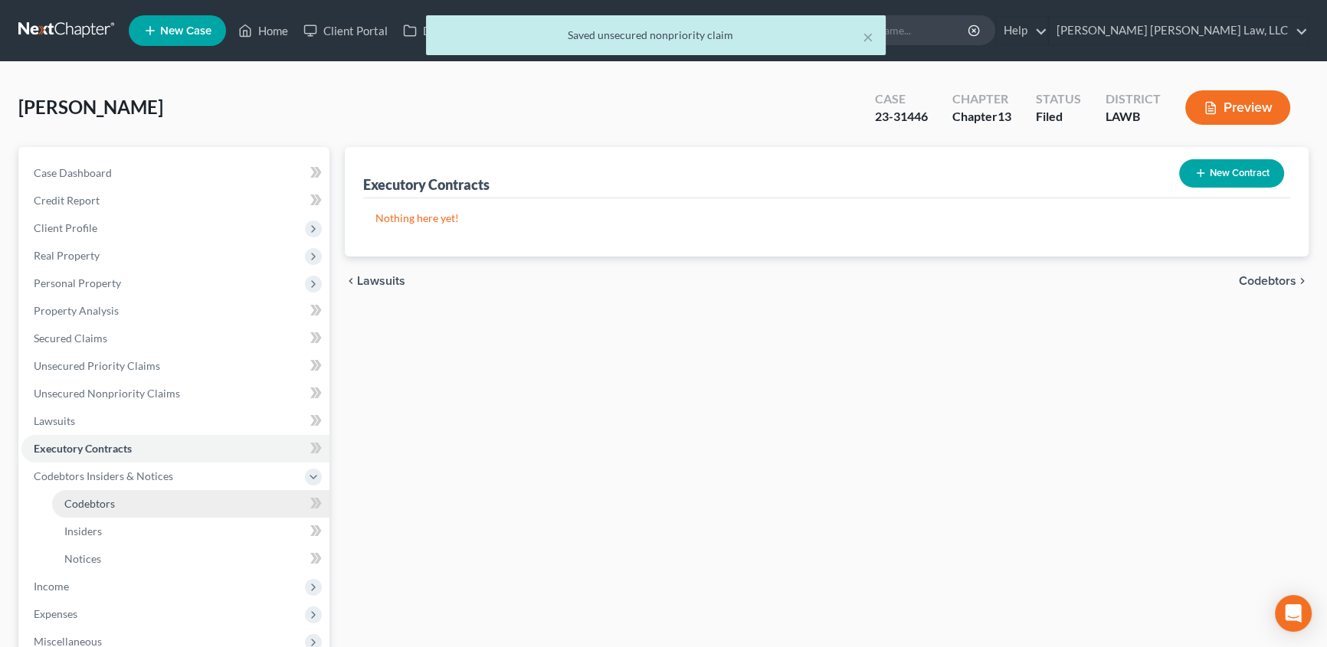
click at [66, 502] on span "Codebtors" at bounding box center [89, 503] width 51 height 13
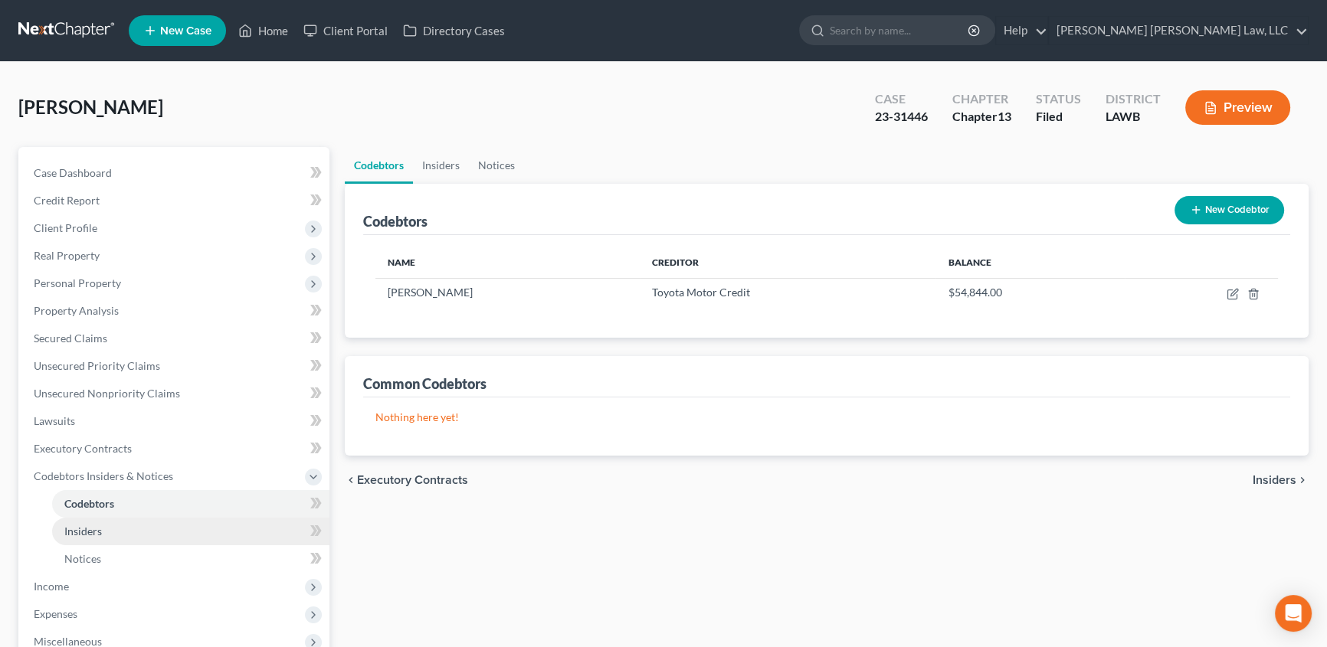
click at [69, 533] on span "Insiders" at bounding box center [83, 531] width 38 height 13
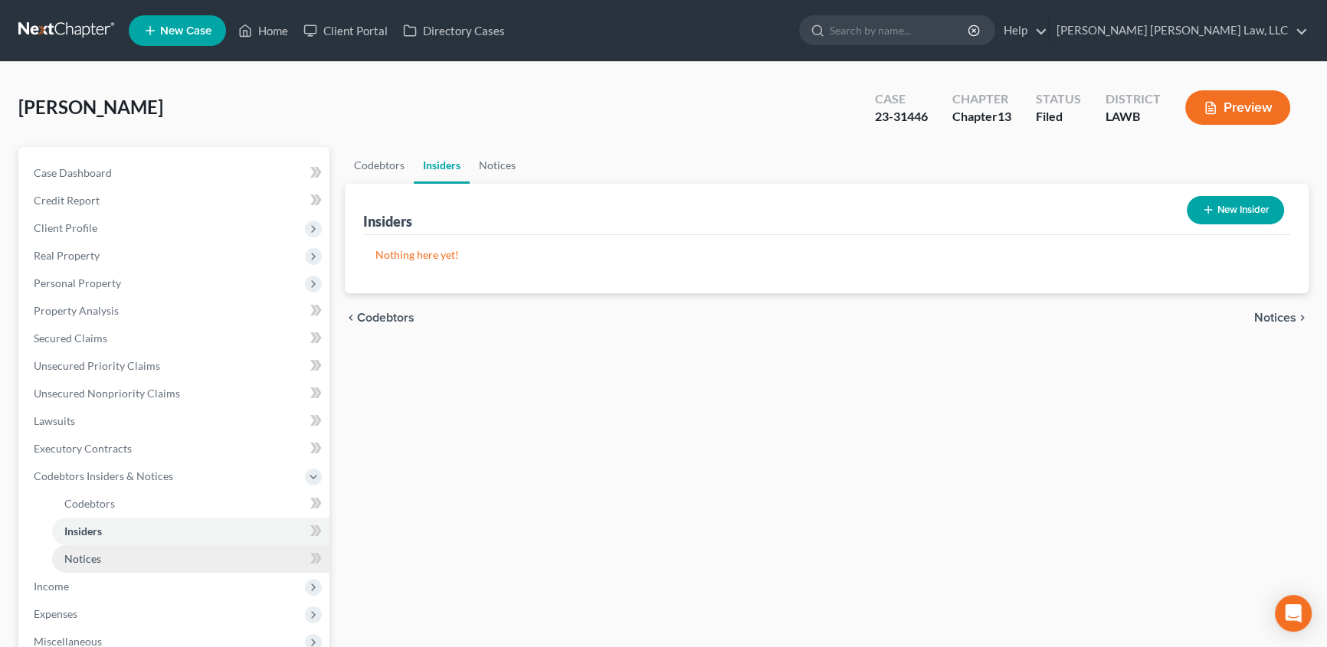
click at [67, 563] on span "Notices" at bounding box center [82, 558] width 37 height 13
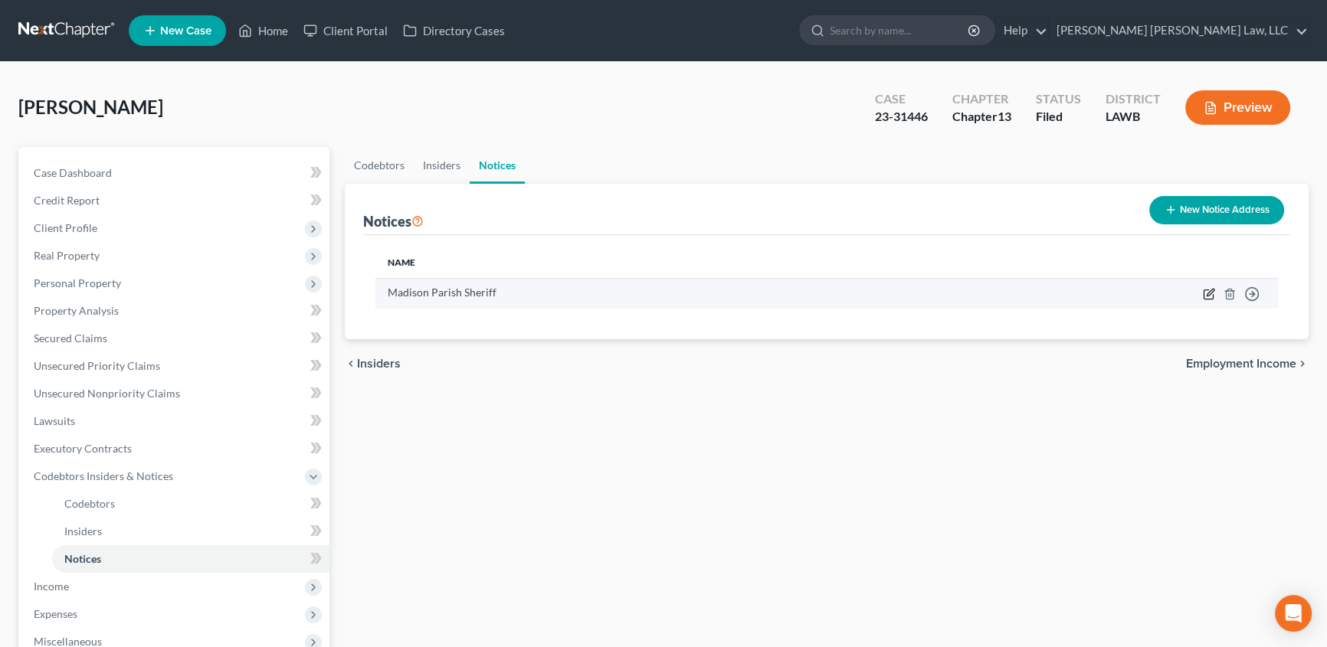
click at [1207, 290] on icon "button" at bounding box center [1209, 294] width 12 height 12
select select "19"
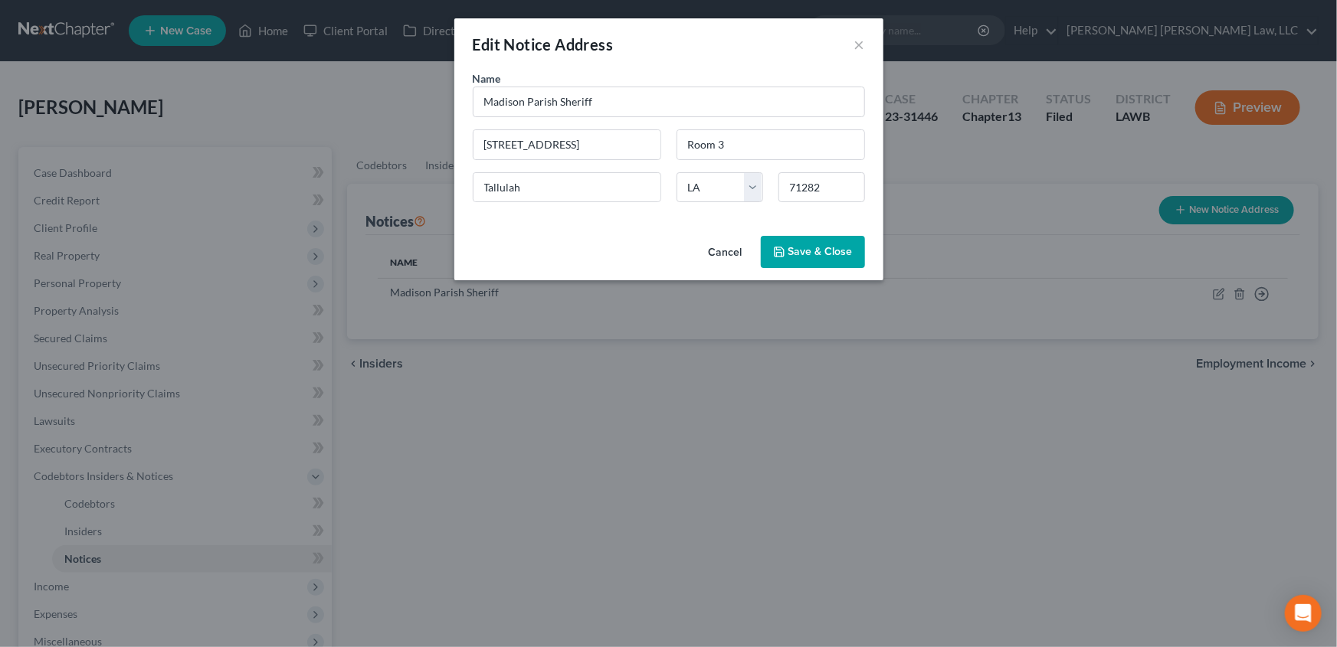
click at [827, 246] on span "Save & Close" at bounding box center [820, 251] width 64 height 13
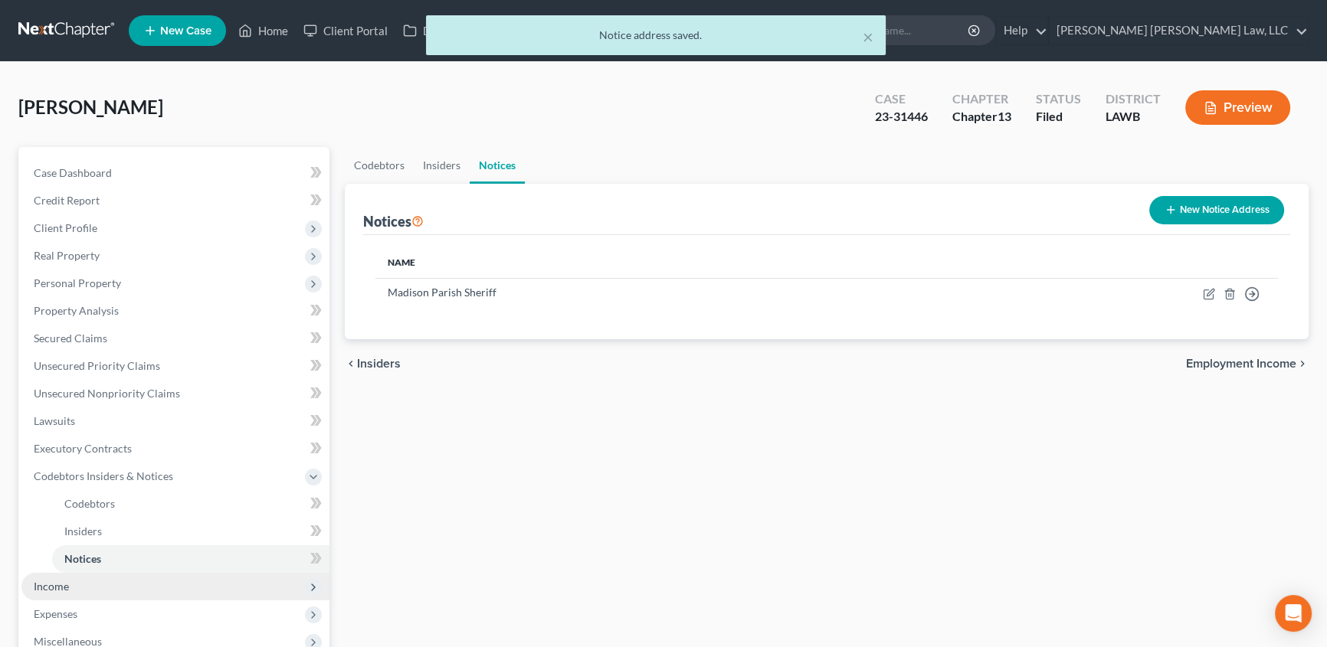
drag, startPoint x: 80, startPoint y: 595, endPoint x: 101, endPoint y: 582, distance: 24.7
click at [80, 593] on span "Income" at bounding box center [175, 587] width 308 height 28
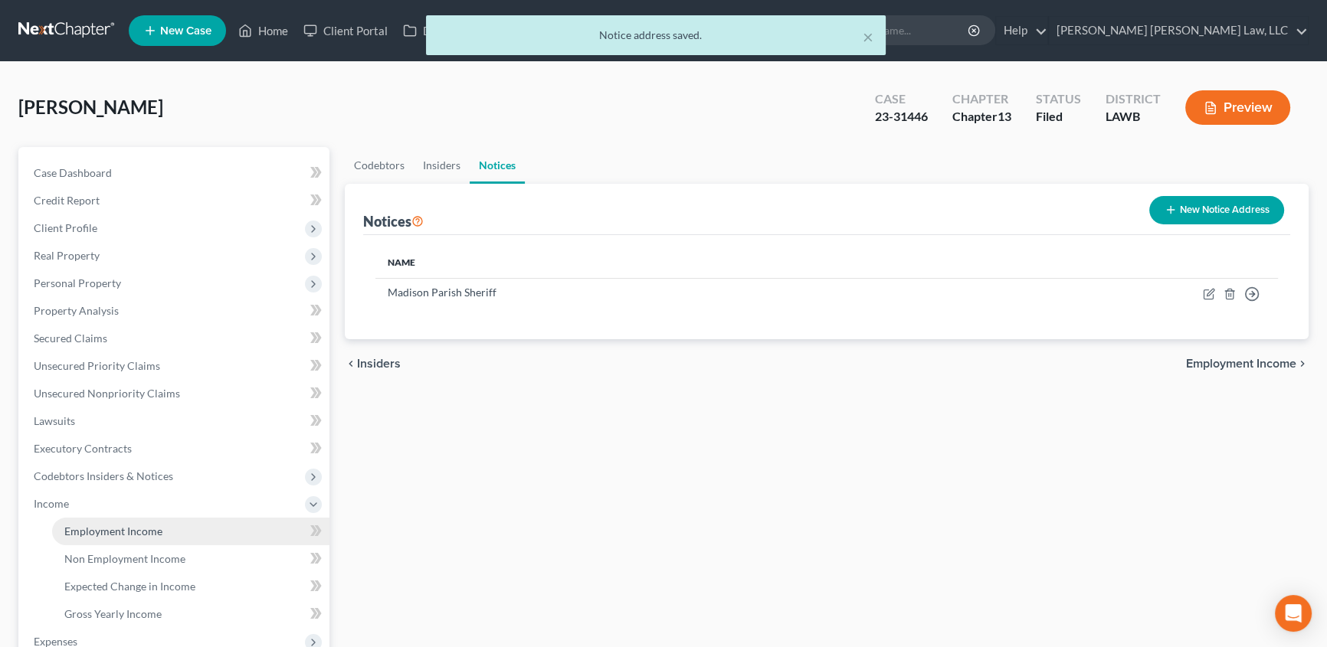
click at [150, 528] on span "Employment Income" at bounding box center [113, 531] width 98 height 13
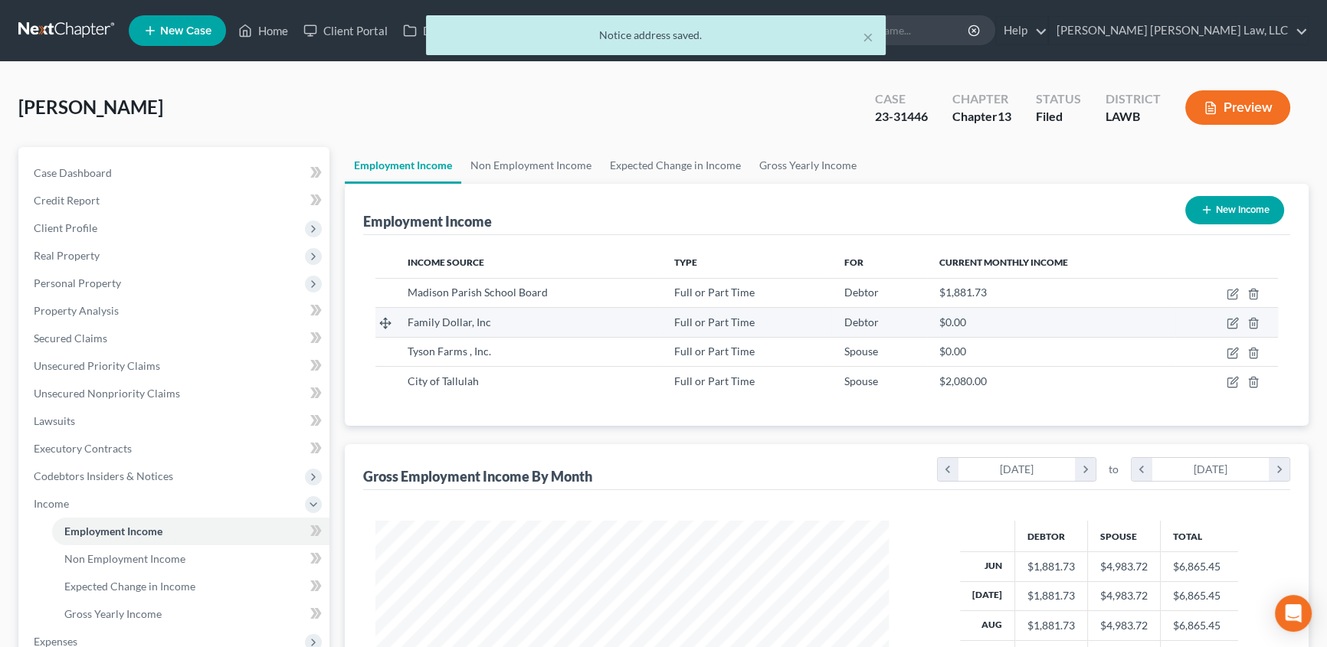
scroll to position [274, 544]
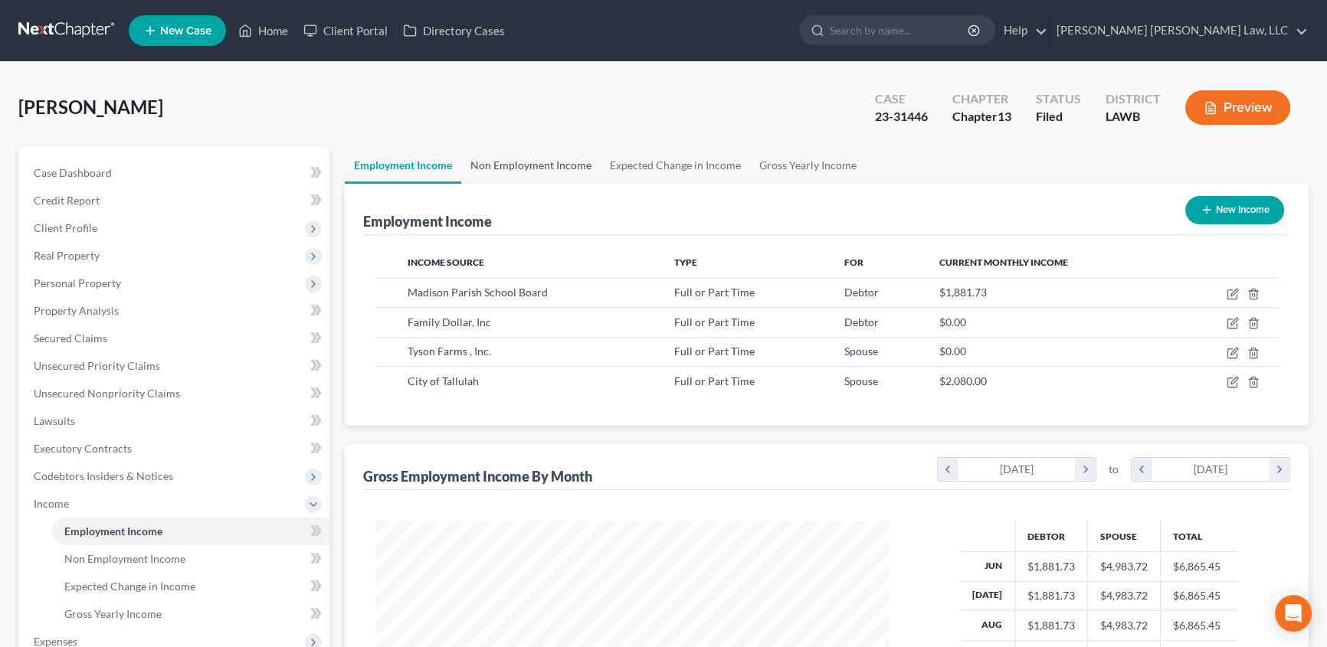
click at [512, 165] on link "Non Employment Income" at bounding box center [530, 165] width 139 height 37
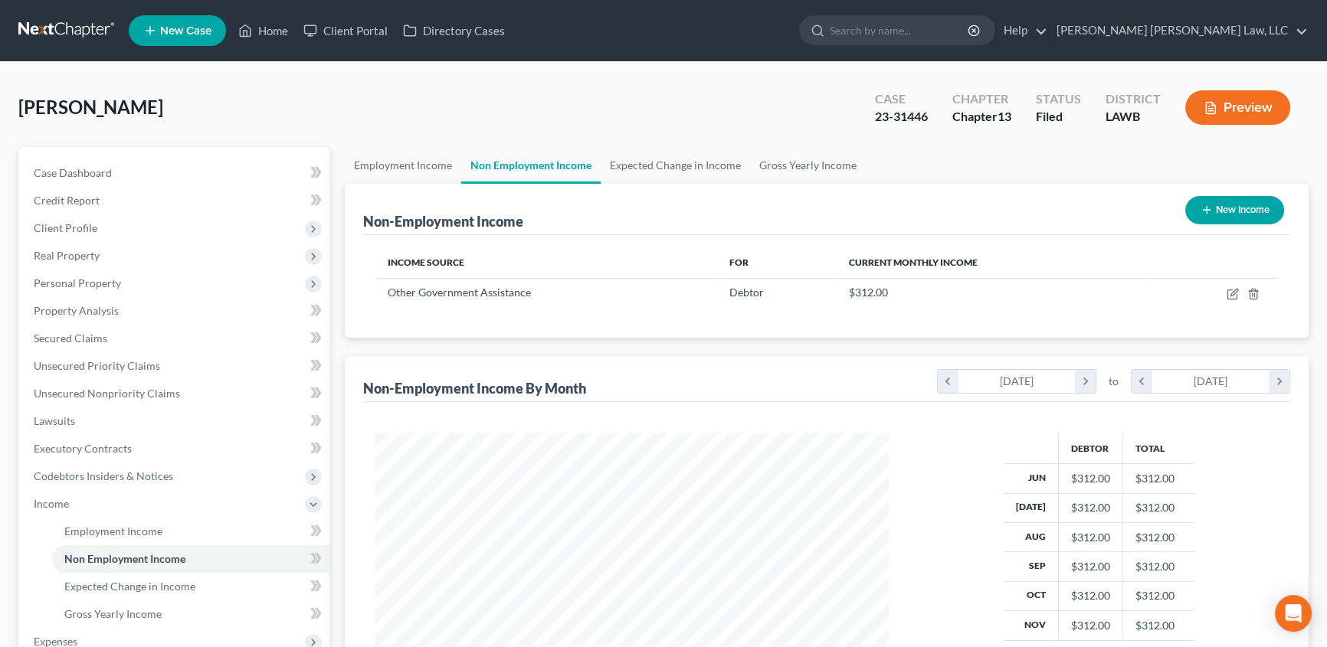
scroll to position [274, 544]
drag, startPoint x: 624, startPoint y: 160, endPoint x: 754, endPoint y: 163, distance: 129.5
click at [624, 160] on link "Expected Change in Income" at bounding box center [675, 165] width 149 height 37
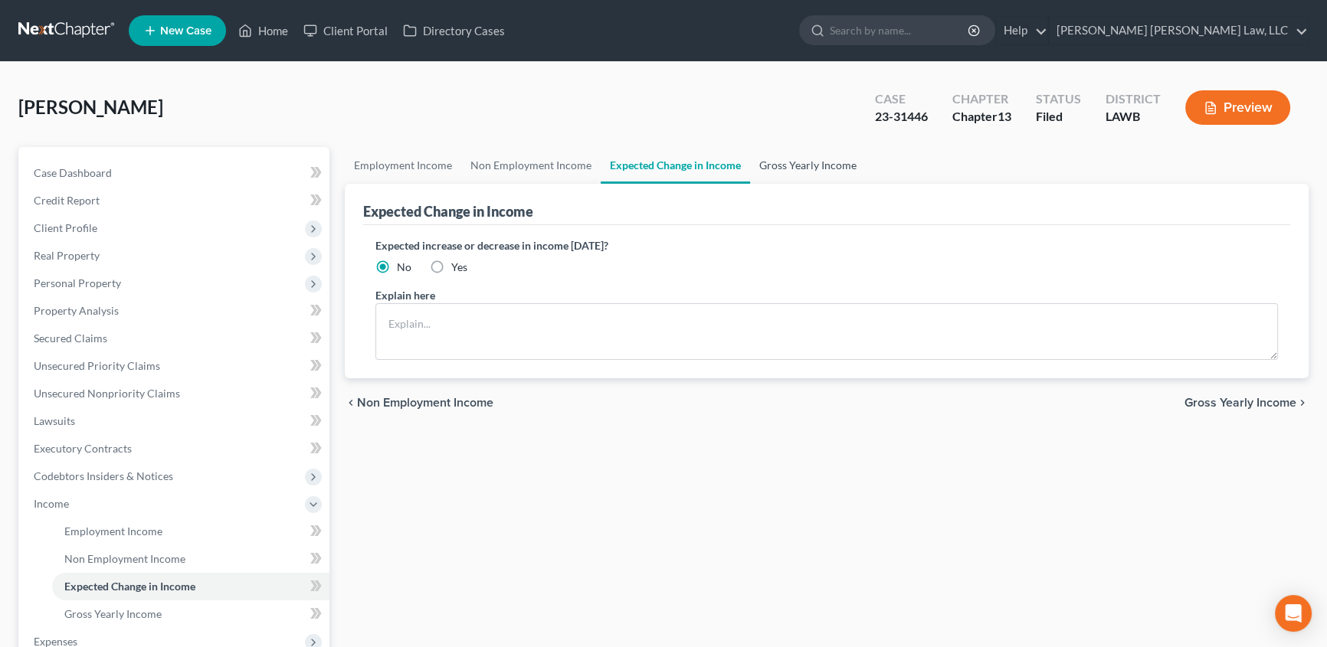
click at [779, 160] on link "Gross Yearly Income" at bounding box center [808, 165] width 116 height 37
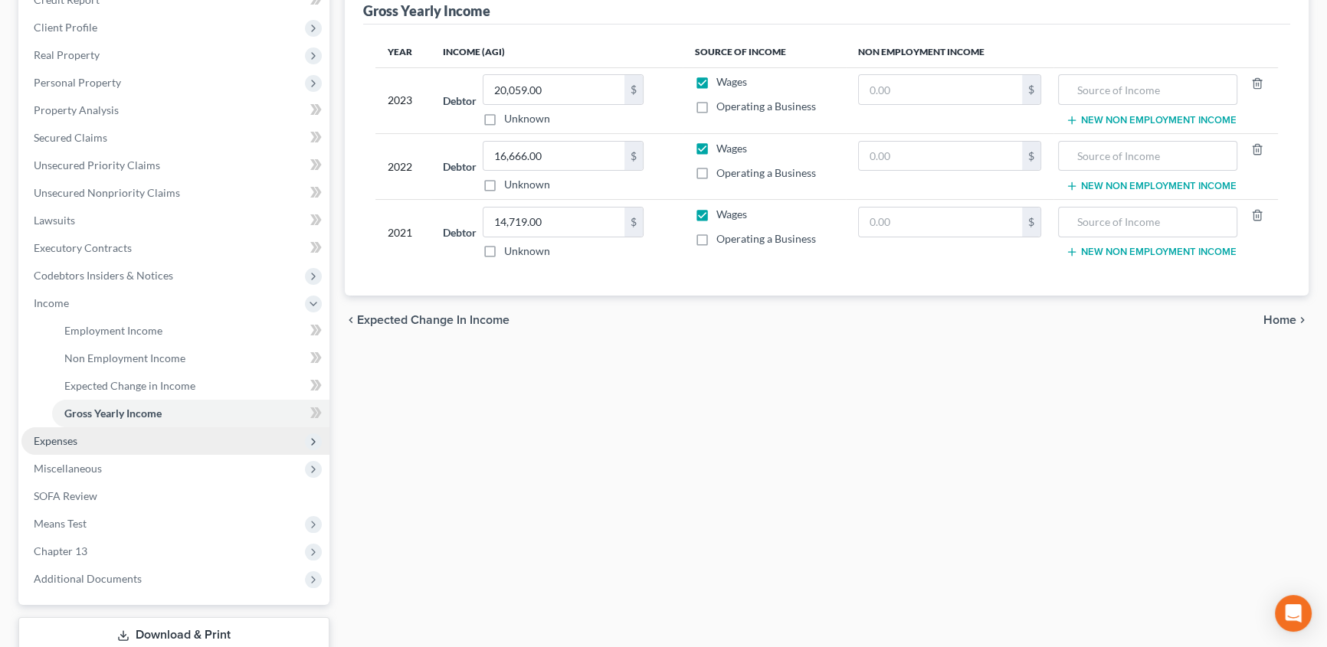
scroll to position [208, 0]
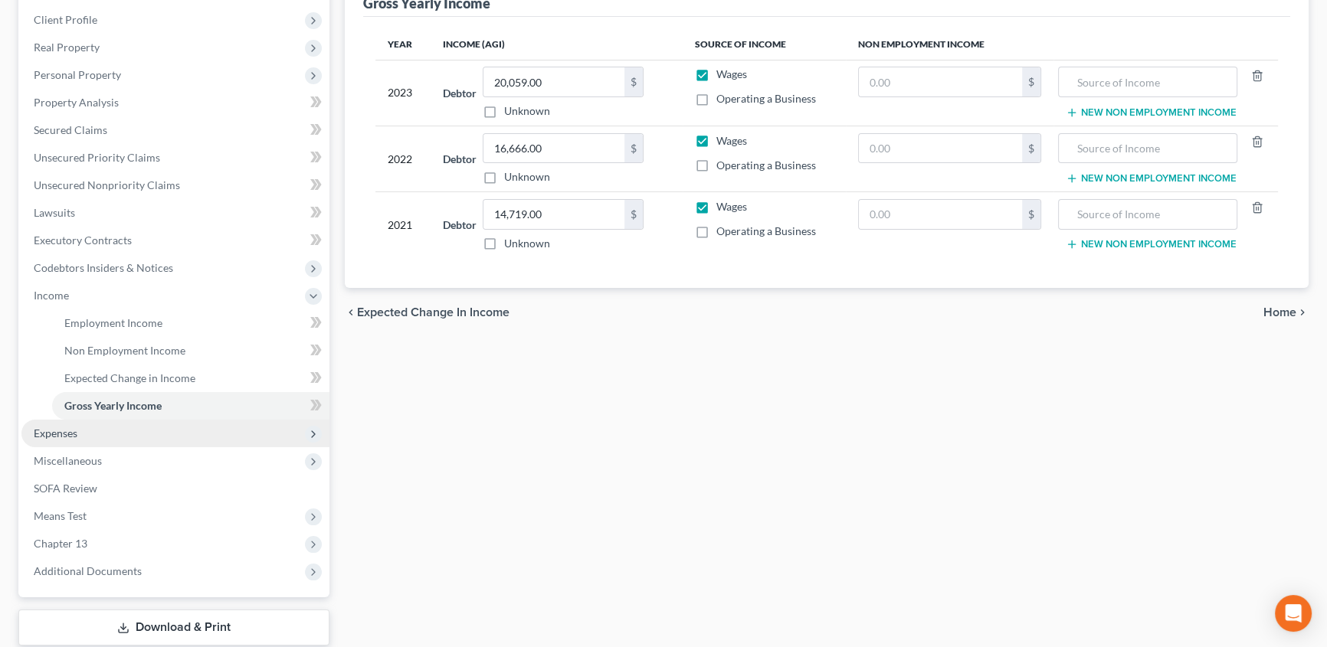
click at [69, 435] on span "Expenses" at bounding box center [56, 433] width 44 height 13
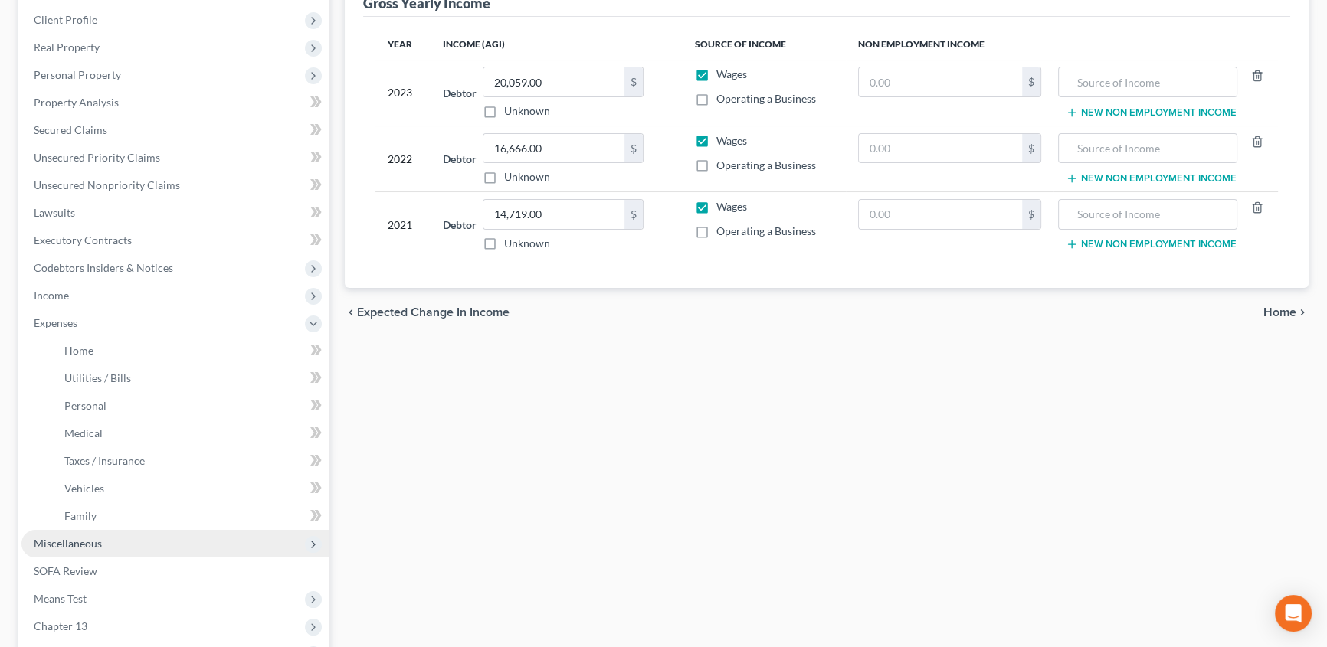
click at [80, 537] on span "Miscellaneous" at bounding box center [68, 543] width 68 height 13
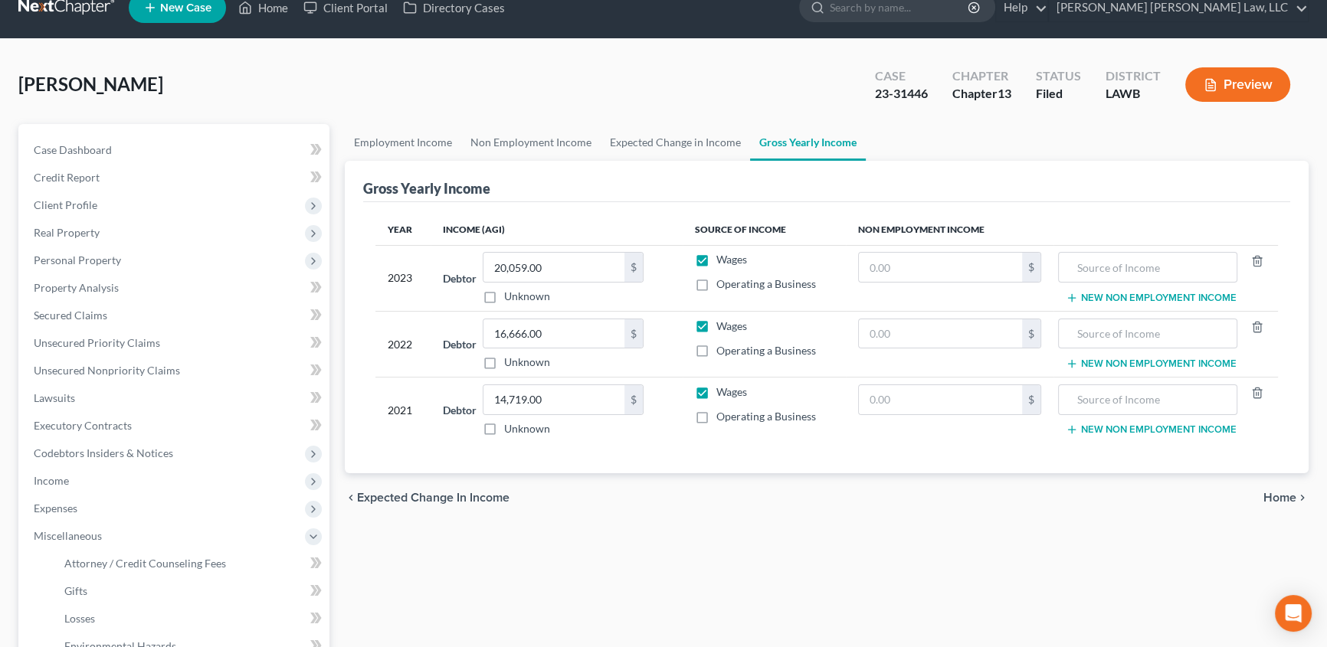
scroll to position [0, 0]
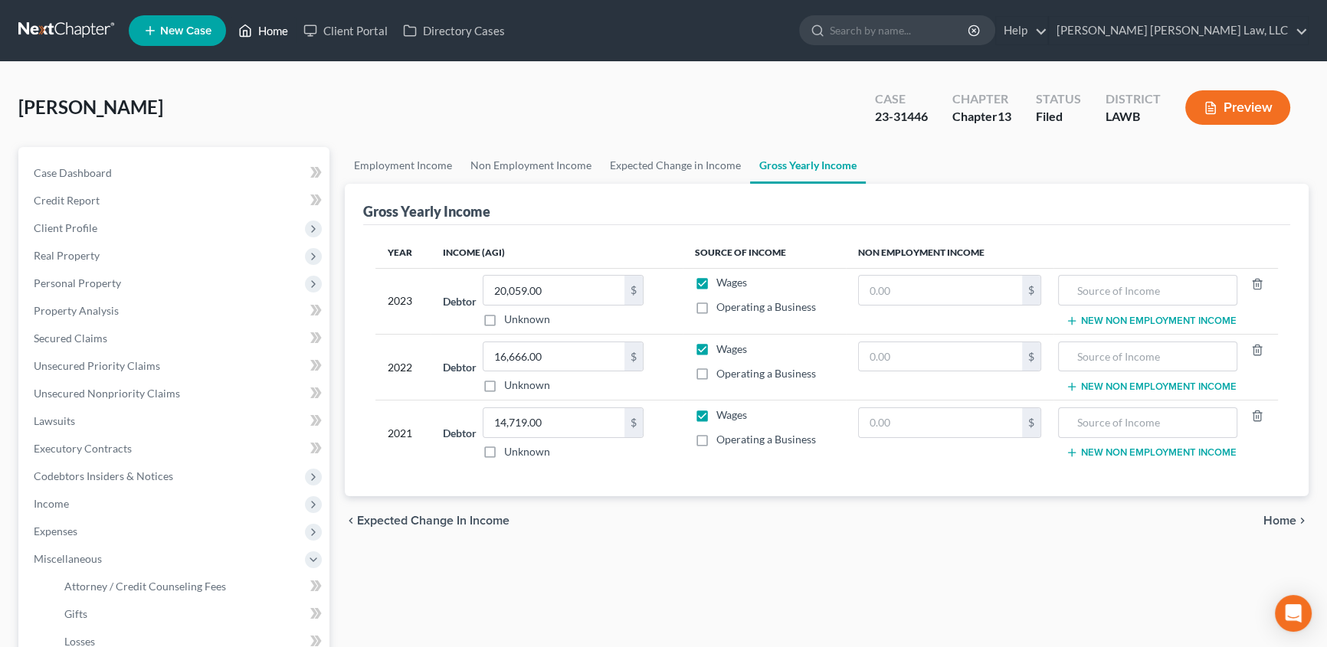
click at [271, 28] on link "Home" at bounding box center [263, 31] width 65 height 28
